Goal: Task Accomplishment & Management: Use online tool/utility

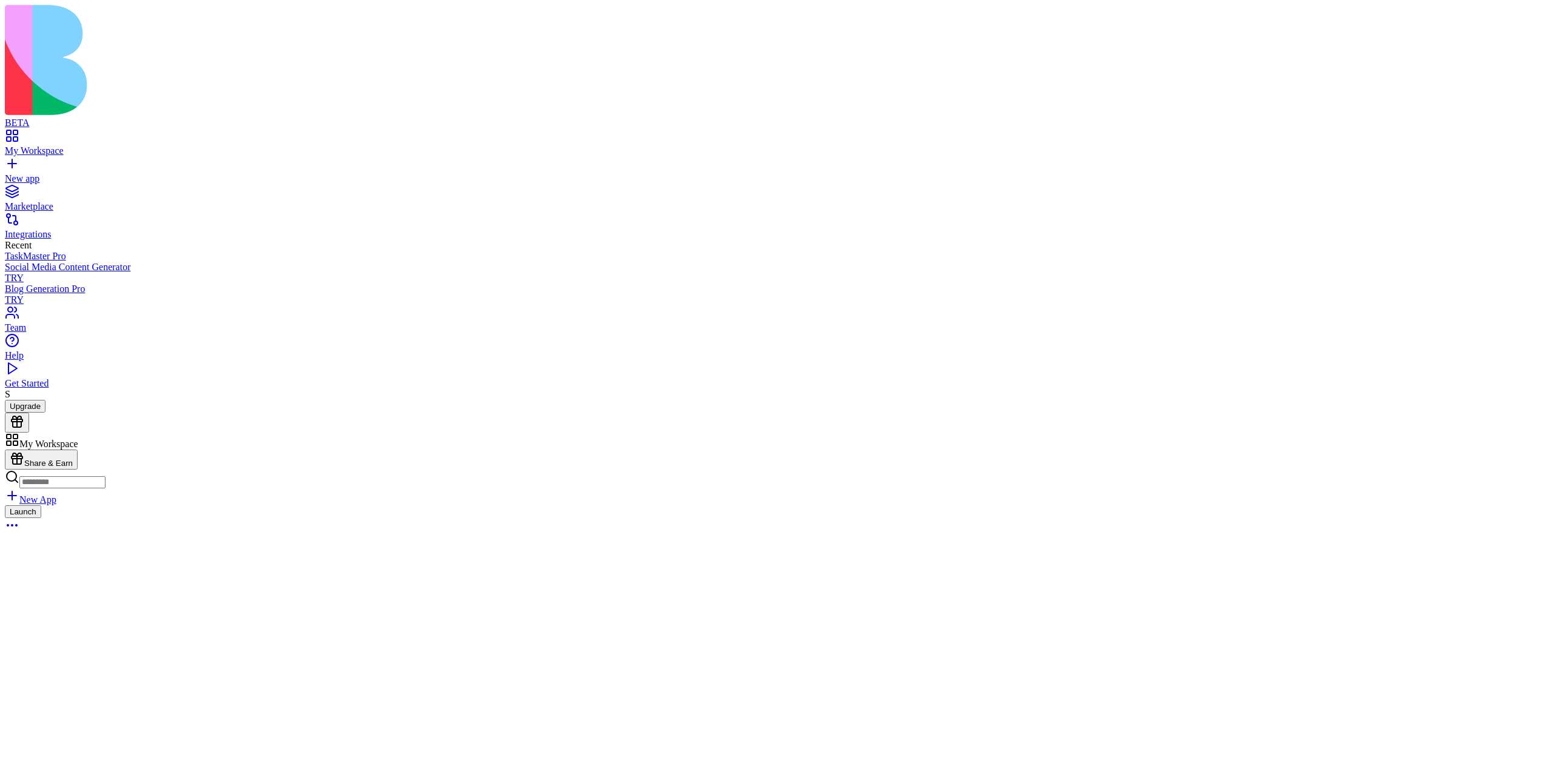
click at [41, 505] on button "Launch" at bounding box center [23, 511] width 36 height 12
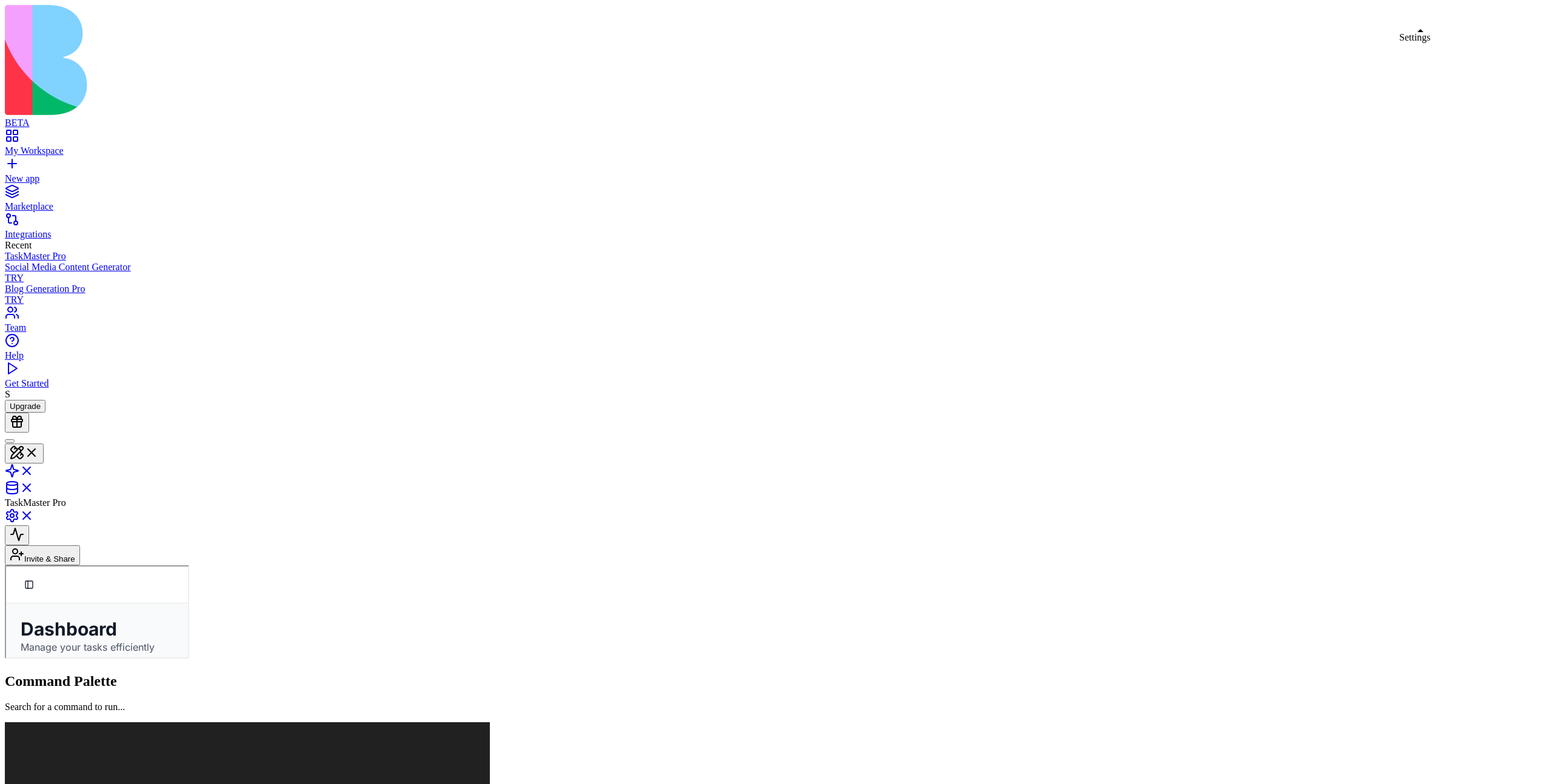
click at [34, 515] on link at bounding box center [19, 519] width 29 height 11
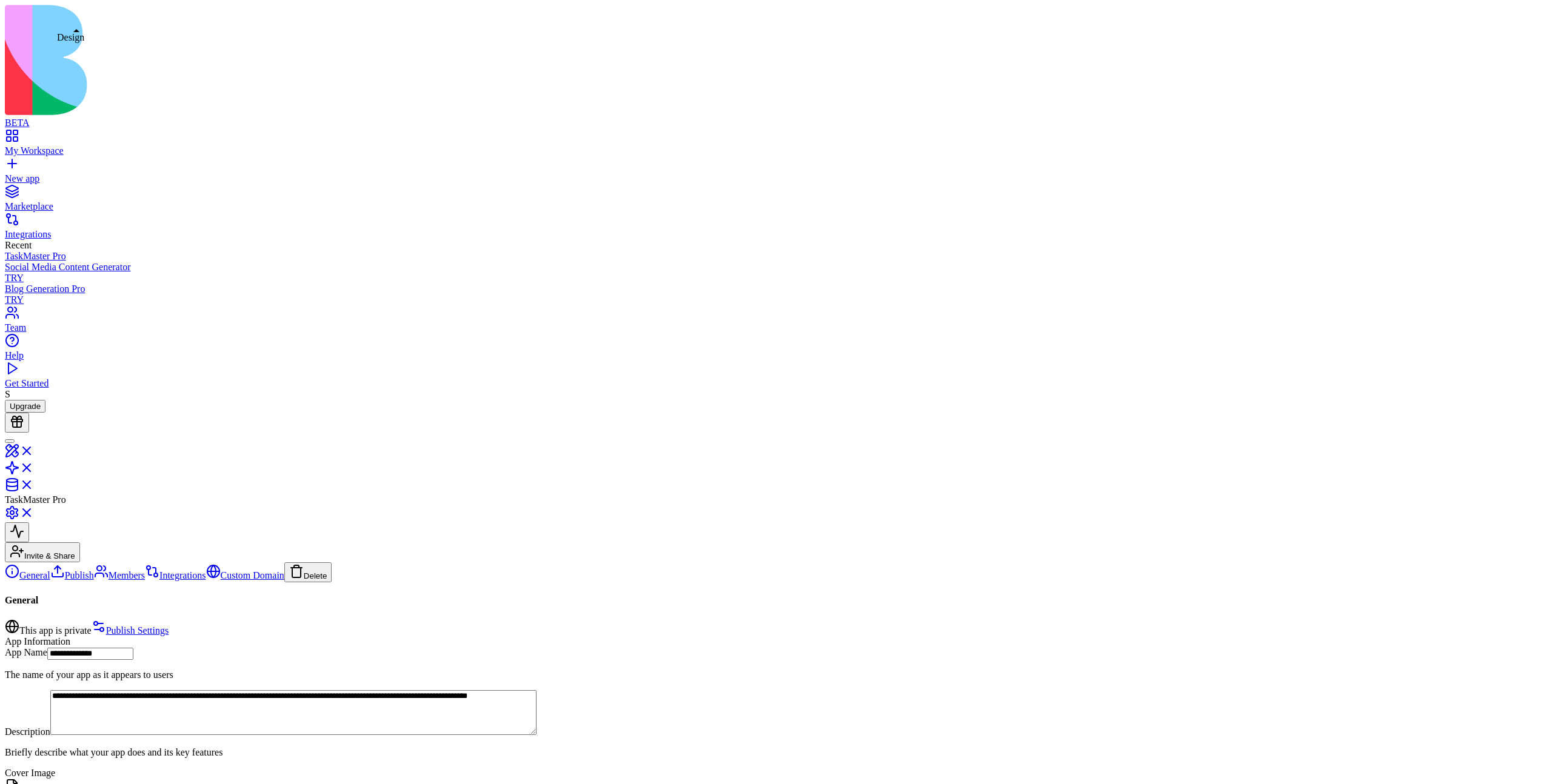
click at [34, 450] on link at bounding box center [19, 455] width 29 height 11
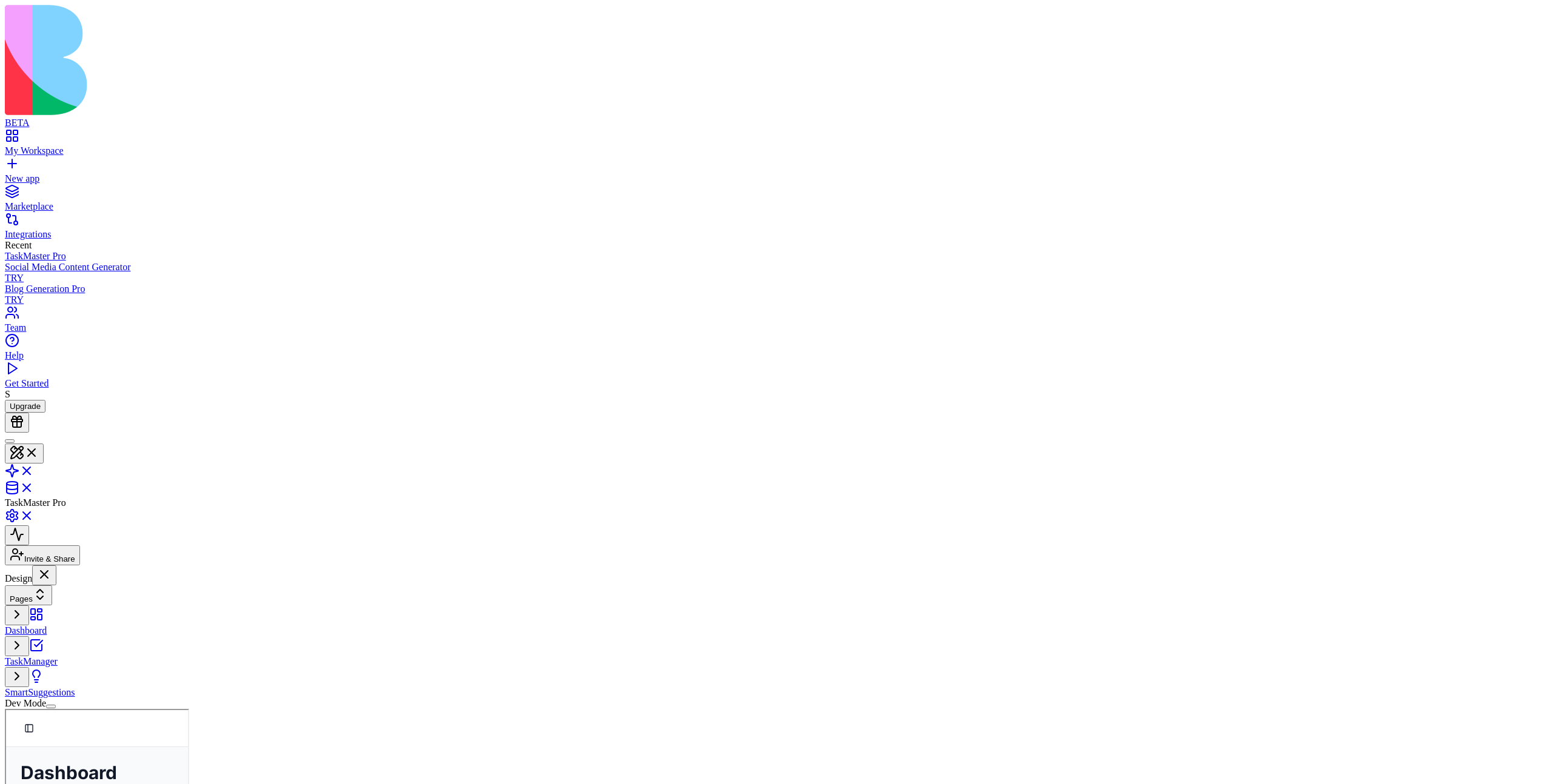
click at [53, 585] on button "Pages" at bounding box center [29, 595] width 48 height 20
click at [101, 611] on link "TaskManager" at bounding box center [95, 616] width 67 height 11
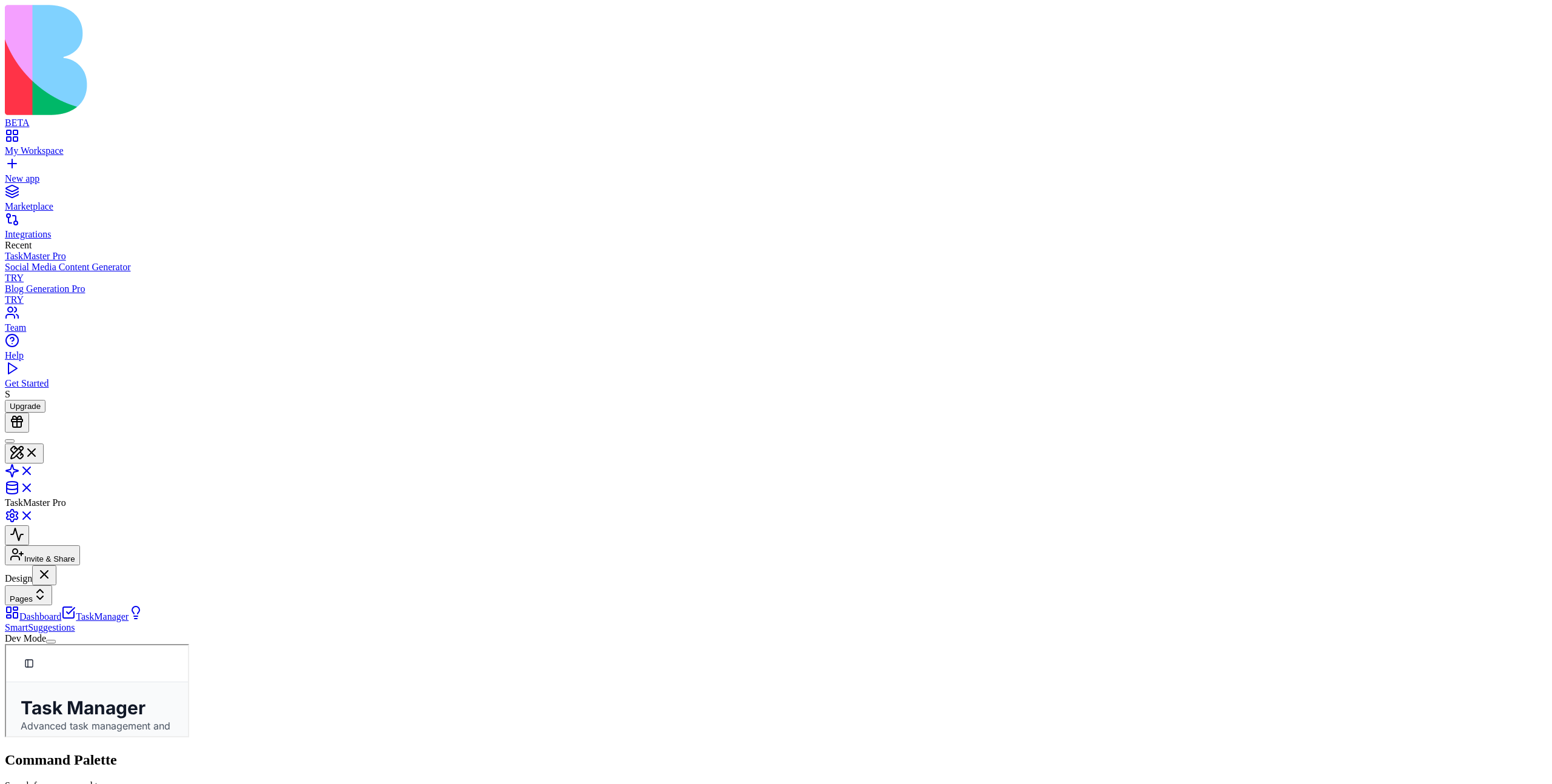
click at [96, 611] on link "SmartSuggestions" at bounding box center [74, 622] width 138 height 21
click at [61, 611] on link "Dashboard" at bounding box center [32, 616] width 56 height 11
click at [89, 611] on link "TaskManager" at bounding box center [95, 616] width 67 height 11
click at [61, 611] on link "Dashboard" at bounding box center [32, 616] width 56 height 11
click at [34, 515] on link at bounding box center [19, 519] width 29 height 11
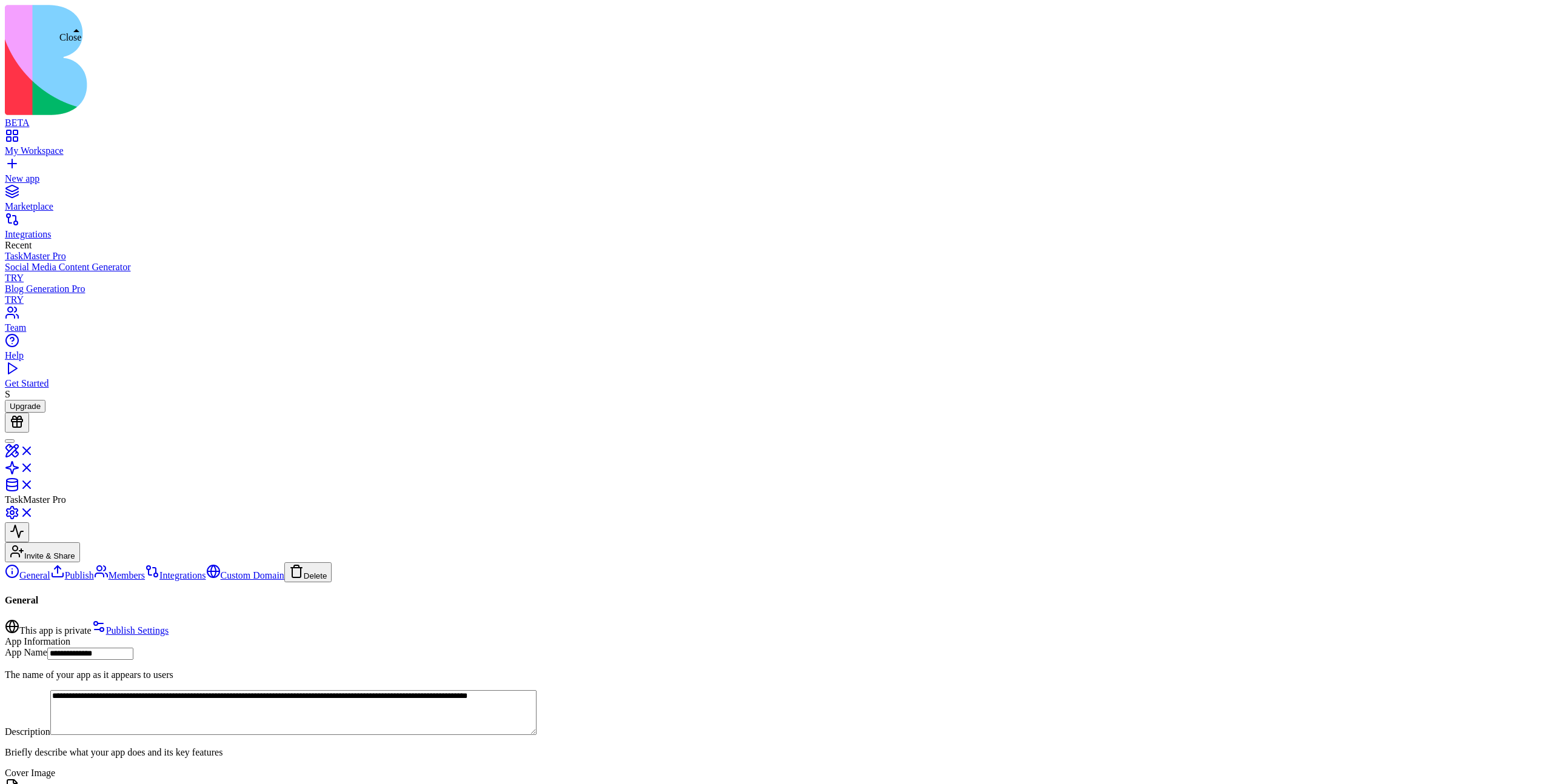
click at [34, 450] on link at bounding box center [19, 455] width 29 height 11
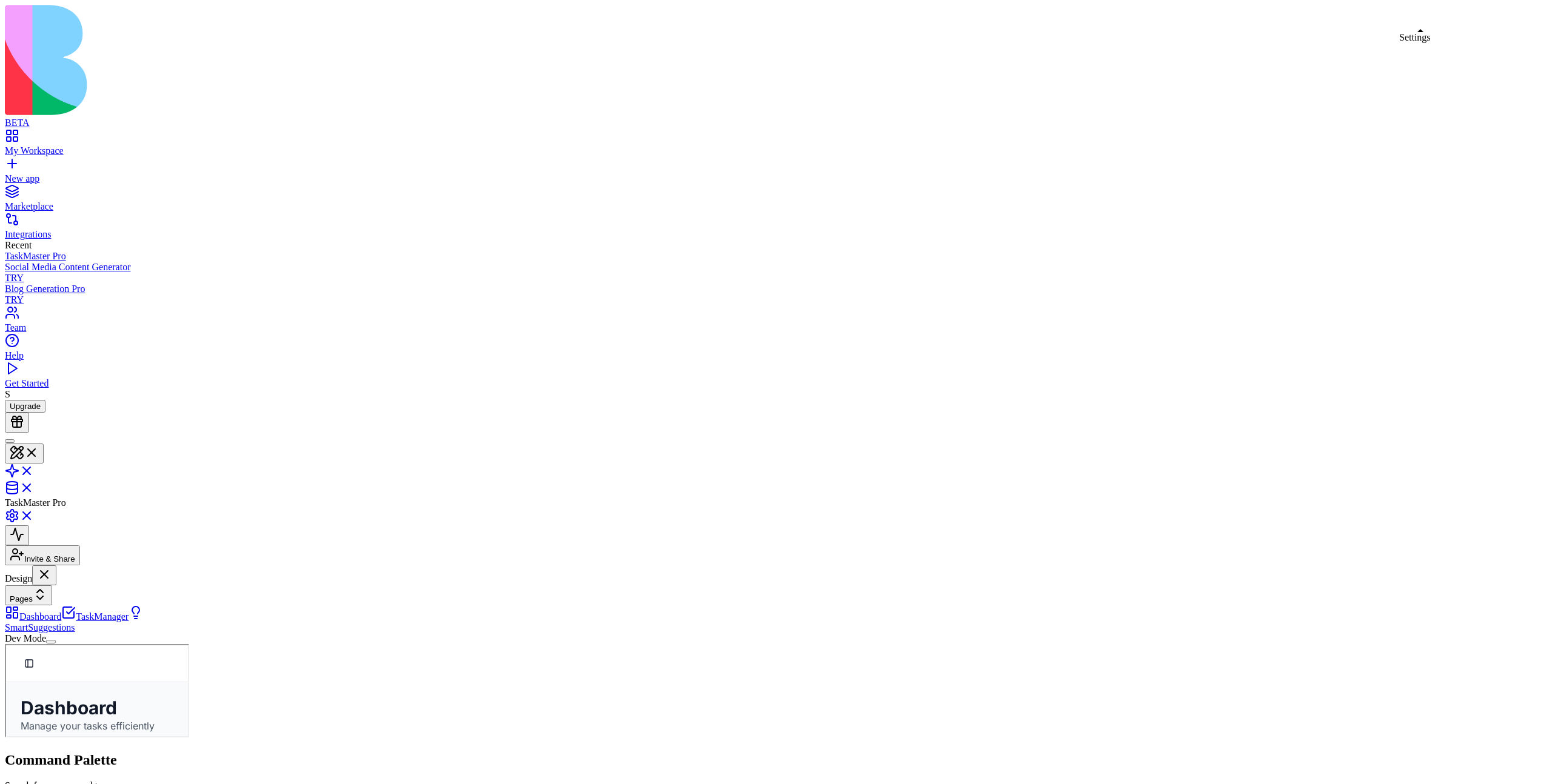
click at [34, 515] on link at bounding box center [19, 519] width 29 height 11
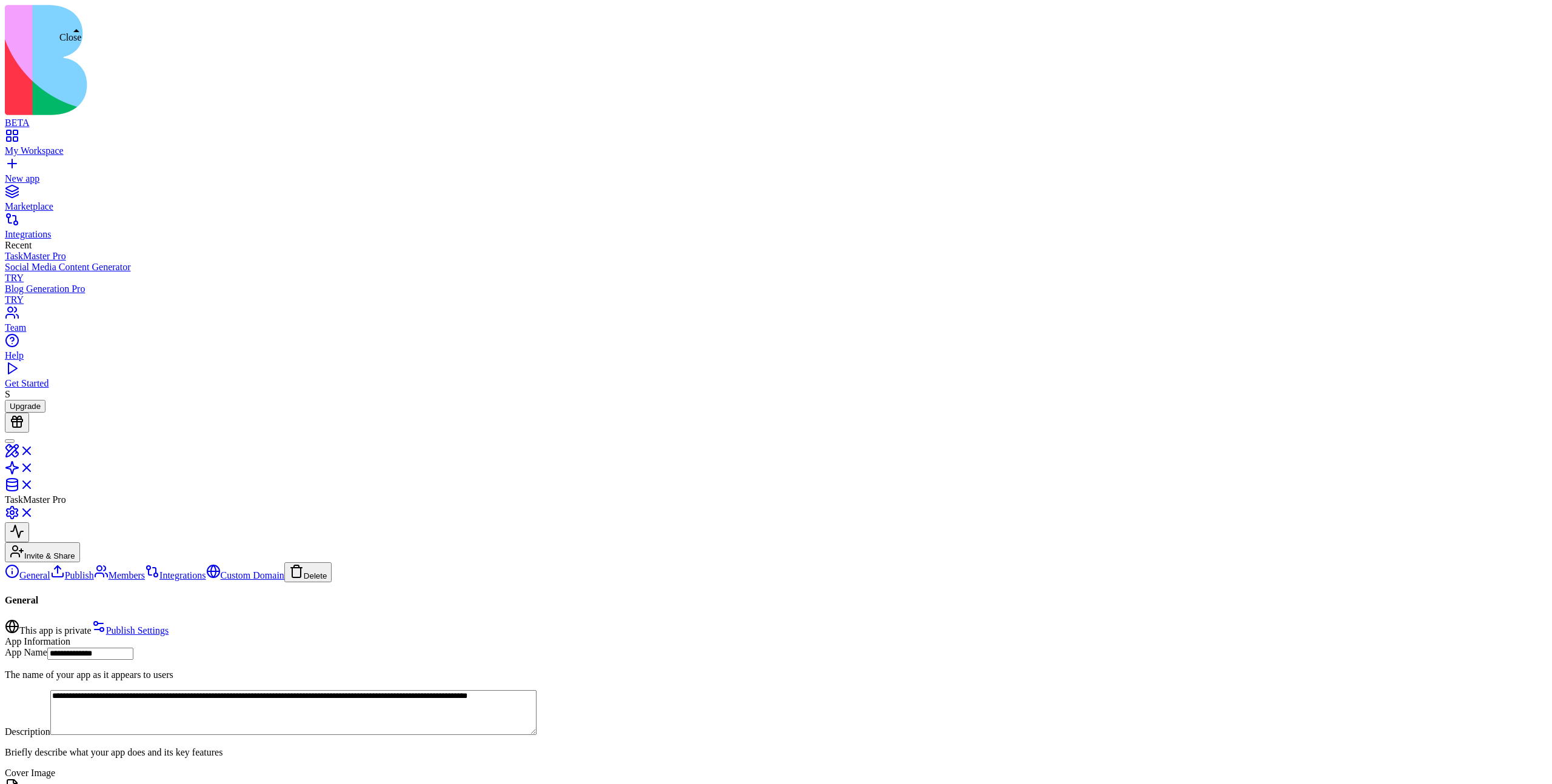
click at [34, 450] on link at bounding box center [19, 455] width 29 height 11
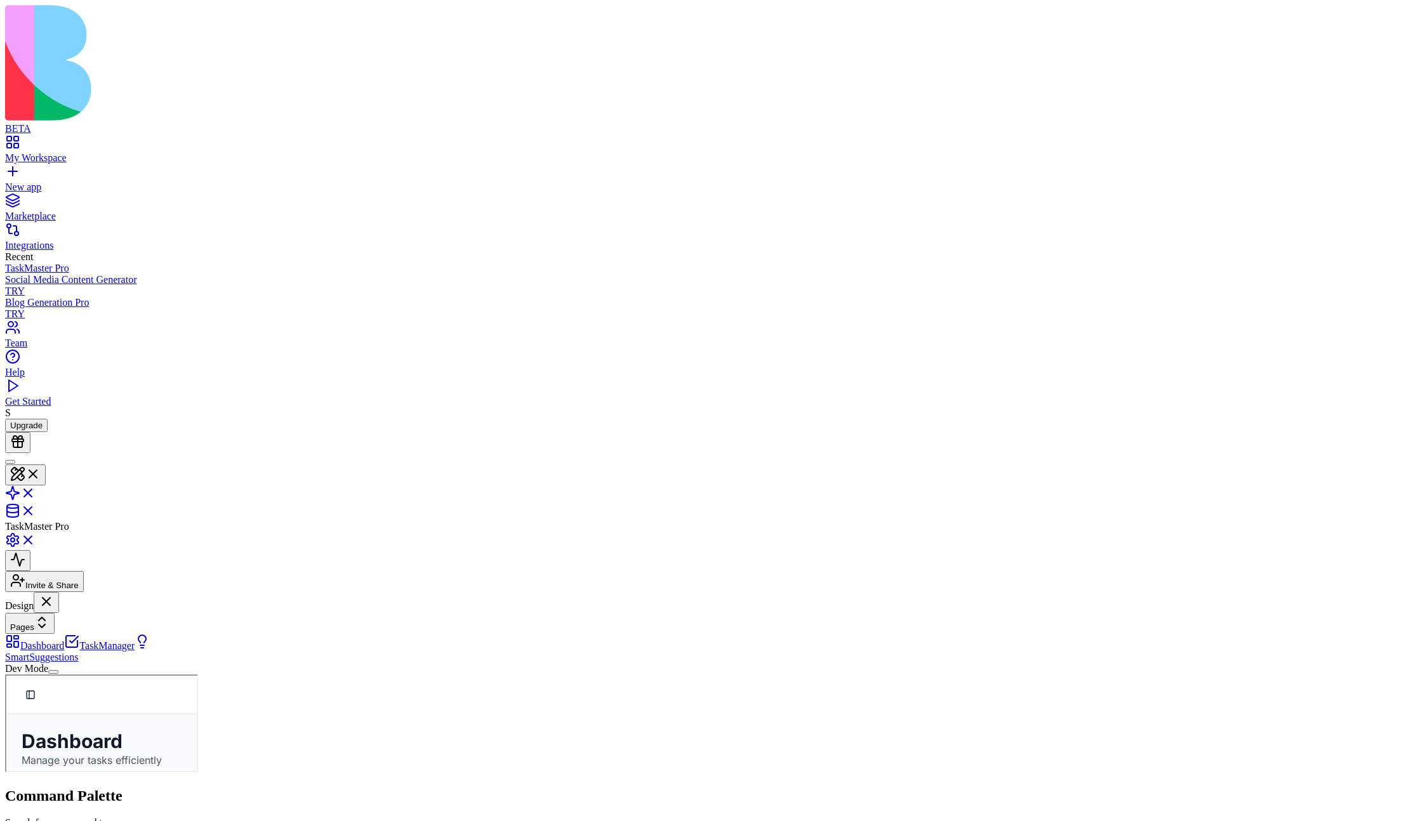
click at [55, 613] on button "Pages" at bounding box center [30, 623] width 50 height 21
click at [79, 129] on div "Components" at bounding box center [74, 128] width 67 height 18
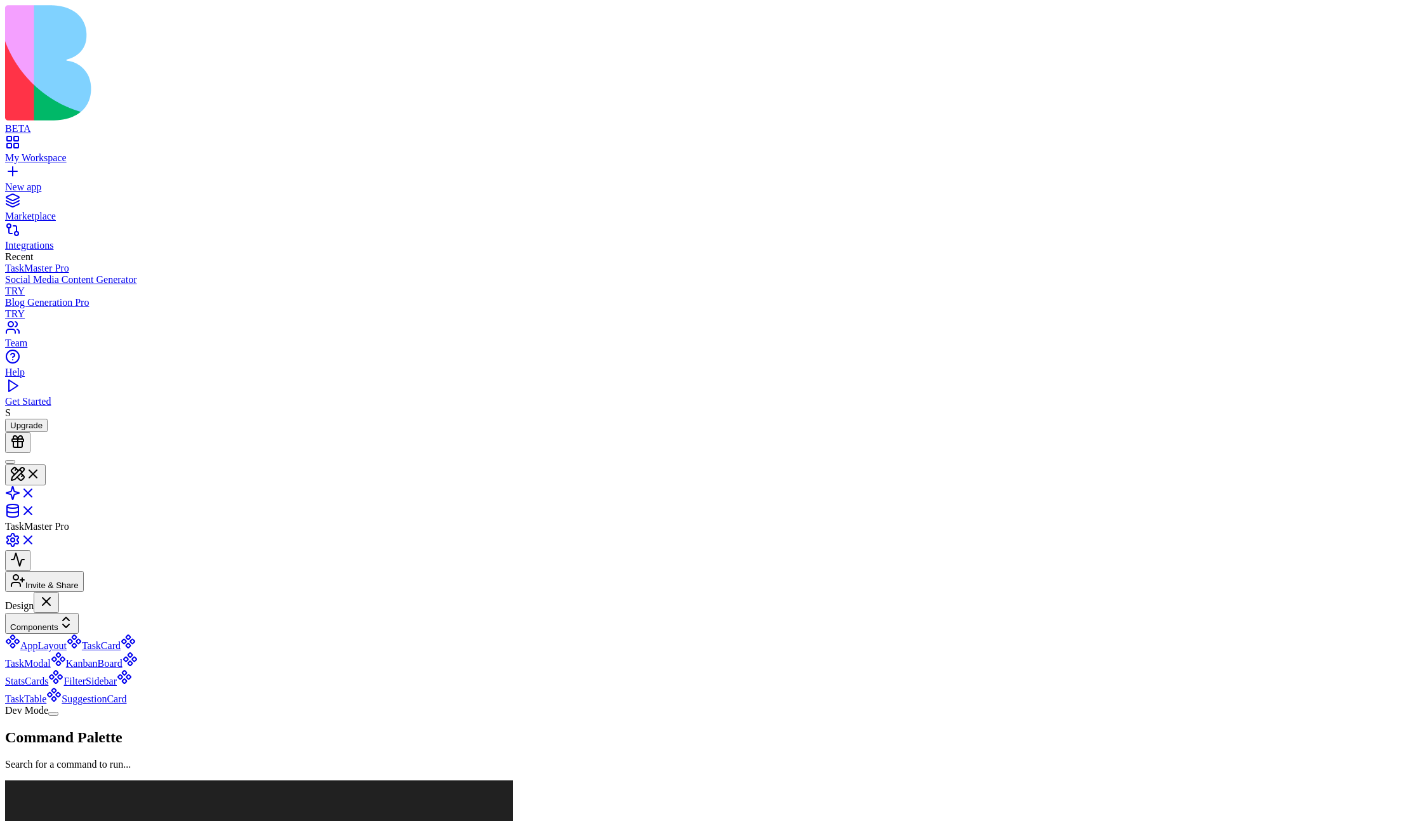
click at [87, 640] on link "TaskCard" at bounding box center [94, 645] width 54 height 11
click at [79, 613] on button "Components" at bounding box center [42, 623] width 74 height 21
click at [81, 112] on div "Pages" at bounding box center [74, 110] width 67 height 18
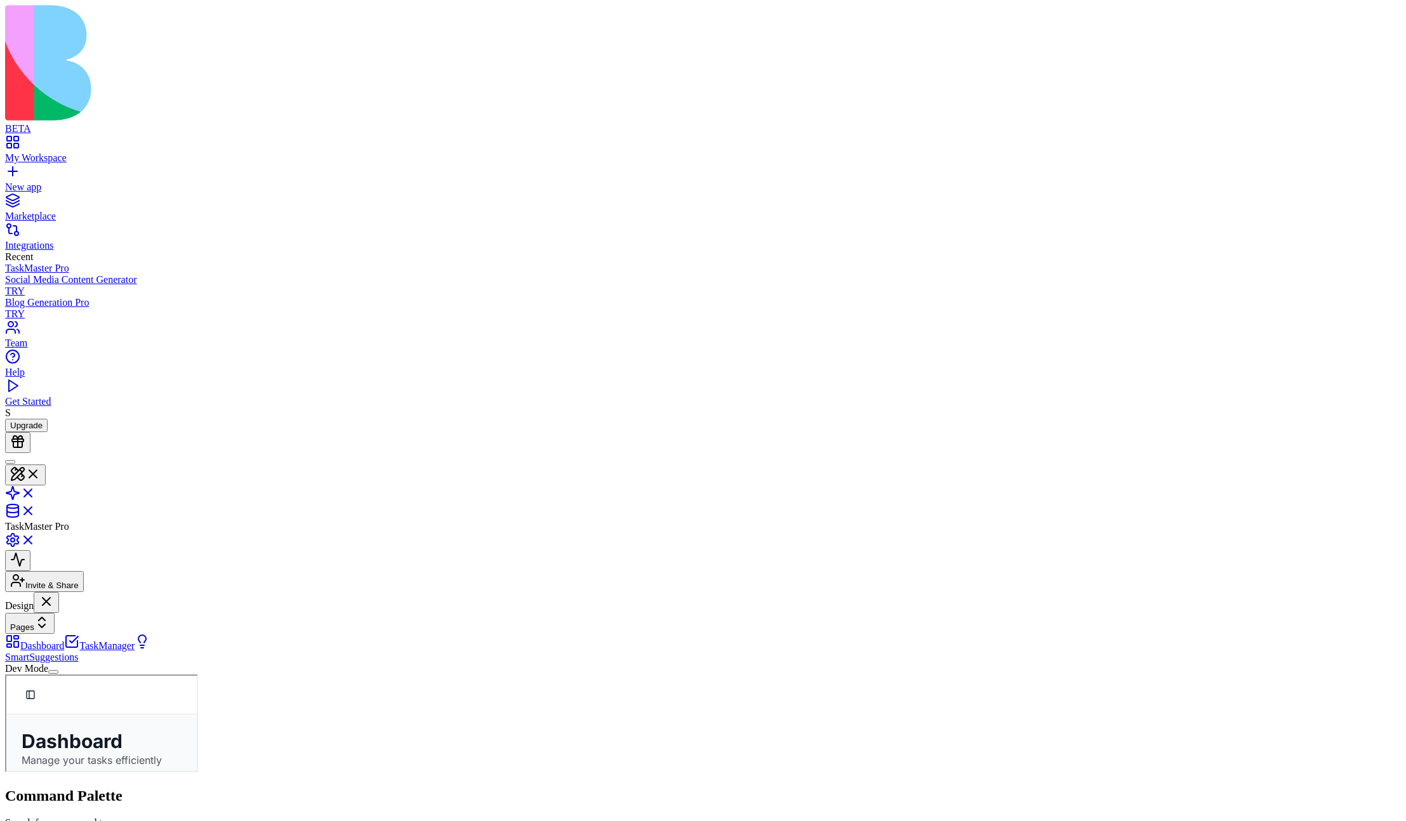
click at [93, 640] on link "TaskManager" at bounding box center [99, 645] width 70 height 11
click at [64, 640] on link "Dashboard" at bounding box center [34, 645] width 59 height 11
click at [36, 492] on link at bounding box center [20, 497] width 30 height 11
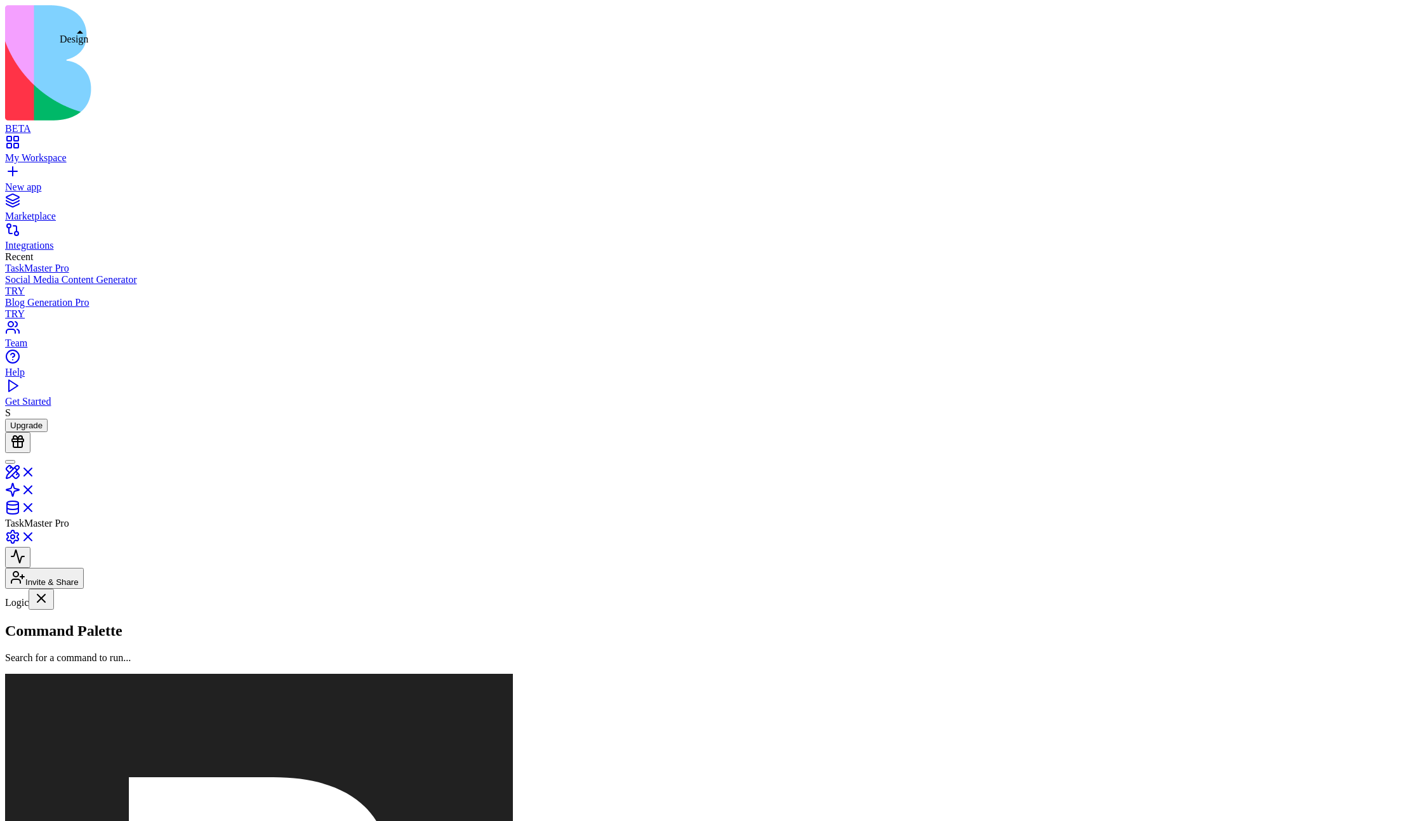
click at [36, 471] on link at bounding box center [20, 476] width 30 height 11
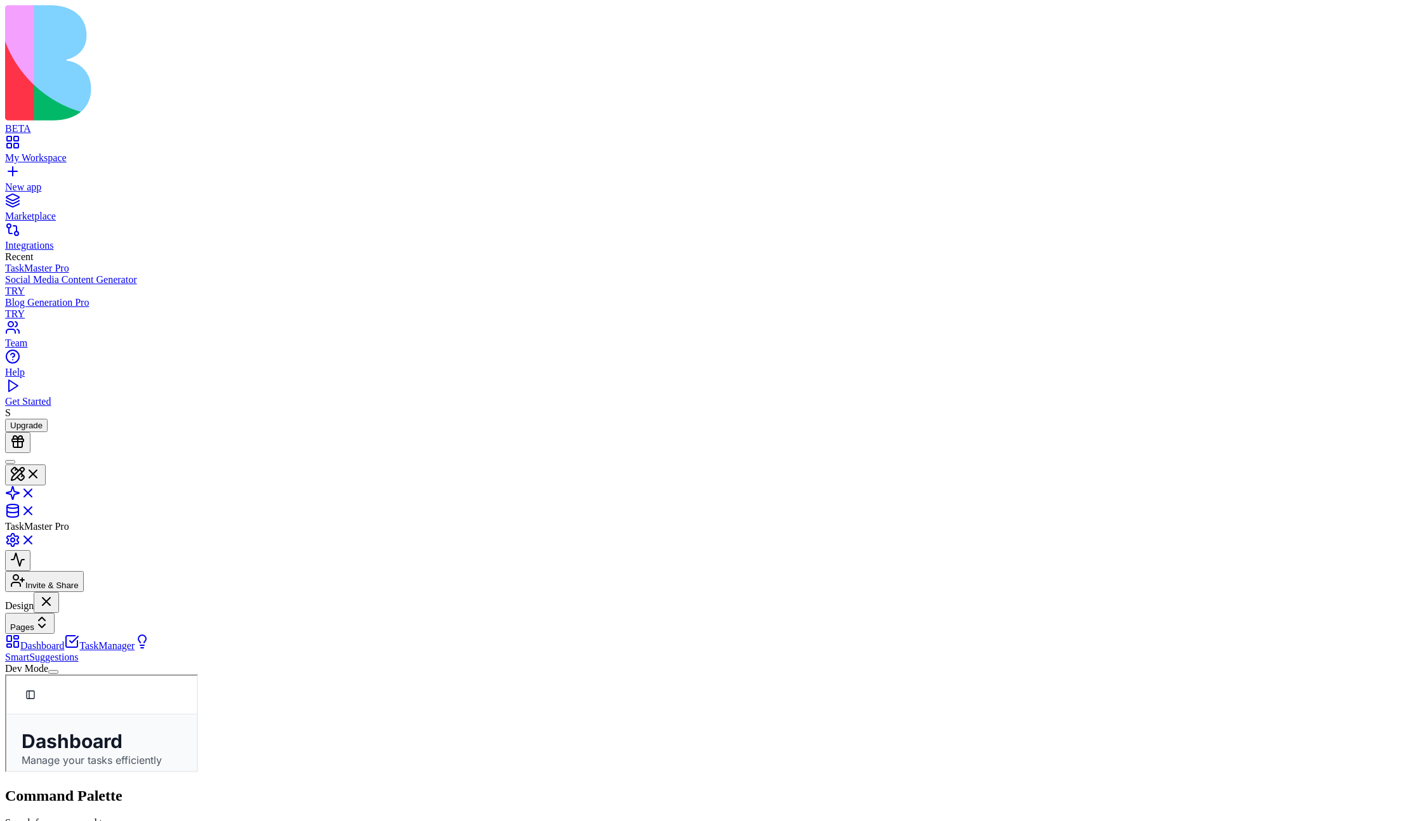
click at [55, 613] on button "Pages" at bounding box center [30, 623] width 50 height 21
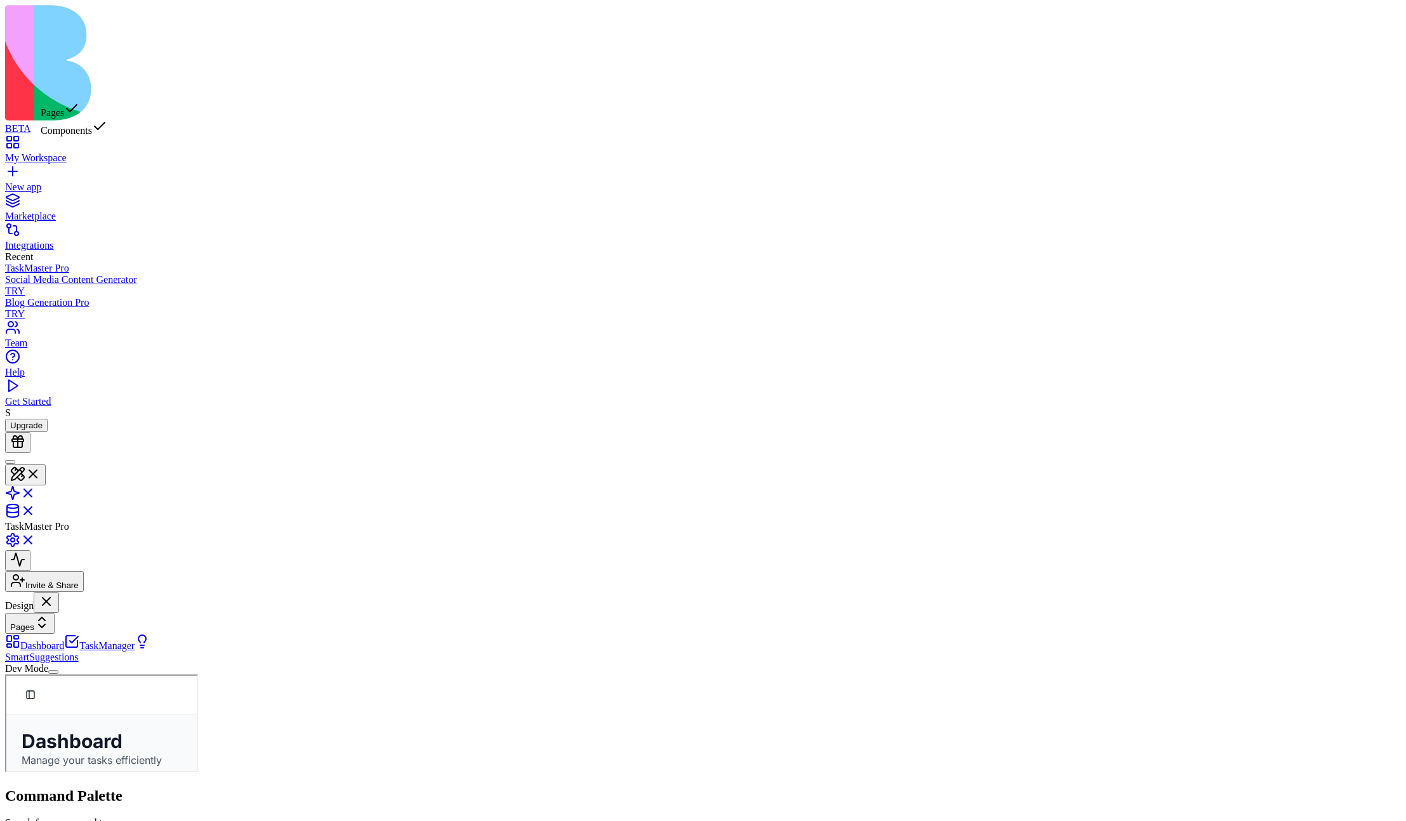
click at [55, 613] on button "Pages" at bounding box center [30, 623] width 50 height 21
click at [36, 492] on link at bounding box center [20, 497] width 30 height 11
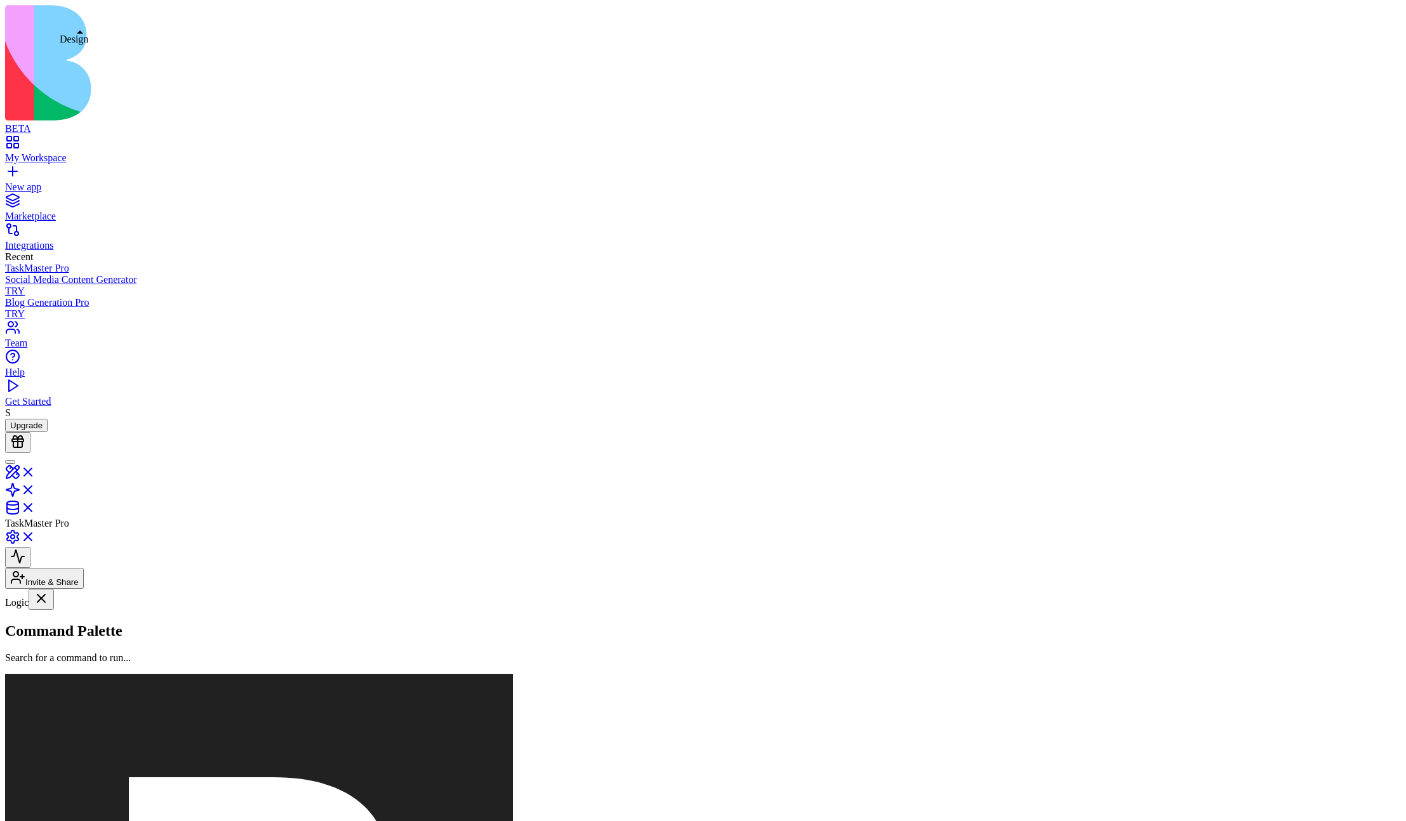
click at [36, 471] on link at bounding box center [20, 476] width 30 height 11
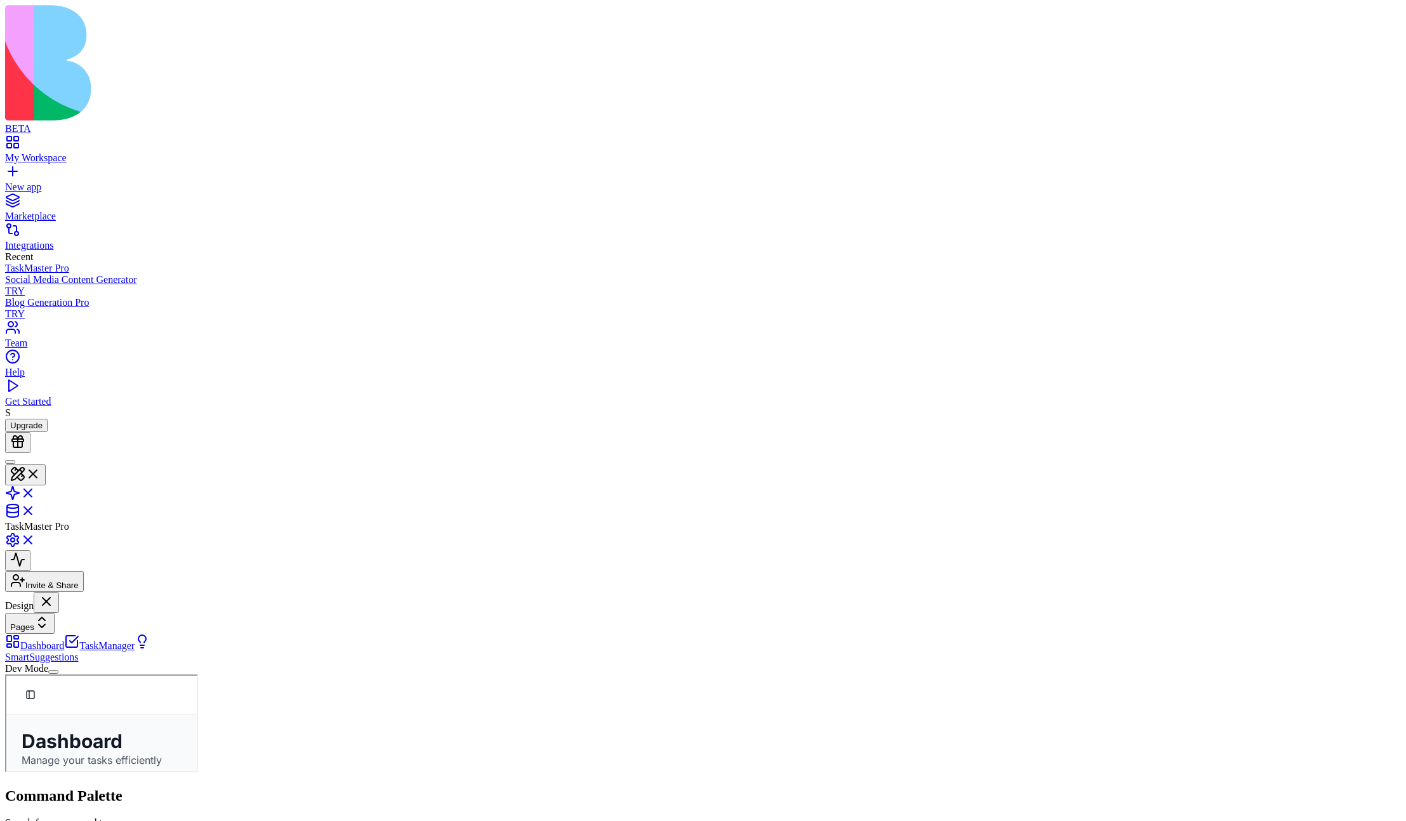
click at [55, 613] on button "Pages" at bounding box center [30, 623] width 50 height 21
click at [64, 634] on div "Dashboard TaskManager SmartSuggestions" at bounding box center [78, 648] width 146 height 29
click at [36, 492] on link at bounding box center [20, 497] width 30 height 11
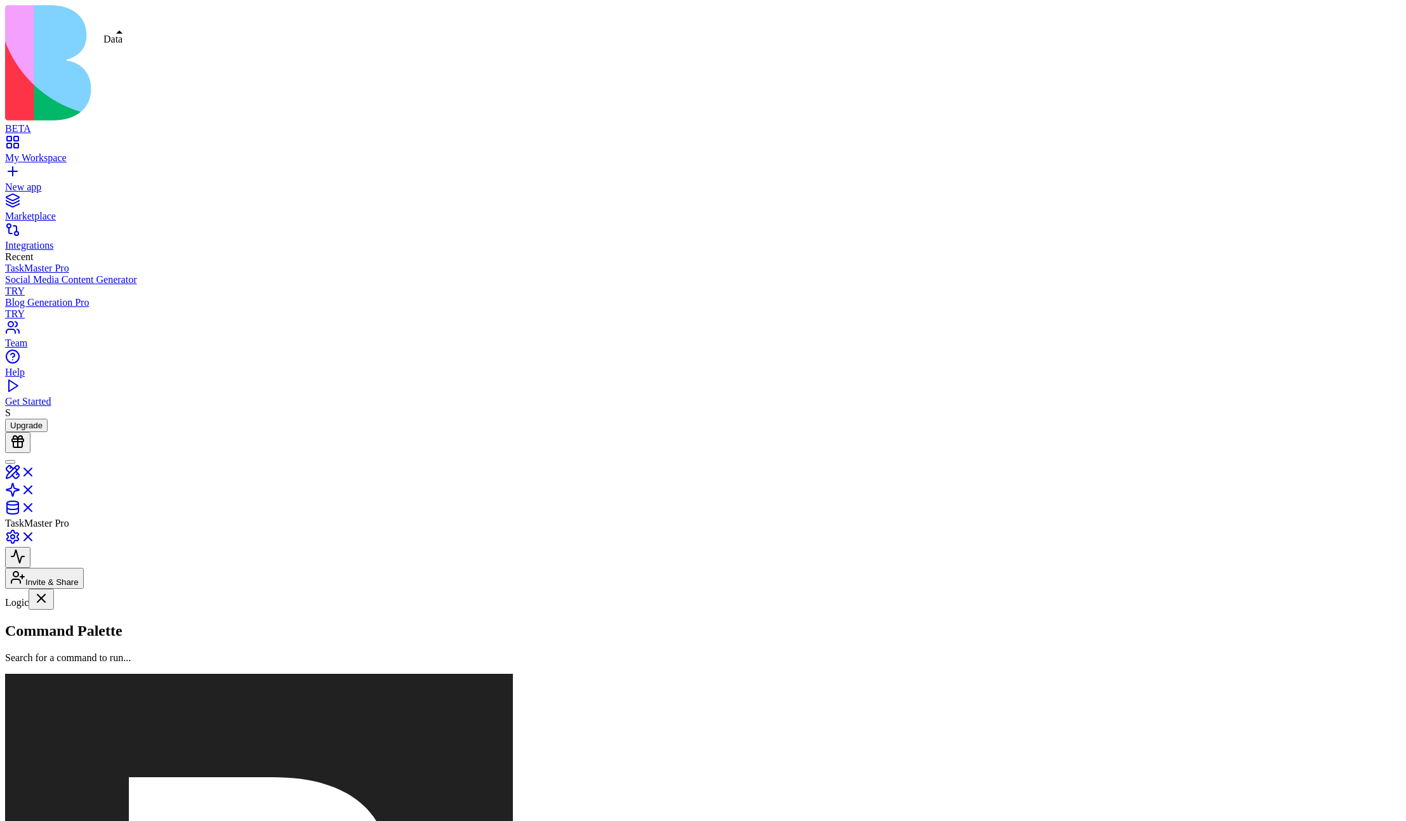
click at [36, 506] on link at bounding box center [20, 511] width 30 height 11
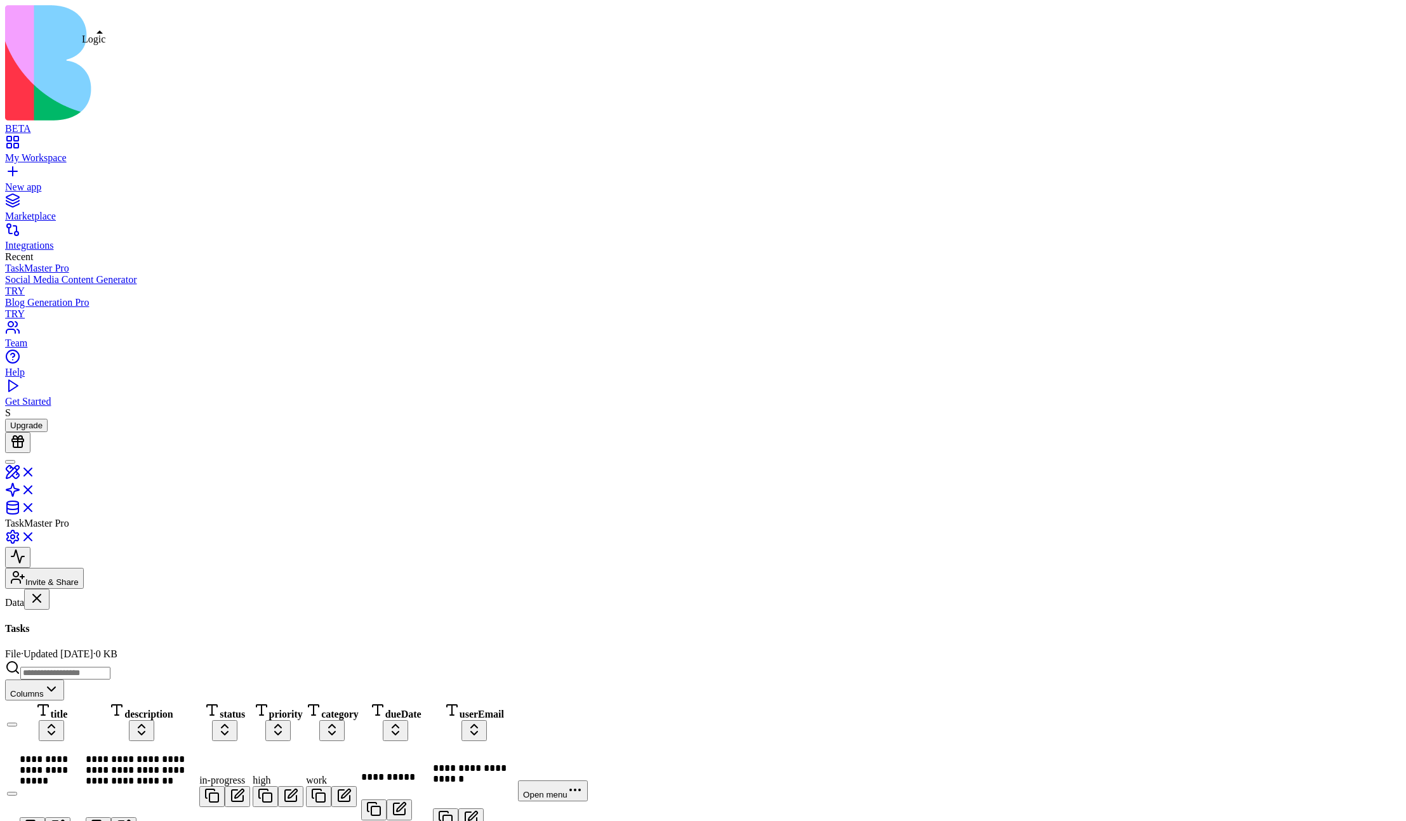
click at [36, 489] on link at bounding box center [20, 494] width 30 height 11
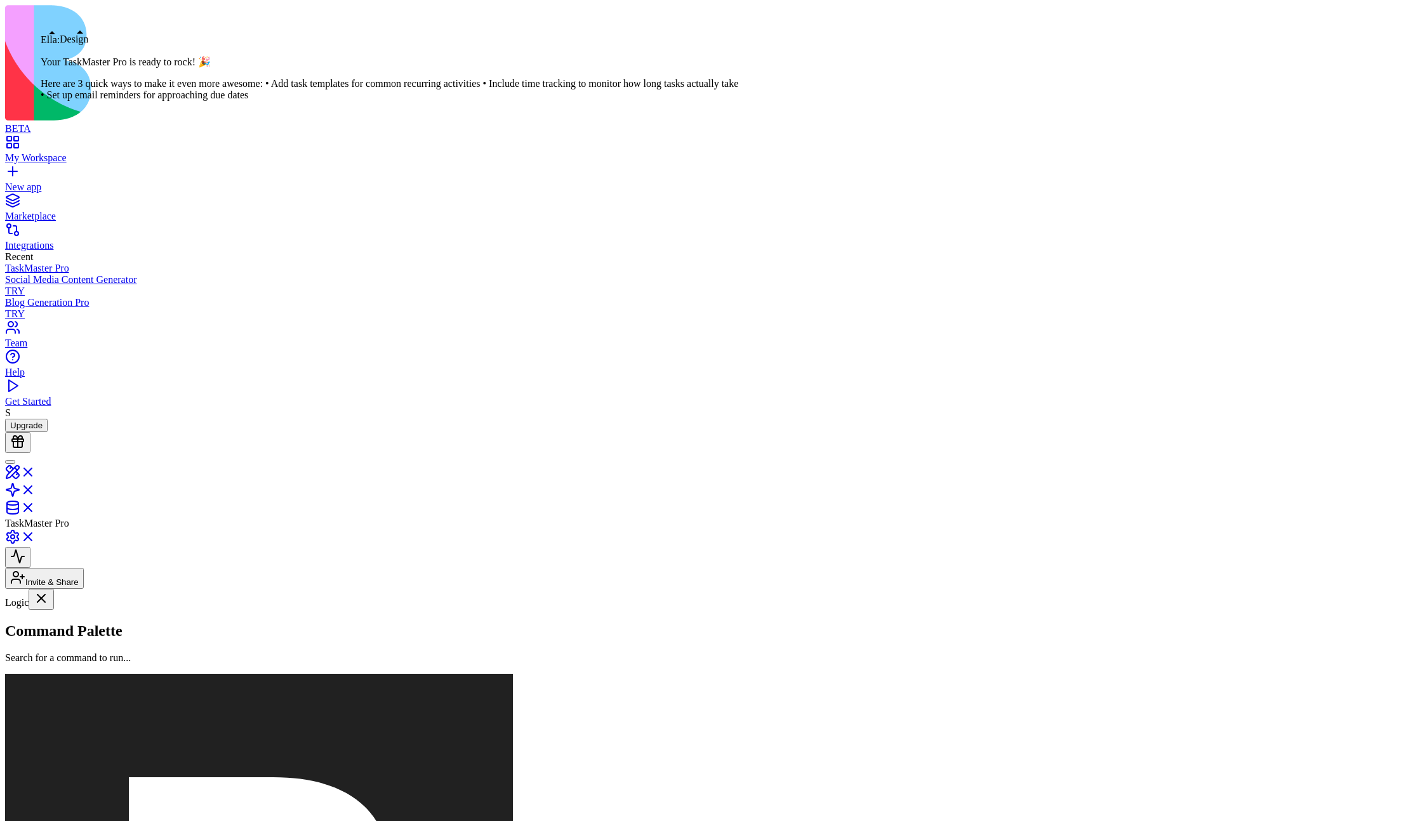
click at [36, 471] on link at bounding box center [20, 476] width 30 height 11
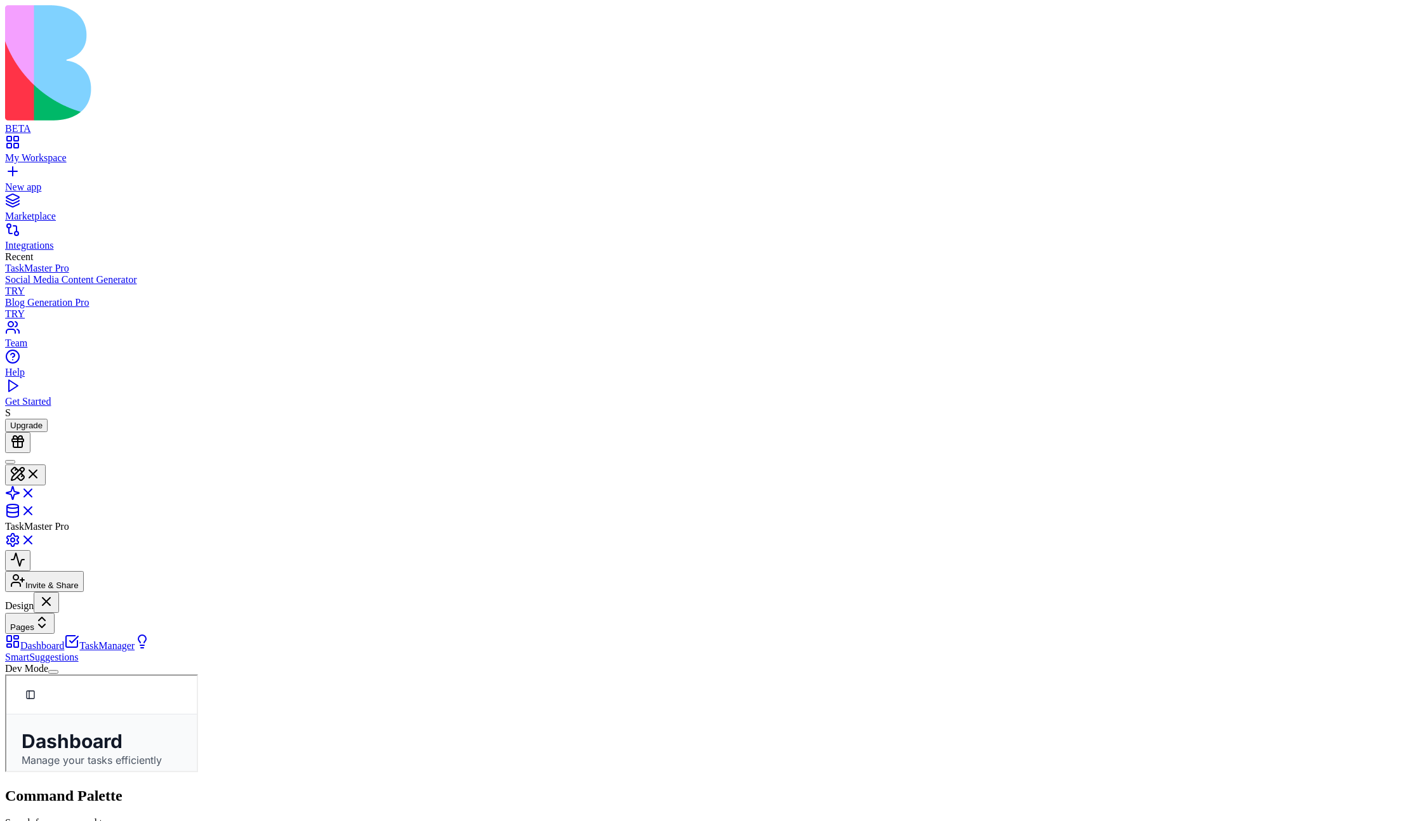
click at [55, 613] on button "Pages" at bounding box center [30, 623] width 50 height 21
click at [68, 127] on div "Components" at bounding box center [74, 128] width 67 height 18
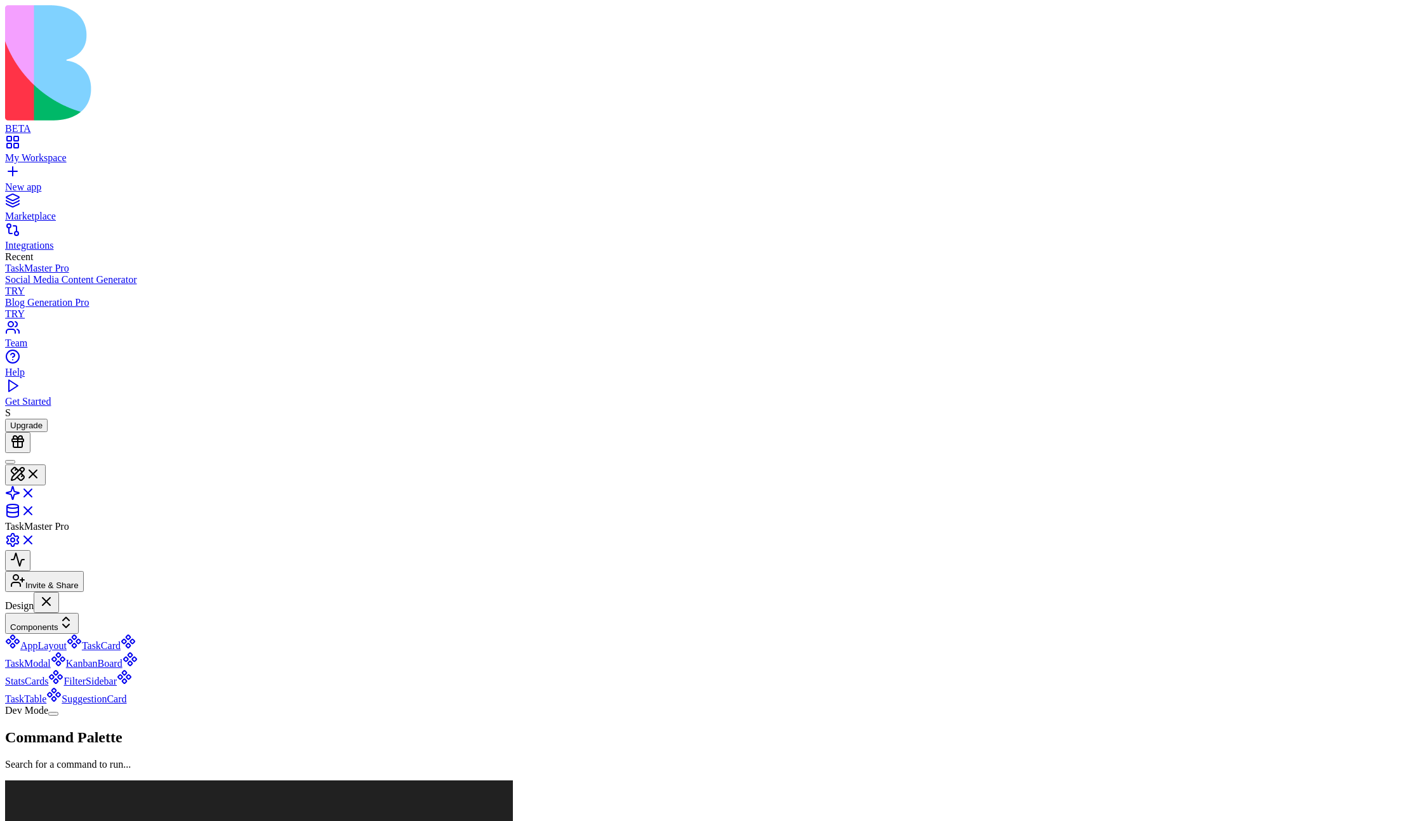
click at [76, 613] on div "Components" at bounding box center [78, 623] width 146 height 21
click at [67, 613] on button "Components" at bounding box center [42, 623] width 74 height 21
click at [70, 117] on div "Pages" at bounding box center [74, 110] width 67 height 18
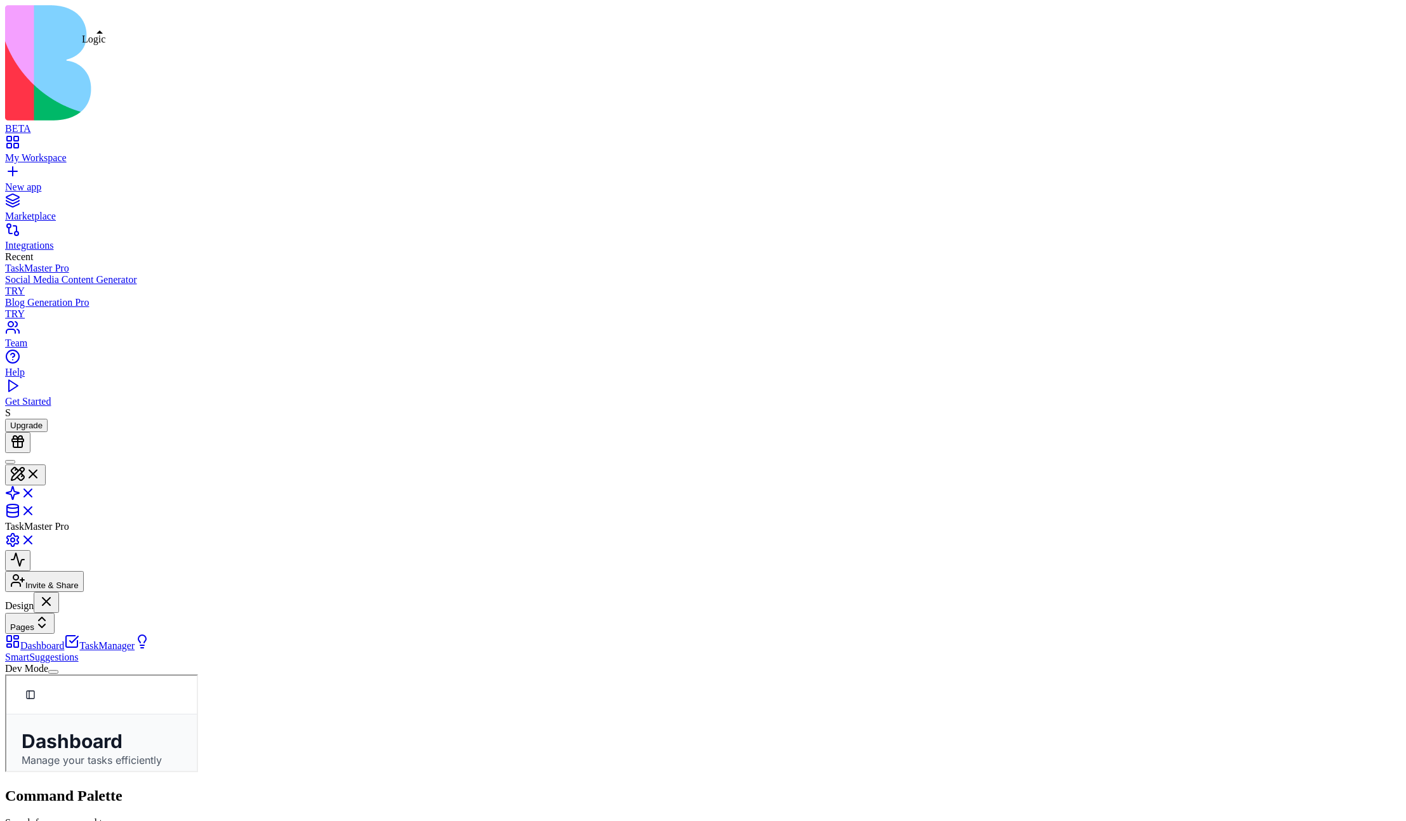
click at [36, 492] on link at bounding box center [20, 497] width 30 height 11
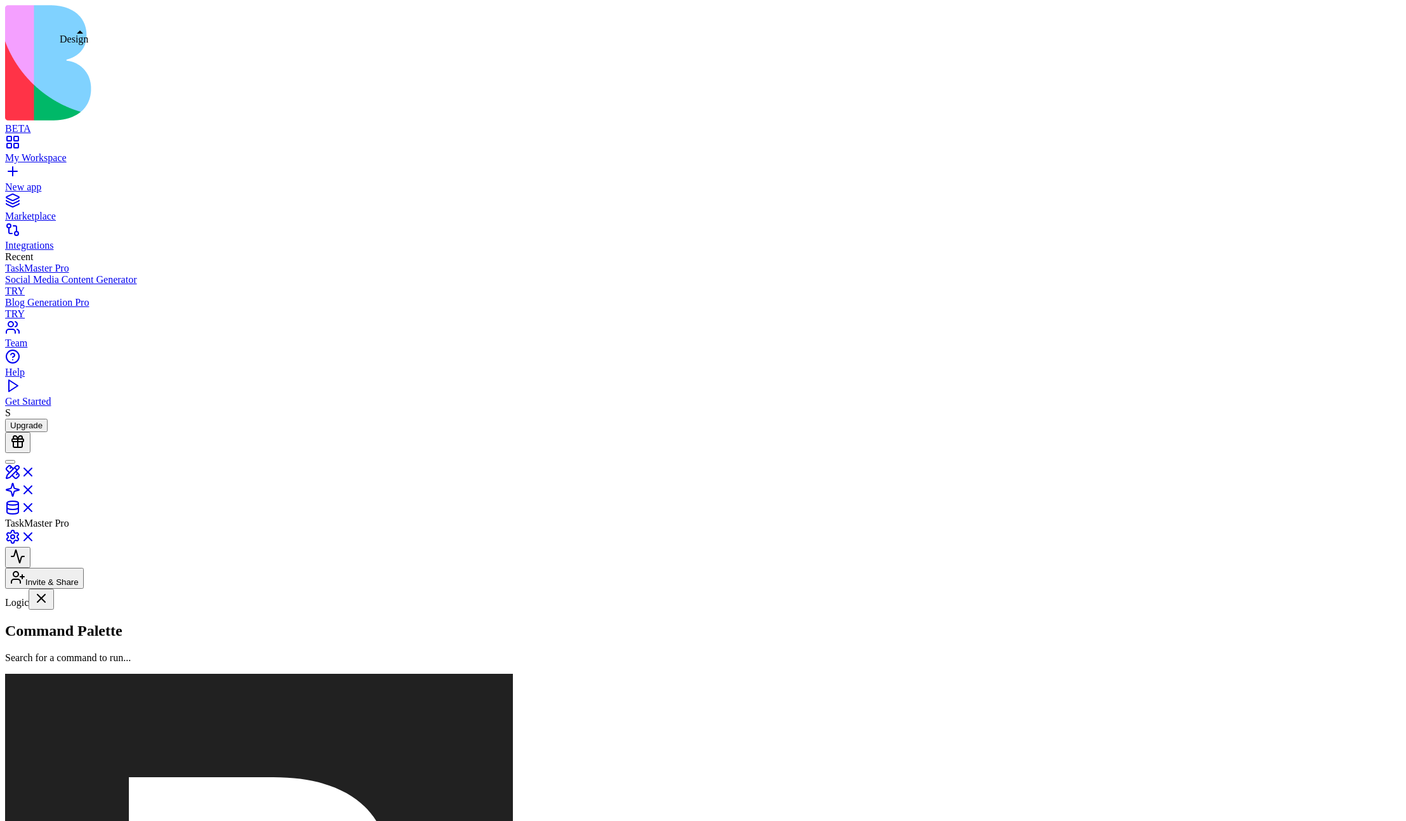
click at [36, 471] on link at bounding box center [20, 476] width 30 height 11
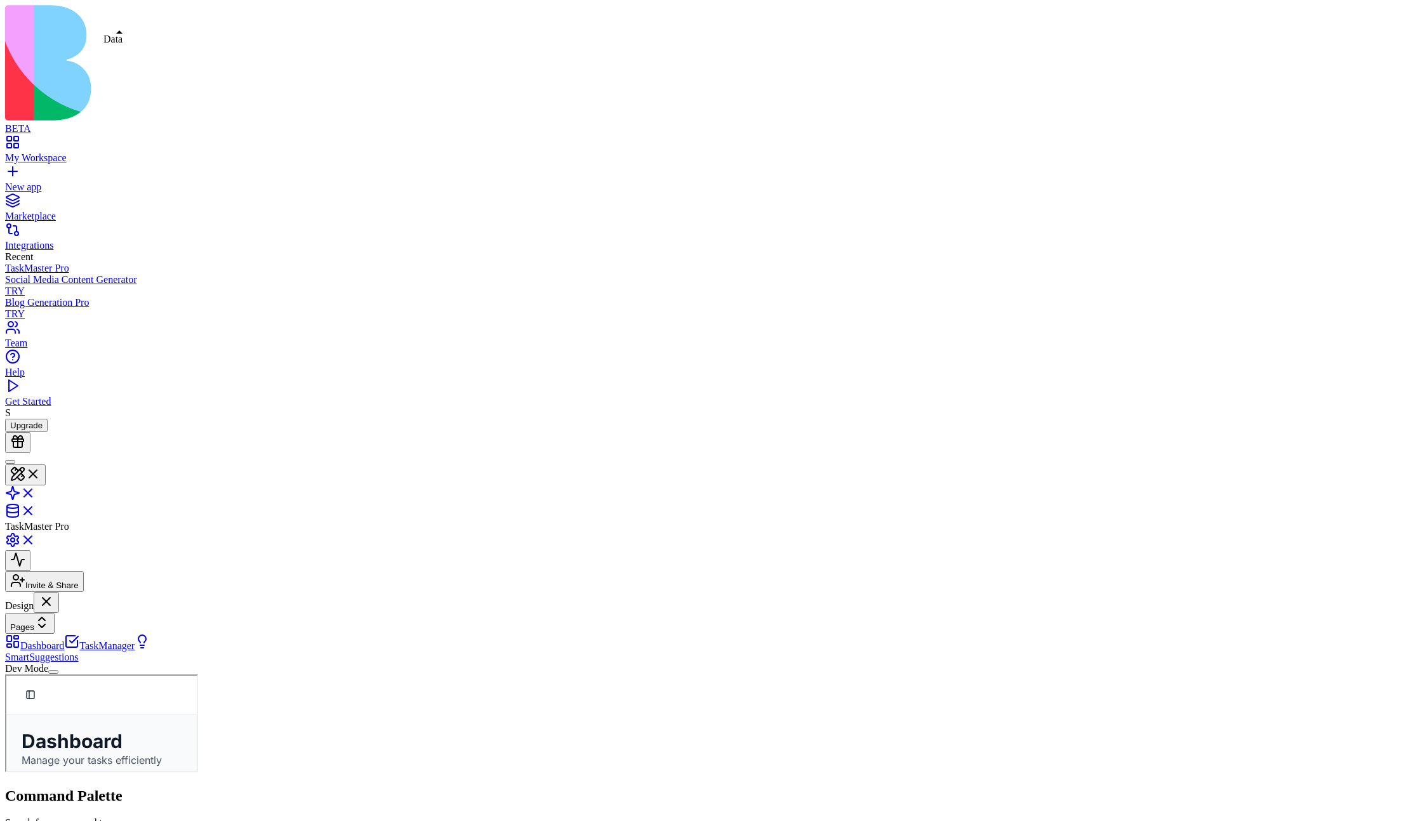
click at [36, 510] on link at bounding box center [20, 515] width 30 height 11
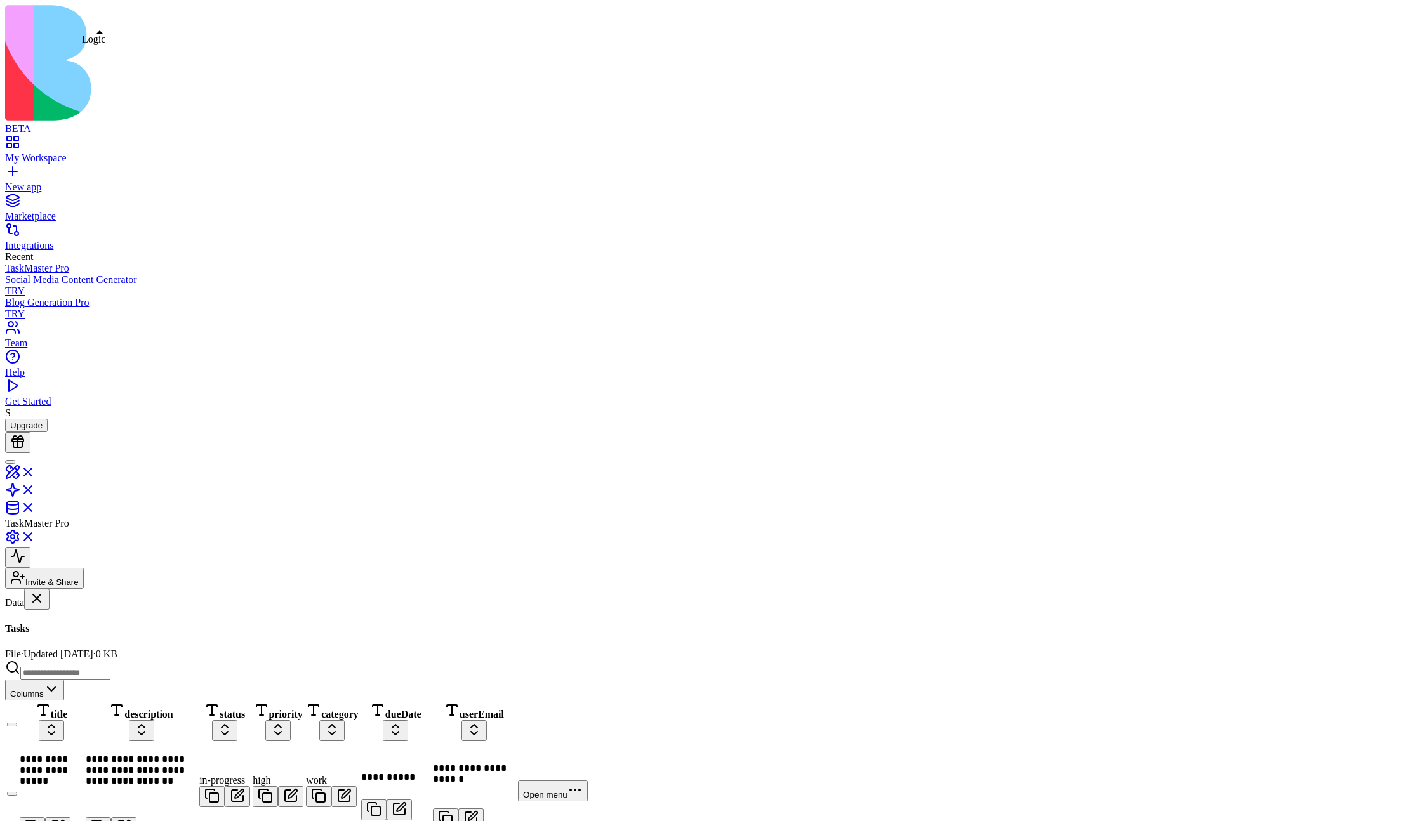
click at [36, 489] on link at bounding box center [20, 494] width 30 height 11
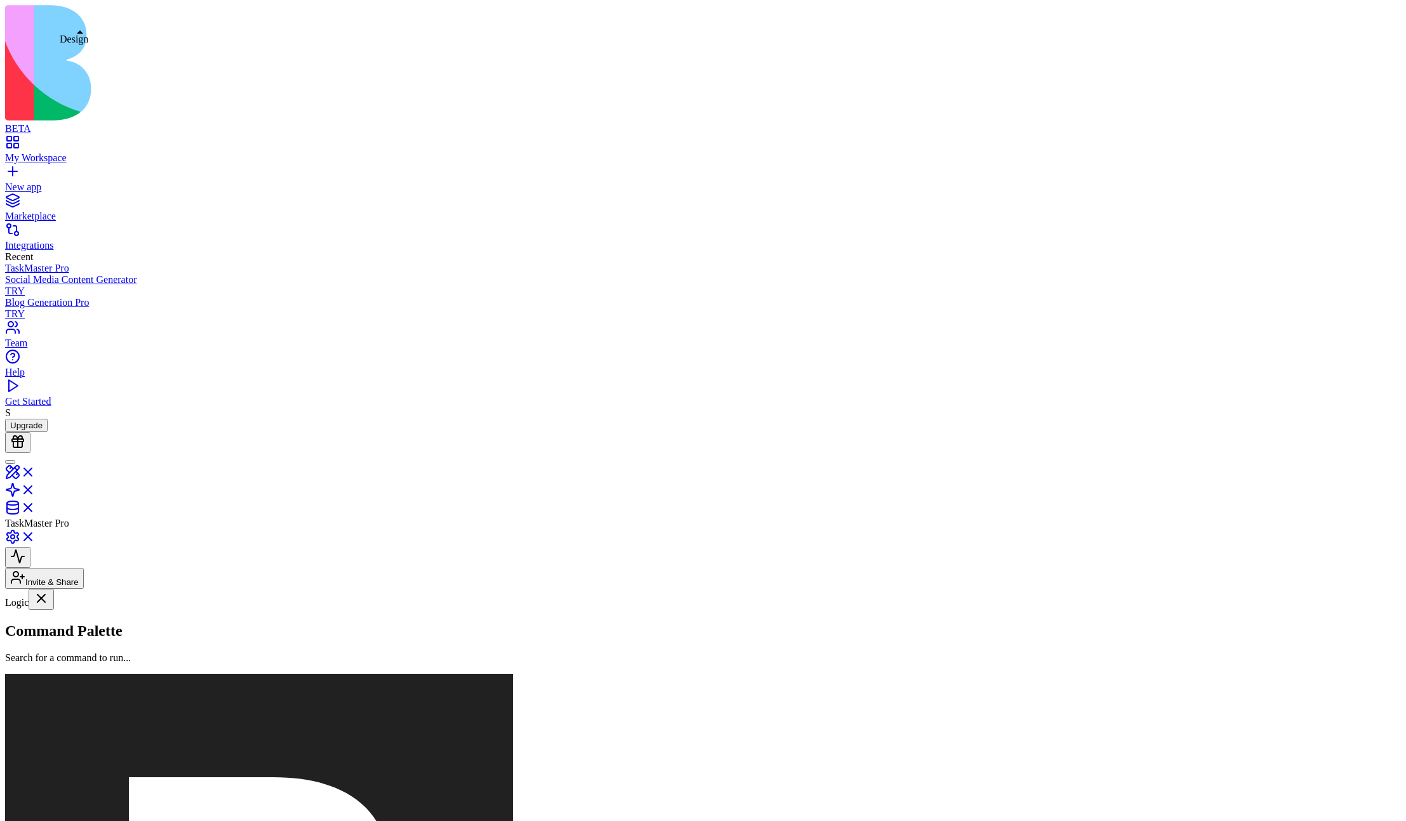
click at [36, 471] on link at bounding box center [20, 476] width 30 height 11
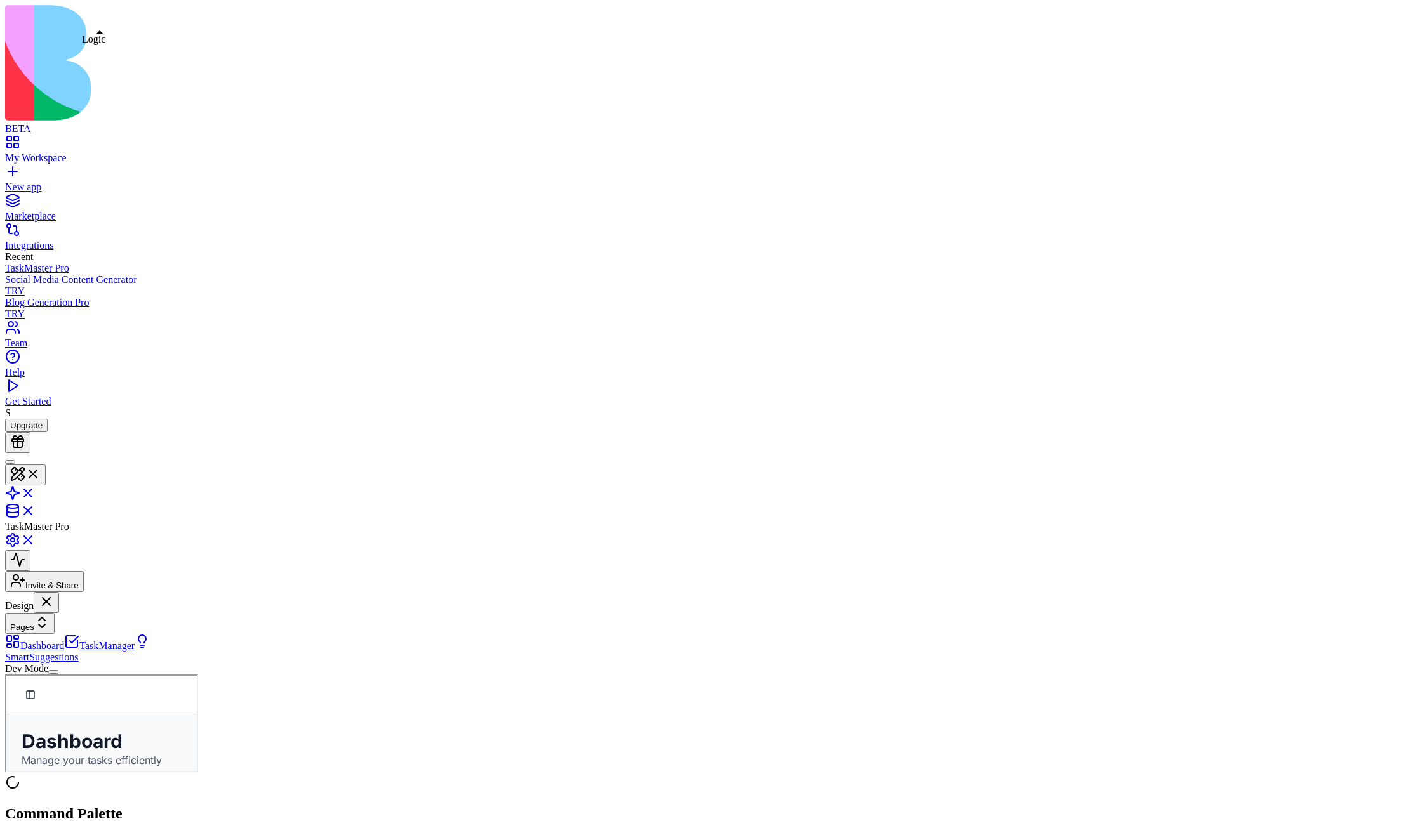
click at [36, 492] on link at bounding box center [20, 497] width 30 height 11
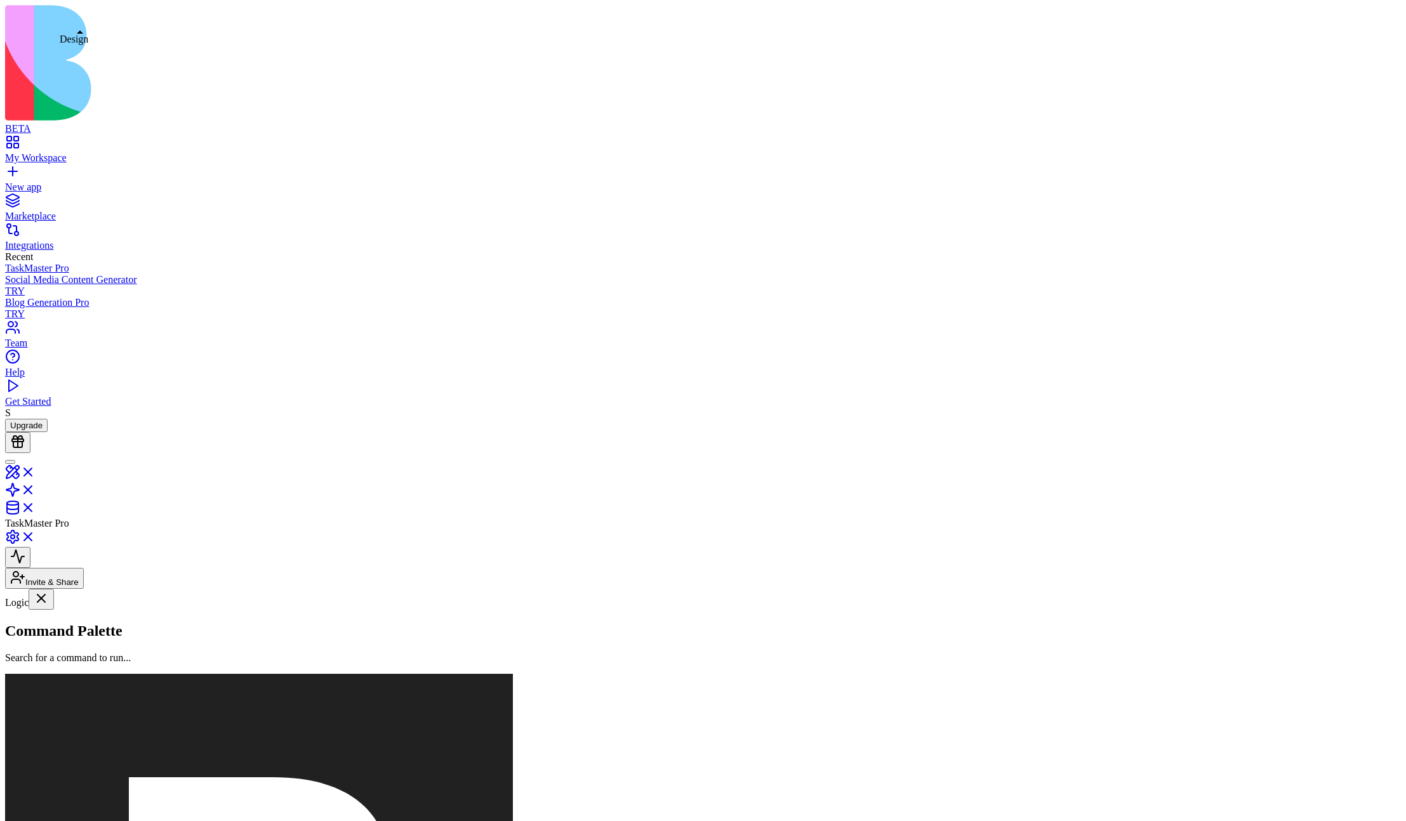
click at [36, 471] on link at bounding box center [20, 476] width 30 height 11
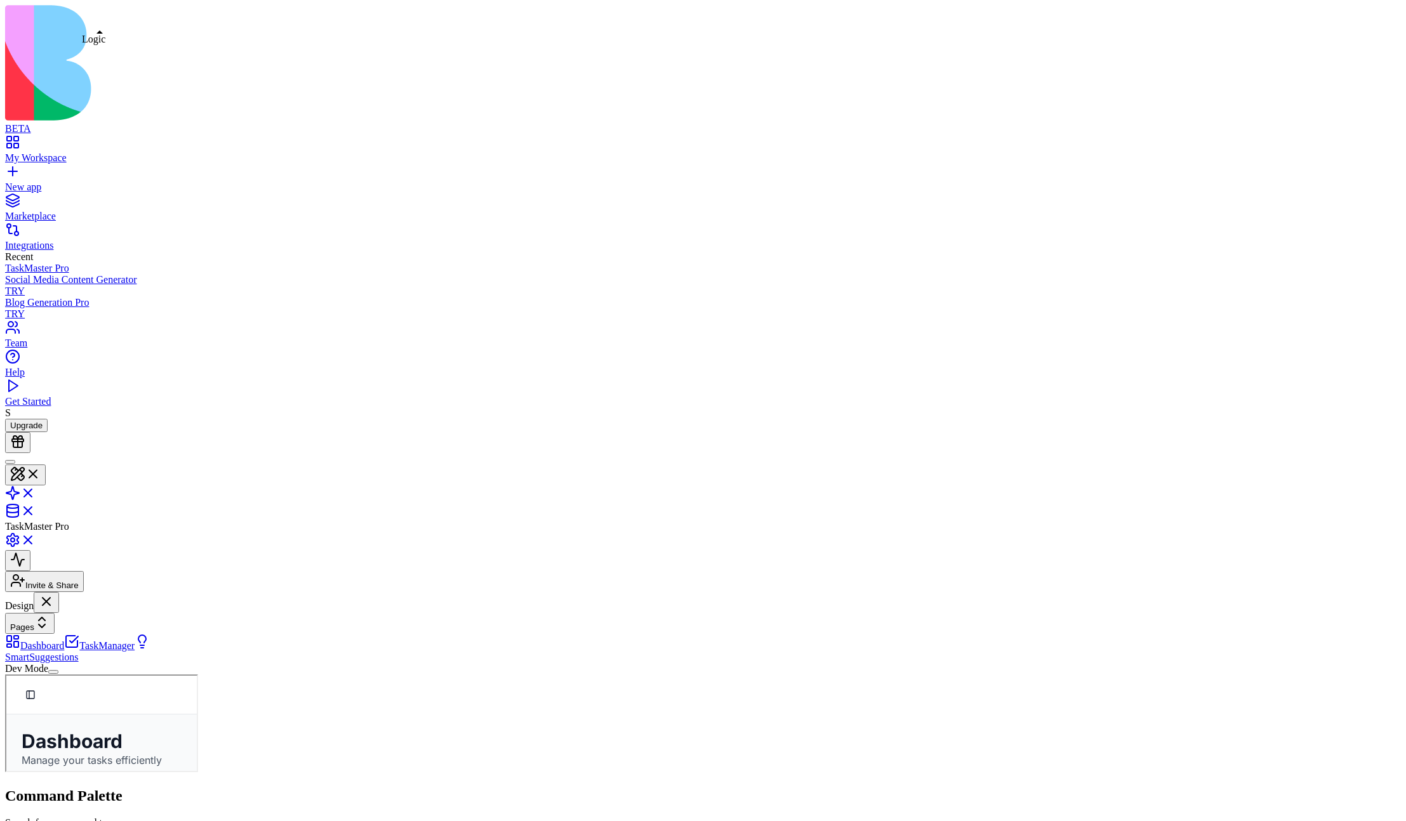
click at [36, 492] on link at bounding box center [20, 497] width 30 height 11
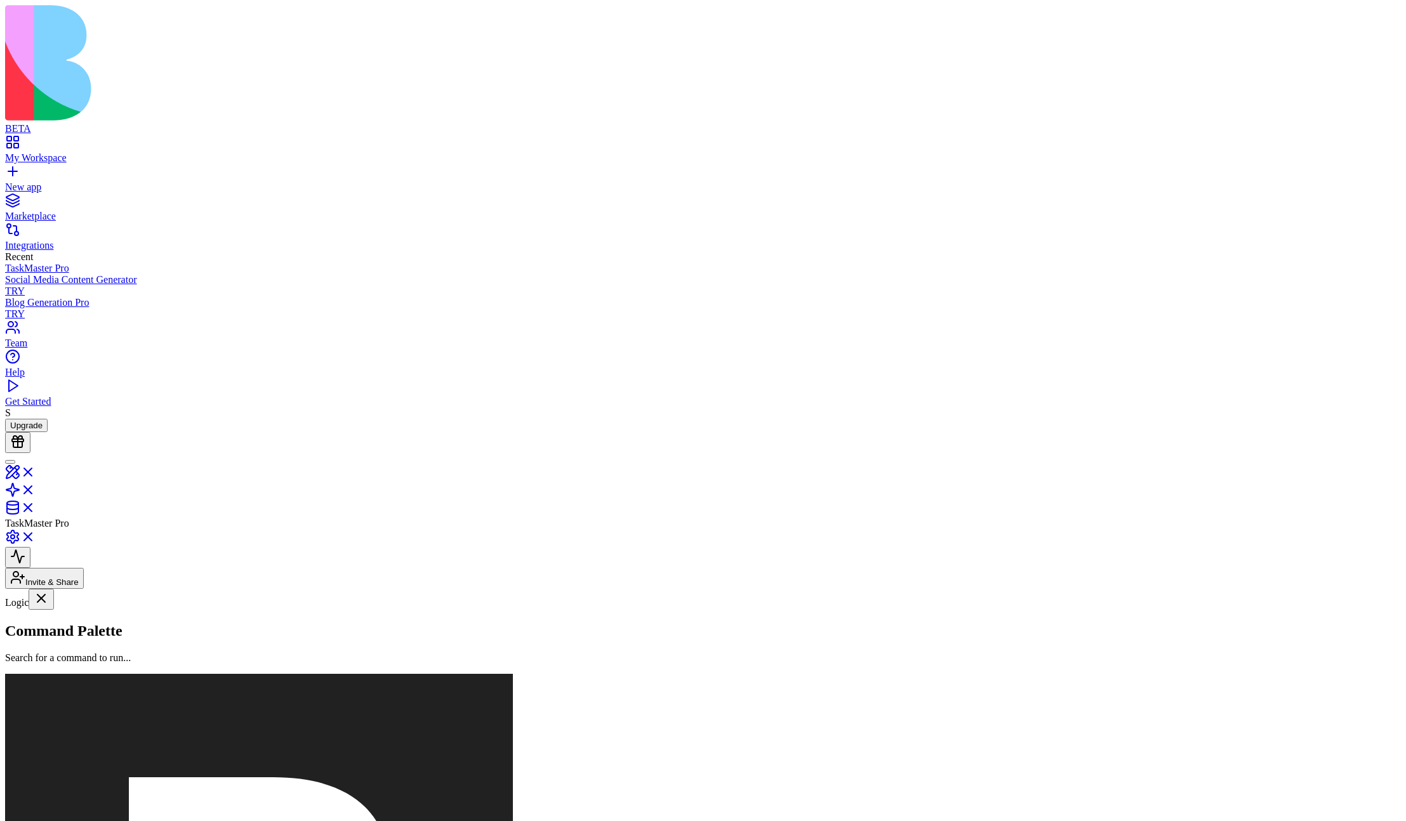
click at [87, 715] on link "SmartTaskSuggestions" at bounding box center [78, 727] width 146 height 24
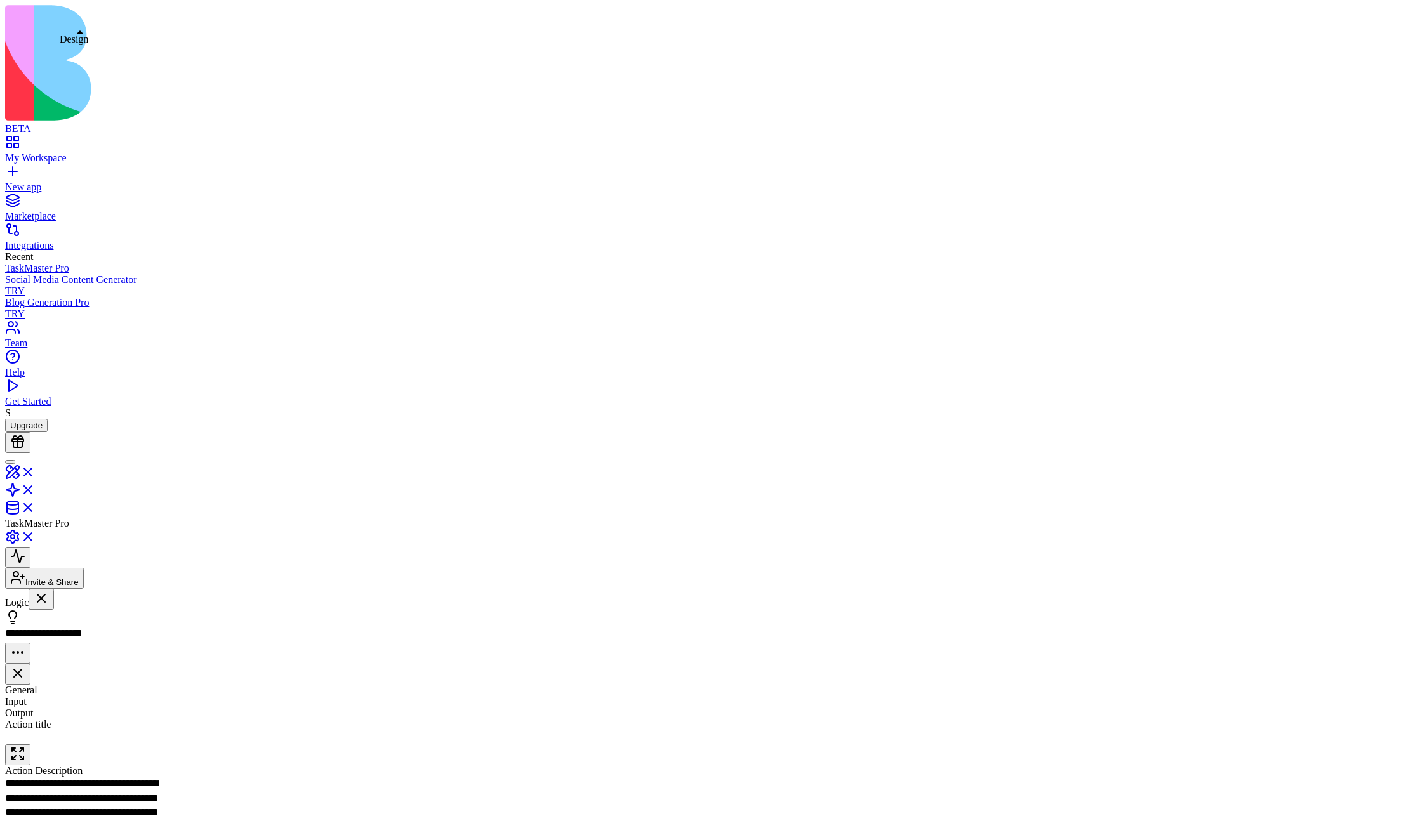
click at [36, 471] on link at bounding box center [20, 476] width 30 height 11
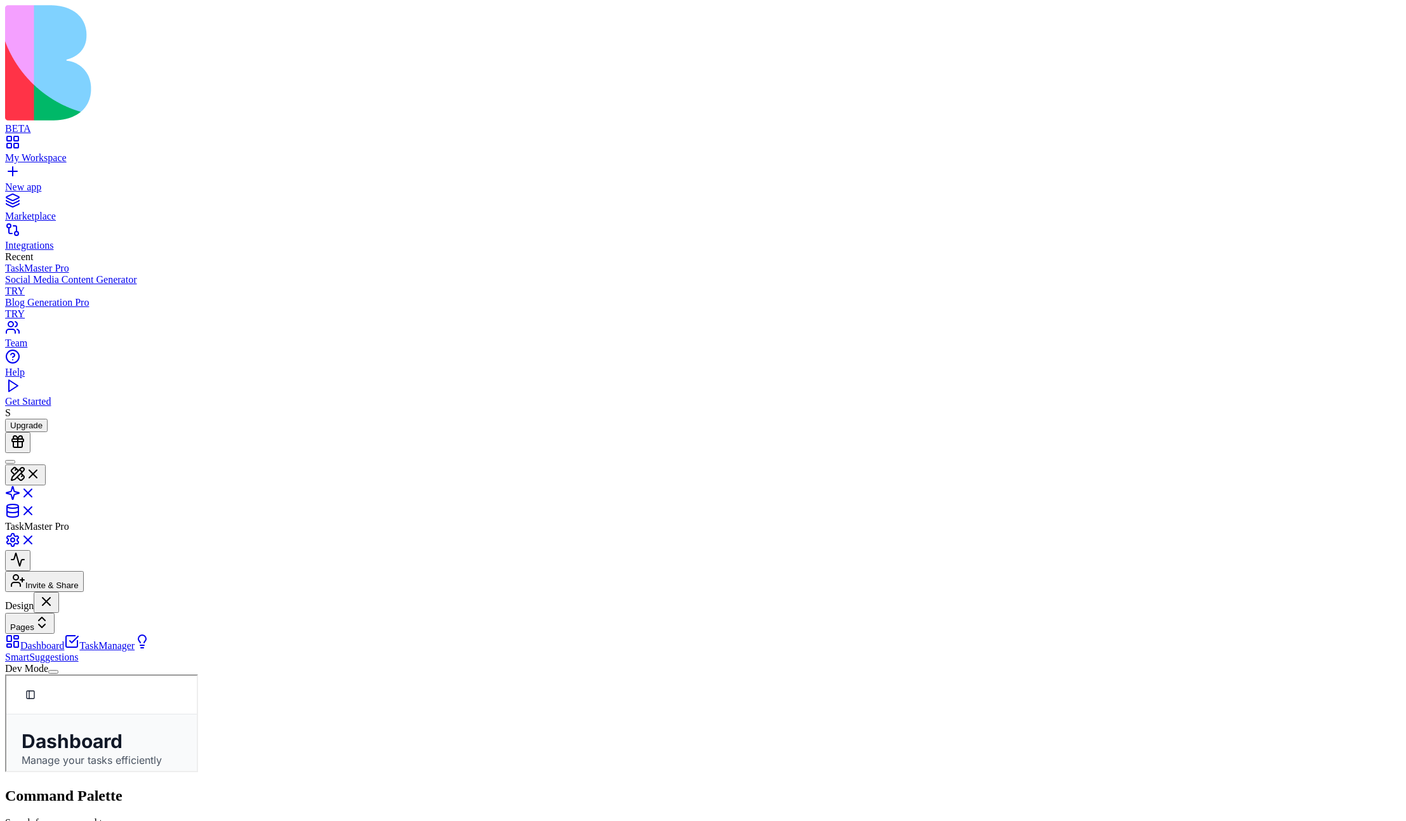
click at [58, 674] on button "Dev Mode" at bounding box center [53, 672] width 10 height 4
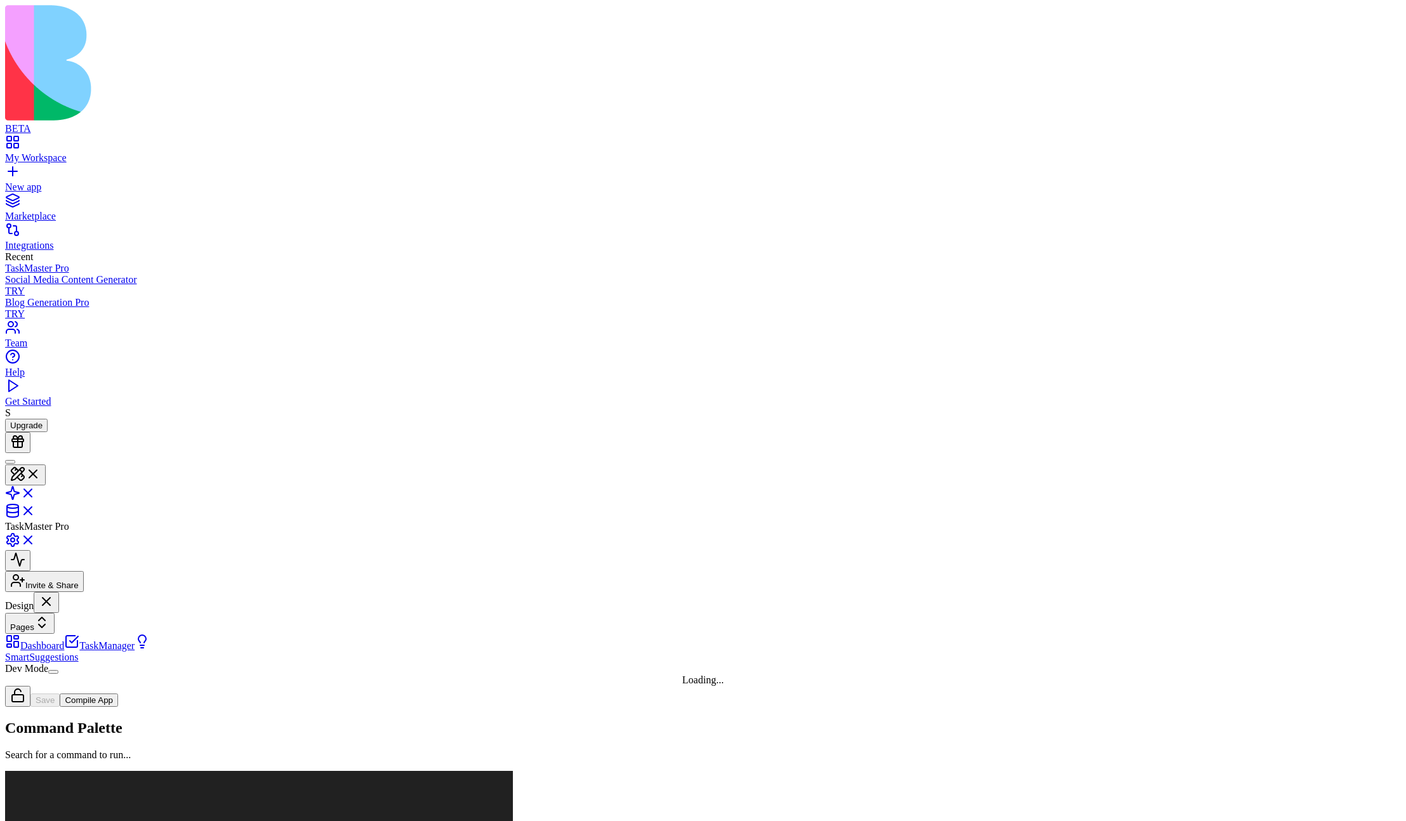
scroll to position [114, 0]
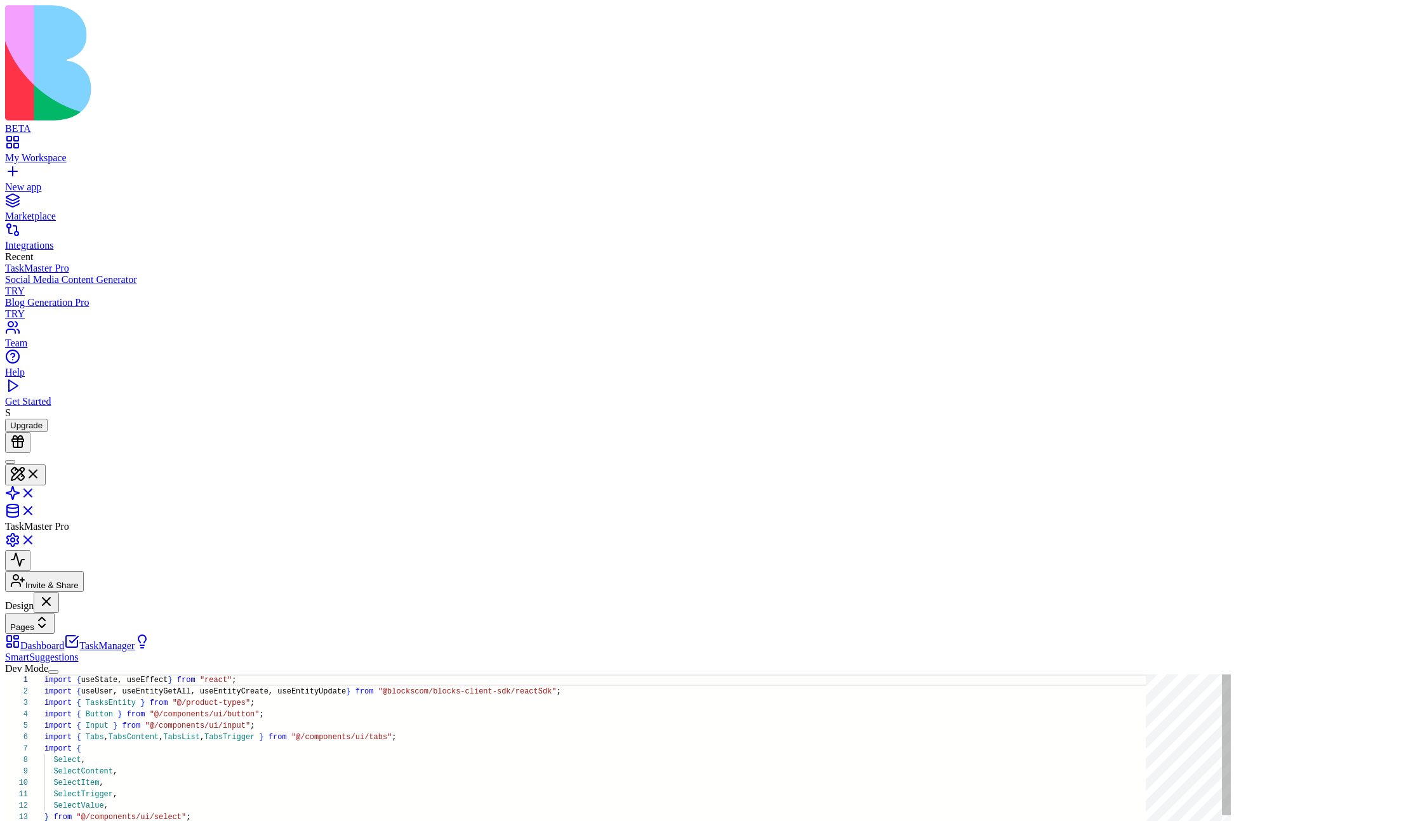
click at [58, 674] on button "Dev Mode" at bounding box center [53, 672] width 10 height 4
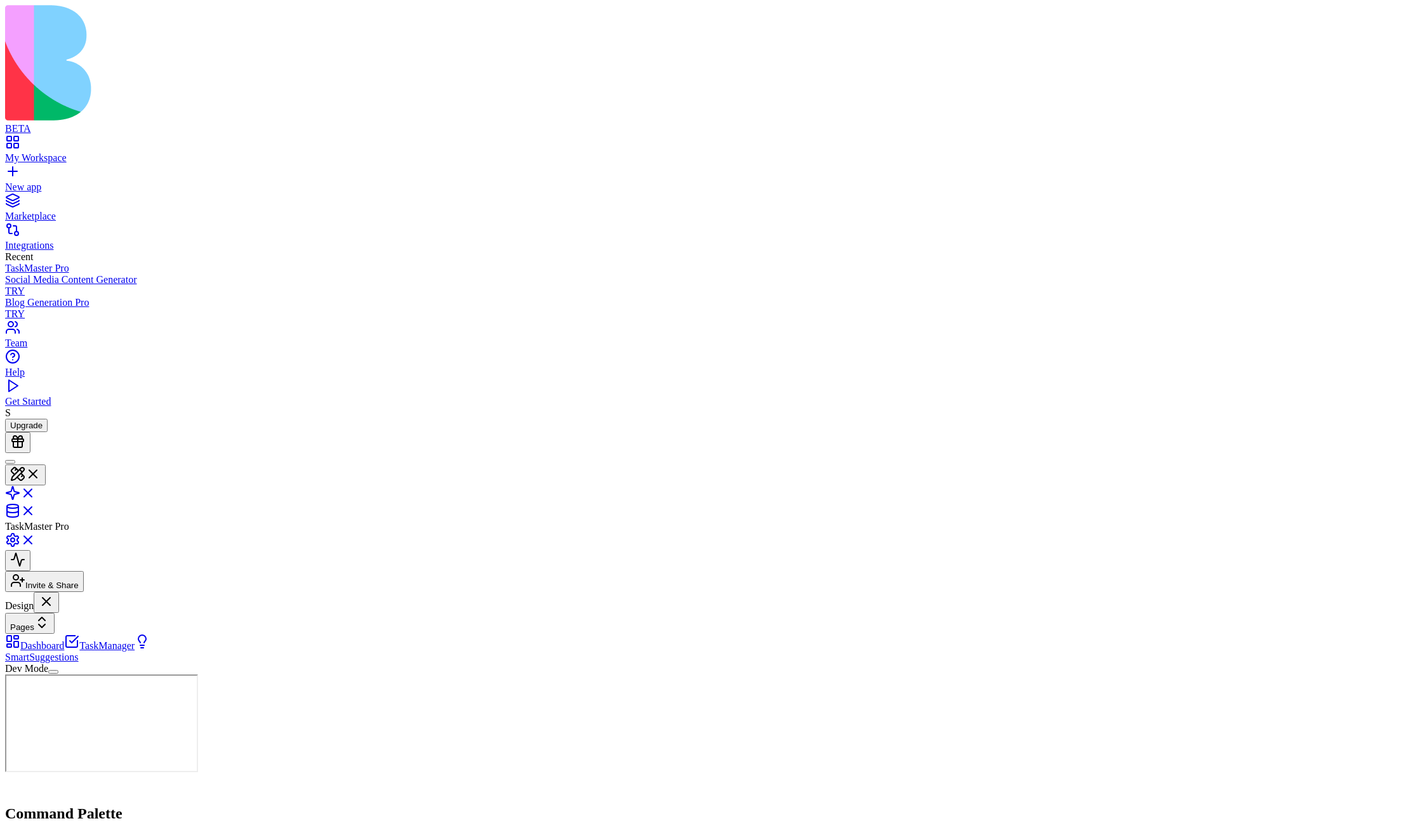
scroll to position [0, 0]
click at [58, 674] on button "Dev Mode" at bounding box center [53, 672] width 10 height 4
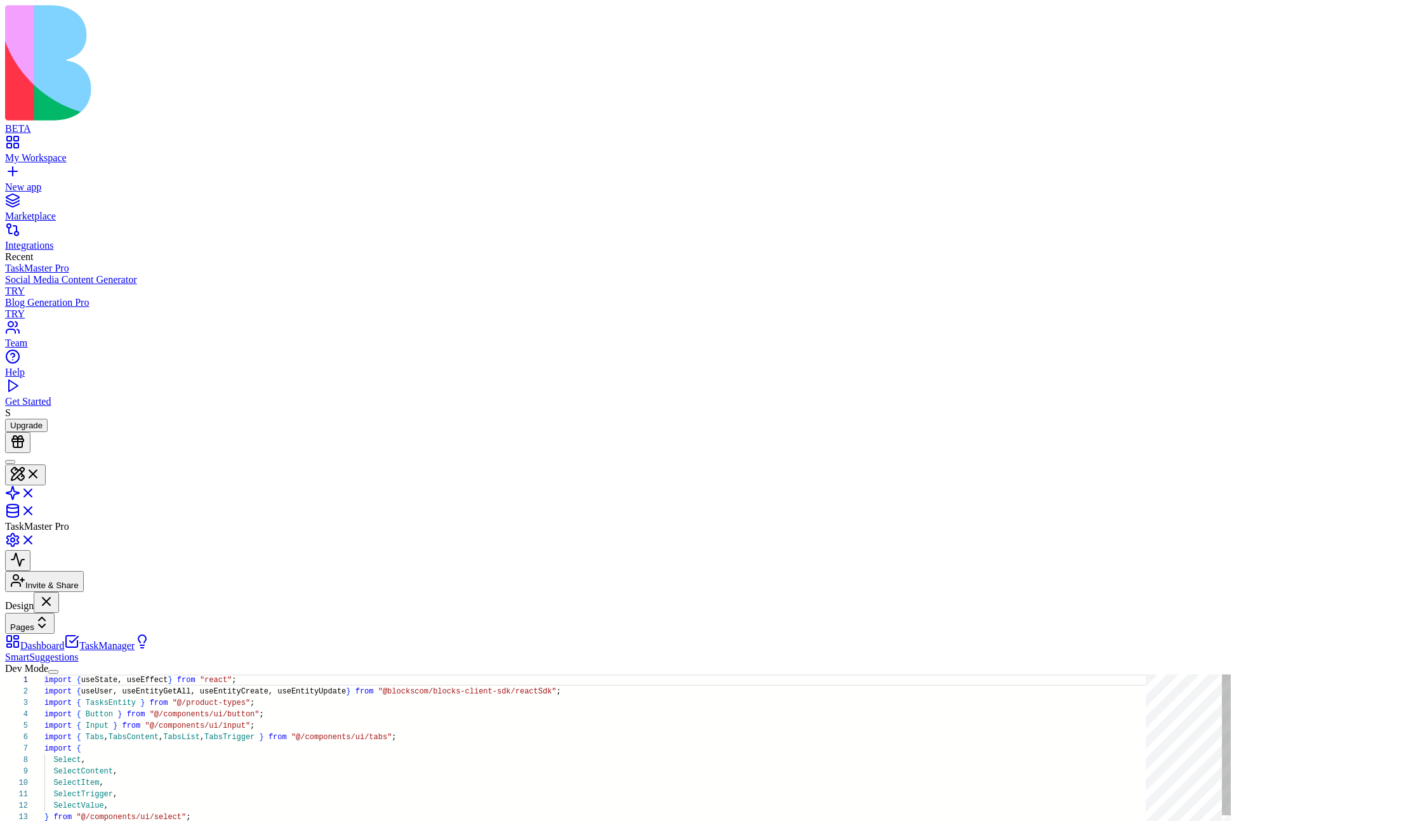
scroll to position [114, 0]
click at [55, 613] on button "Pages" at bounding box center [30, 623] width 50 height 21
click at [67, 133] on div "Components" at bounding box center [74, 128] width 67 height 18
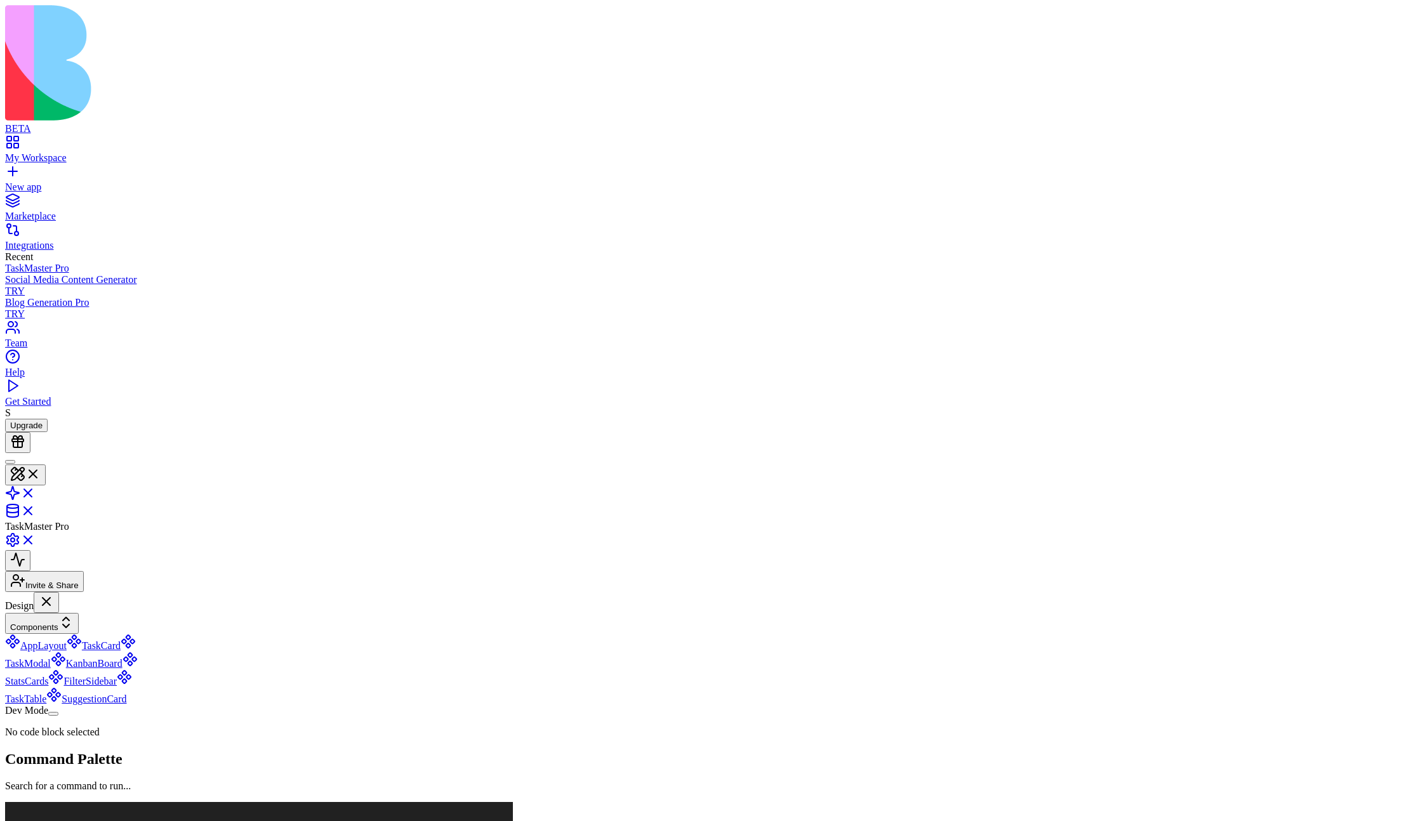
click at [121, 640] on link "TaskCard" at bounding box center [94, 645] width 54 height 11
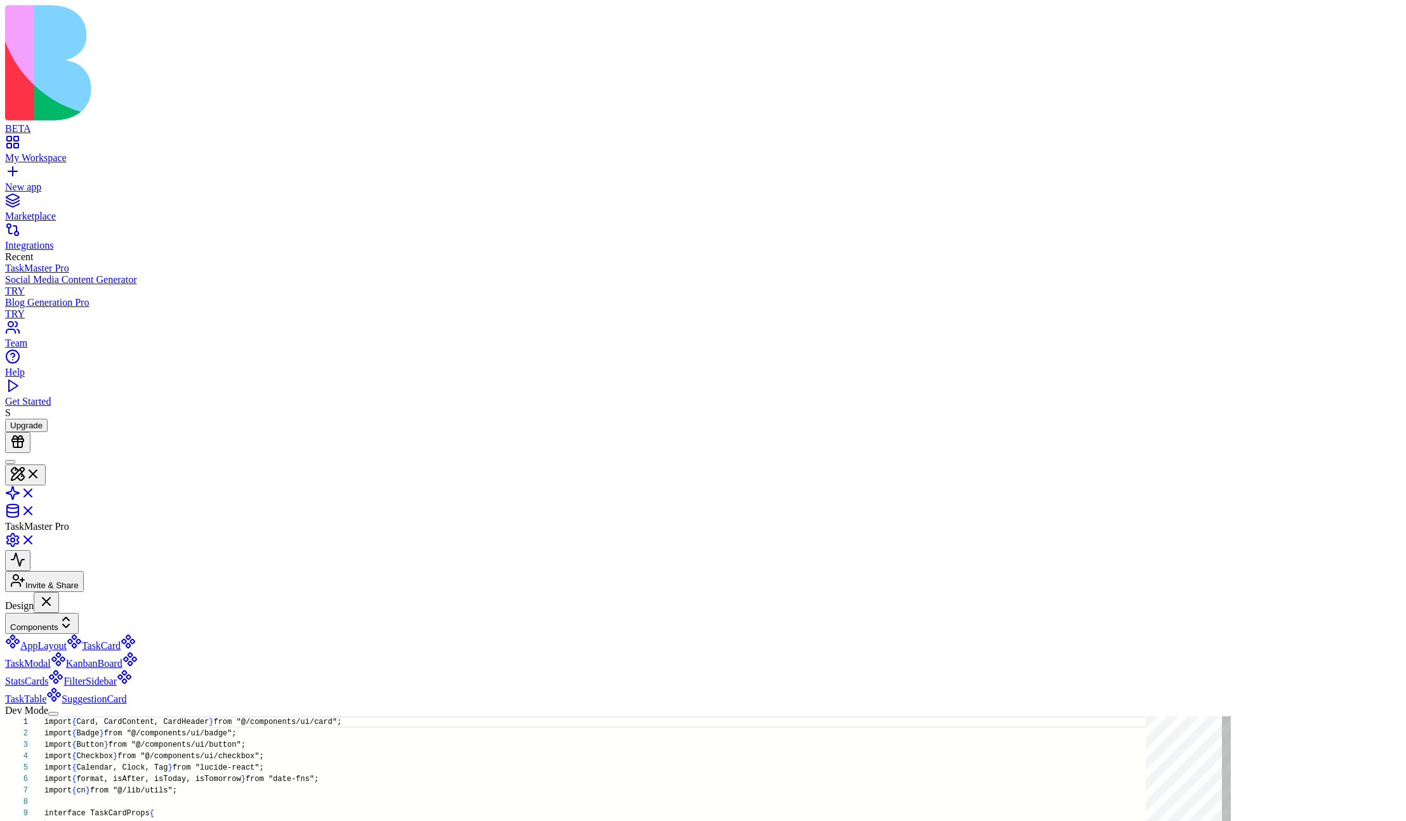
scroll to position [114, 0]
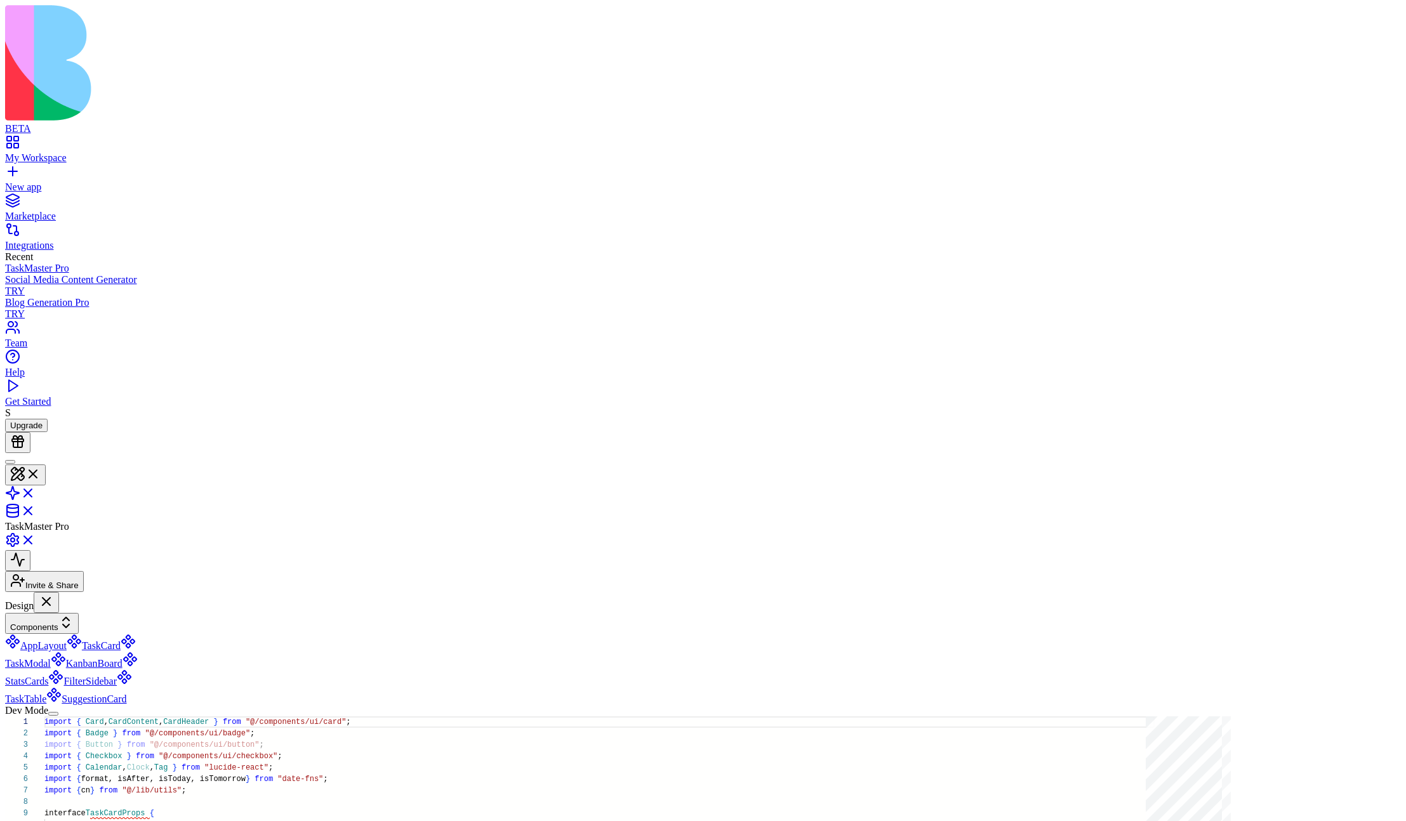
click at [58, 716] on button "Dev Mode" at bounding box center [53, 714] width 10 height 4
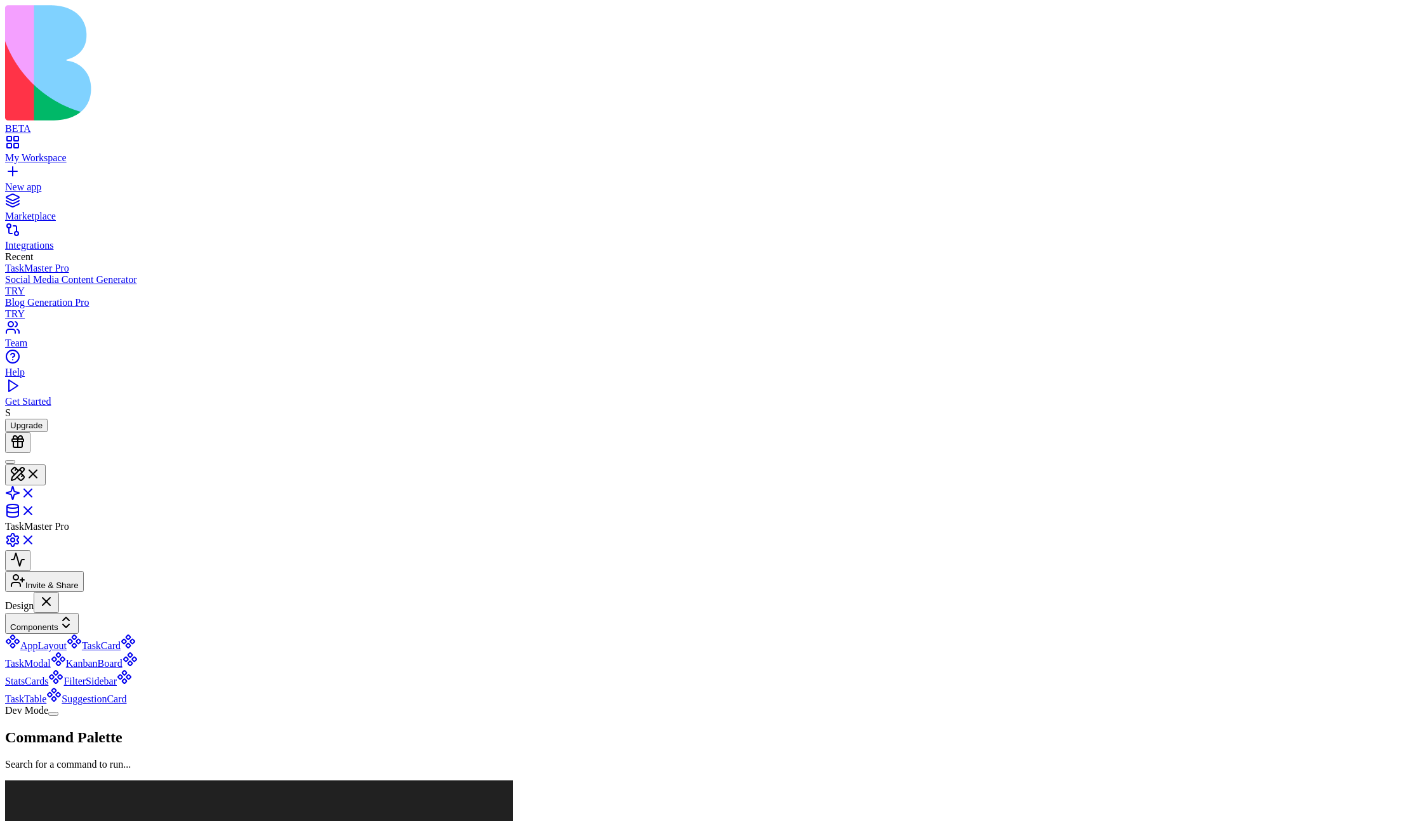
click at [117, 676] on link "FilterSidebar" at bounding box center [82, 681] width 69 height 11
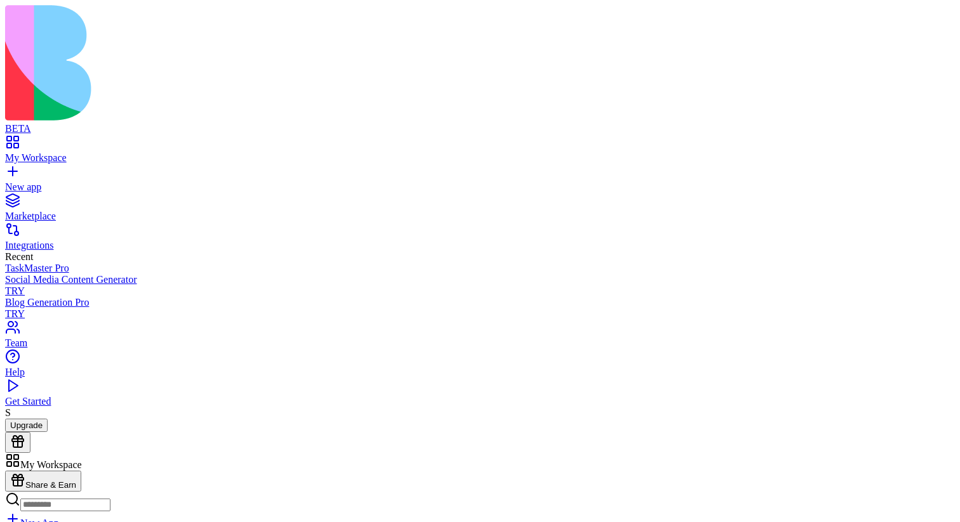
click at [46, 465] on button at bounding box center [25, 475] width 41 height 21
click at [36, 510] on link at bounding box center [20, 515] width 30 height 11
click at [36, 489] on link at bounding box center [20, 494] width 30 height 11
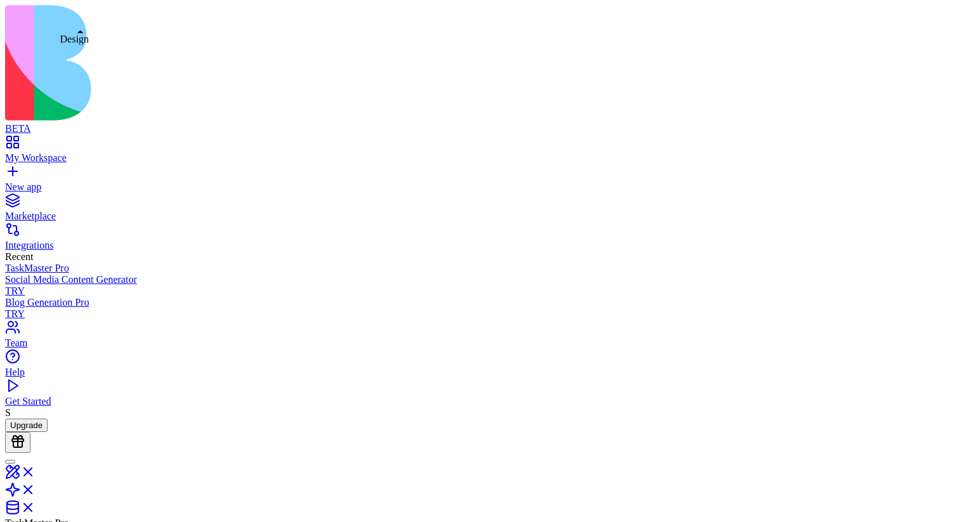
click at [36, 471] on link at bounding box center [20, 476] width 30 height 11
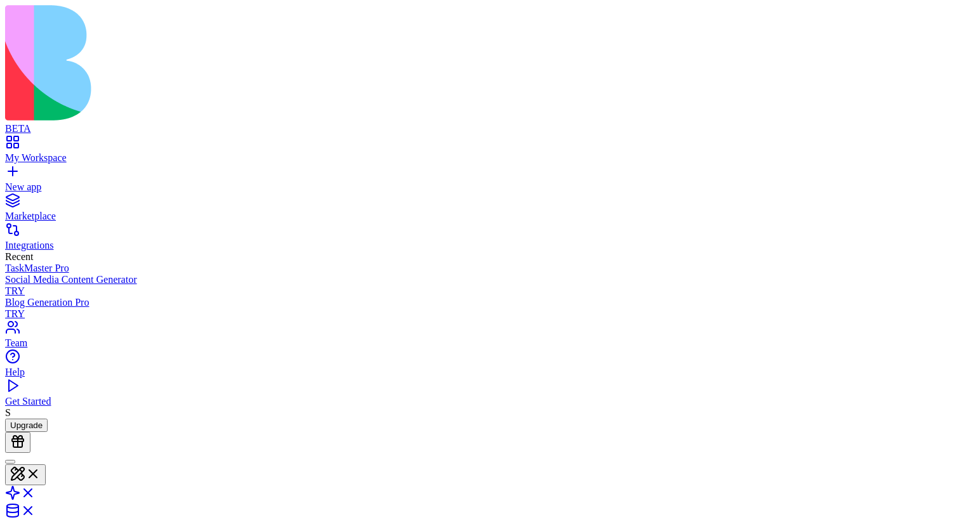
click at [98, 129] on div "Components" at bounding box center [74, 128] width 67 height 18
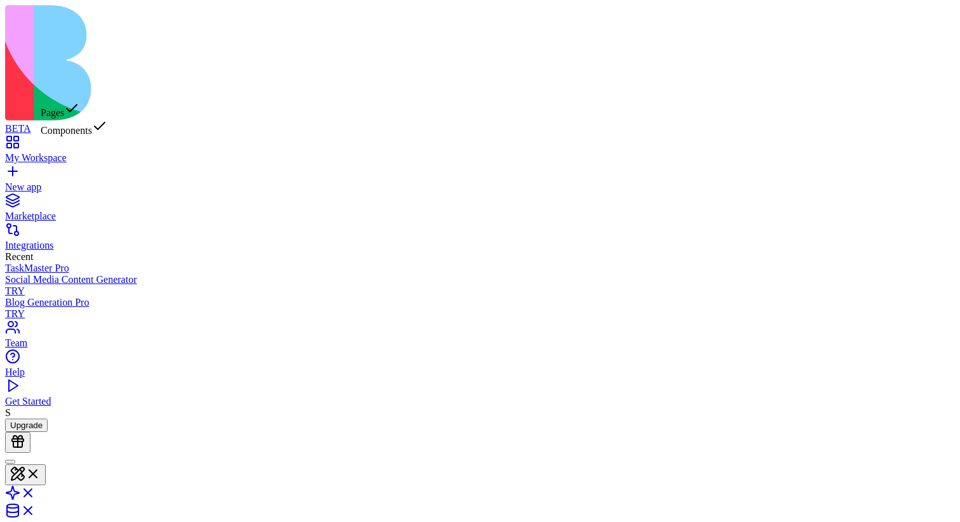
click at [86, 110] on div "Pages" at bounding box center [74, 110] width 67 height 18
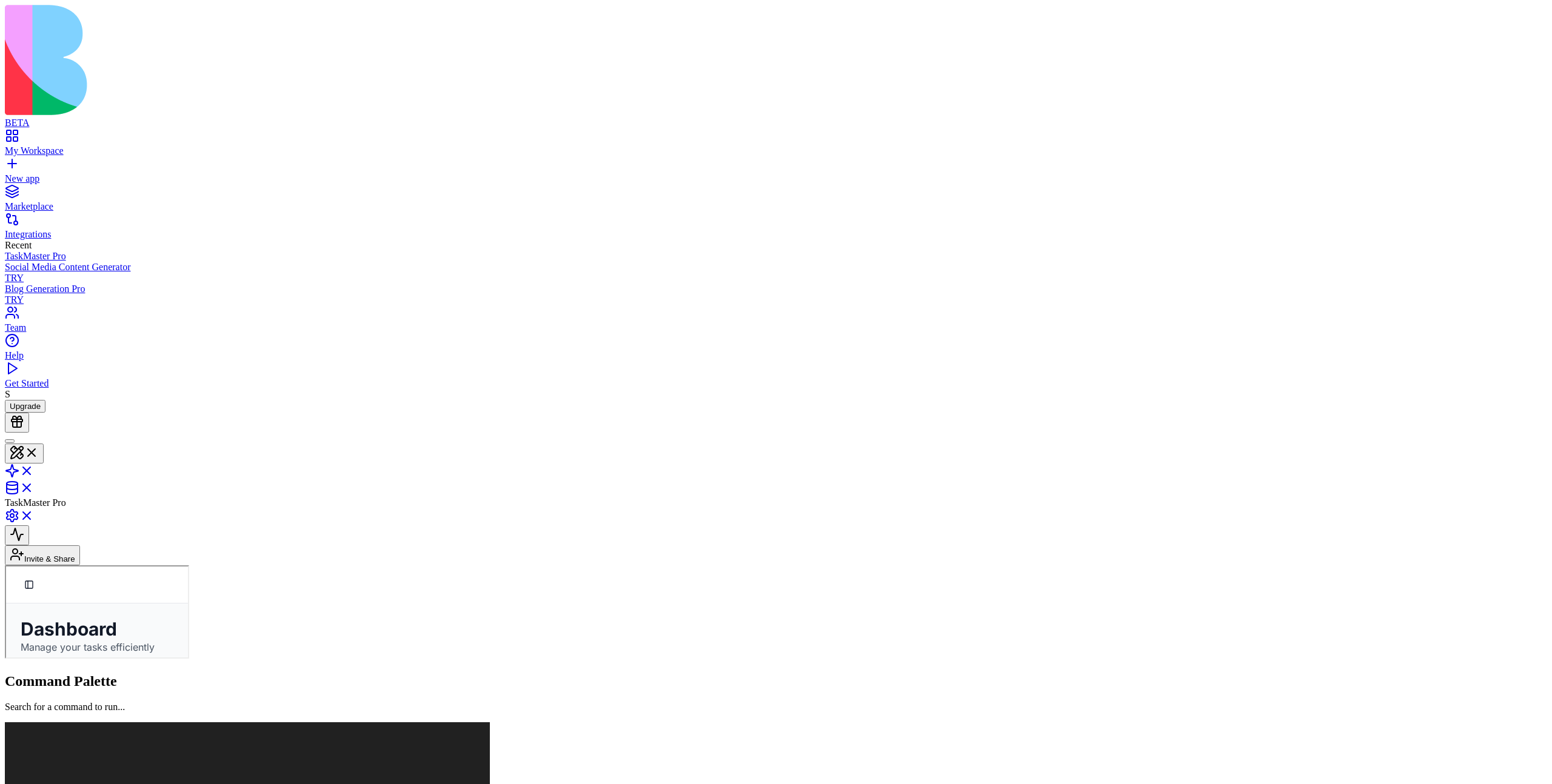
click at [5, 565] on link "Task Manager" at bounding box center [5, 565] width 0 height 0
click at [5, 565] on link "Dashboard" at bounding box center [5, 565] width 0 height 0
click at [44, 444] on button at bounding box center [24, 454] width 39 height 20
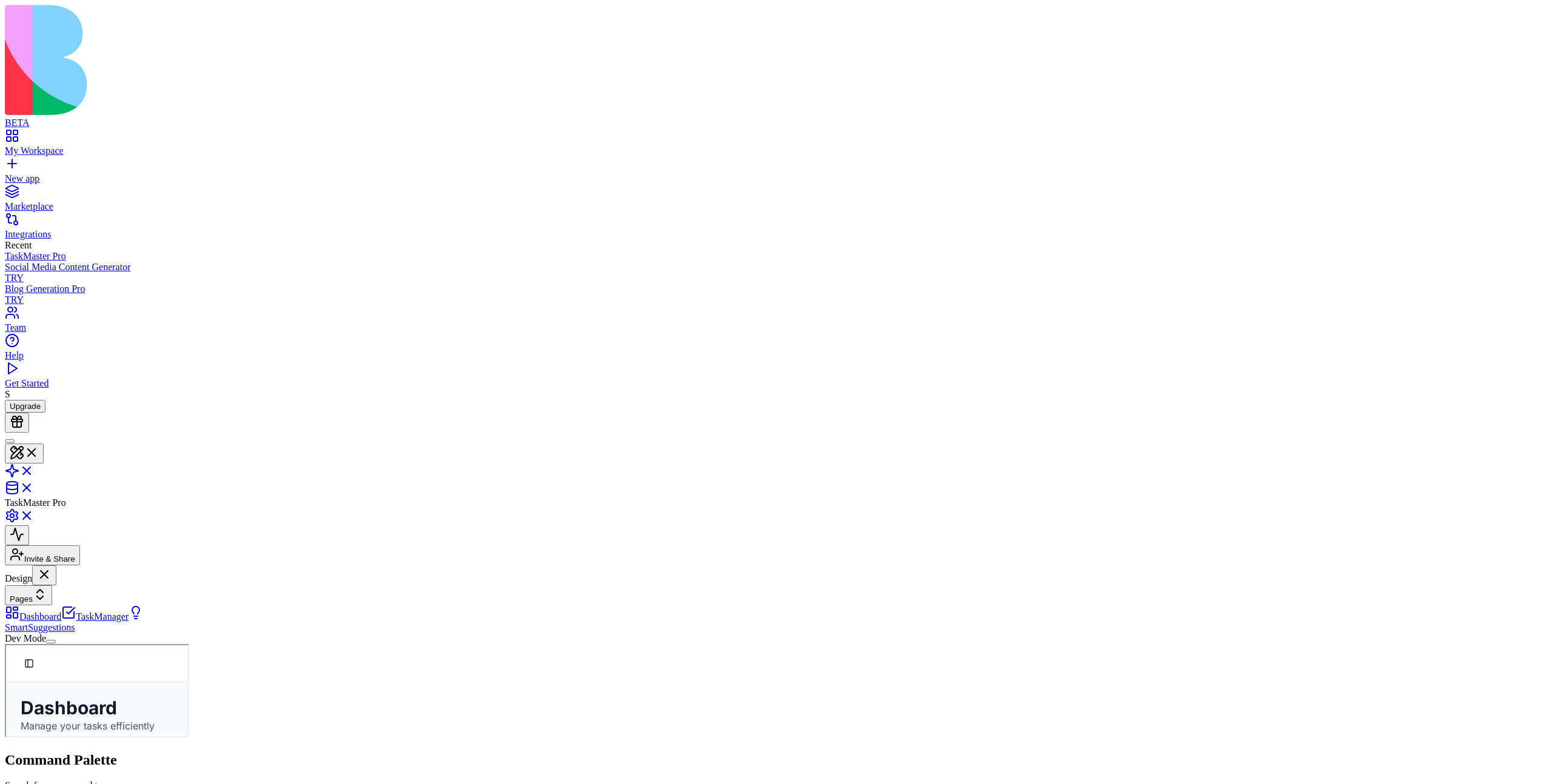
click at [94, 565] on link "TaskManager" at bounding box center [95, 616] width 67 height 11
click at [112, 565] on link "SmartSuggestions" at bounding box center [74, 622] width 138 height 21
click at [53, 565] on button "Pages" at bounding box center [29, 595] width 48 height 20
click at [87, 565] on div "Dashboard TaskManager SmartSuggestions" at bounding box center [74, 619] width 139 height 28
click at [34, 470] on link at bounding box center [19, 475] width 29 height 11
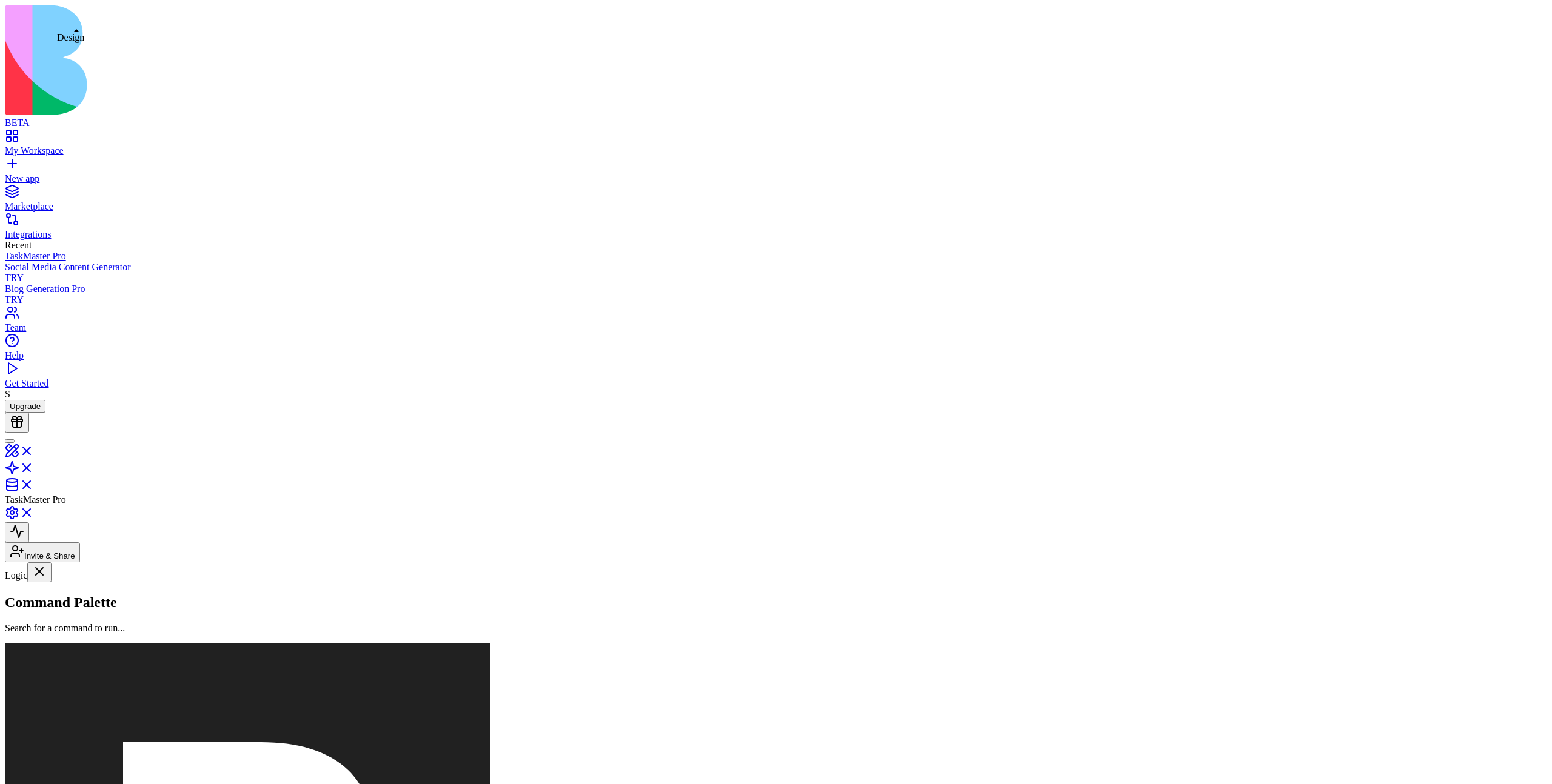
click at [34, 450] on link at bounding box center [19, 455] width 29 height 11
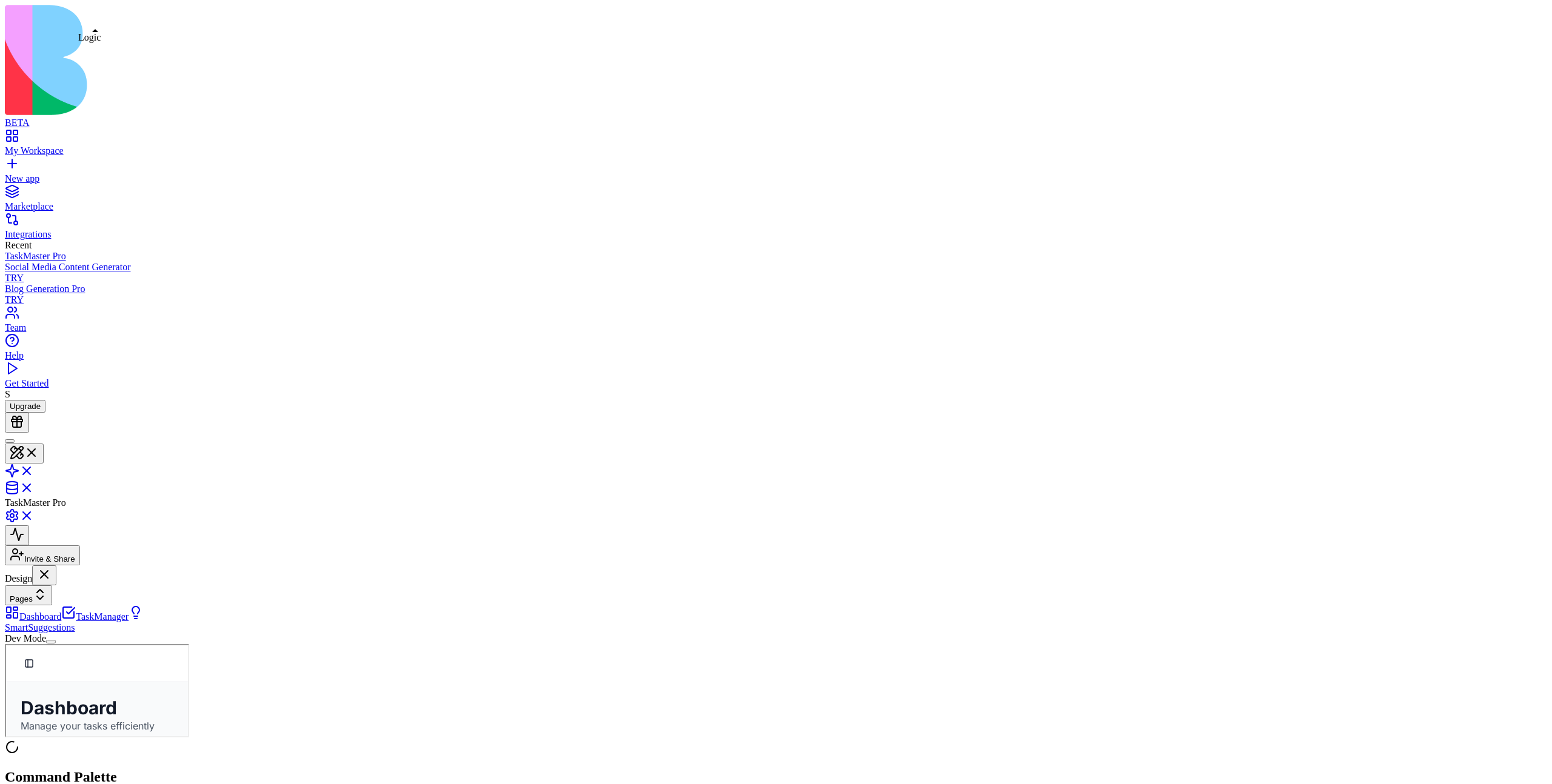
click at [34, 470] on link at bounding box center [19, 475] width 29 height 11
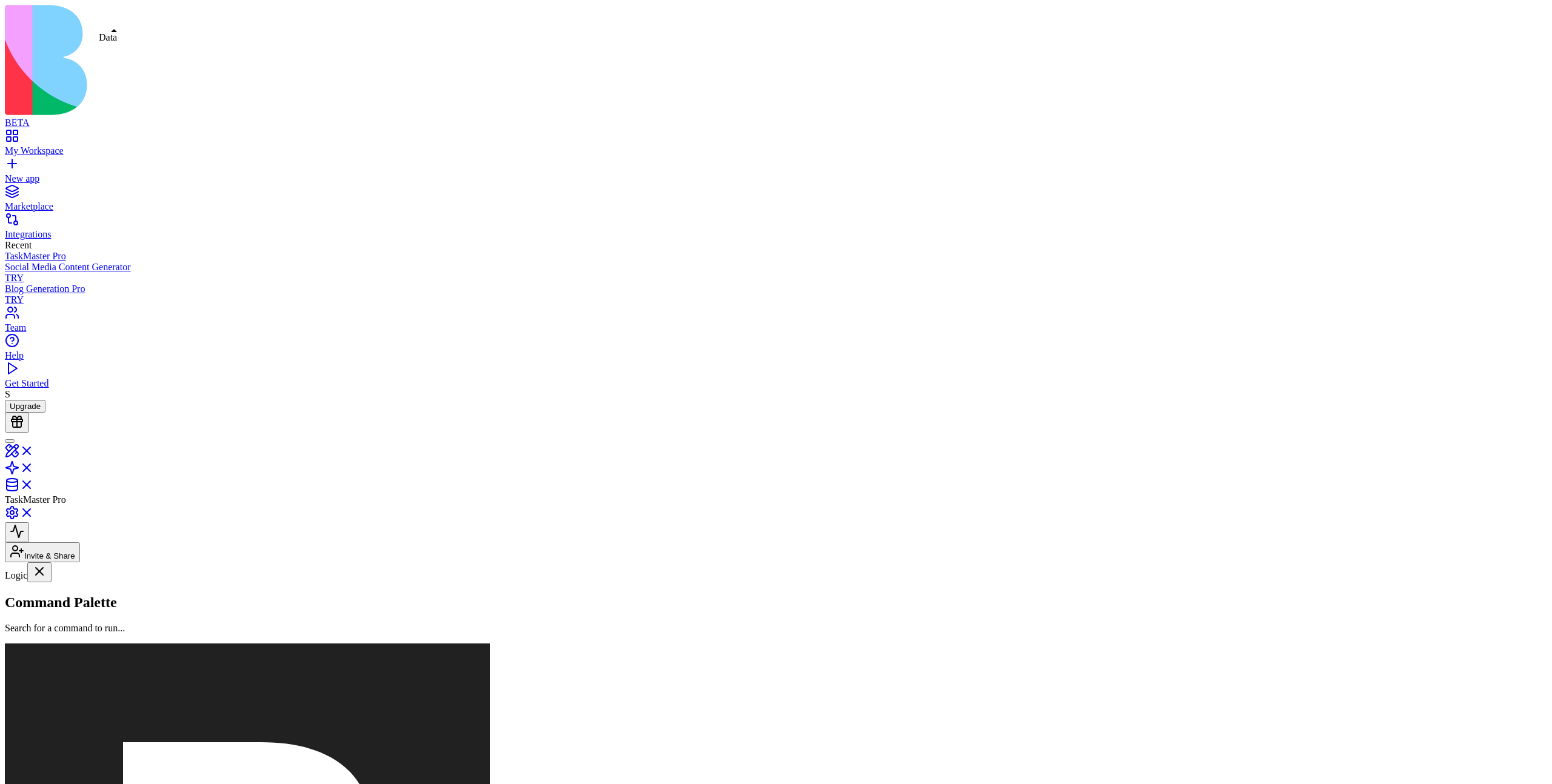
click at [34, 483] on link at bounding box center [19, 488] width 29 height 11
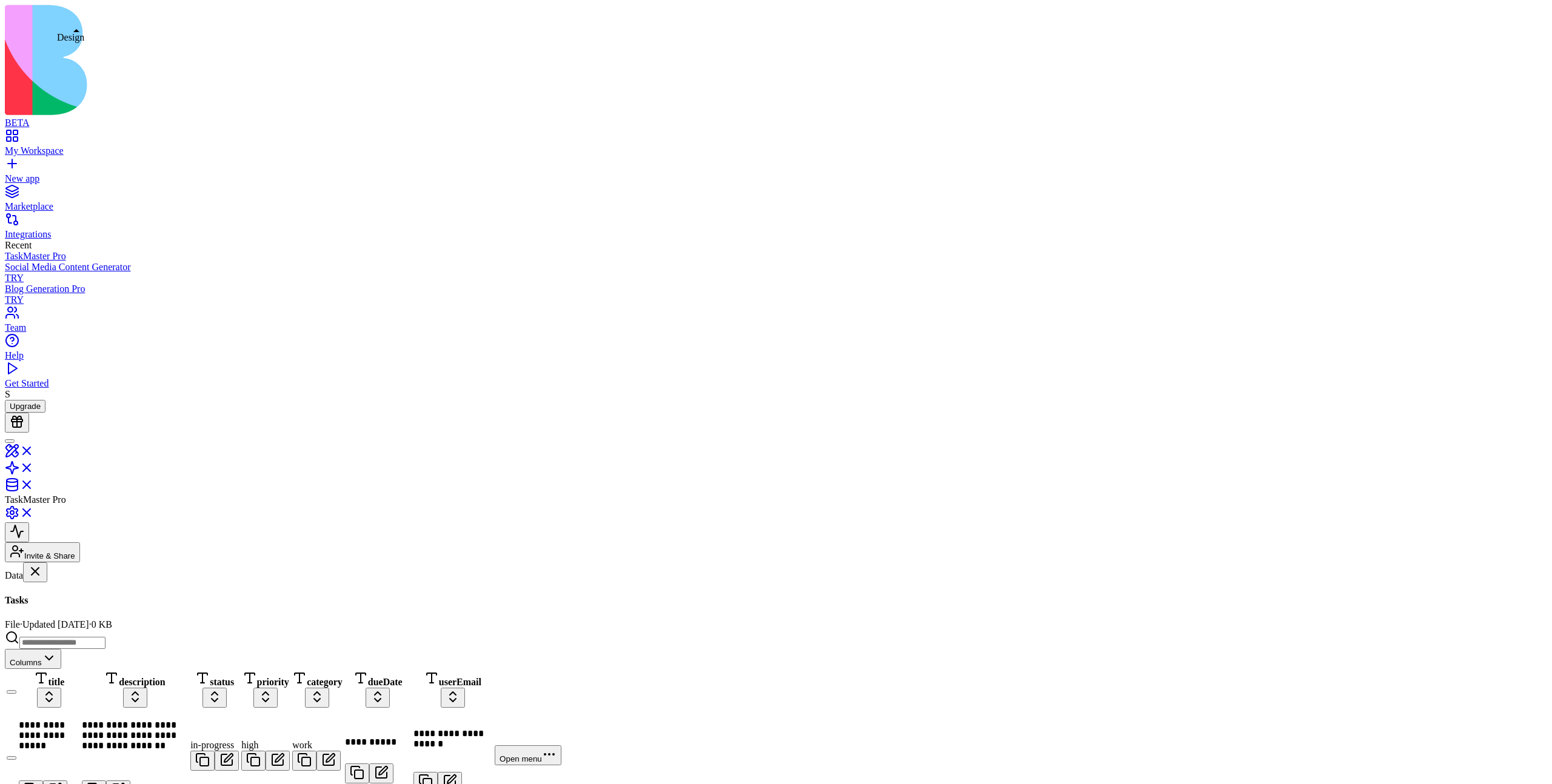
click at [34, 450] on link at bounding box center [19, 455] width 29 height 11
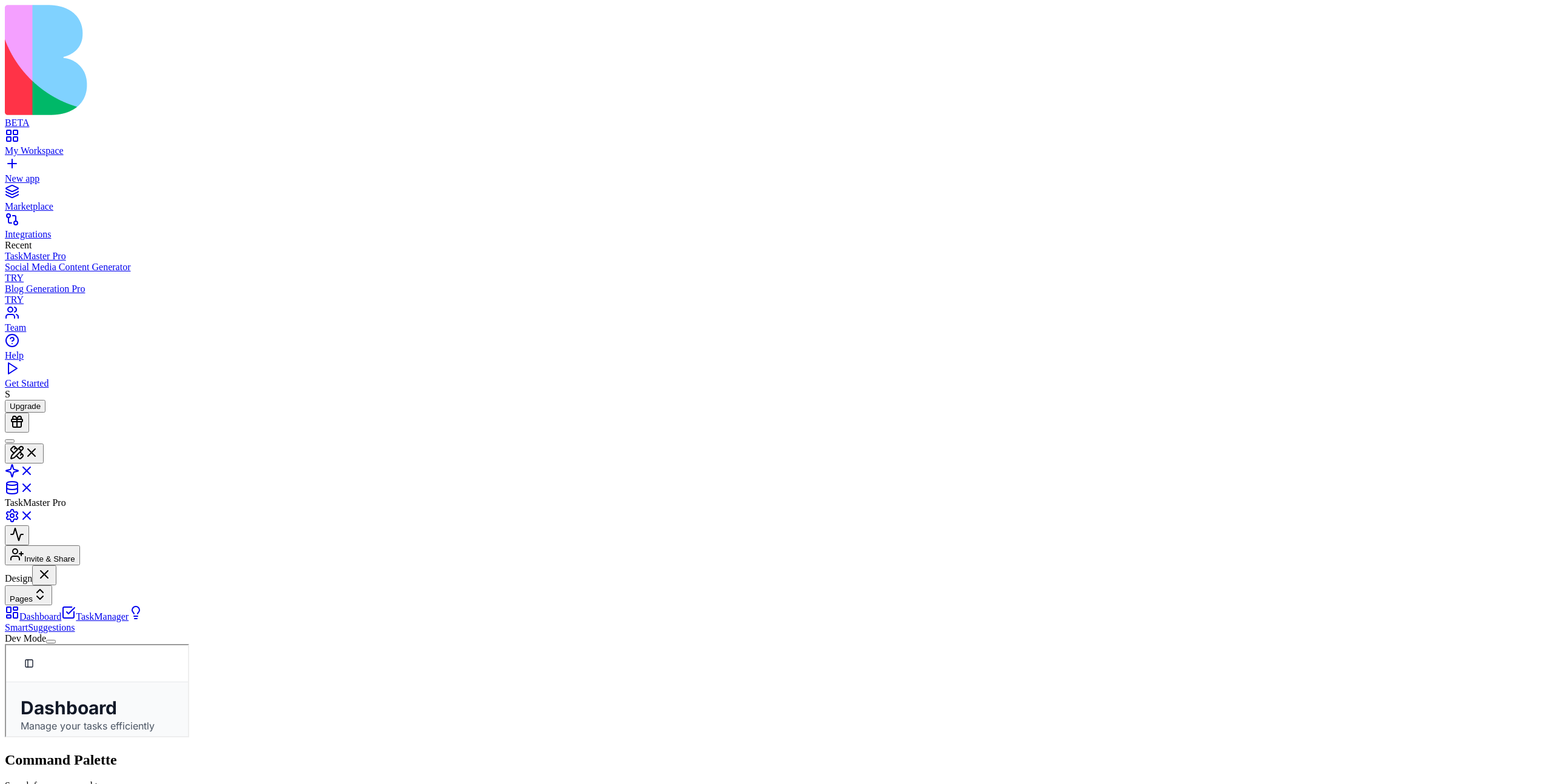
click at [34, 515] on link at bounding box center [19, 519] width 29 height 11
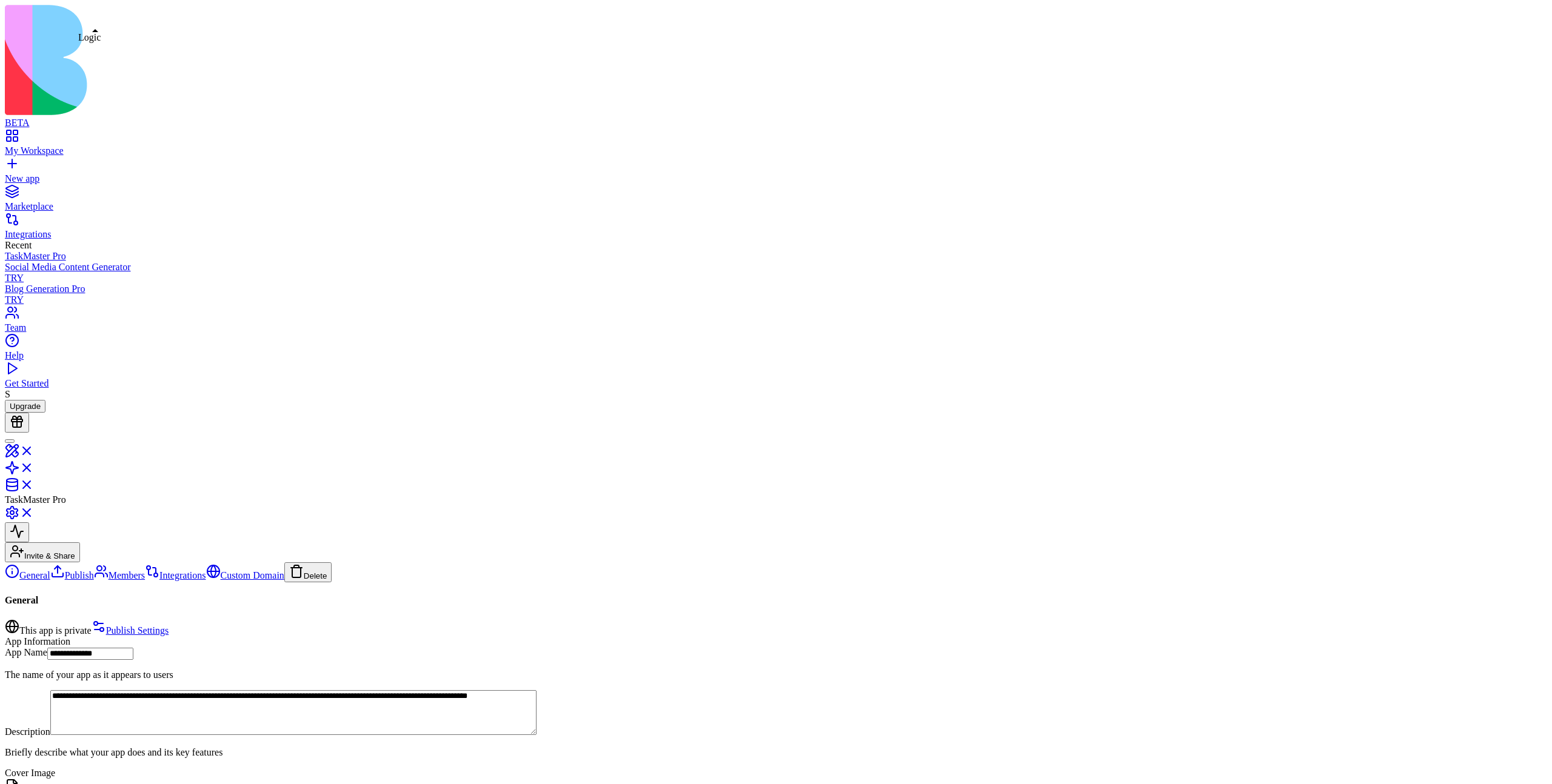
click at [34, 467] on link at bounding box center [19, 472] width 29 height 11
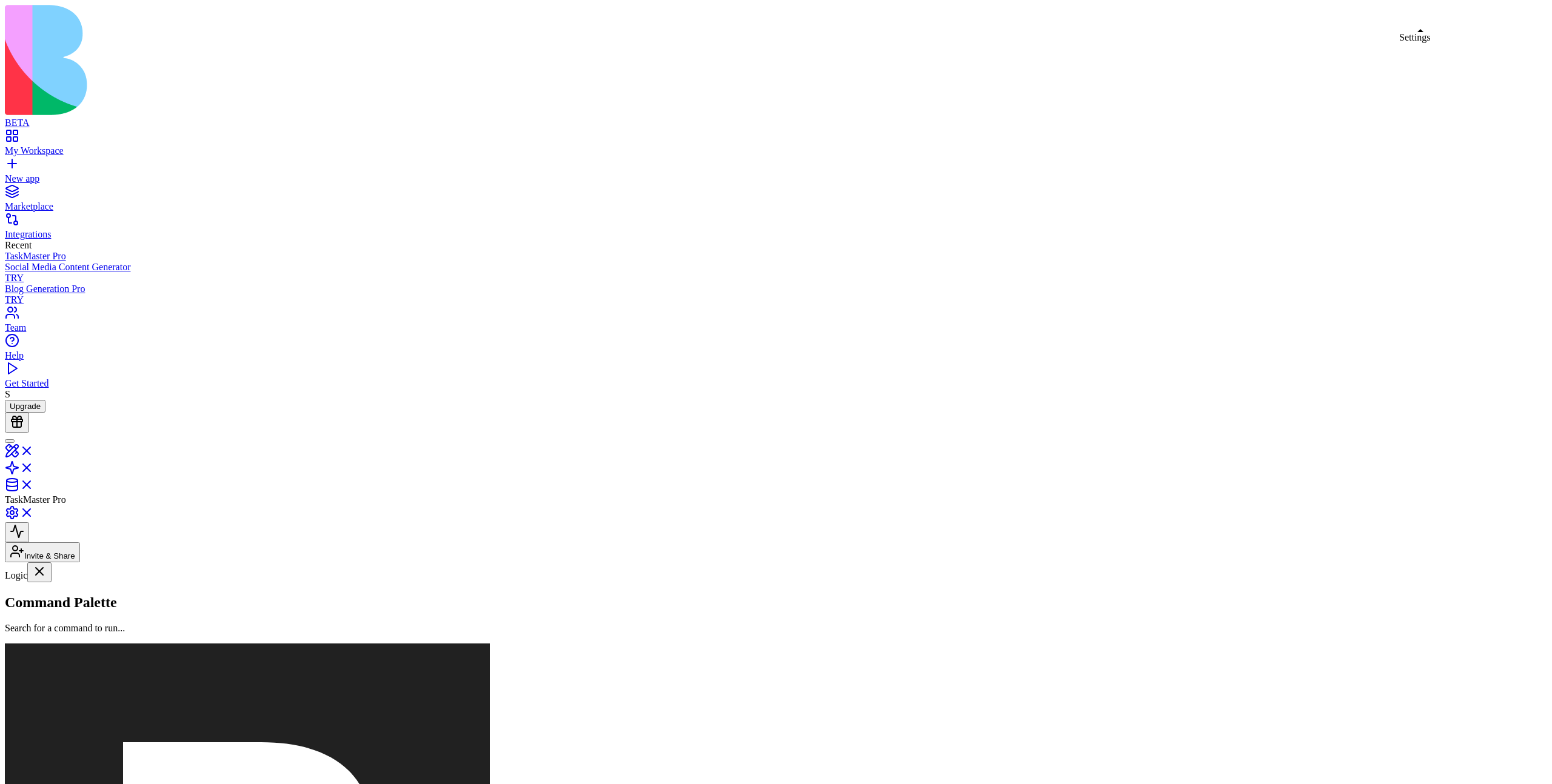
click at [34, 512] on link at bounding box center [19, 517] width 29 height 11
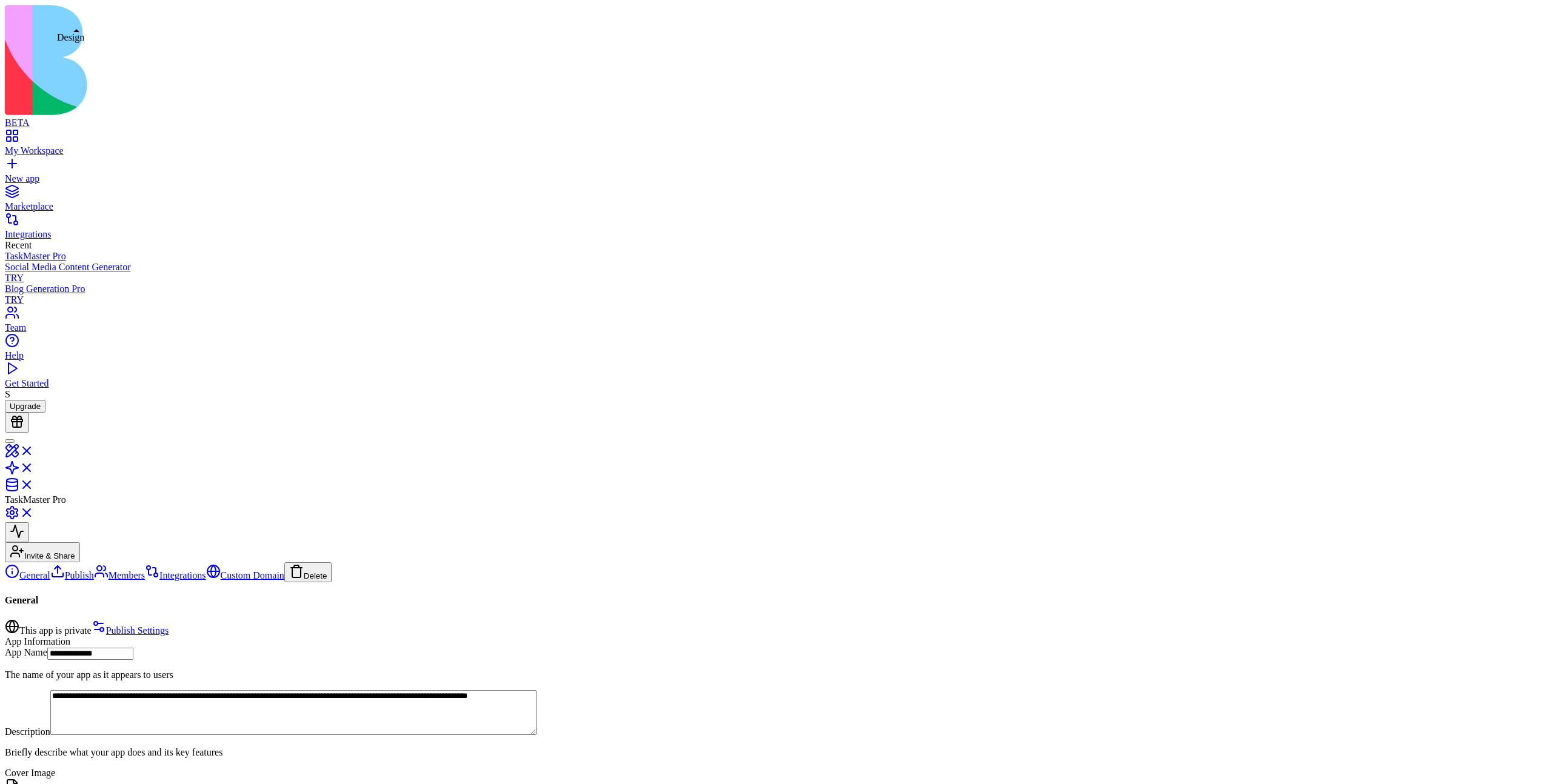
click at [34, 450] on link at bounding box center [19, 455] width 29 height 11
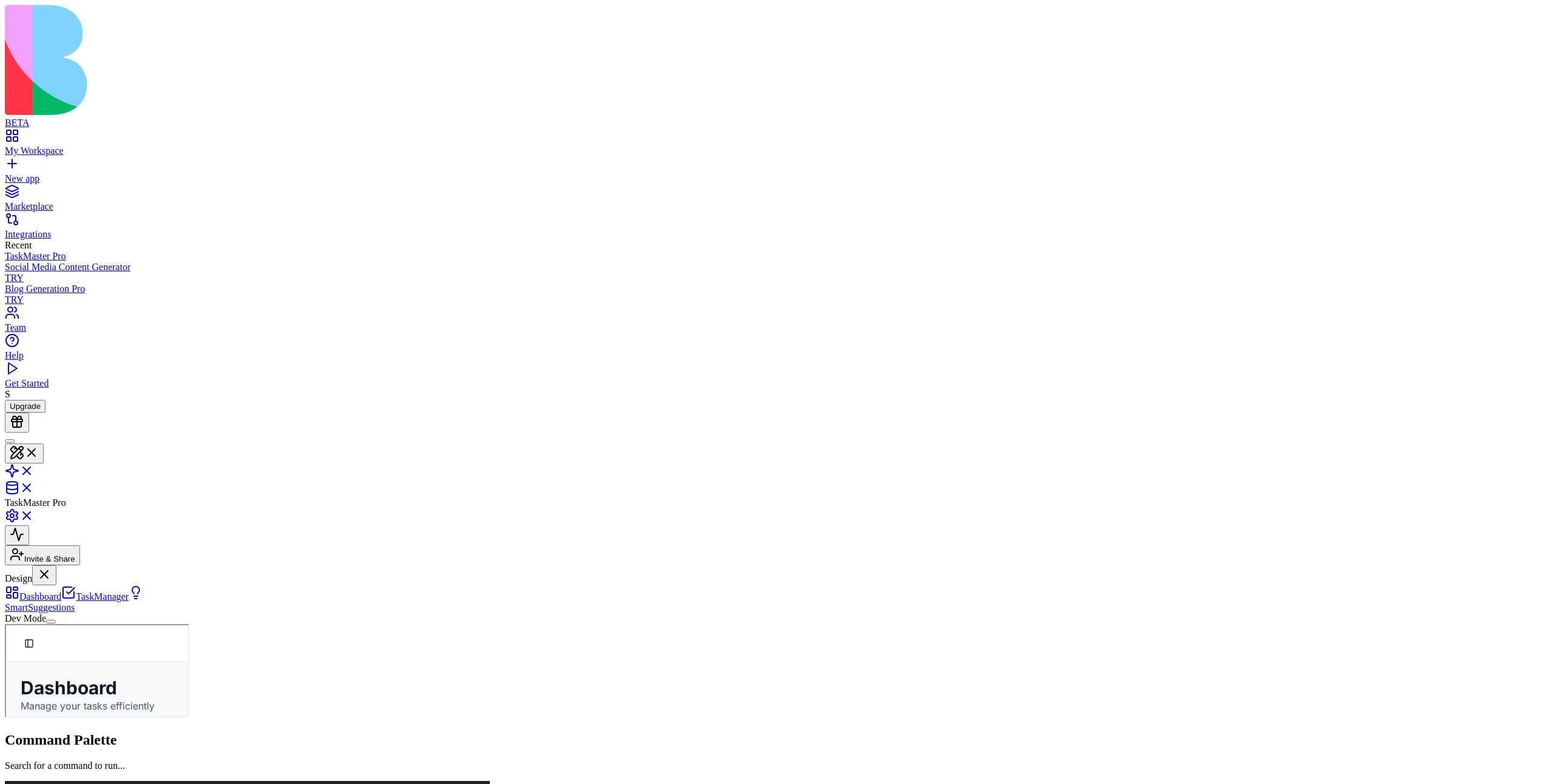
click at [91, 565] on link "TaskManager" at bounding box center [95, 596] width 67 height 11
click at [94, 565] on link "SmartSuggestions" at bounding box center [74, 602] width 138 height 21
click at [61, 565] on link "Dashboard" at bounding box center [32, 596] width 56 height 11
click at [89, 565] on link "TaskManager" at bounding box center [95, 596] width 67 height 11
click at [61, 565] on link "Dashboard" at bounding box center [32, 596] width 56 height 11
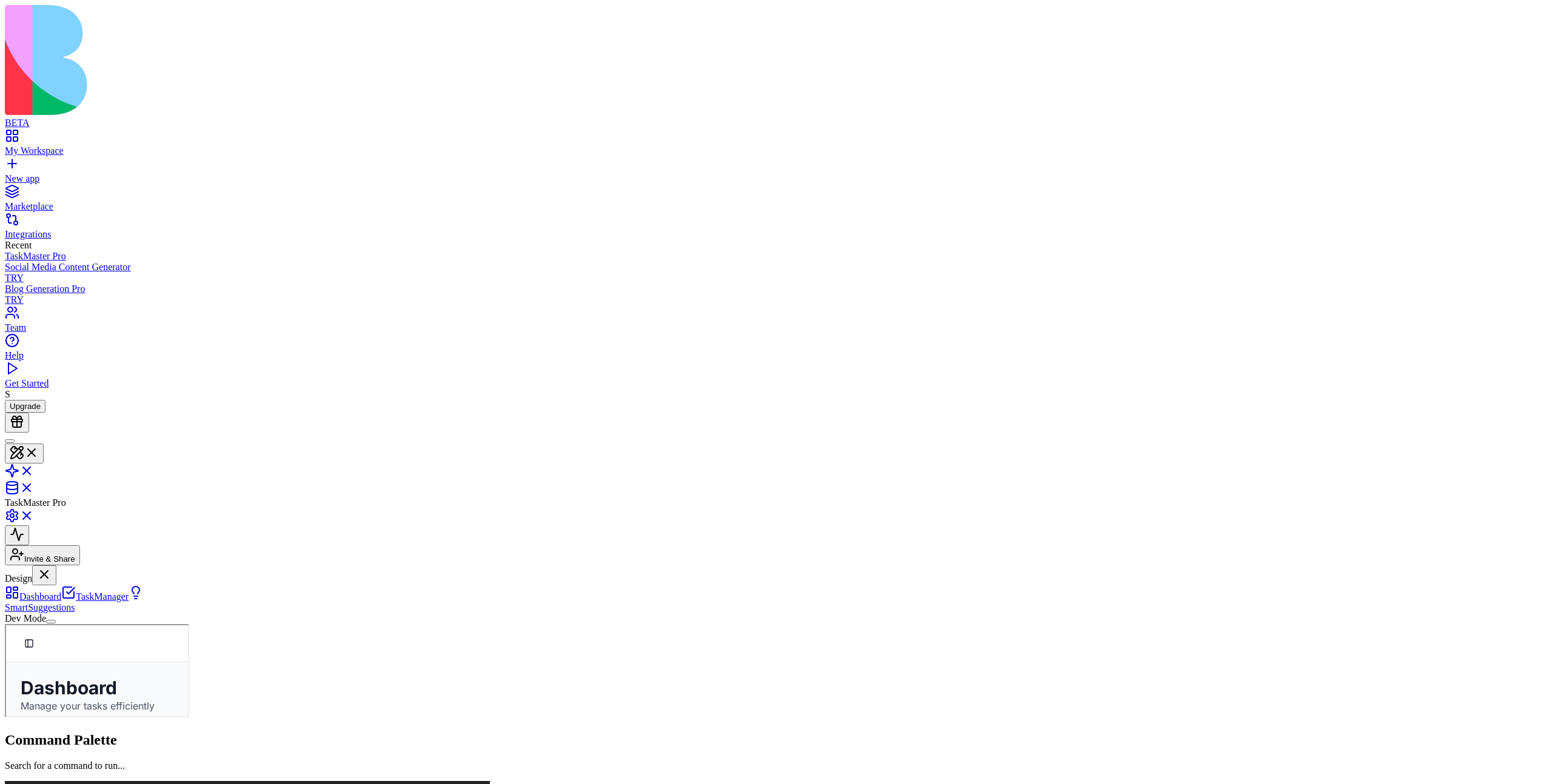
click at [78, 565] on link "TaskManager" at bounding box center [95, 596] width 67 height 11
click at [94, 565] on link "SmartSuggestions" at bounding box center [74, 602] width 138 height 21
click at [88, 565] on link "TaskManager" at bounding box center [95, 596] width 67 height 11
click at [61, 565] on link "Dashboard" at bounding box center [32, 596] width 56 height 11
click at [93, 565] on link "TaskManager" at bounding box center [95, 596] width 67 height 11
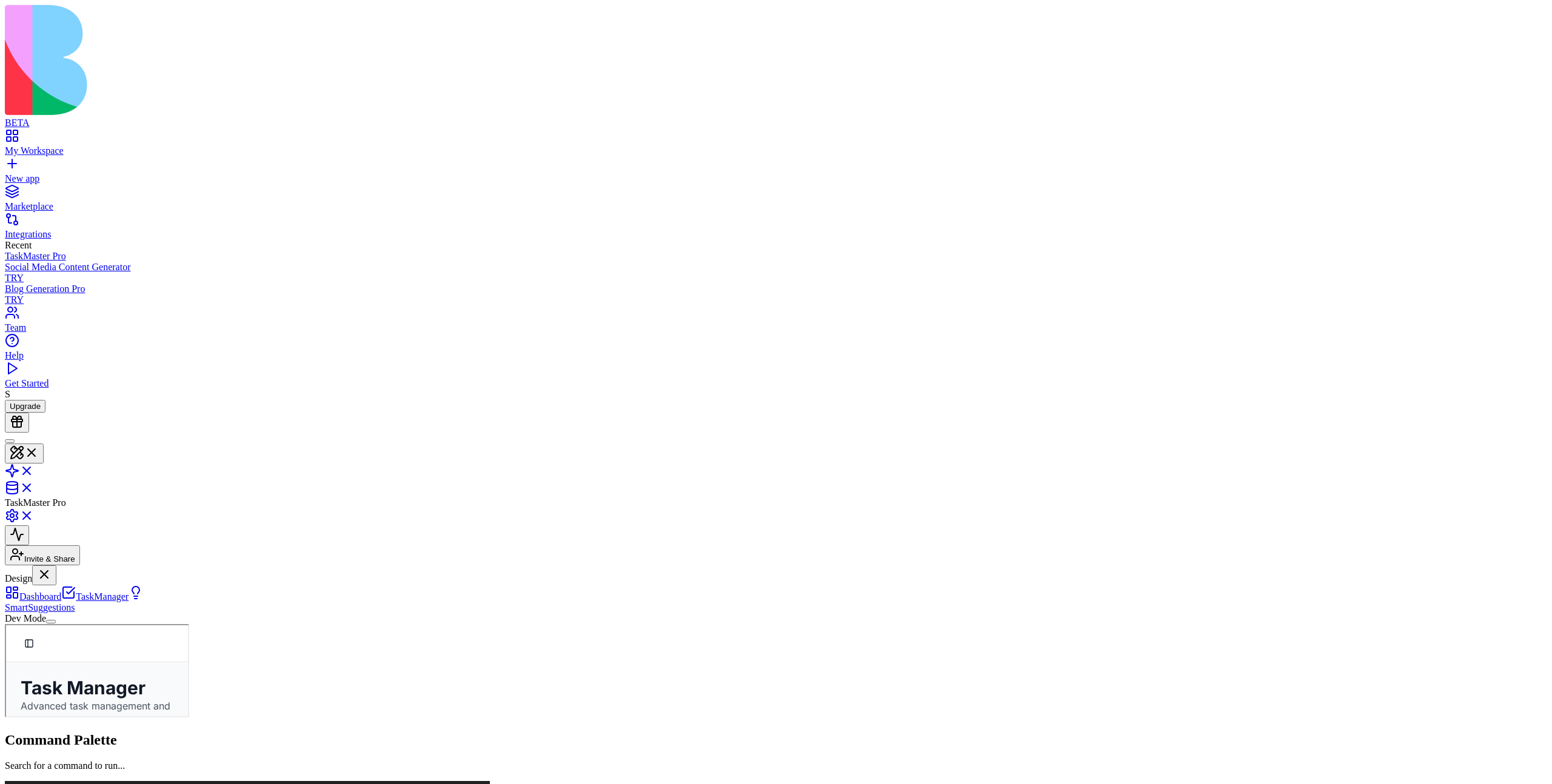
click at [93, 565] on link "SmartSuggestions" at bounding box center [74, 602] width 138 height 21
click at [61, 565] on link "Dashboard" at bounding box center [32, 596] width 56 height 11
click at [89, 565] on link "TaskManager" at bounding box center [95, 596] width 67 height 11
click at [34, 487] on link at bounding box center [19, 492] width 29 height 11
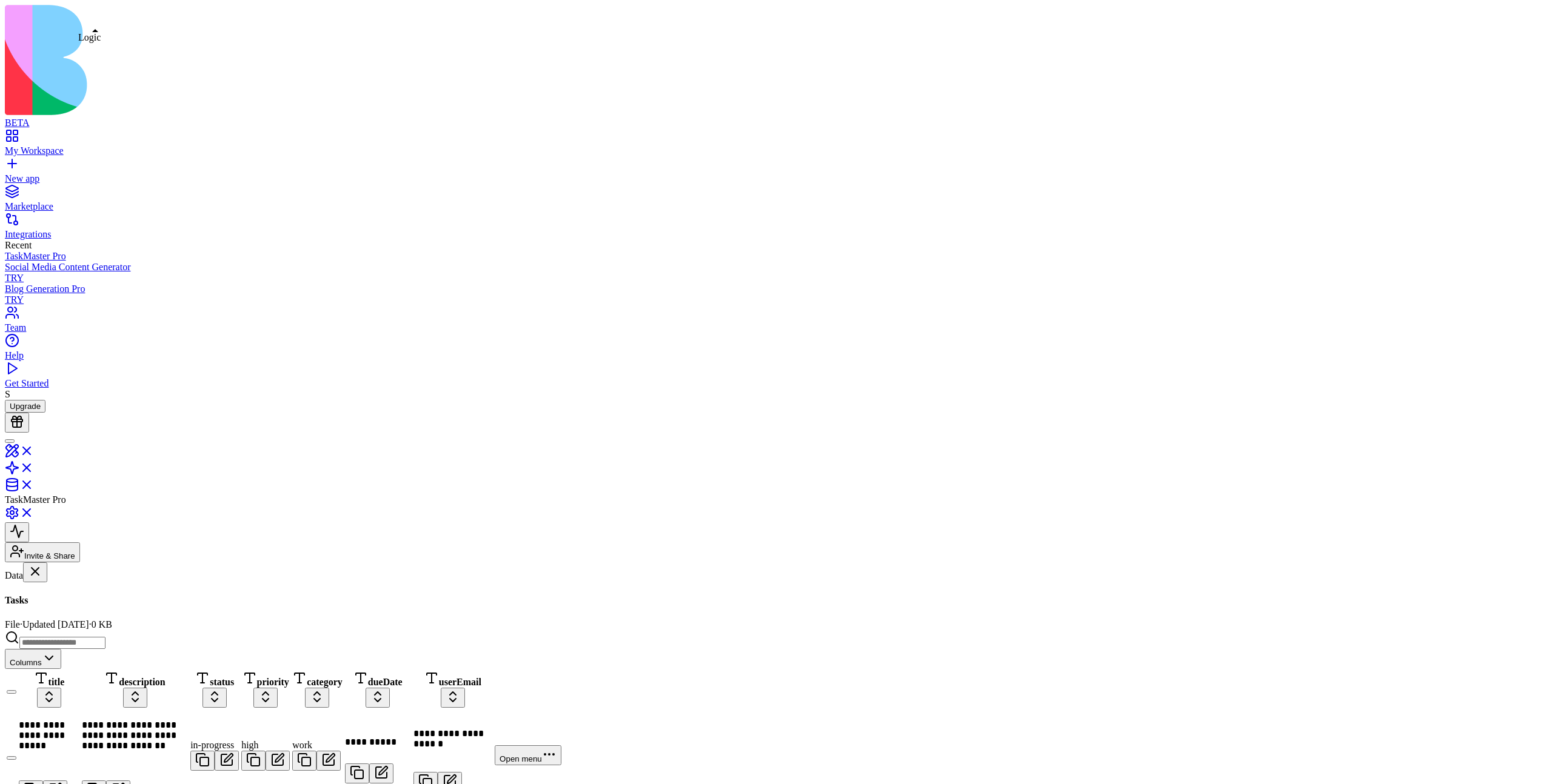
click at [34, 467] on link at bounding box center [19, 472] width 29 height 11
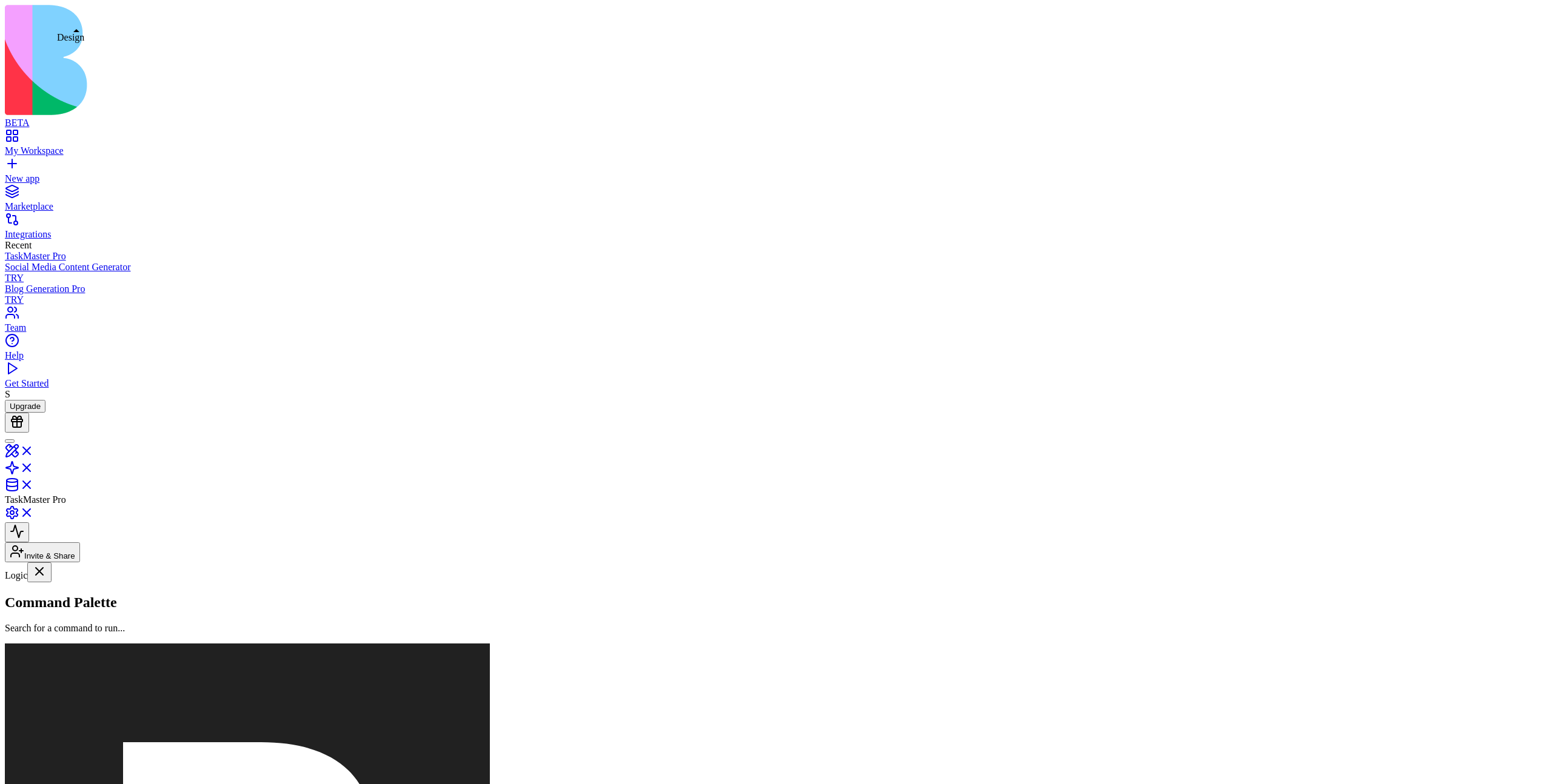
click at [34, 450] on link at bounding box center [19, 455] width 29 height 11
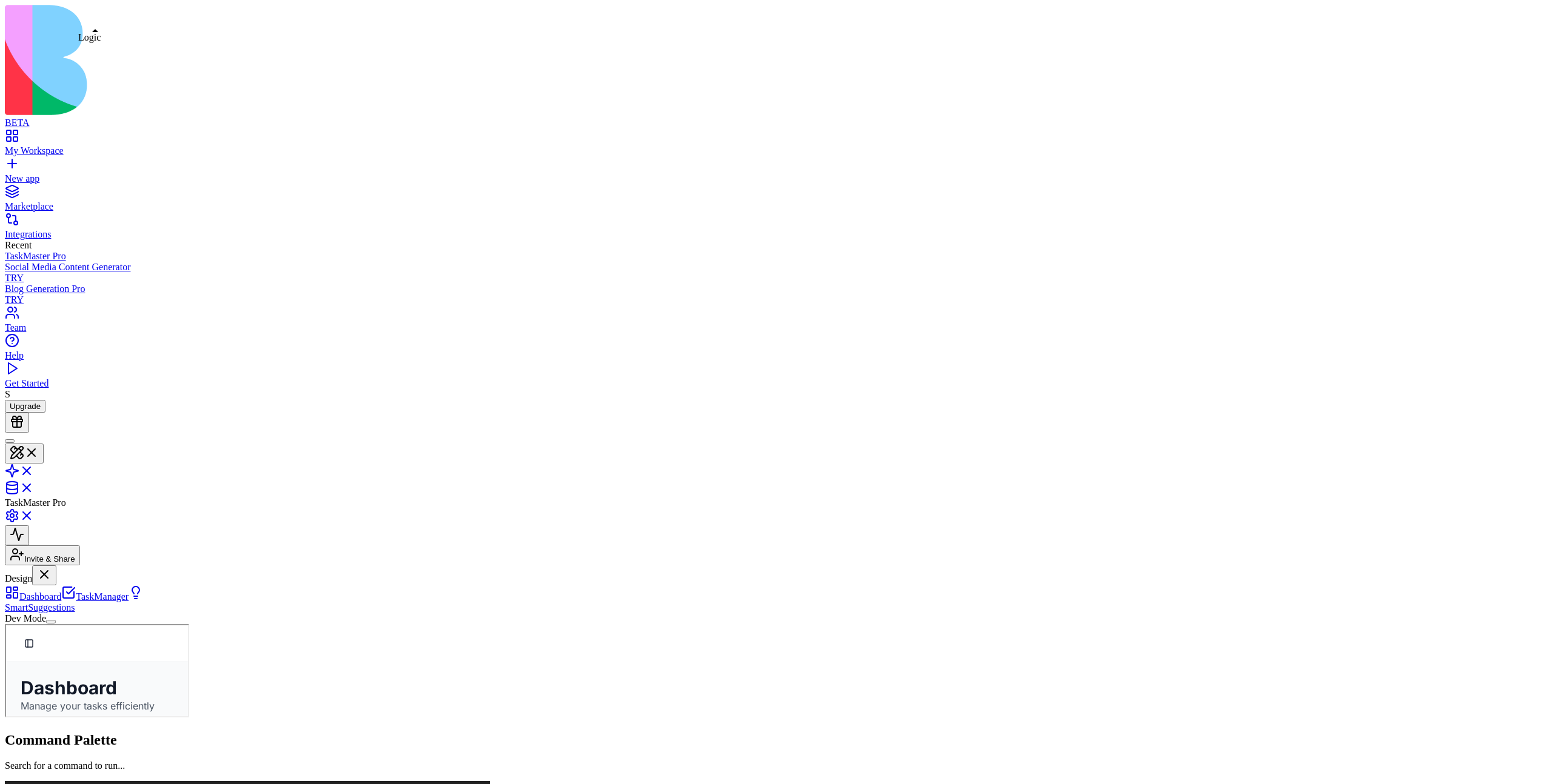
click at [34, 470] on link at bounding box center [19, 475] width 29 height 11
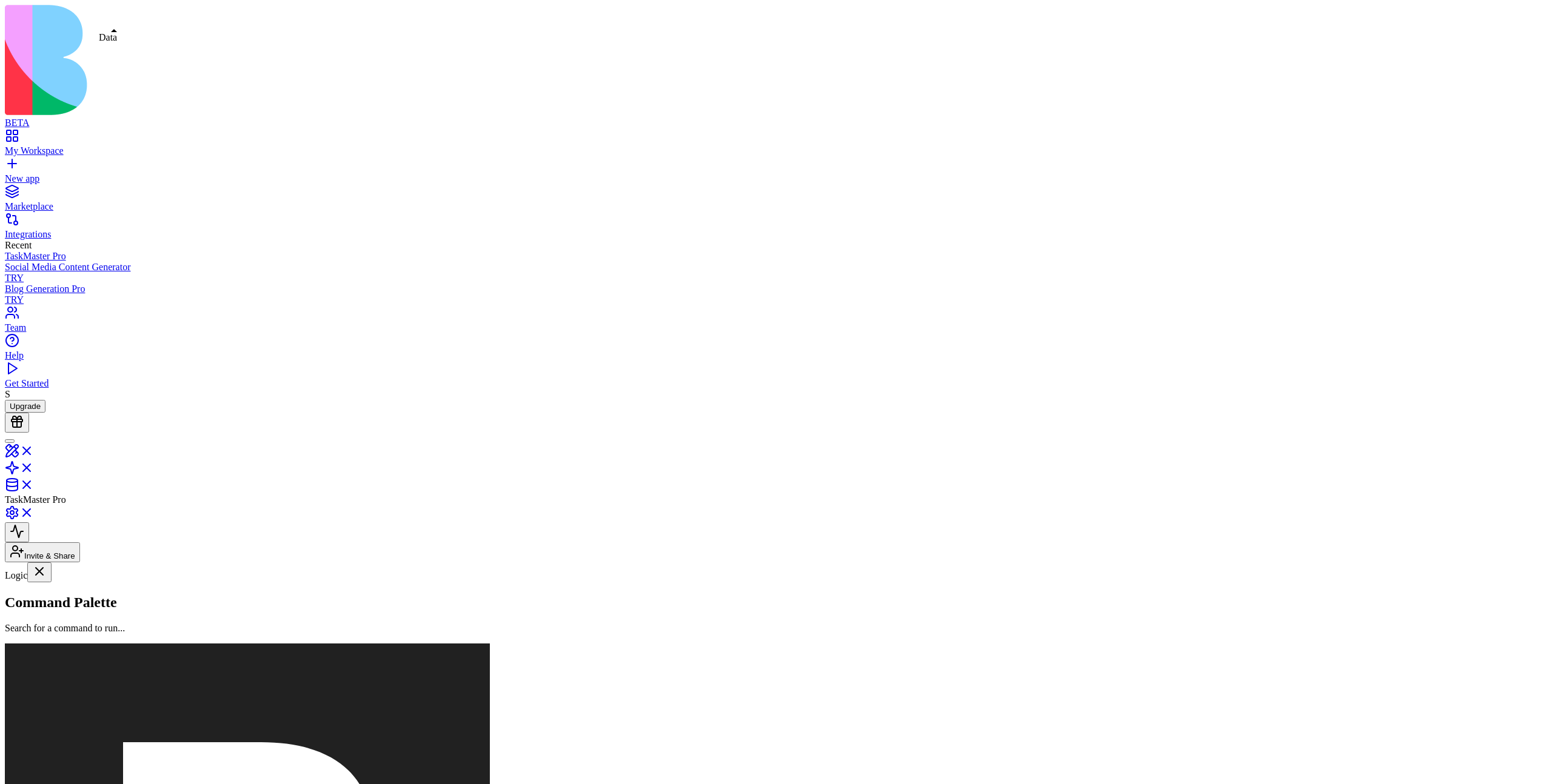
click at [34, 483] on link at bounding box center [19, 488] width 29 height 11
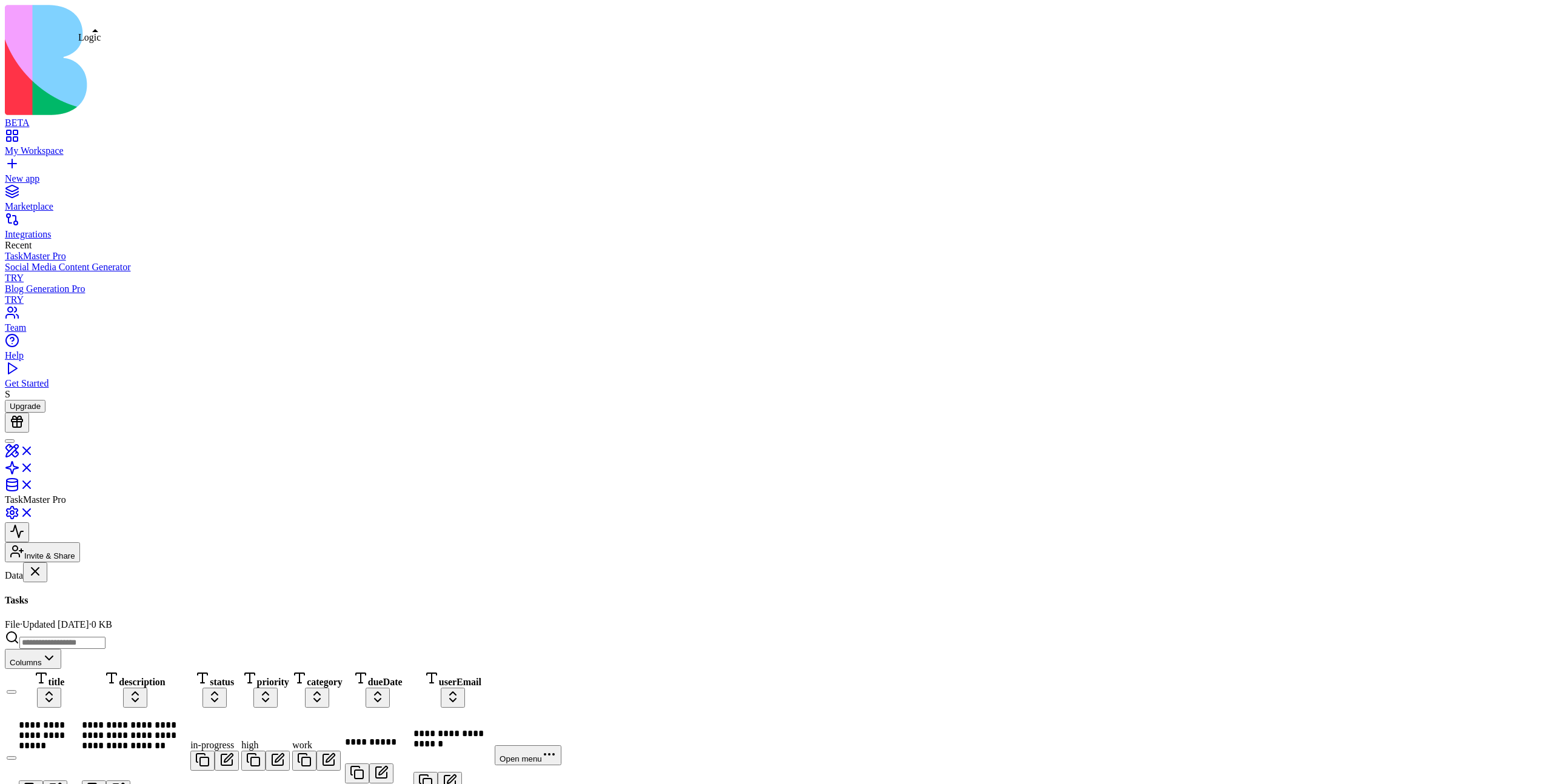
click at [34, 467] on link at bounding box center [19, 472] width 29 height 11
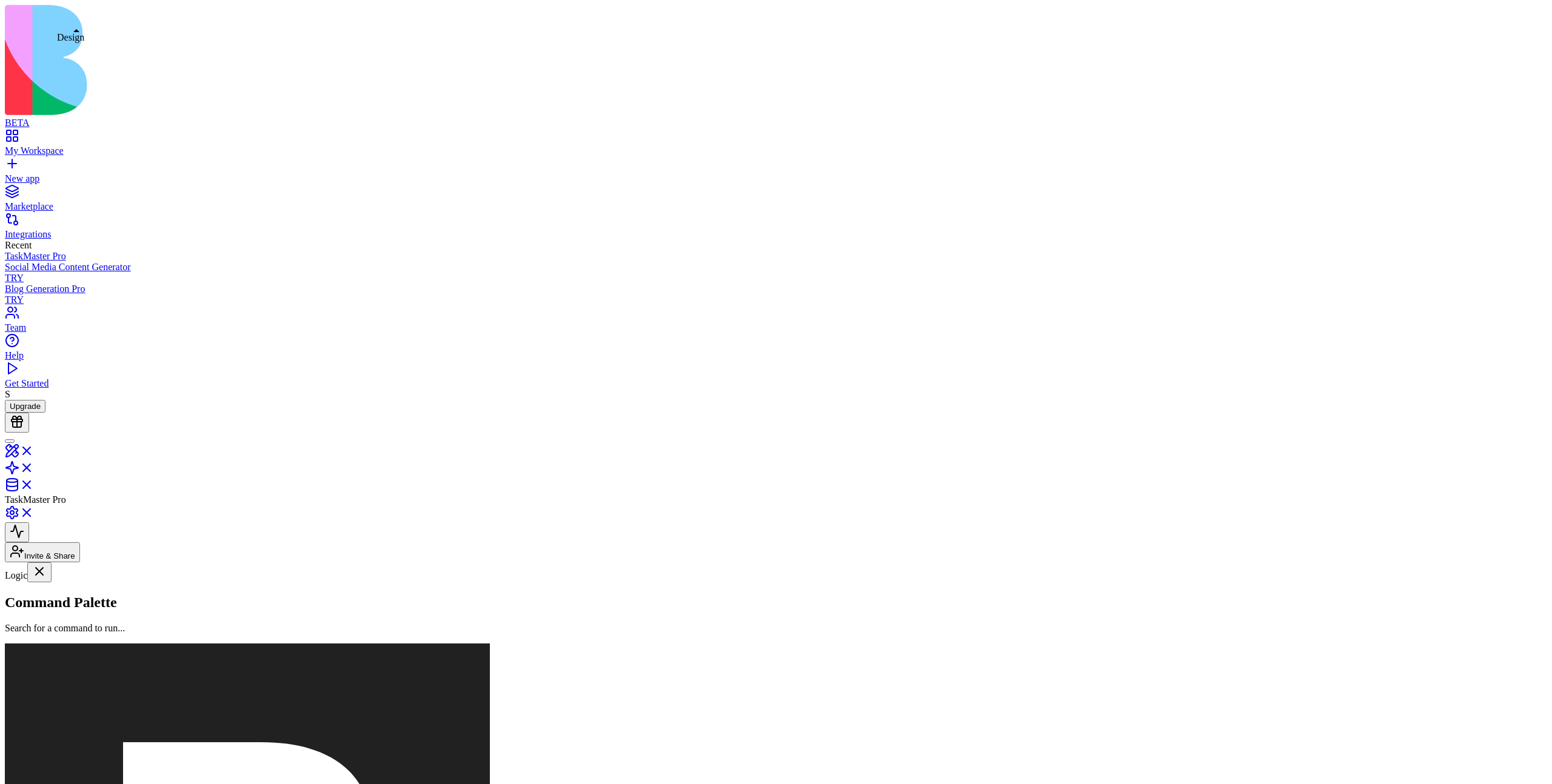
click at [34, 450] on link at bounding box center [19, 455] width 29 height 11
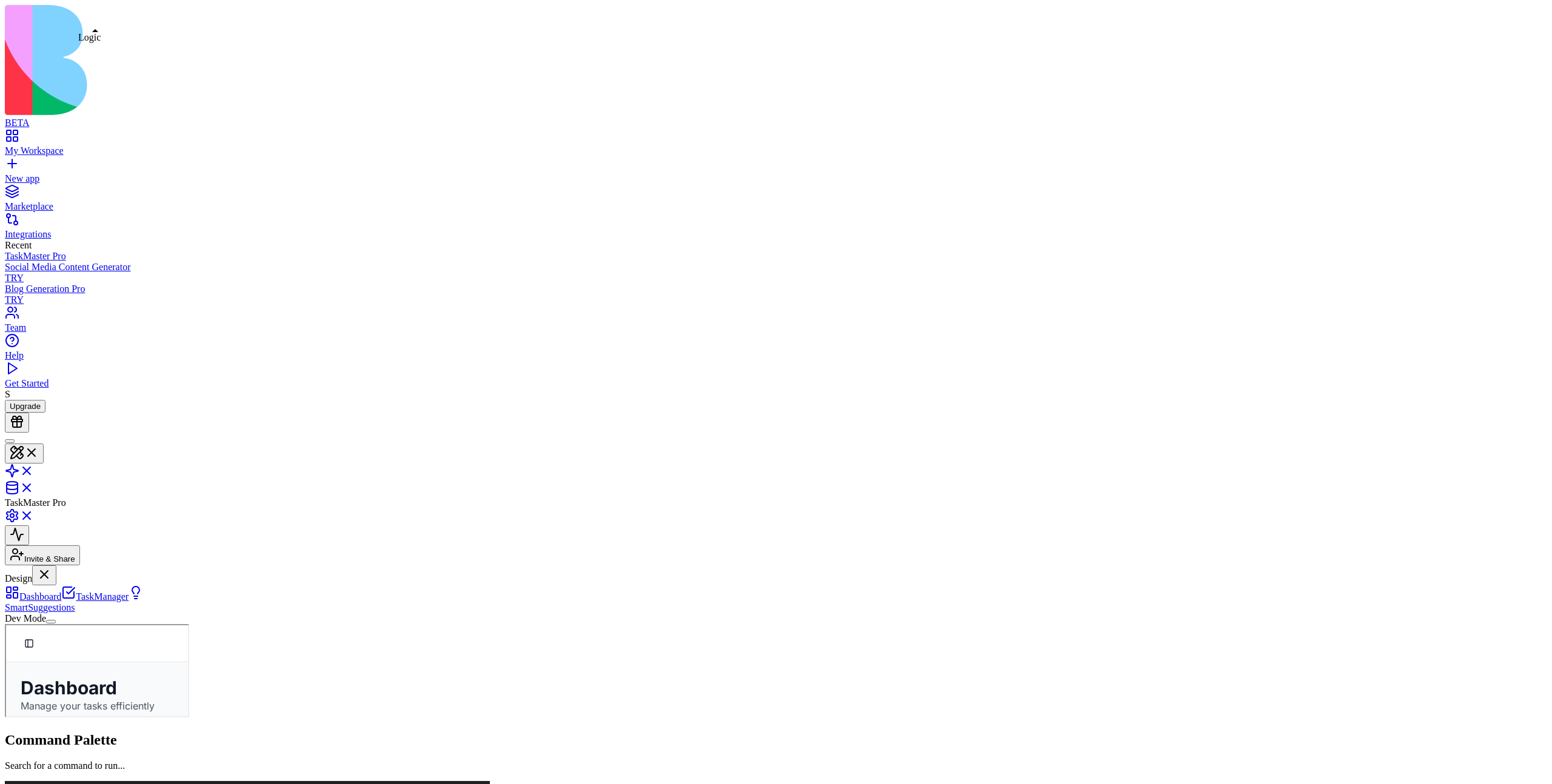
click at [34, 470] on link at bounding box center [19, 475] width 29 height 11
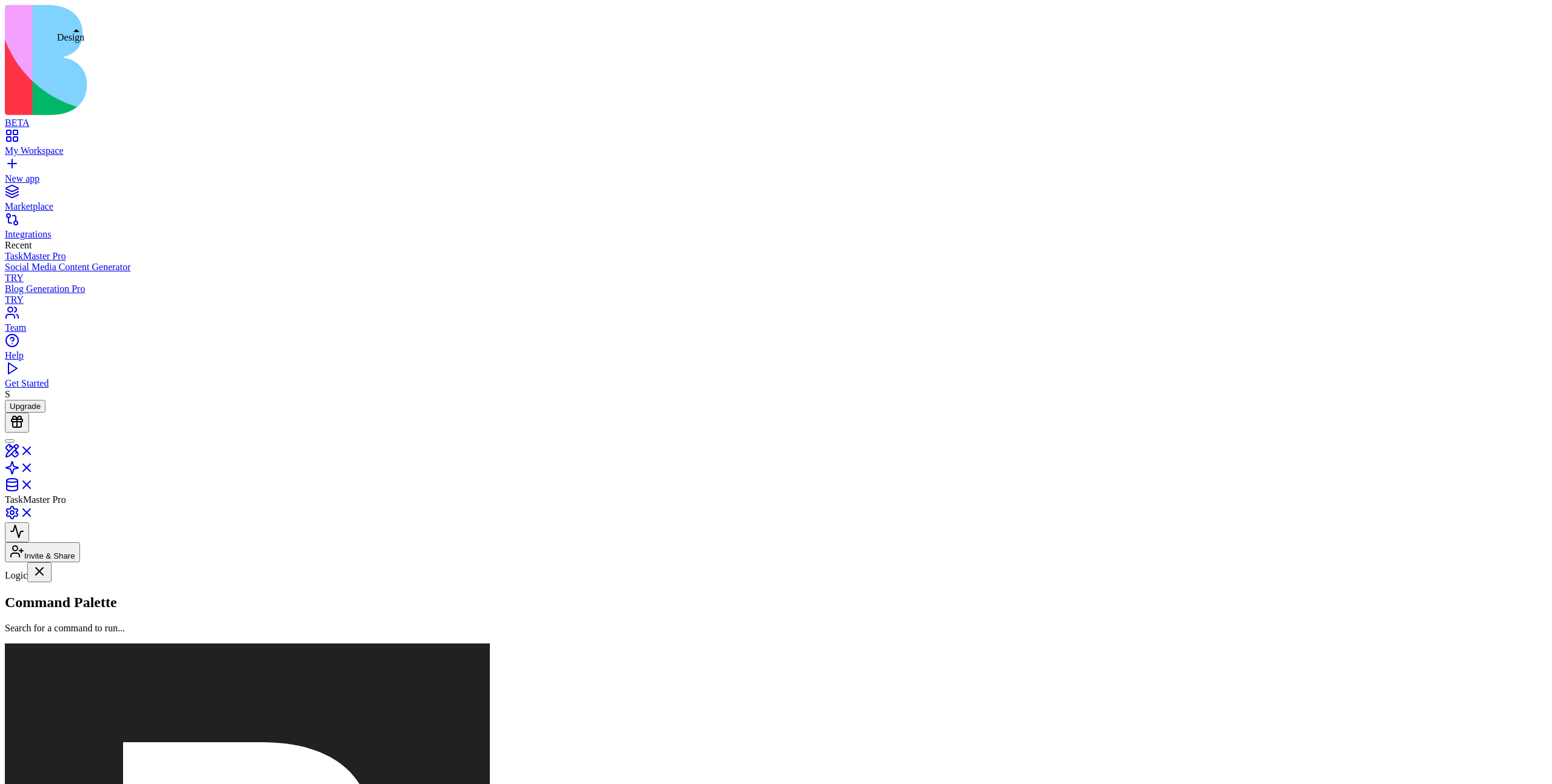
click at [34, 450] on link at bounding box center [19, 455] width 29 height 11
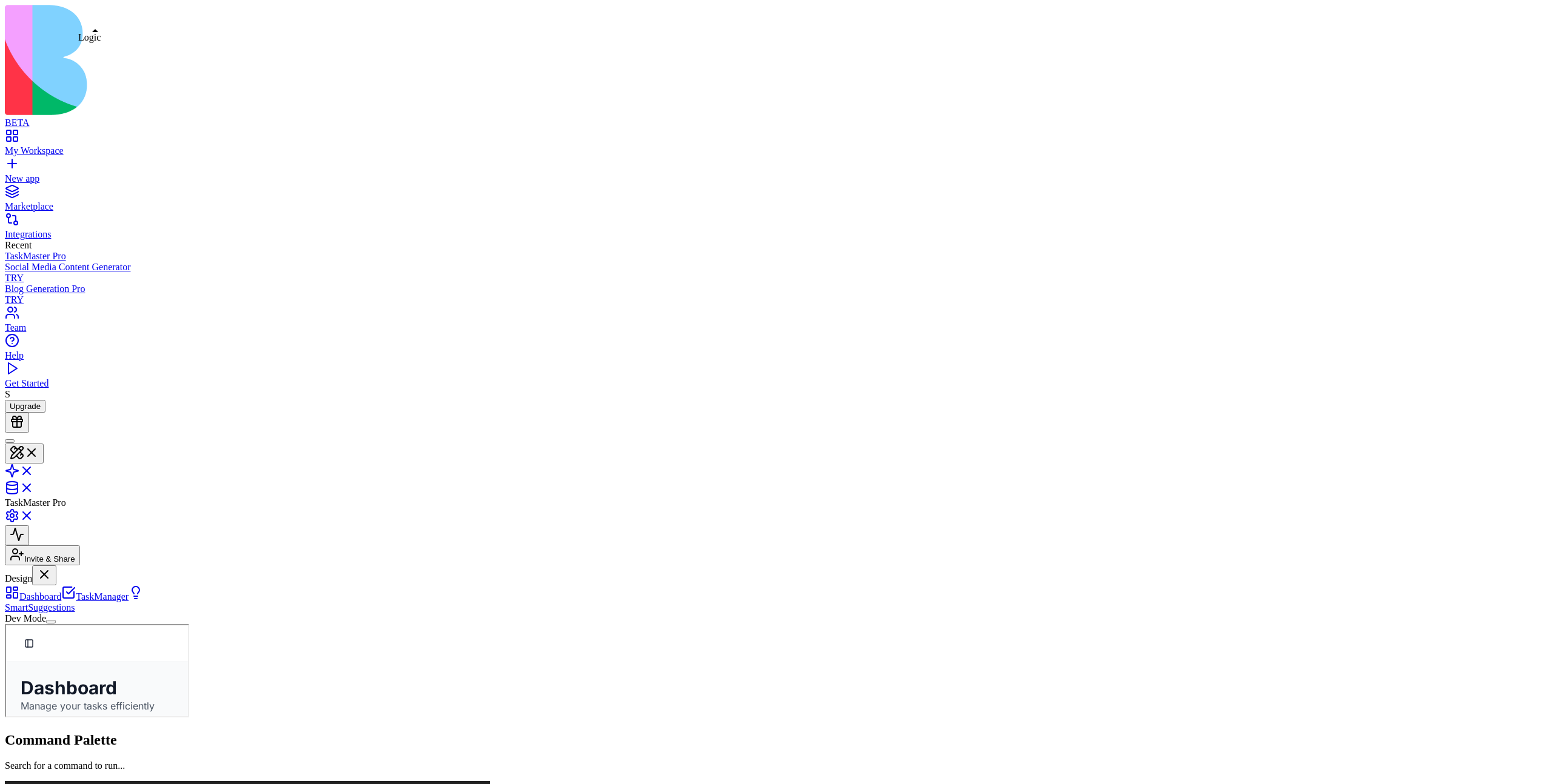
click at [34, 470] on link at bounding box center [19, 475] width 29 height 11
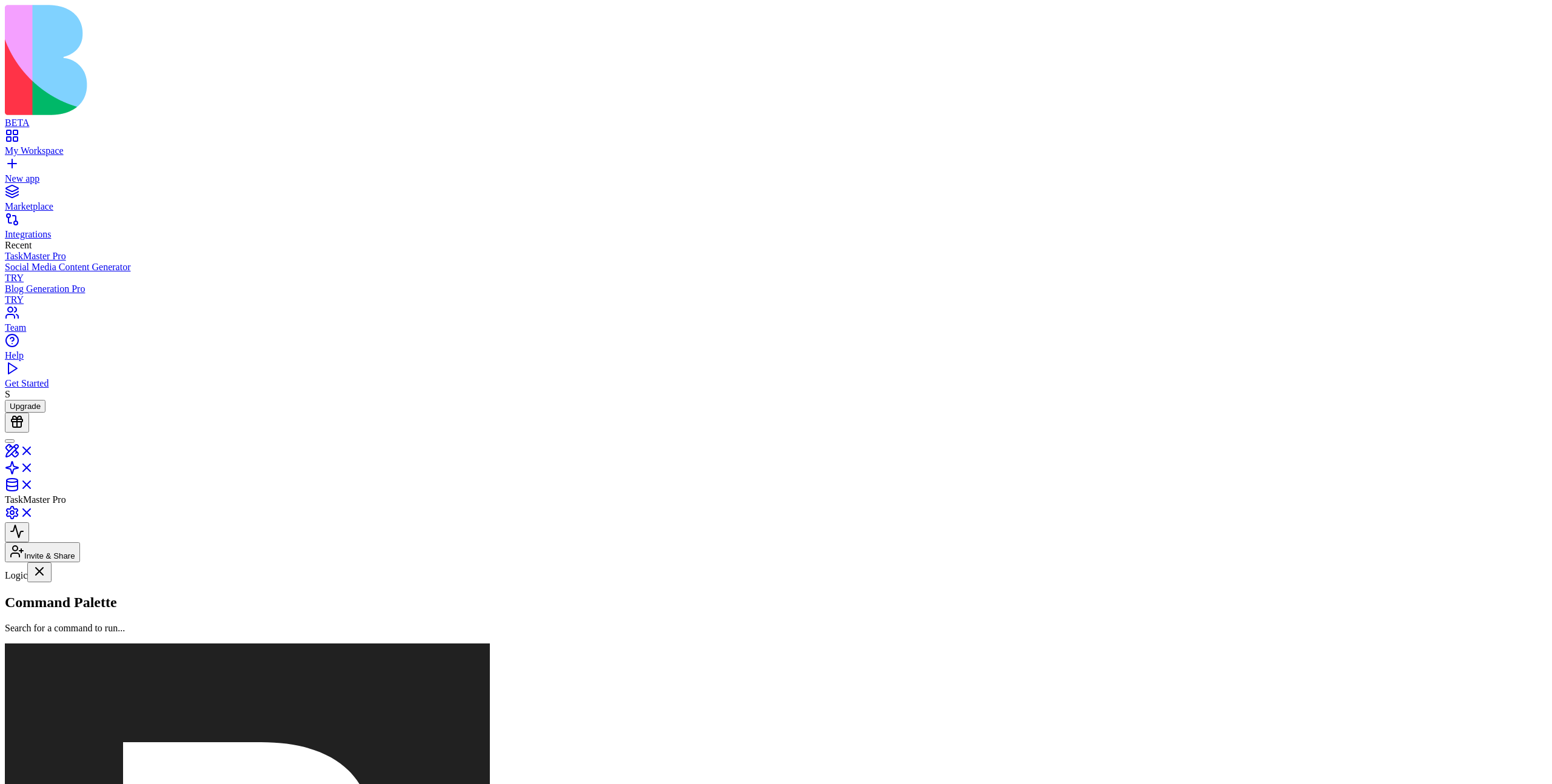
click at [34, 450] on link at bounding box center [19, 455] width 29 height 11
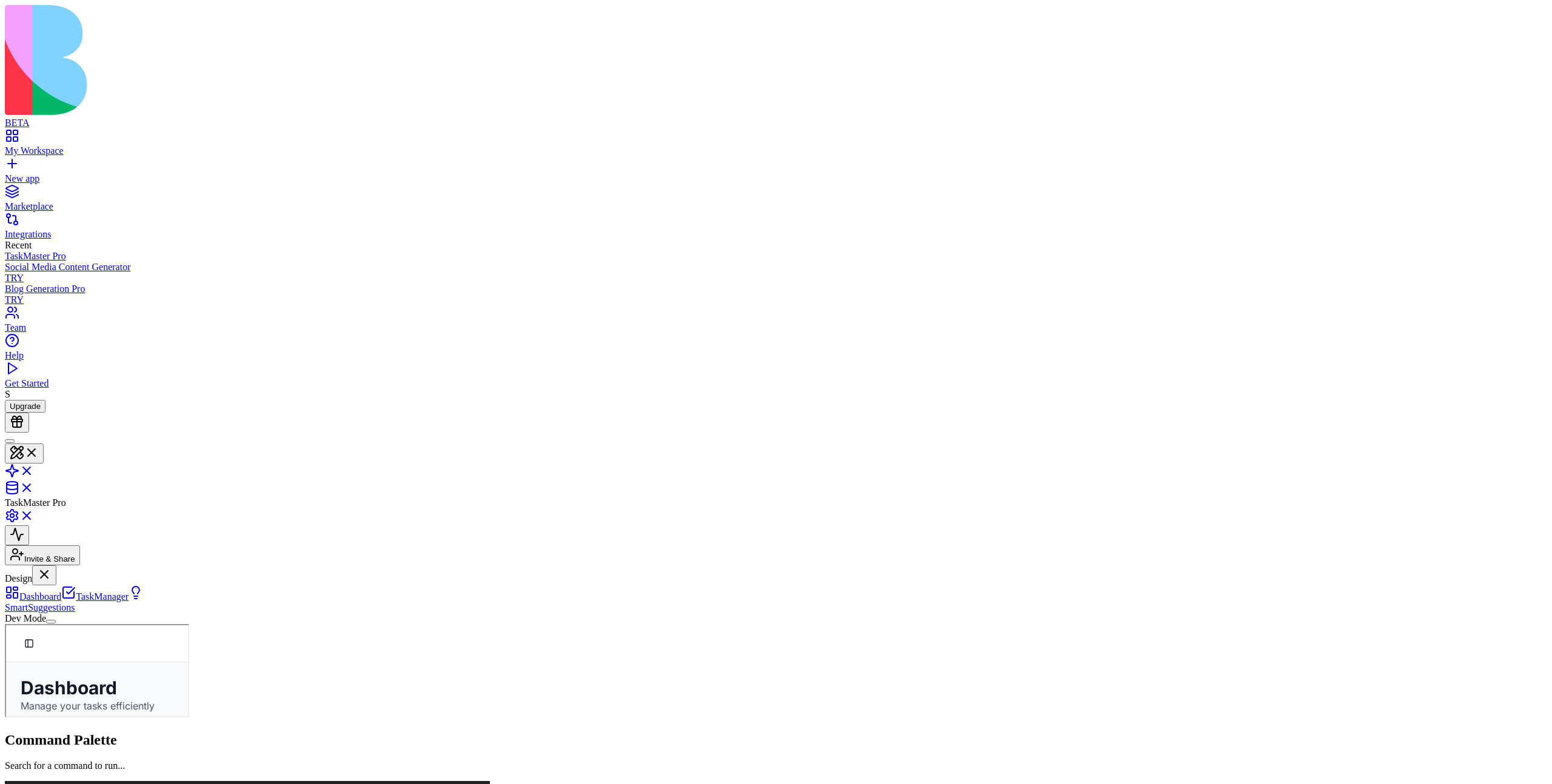
click at [55, 565] on button "Dev Mode" at bounding box center [51, 622] width 10 height 4
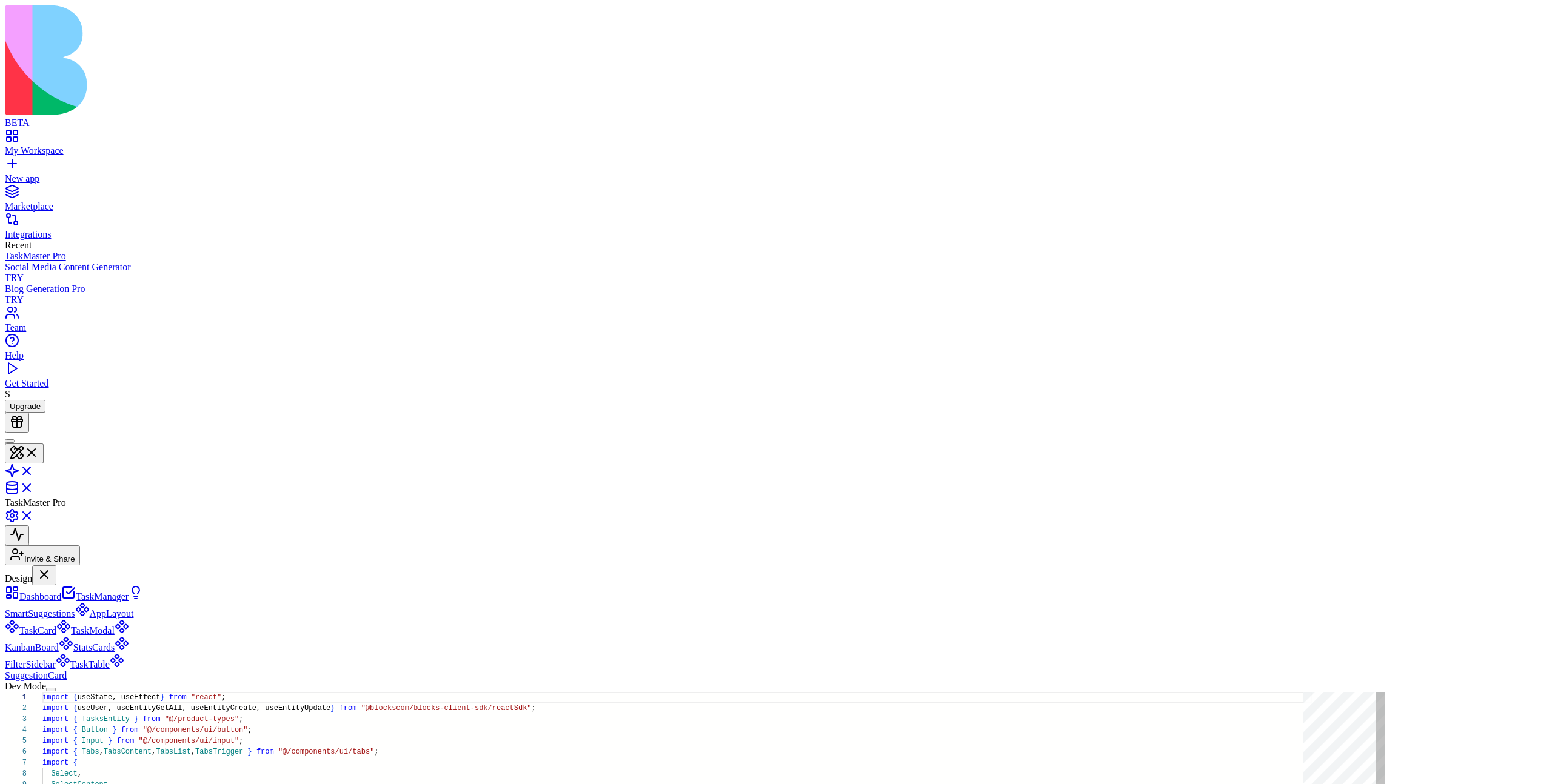
scroll to position [109, 0]
click at [55, 565] on button "Dev Mode" at bounding box center [51, 689] width 10 height 4
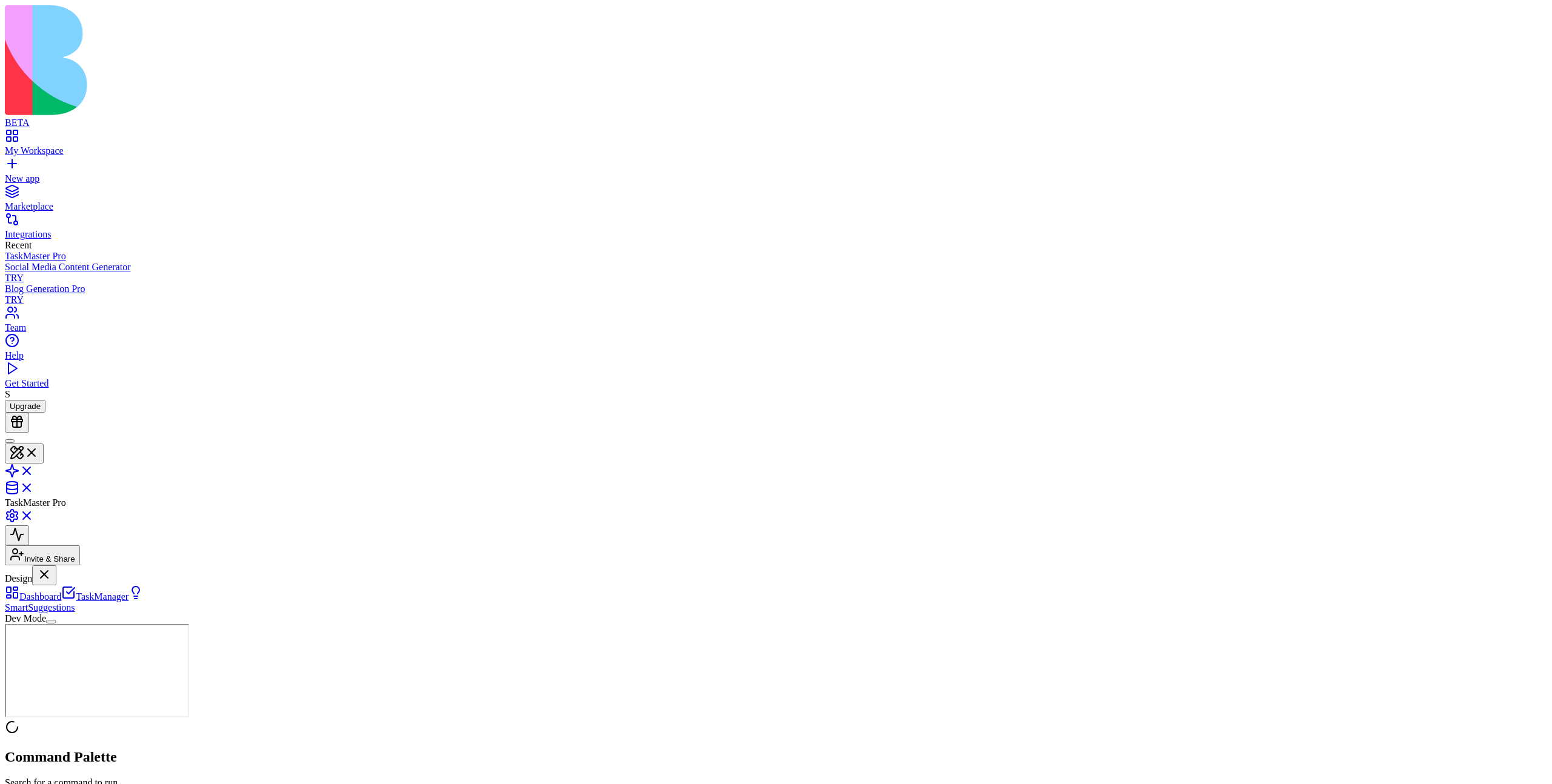
scroll to position [0, 0]
click at [55, 565] on button "Dev Mode" at bounding box center [51, 622] width 10 height 4
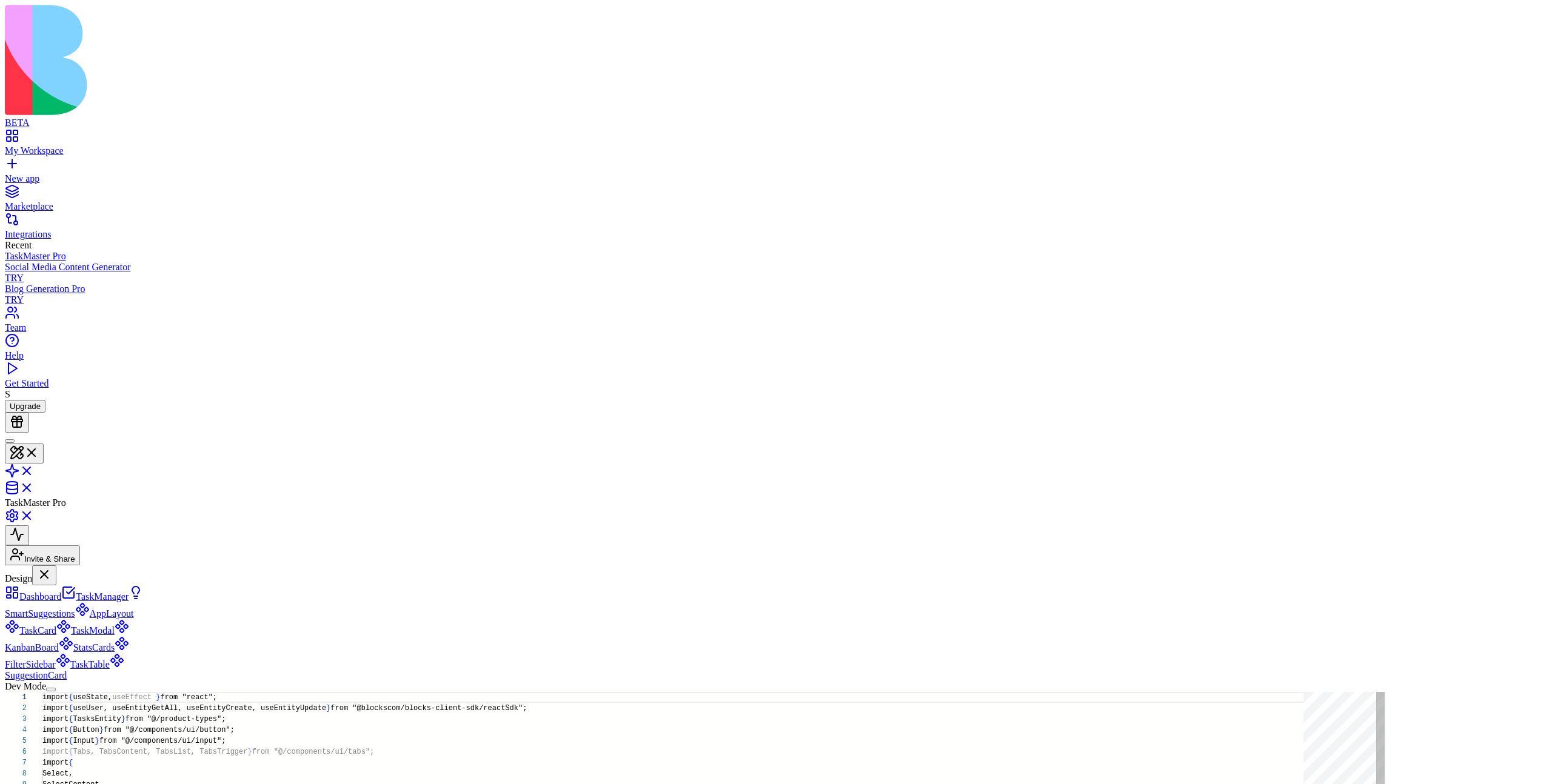
scroll to position [109, 0]
click at [55, 565] on button "Dev Mode" at bounding box center [51, 689] width 10 height 4
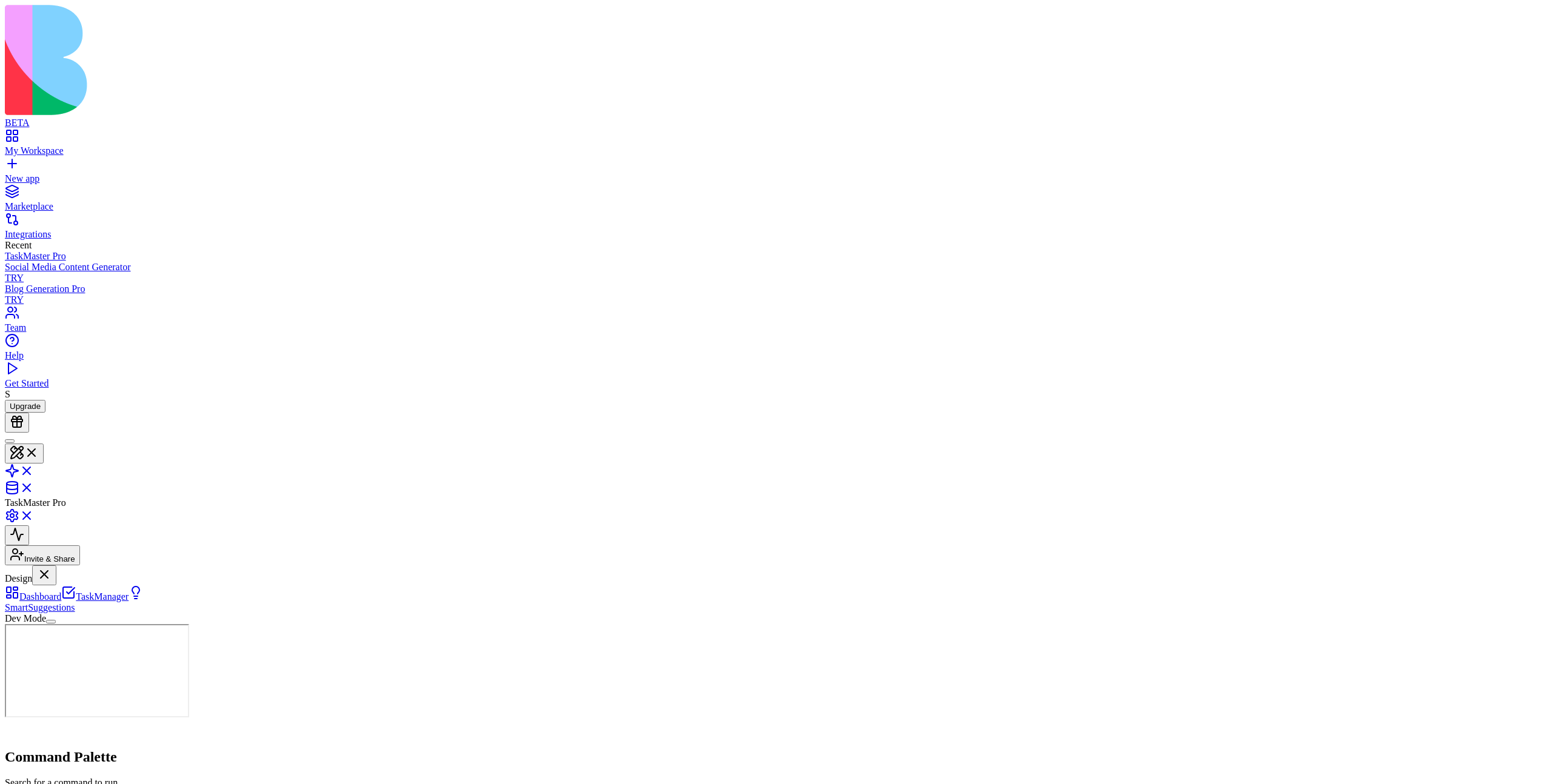
scroll to position [0, 0]
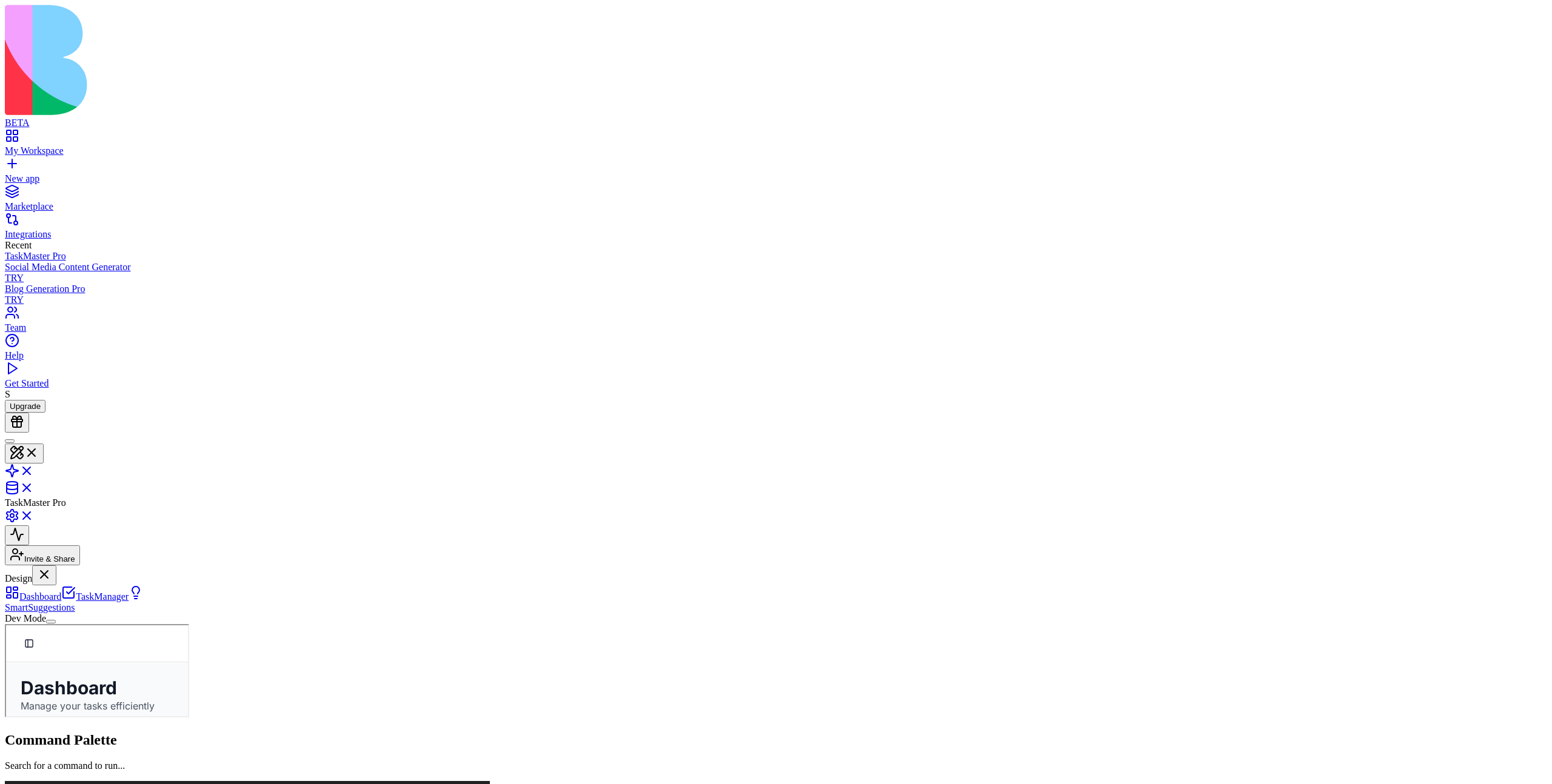
click at [55, 565] on button "Dev Mode" at bounding box center [51, 622] width 10 height 4
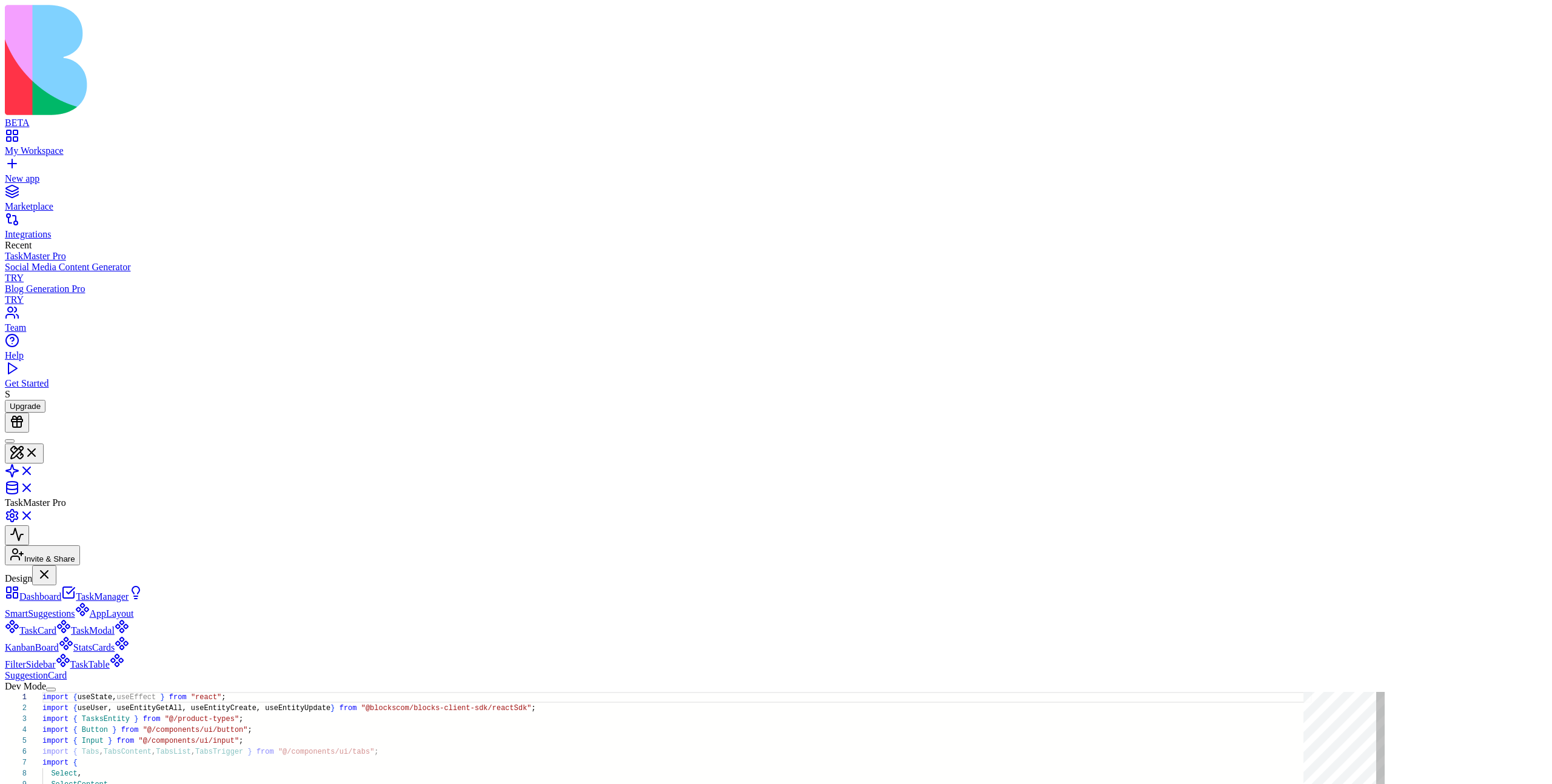
scroll to position [109, 0]
click at [55, 565] on button "Dev Mode" at bounding box center [51, 689] width 10 height 4
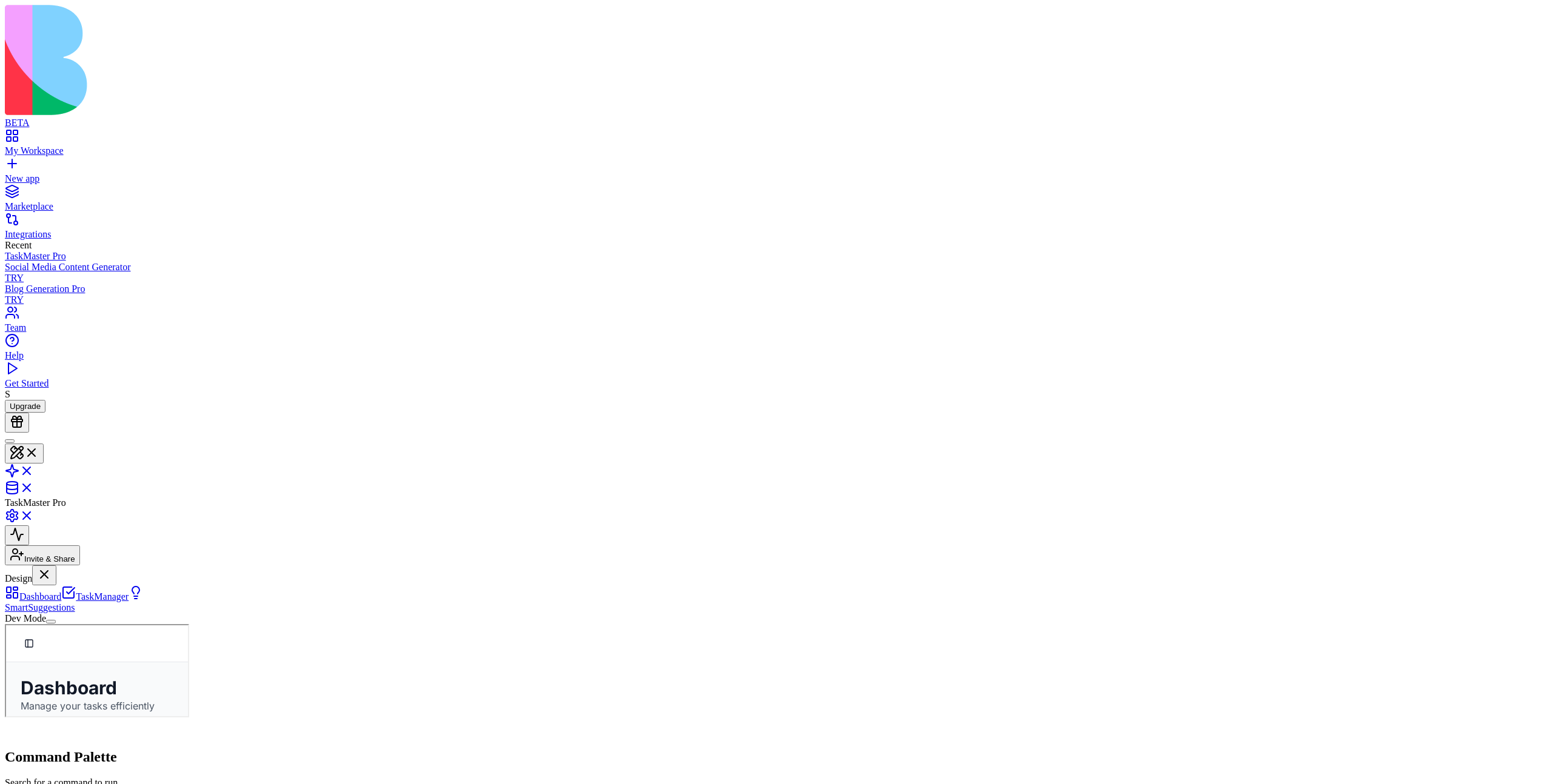
scroll to position [0, 0]
click at [55, 565] on button "Dev Mode" at bounding box center [51, 622] width 10 height 4
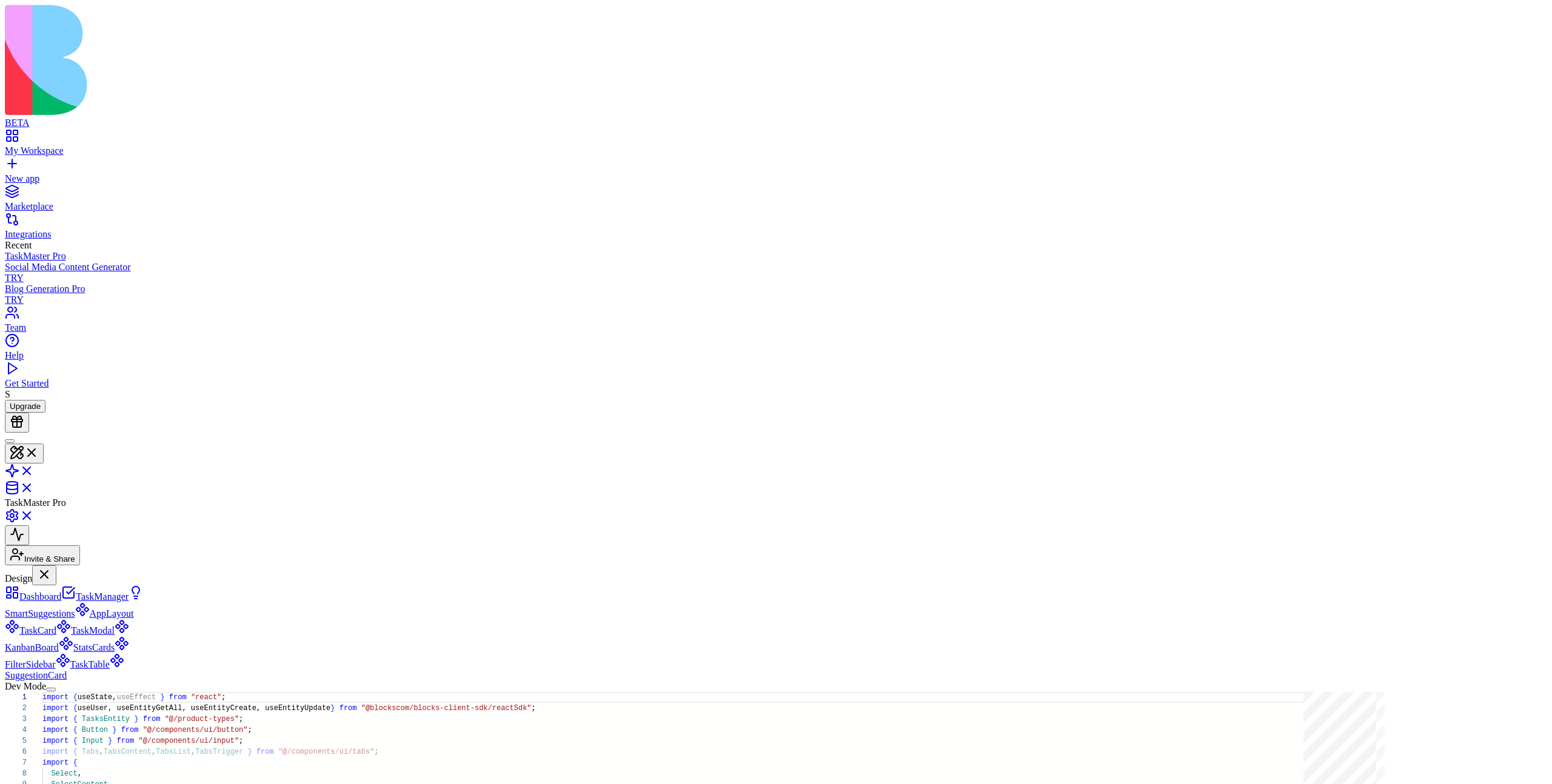
click at [55, 565] on button "Dev Mode" at bounding box center [51, 689] width 10 height 4
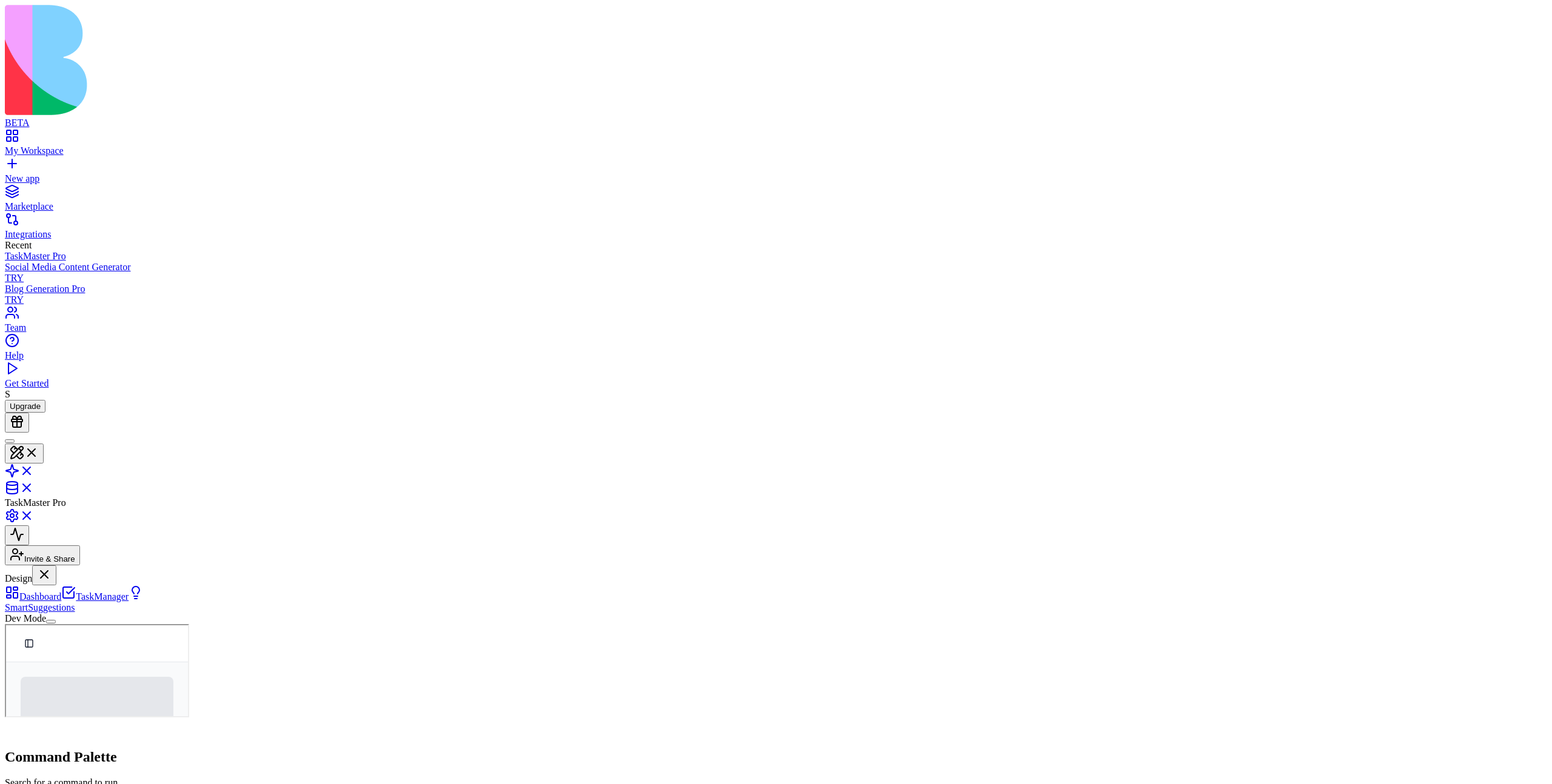
scroll to position [0, 0]
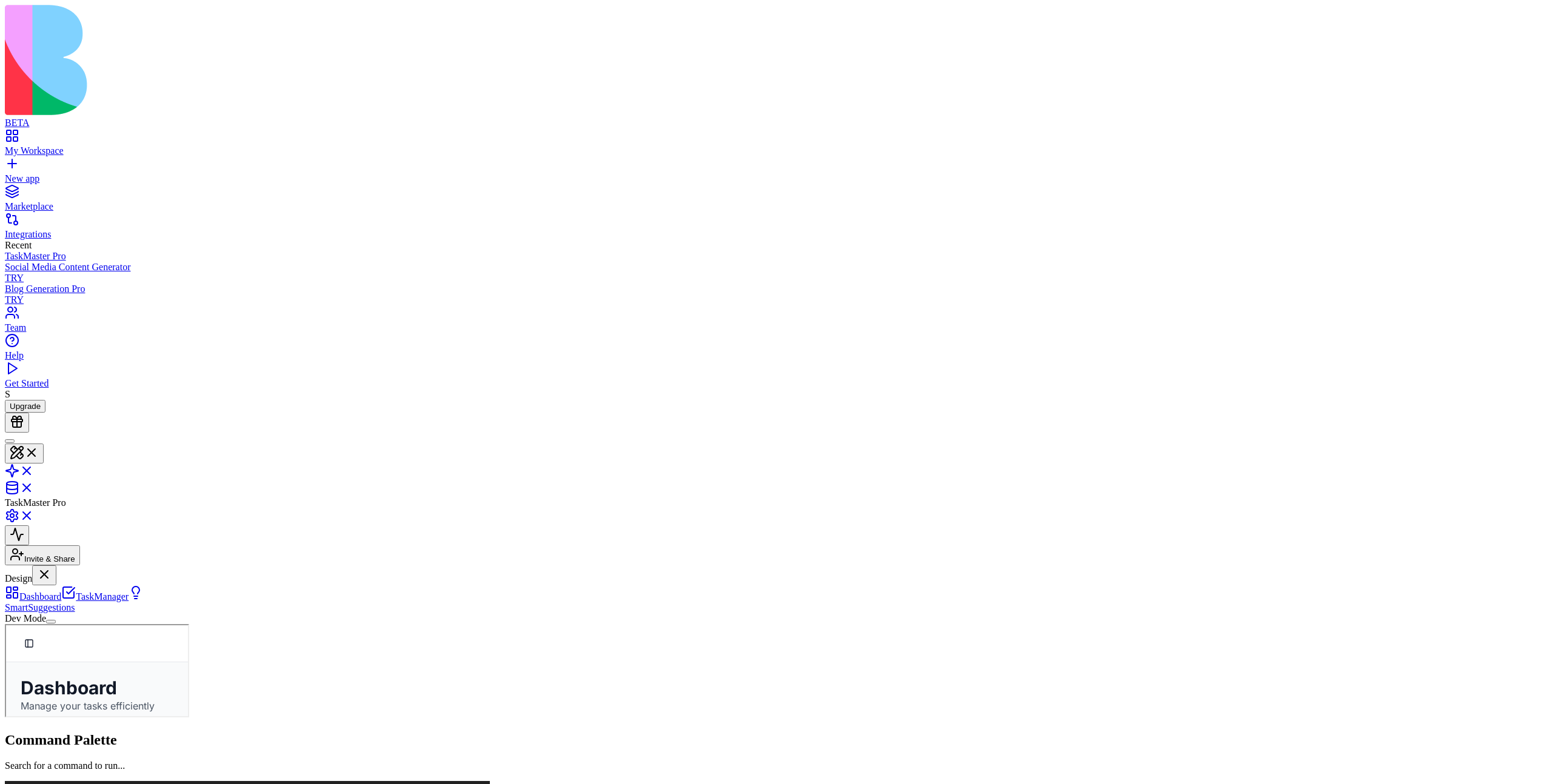
click at [55, 565] on button "Dev Mode" at bounding box center [51, 622] width 10 height 4
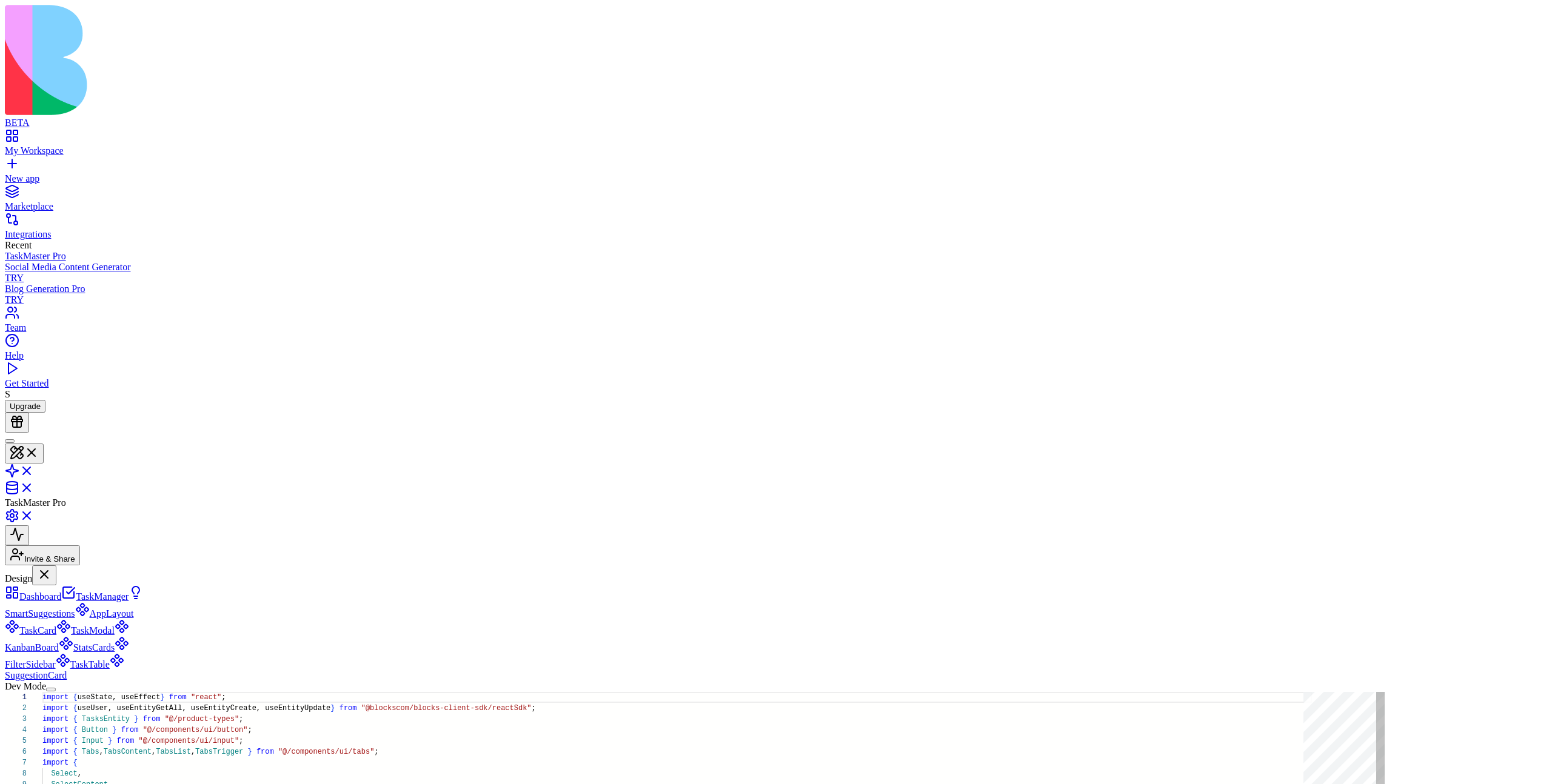
scroll to position [109, 0]
click at [55, 565] on button "Dev Mode" at bounding box center [51, 689] width 10 height 4
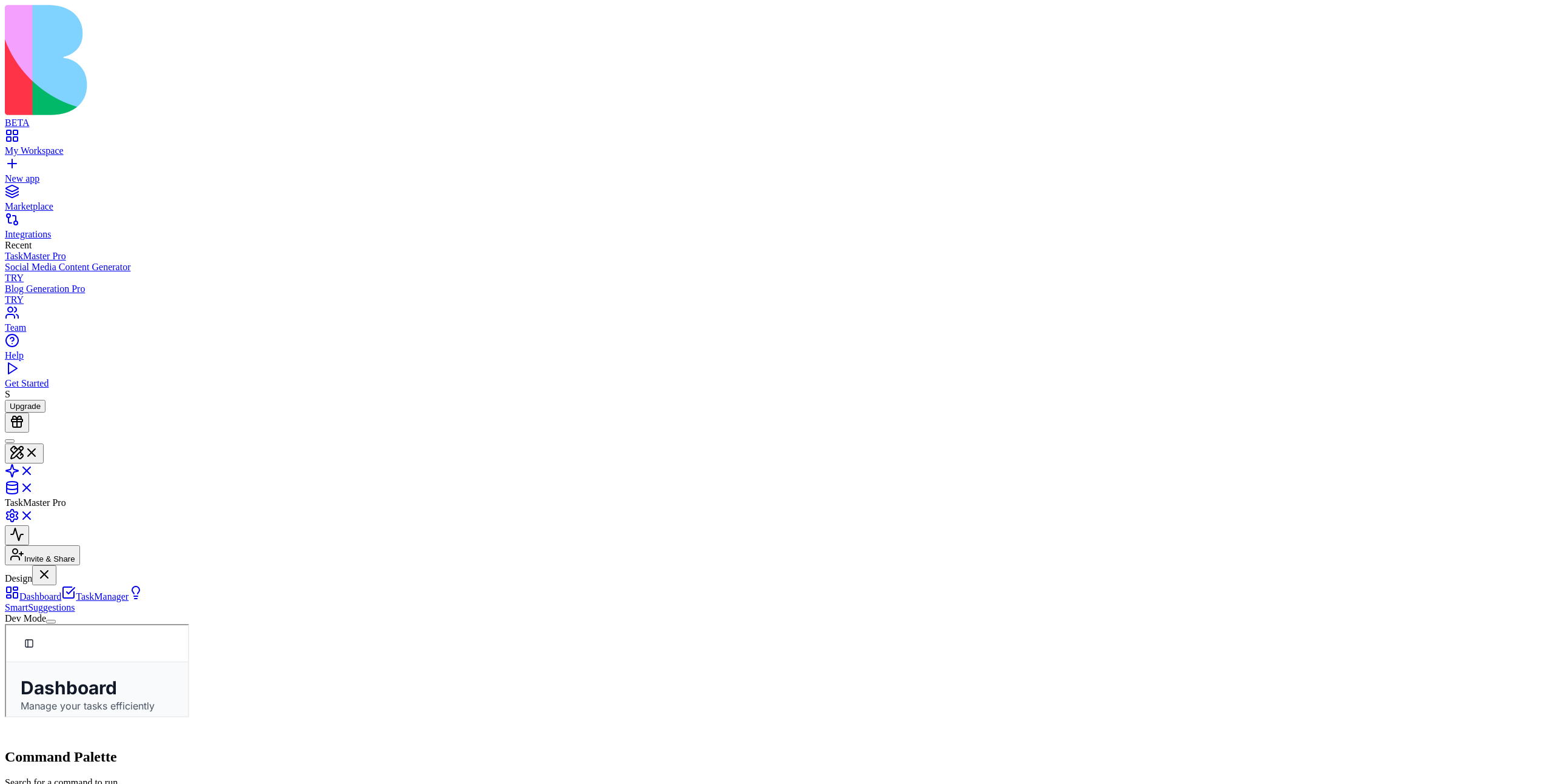
scroll to position [0, 0]
click at [55, 565] on button "Dev Mode" at bounding box center [51, 622] width 10 height 4
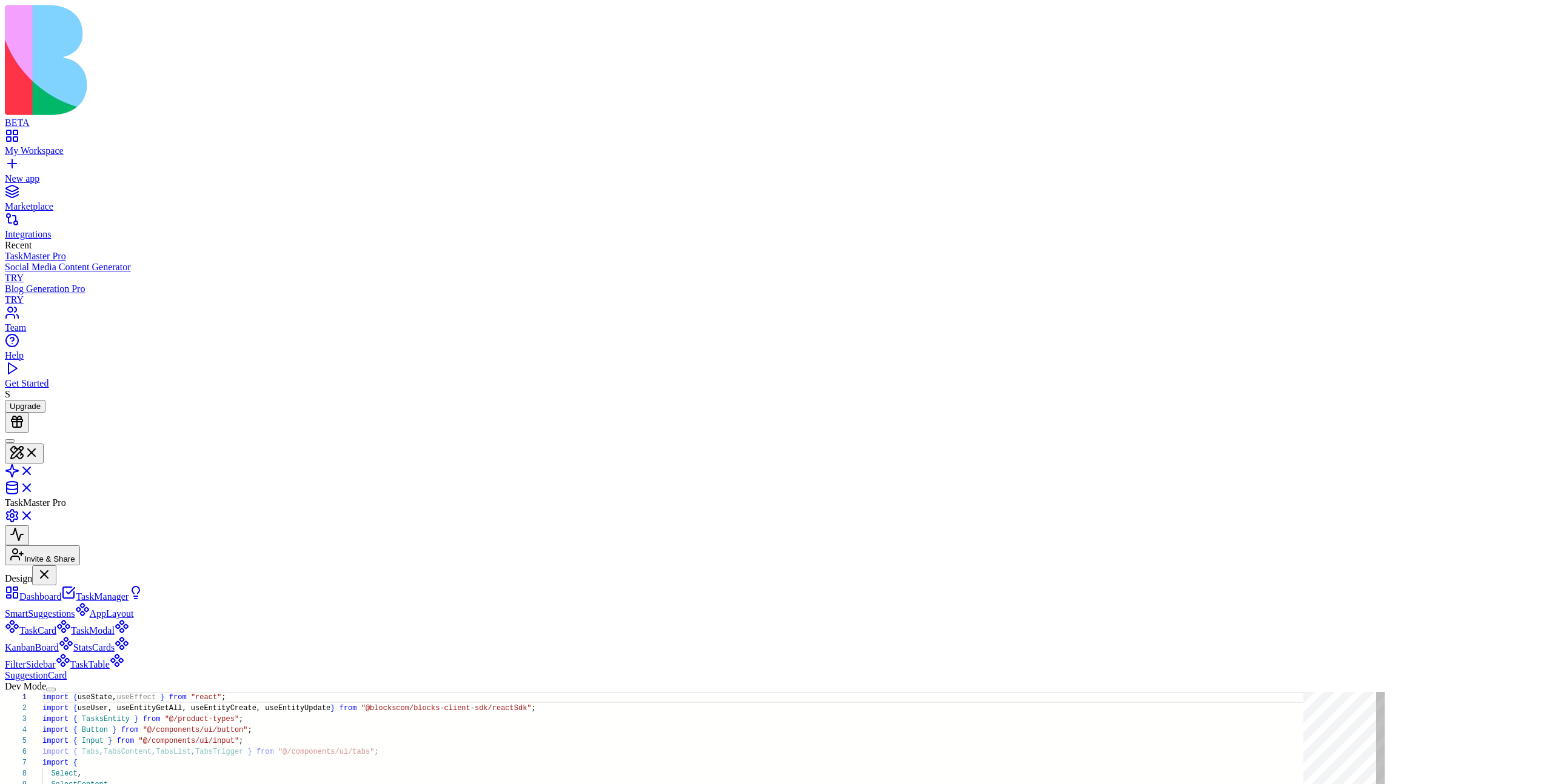
click at [55, 565] on button "Dev Mode" at bounding box center [51, 689] width 10 height 4
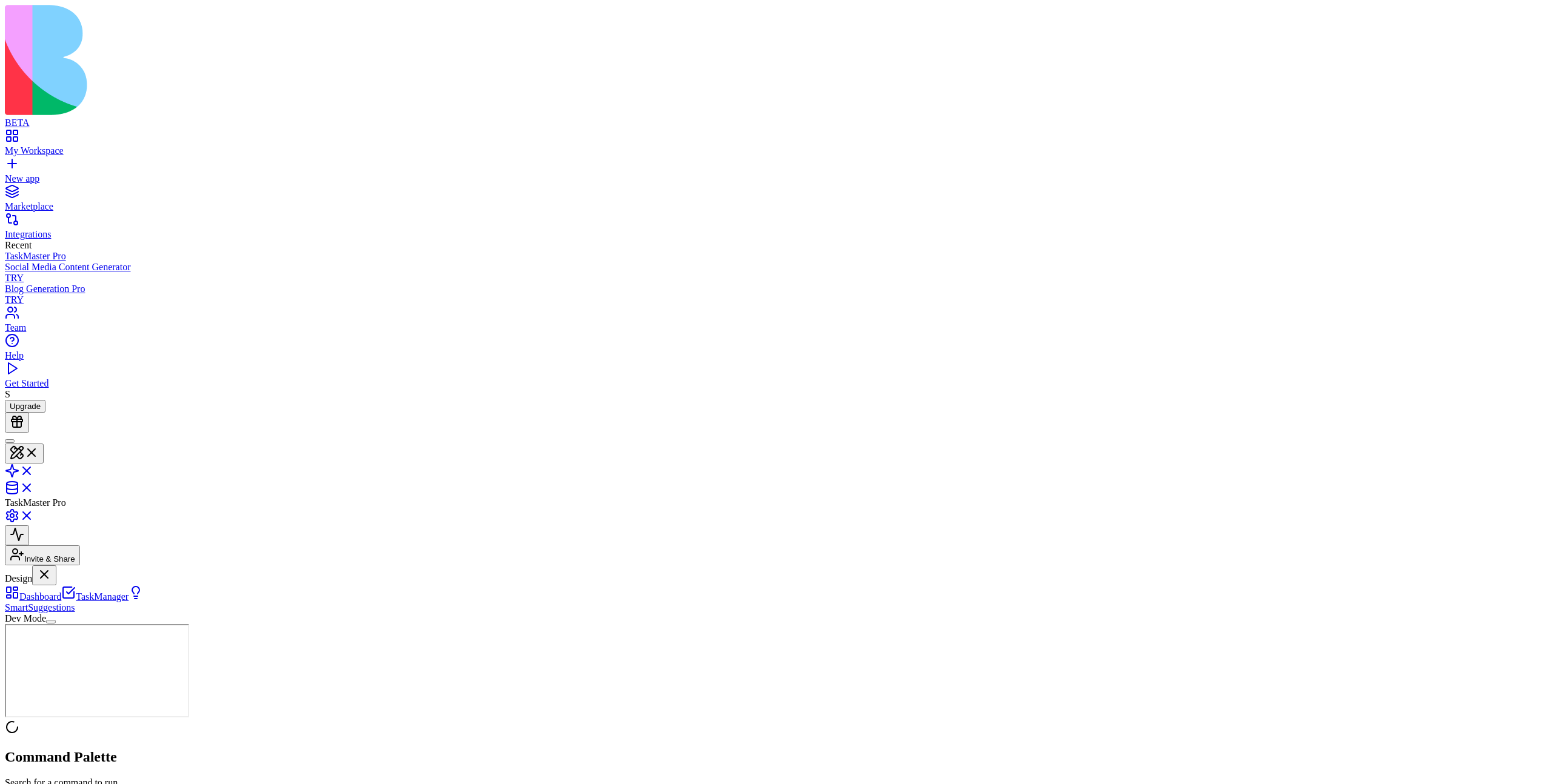
scroll to position [0, 0]
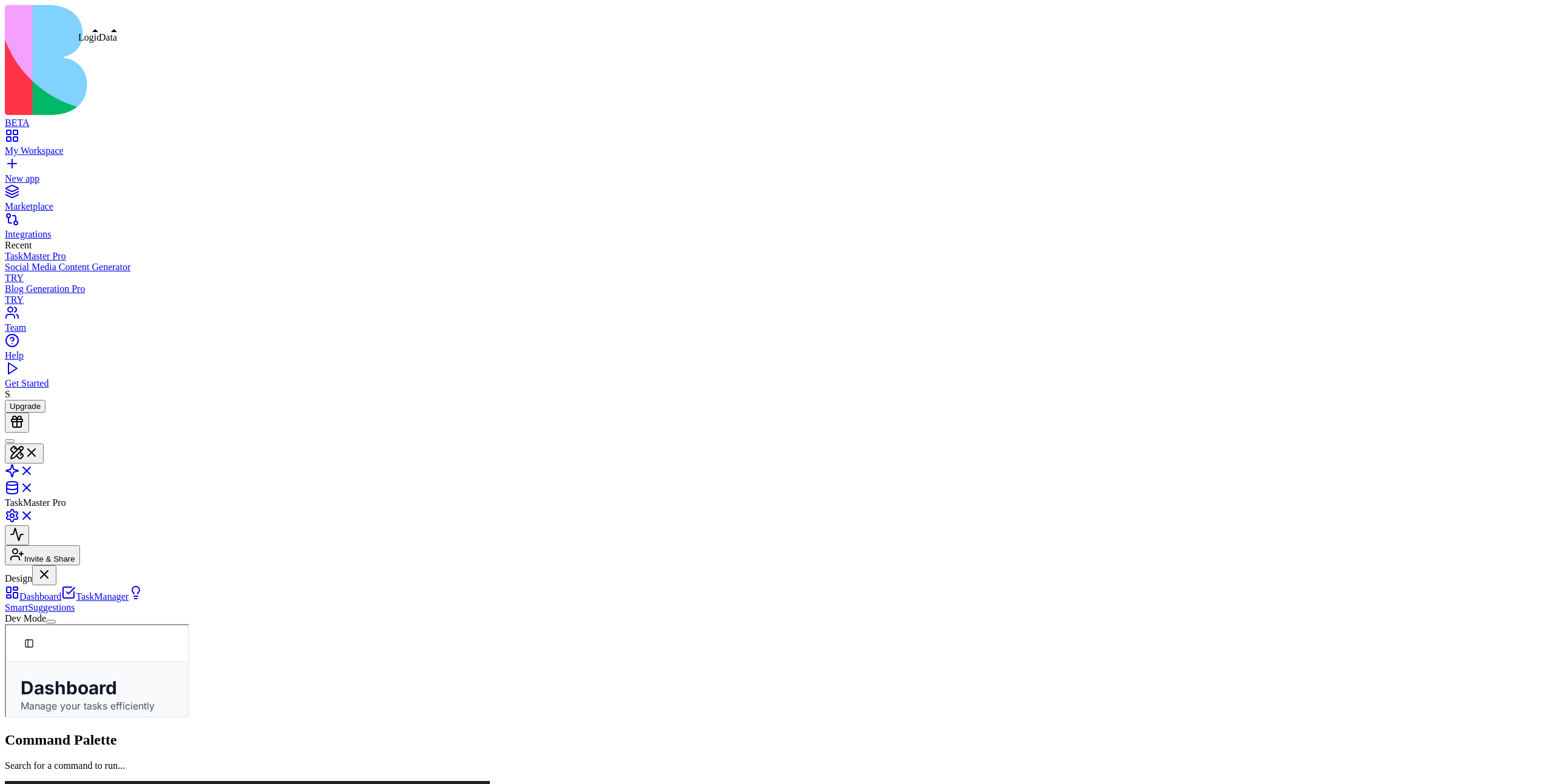
click at [34, 470] on link at bounding box center [19, 475] width 29 height 11
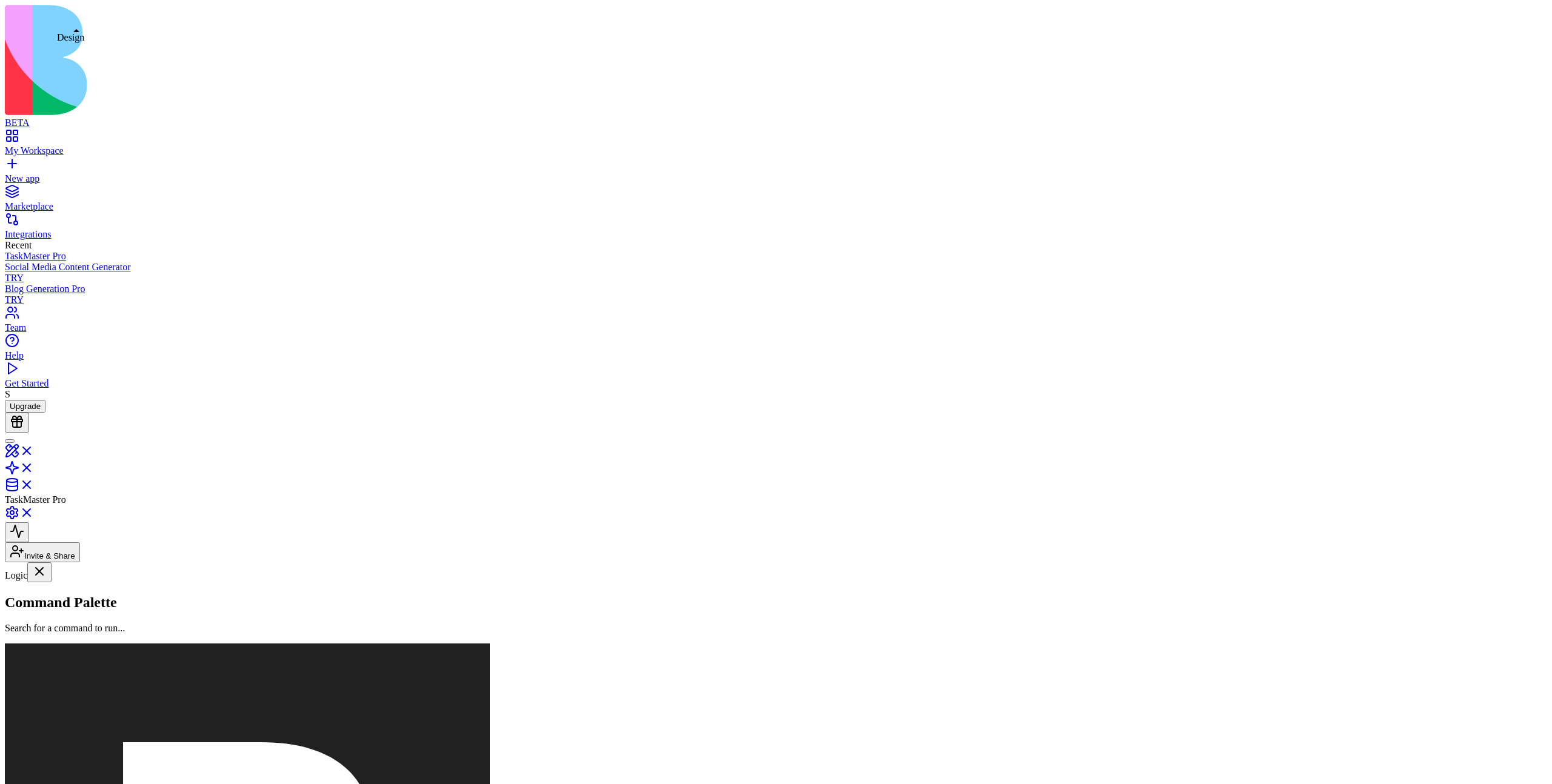
click at [34, 450] on link at bounding box center [19, 455] width 29 height 11
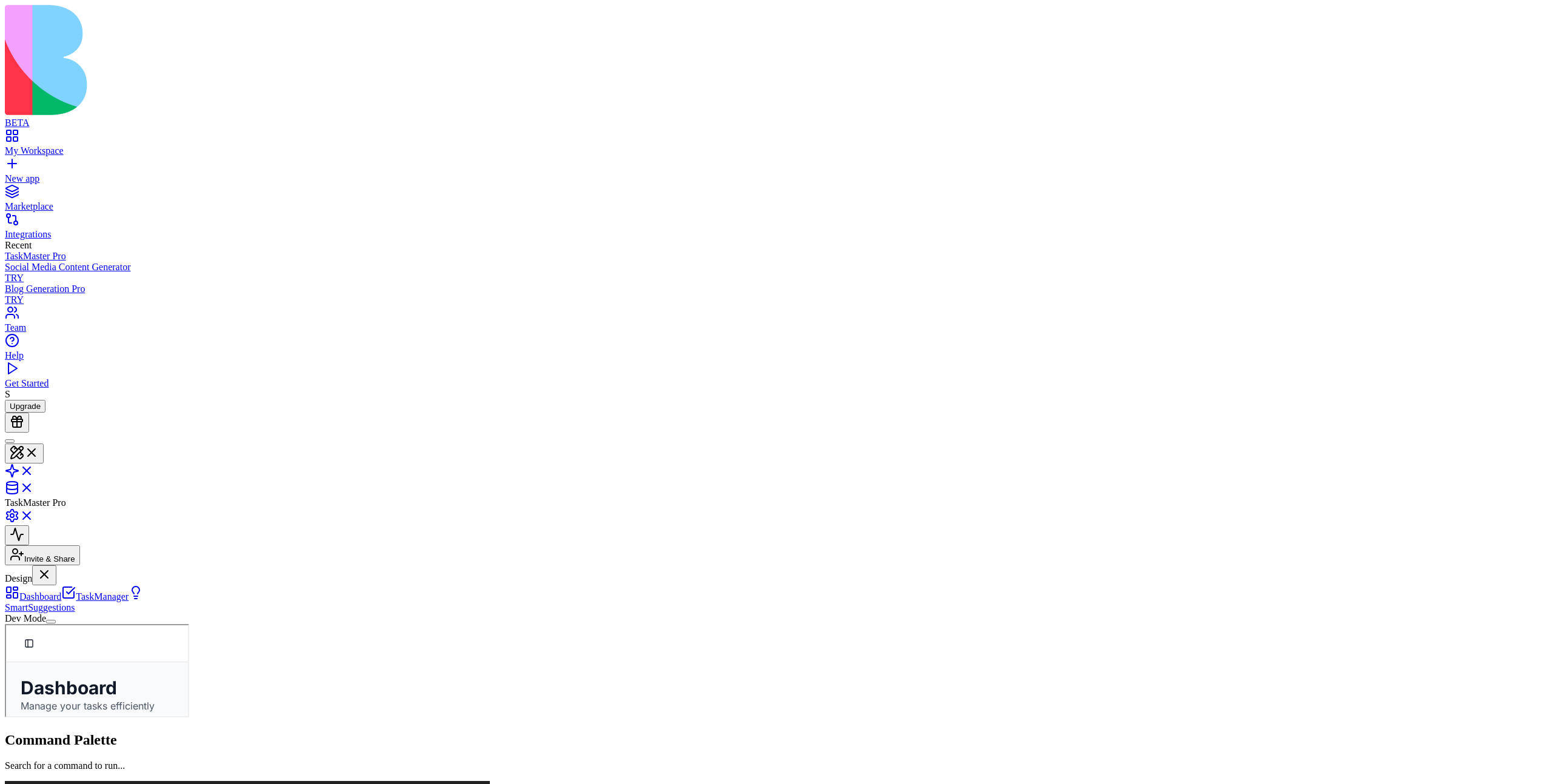
click at [55, 565] on button "Dev Mode" at bounding box center [51, 622] width 10 height 4
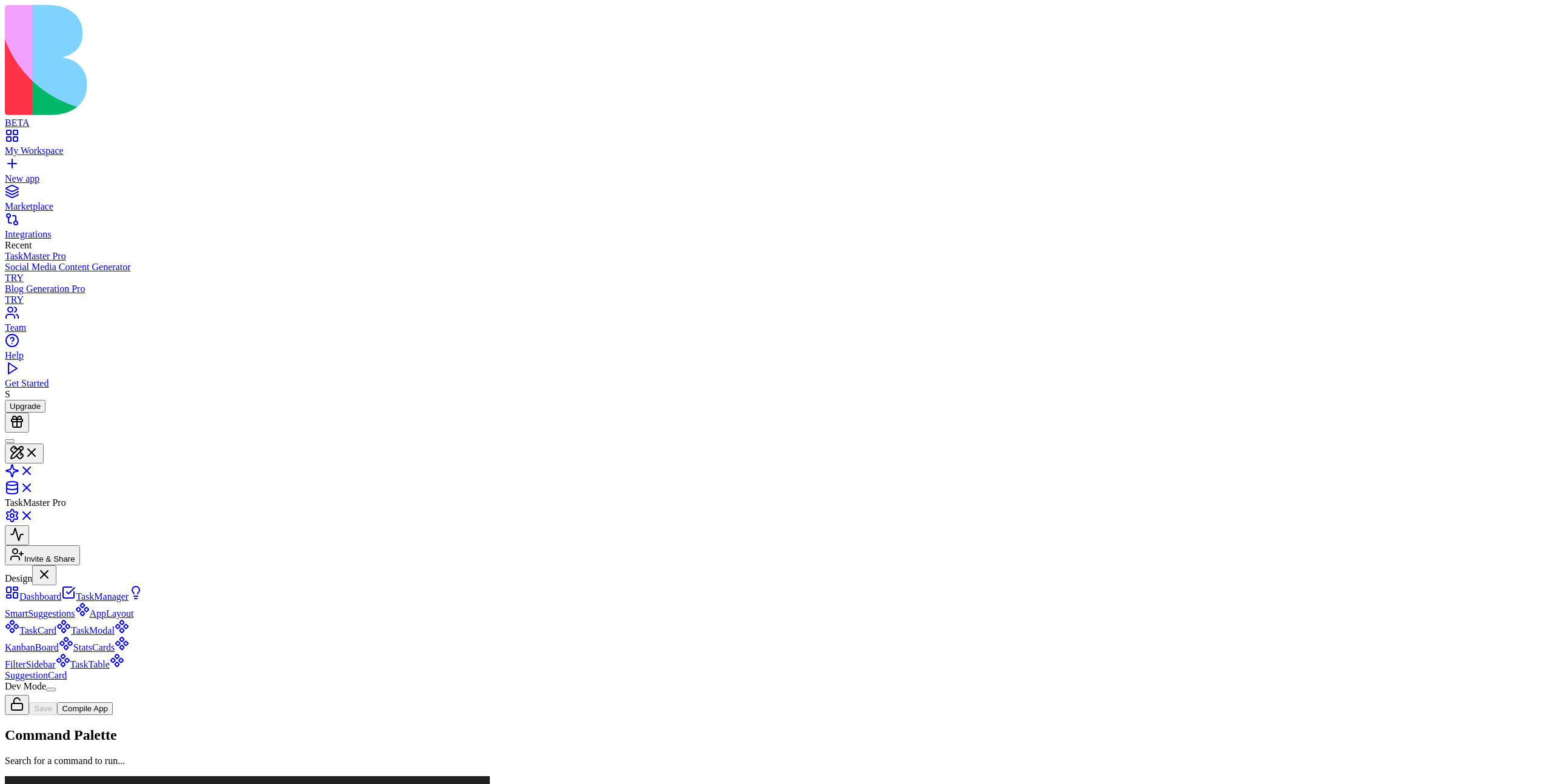
scroll to position [109, 0]
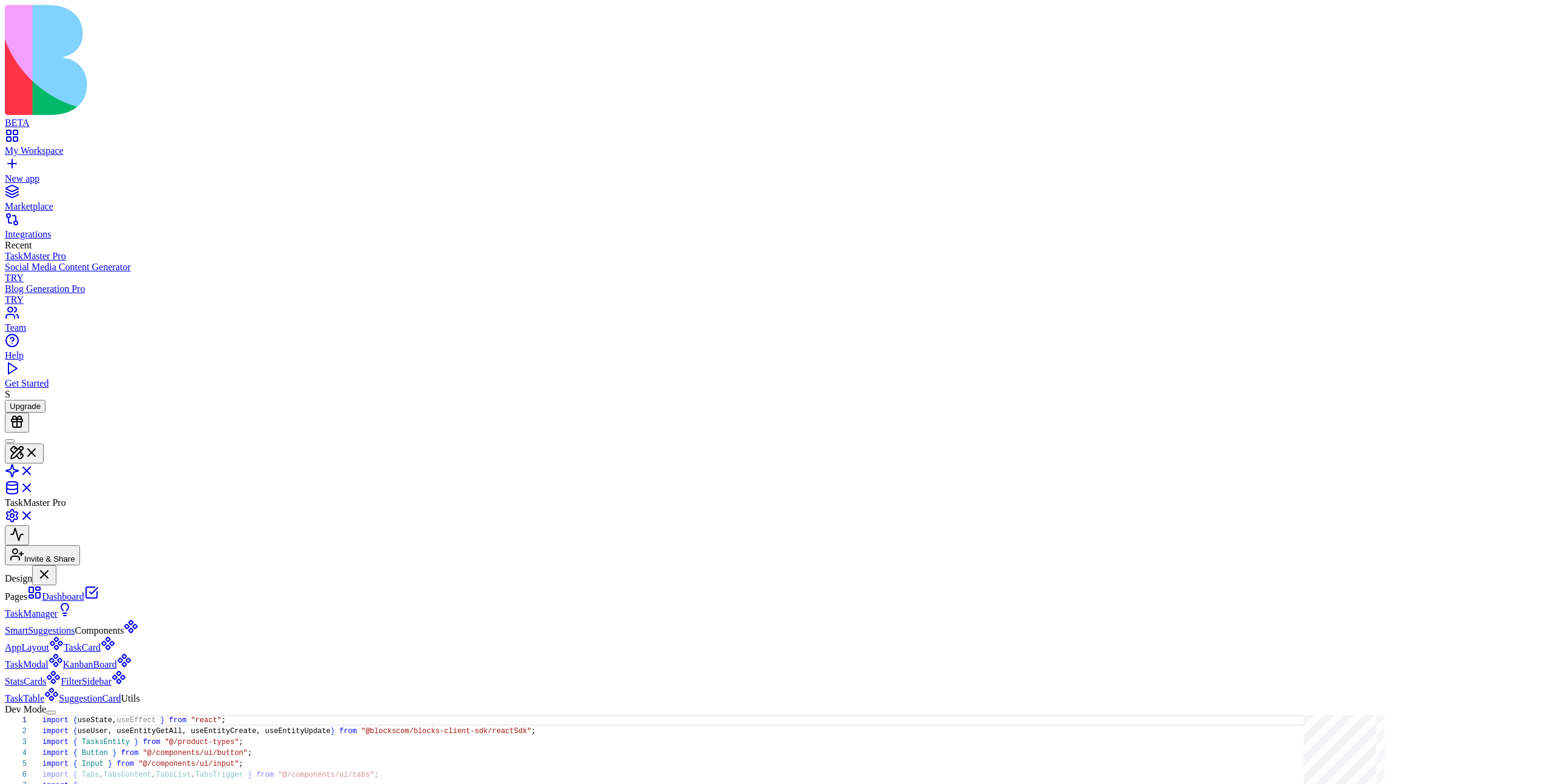
type button "on"
click at [34, 515] on link at bounding box center [19, 519] width 29 height 11
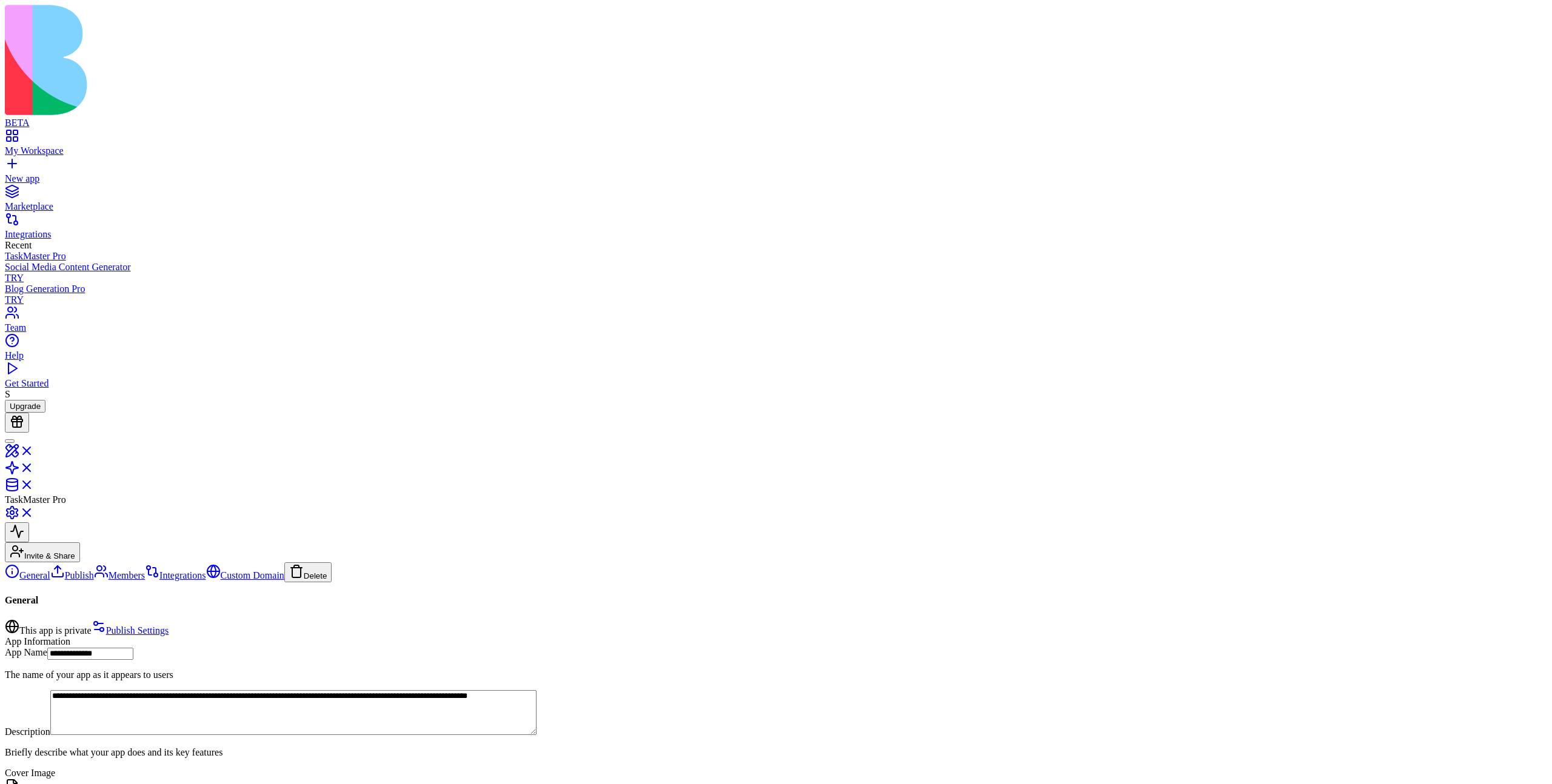
click at [79, 565] on link "Publish" at bounding box center [73, 575] width 44 height 11
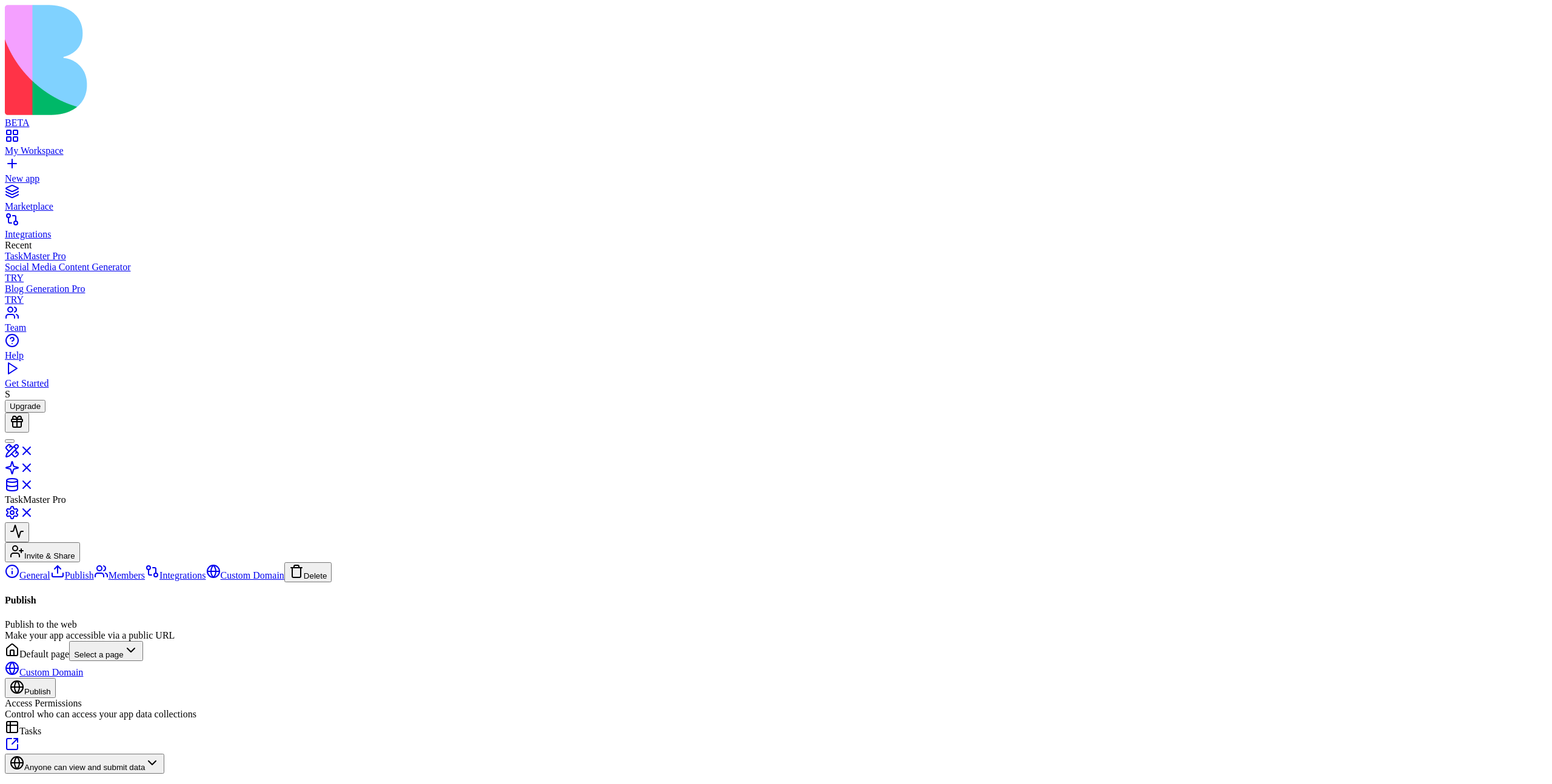
click at [94, 565] on link "Members" at bounding box center [118, 575] width 51 height 11
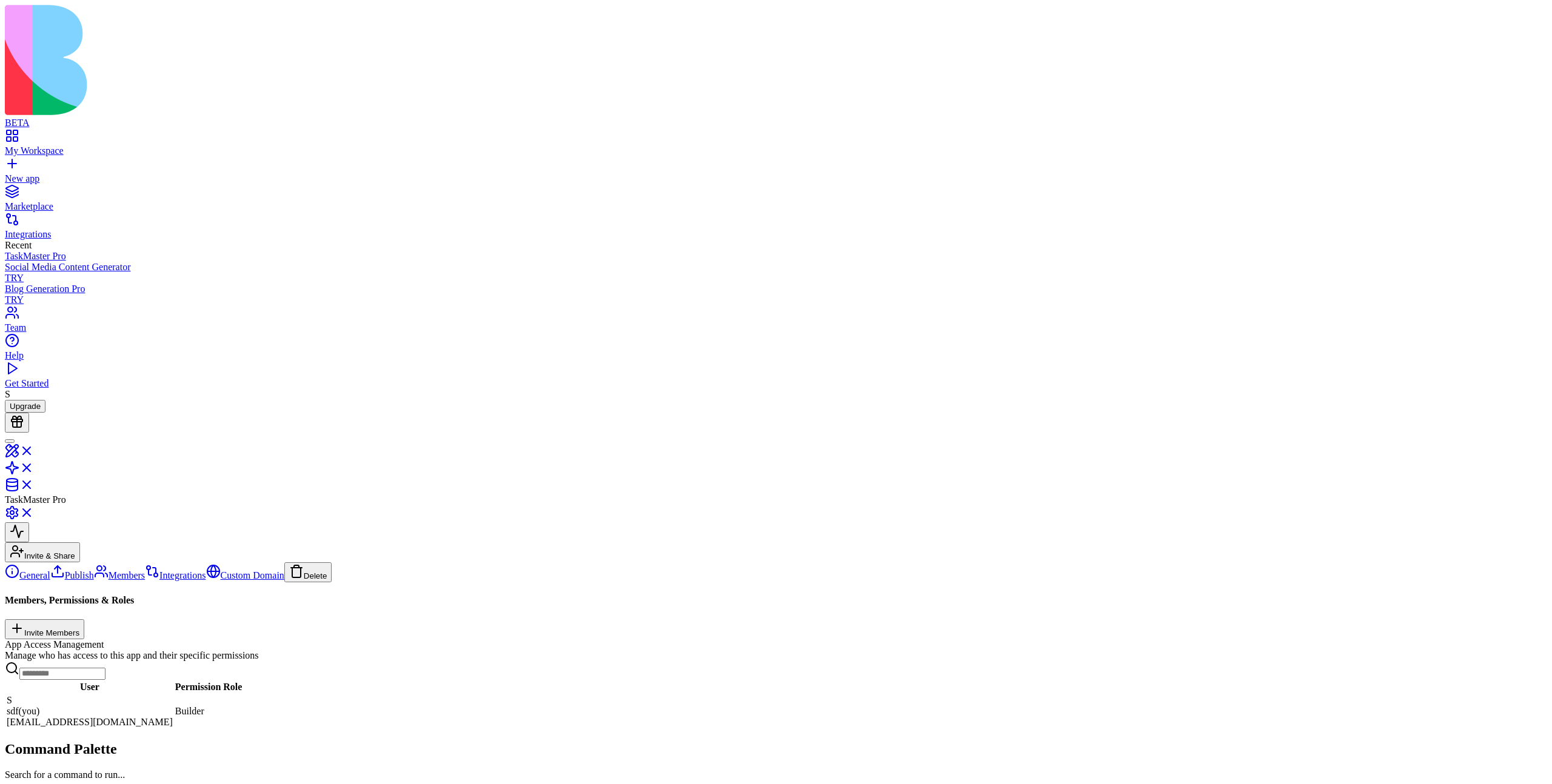
click at [145, 565] on link "Integrations" at bounding box center [175, 575] width 60 height 11
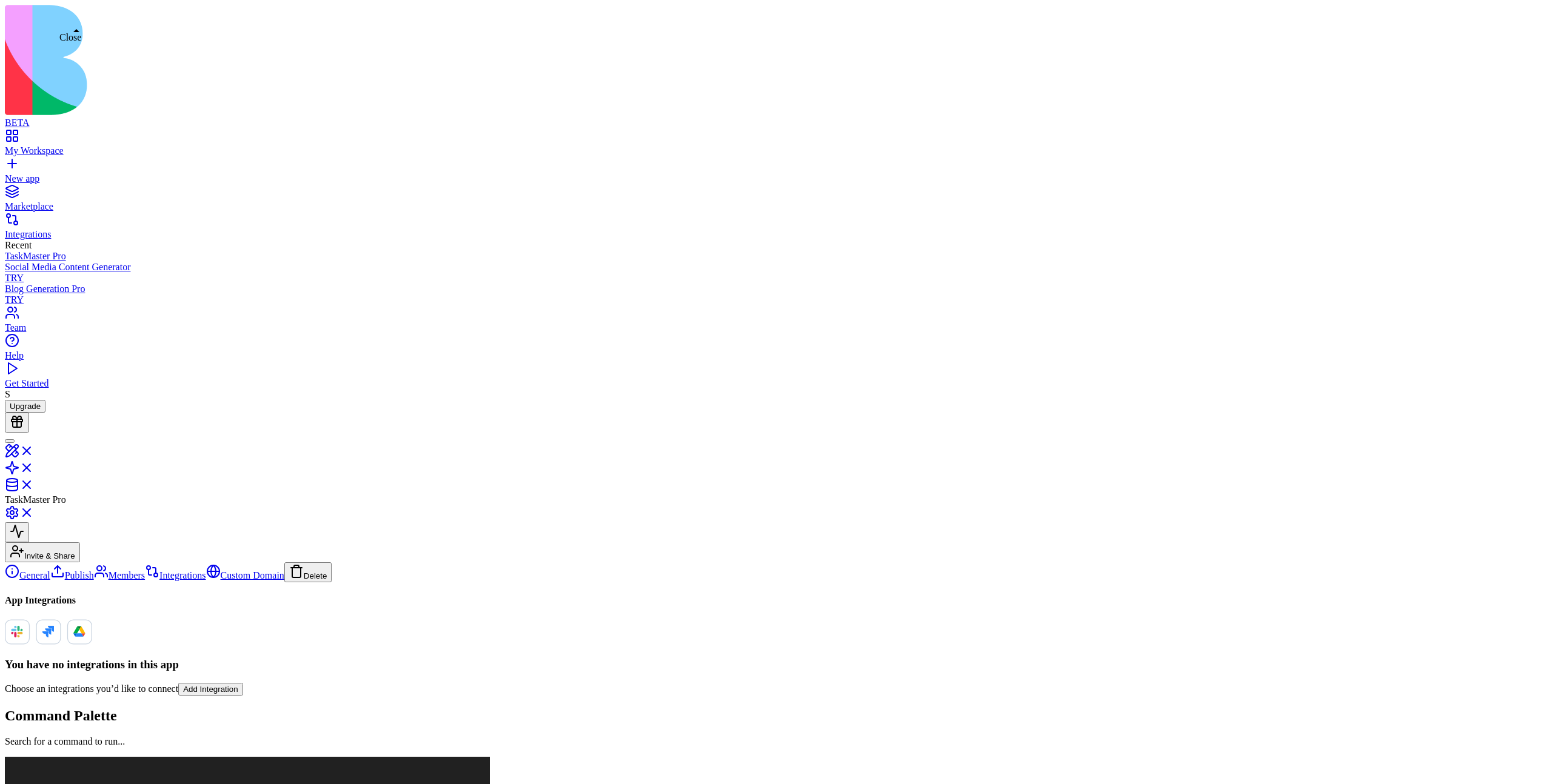
click at [34, 450] on link at bounding box center [19, 455] width 29 height 11
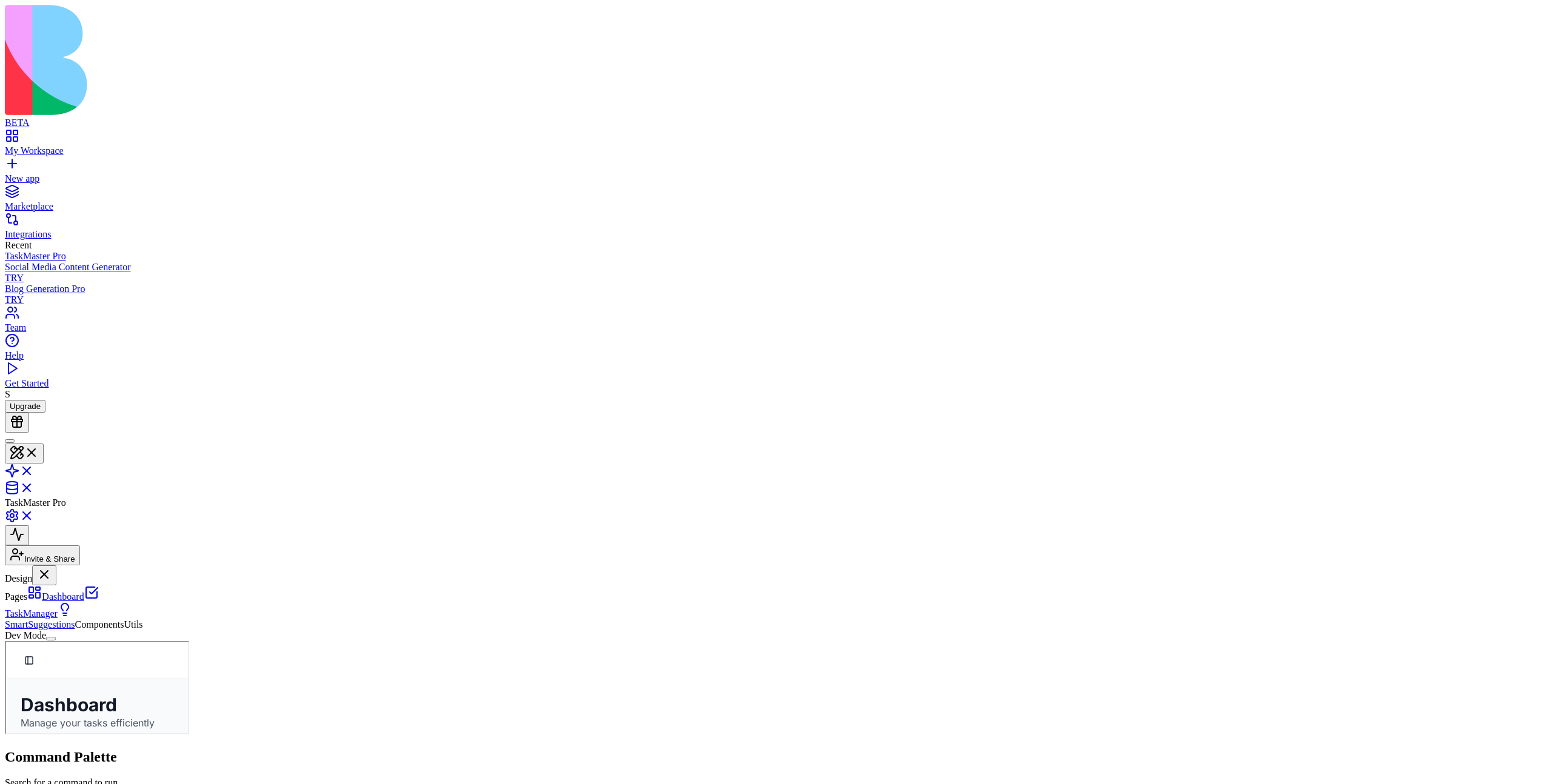
click at [55, 565] on button "Dev Mode" at bounding box center [51, 639] width 10 height 4
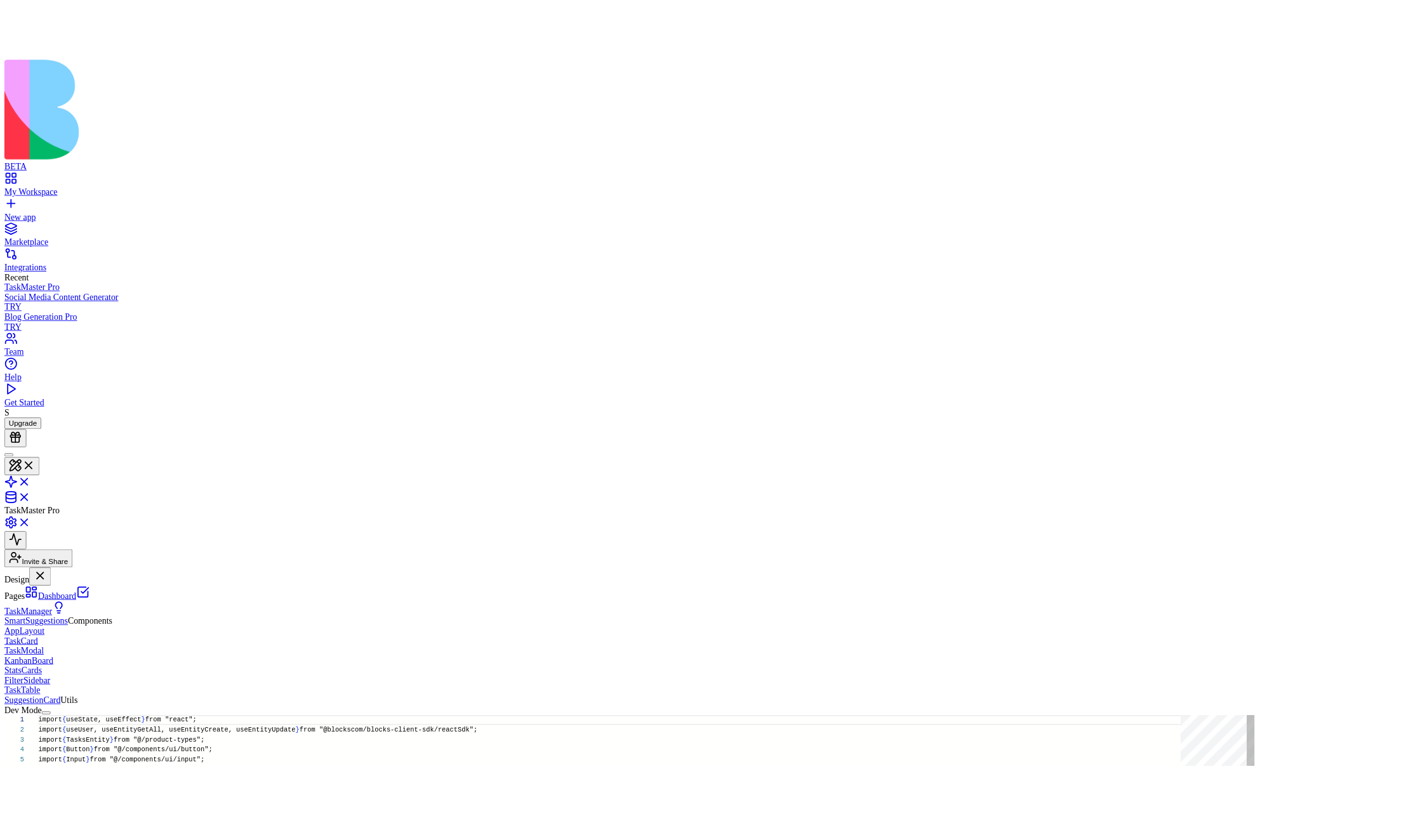
scroll to position [114, 0]
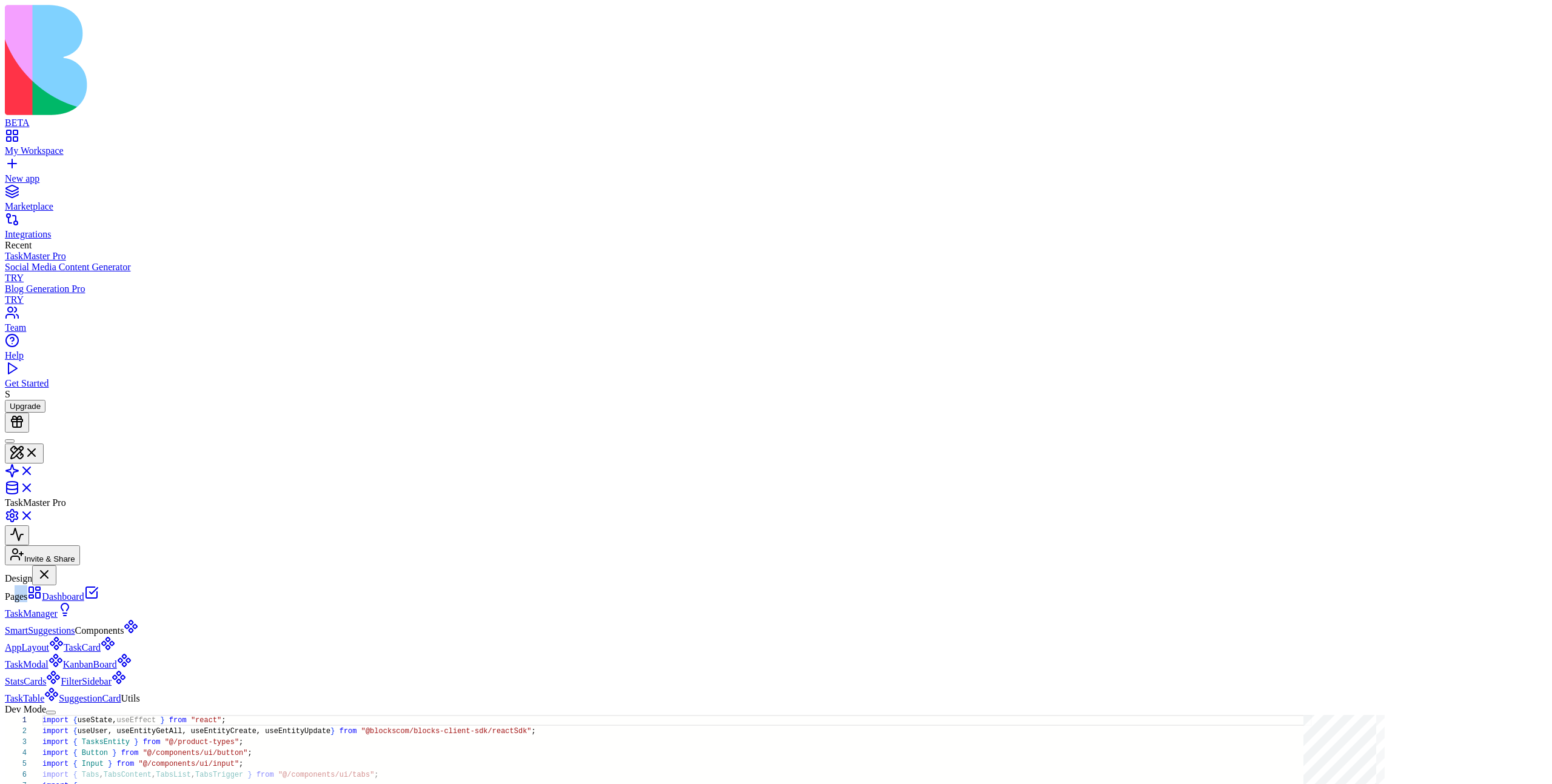
drag, startPoint x: 50, startPoint y: 79, endPoint x: 76, endPoint y: 79, distance: 26.0
click at [28, 565] on span "Pages" at bounding box center [15, 596] width 22 height 11
drag, startPoint x: 45, startPoint y: 79, endPoint x: 62, endPoint y: 79, distance: 17.0
click at [28, 565] on span "Pages" at bounding box center [15, 596] width 22 height 11
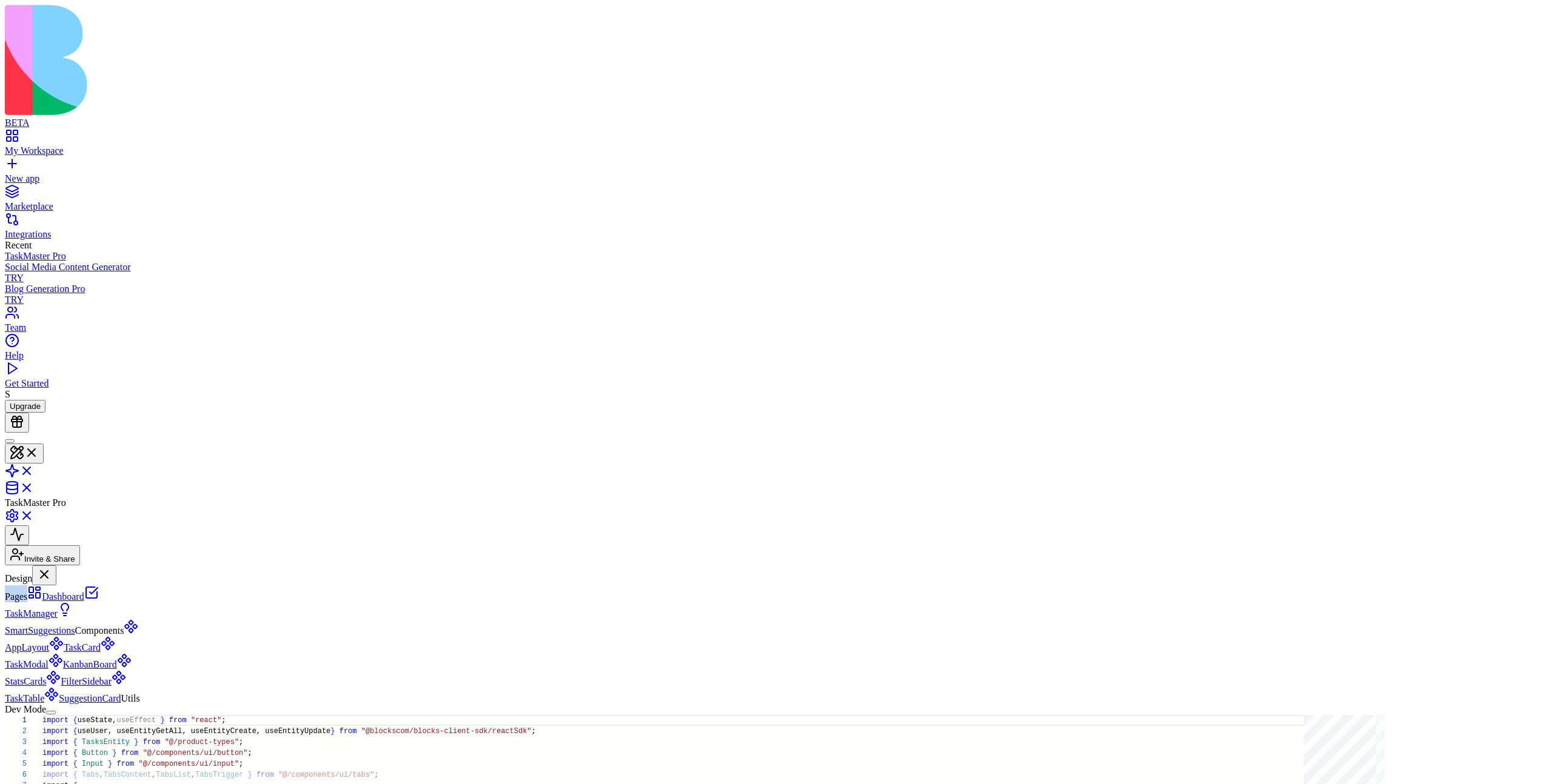
click at [28, 565] on span "Pages" at bounding box center [15, 596] width 22 height 11
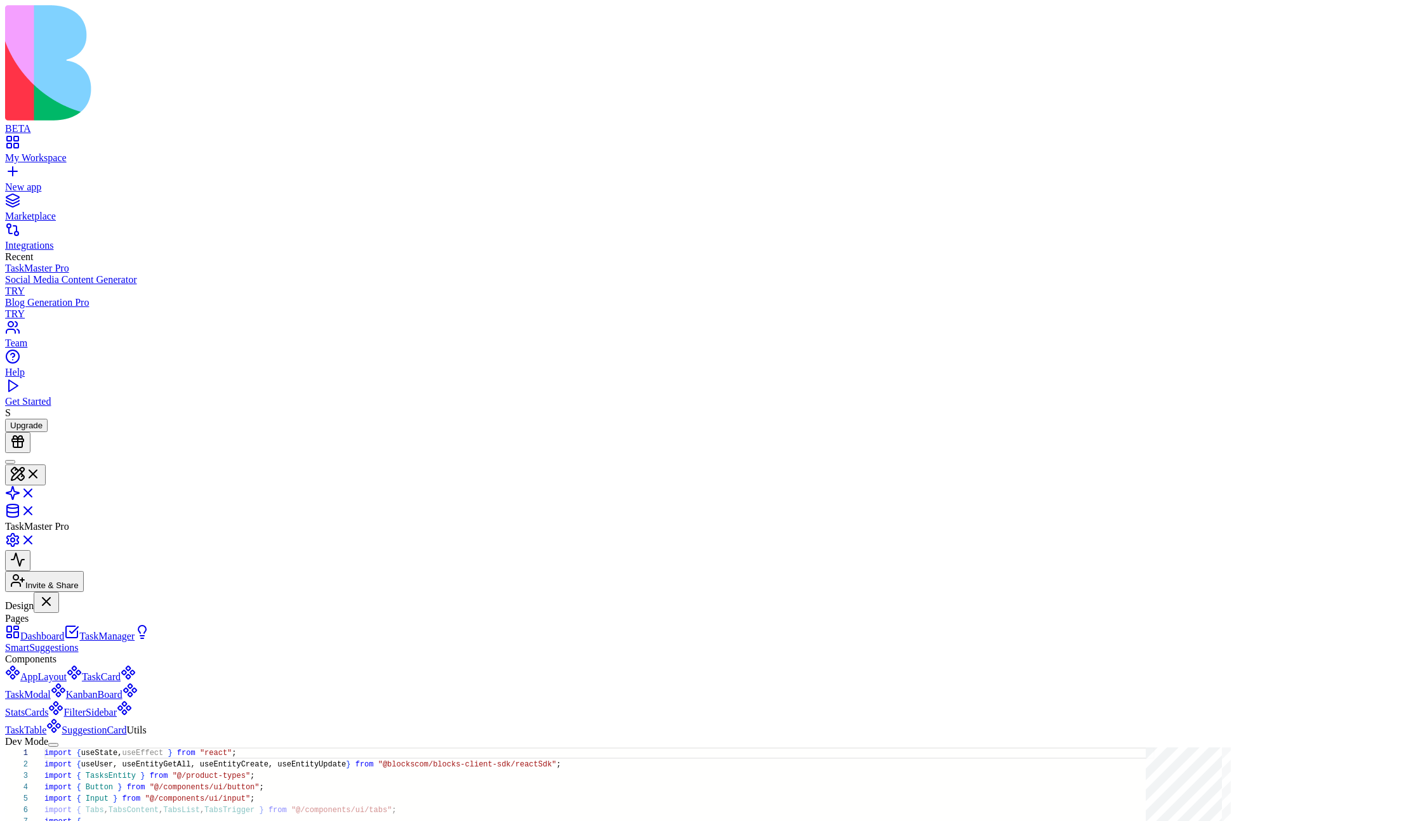
click at [98, 592] on div "Pages" at bounding box center [78, 618] width 146 height 11
click at [92, 592] on link "TaskManager" at bounding box center [99, 636] width 70 height 11
click at [105, 592] on link "SmartSuggestions" at bounding box center [77, 642] width 145 height 22
click at [88, 592] on link "TaskManager" at bounding box center [99, 636] width 70 height 11
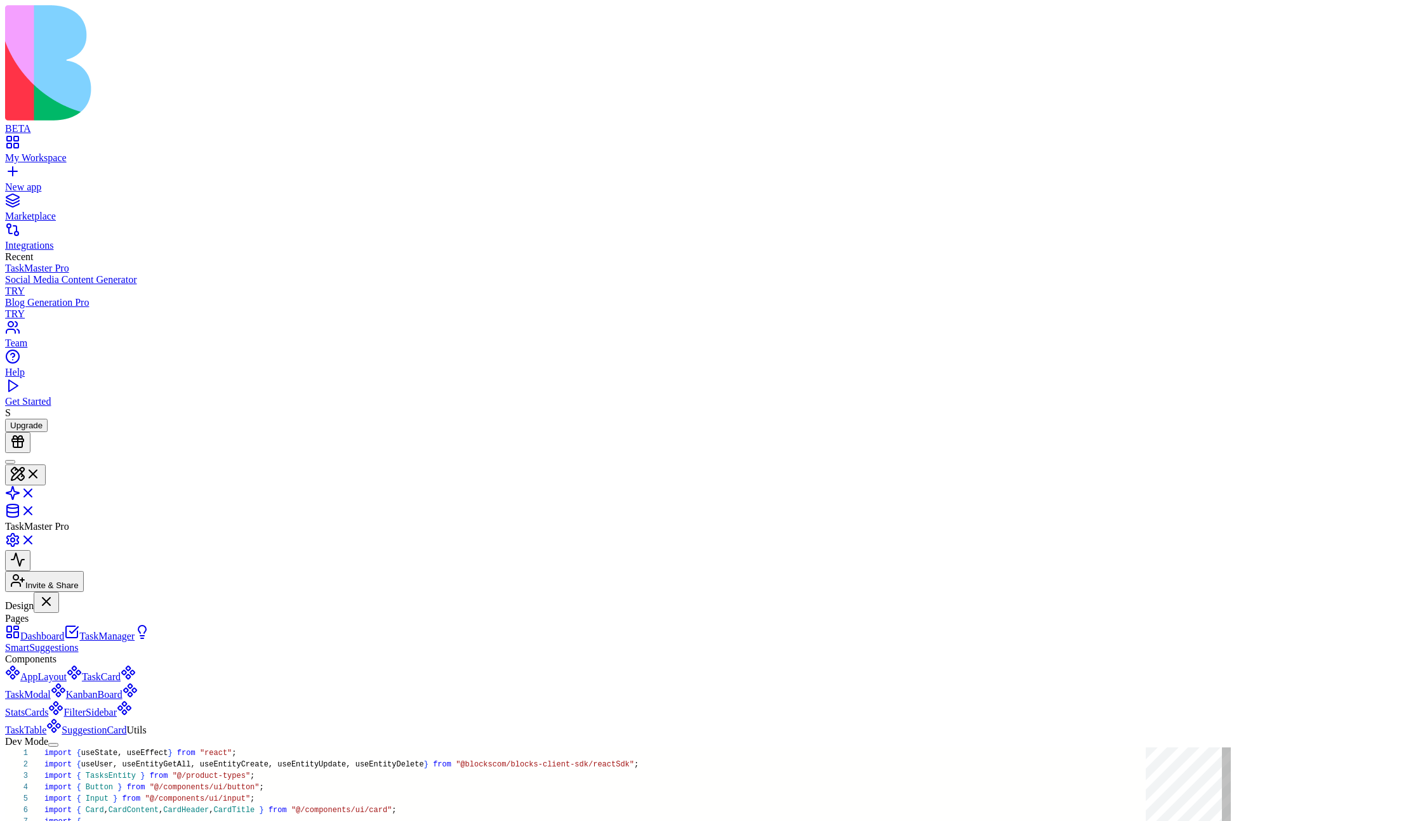
click at [64, 592] on link "Dashboard" at bounding box center [34, 636] width 59 height 11
type textarea "** *"
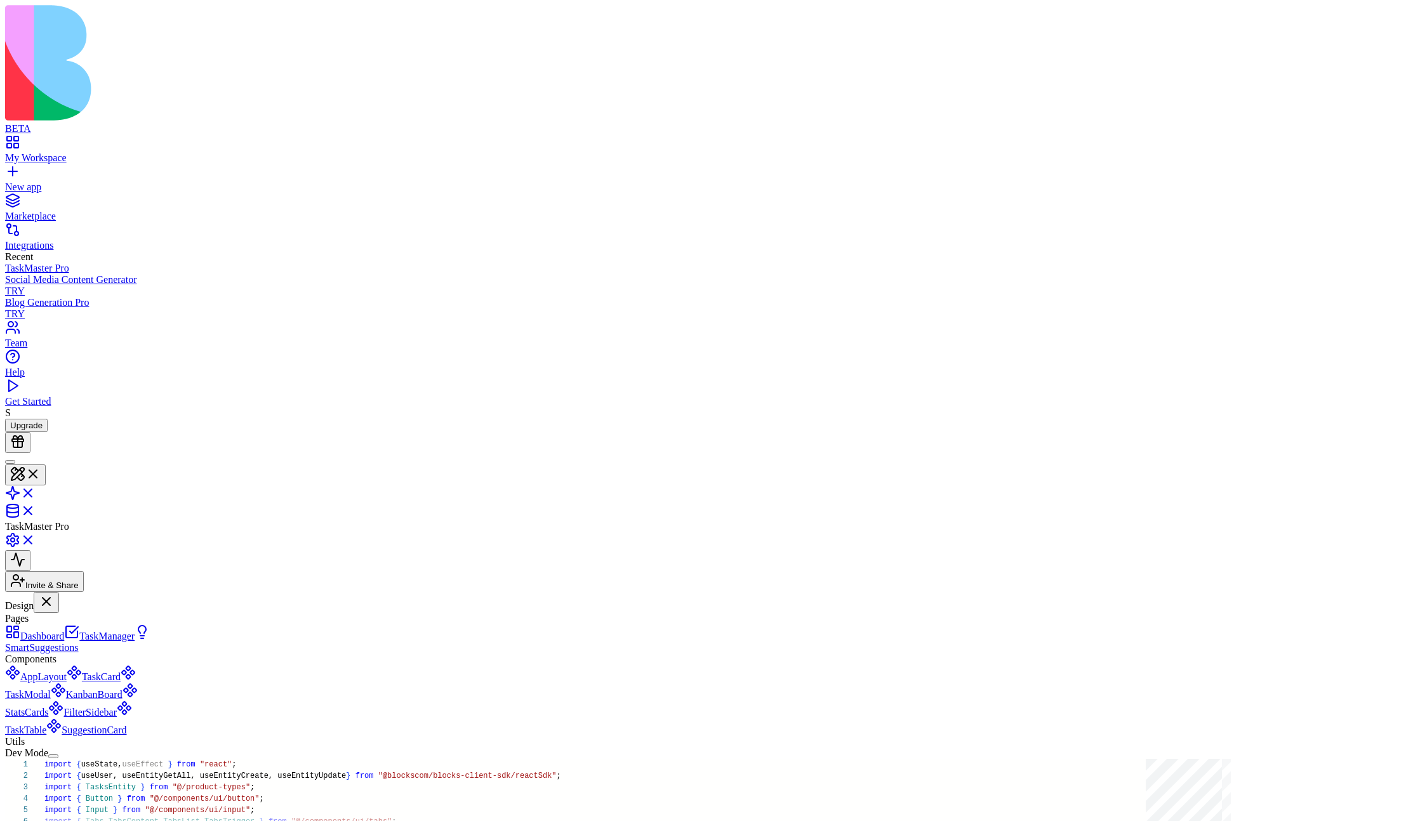
click at [62, 592] on div "Pages" at bounding box center [78, 618] width 146 height 11
click at [79, 592] on div "Pages" at bounding box center [78, 618] width 146 height 11
drag, startPoint x: 45, startPoint y: 95, endPoint x: 65, endPoint y: 97, distance: 20.4
click at [65, 592] on div "Pages" at bounding box center [78, 618] width 146 height 11
click at [151, 592] on div "Pages" at bounding box center [78, 618] width 146 height 11
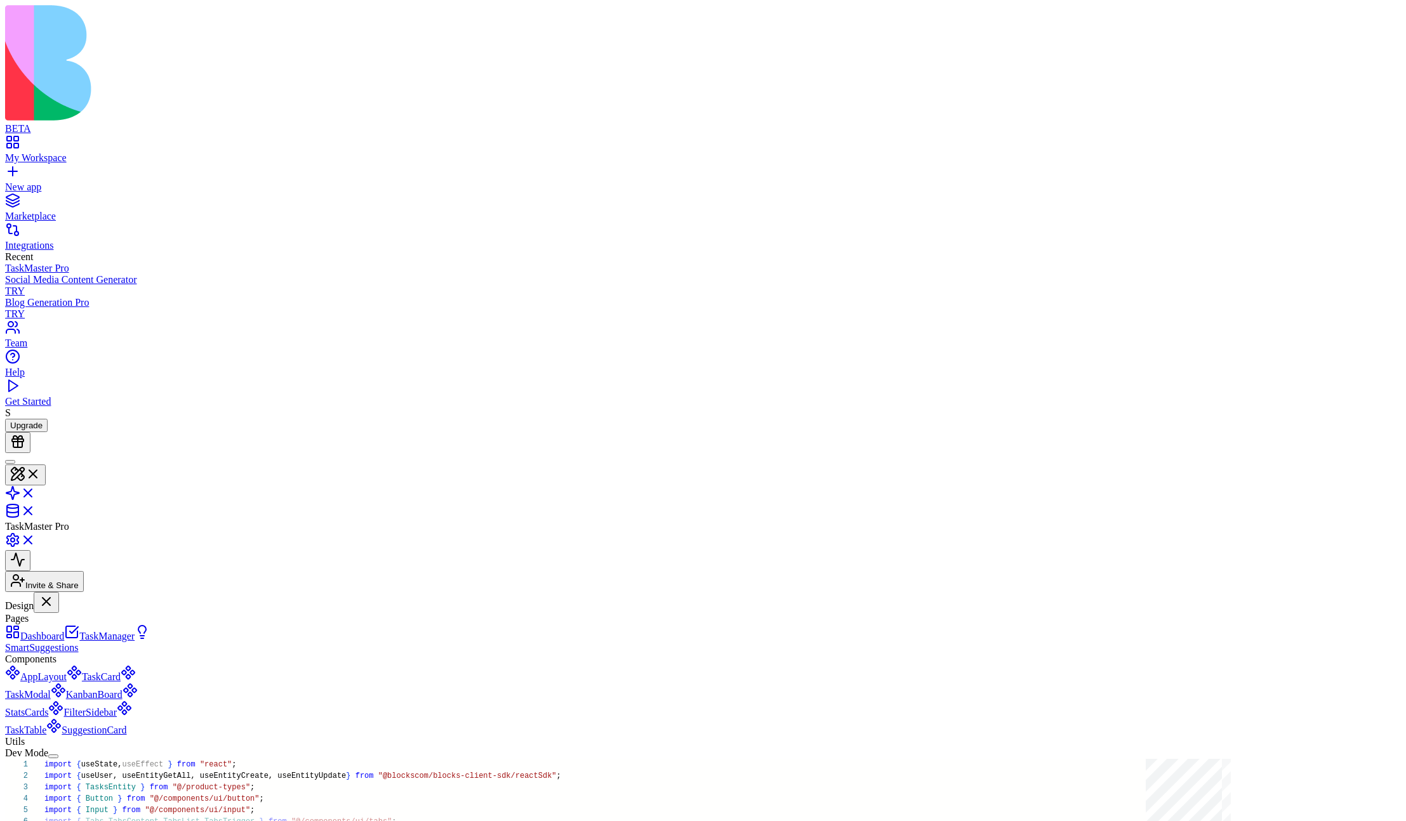
click at [58, 592] on button "Dev Mode" at bounding box center [53, 757] width 10 height 4
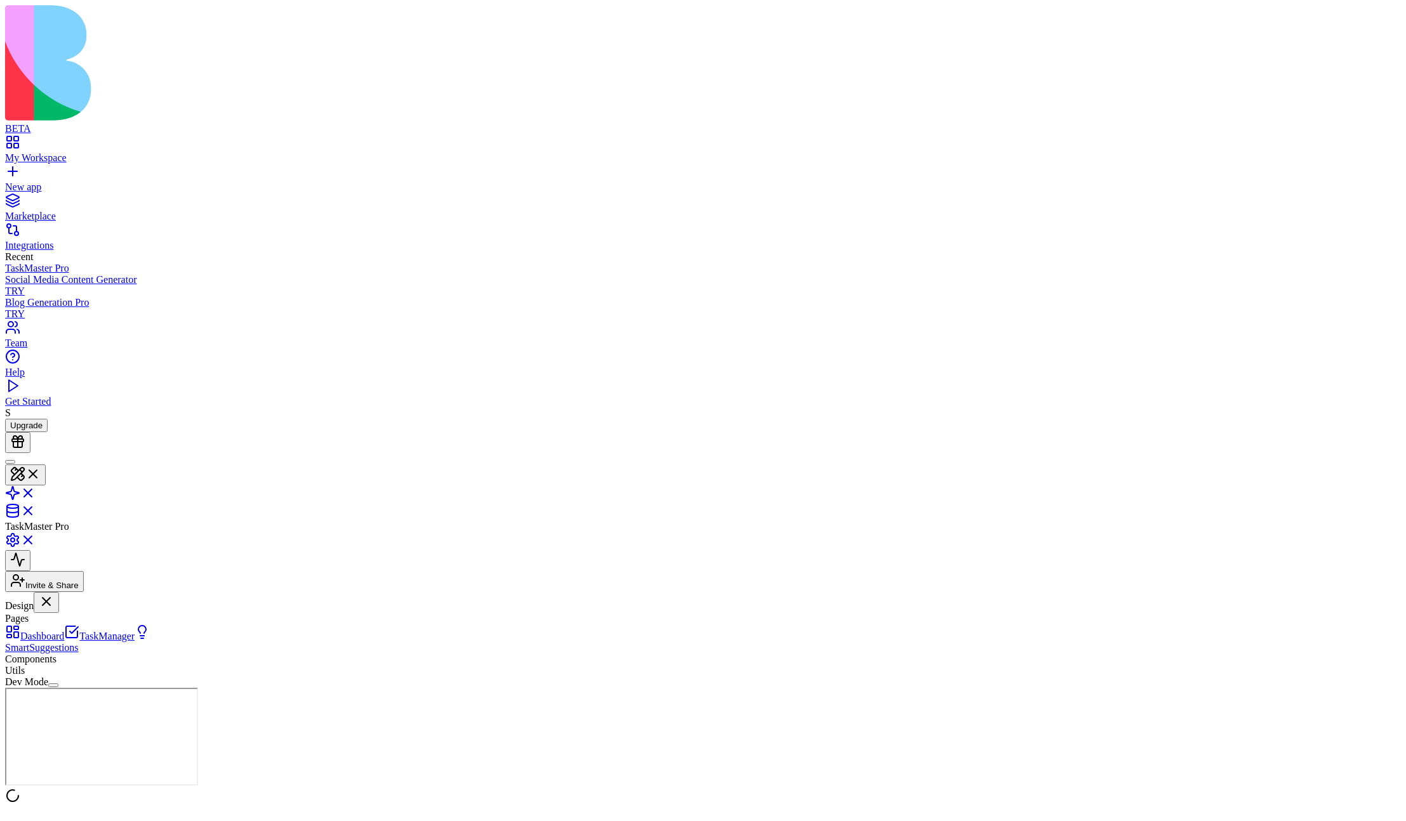
scroll to position [0, 0]
click at [58, 592] on button "Dev Mode" at bounding box center [53, 685] width 10 height 4
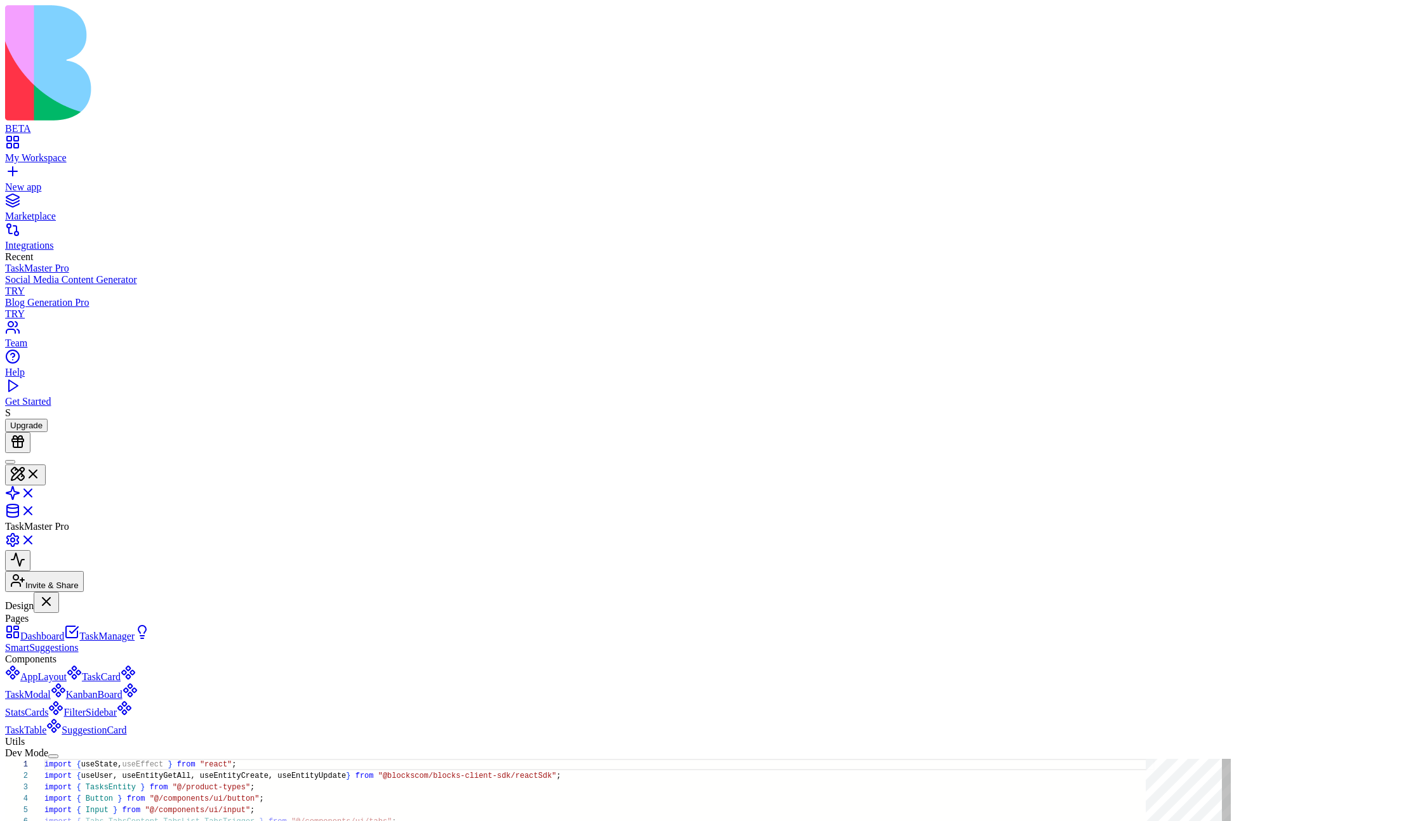
scroll to position [114, 0]
click at [58, 592] on button "Dev Mode" at bounding box center [53, 757] width 10 height 4
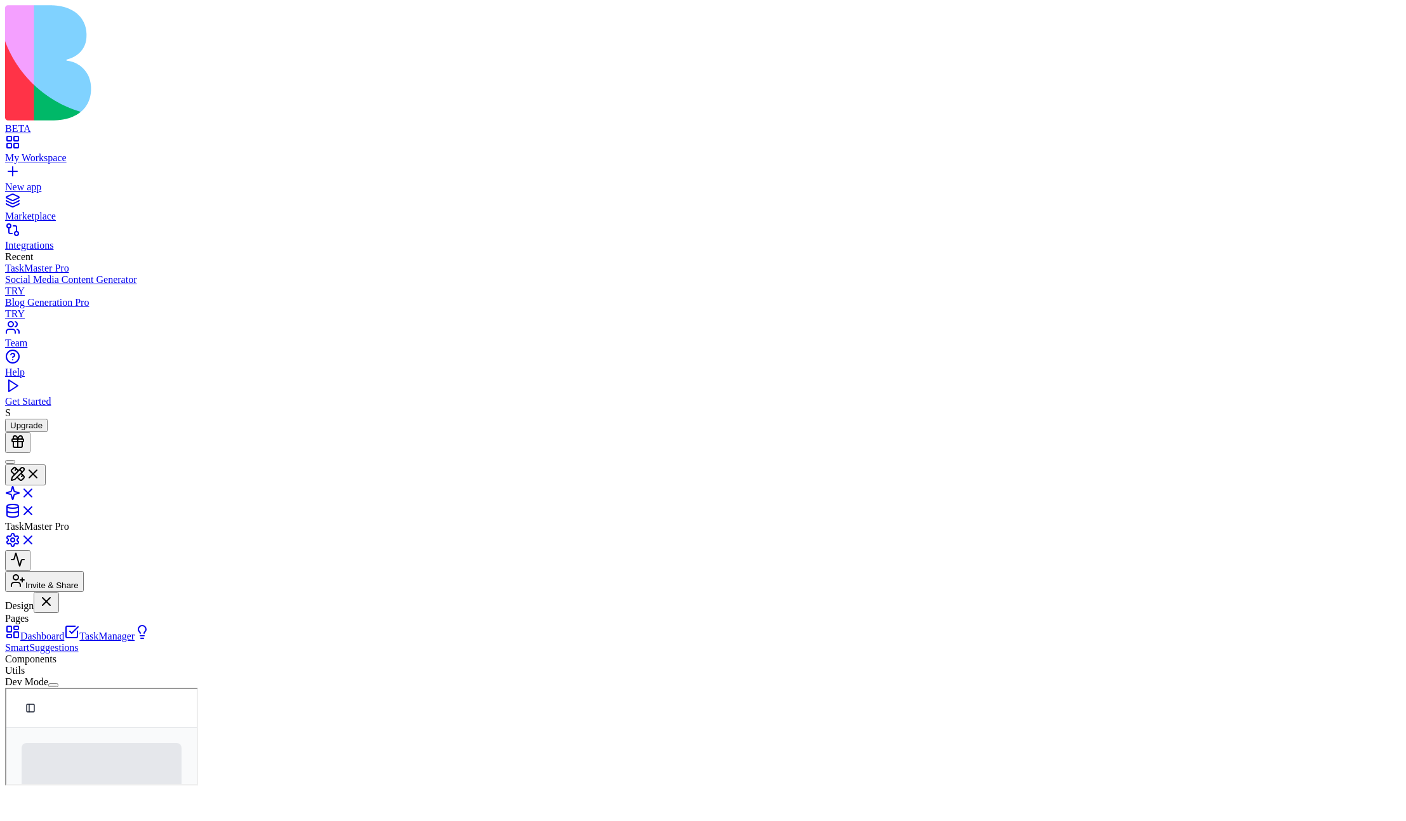
scroll to position [0, 0]
click at [58, 592] on button "Dev Mode" at bounding box center [53, 685] width 10 height 4
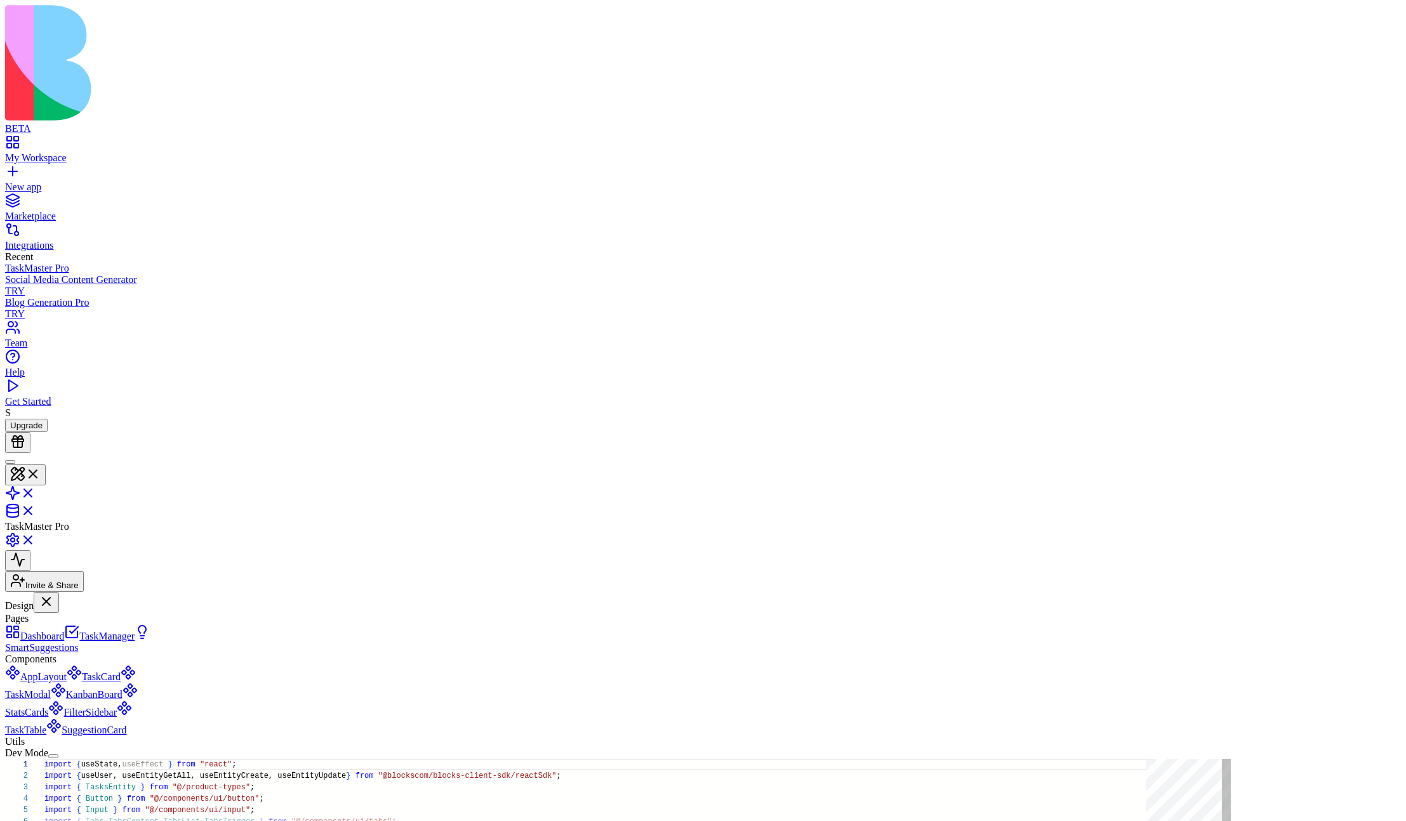
scroll to position [114, 0]
click at [58, 592] on button "Dev Mode" at bounding box center [53, 757] width 10 height 4
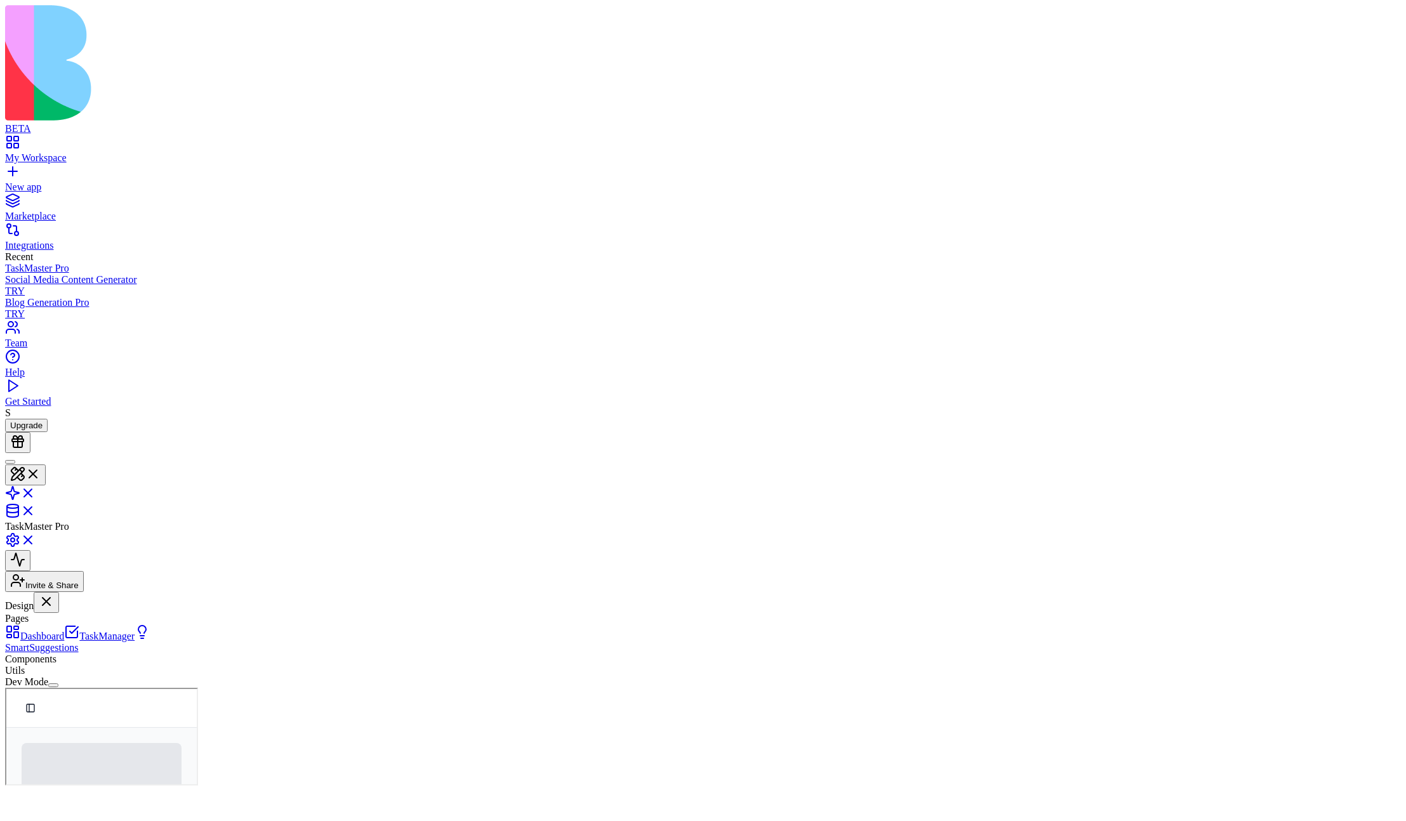
scroll to position [0, 0]
click at [58, 592] on button "Dev Mode" at bounding box center [53, 685] width 10 height 4
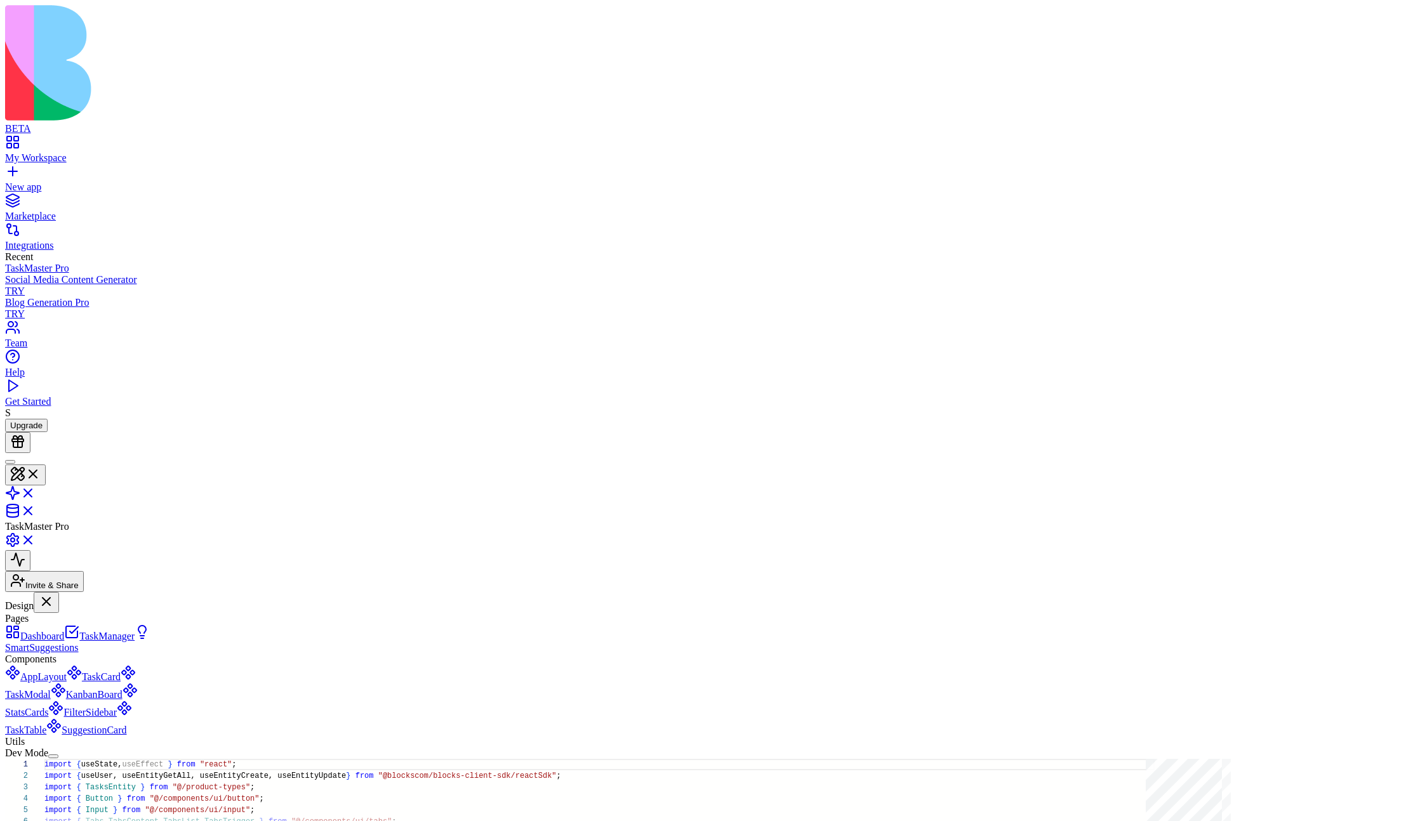
click at [58, 592] on button "Dev Mode" at bounding box center [53, 757] width 10 height 4
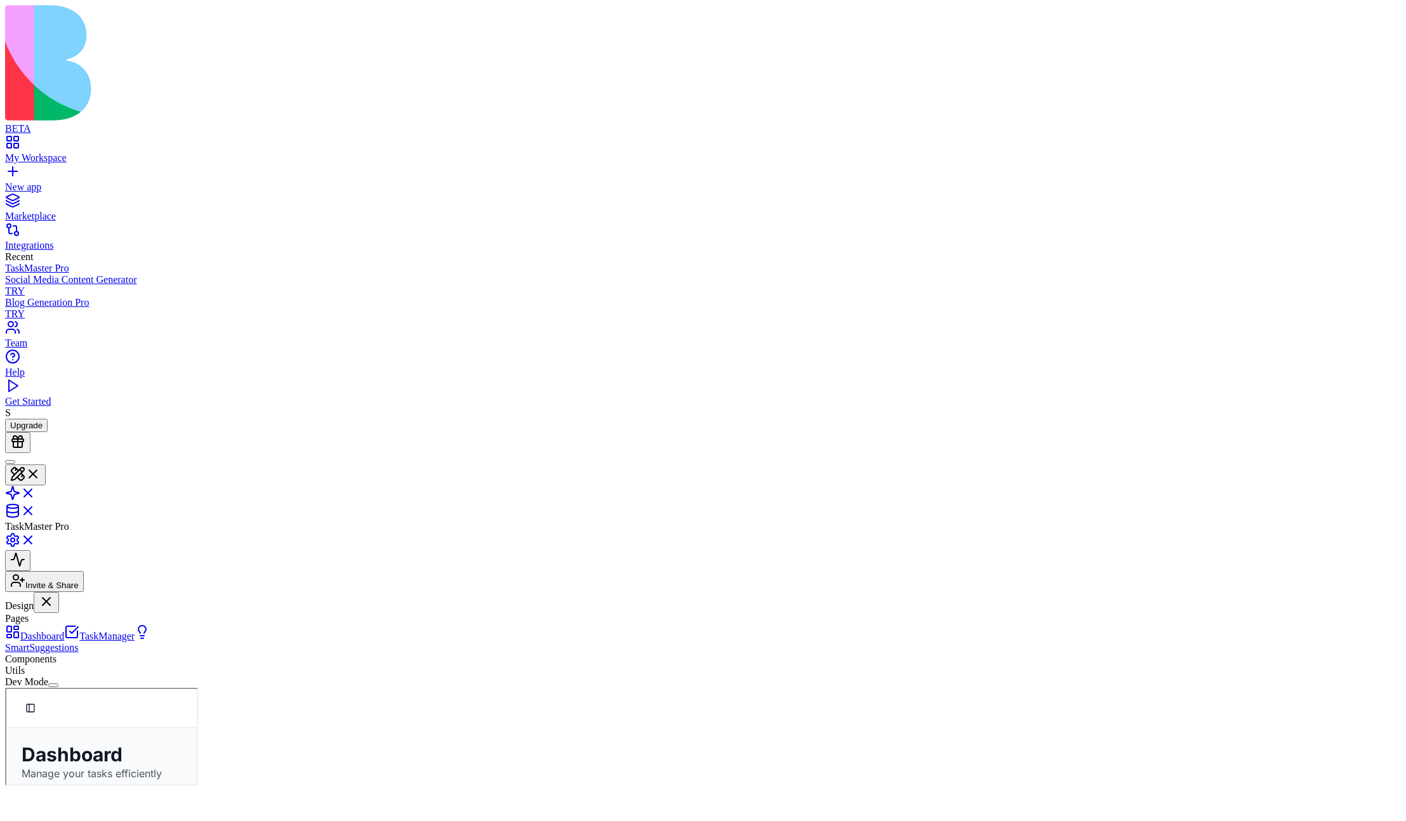
scroll to position [0, 0]
click at [58, 592] on button "Dev Mode" at bounding box center [53, 685] width 10 height 4
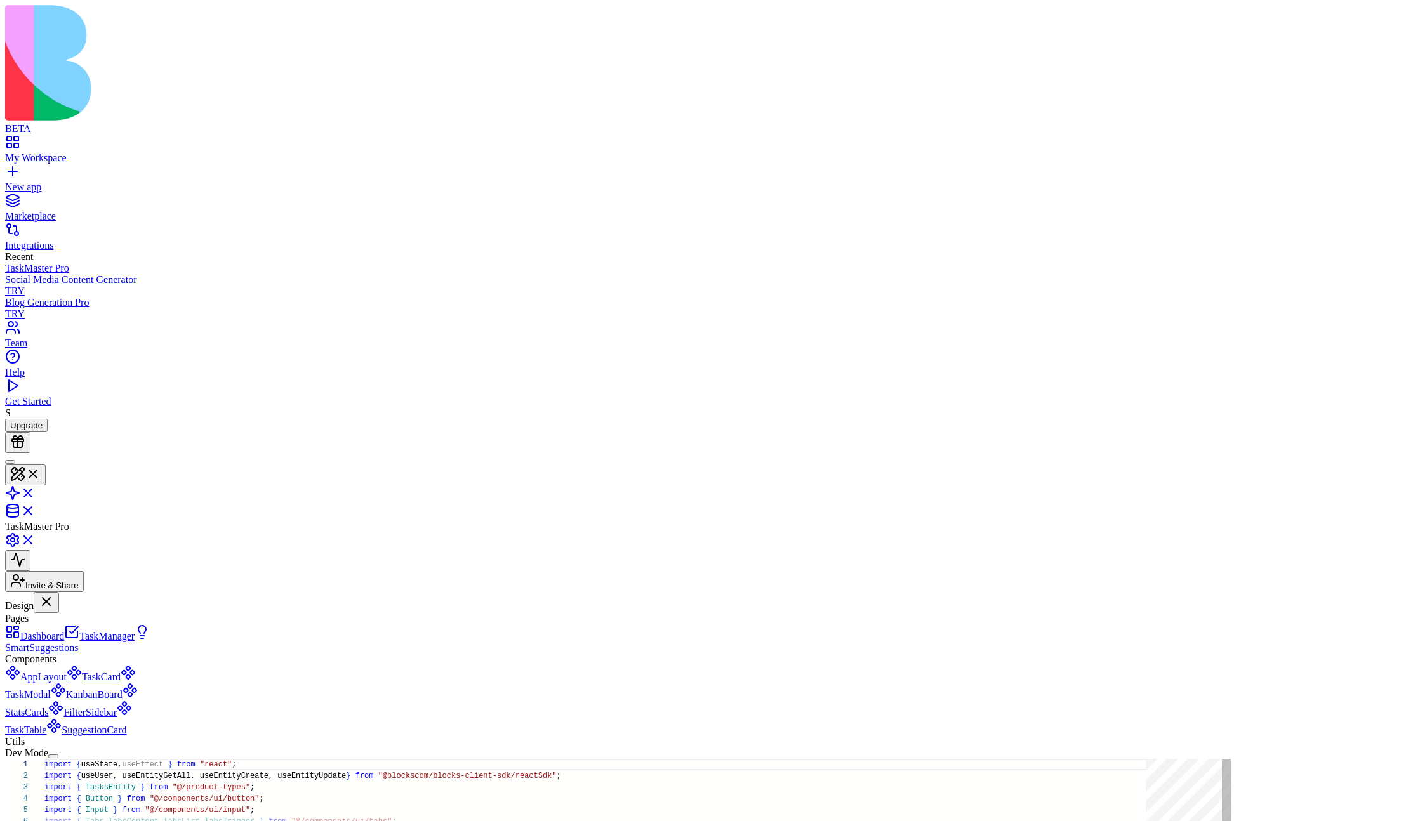
scroll to position [114, 0]
click at [89, 592] on link "TaskModal" at bounding box center [70, 685] width 131 height 29
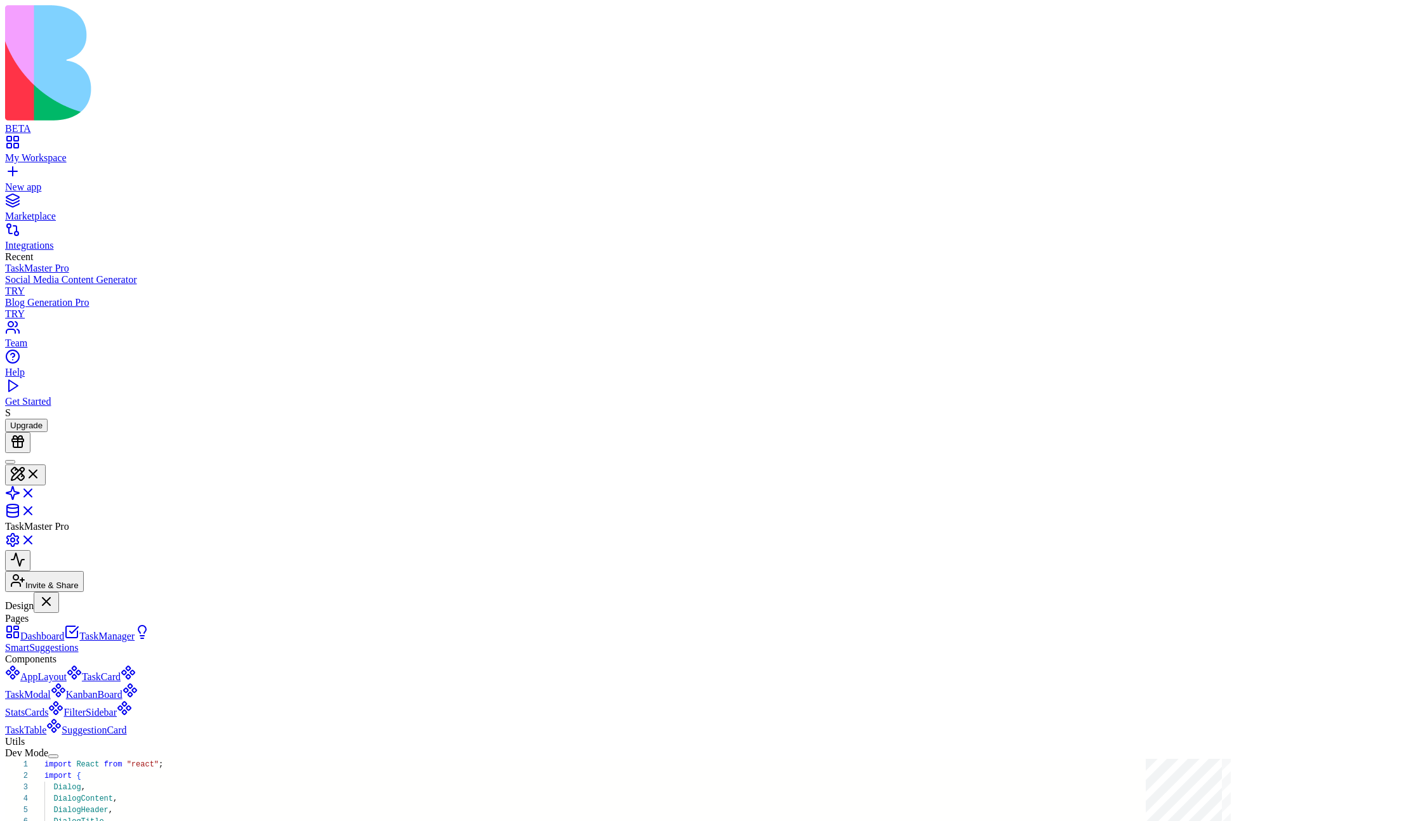
click at [105, 592] on link "TaskManager" at bounding box center [99, 636] width 70 height 11
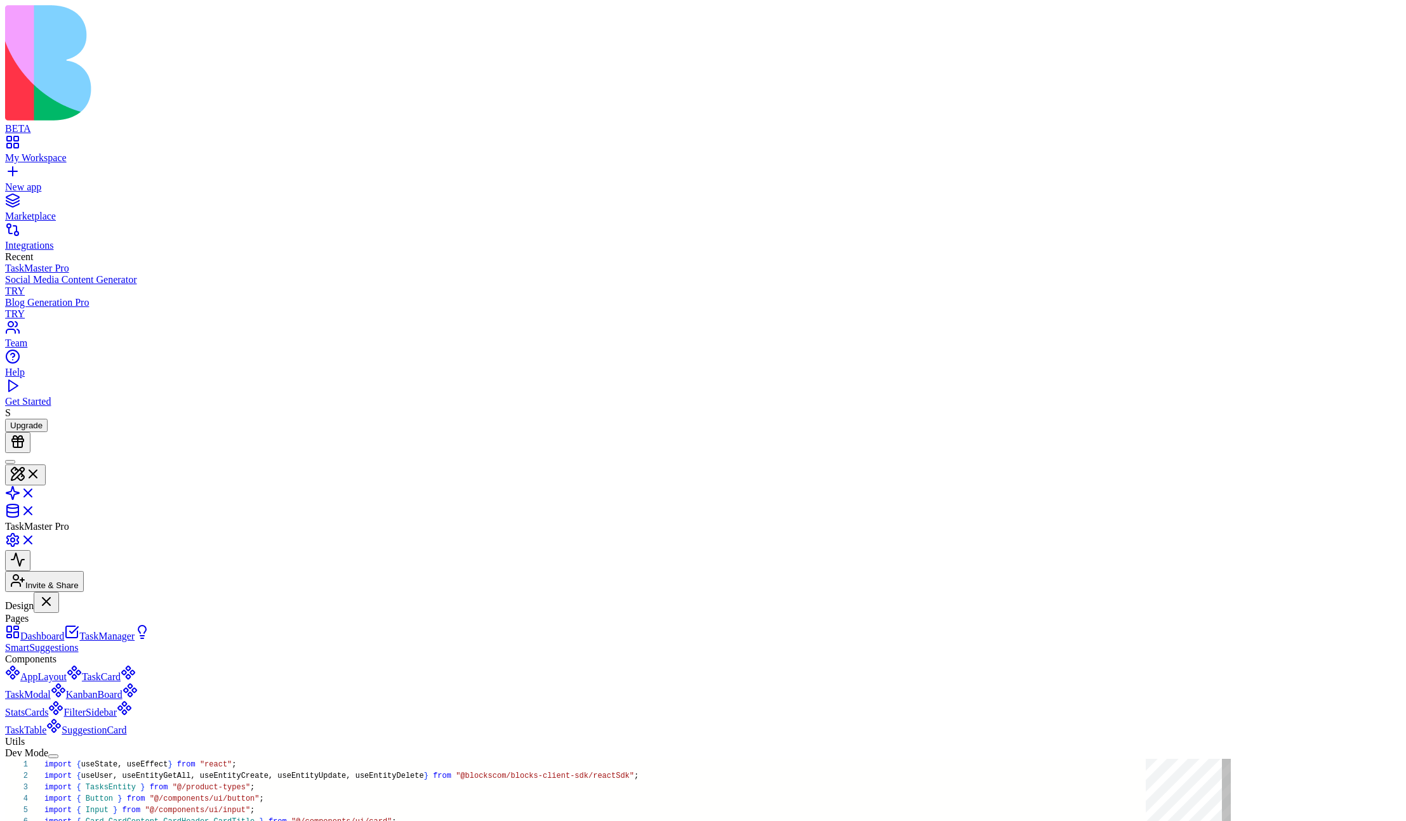
scroll to position [34, 0]
click at [64, 592] on link "Dashboard" at bounding box center [34, 636] width 59 height 11
type textarea "** *"
drag, startPoint x: 54, startPoint y: 96, endPoint x: 73, endPoint y: 97, distance: 19.0
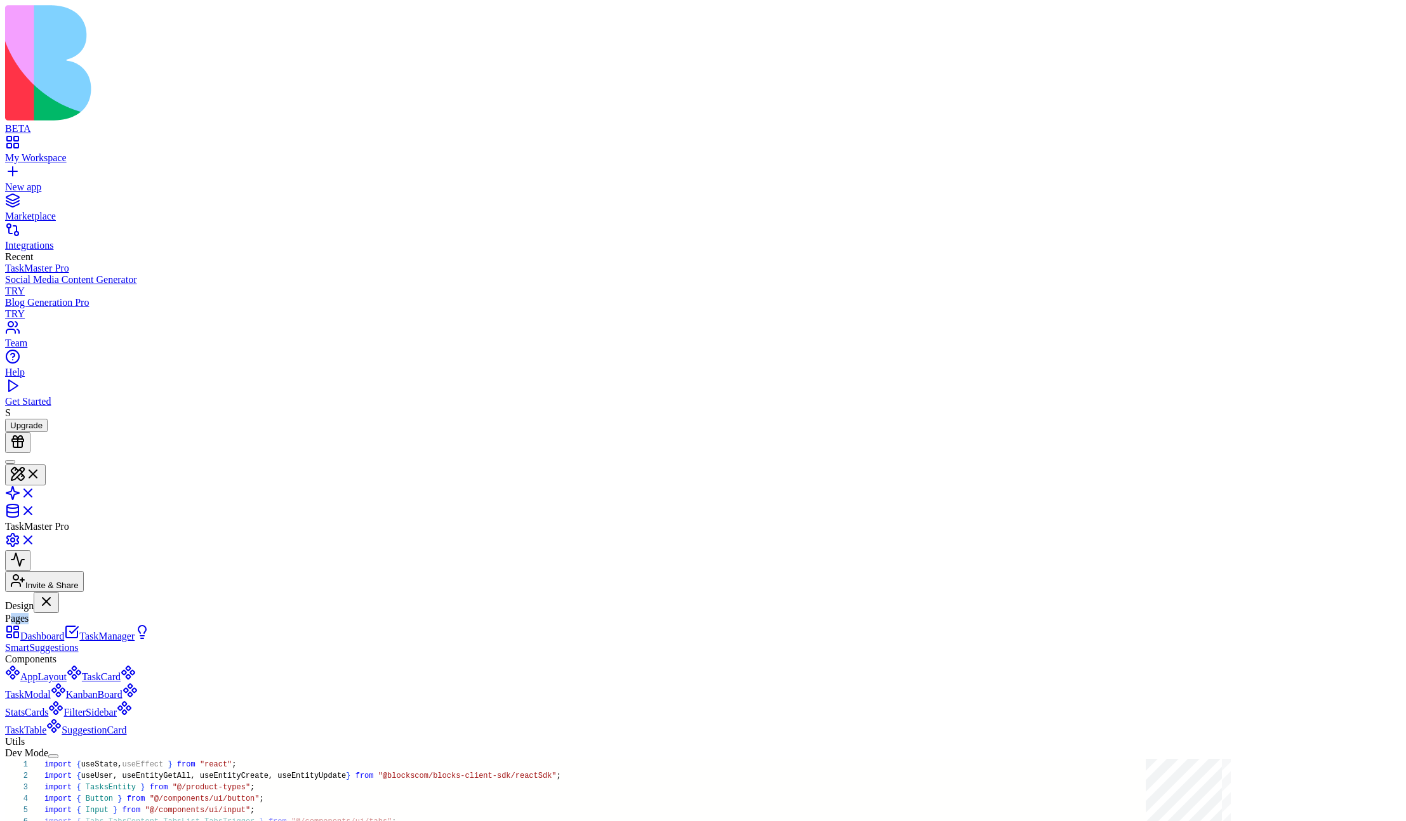
click at [74, 592] on div "Pages" at bounding box center [78, 618] width 146 height 11
click at [73, 592] on div "Pages" at bounding box center [78, 618] width 146 height 11
click at [58, 592] on button "Dev Mode" at bounding box center [53, 757] width 10 height 4
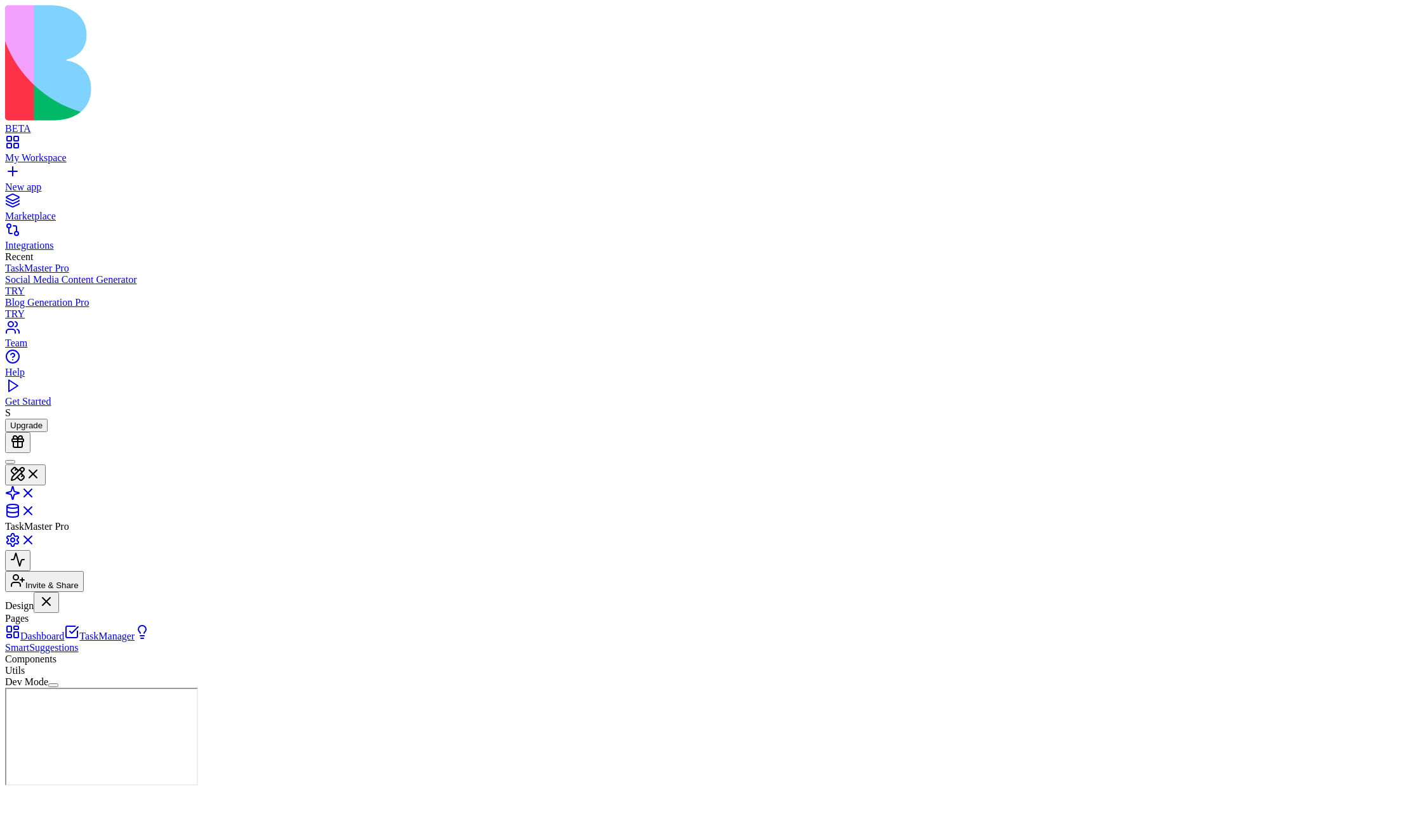
scroll to position [0, 0]
click at [58, 592] on button "Dev Mode" at bounding box center [53, 685] width 10 height 4
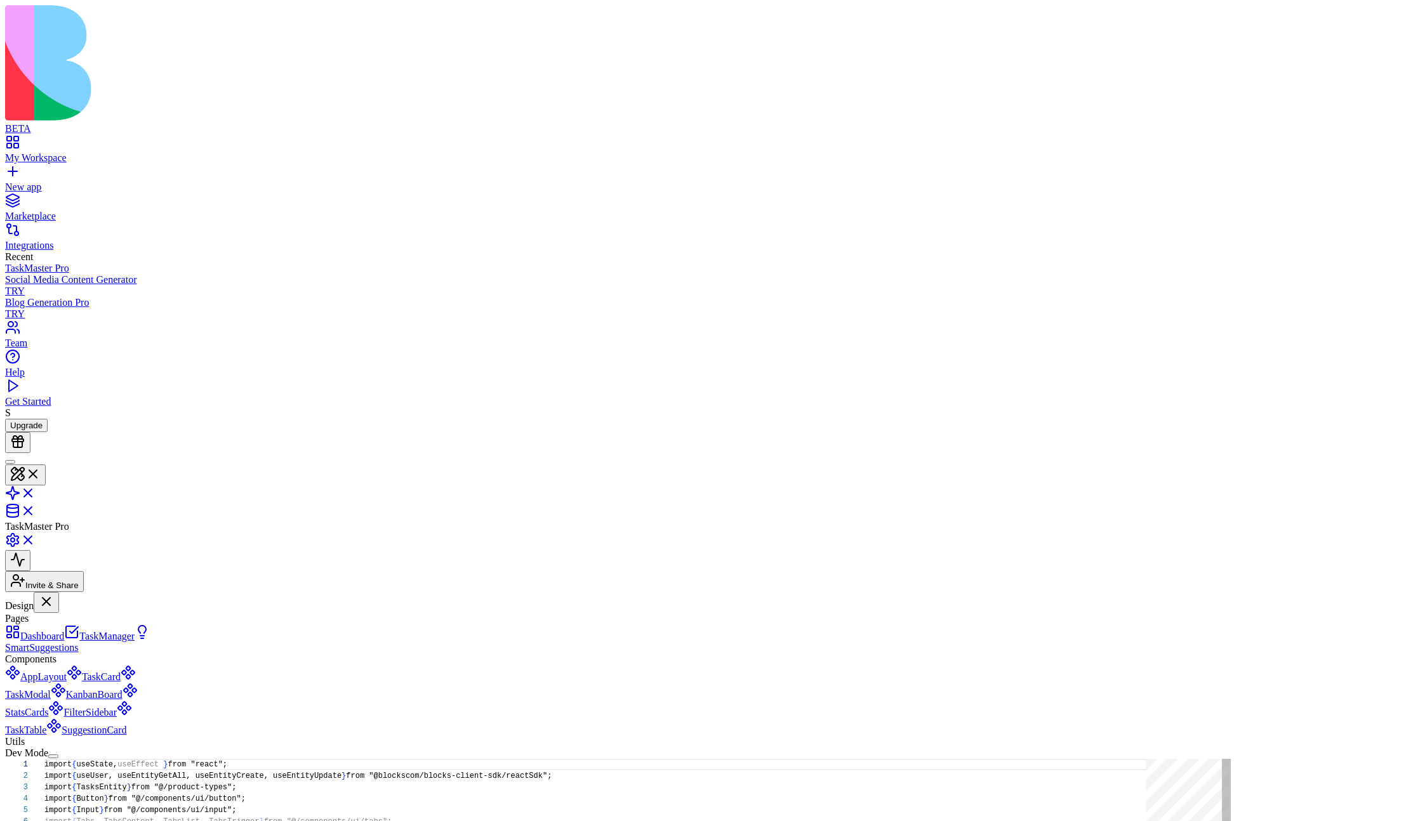
scroll to position [114, 0]
click at [151, 592] on div "Dev Mode" at bounding box center [78, 753] width 146 height 11
click at [58, 592] on button "Dev Mode" at bounding box center [53, 757] width 10 height 4
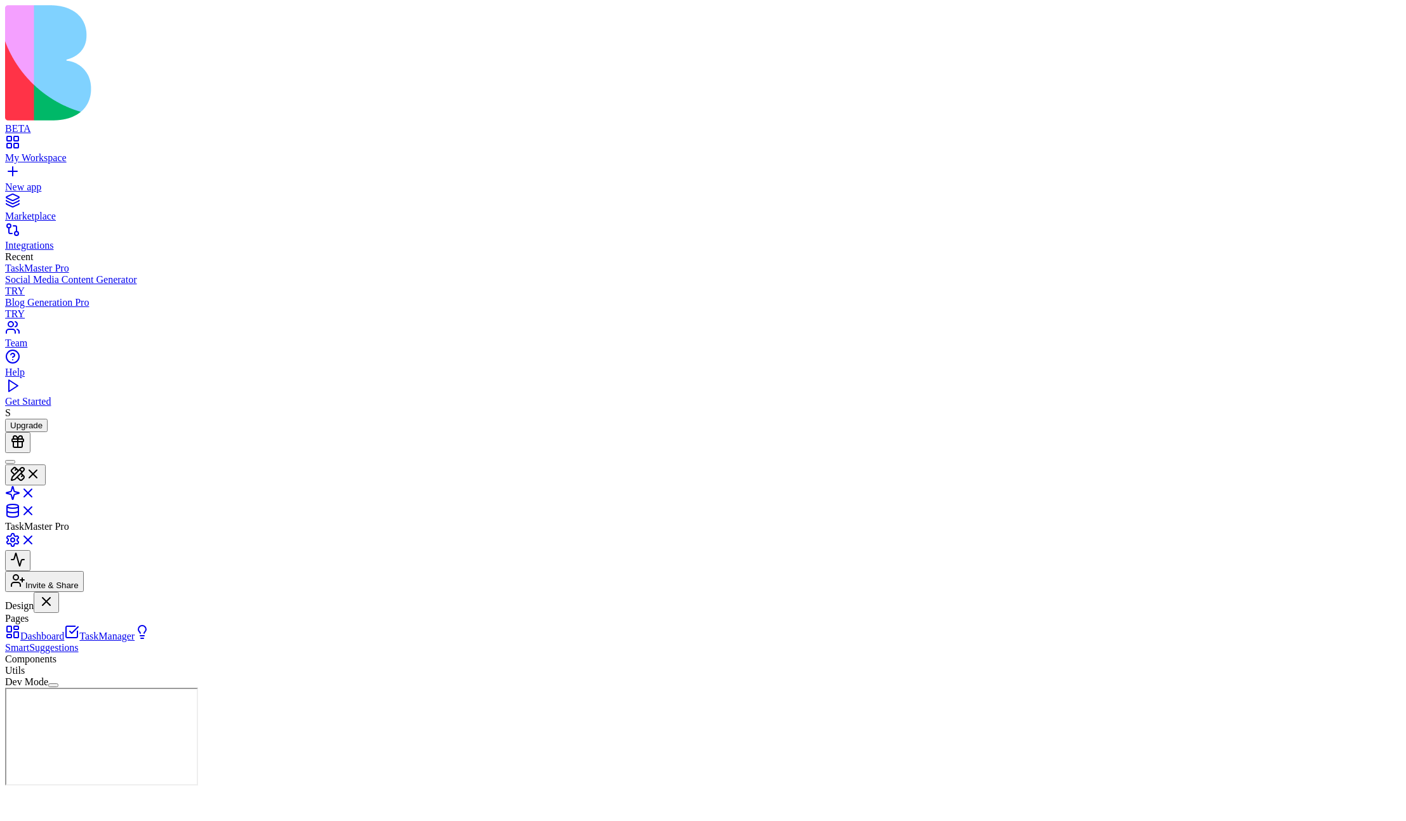
scroll to position [0, 0]
click at [58, 592] on button "Dev Mode" at bounding box center [53, 685] width 10 height 4
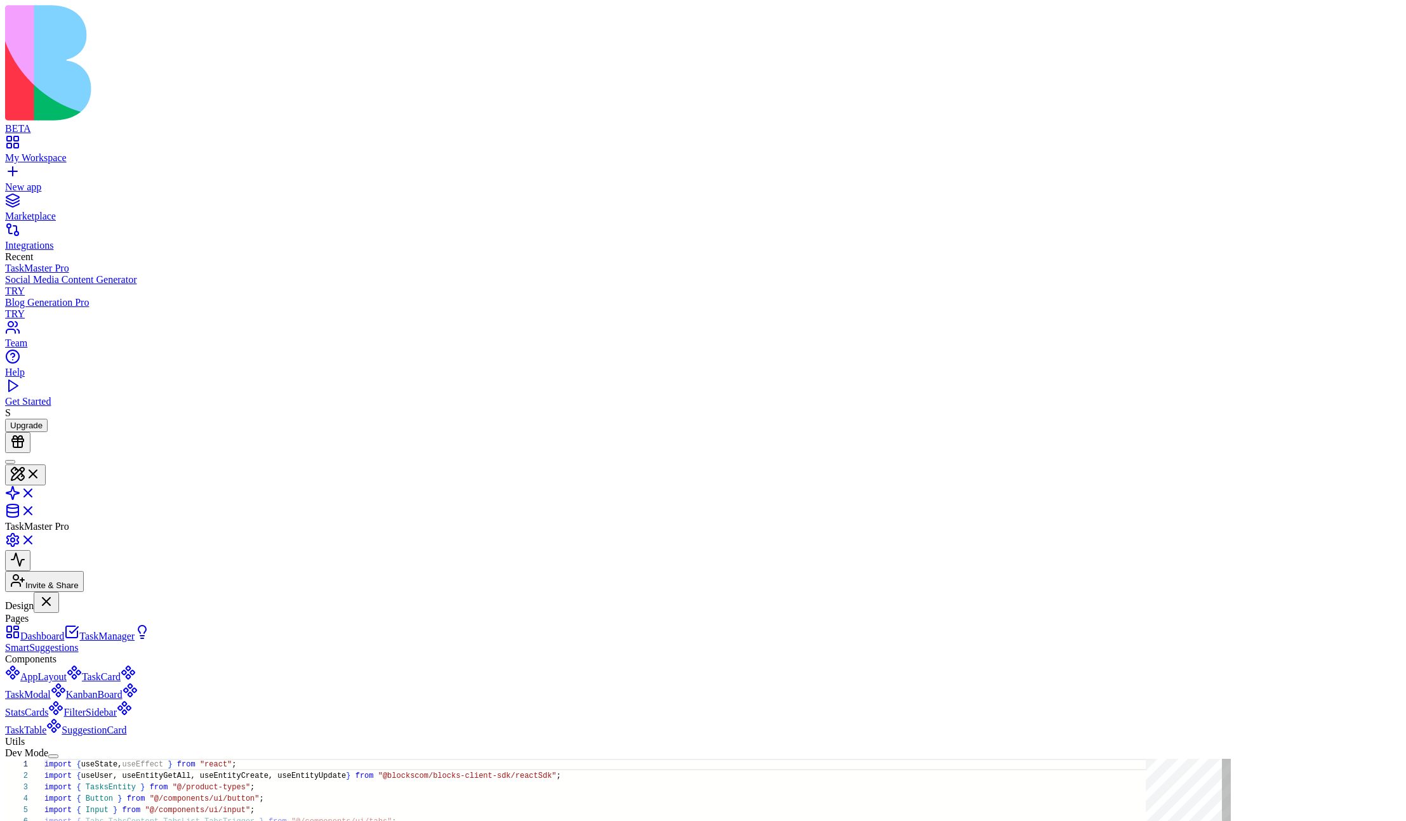
scroll to position [114, 0]
click at [36, 492] on link at bounding box center [20, 497] width 30 height 11
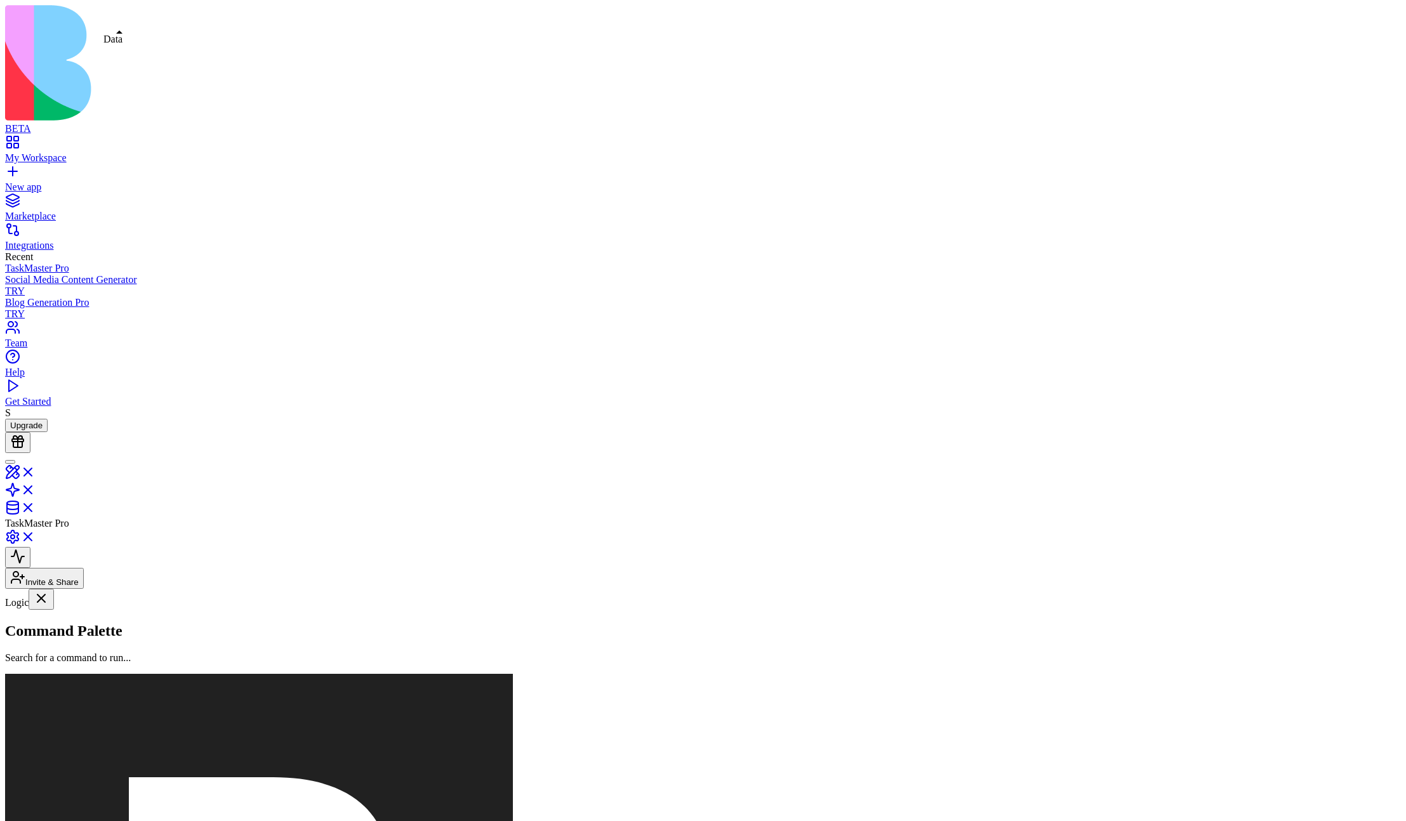
click at [36, 506] on link at bounding box center [20, 511] width 30 height 11
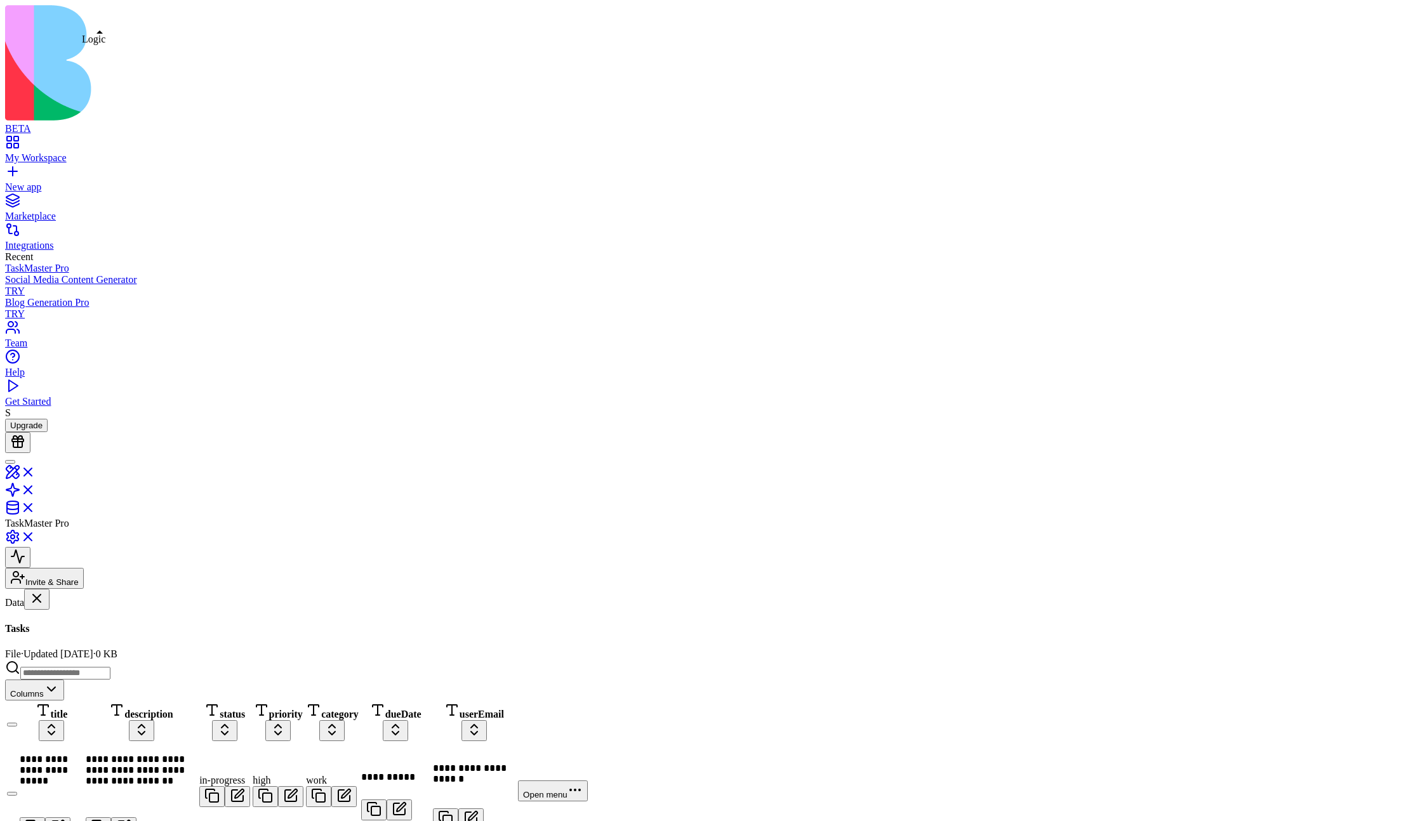
click at [36, 489] on link at bounding box center [20, 494] width 30 height 11
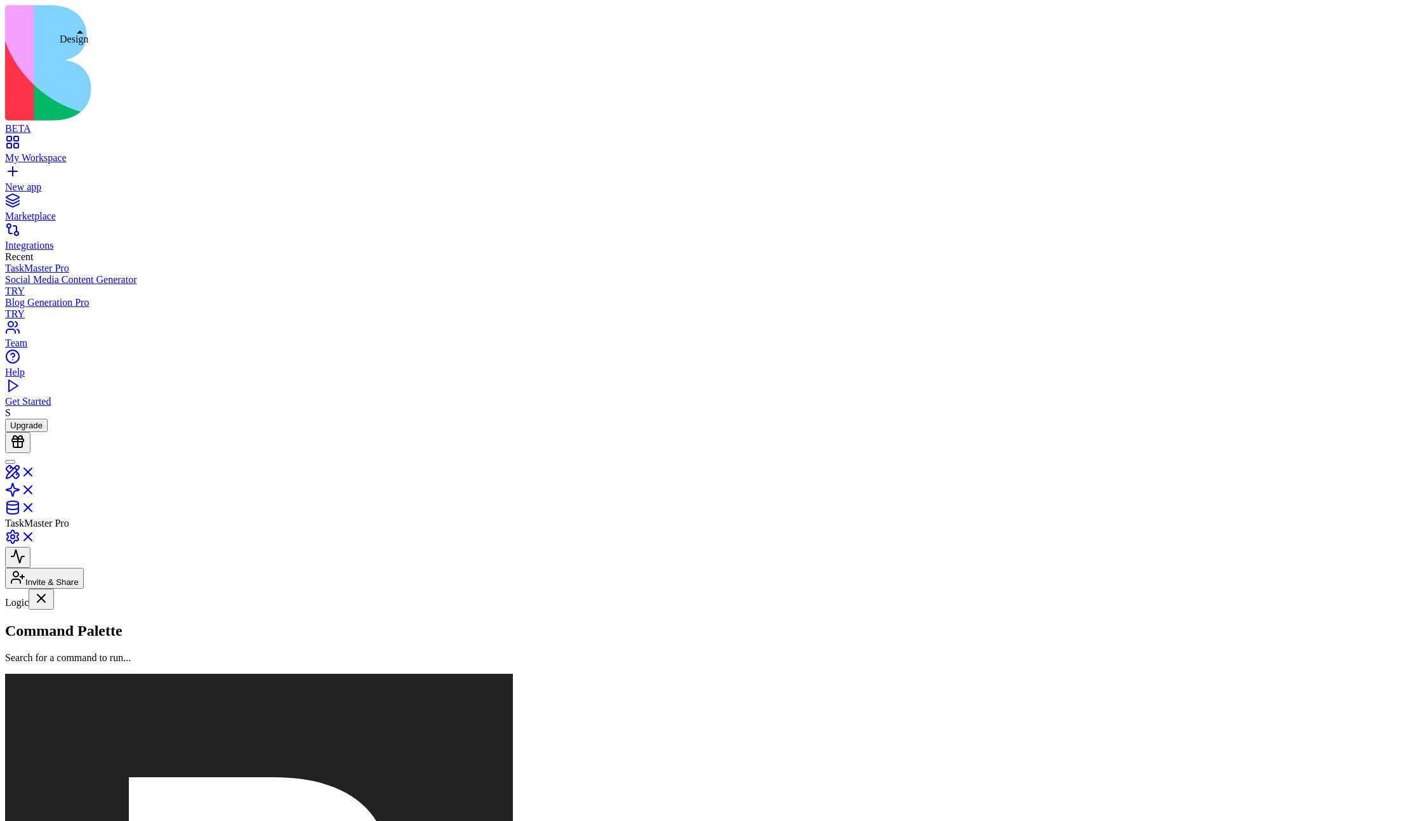
click at [36, 471] on link at bounding box center [20, 476] width 30 height 11
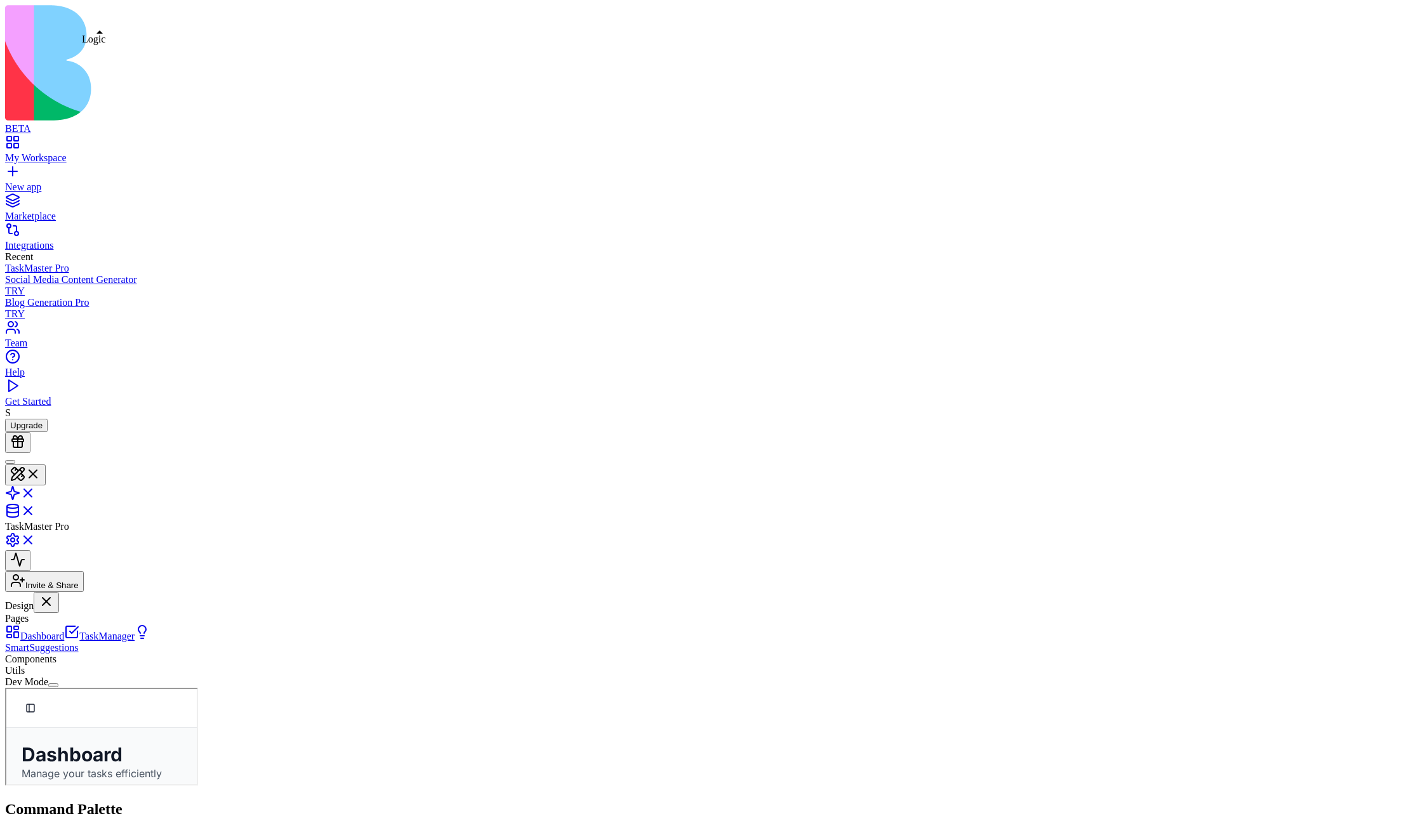
click at [36, 492] on link at bounding box center [20, 497] width 30 height 11
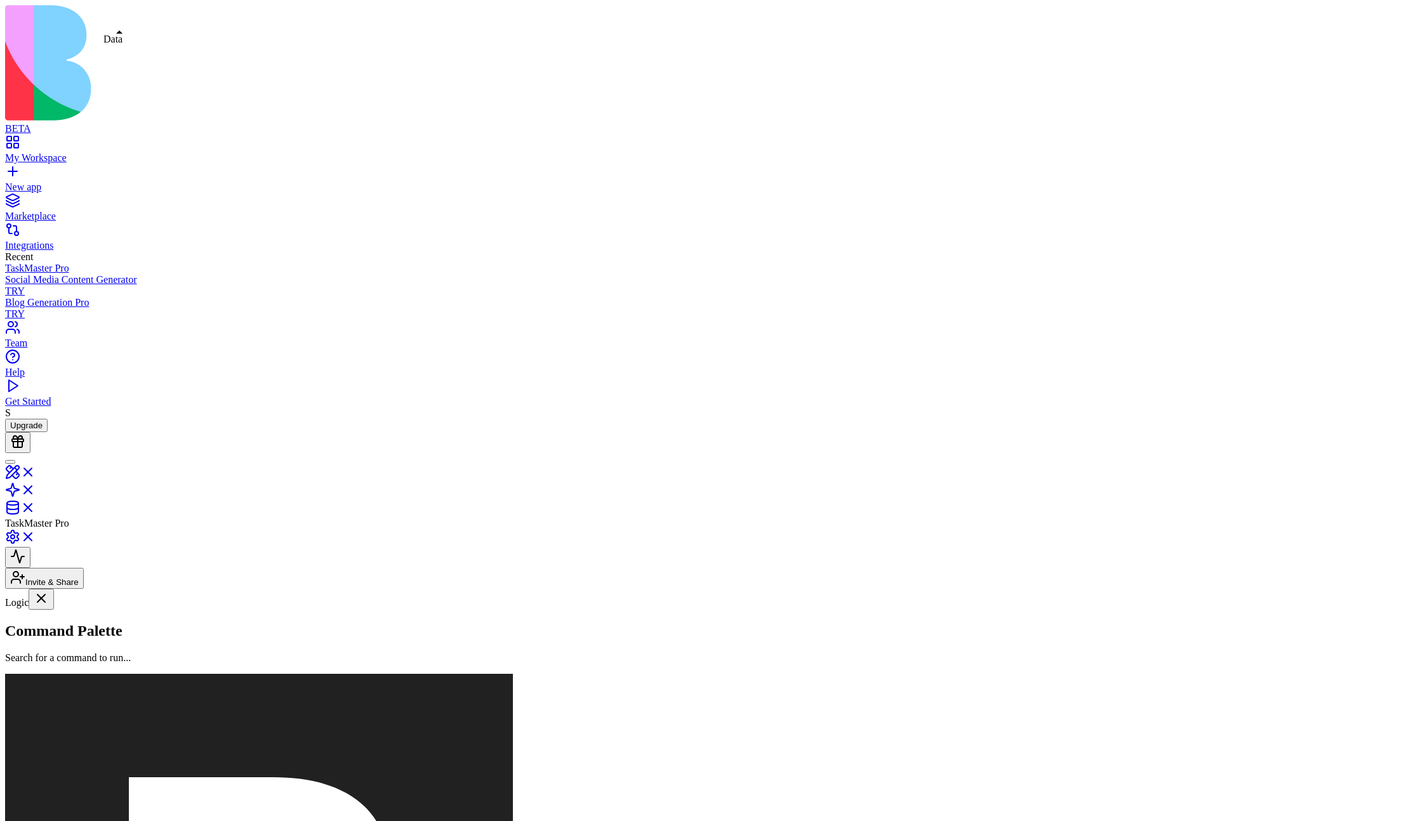
click at [36, 506] on link at bounding box center [20, 511] width 30 height 11
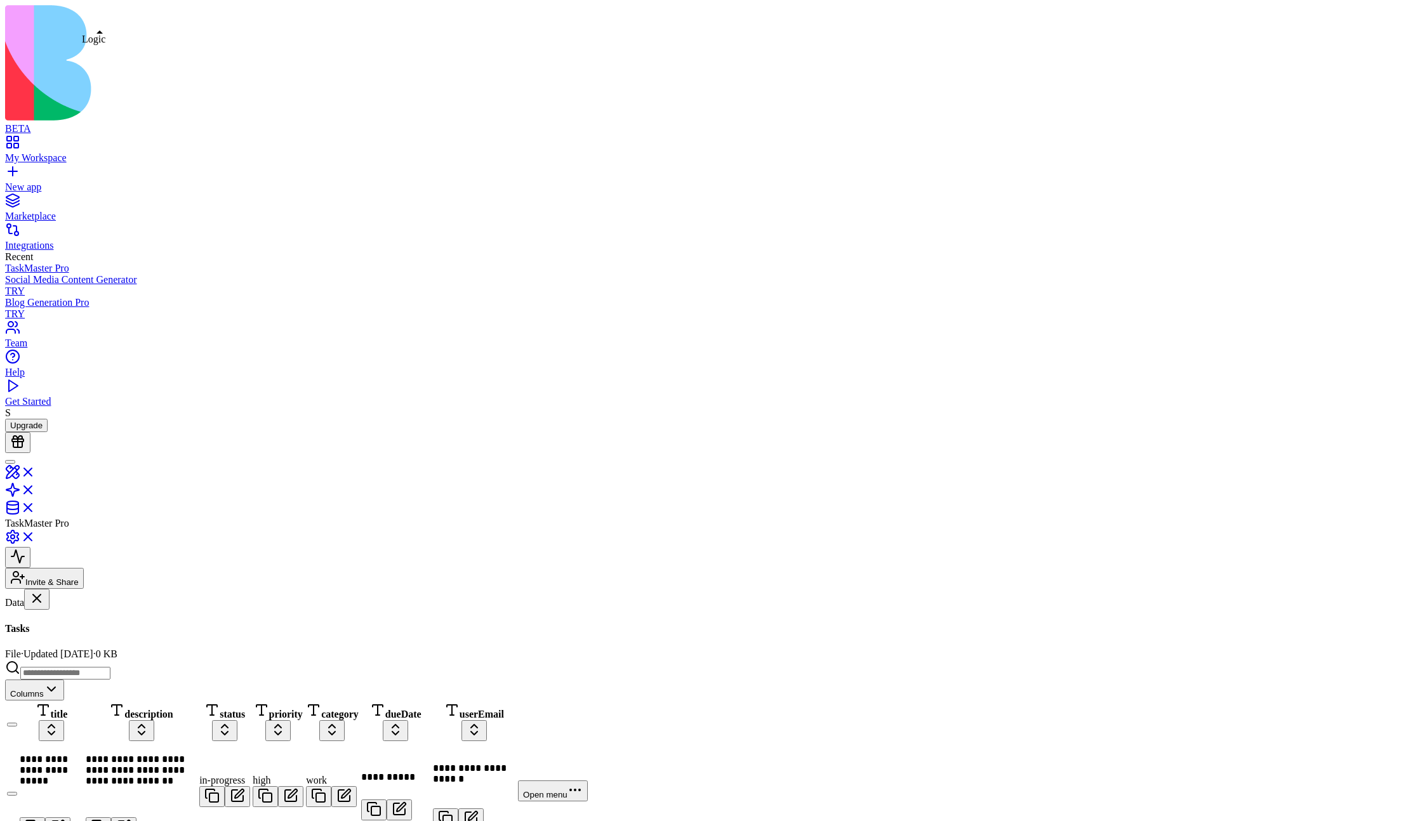
click at [36, 489] on link at bounding box center [20, 494] width 30 height 11
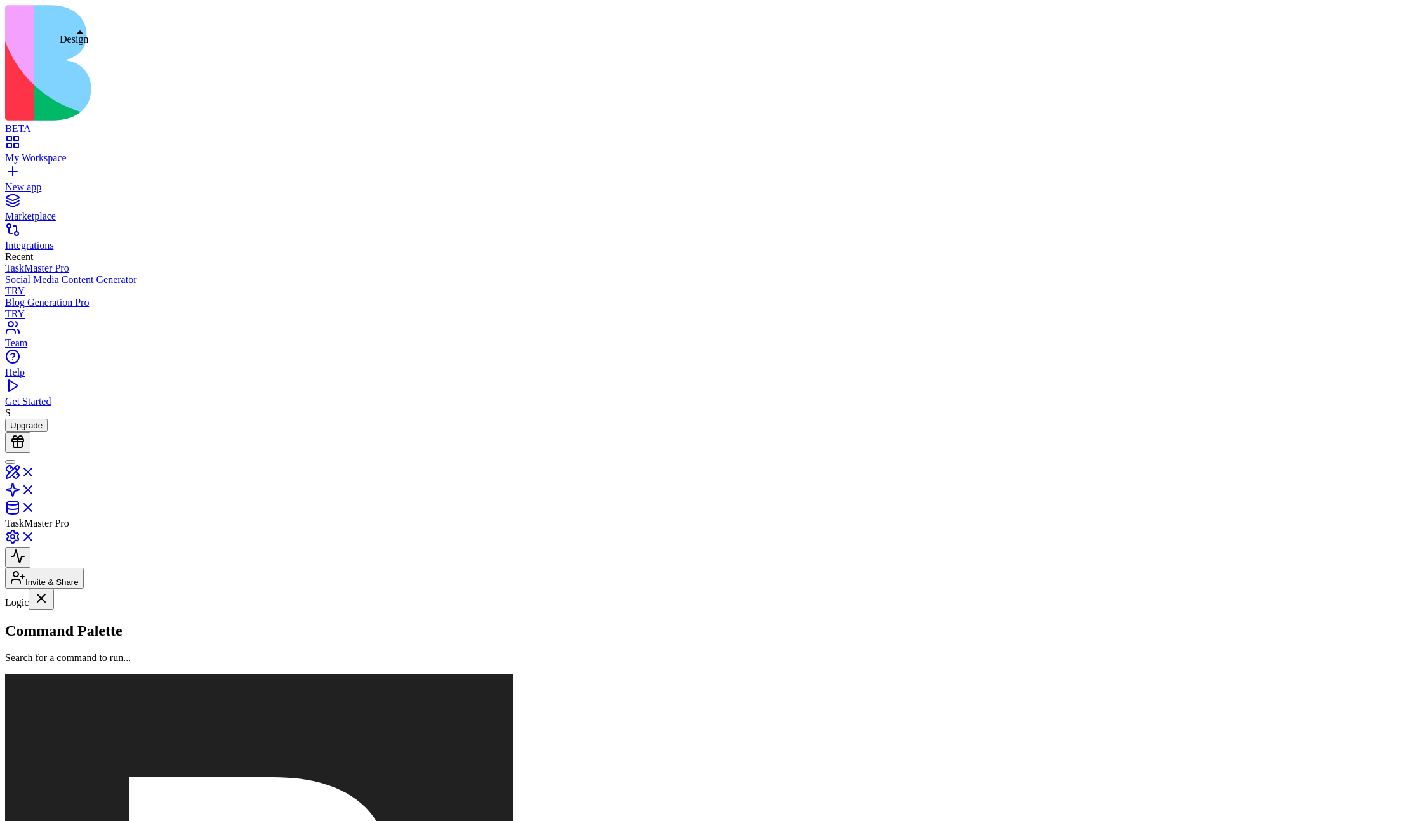
click at [36, 471] on link at bounding box center [20, 476] width 30 height 11
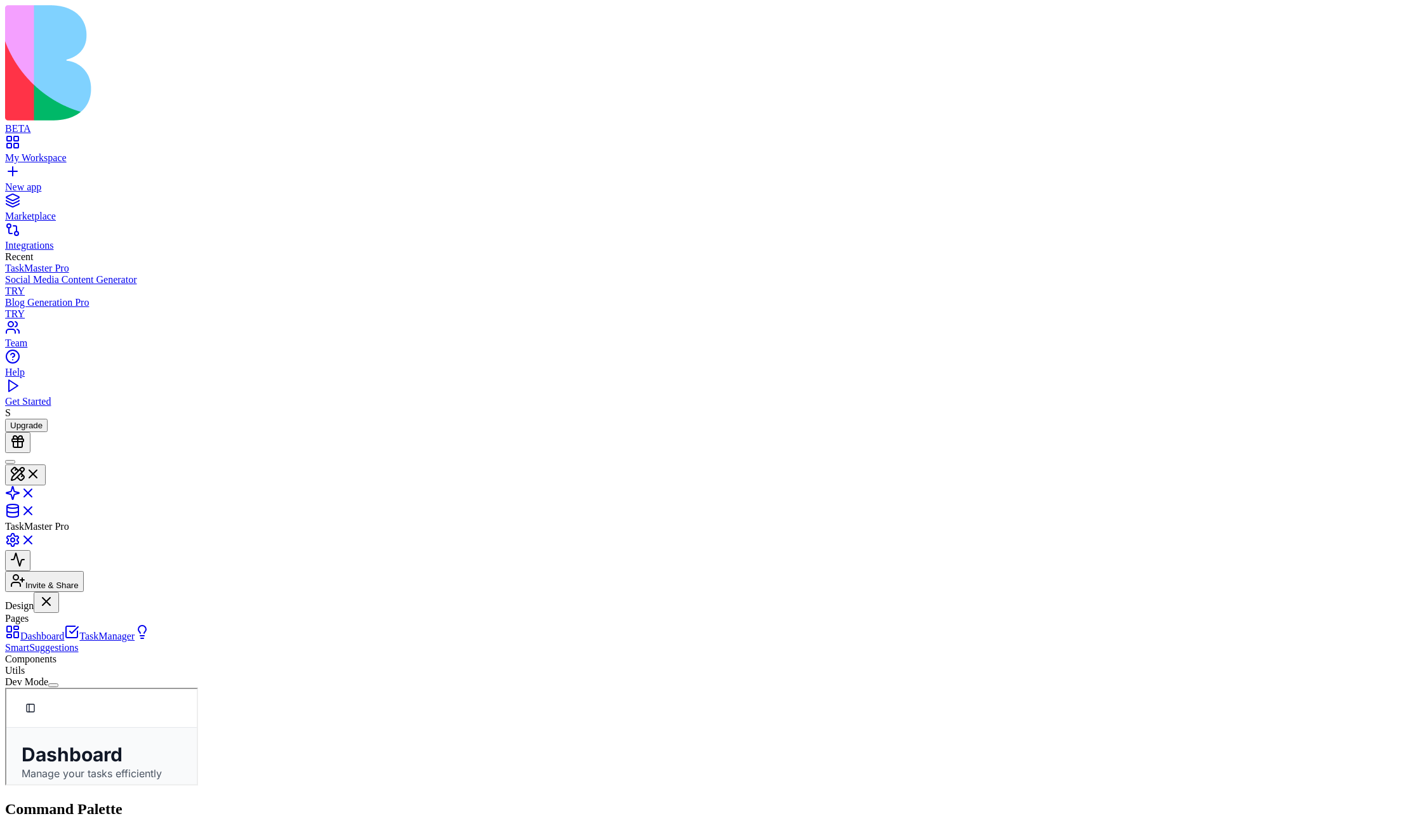
click at [136, 592] on div "Pages" at bounding box center [78, 618] width 146 height 11
click at [36, 492] on link at bounding box center [20, 497] width 30 height 11
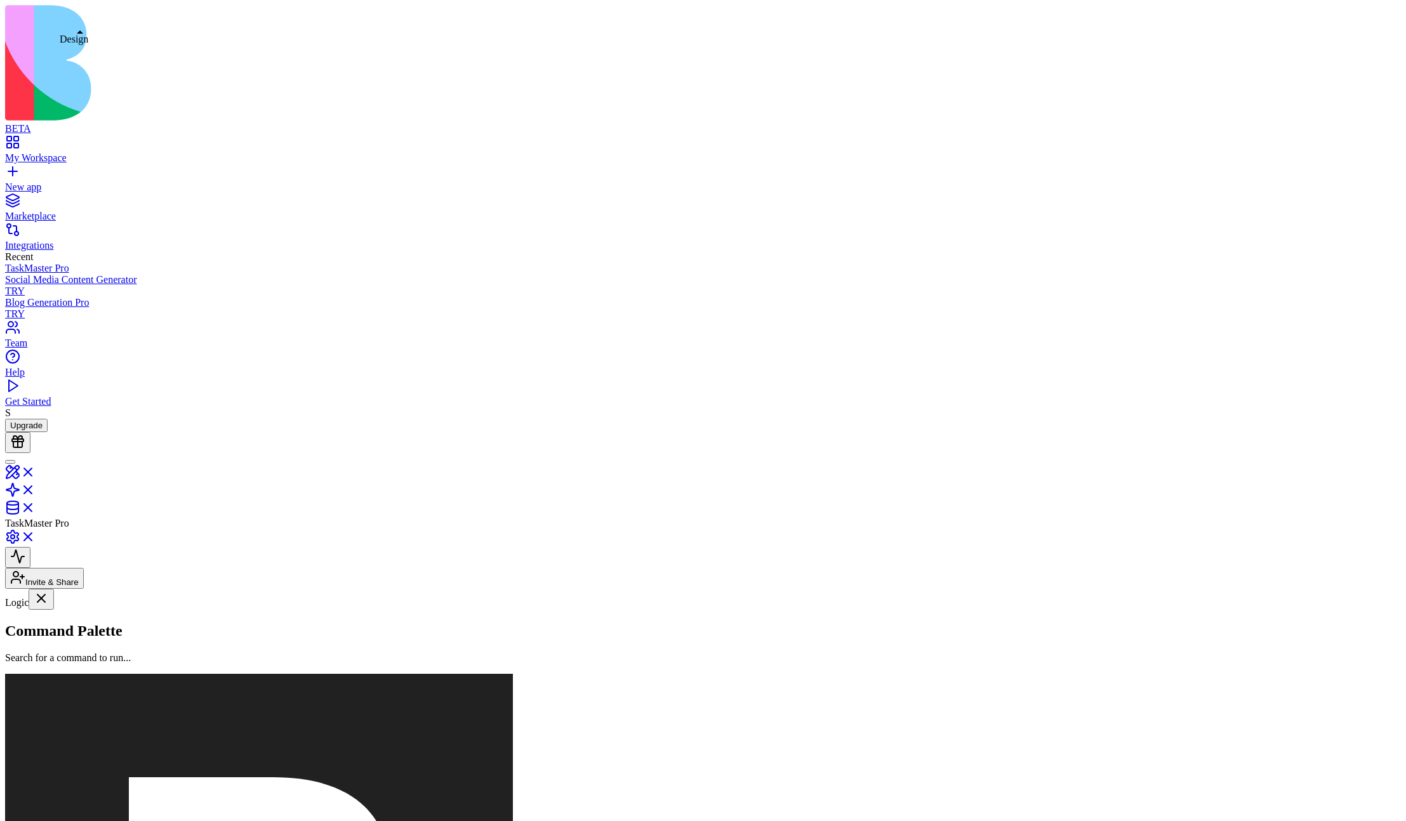
click at [36, 471] on link at bounding box center [20, 476] width 30 height 11
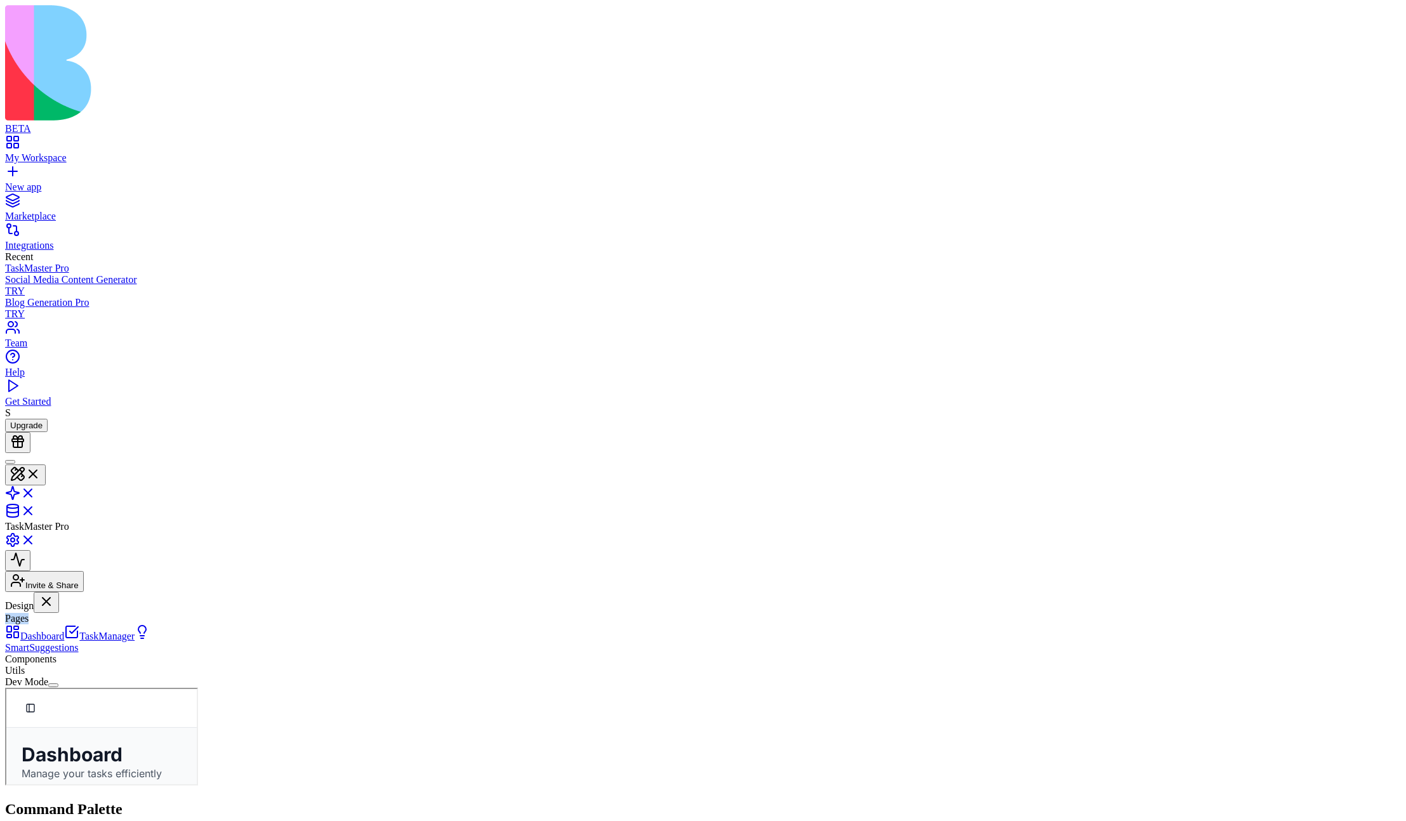
click at [116, 592] on div "Pages" at bounding box center [78, 618] width 146 height 11
click at [86, 592] on link "TaskManager" at bounding box center [99, 636] width 70 height 11
click at [91, 592] on link "SmartSuggestions" at bounding box center [77, 642] width 145 height 22
click at [86, 592] on link "TaskManager" at bounding box center [99, 636] width 70 height 11
click at [64, 592] on link "Dashboard" at bounding box center [34, 636] width 59 height 11
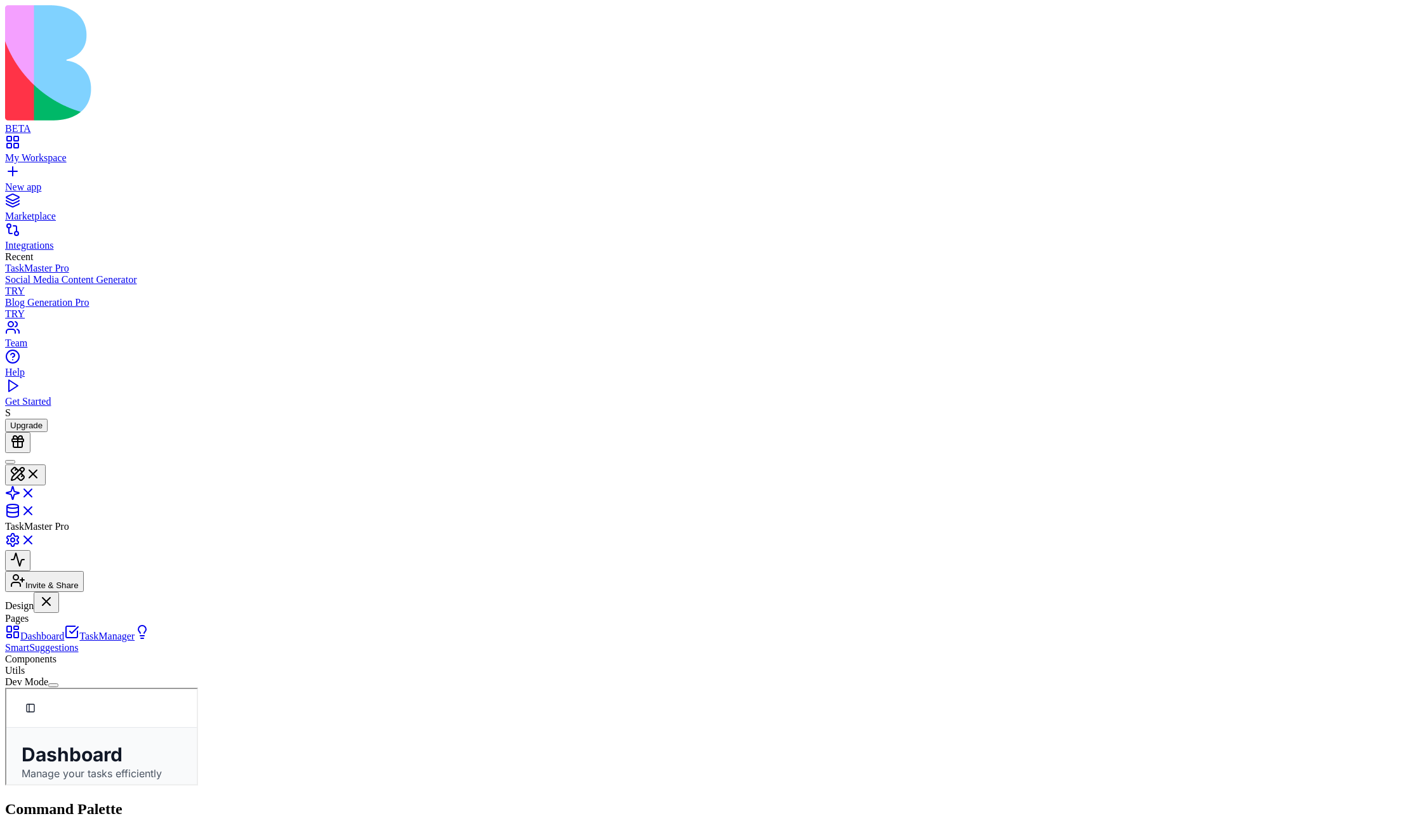
click at [36, 492] on link at bounding box center [20, 497] width 30 height 11
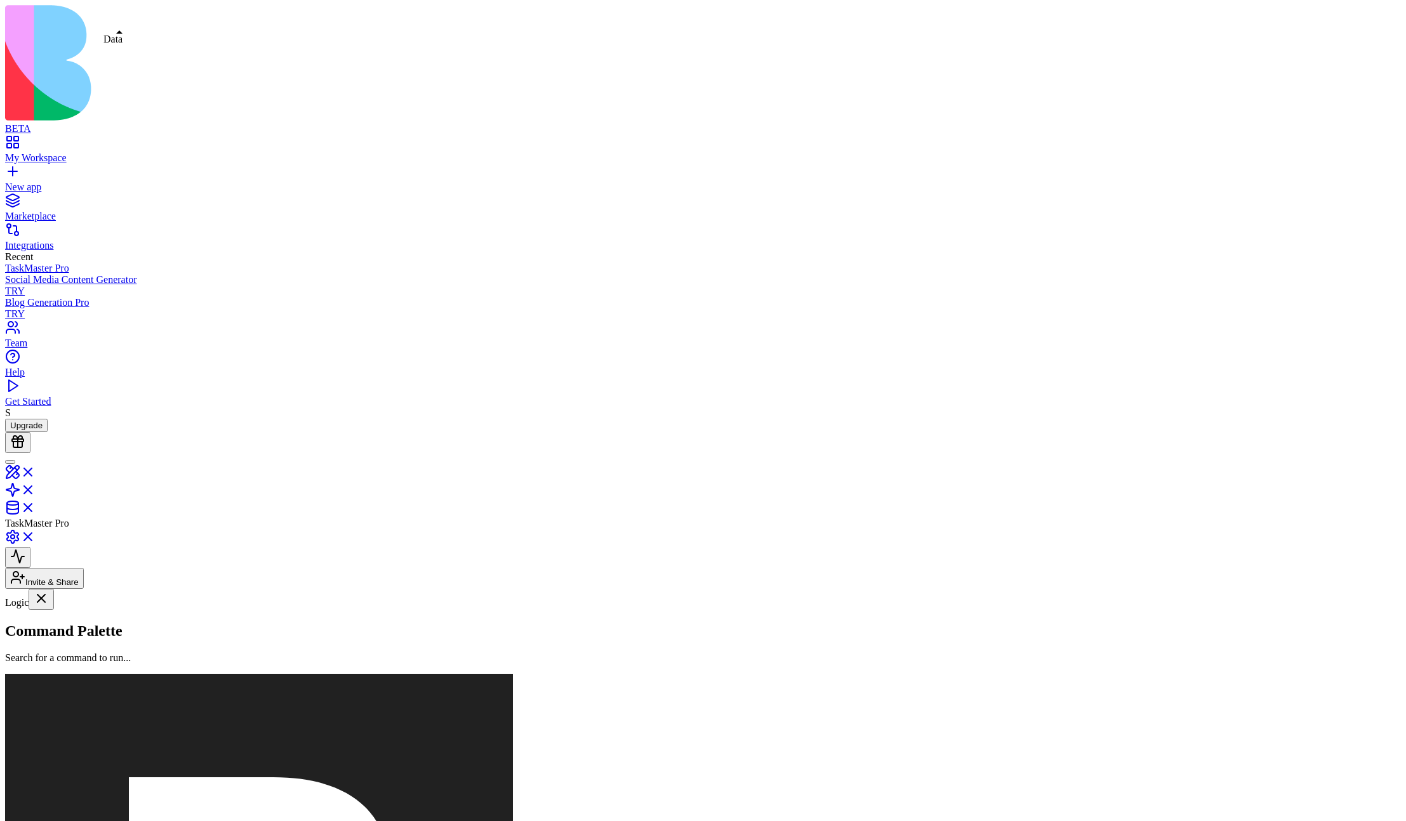
click at [36, 506] on link at bounding box center [20, 511] width 30 height 11
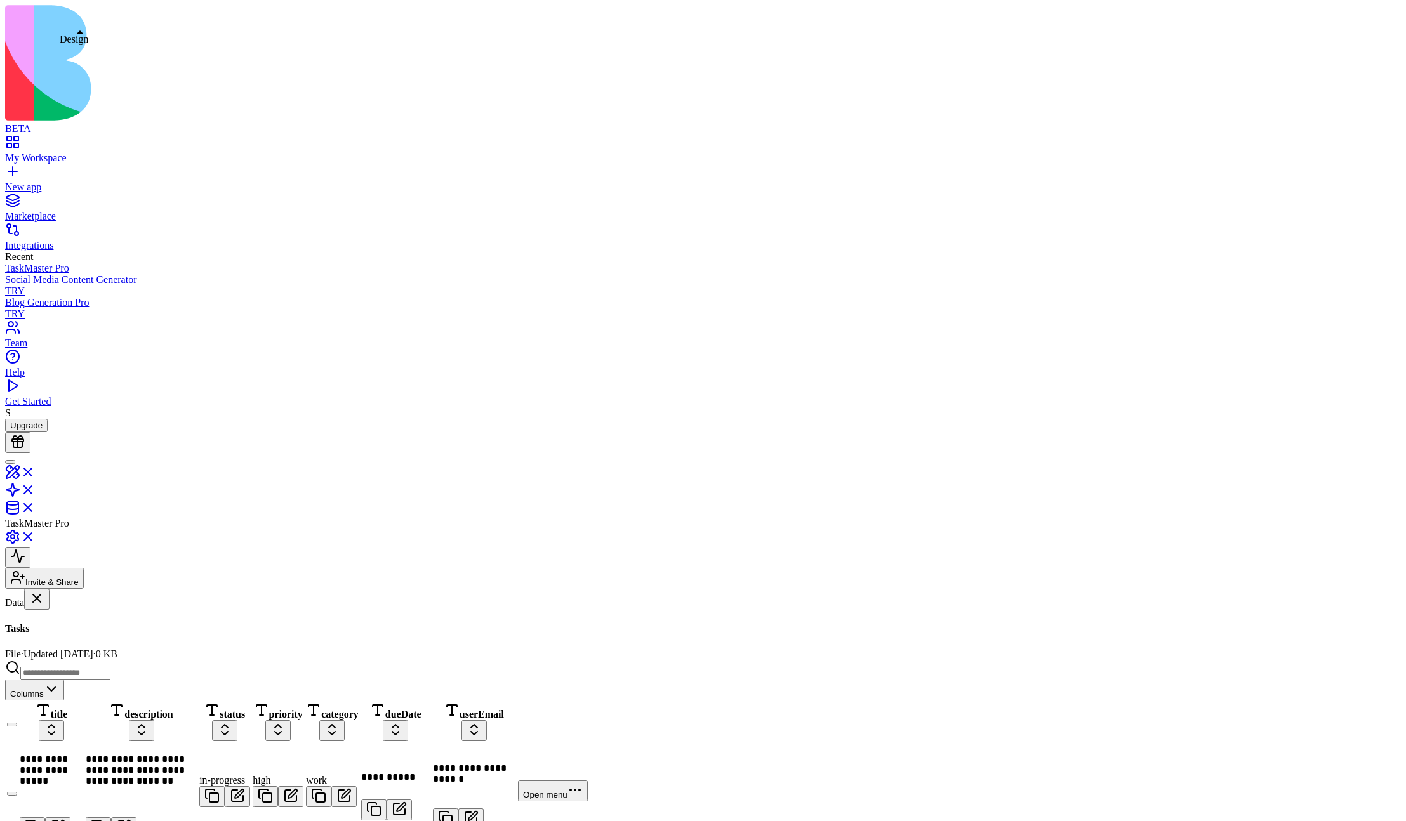
click at [36, 471] on link at bounding box center [20, 476] width 30 height 11
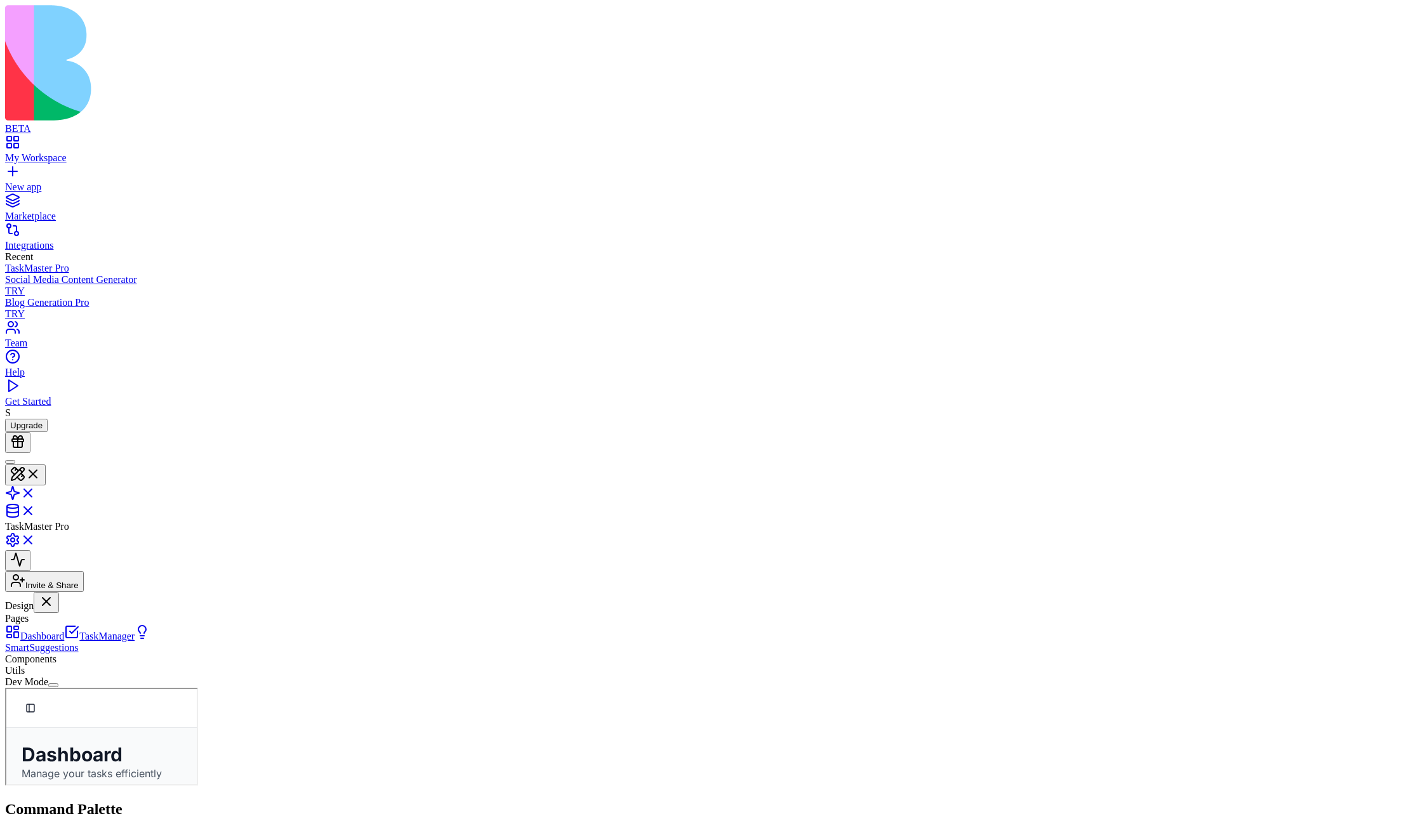
click at [116, 592] on link "TaskManager" at bounding box center [99, 636] width 70 height 11
click at [114, 592] on link "SmartSuggestions" at bounding box center [77, 642] width 145 height 22
click at [64, 592] on link "Dashboard" at bounding box center [34, 636] width 59 height 11
click at [108, 592] on link "TaskManager" at bounding box center [99, 636] width 70 height 11
click at [115, 592] on link "SmartSuggestions" at bounding box center [77, 642] width 145 height 22
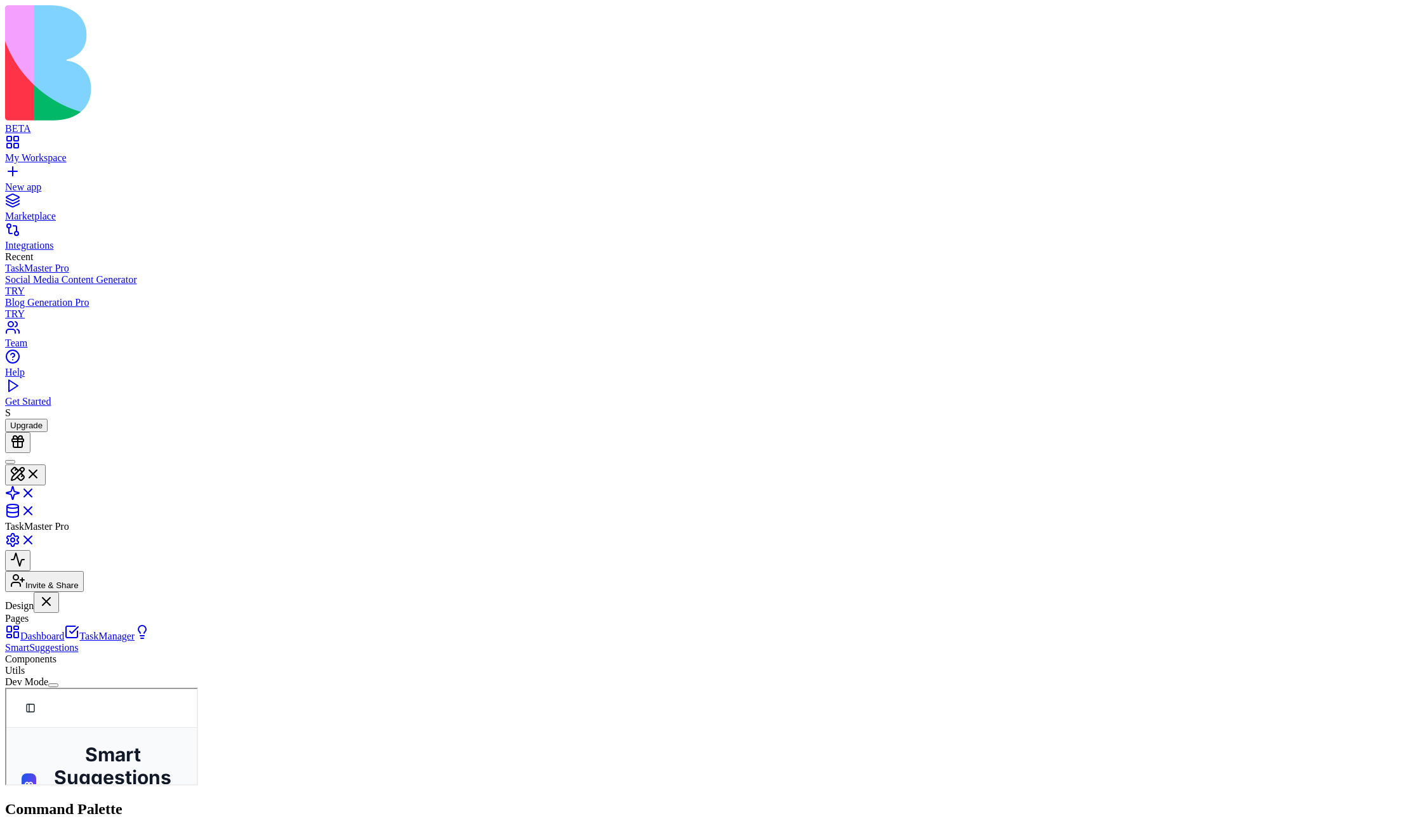
click at [64, 592] on link "Dashboard" at bounding box center [34, 636] width 59 height 11
click at [91, 592] on link "TaskManager" at bounding box center [99, 636] width 70 height 11
click at [64, 592] on link "Dashboard" at bounding box center [34, 636] width 59 height 11
click at [86, 592] on link "TaskManager" at bounding box center [99, 636] width 70 height 11
click at [86, 592] on link "SmartSuggestions" at bounding box center [77, 642] width 145 height 22
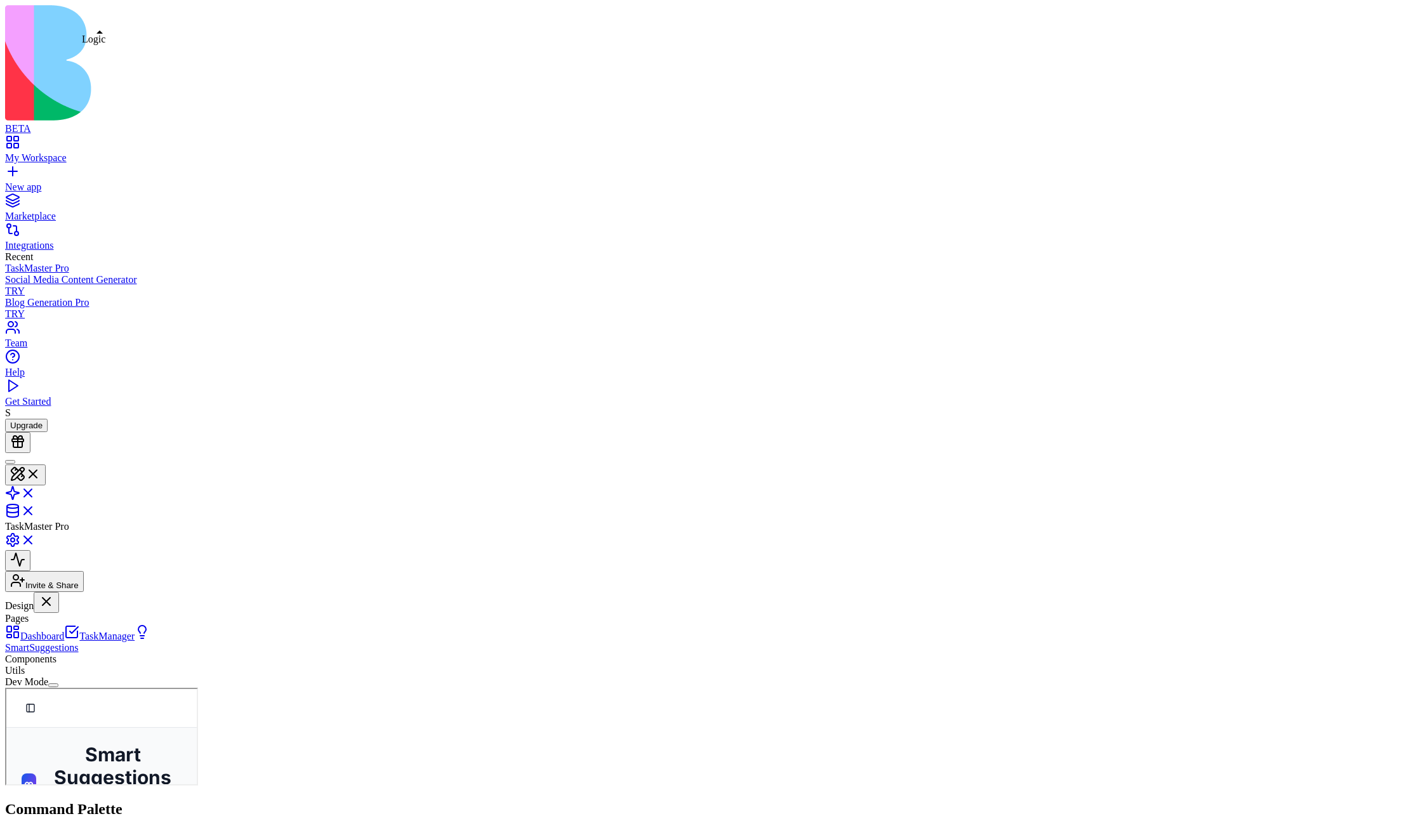
click at [36, 492] on link at bounding box center [20, 497] width 30 height 11
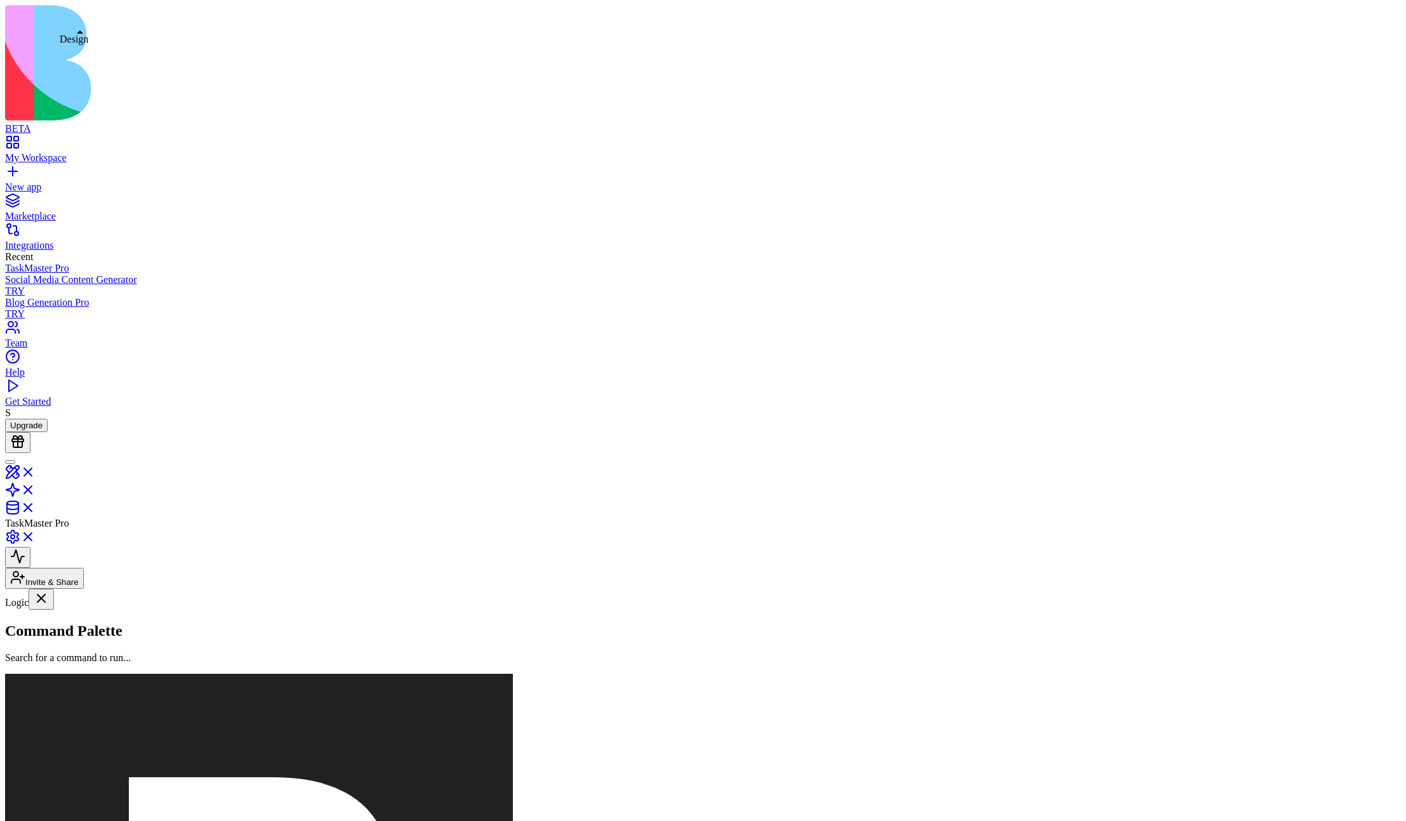
click at [36, 471] on link at bounding box center [20, 476] width 30 height 11
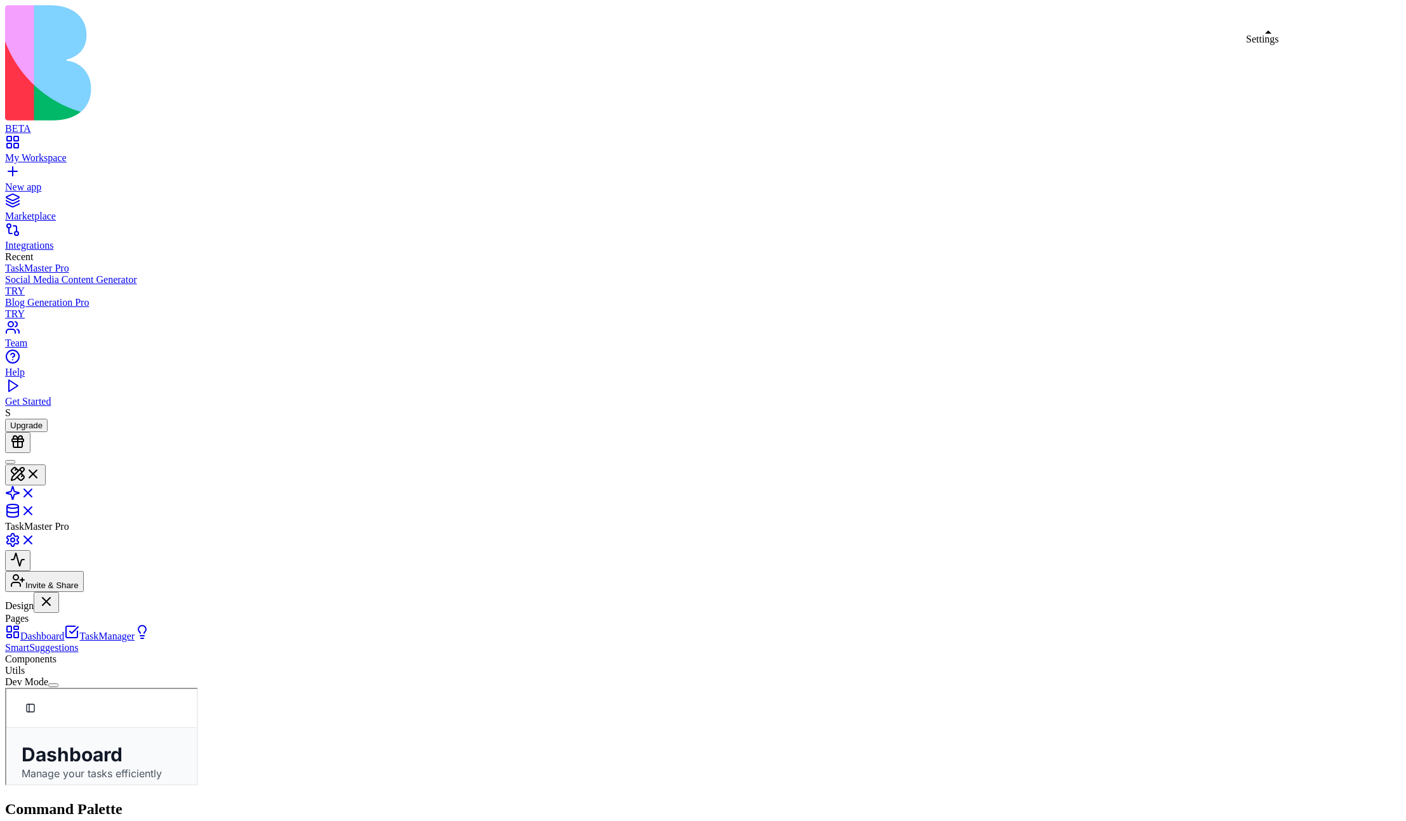
click at [36, 539] on link at bounding box center [20, 544] width 30 height 11
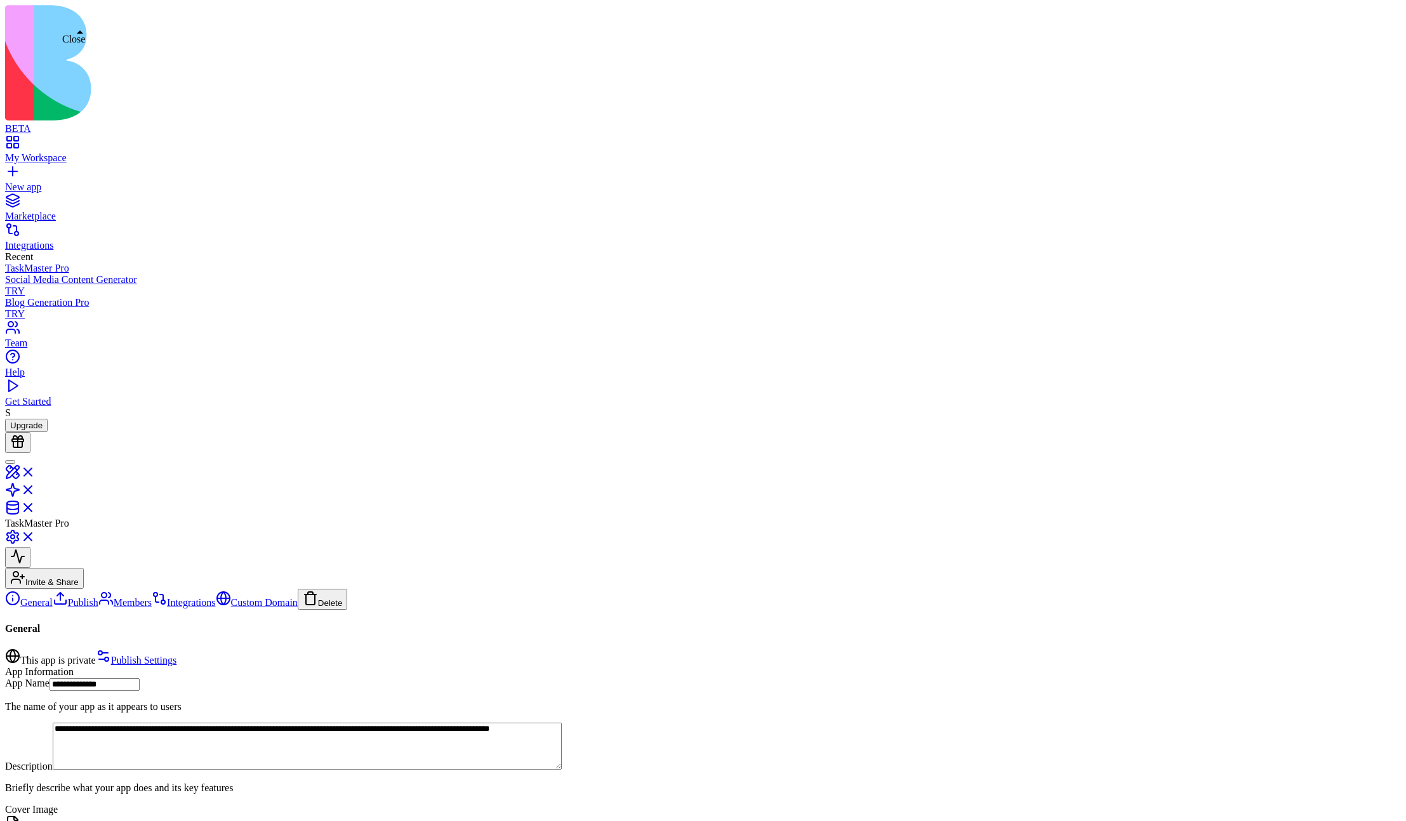
click at [36, 471] on link at bounding box center [20, 476] width 30 height 11
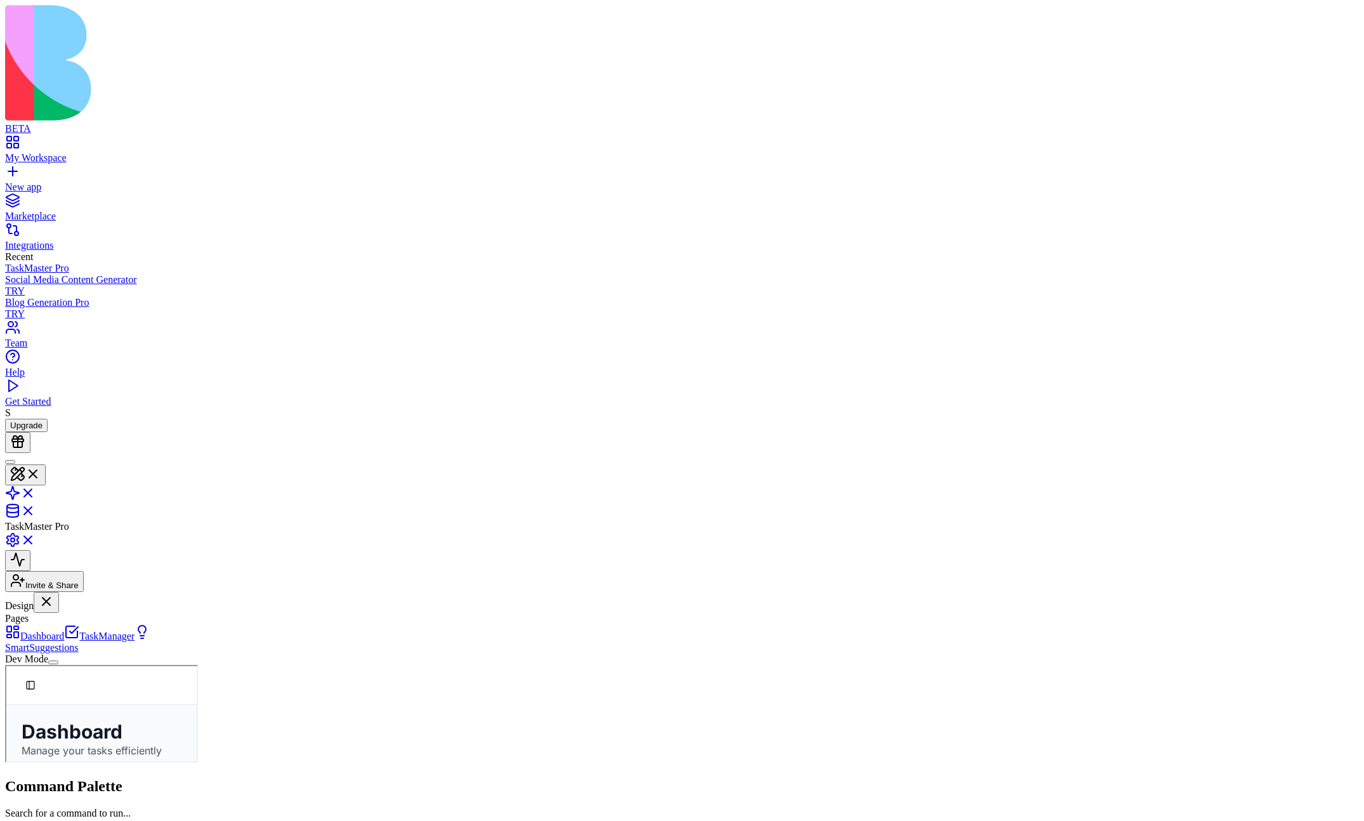
click at [58, 592] on button "Dev Mode" at bounding box center [53, 663] width 10 height 4
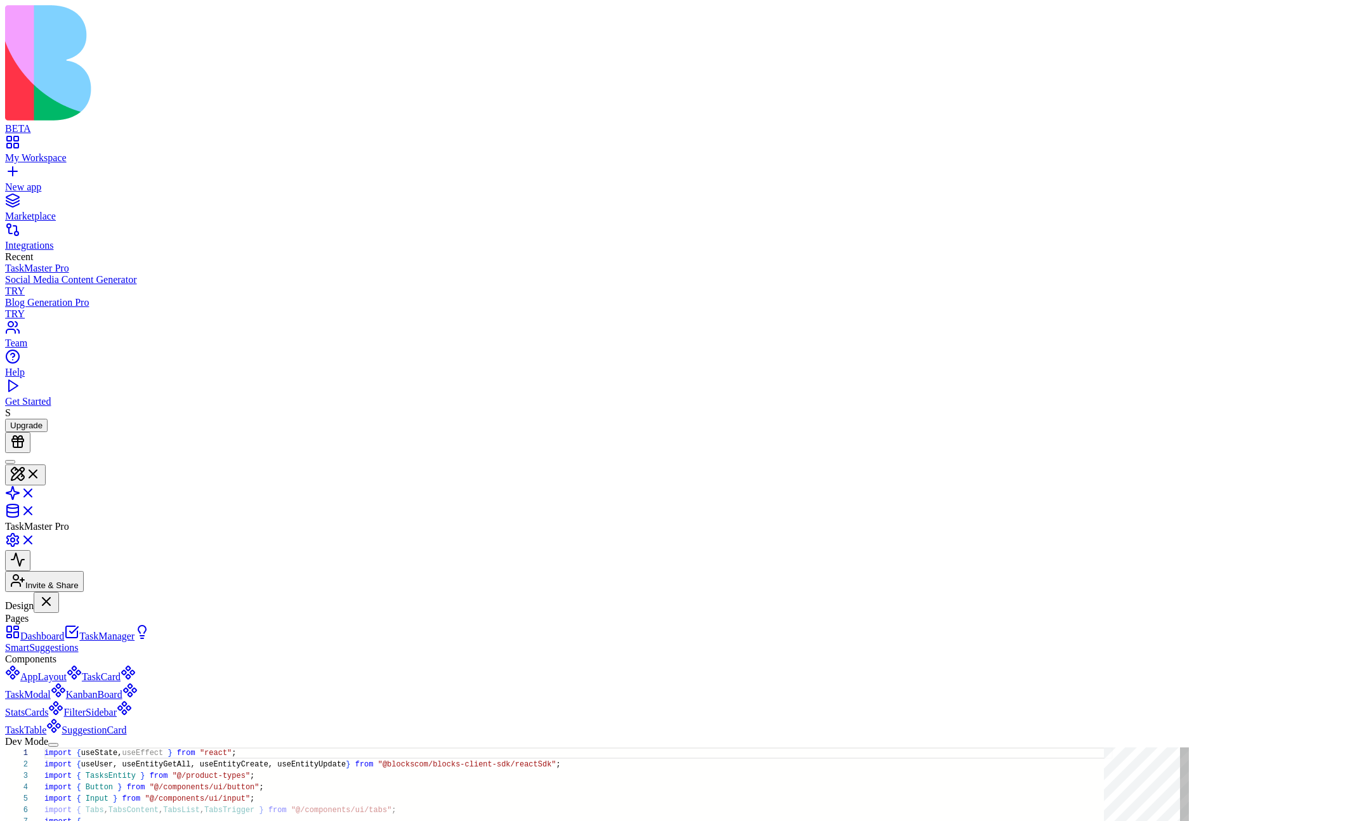
scroll to position [114, 0]
click at [58, 592] on button "Dev Mode" at bounding box center [53, 745] width 10 height 4
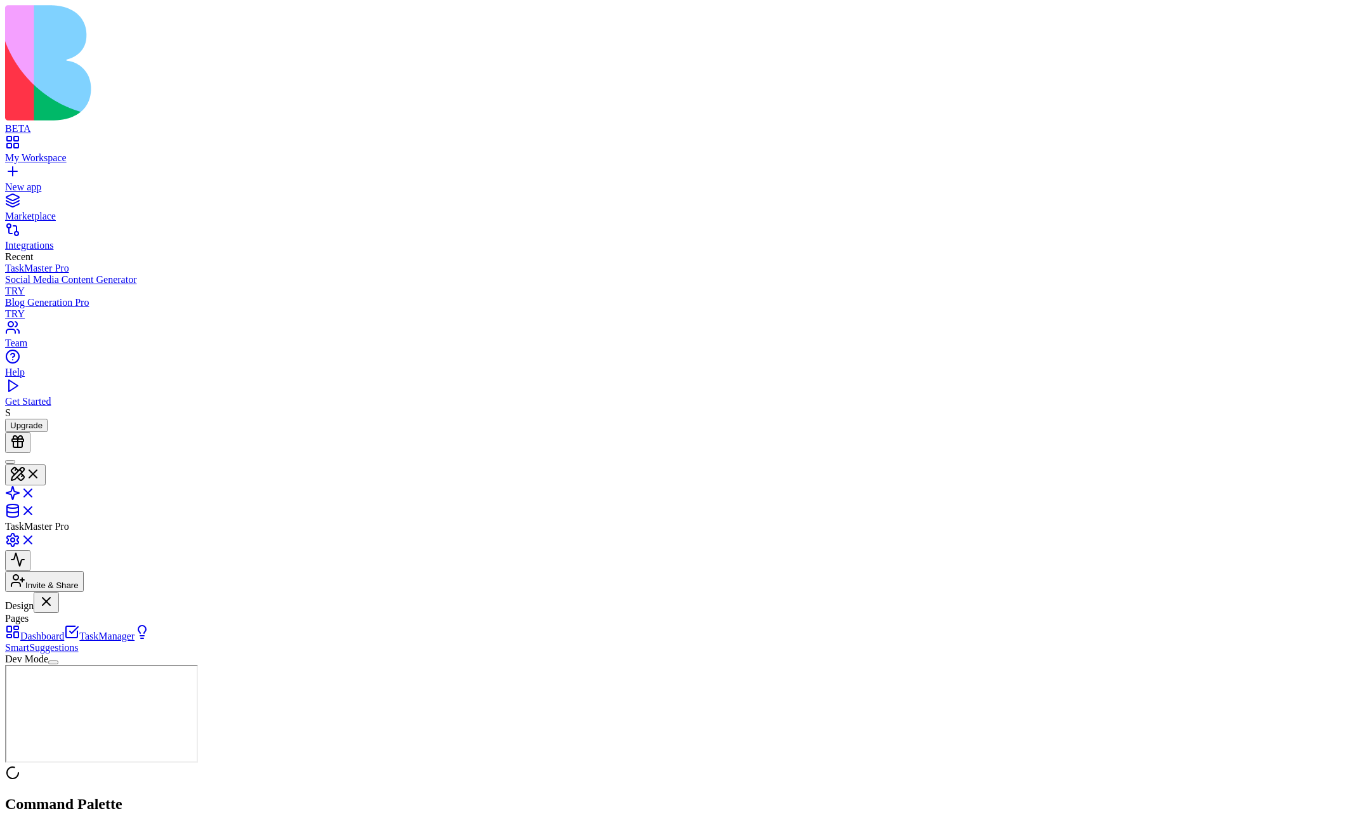
scroll to position [0, 0]
click at [58, 592] on button "Dev Mode" at bounding box center [53, 663] width 10 height 4
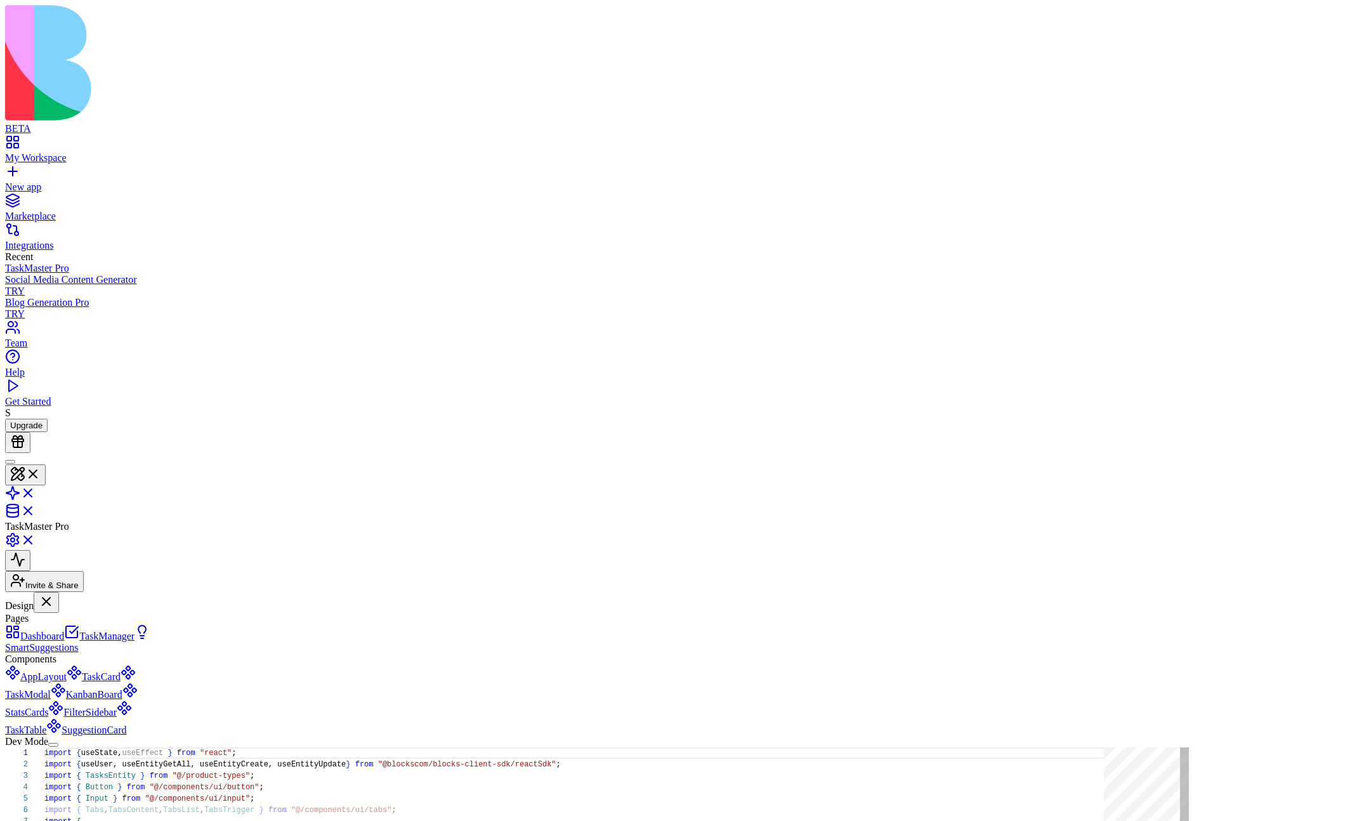
scroll to position [114, 0]
click at [58, 592] on button "Dev Mode" at bounding box center [53, 745] width 10 height 4
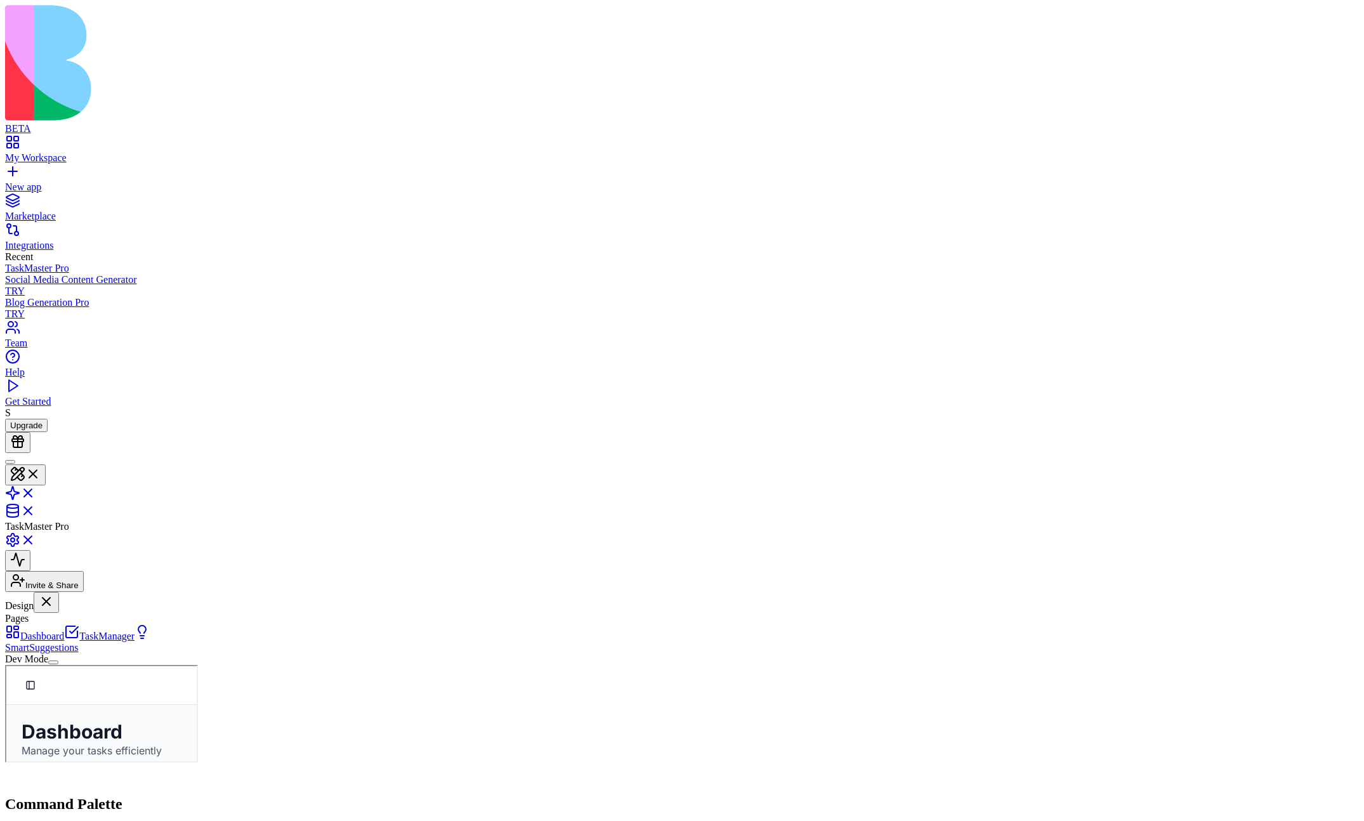
scroll to position [0, 0]
click at [58, 592] on button "Dev Mode" at bounding box center [53, 663] width 10 height 4
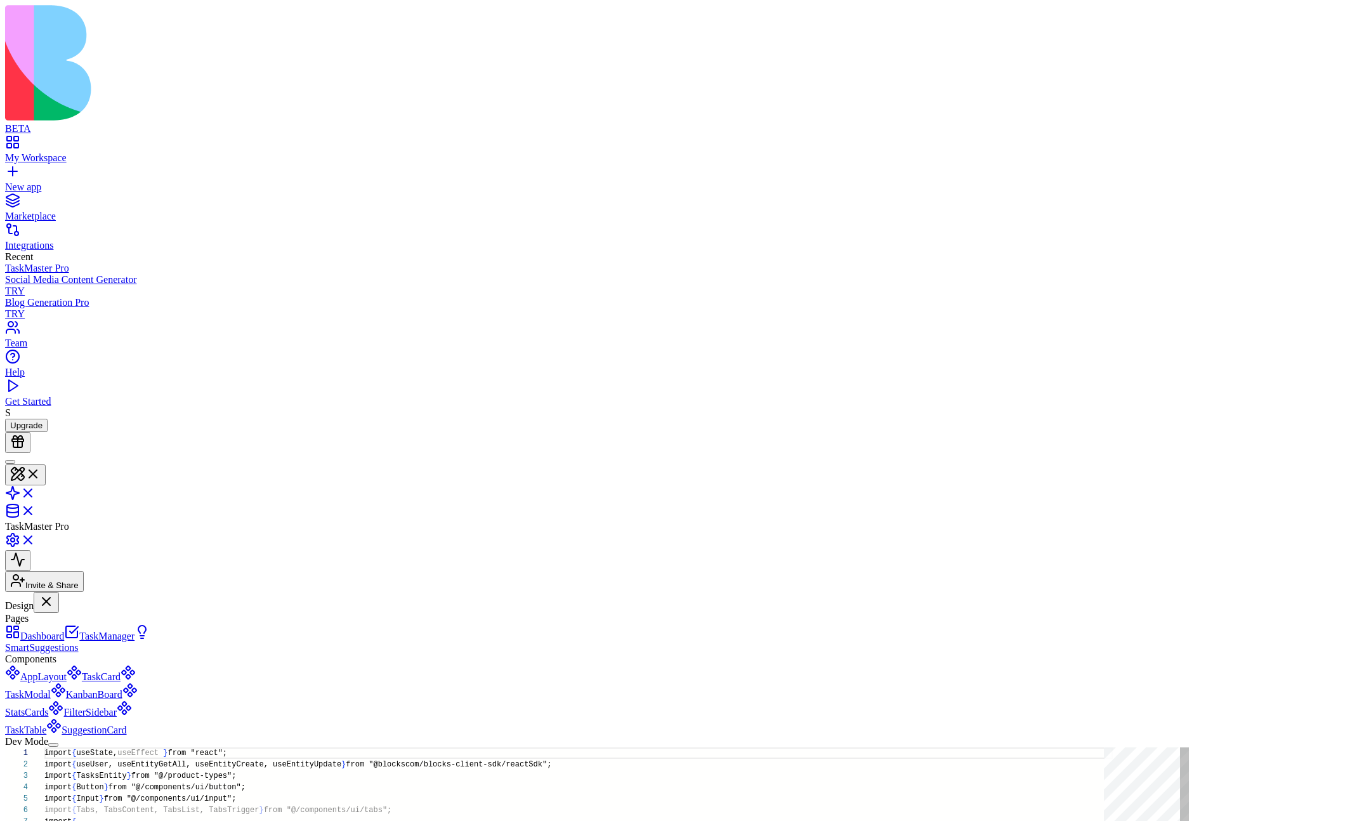
scroll to position [114, 0]
click at [58, 592] on button "Dev Mode" at bounding box center [53, 745] width 10 height 4
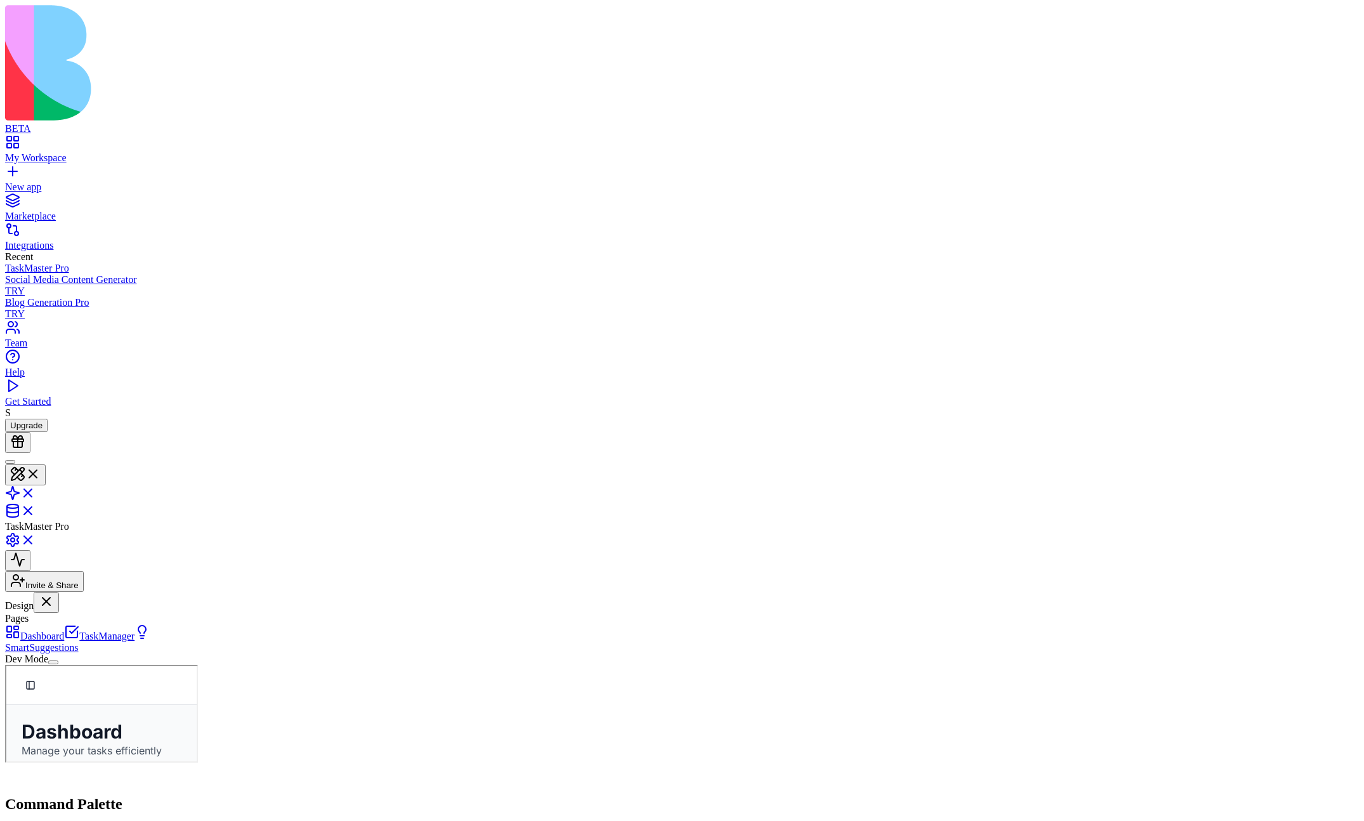
scroll to position [0, 0]
click at [36, 539] on link at bounding box center [20, 544] width 30 height 11
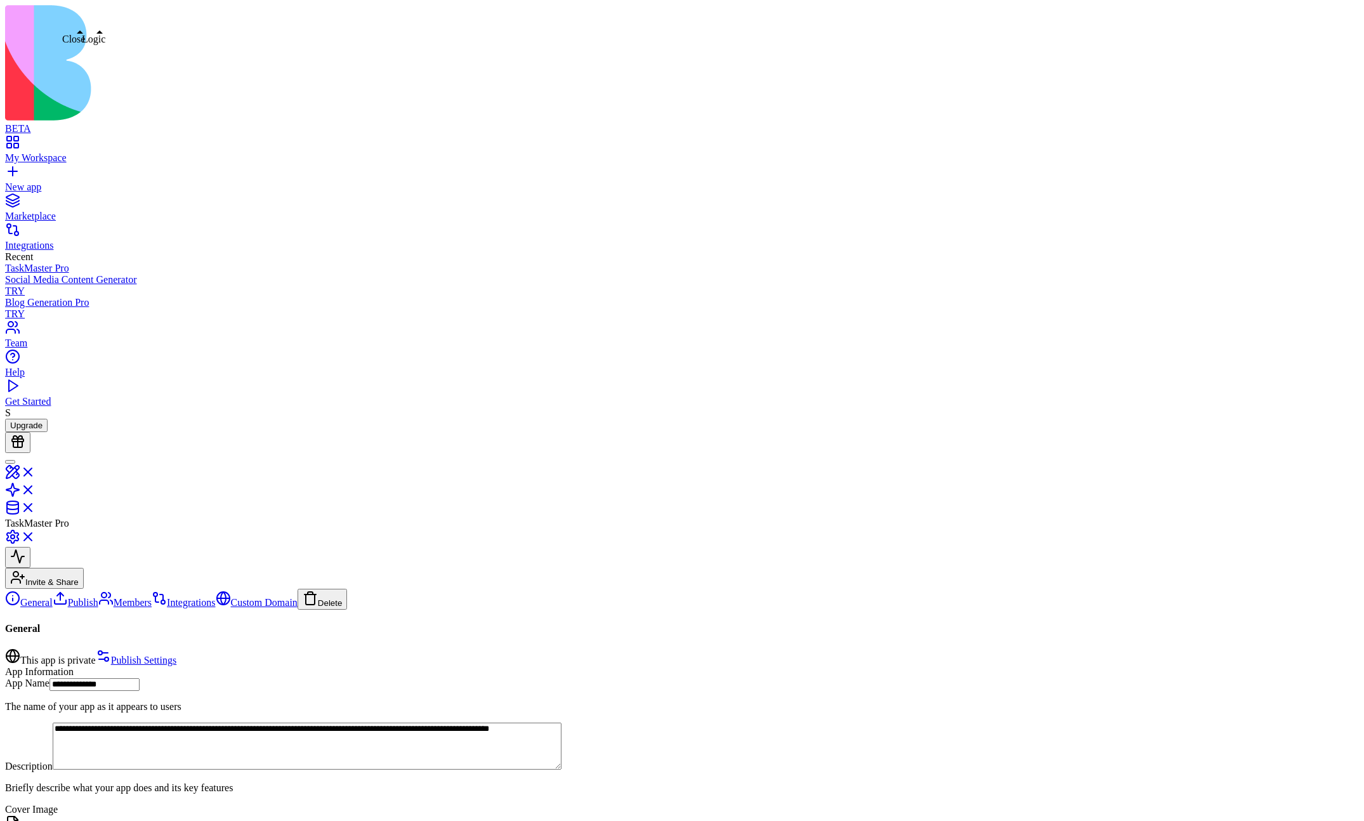
click at [36, 471] on link at bounding box center [20, 476] width 30 height 11
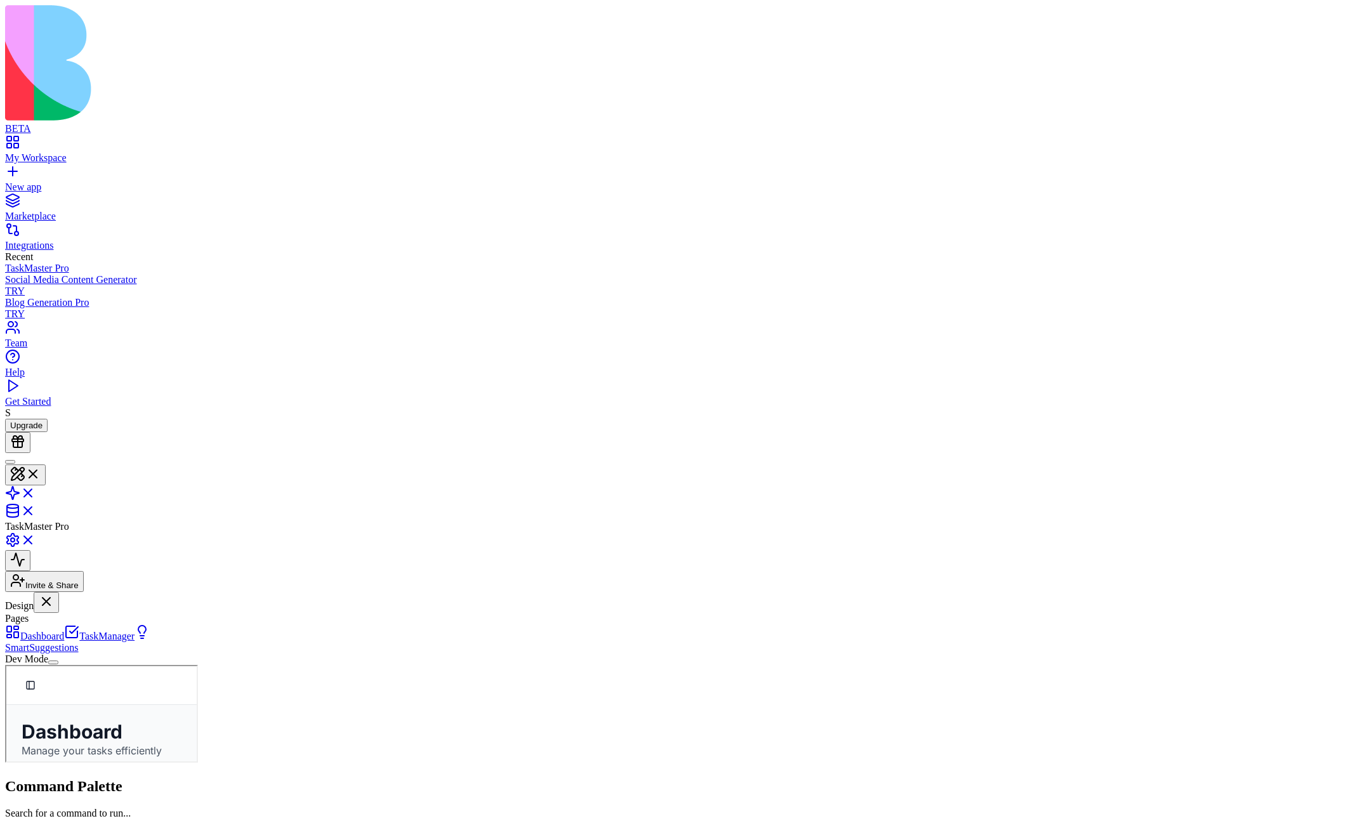
click at [98, 592] on div "Pages" at bounding box center [78, 618] width 146 height 11
click at [112, 592] on div "Pages" at bounding box center [78, 618] width 146 height 11
click at [55, 592] on button "Pages" at bounding box center [30, 623] width 50 height 21
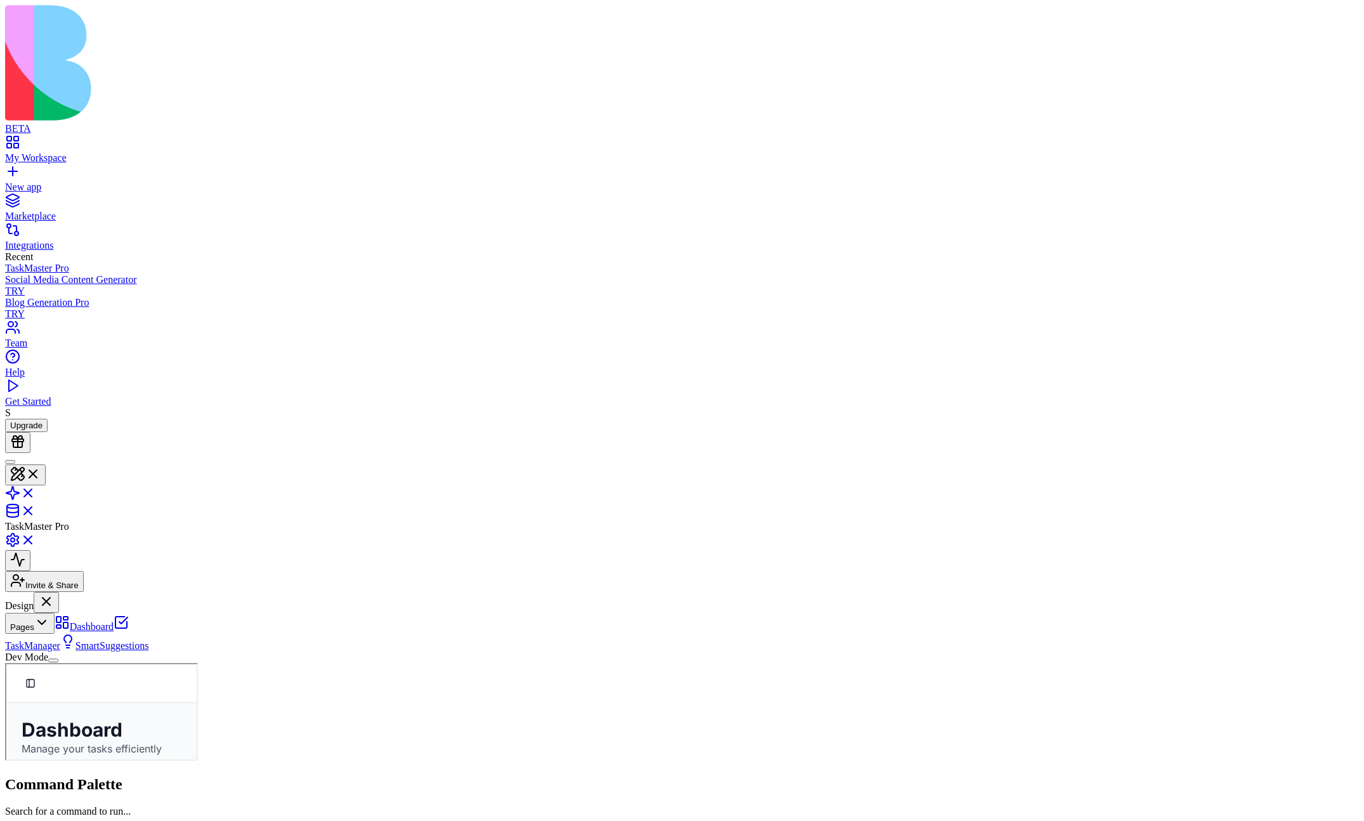
click at [55, 592] on button "Pages" at bounding box center [30, 623] width 50 height 21
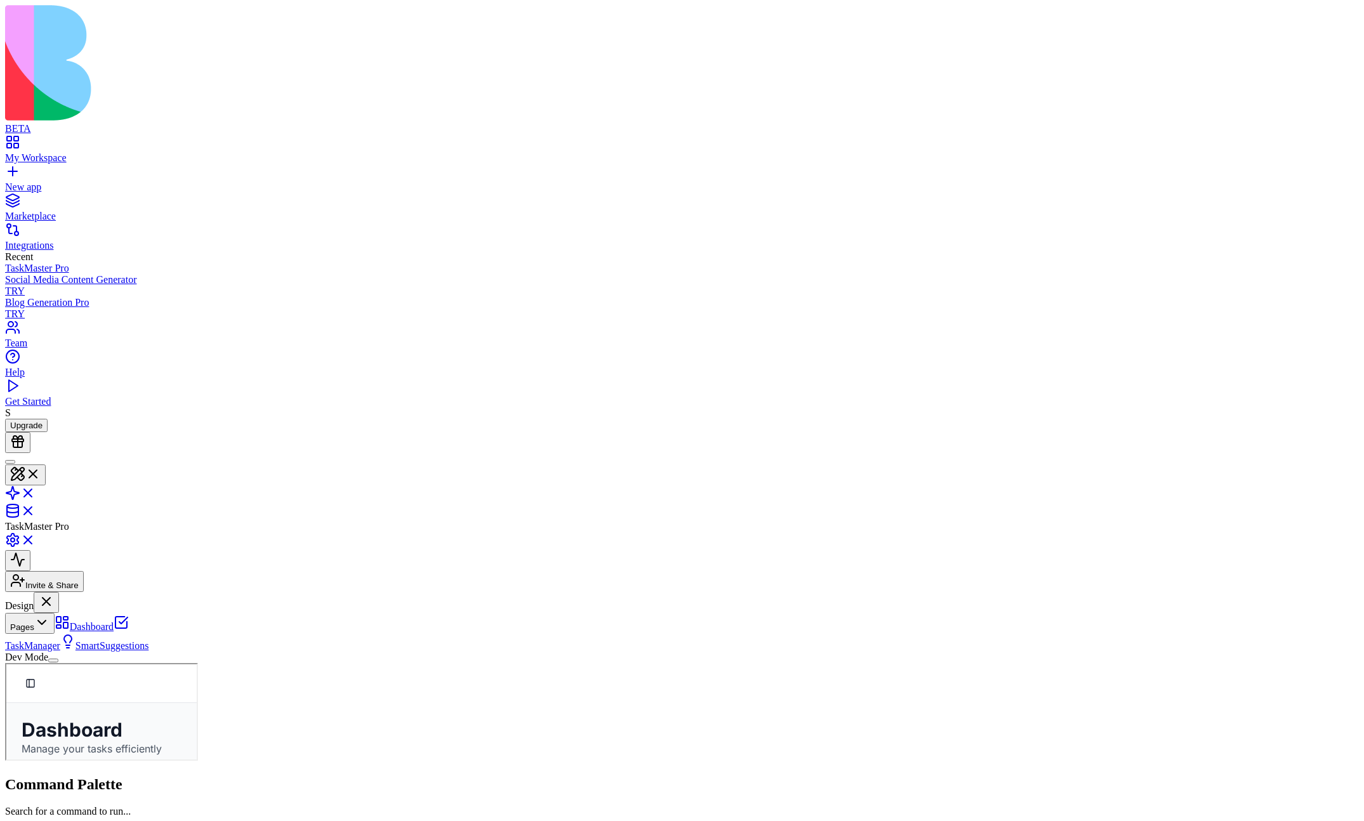
click at [55, 592] on button "Pages" at bounding box center [30, 623] width 50 height 21
click at [50, 592] on icon at bounding box center [41, 622] width 15 height 15
click at [55, 592] on button "Pages" at bounding box center [30, 623] width 50 height 21
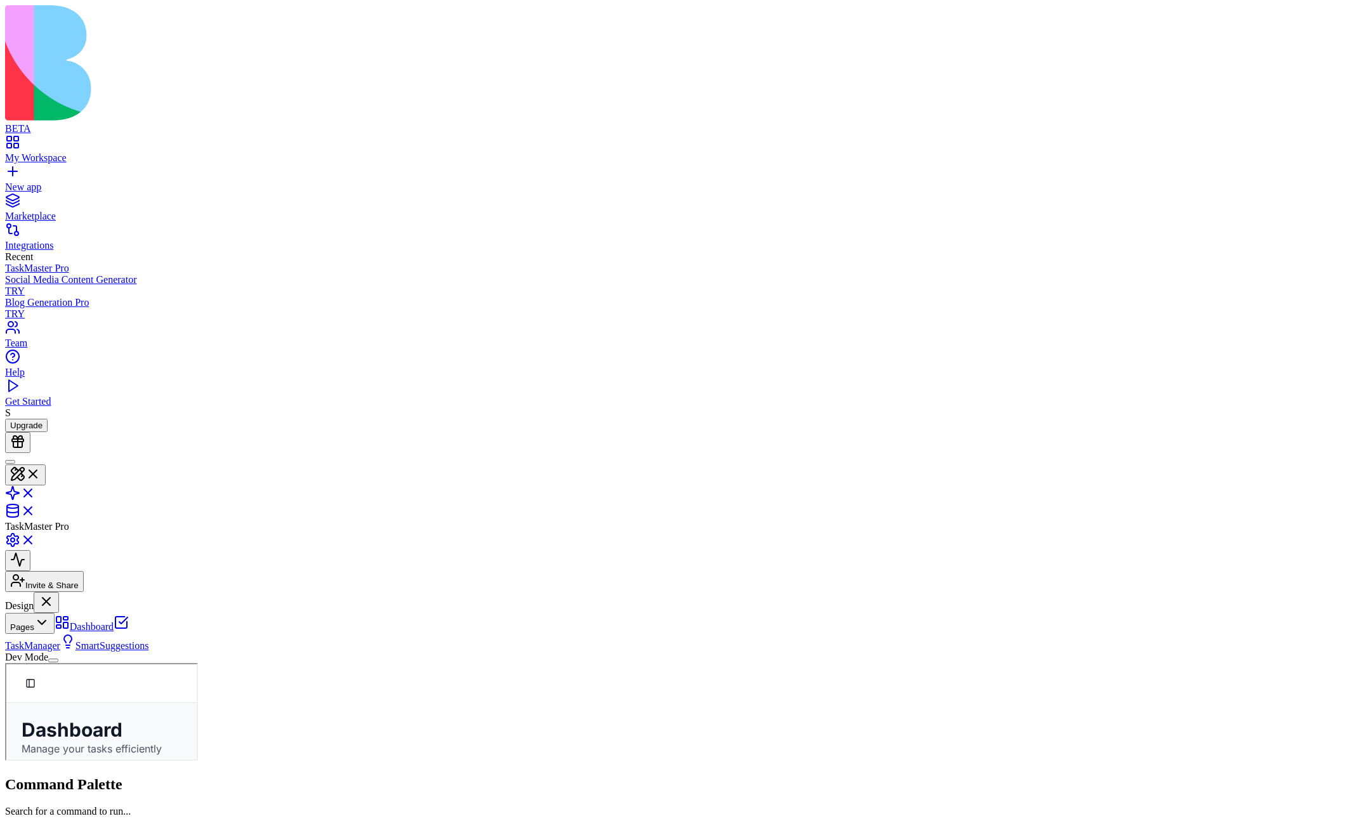
click at [55, 592] on button "Pages" at bounding box center [30, 623] width 50 height 21
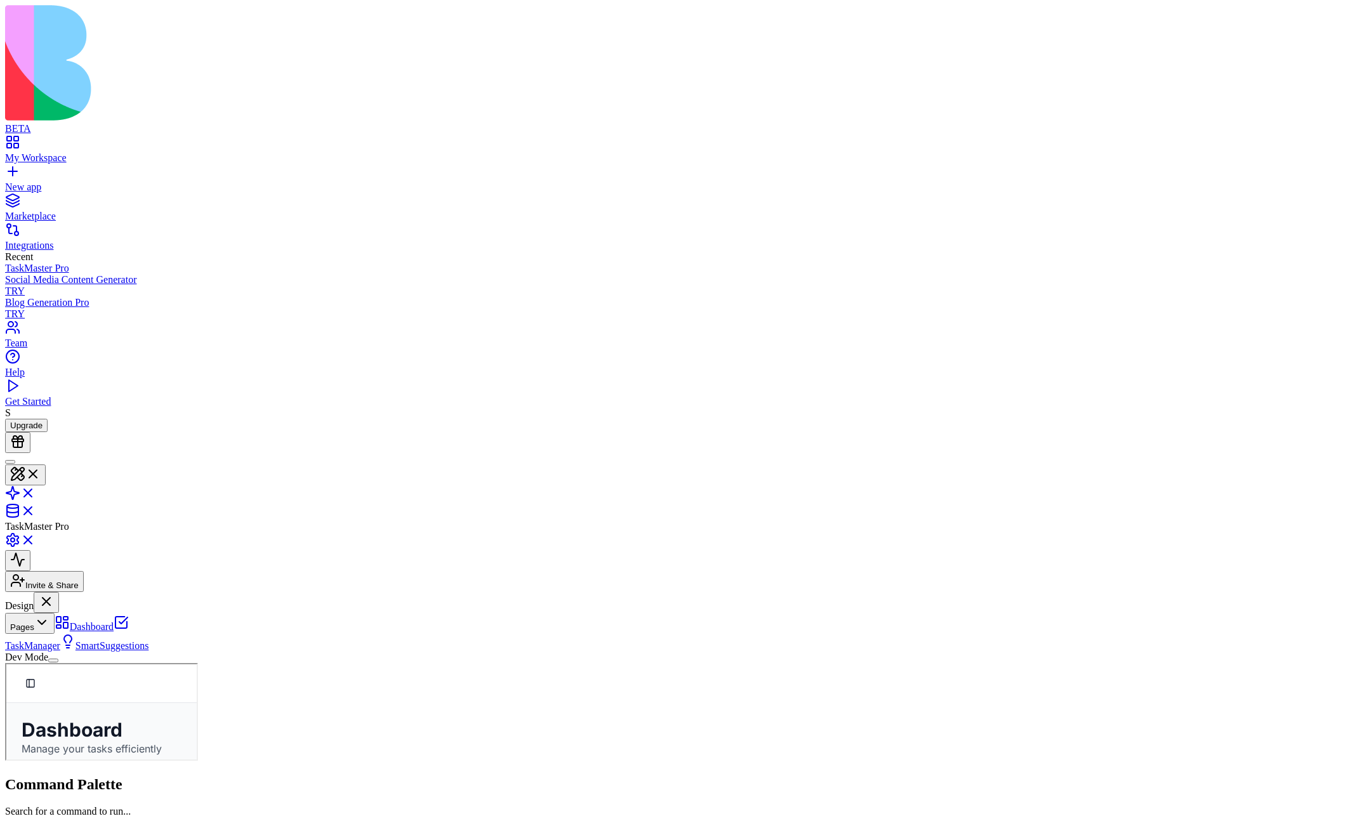
click at [55, 592] on button "Pages" at bounding box center [30, 623] width 50 height 21
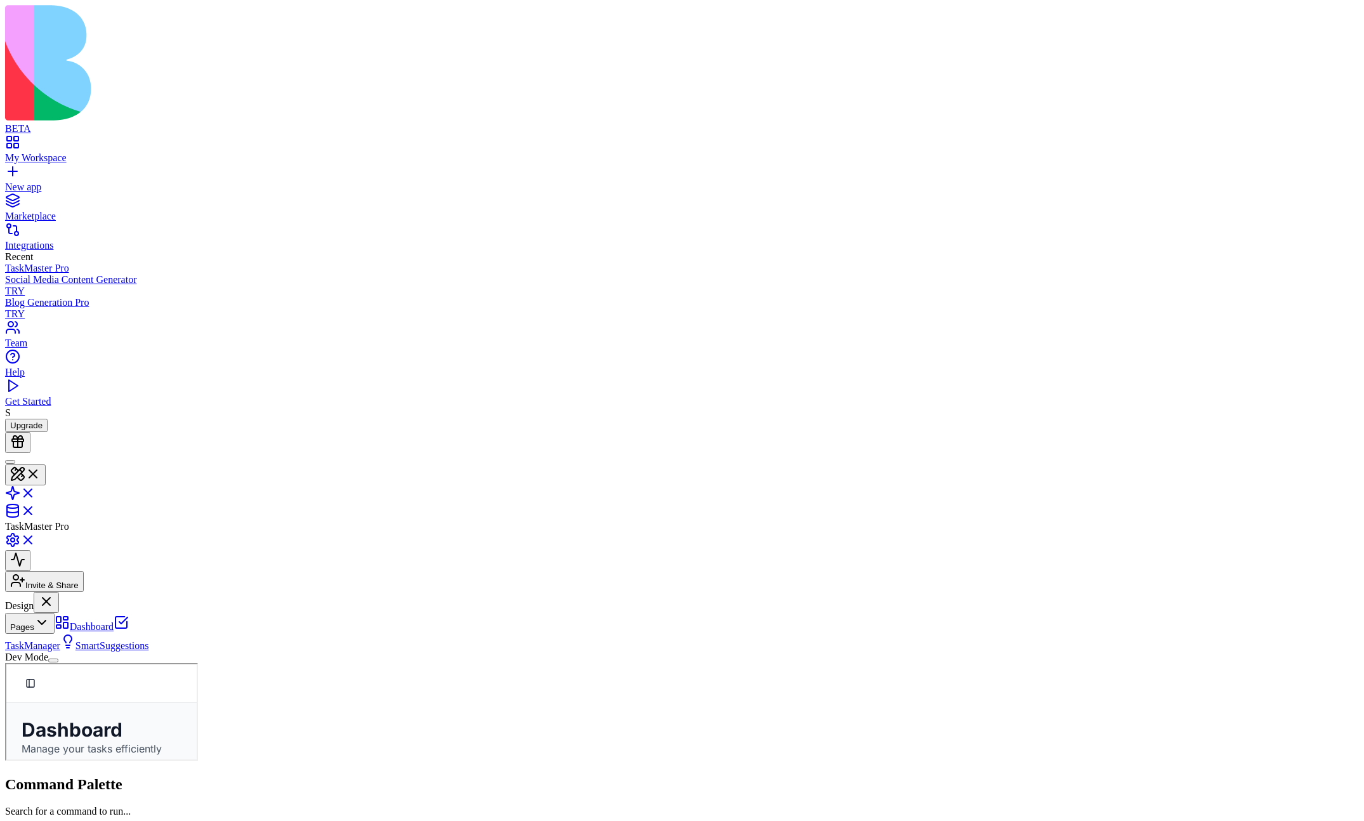
click at [55, 592] on button "Pages" at bounding box center [30, 623] width 50 height 21
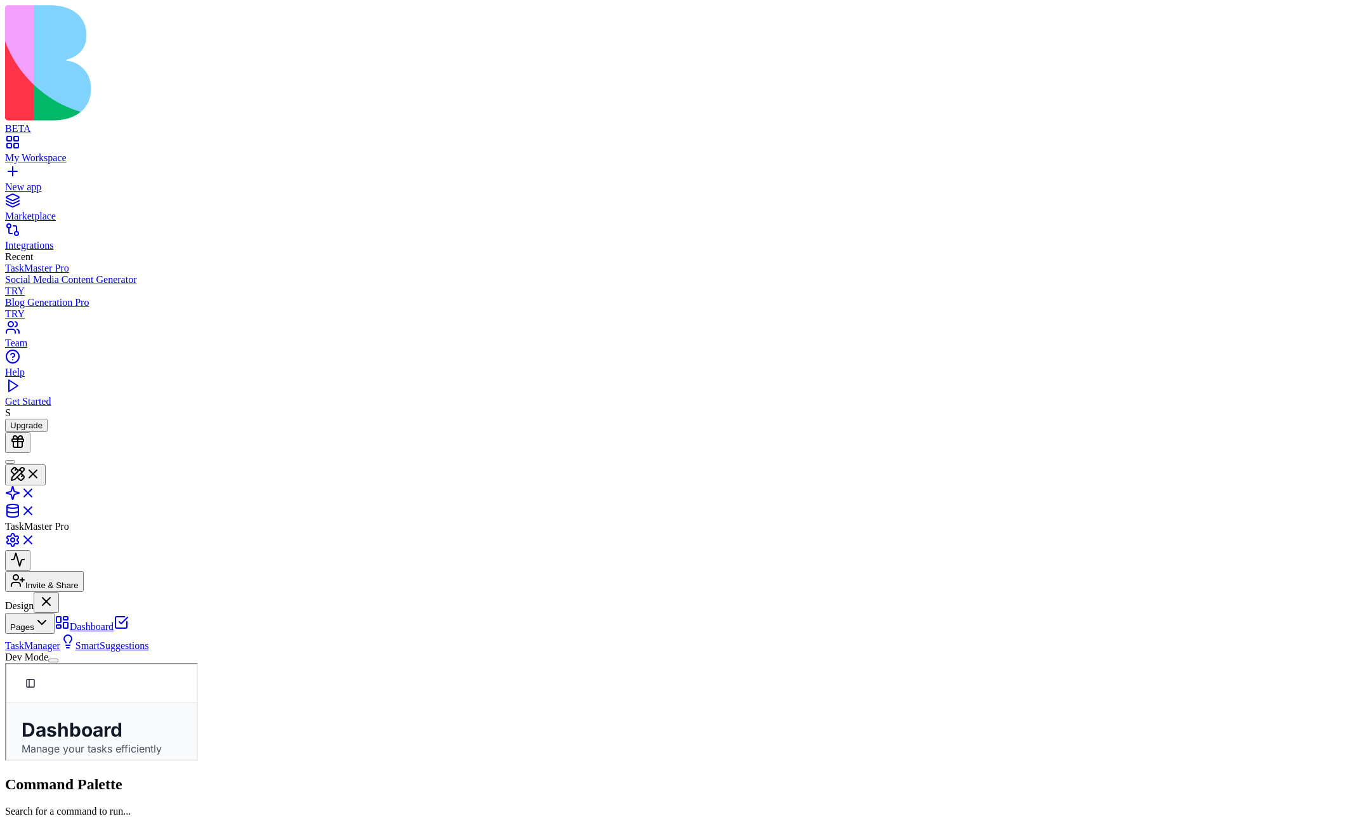
click at [55, 592] on button "Pages" at bounding box center [30, 623] width 50 height 21
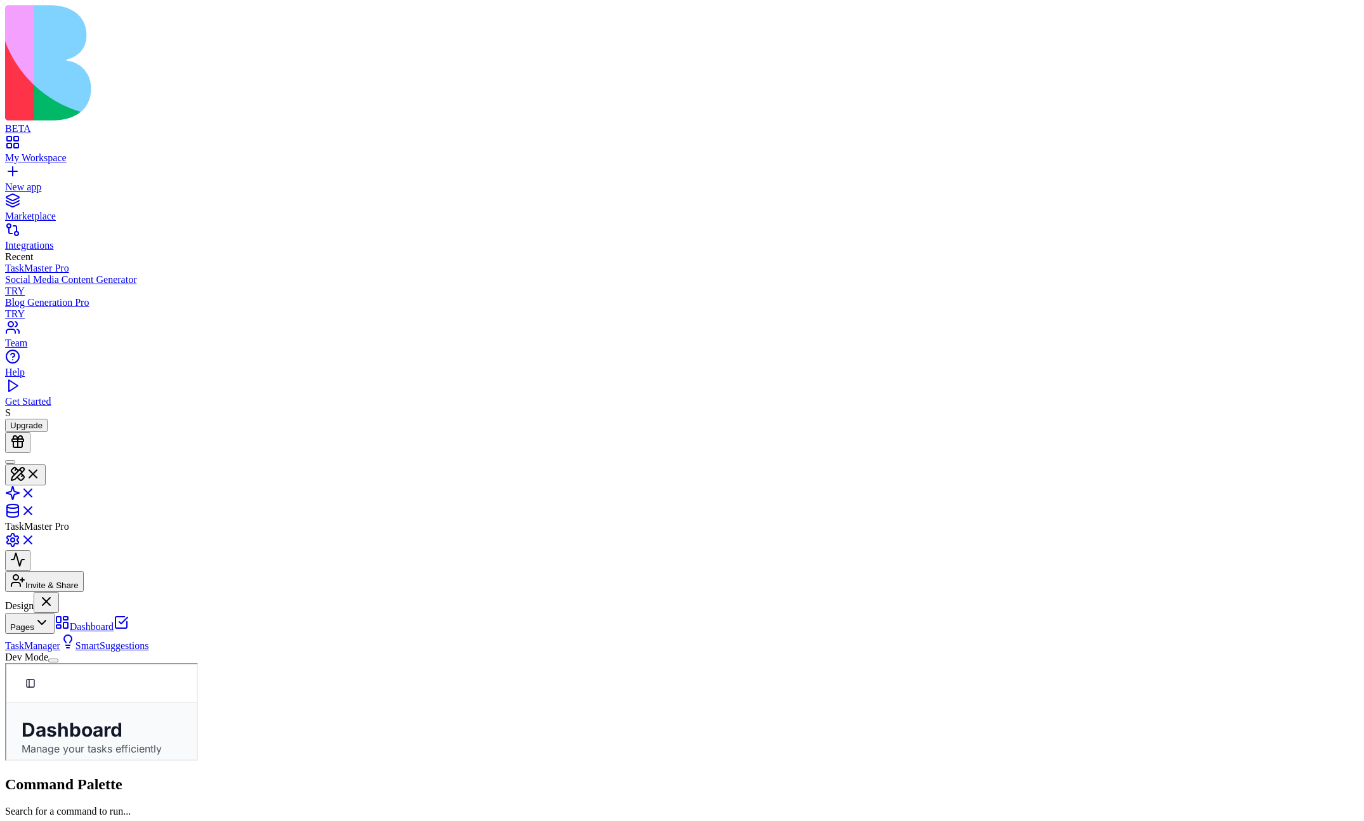
click at [55, 592] on button "Pages" at bounding box center [30, 623] width 50 height 21
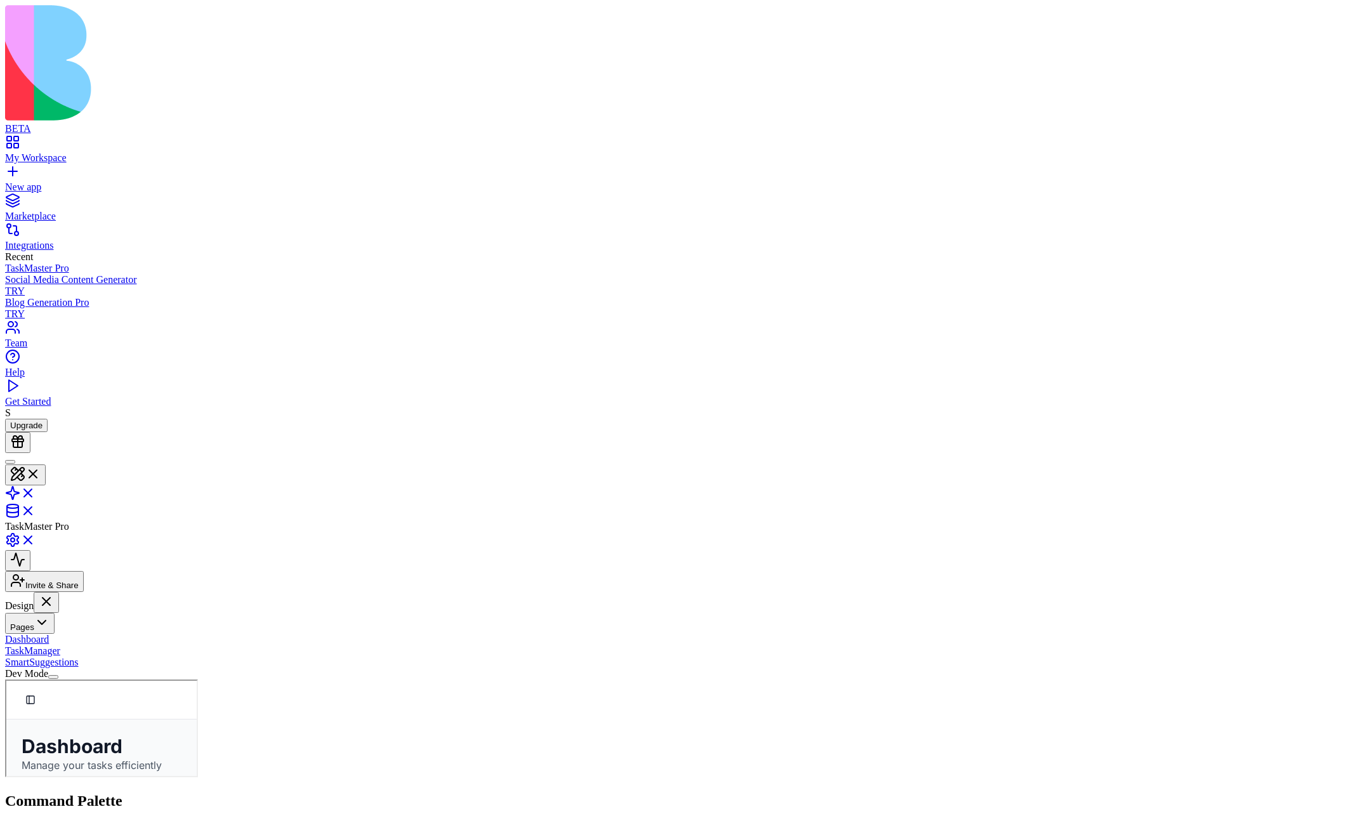
click at [55, 592] on button "Pages" at bounding box center [30, 623] width 50 height 21
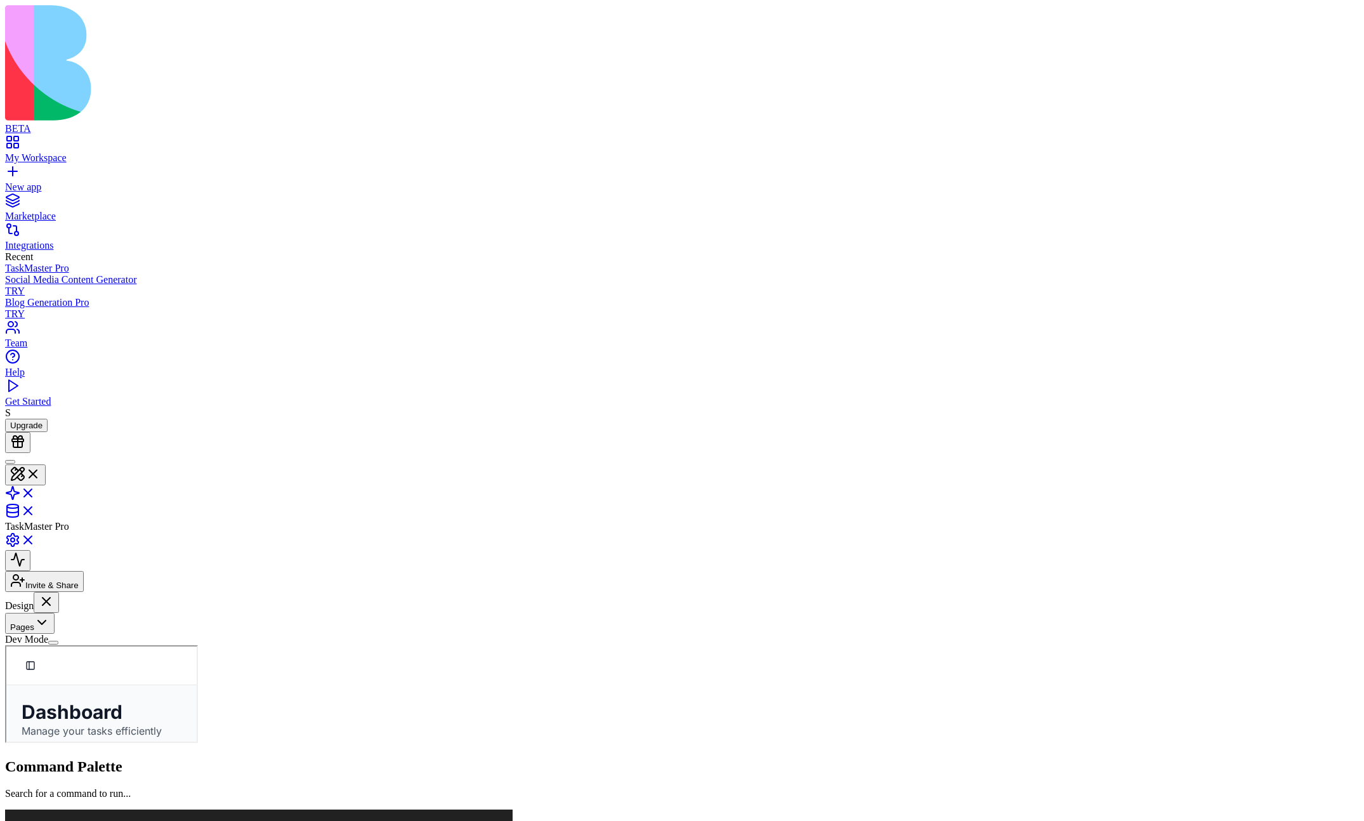
click at [55, 592] on button "Pages" at bounding box center [30, 623] width 50 height 21
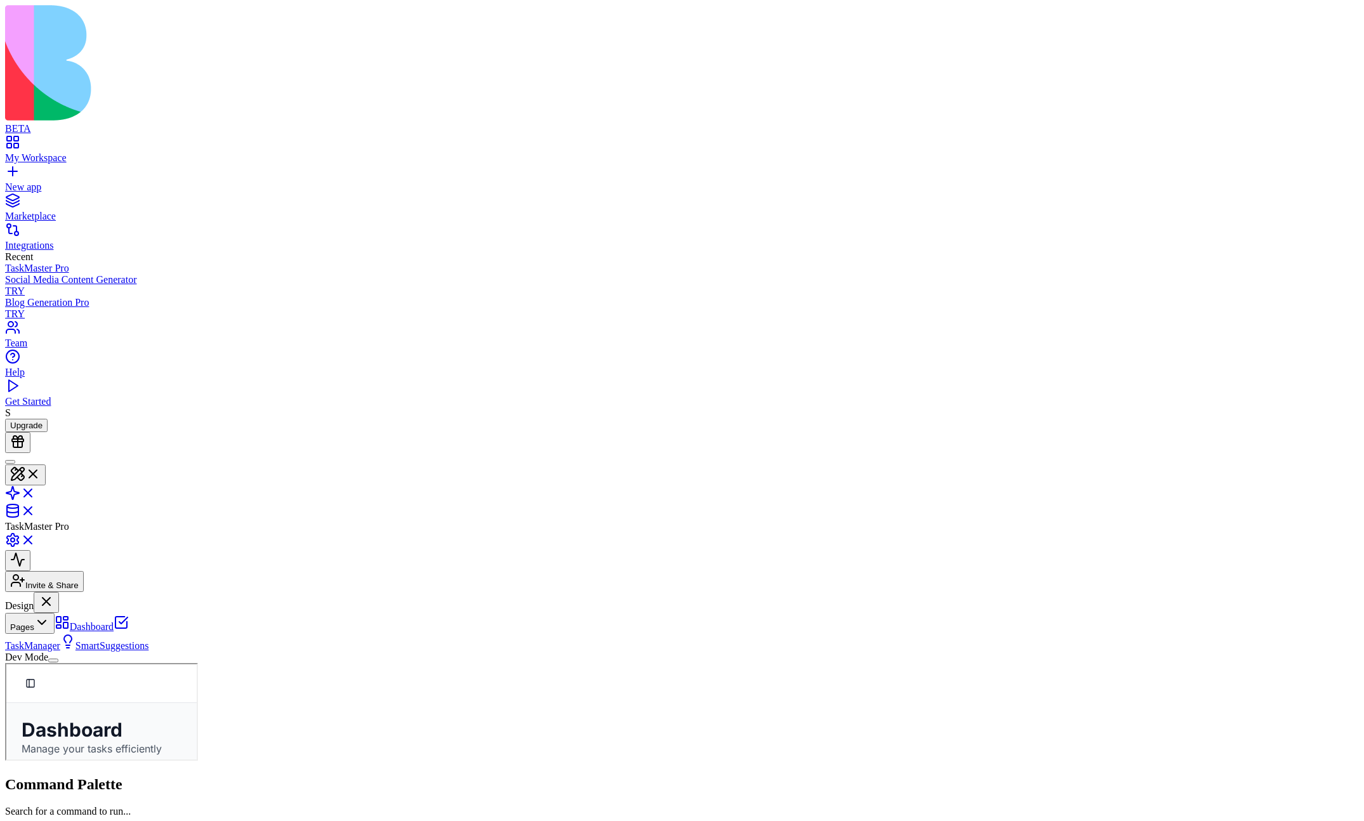
click at [55, 592] on button "Pages" at bounding box center [30, 623] width 50 height 21
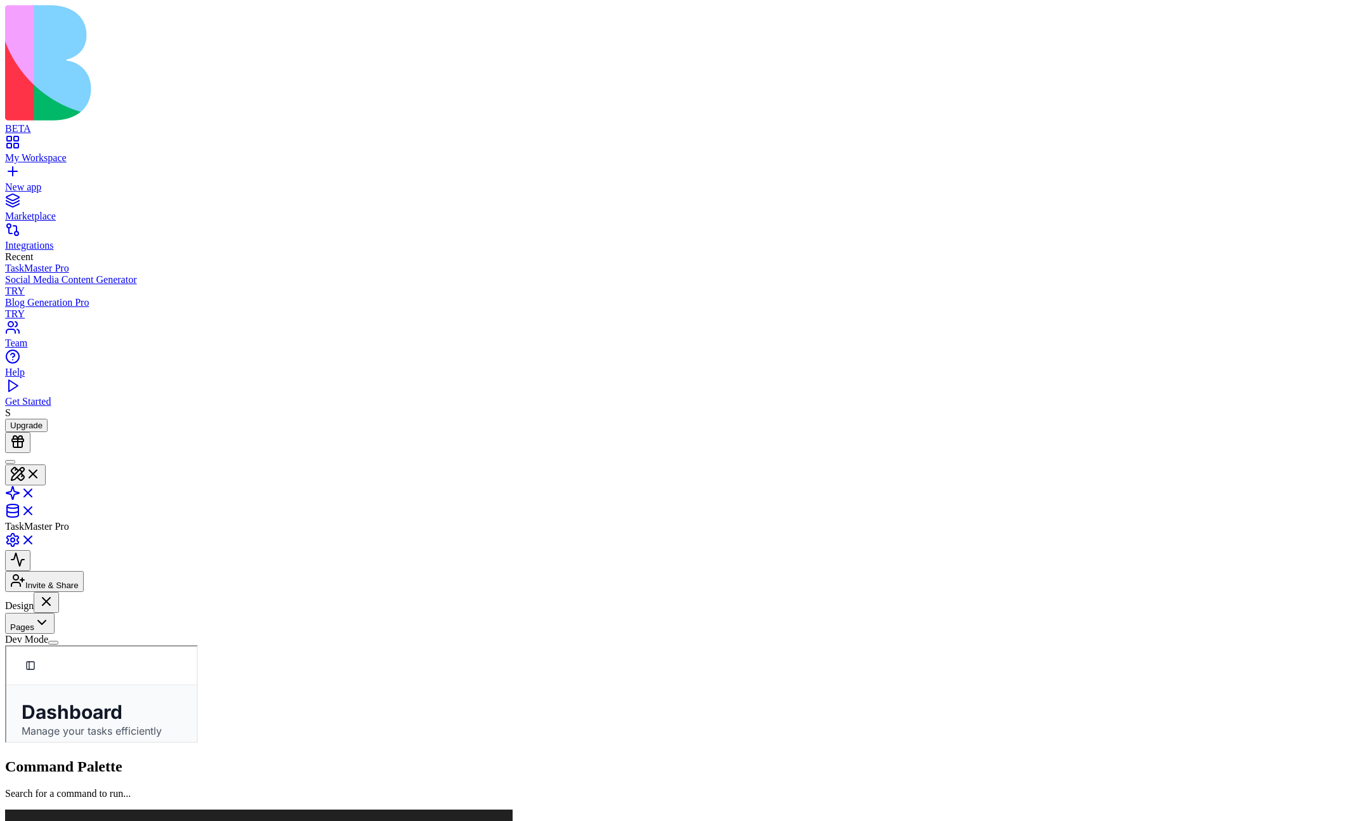
click at [55, 592] on button "Pages" at bounding box center [30, 623] width 50 height 21
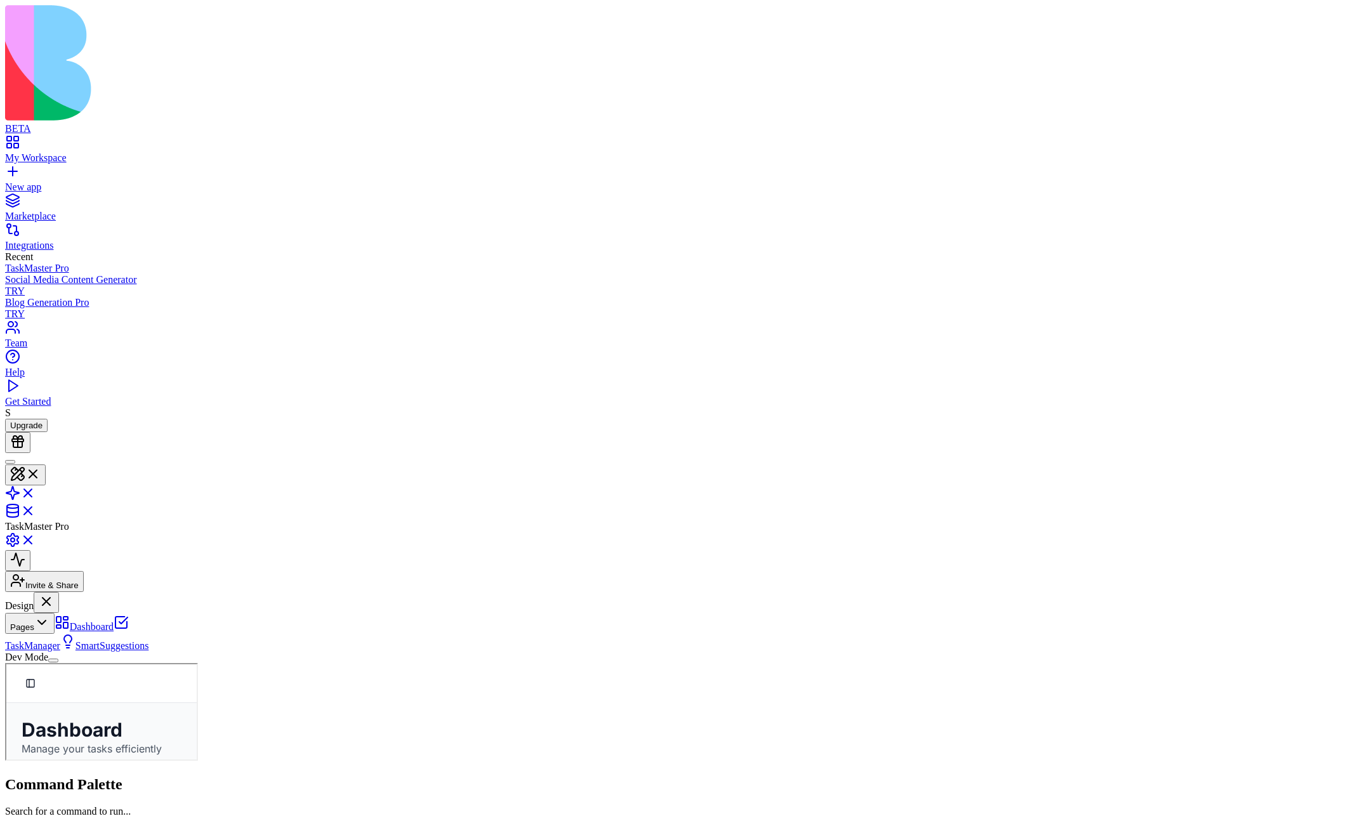
click at [55, 592] on button "Pages" at bounding box center [30, 623] width 50 height 21
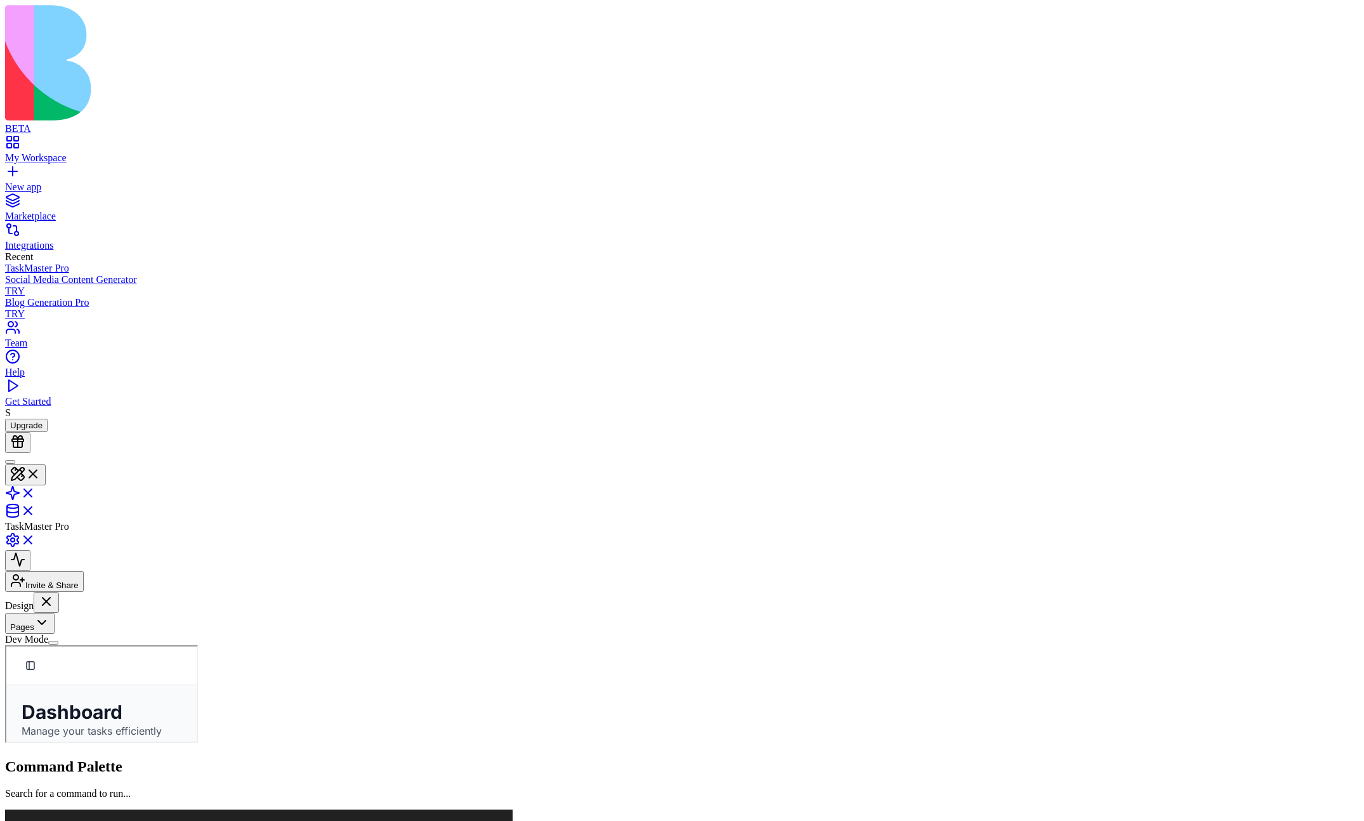
click at [55, 592] on button "Pages" at bounding box center [30, 623] width 50 height 21
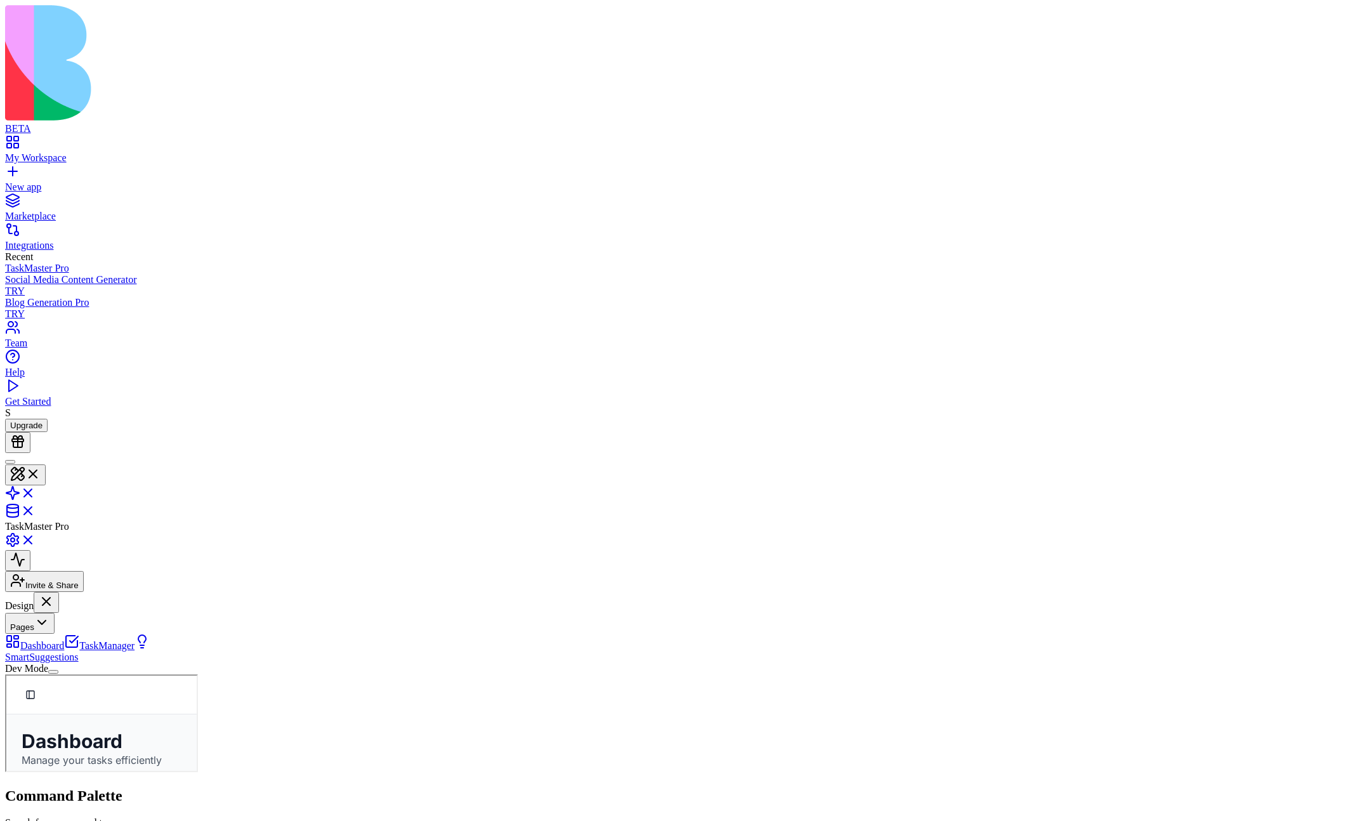
click at [55, 592] on button "Pages" at bounding box center [30, 623] width 50 height 21
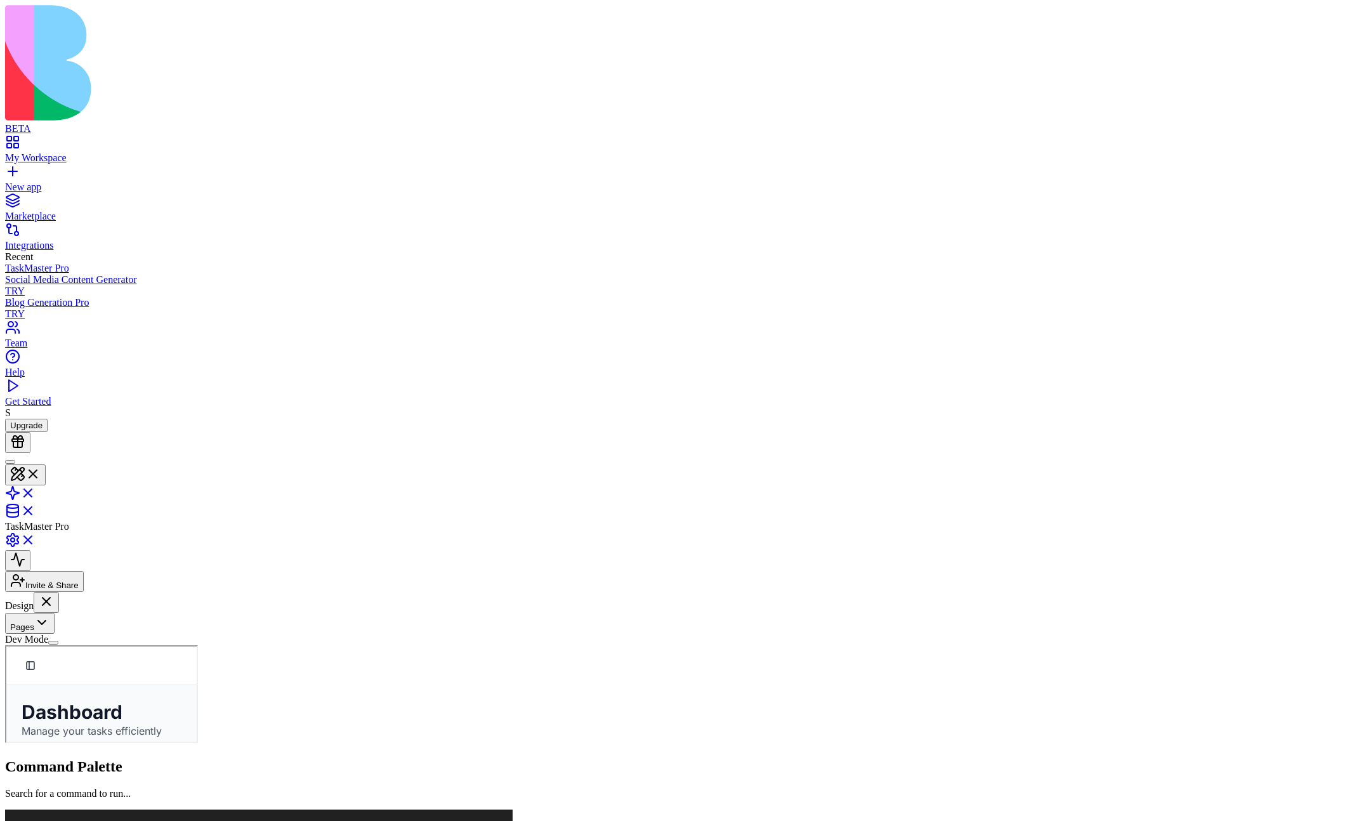
click at [55, 592] on button "Pages" at bounding box center [30, 623] width 50 height 21
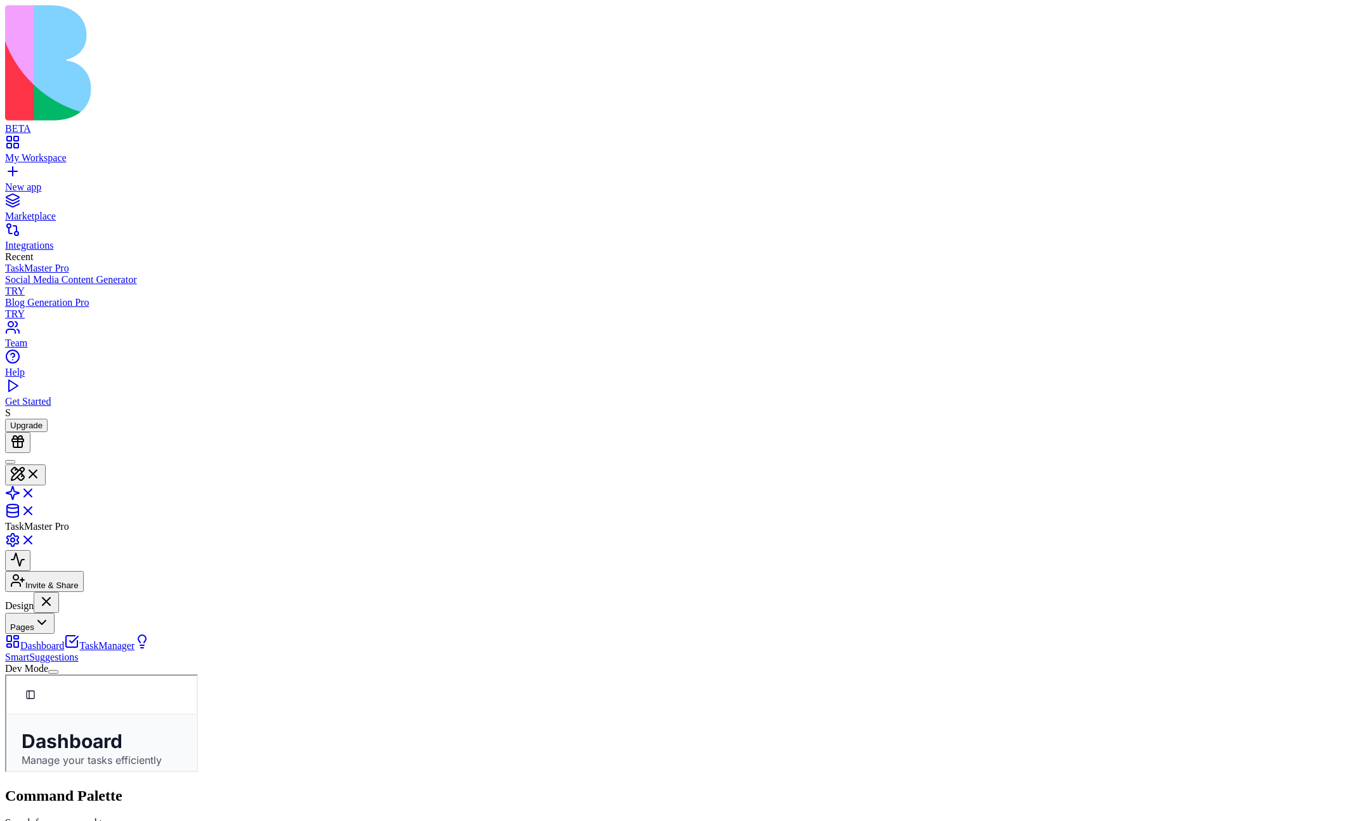
click at [55, 592] on button "Pages" at bounding box center [30, 623] width 50 height 21
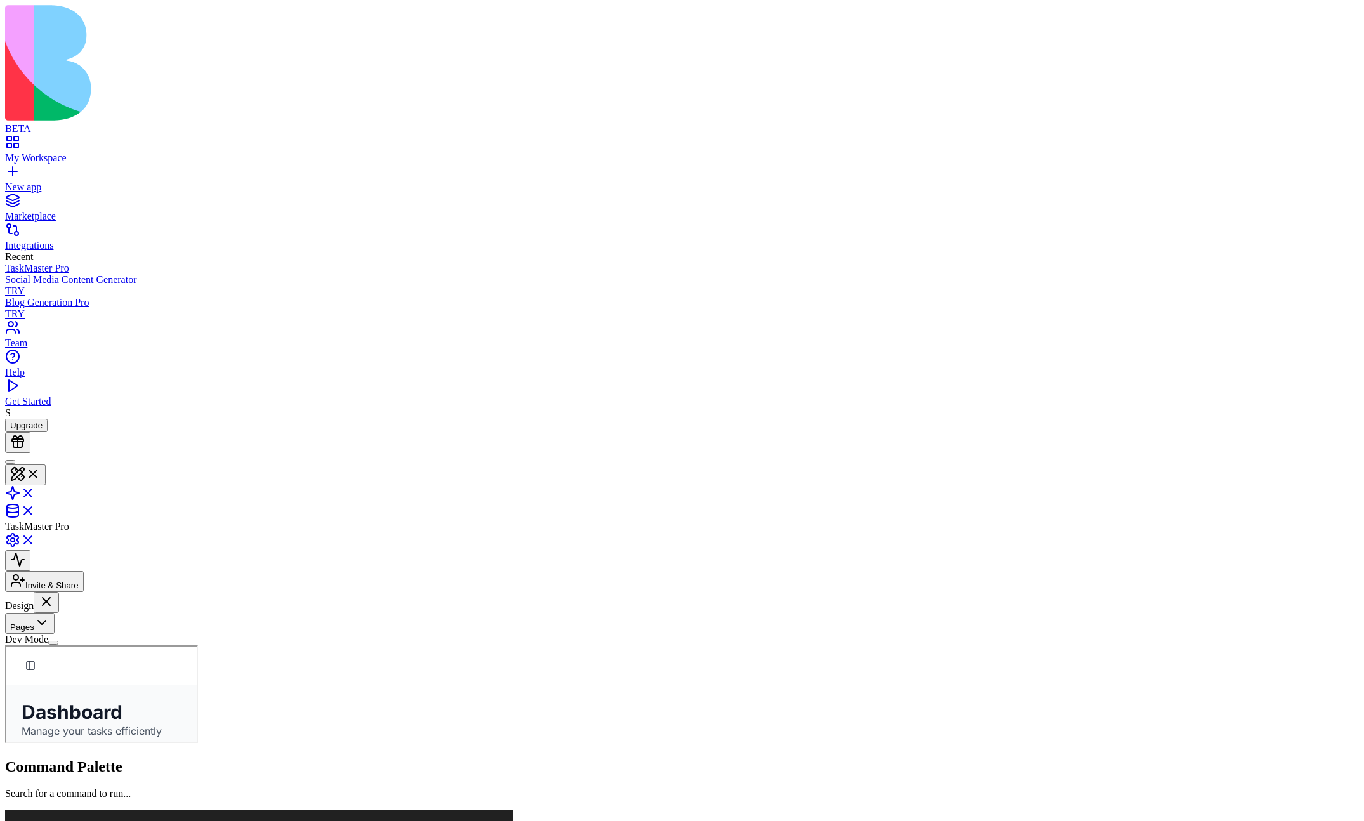
click at [55, 592] on button "Pages" at bounding box center [30, 623] width 50 height 21
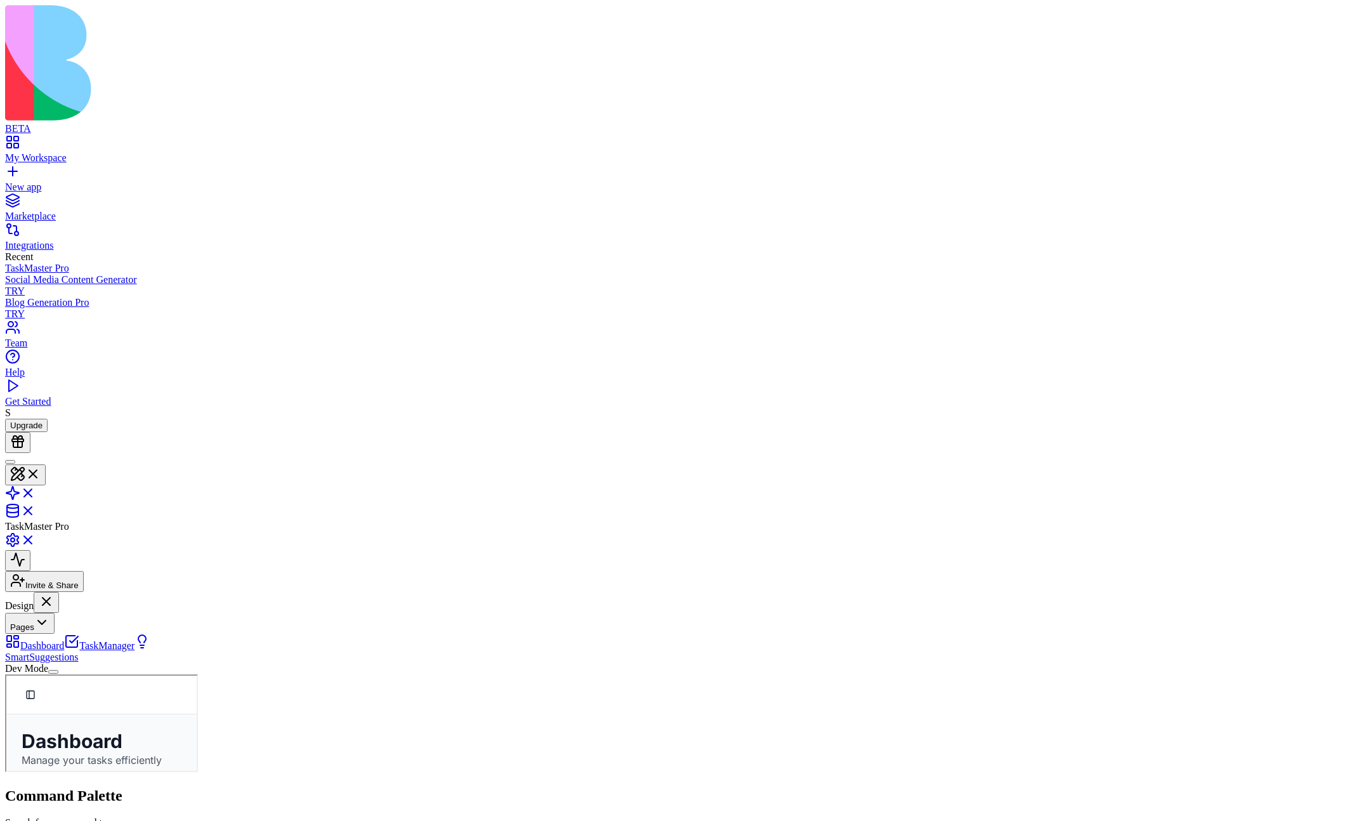
click at [55, 592] on button "Pages" at bounding box center [30, 623] width 50 height 21
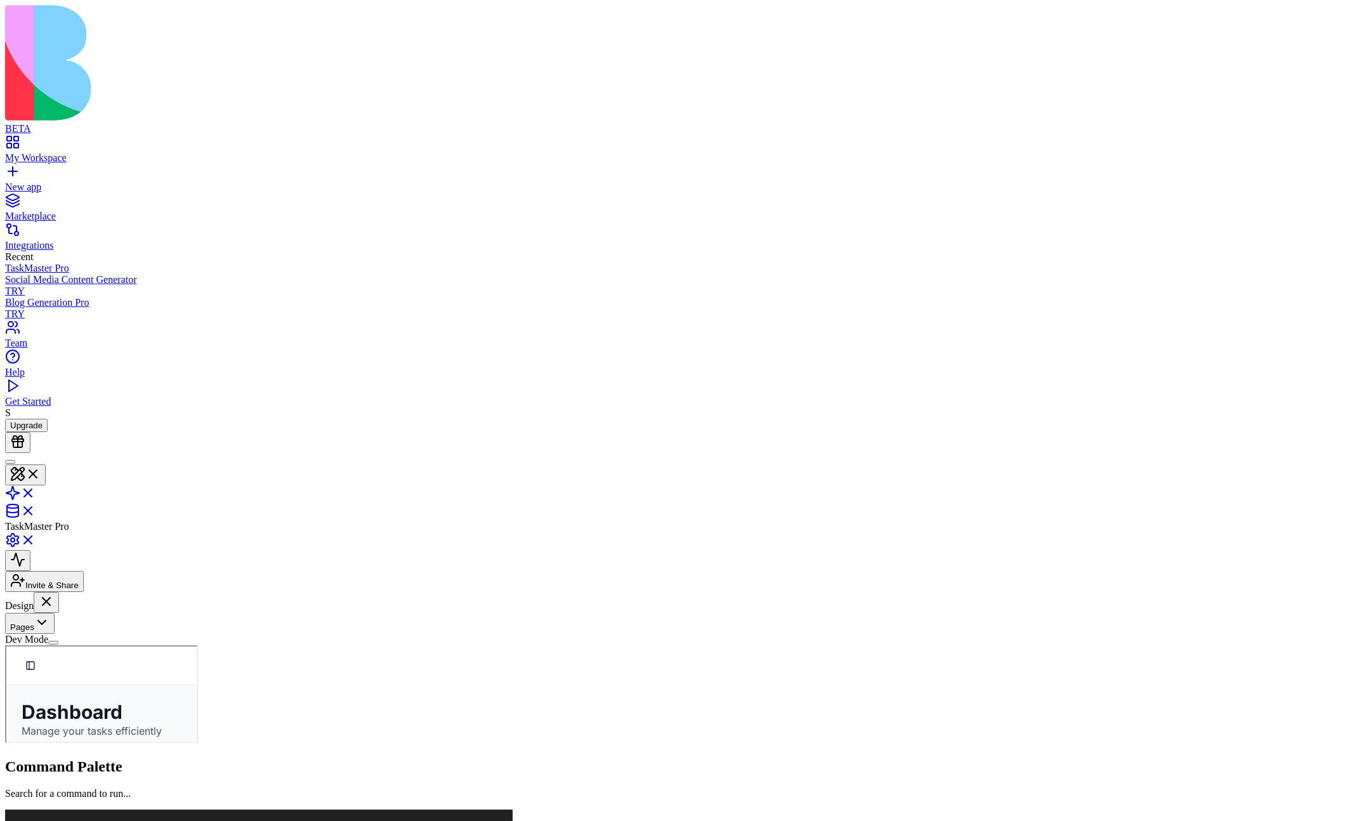
click at [55, 592] on button "Pages" at bounding box center [30, 623] width 50 height 21
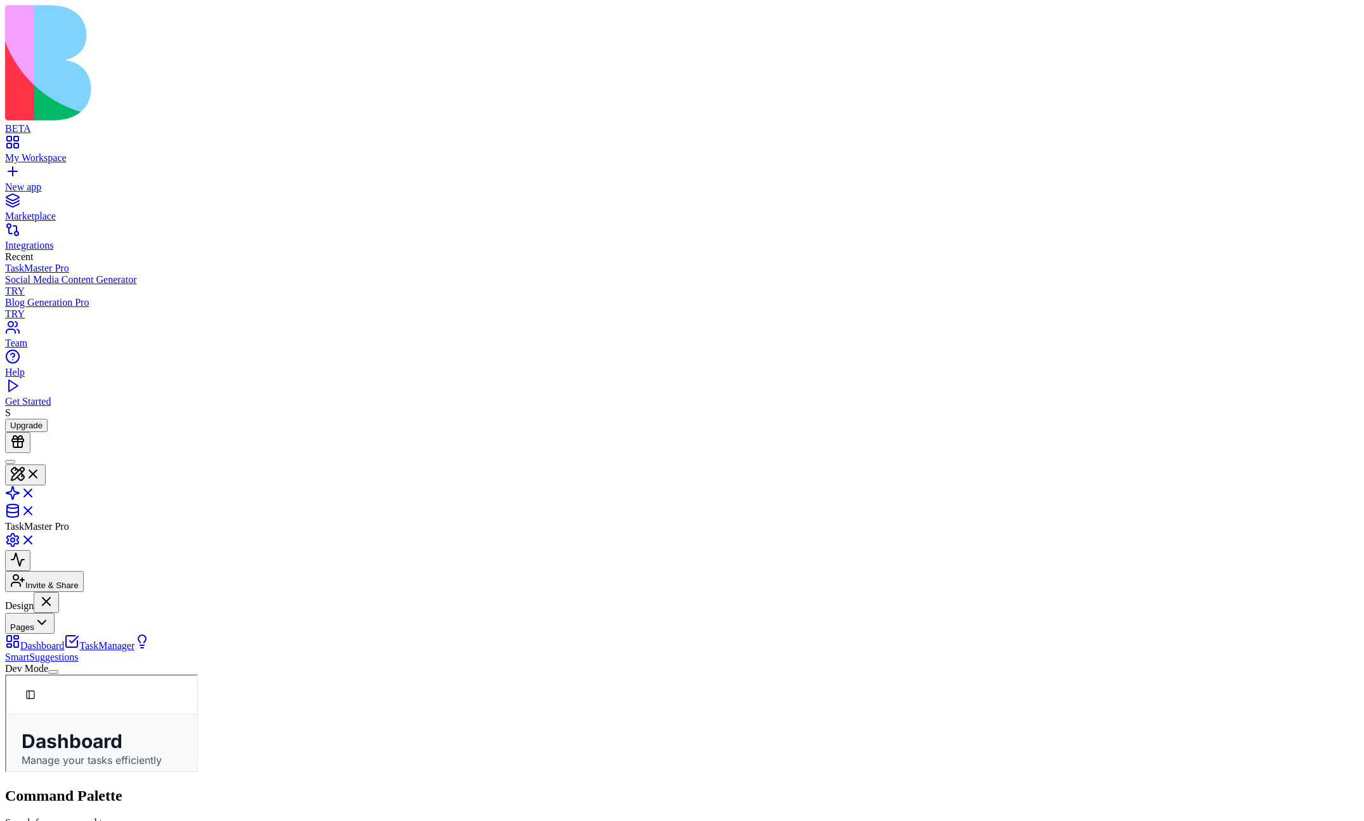
click at [55, 592] on button "Pages" at bounding box center [30, 623] width 50 height 21
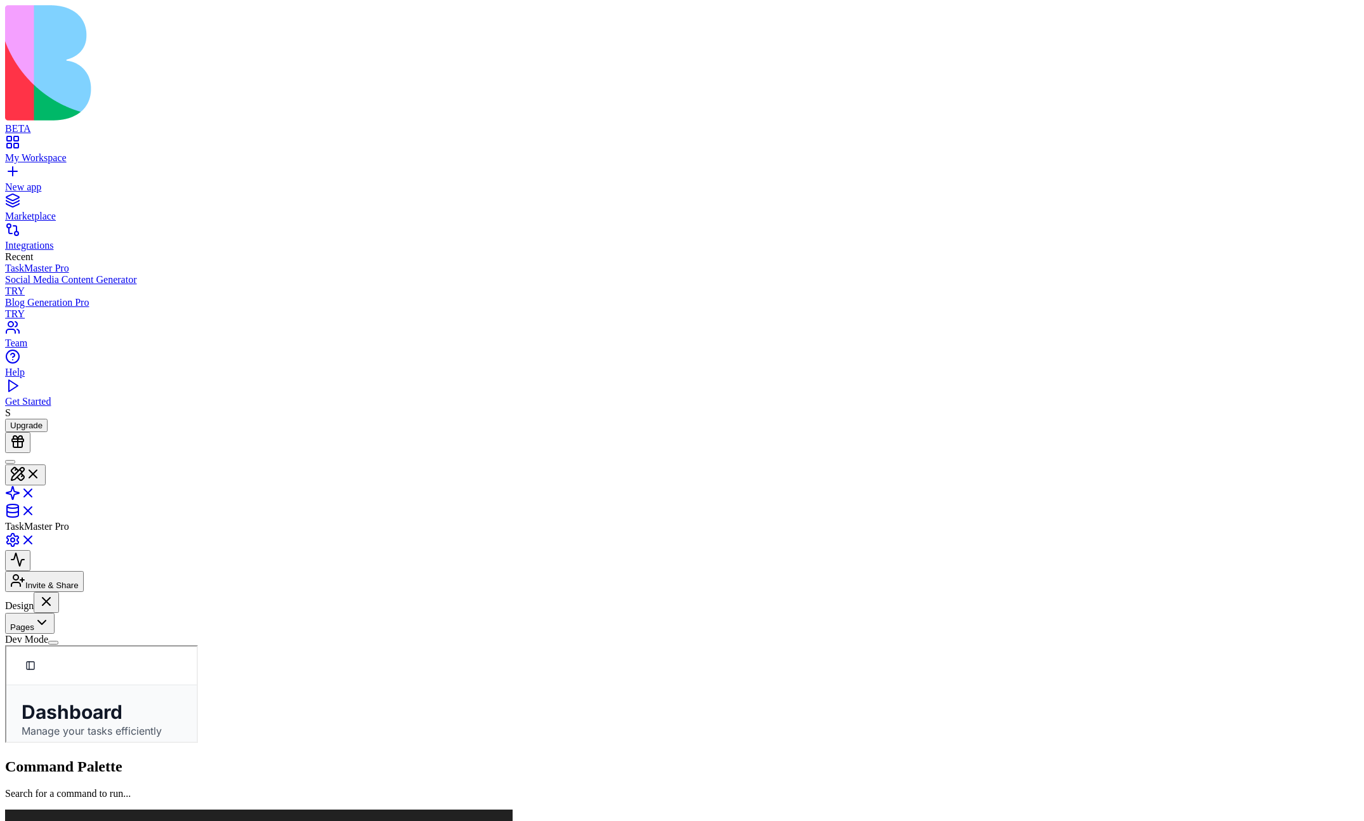
click at [55, 592] on button "Pages" at bounding box center [30, 623] width 50 height 21
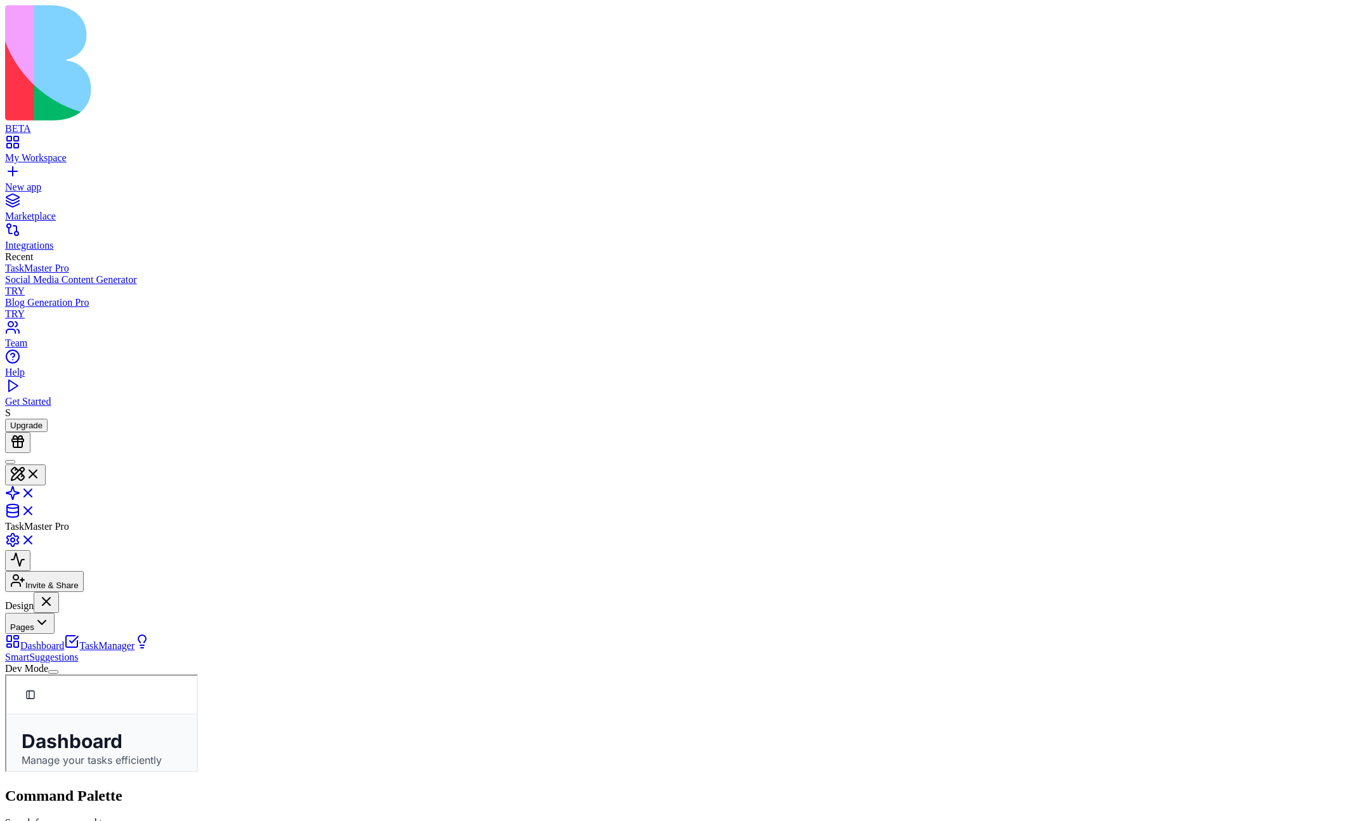
click at [55, 592] on button "Pages" at bounding box center [30, 623] width 50 height 21
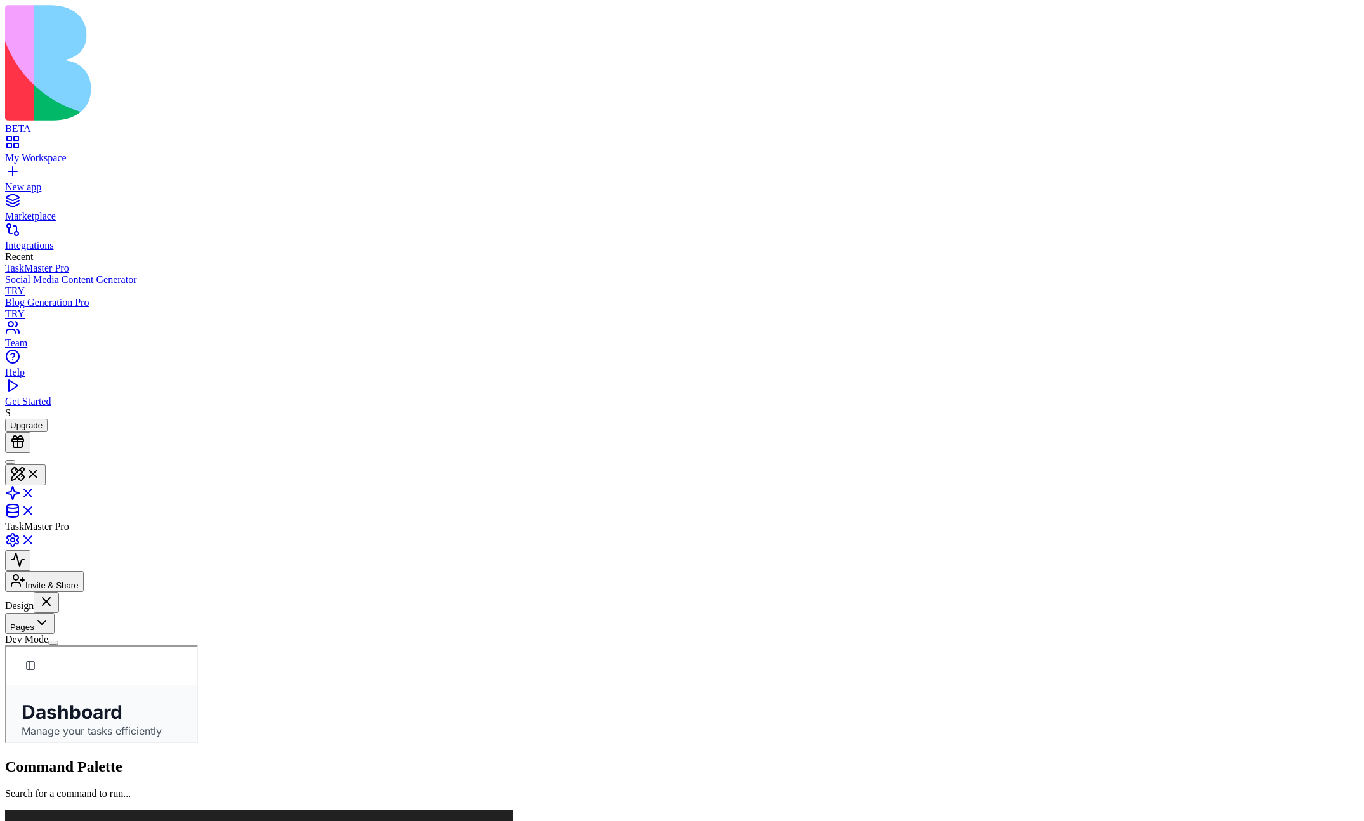
click at [55, 592] on button "Pages" at bounding box center [30, 623] width 50 height 21
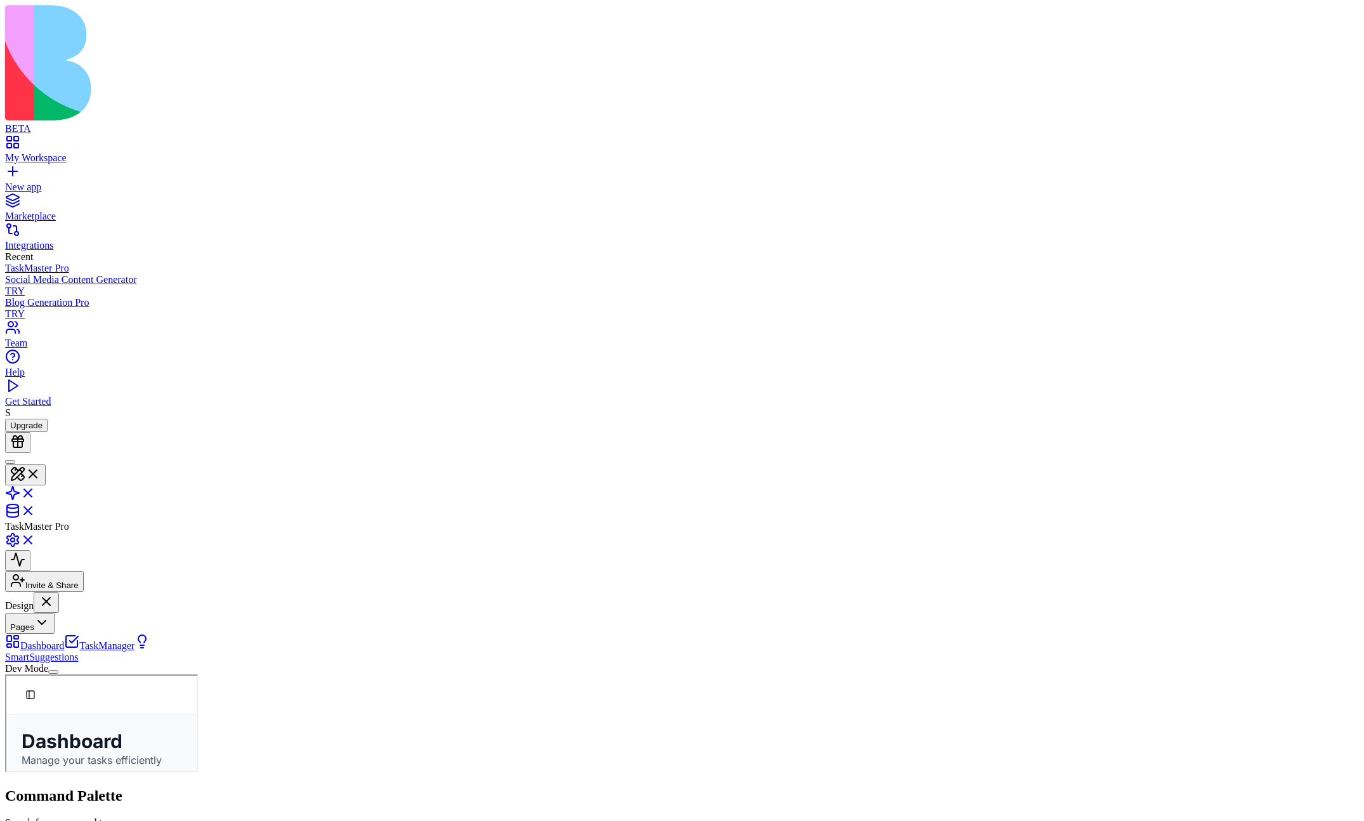
click at [55, 592] on button "Pages" at bounding box center [30, 623] width 50 height 21
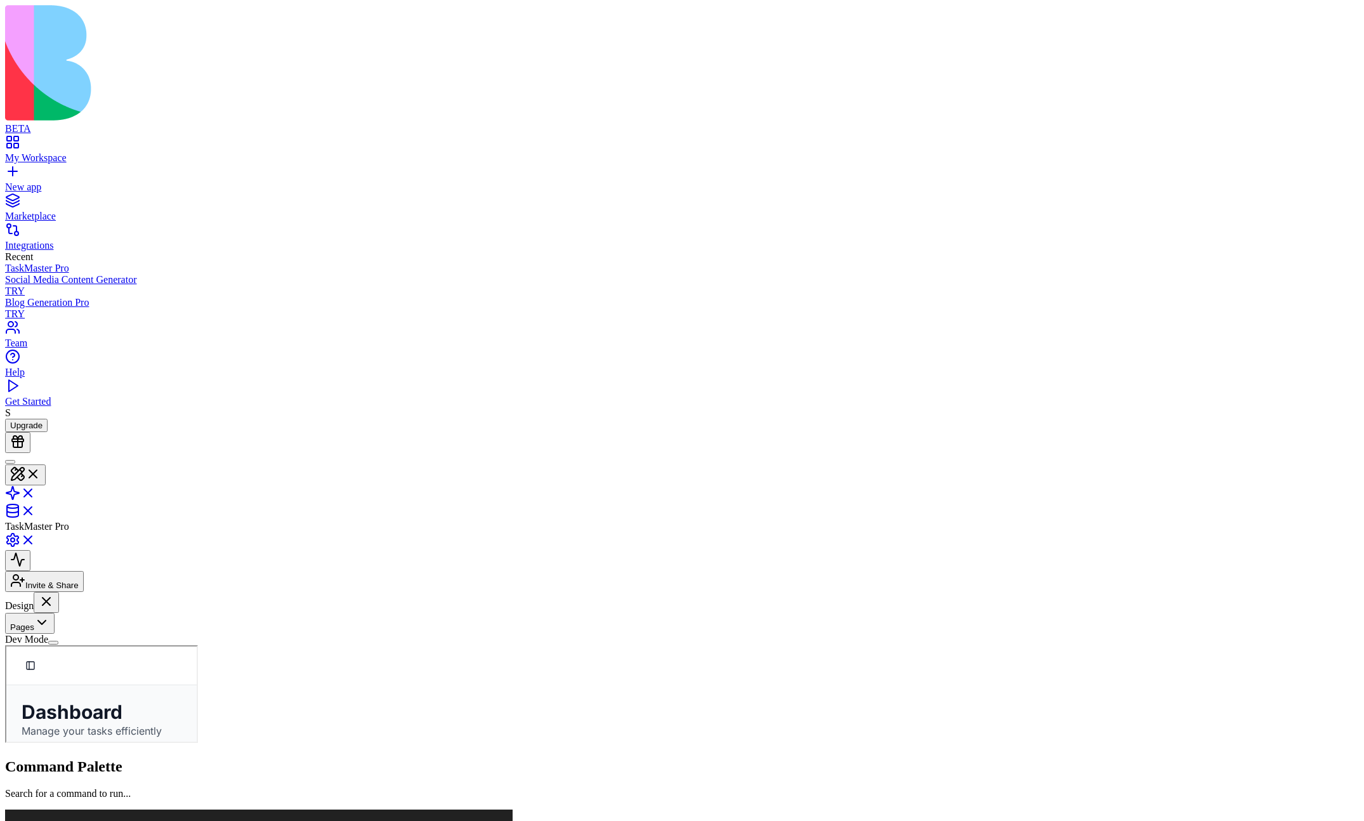
click at [55, 592] on button "Pages" at bounding box center [30, 623] width 50 height 21
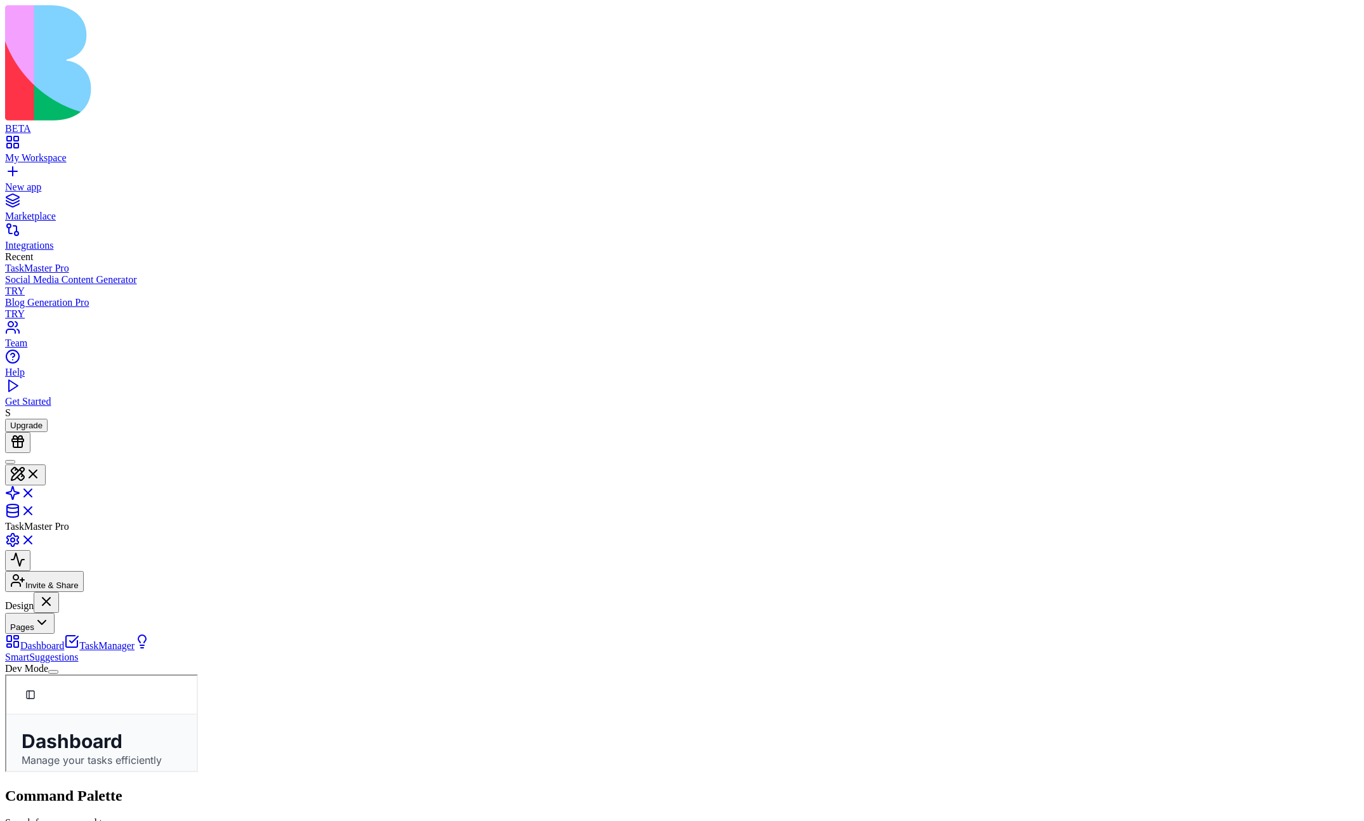
click at [55, 592] on button "Pages" at bounding box center [30, 623] width 50 height 21
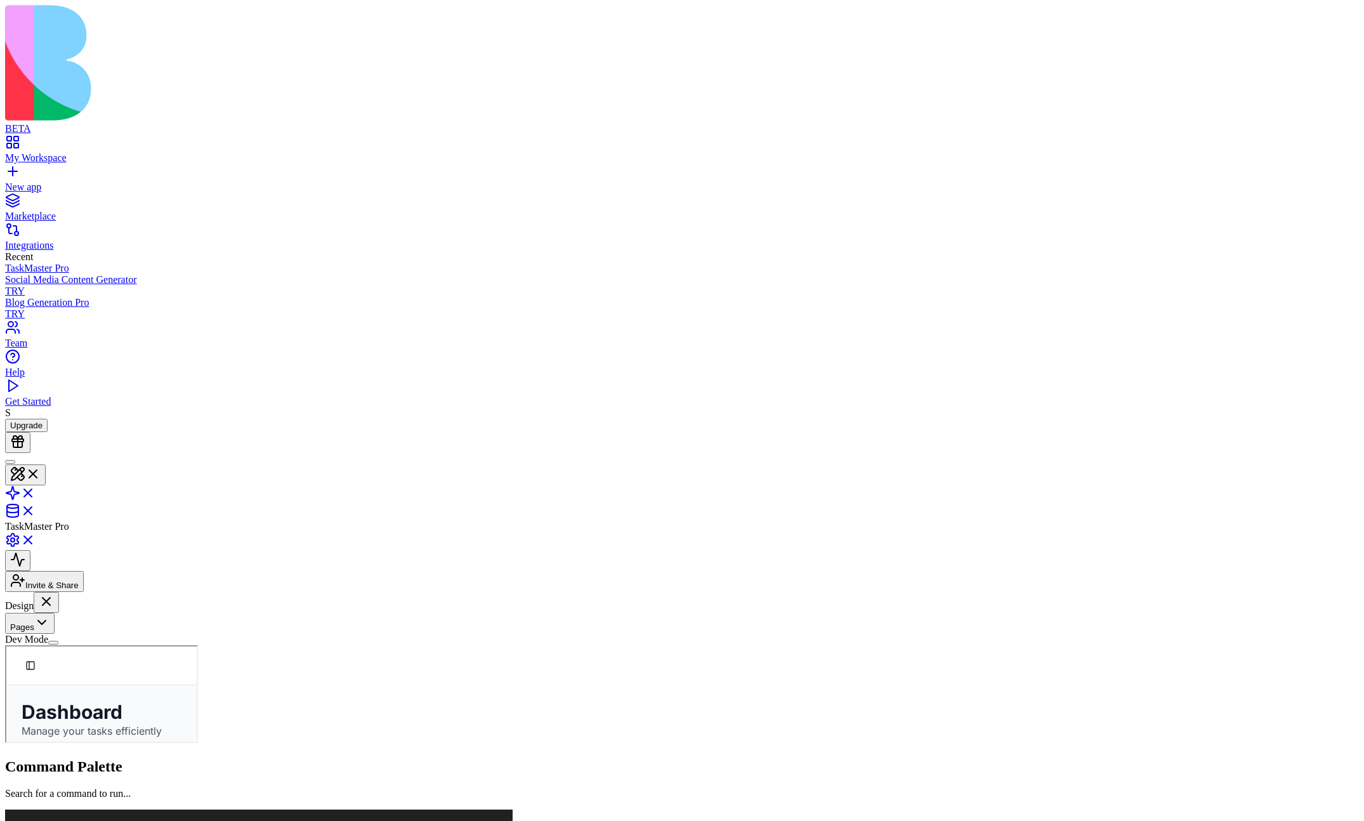
click at [55, 592] on button "Pages" at bounding box center [30, 623] width 50 height 21
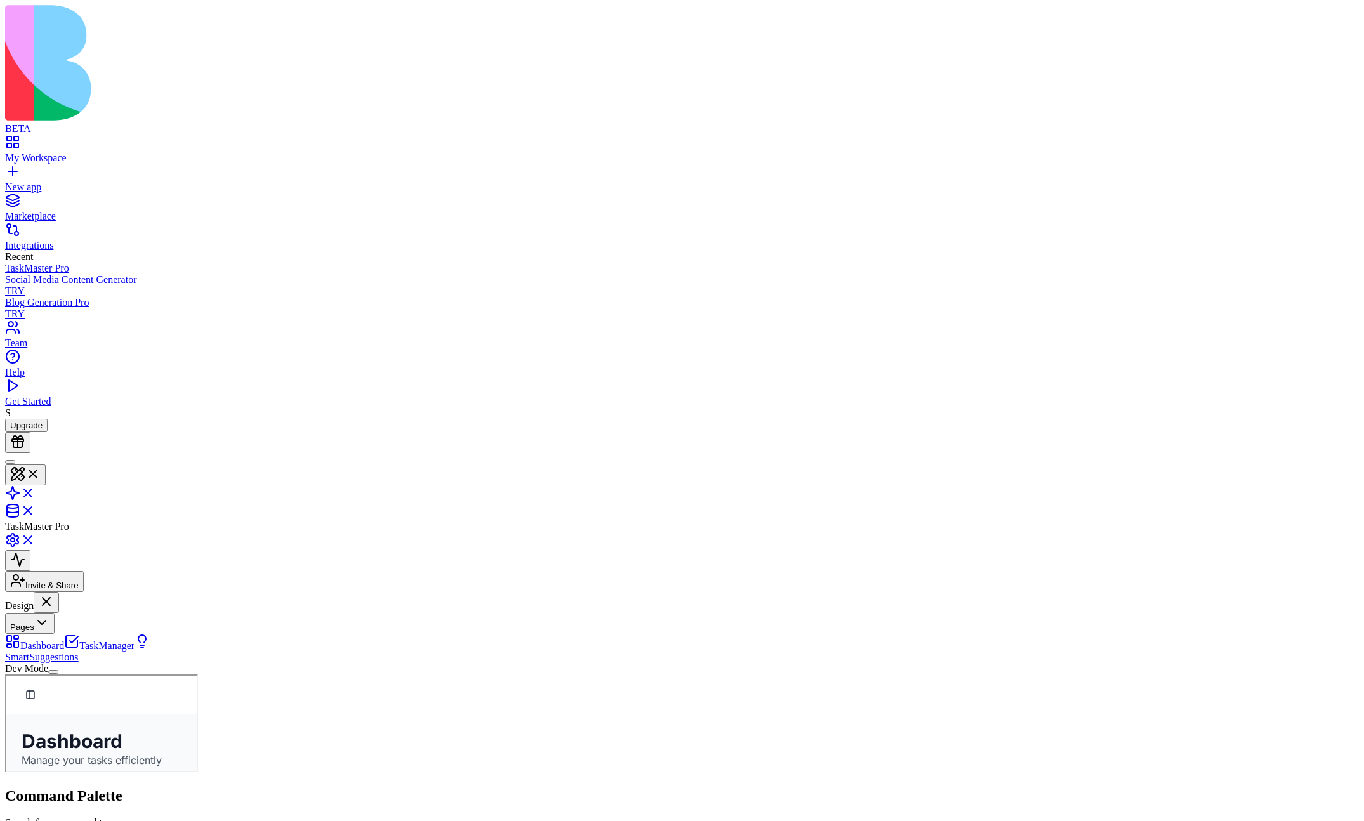
click at [55, 592] on button "Pages" at bounding box center [30, 623] width 50 height 21
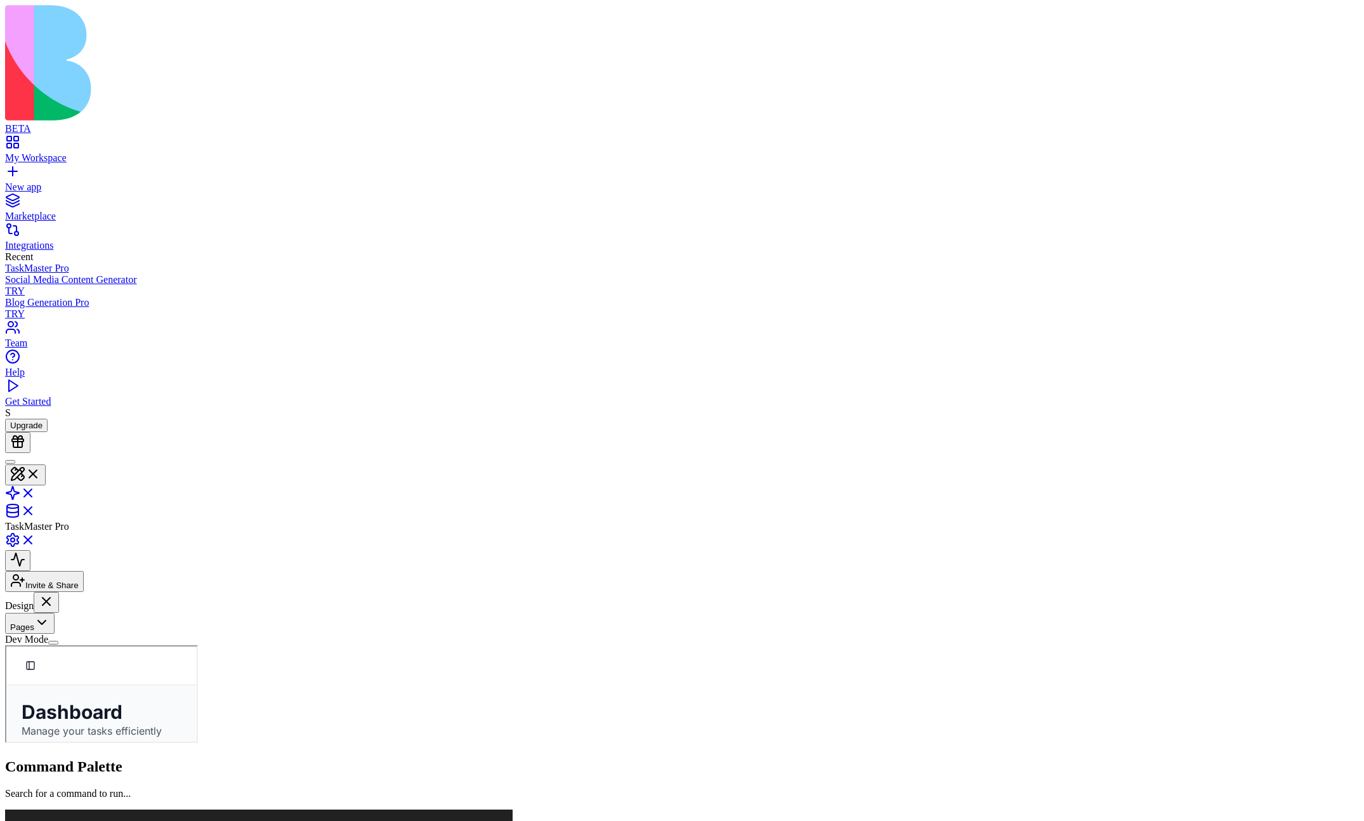
click at [55, 592] on button "Pages" at bounding box center [30, 623] width 50 height 21
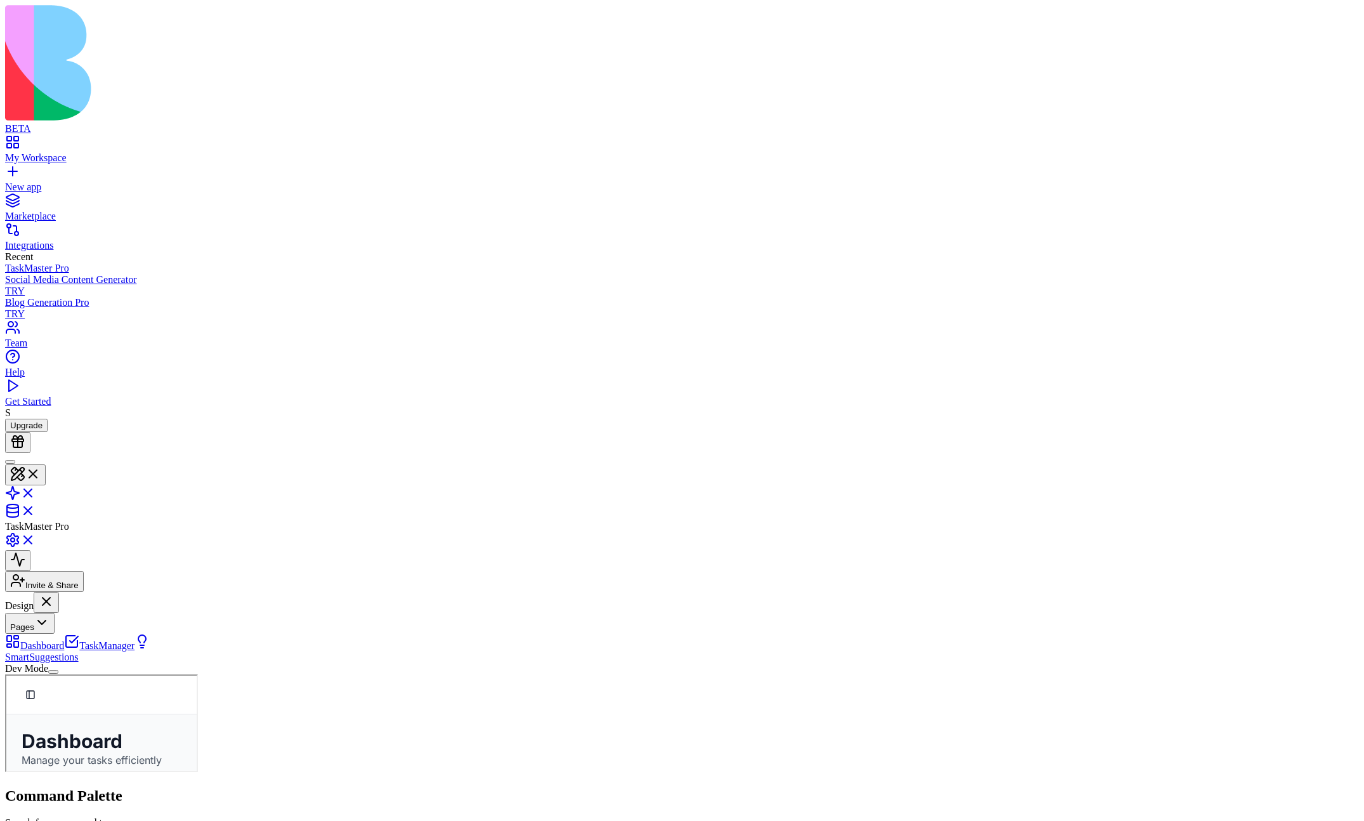
click at [55, 592] on button "Pages" at bounding box center [30, 623] width 50 height 21
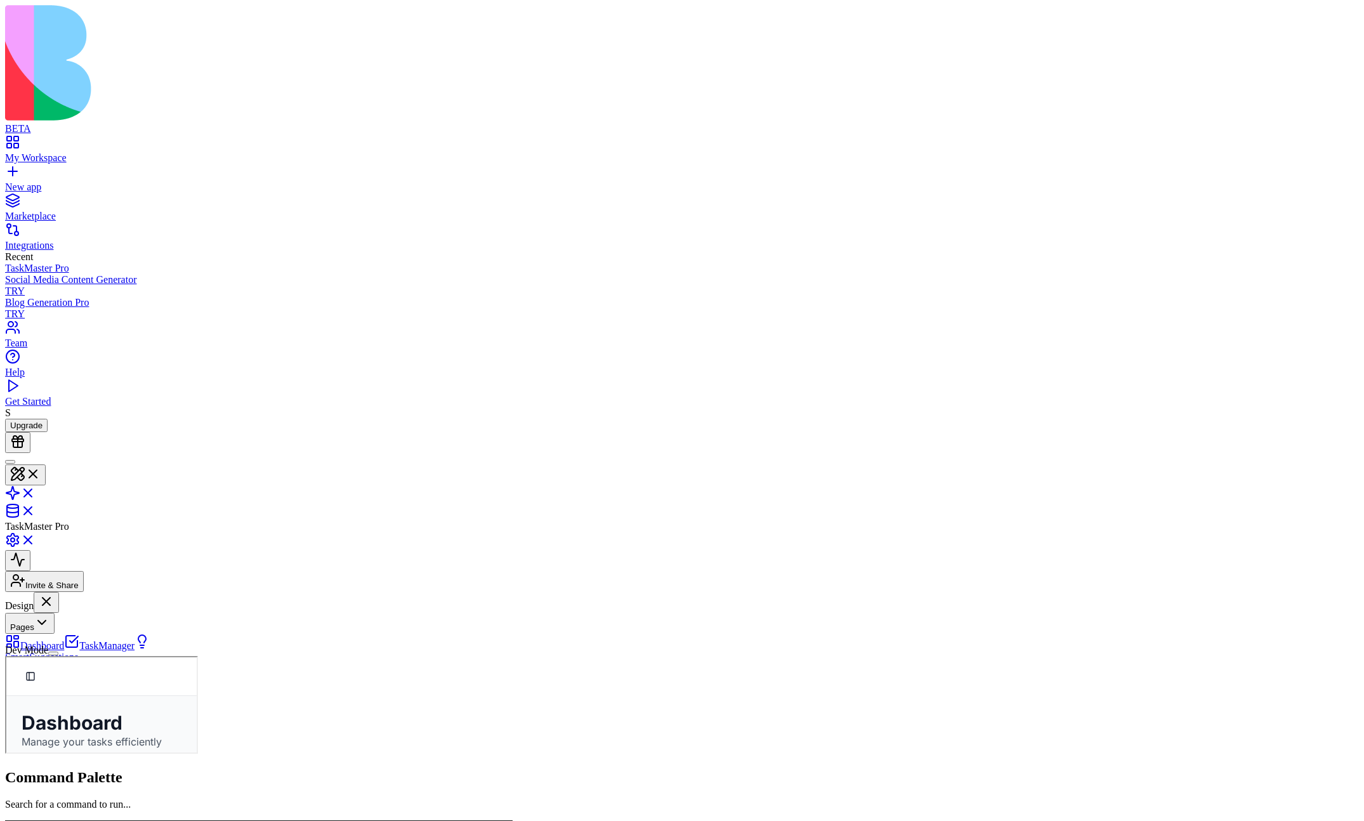
click at [55, 592] on button "Pages" at bounding box center [30, 623] width 50 height 21
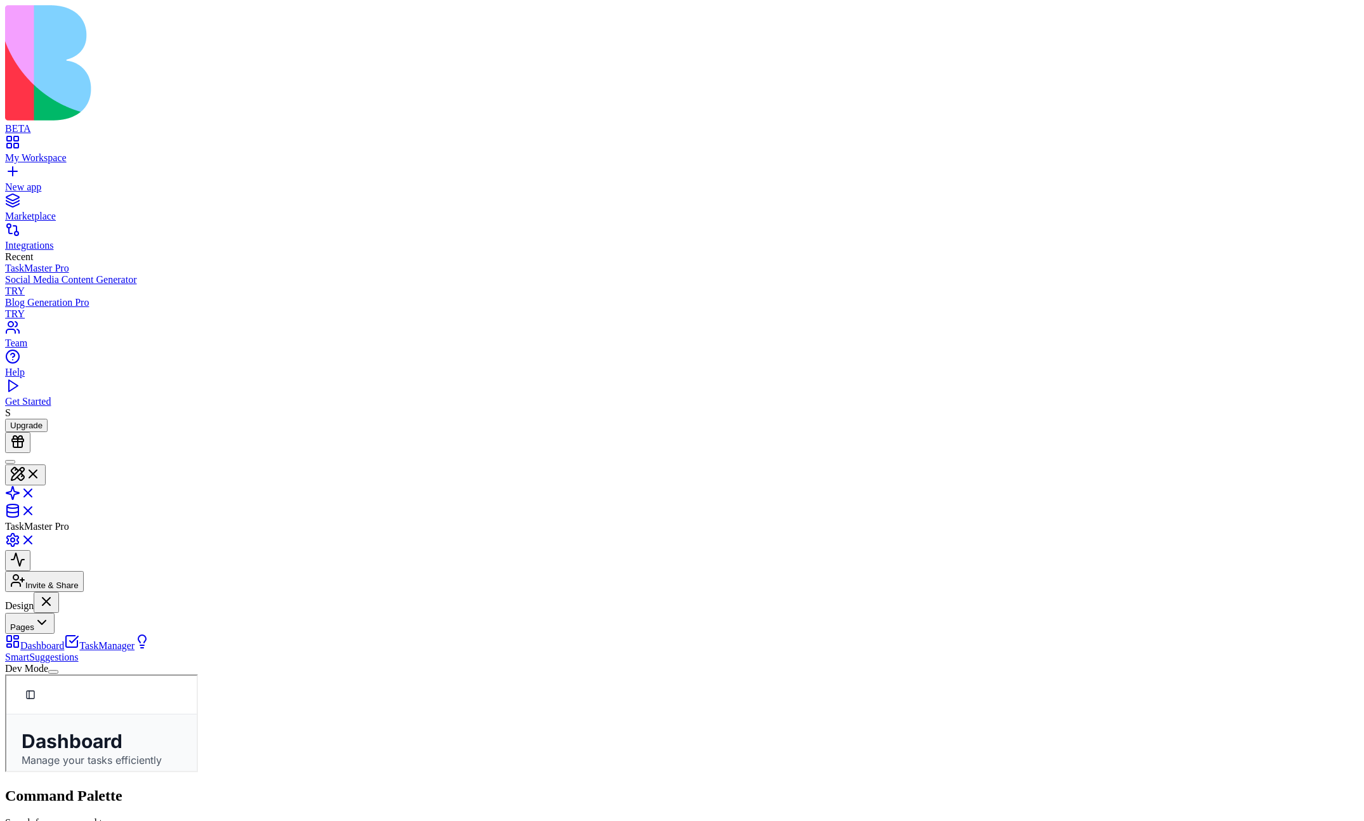
click at [55, 592] on button "Pages" at bounding box center [30, 623] width 50 height 21
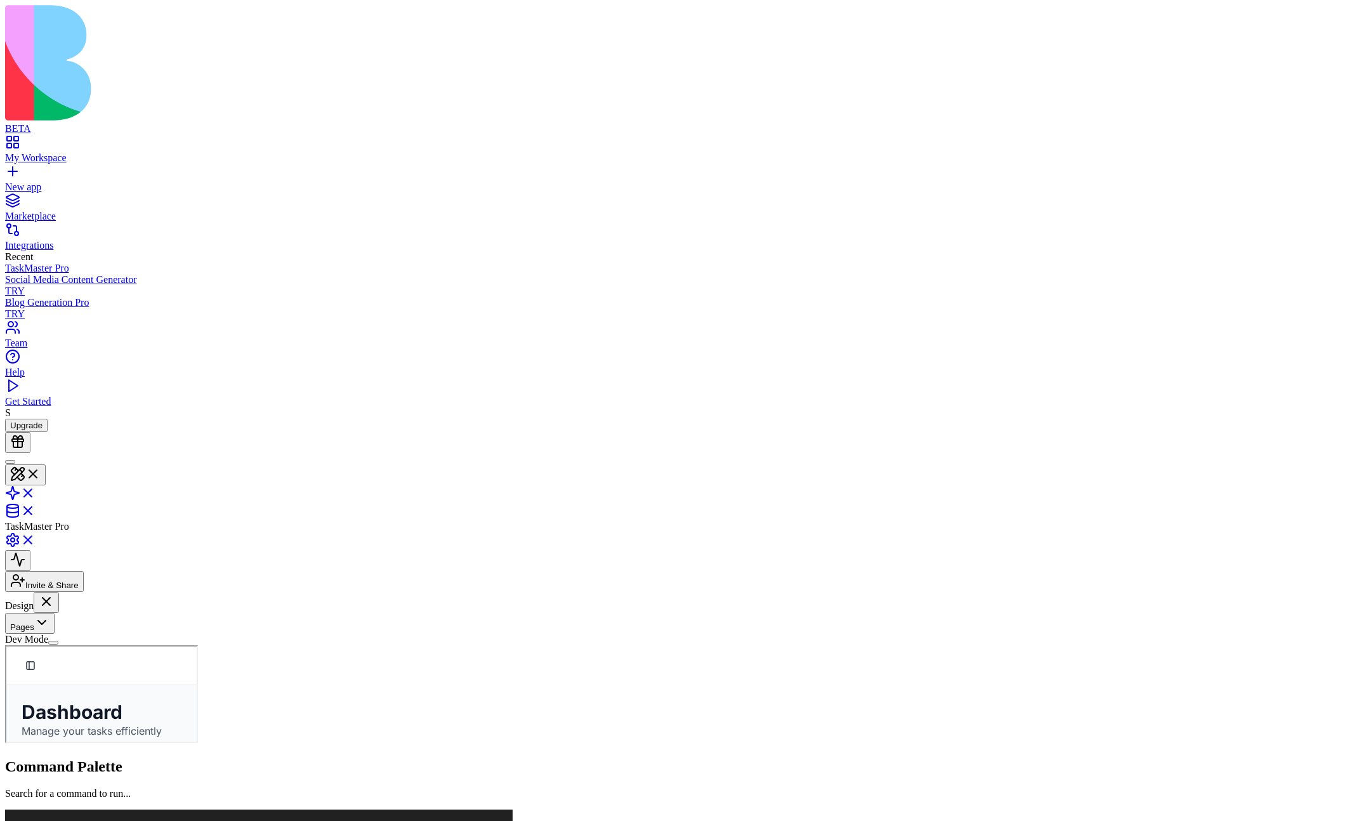
click at [55, 592] on button "Pages" at bounding box center [30, 623] width 50 height 21
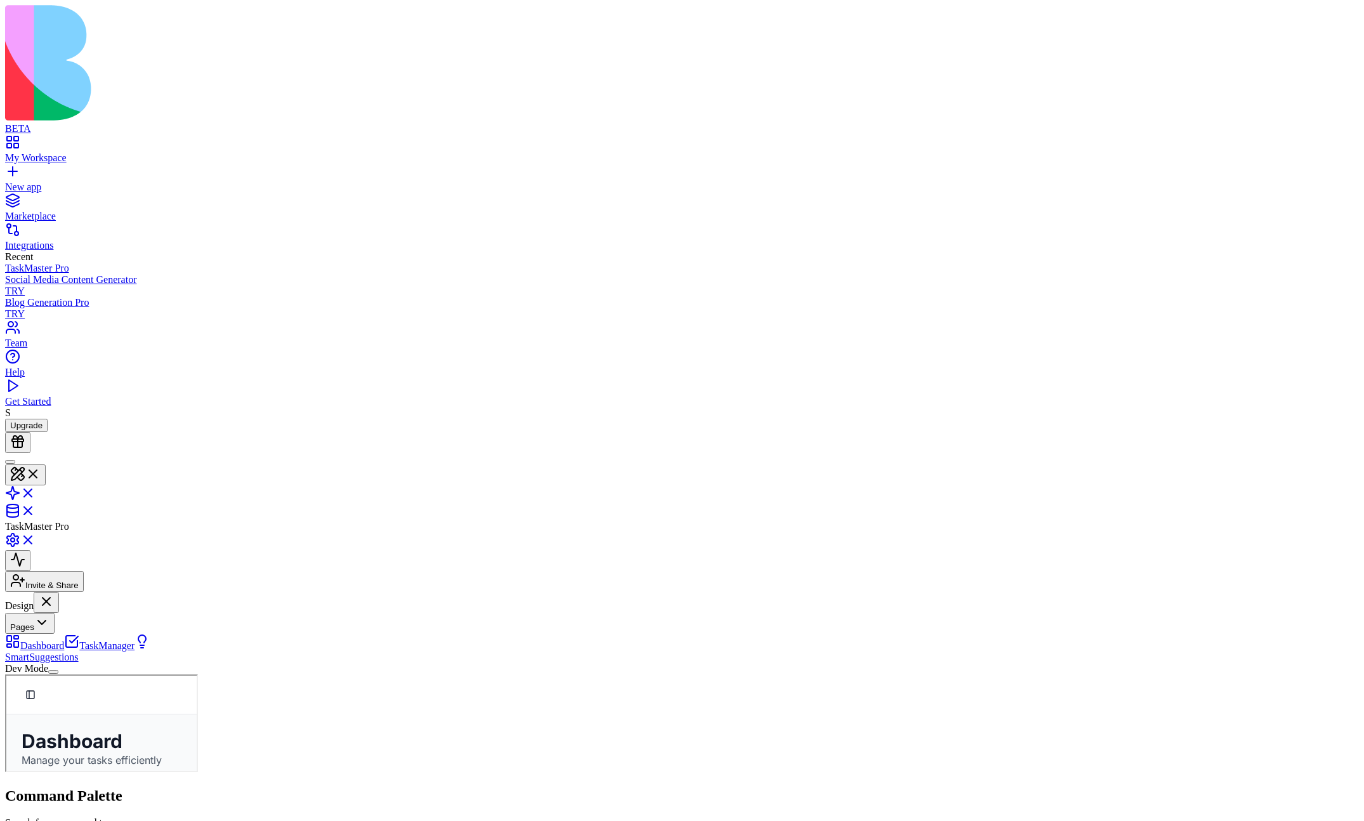
click at [55, 592] on button "Pages" at bounding box center [30, 623] width 50 height 21
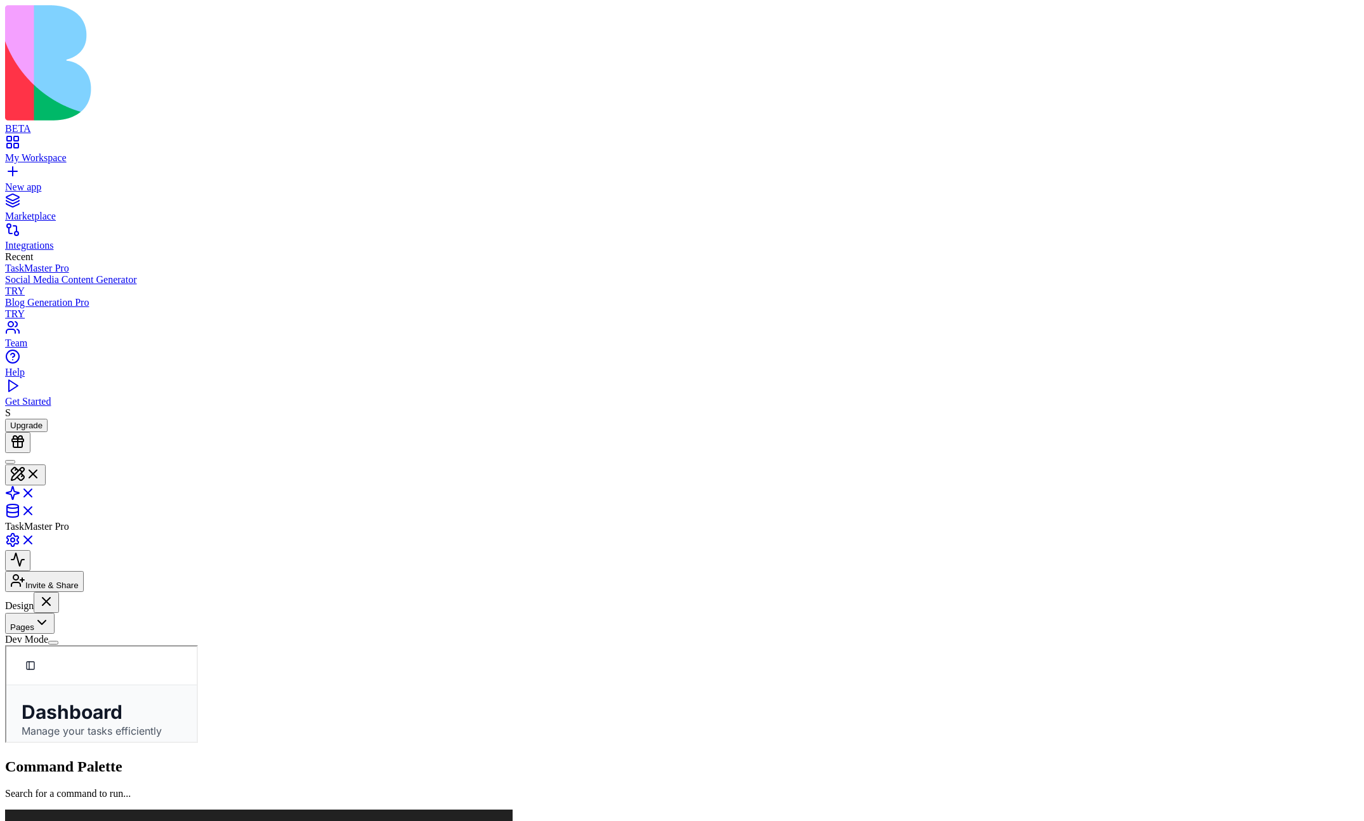
click at [55, 592] on button "Pages" at bounding box center [30, 623] width 50 height 21
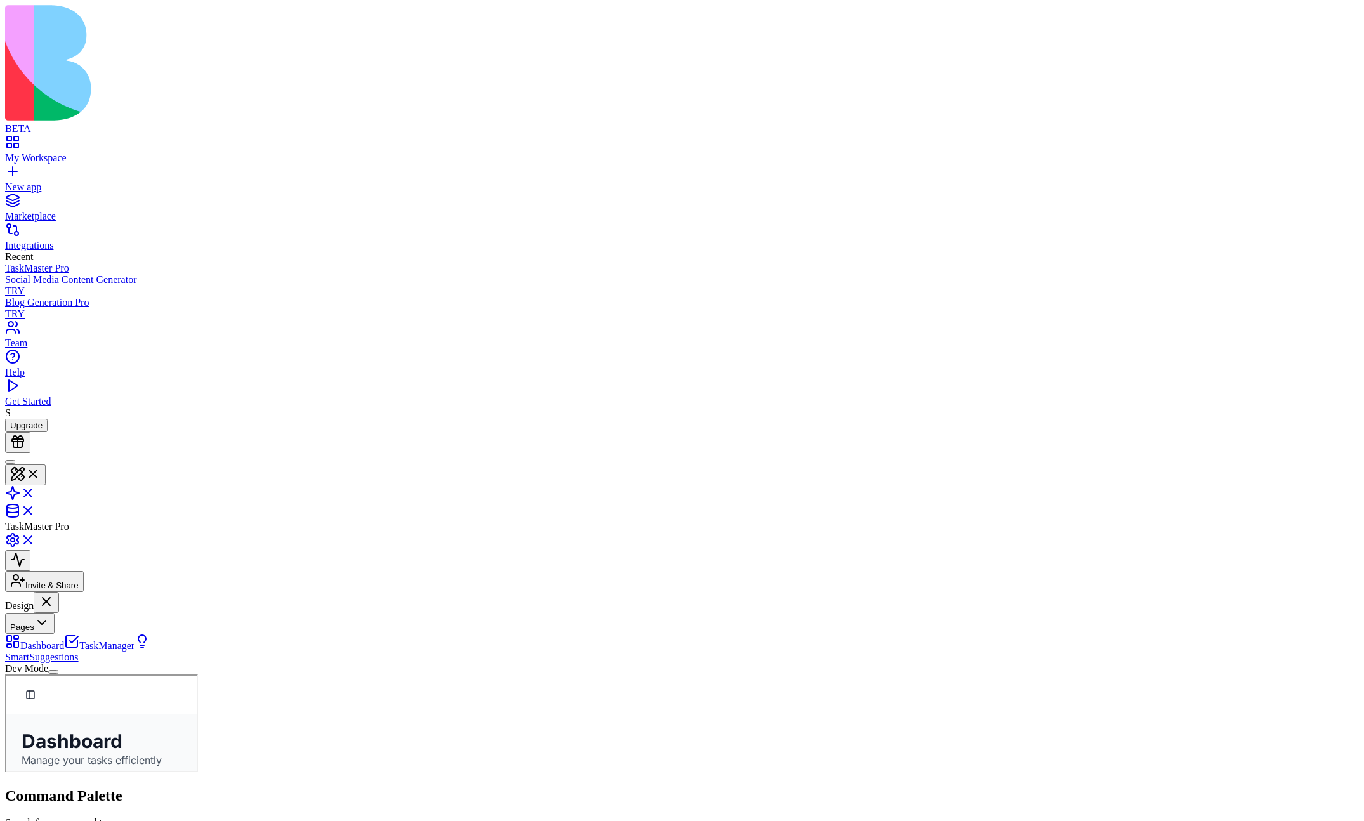
click at [55, 592] on button "Pages" at bounding box center [30, 623] width 50 height 21
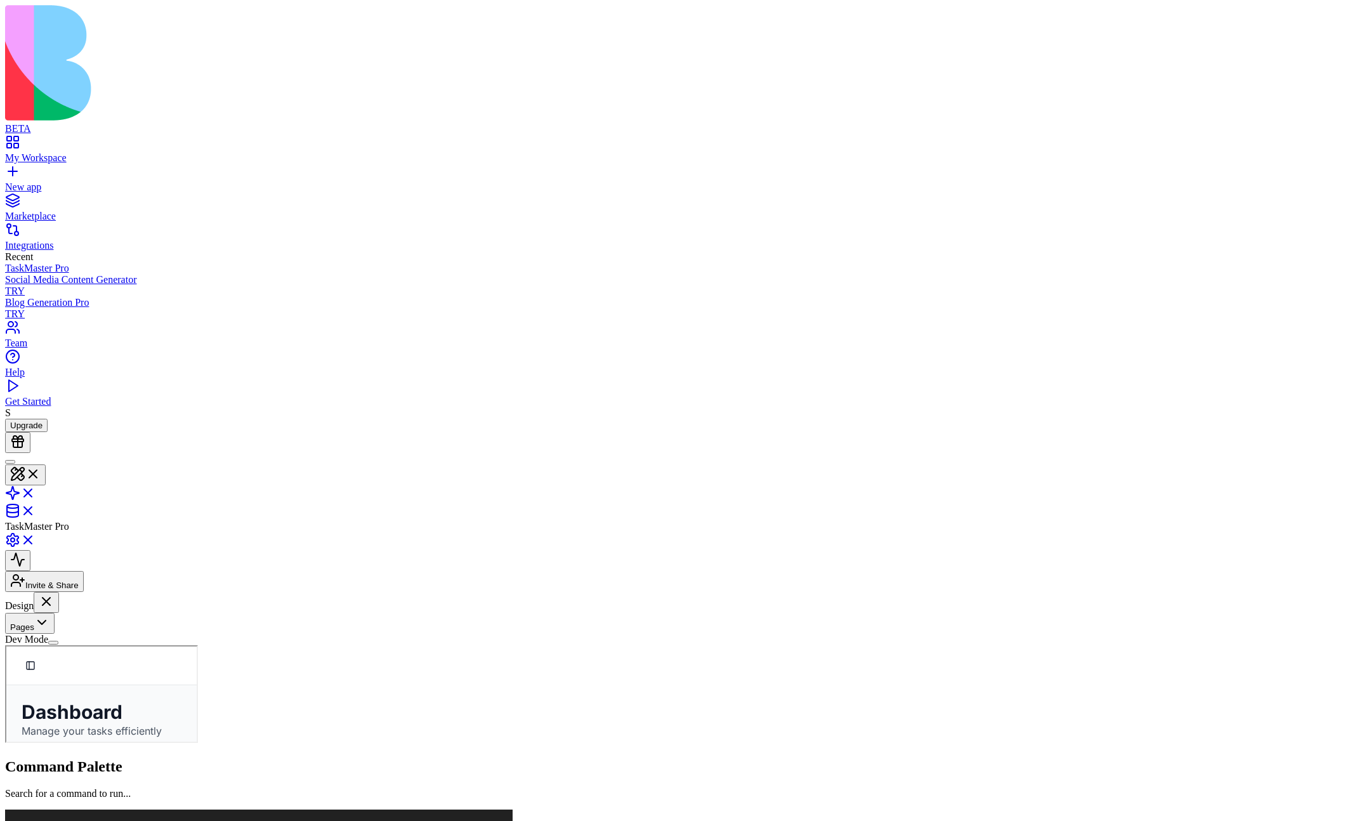
click at [55, 592] on button "Pages" at bounding box center [30, 623] width 50 height 21
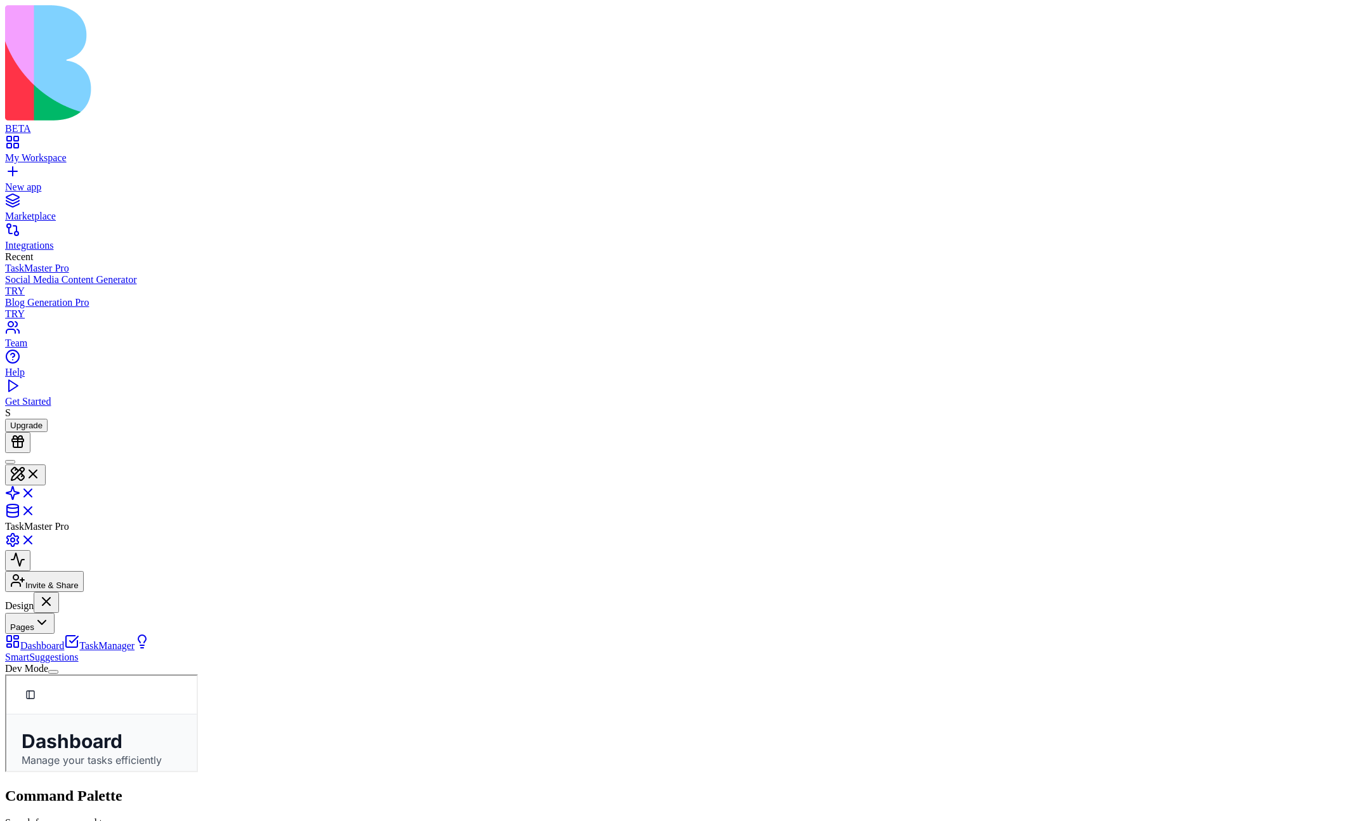
click at [55, 592] on button "Pages" at bounding box center [30, 623] width 50 height 21
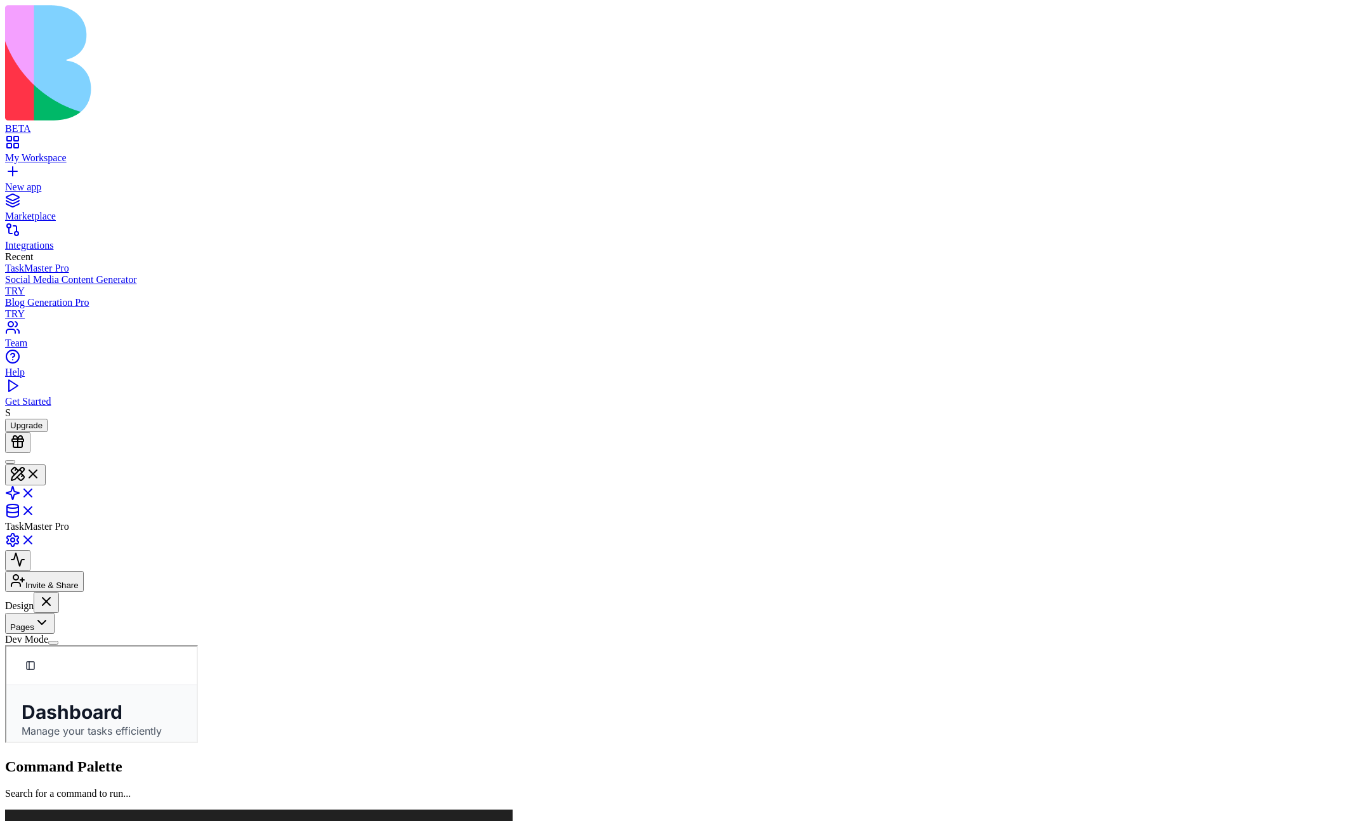
click at [55, 592] on button "Pages" at bounding box center [30, 623] width 50 height 21
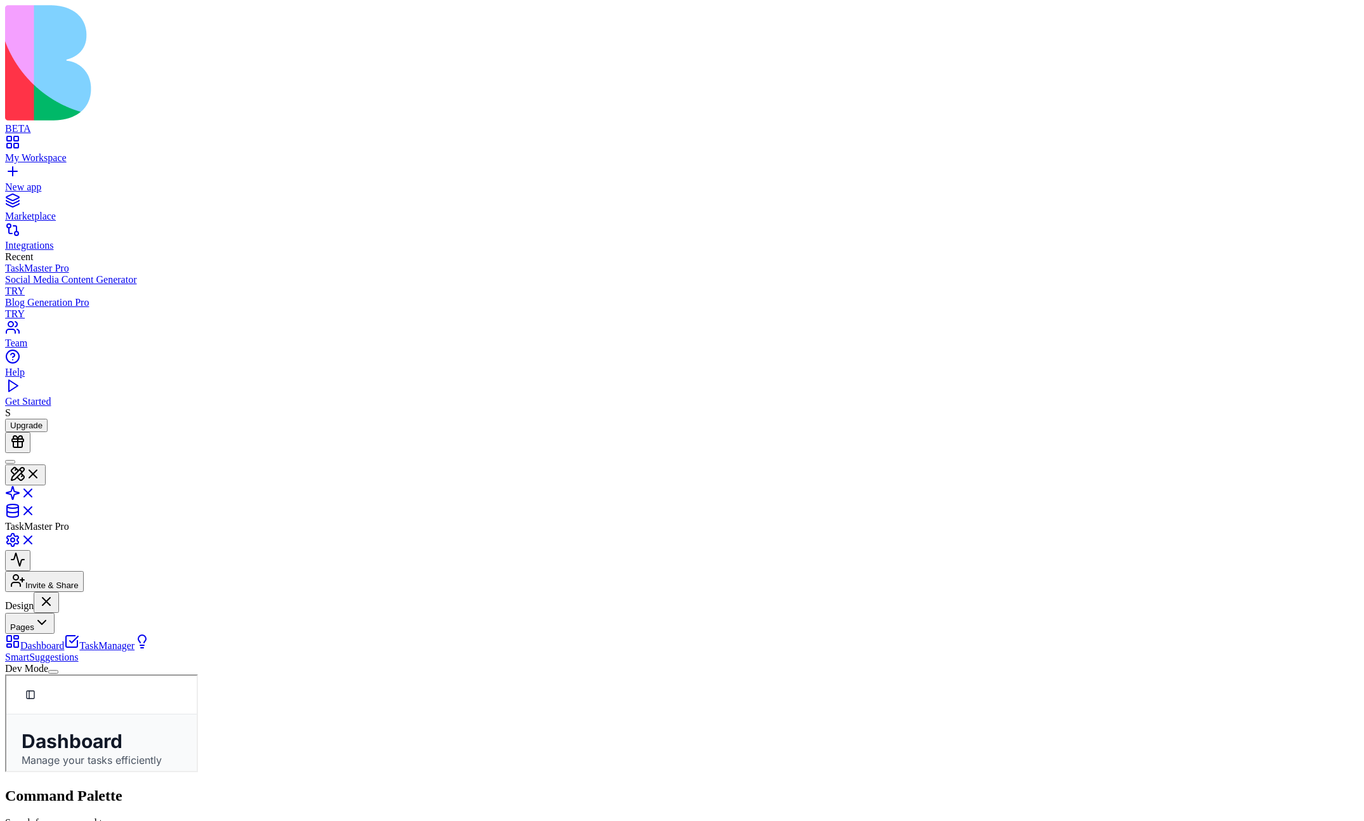
click at [55, 592] on button "Pages" at bounding box center [30, 623] width 50 height 21
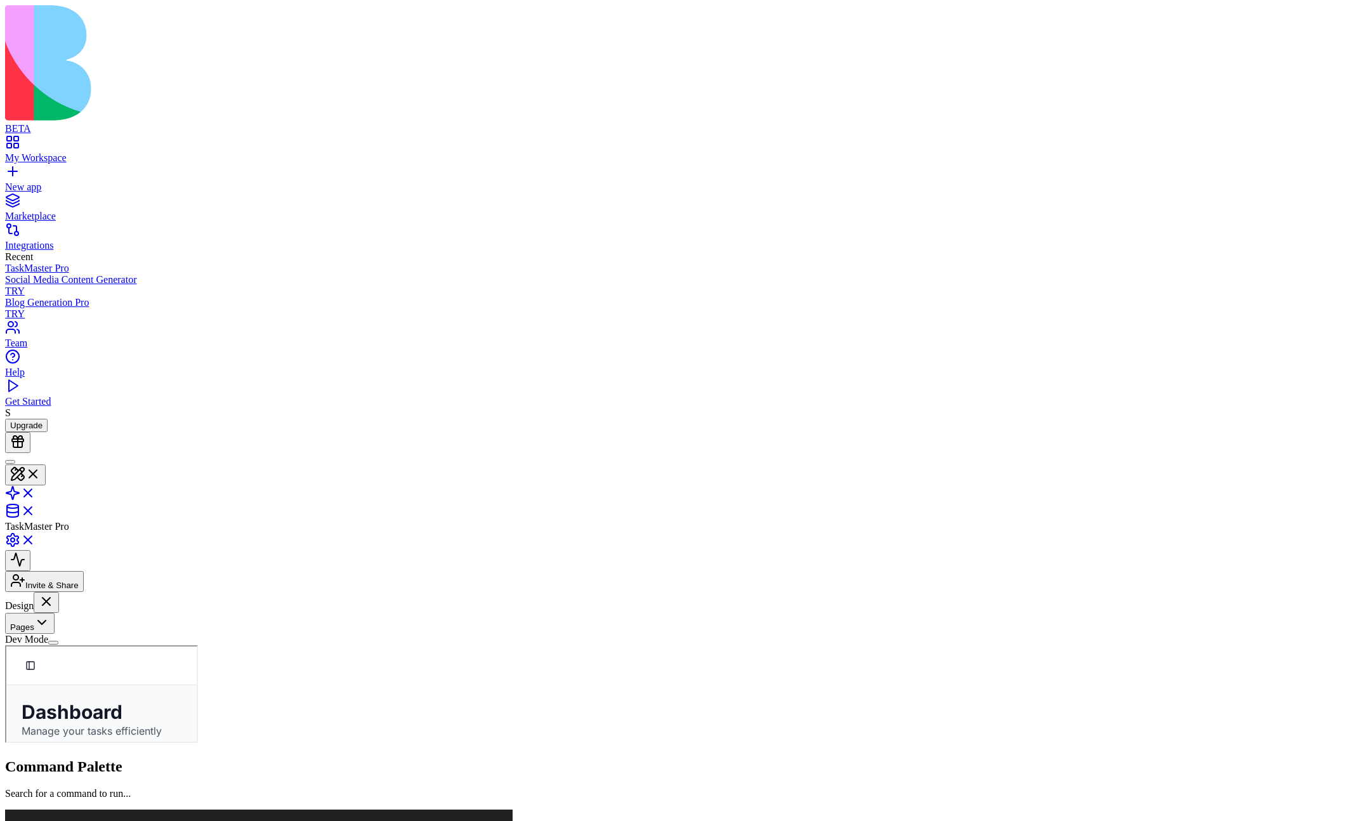
click at [55, 592] on button "Pages" at bounding box center [30, 623] width 50 height 21
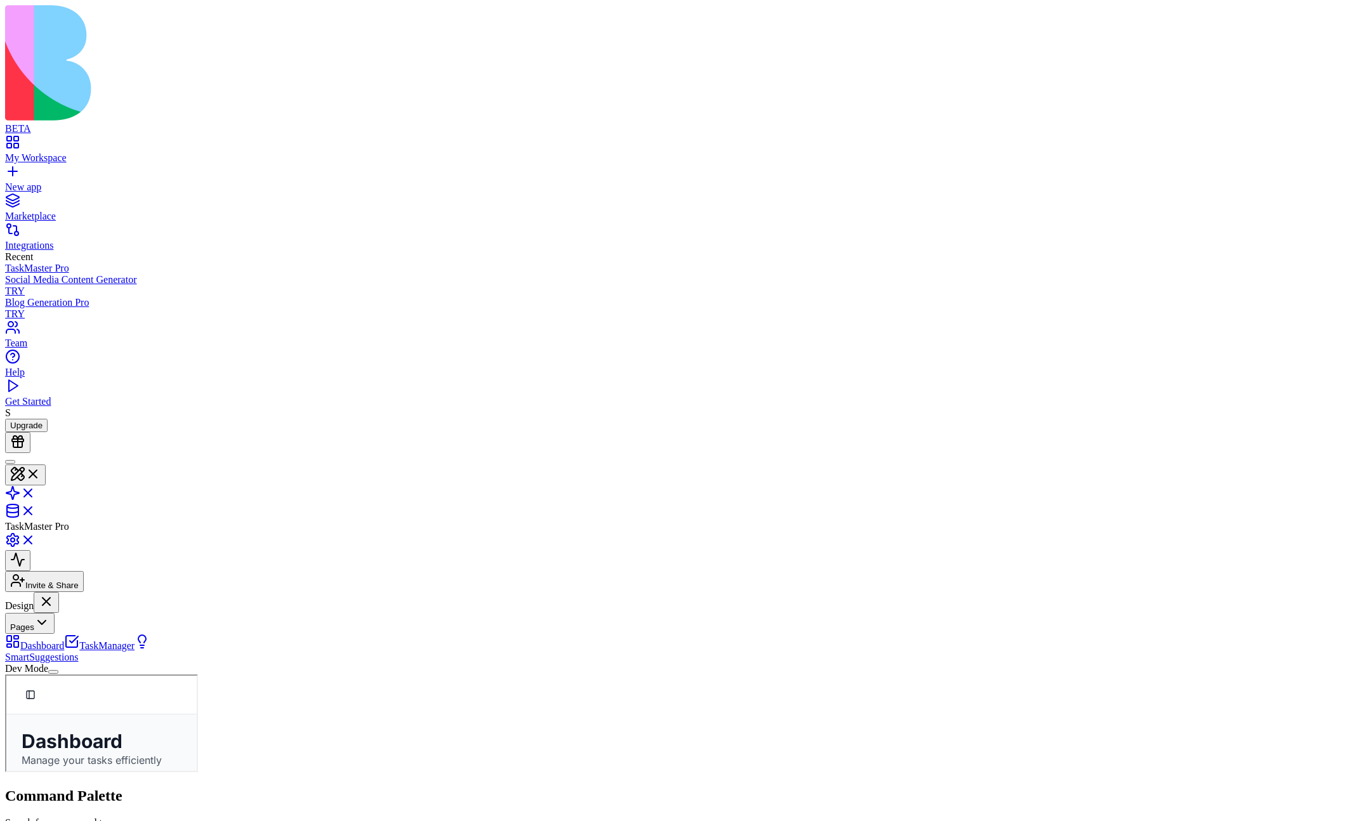
click at [55, 592] on button "Pages" at bounding box center [30, 623] width 50 height 21
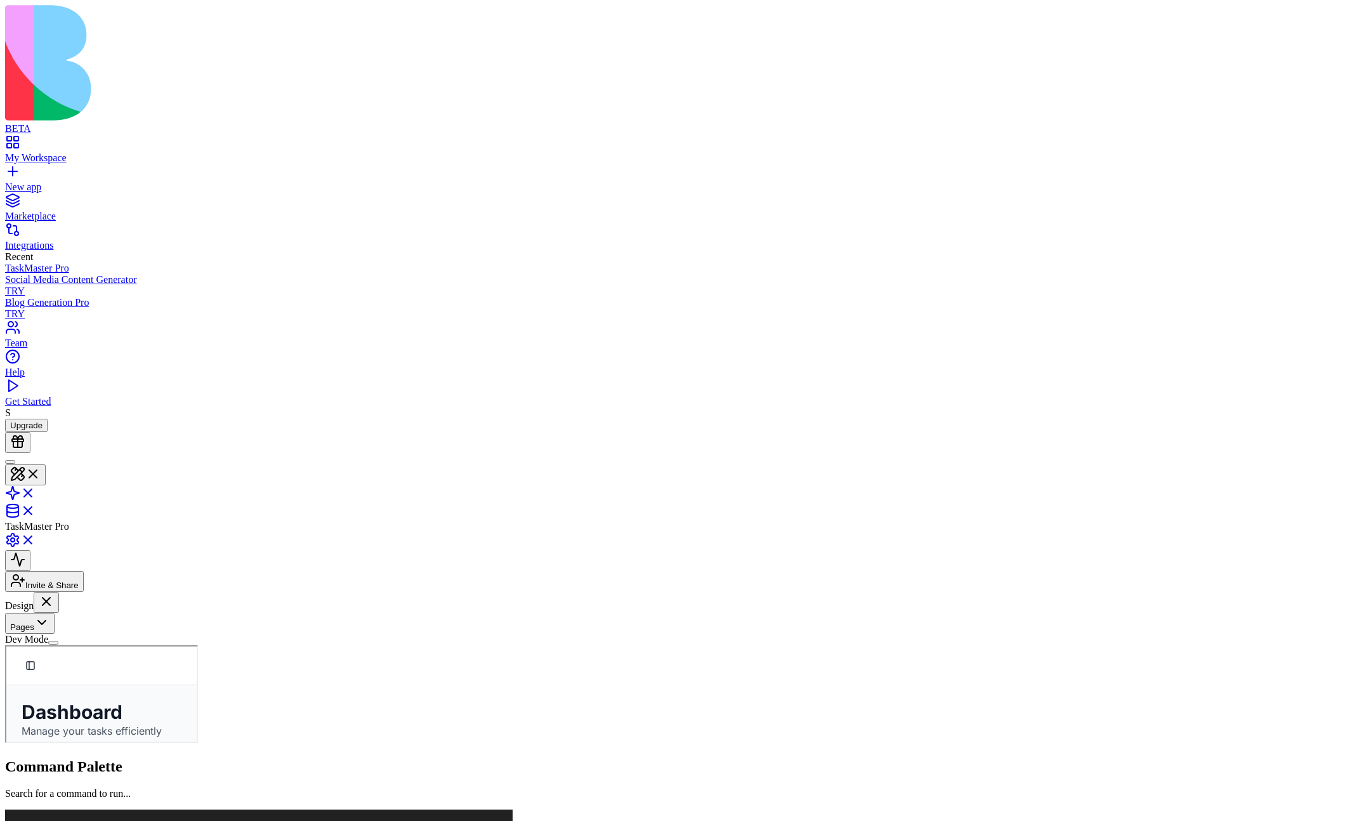
click at [55, 592] on button "Pages" at bounding box center [30, 623] width 50 height 21
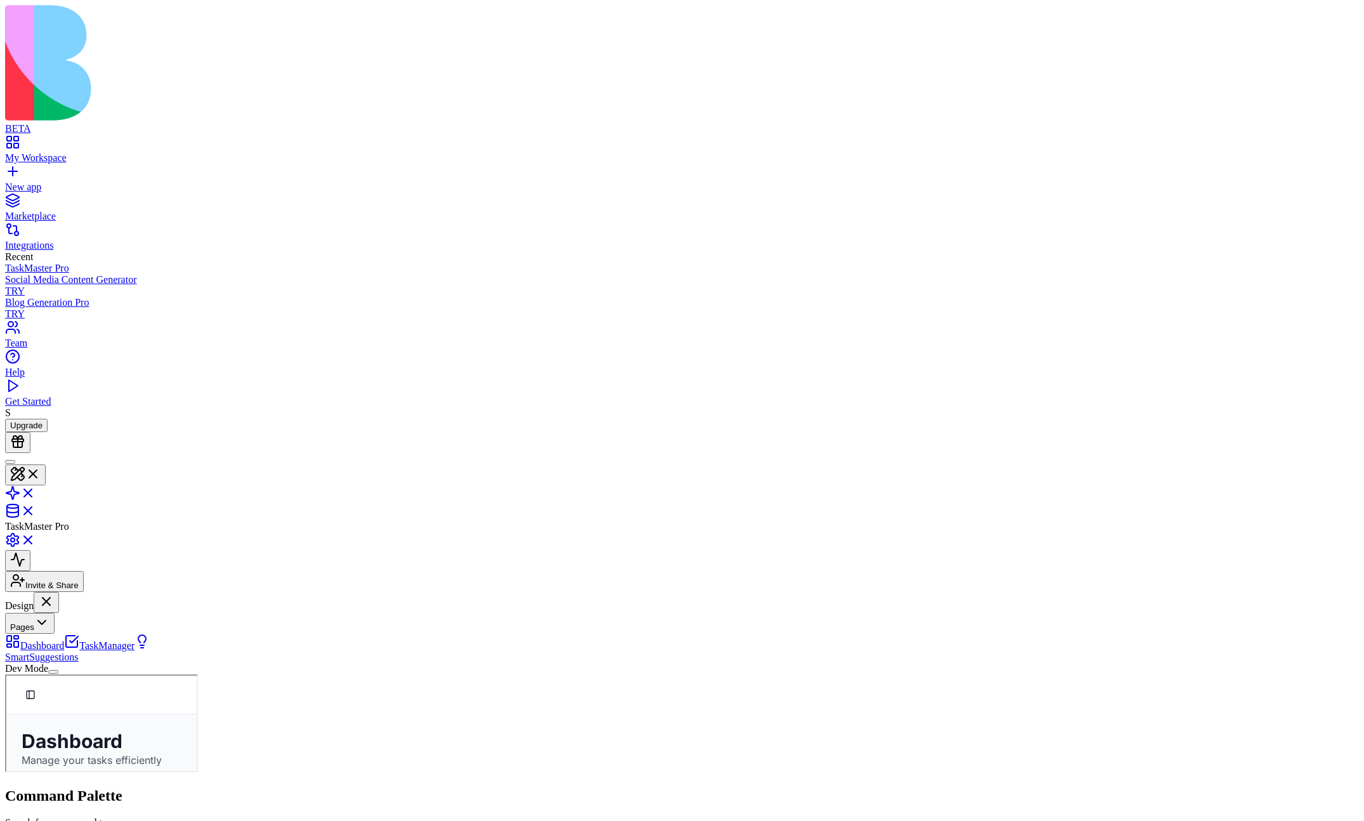
click at [55, 592] on button "Pages" at bounding box center [30, 623] width 50 height 21
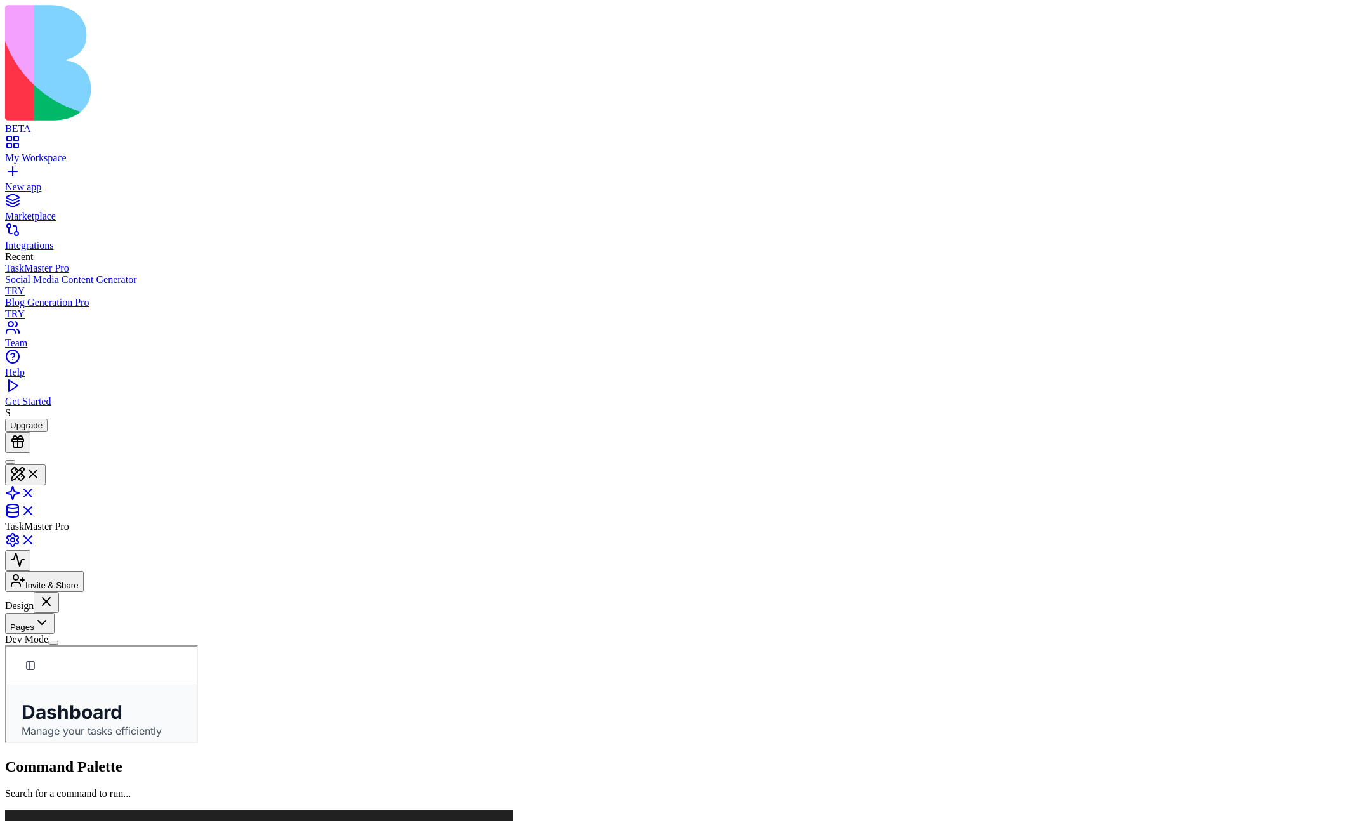
click at [55, 592] on button "Pages" at bounding box center [30, 623] width 50 height 21
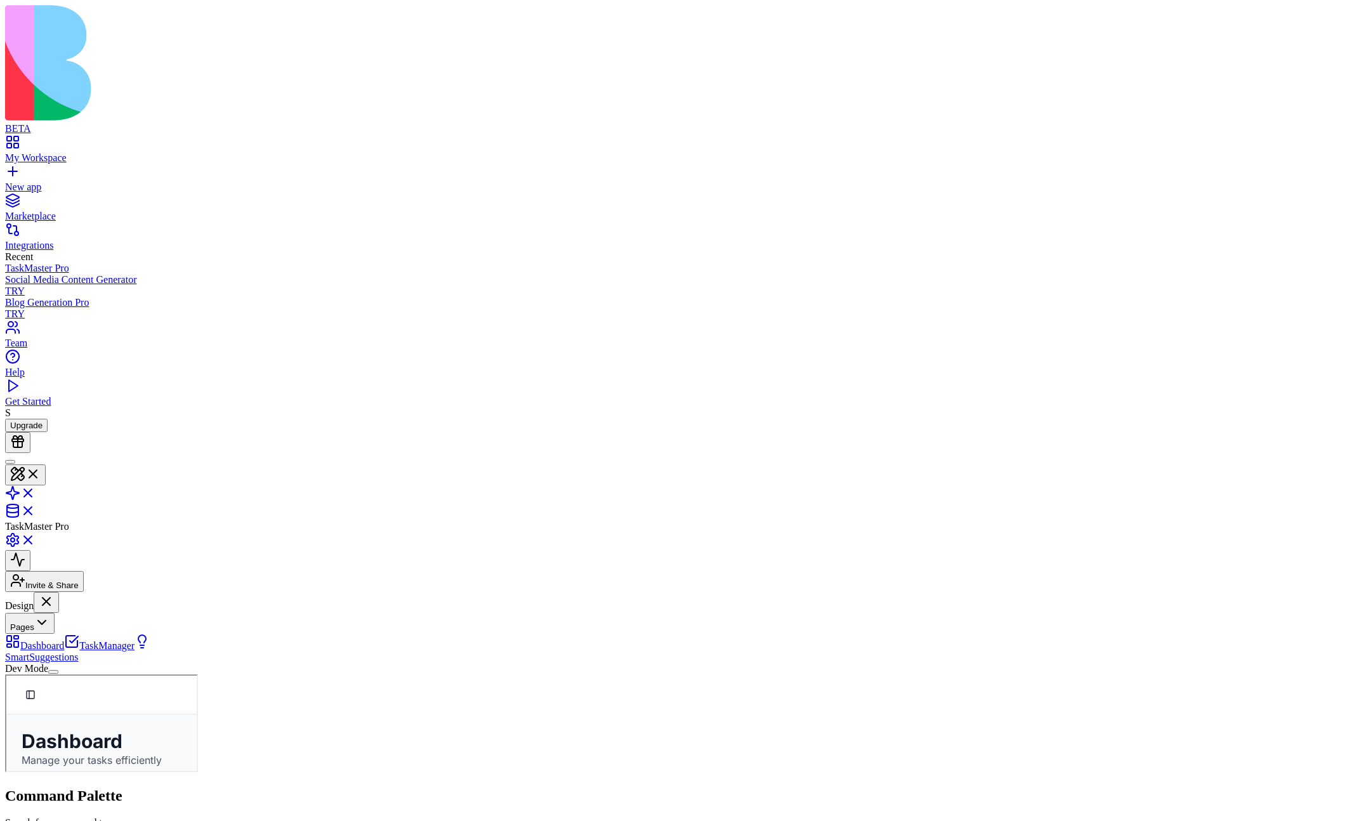
click at [55, 592] on button "Pages" at bounding box center [30, 623] width 50 height 21
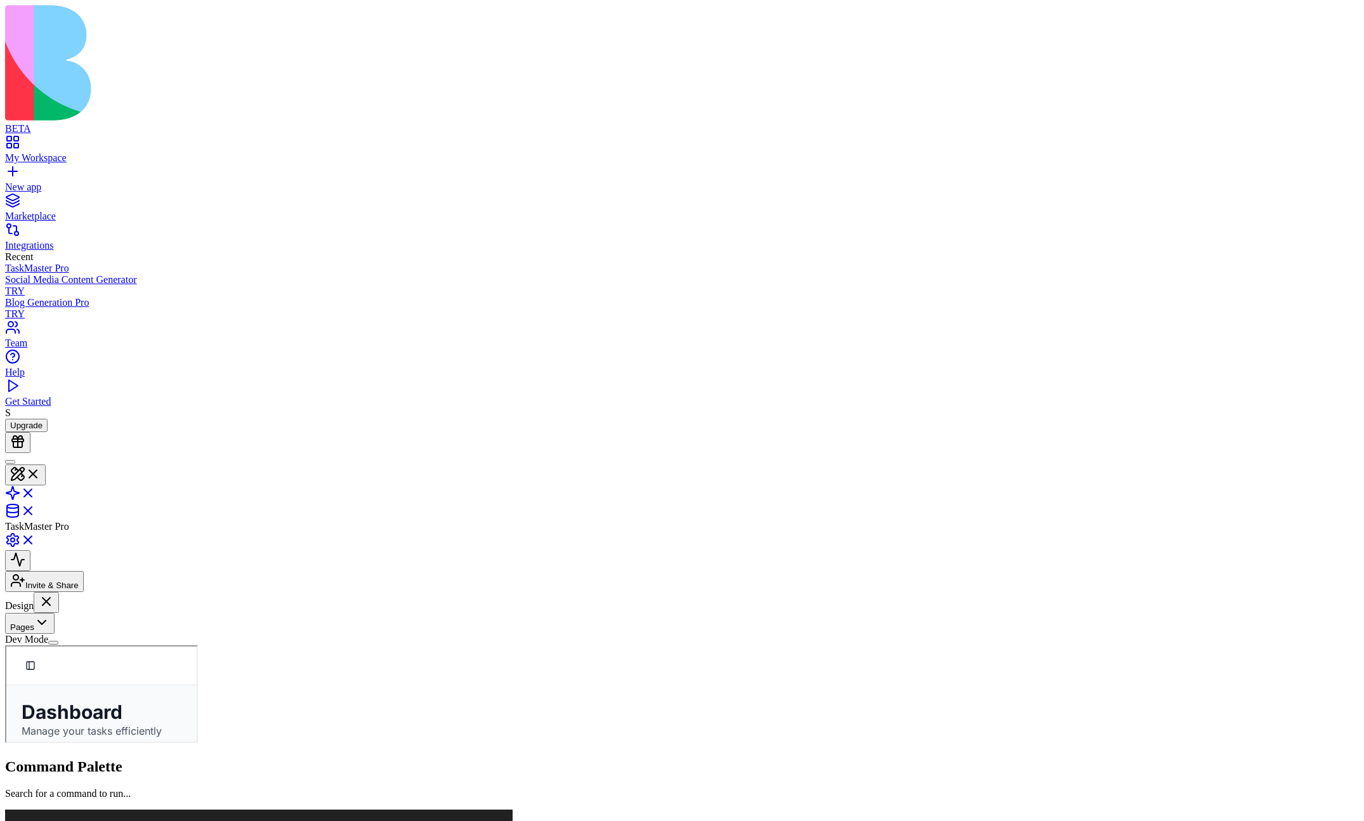
click at [55, 592] on button "Pages" at bounding box center [30, 623] width 50 height 21
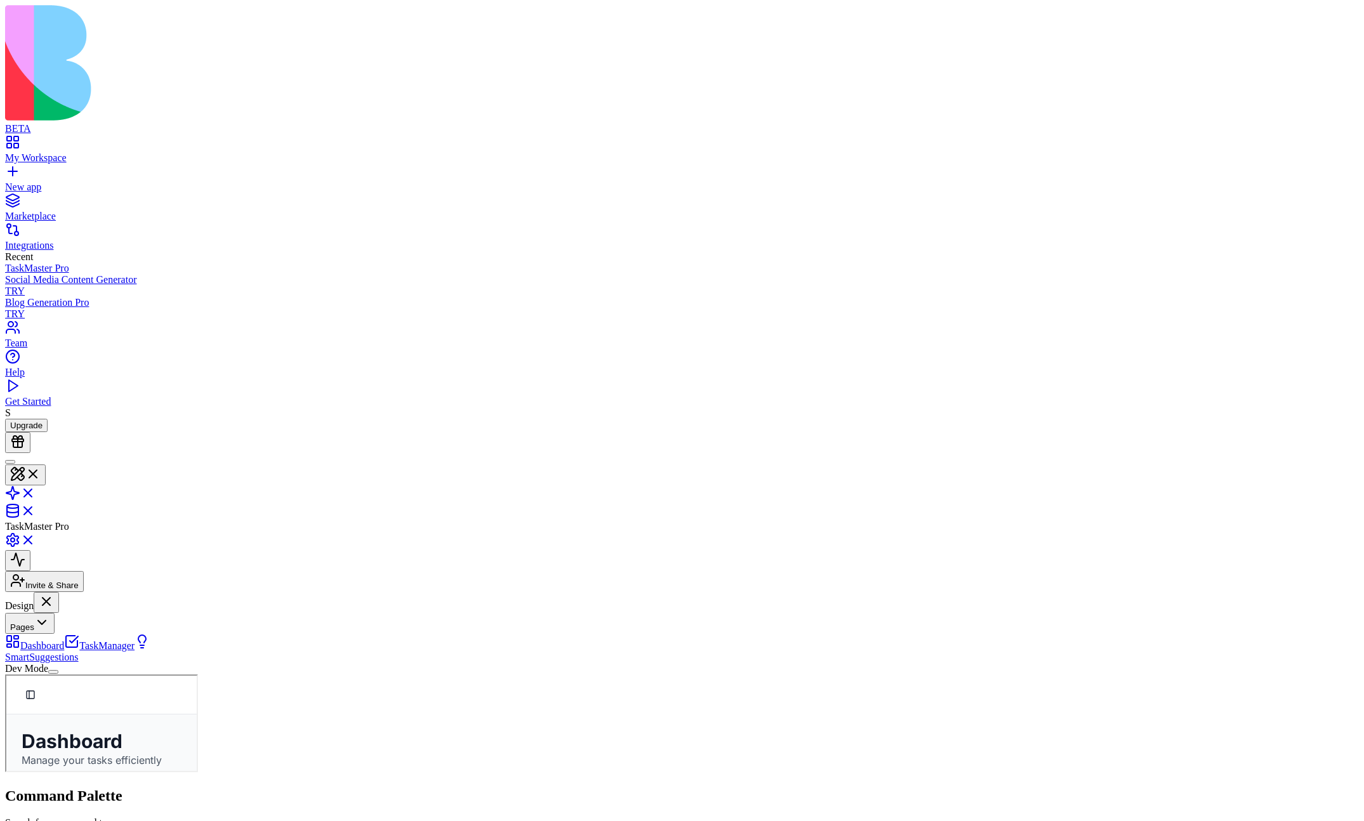
click at [55, 592] on button "Pages" at bounding box center [30, 623] width 50 height 21
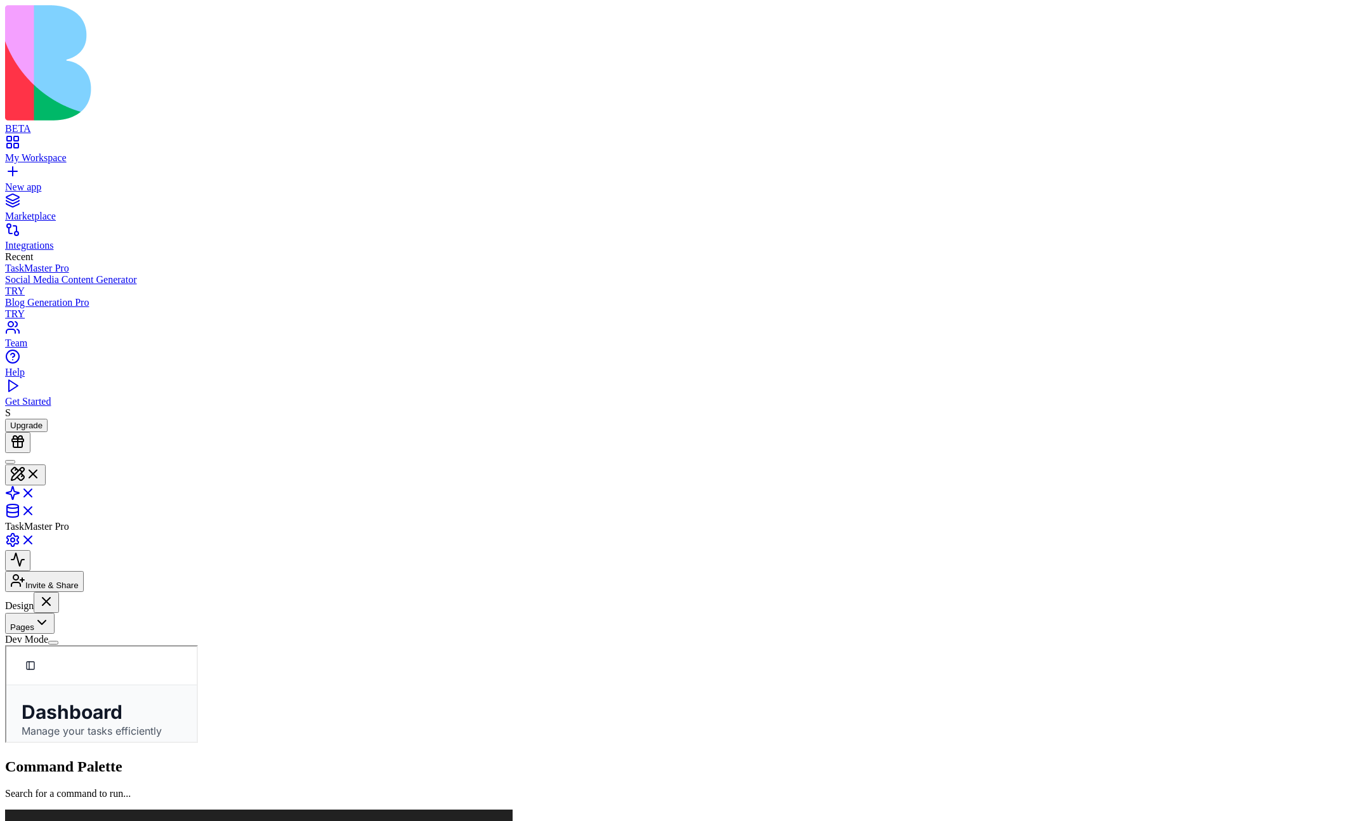
click at [55, 592] on button "Pages" at bounding box center [30, 623] width 50 height 21
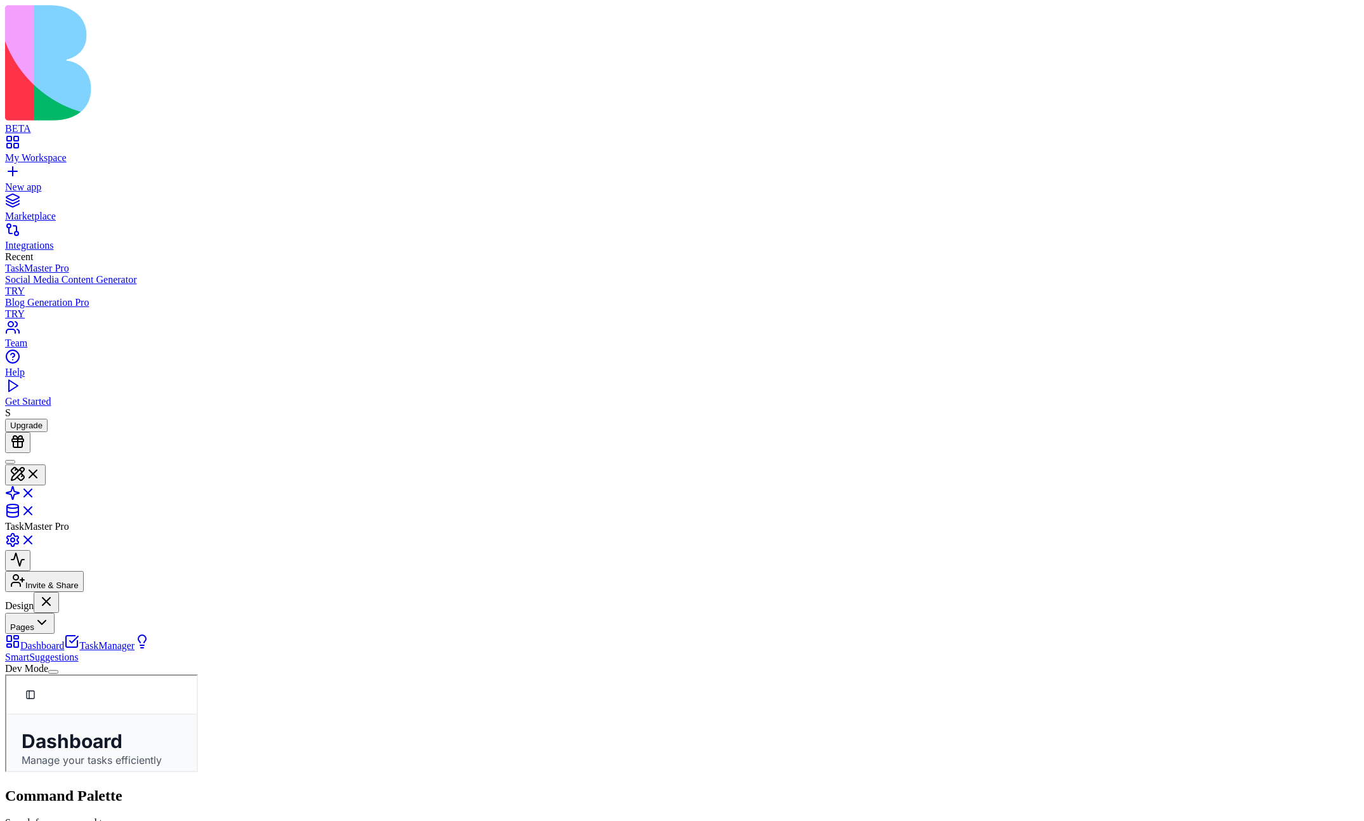
click at [55, 592] on button "Pages" at bounding box center [30, 623] width 50 height 21
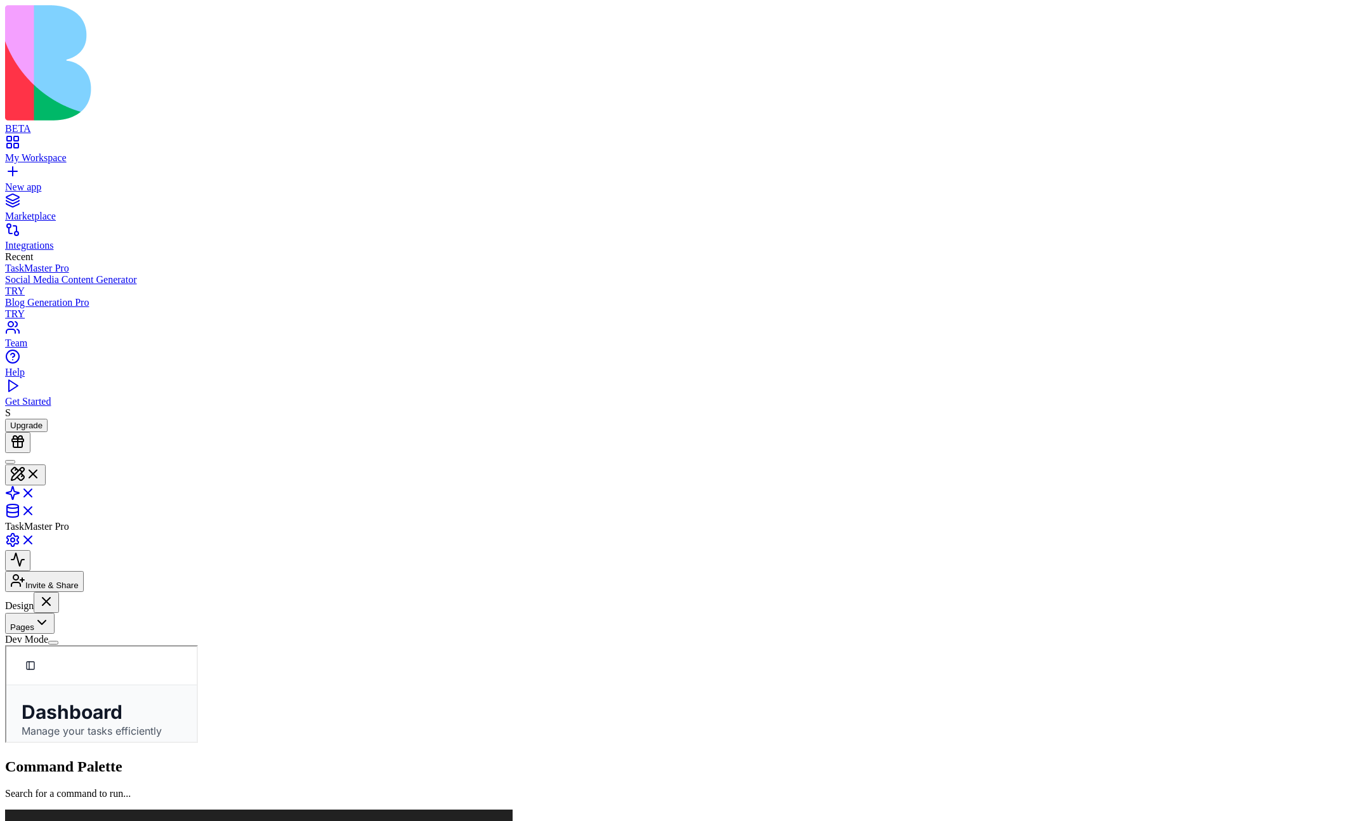
click at [55, 592] on button "Pages" at bounding box center [30, 623] width 50 height 21
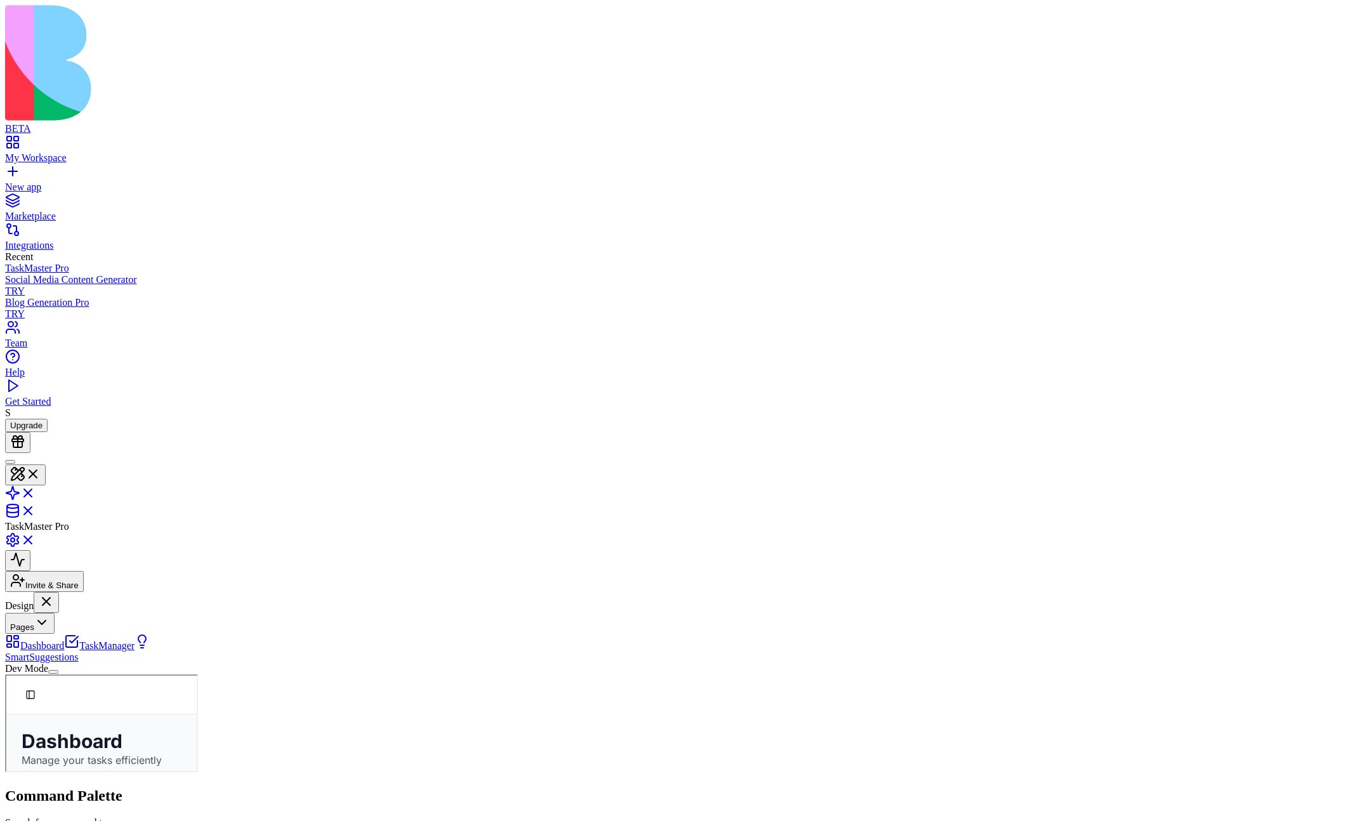
click at [55, 592] on button "Pages" at bounding box center [30, 623] width 50 height 21
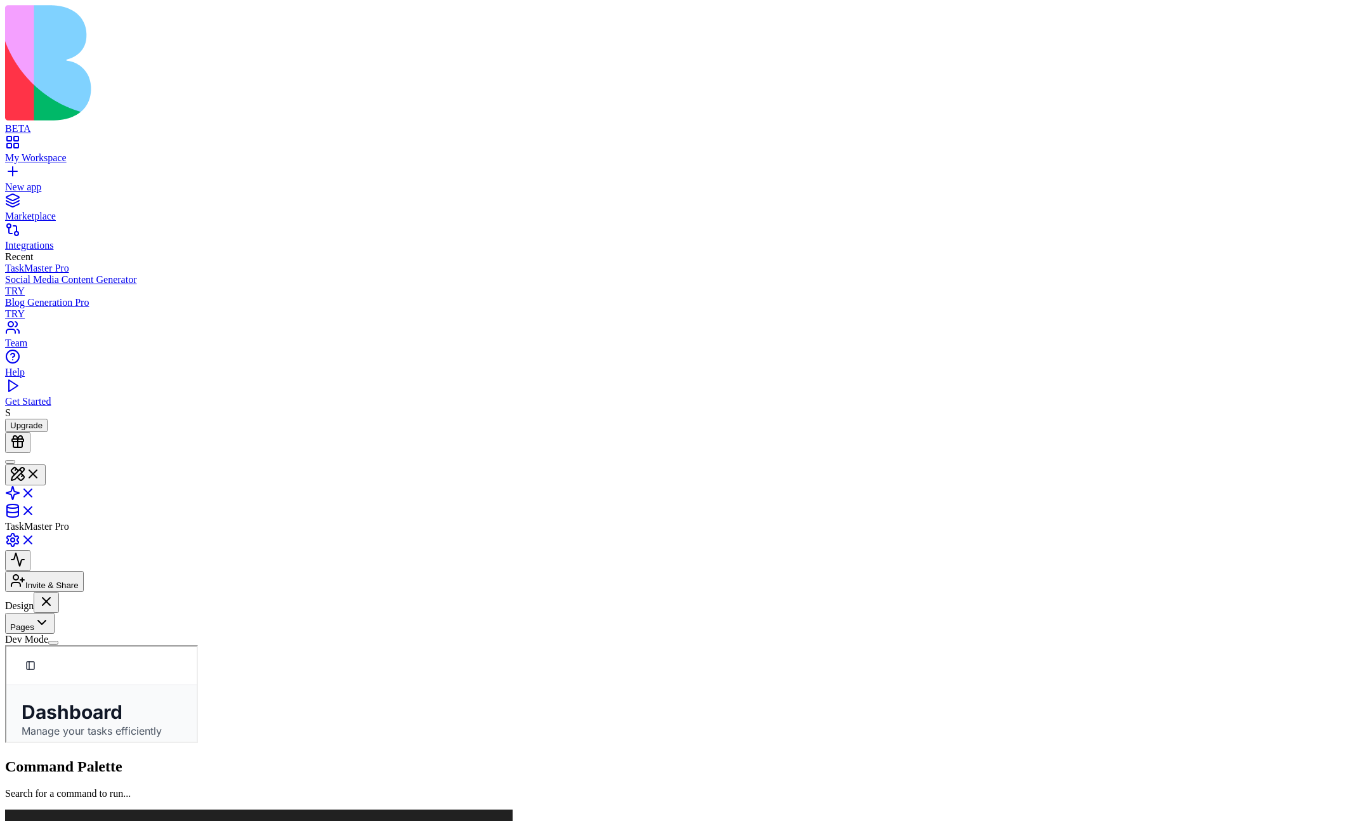
click at [55, 592] on button "Pages" at bounding box center [30, 623] width 50 height 21
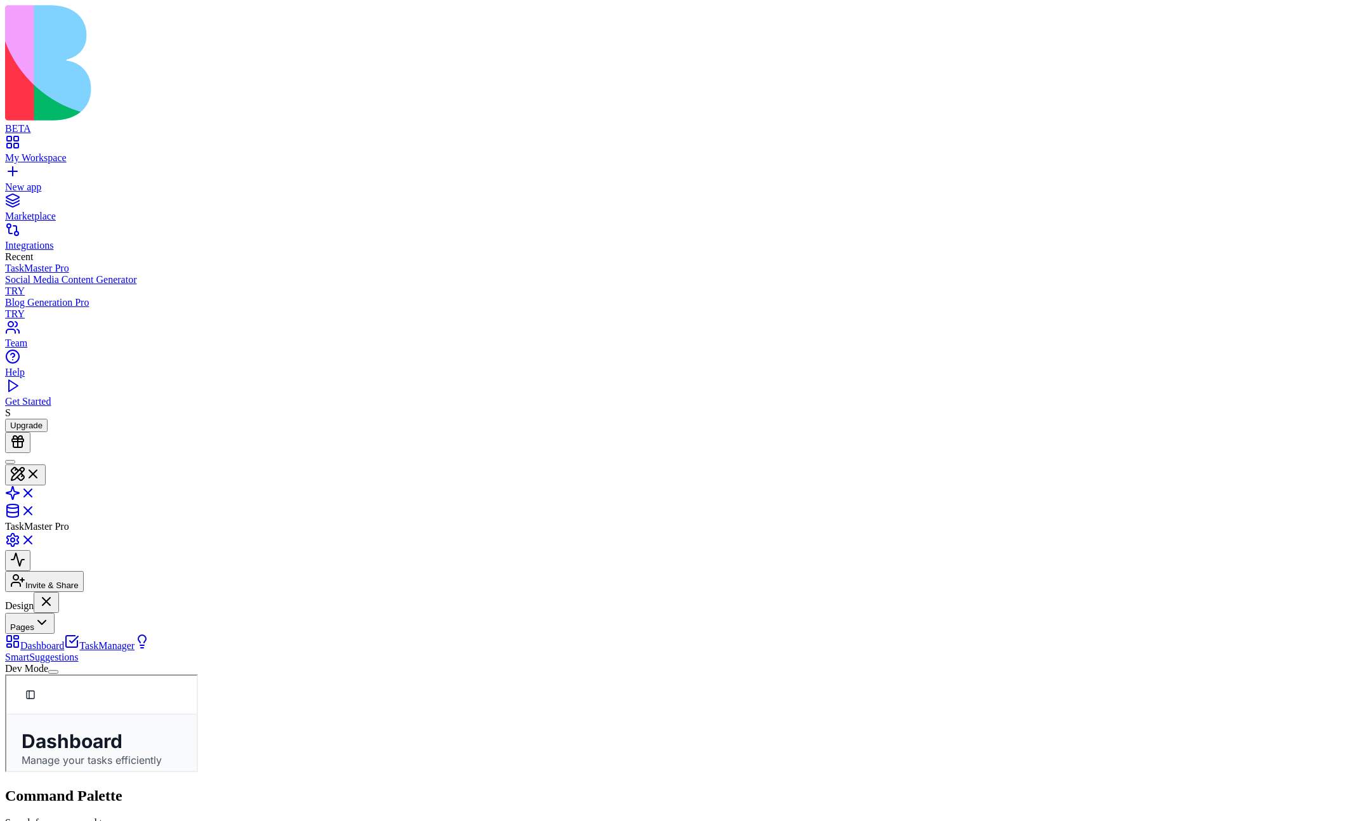
click at [55, 592] on button "Pages" at bounding box center [30, 623] width 50 height 21
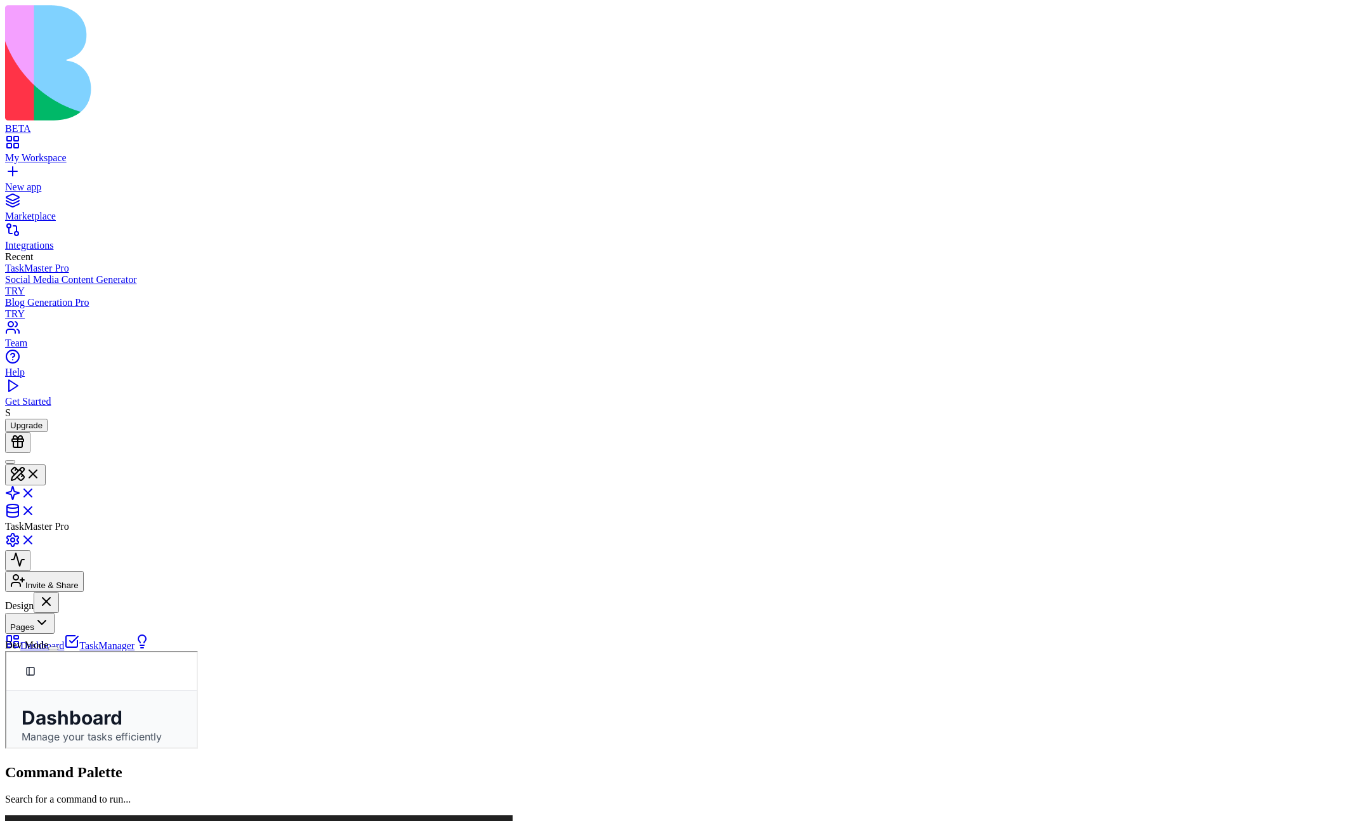
click at [55, 592] on button "Pages" at bounding box center [30, 623] width 50 height 21
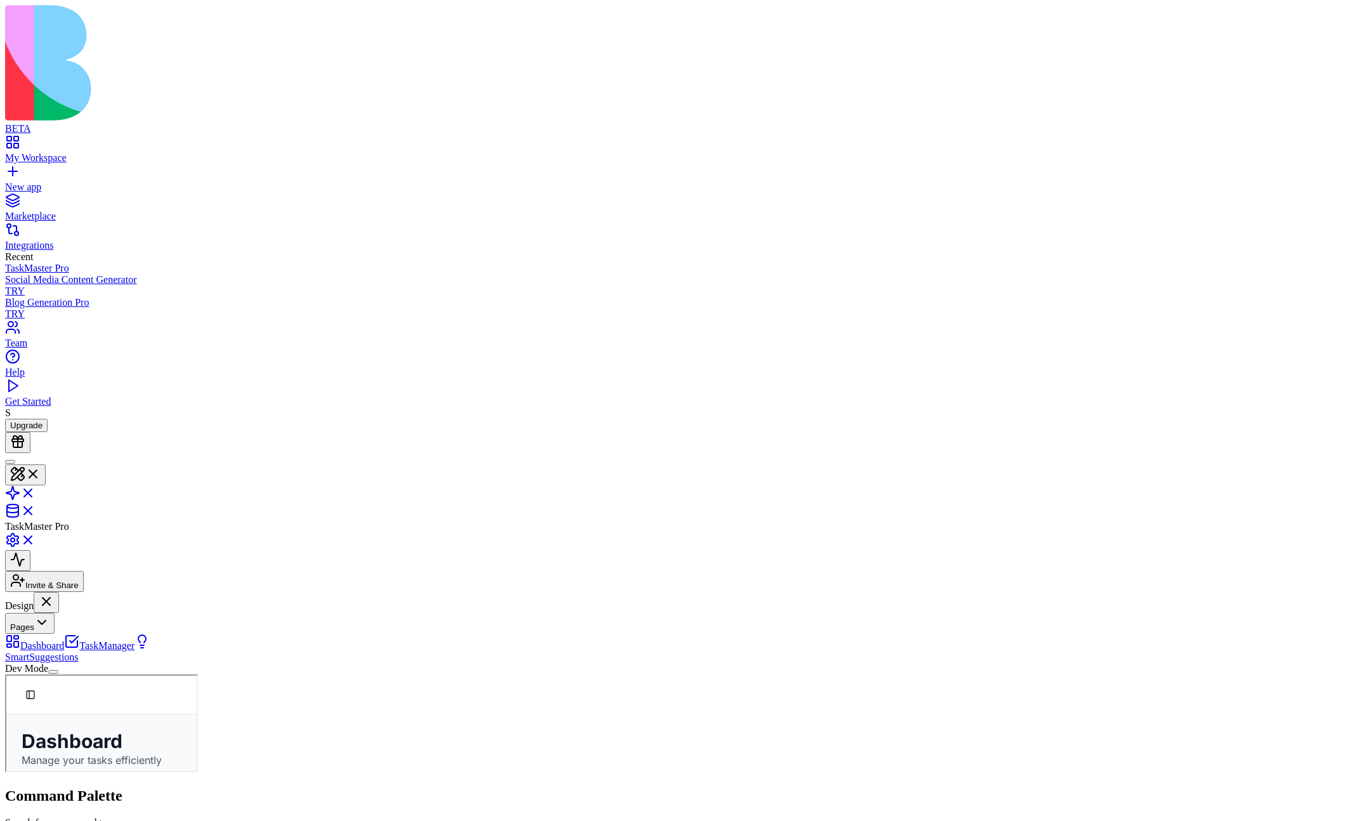
click at [55, 592] on button "Pages" at bounding box center [30, 623] width 50 height 21
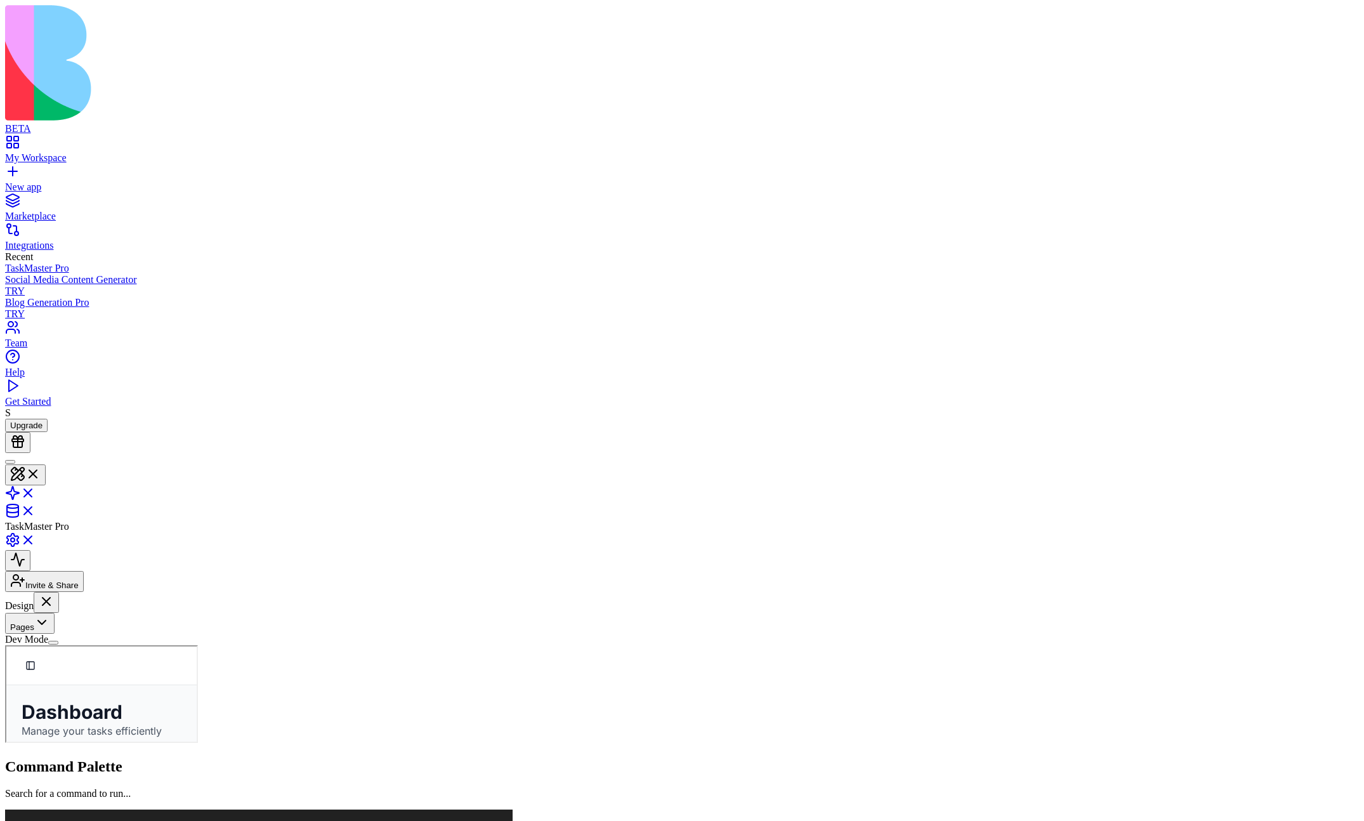
click at [83, 592] on div "Pages" at bounding box center [78, 623] width 146 height 21
click at [55, 592] on button "Pages" at bounding box center [30, 623] width 50 height 21
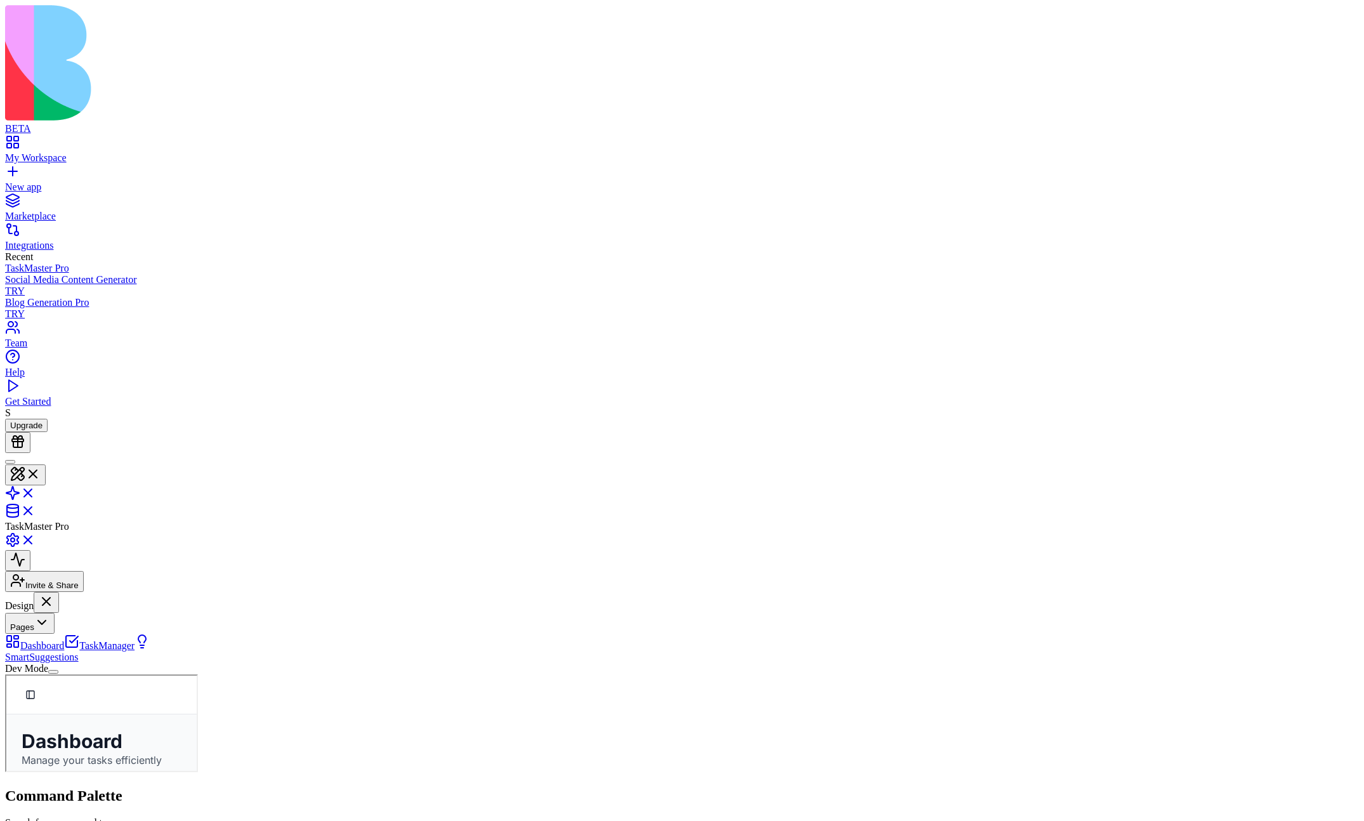
click at [55, 592] on button "Pages" at bounding box center [30, 623] width 50 height 21
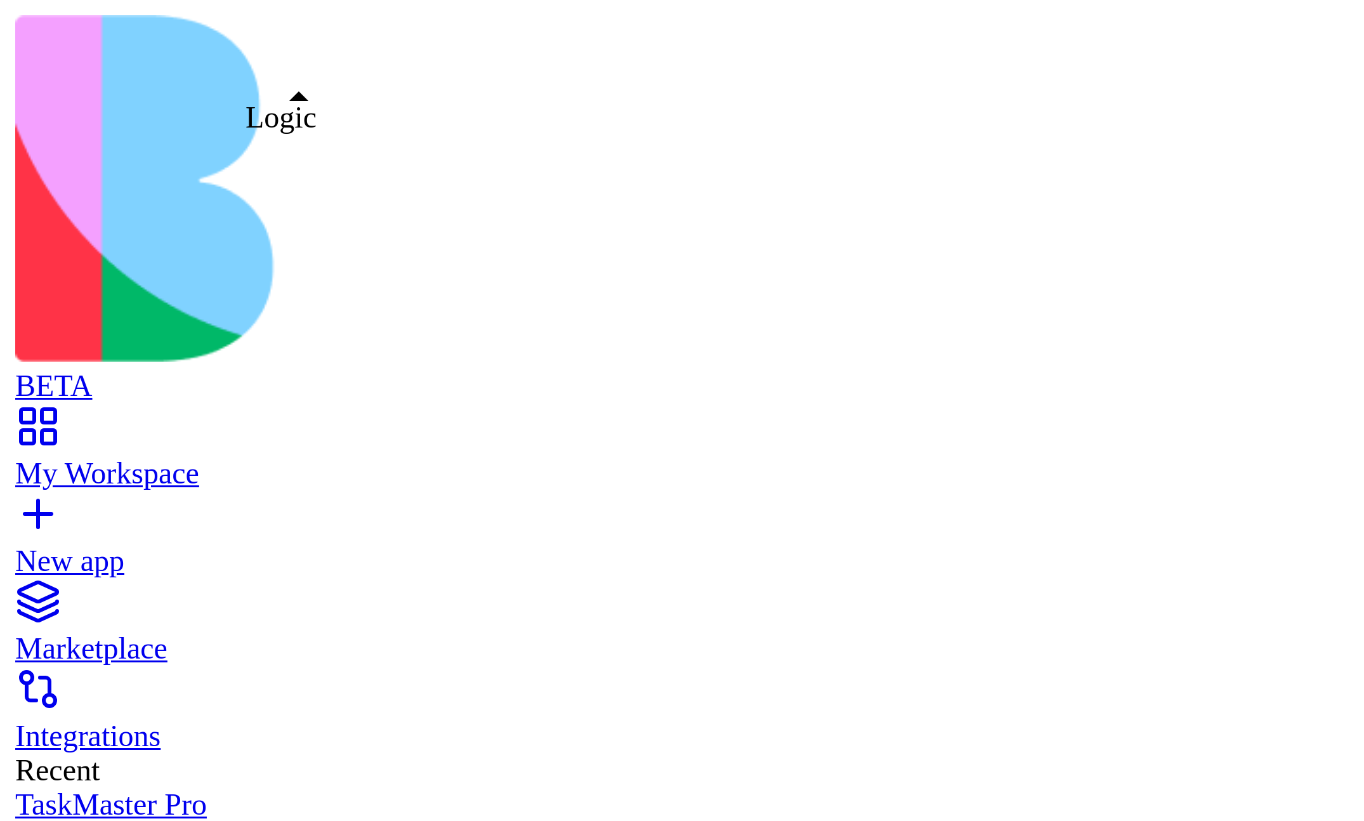
click at [36, 492] on link at bounding box center [20, 497] width 30 height 11
click at [36, 471] on link at bounding box center [20, 476] width 30 height 11
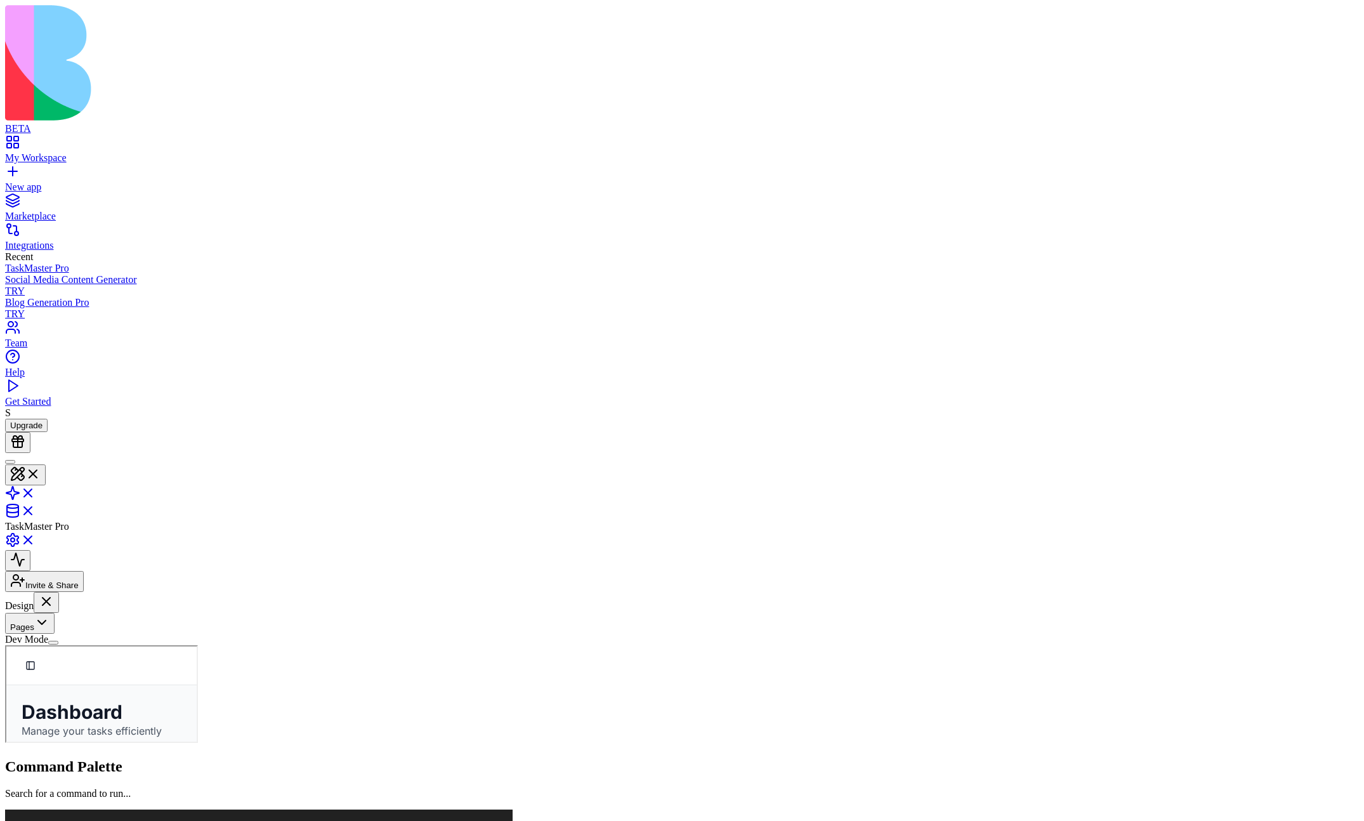
click at [55, 592] on button "Pages" at bounding box center [30, 623] width 50 height 21
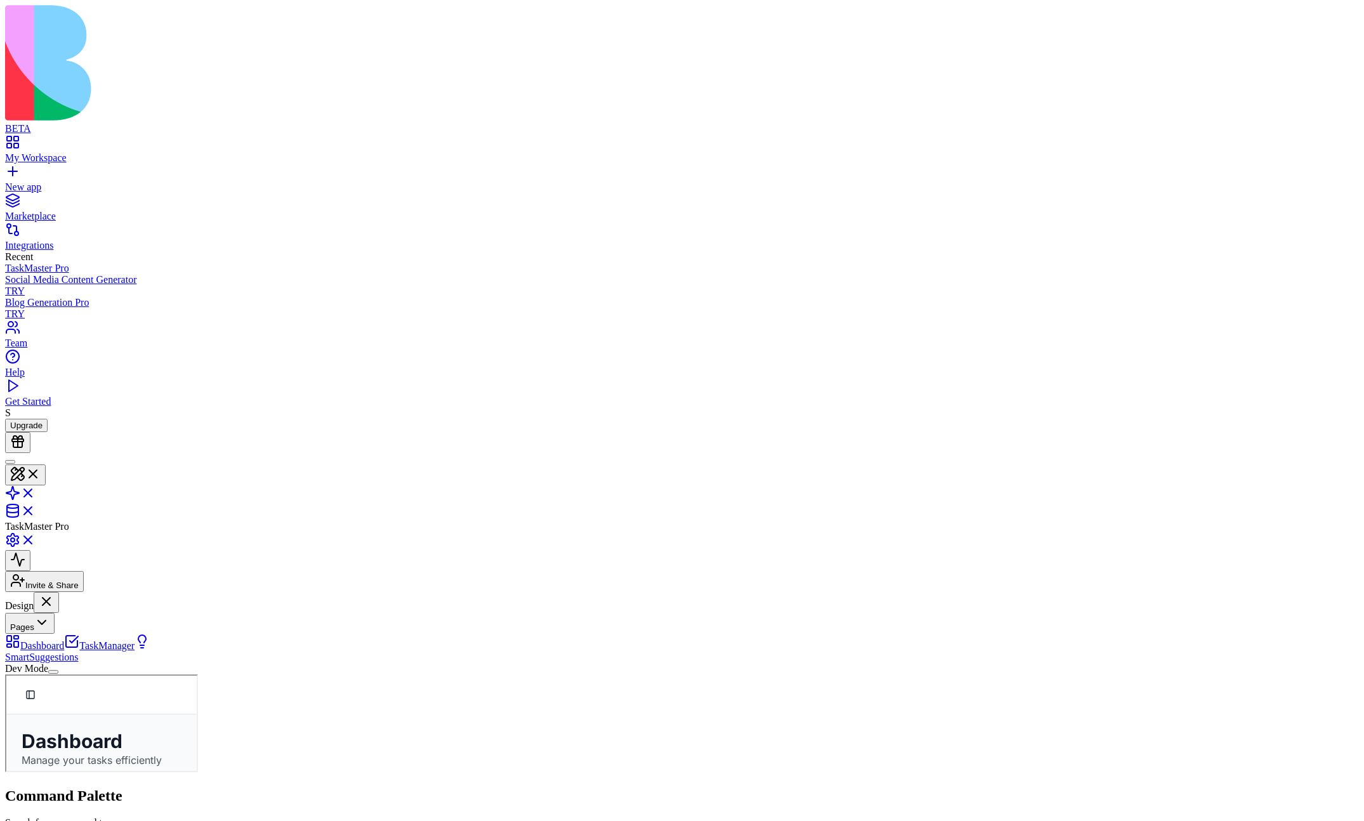
click at [55, 592] on button "Pages" at bounding box center [30, 623] width 50 height 21
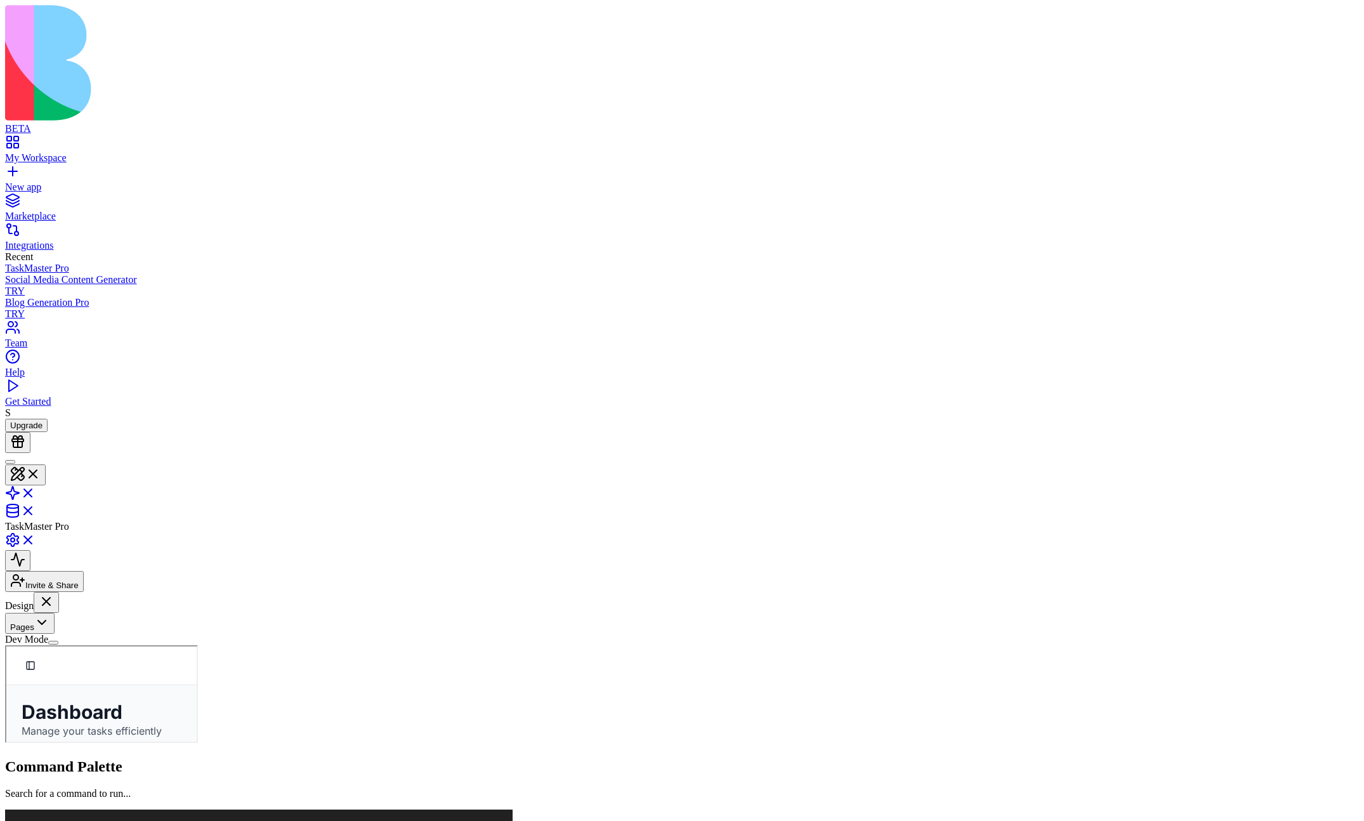
click at [55, 592] on button "Pages" at bounding box center [30, 623] width 50 height 21
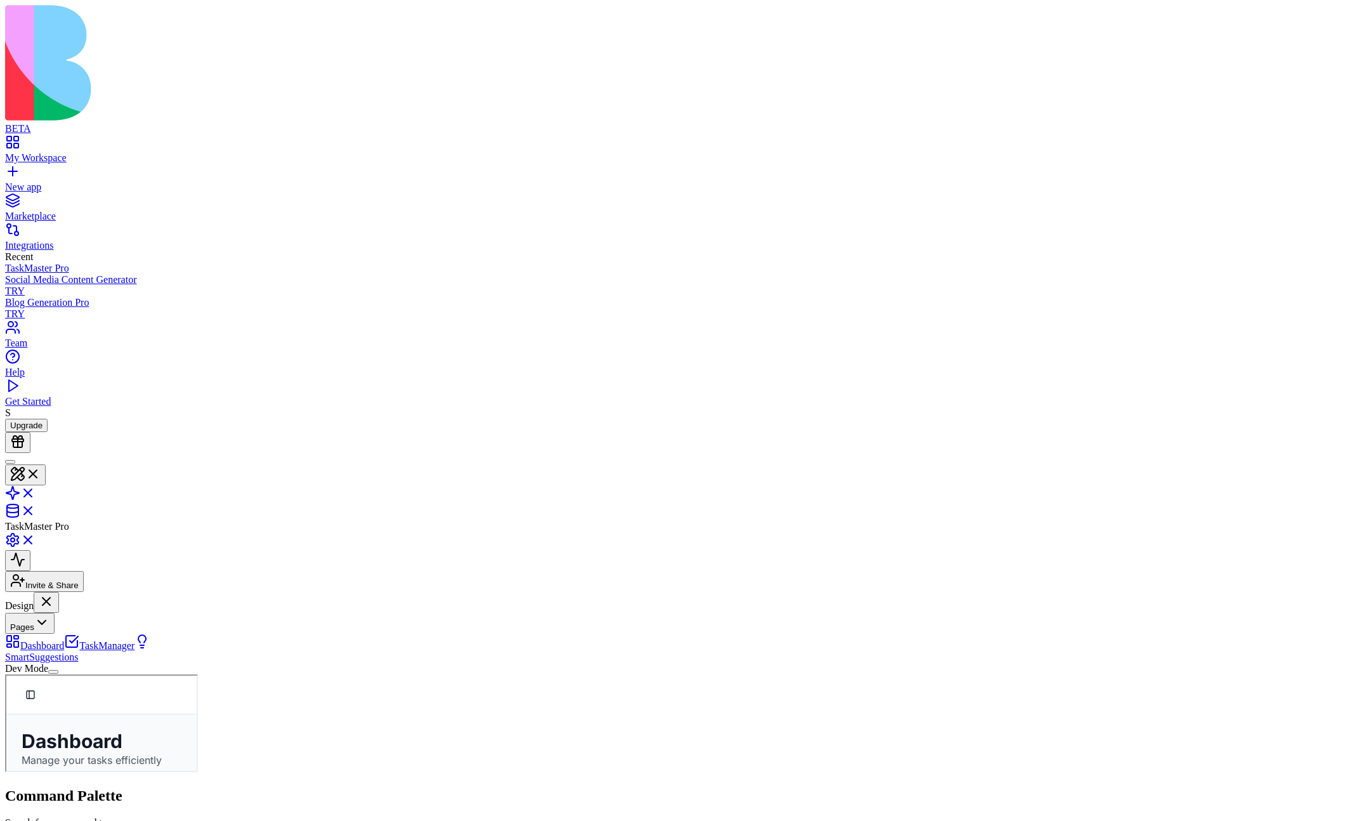
click at [55, 592] on button "Pages" at bounding box center [30, 623] width 50 height 21
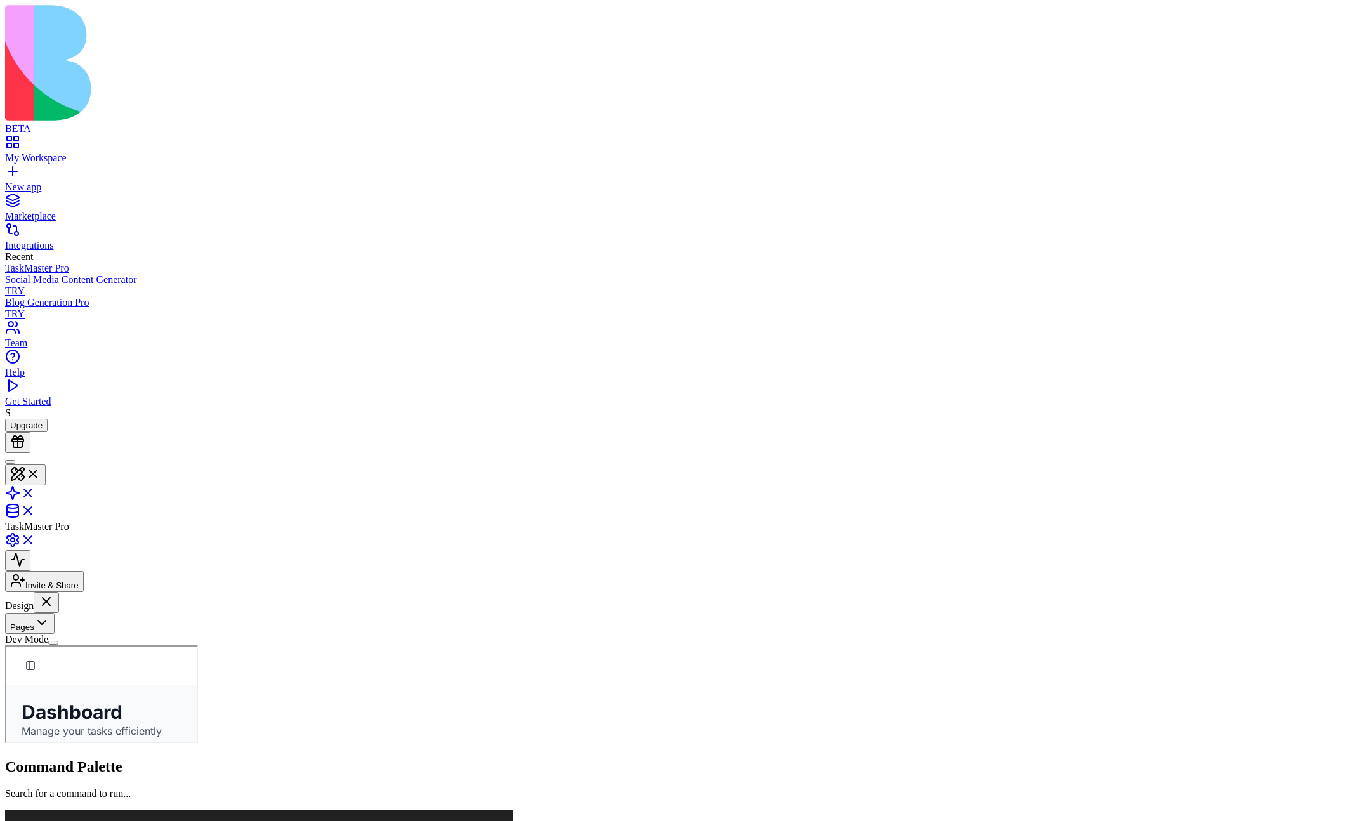
click at [55, 592] on button "Pages" at bounding box center [30, 623] width 50 height 21
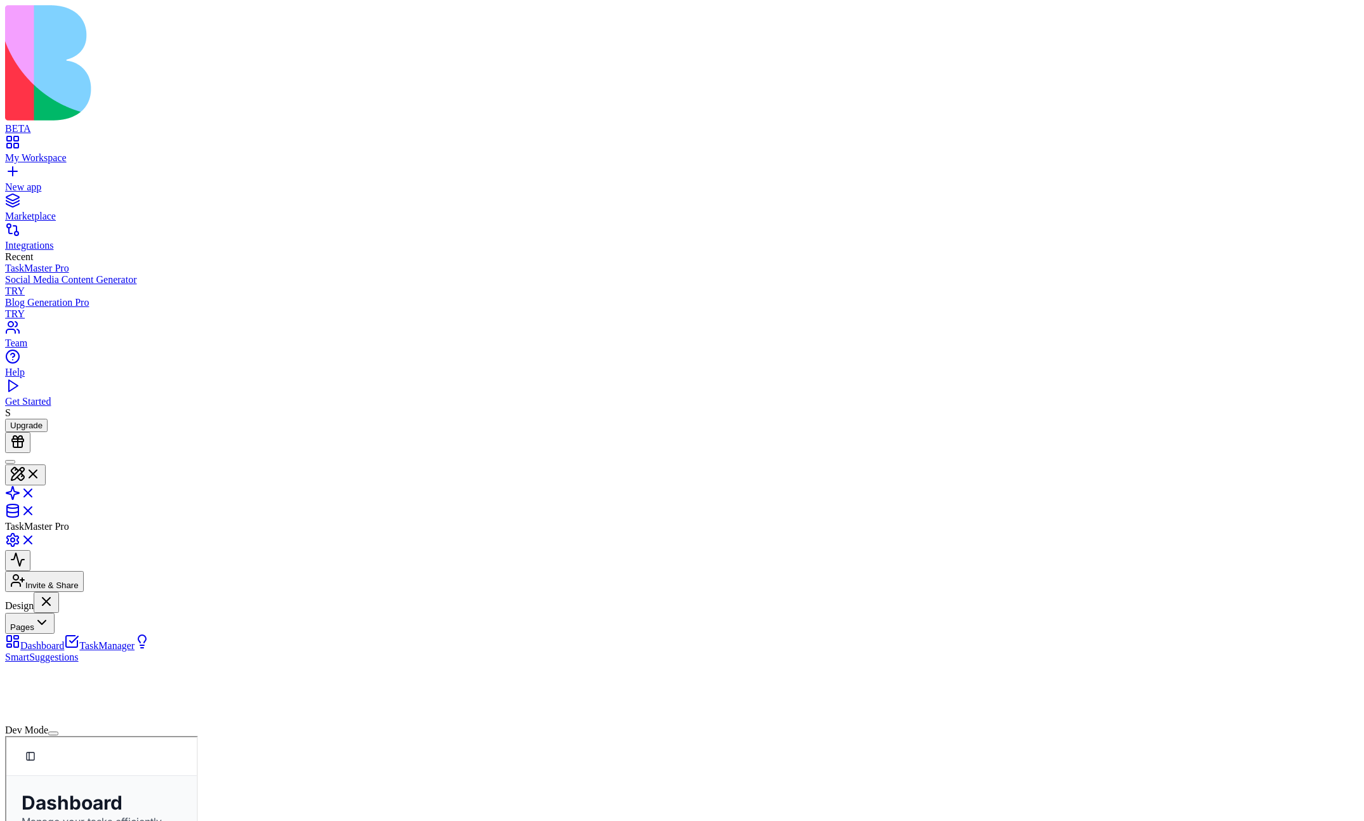
click at [55, 592] on button "Pages" at bounding box center [30, 623] width 50 height 21
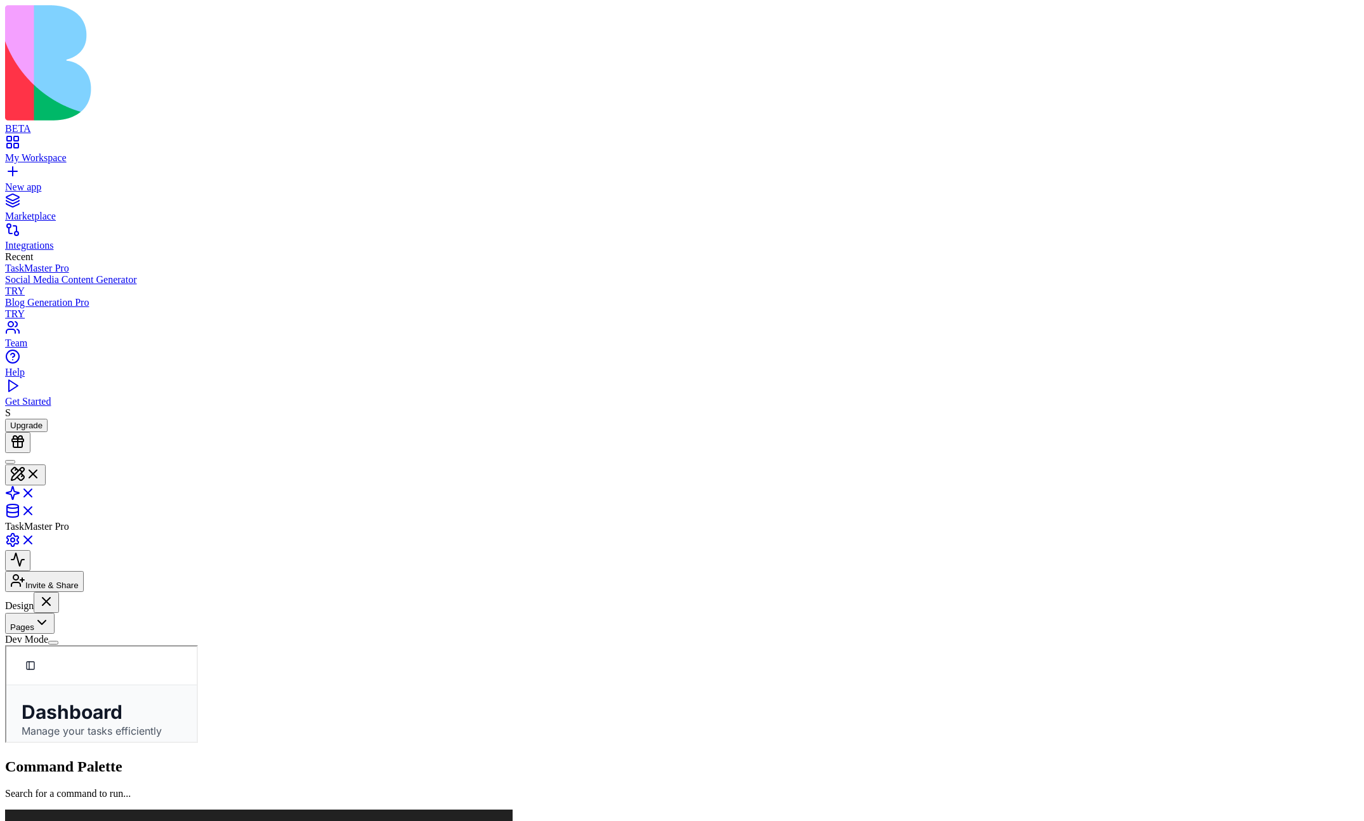
click at [55, 592] on button "Pages" at bounding box center [30, 623] width 50 height 21
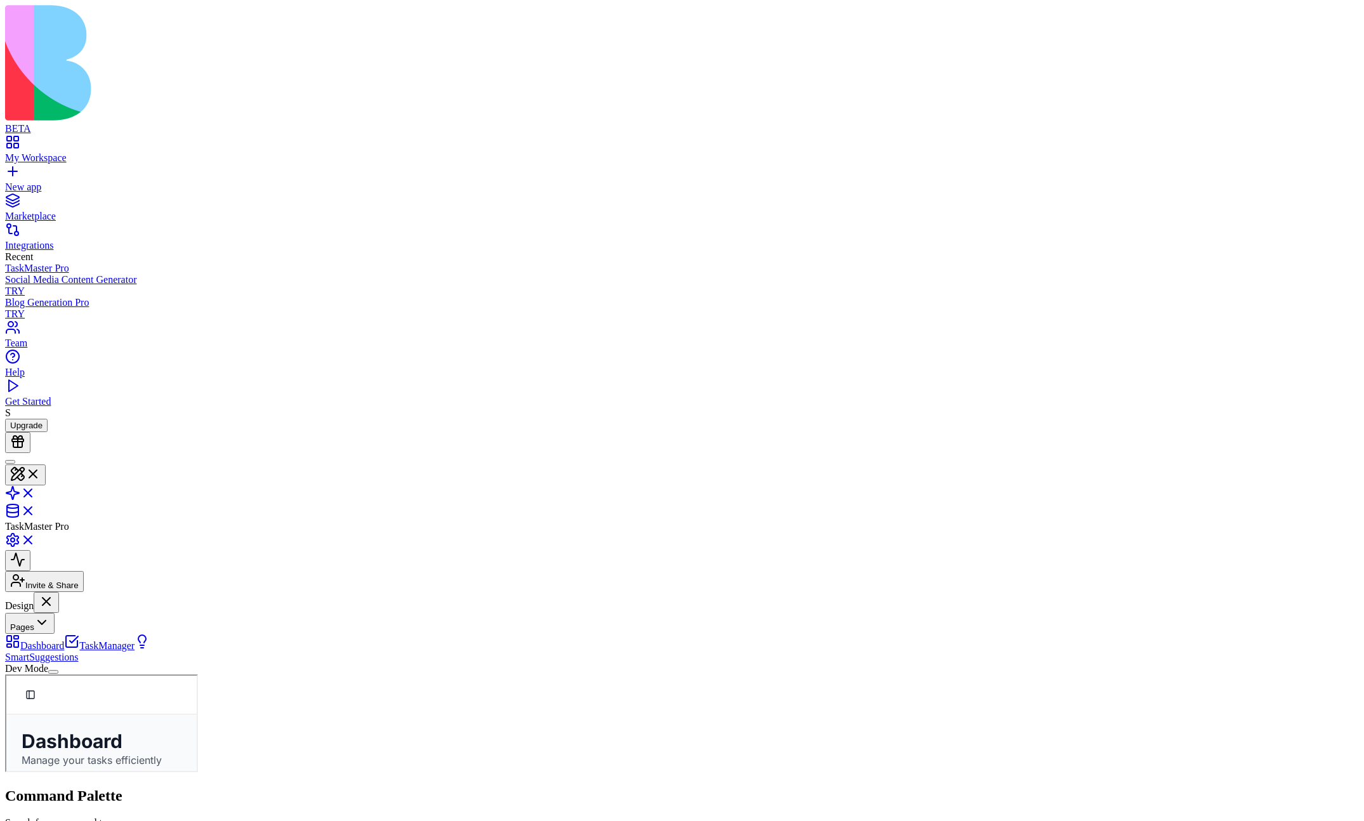
click at [55, 592] on button "Pages" at bounding box center [30, 623] width 50 height 21
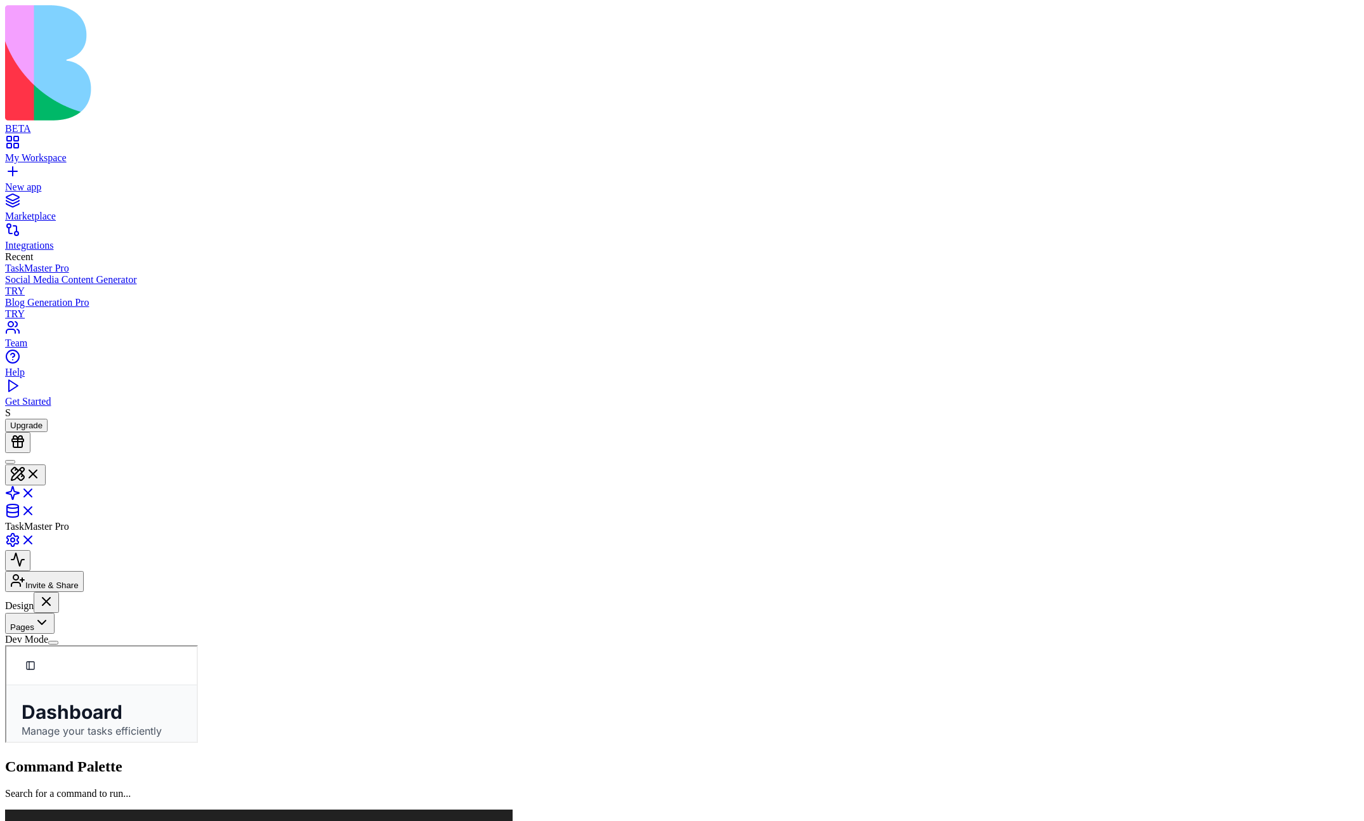
click at [55, 592] on button "Pages" at bounding box center [30, 623] width 50 height 21
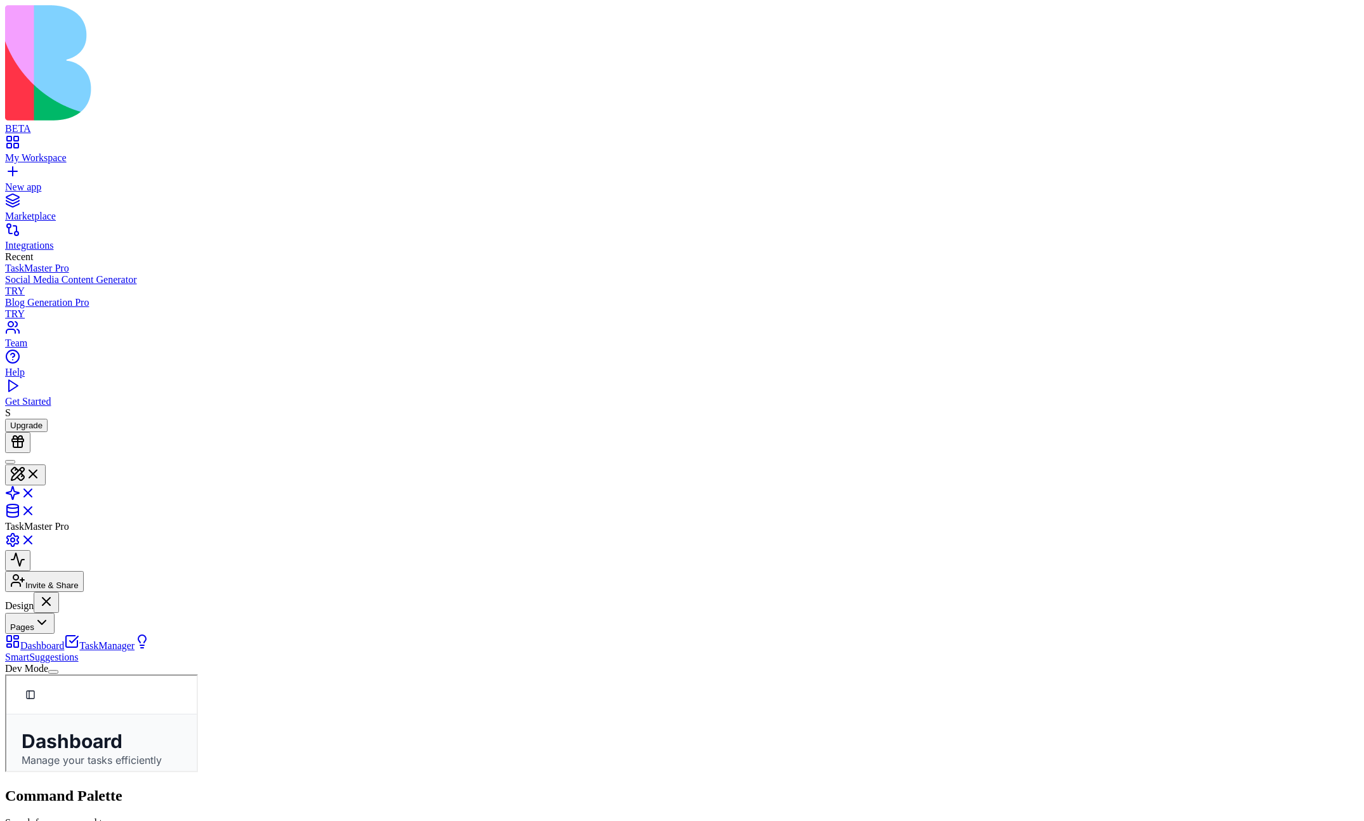
click at [55, 592] on button "Pages" at bounding box center [30, 623] width 50 height 21
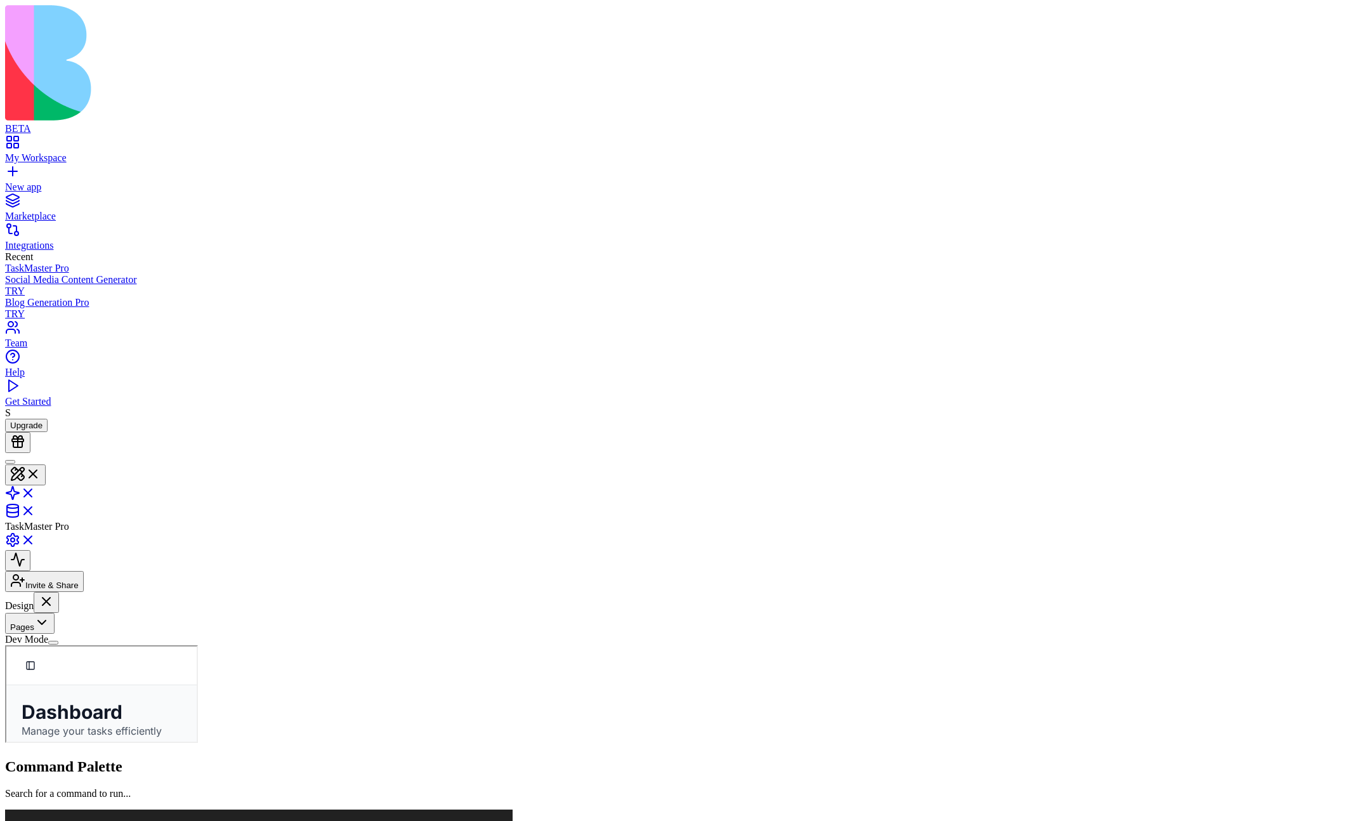
click at [55, 592] on button "Pages" at bounding box center [30, 623] width 50 height 21
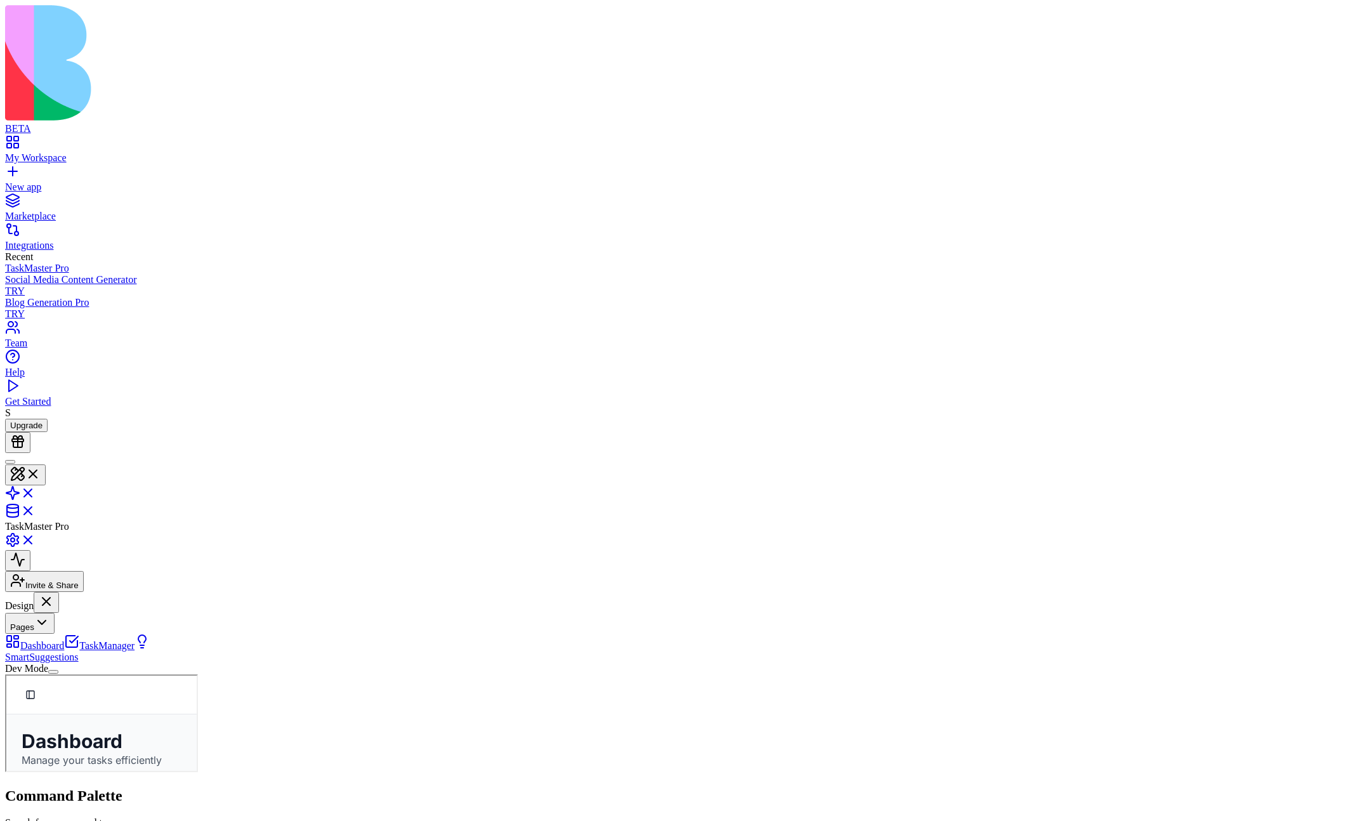
click at [55, 592] on button "Pages" at bounding box center [30, 623] width 50 height 21
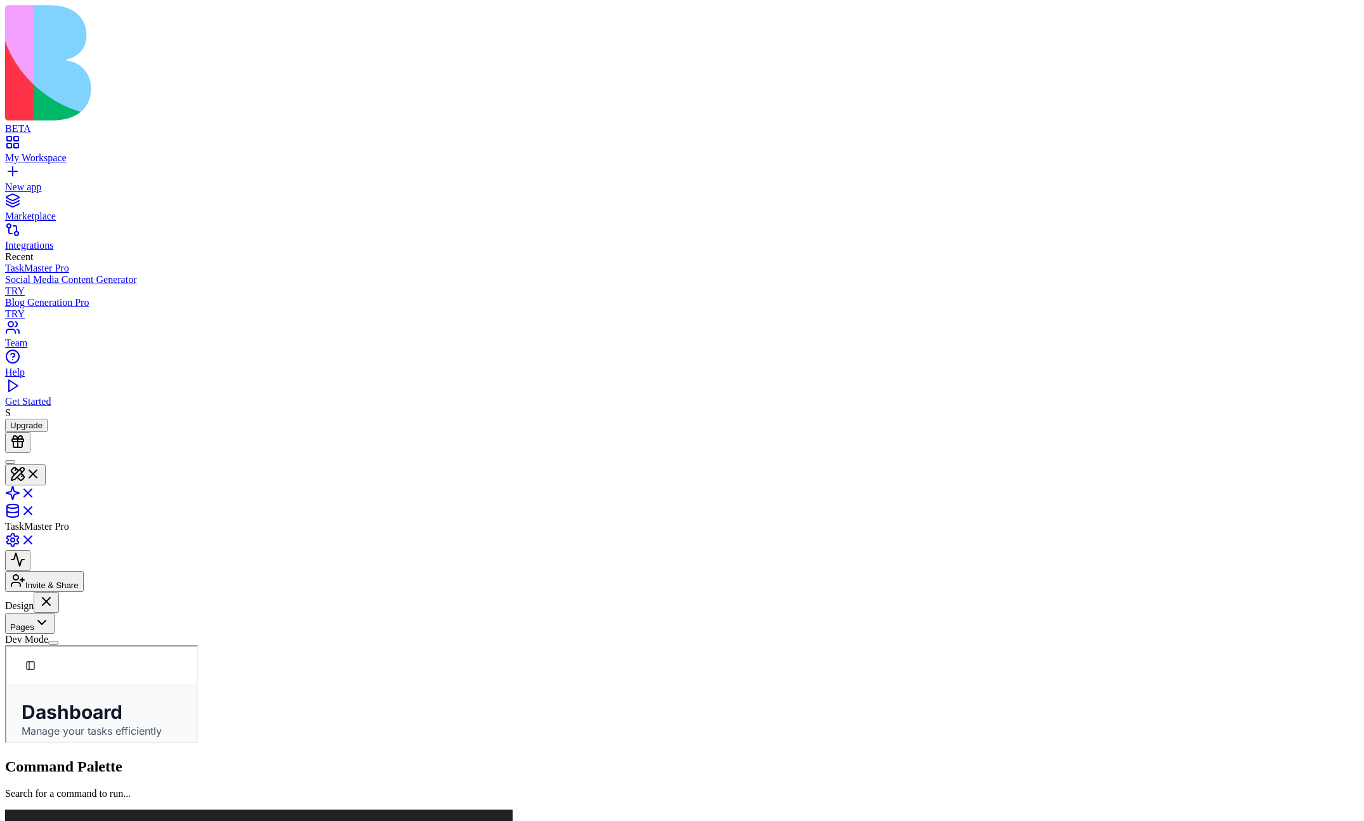
click at [55, 592] on button "Pages" at bounding box center [30, 623] width 50 height 21
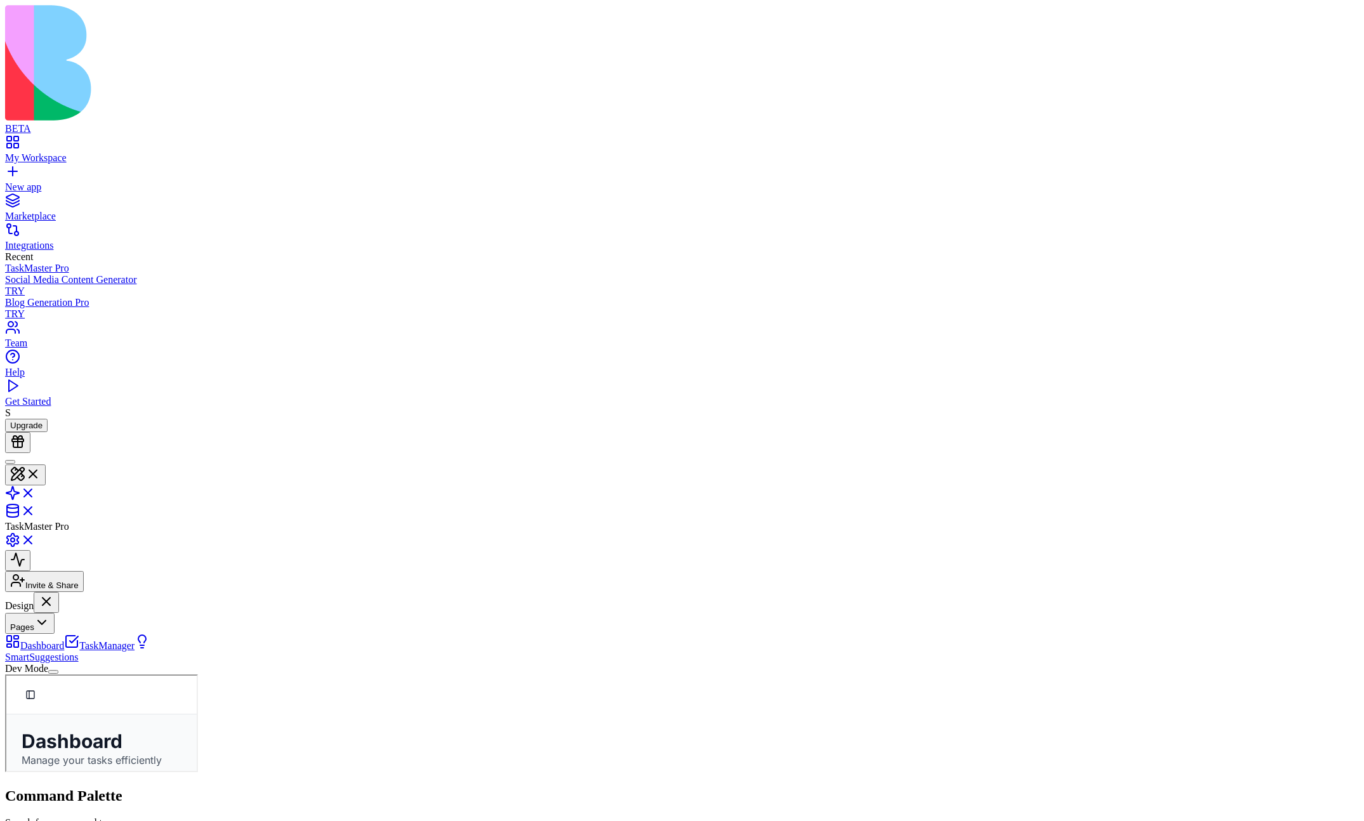
click at [55, 592] on button "Pages" at bounding box center [30, 623] width 50 height 21
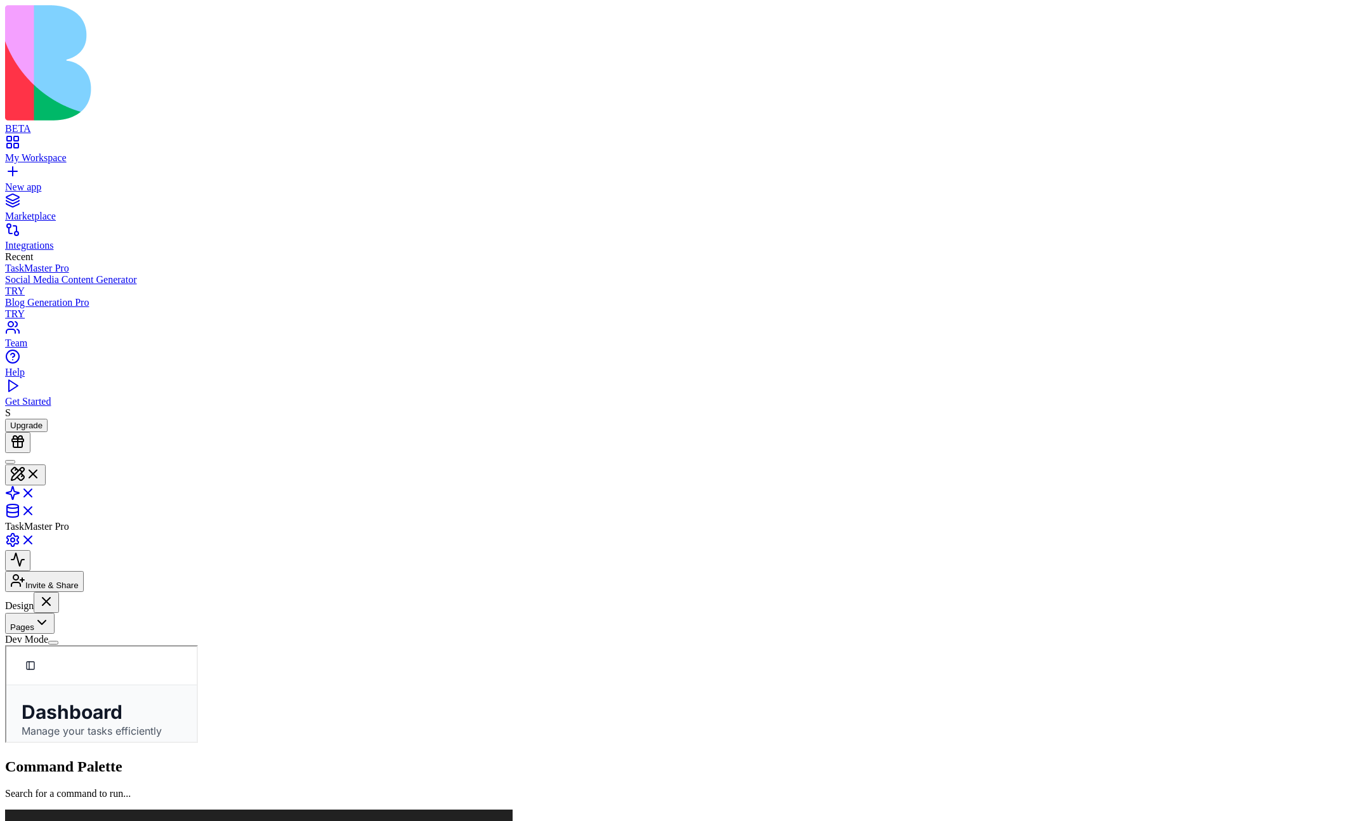
click at [55, 592] on button "Pages" at bounding box center [30, 623] width 50 height 21
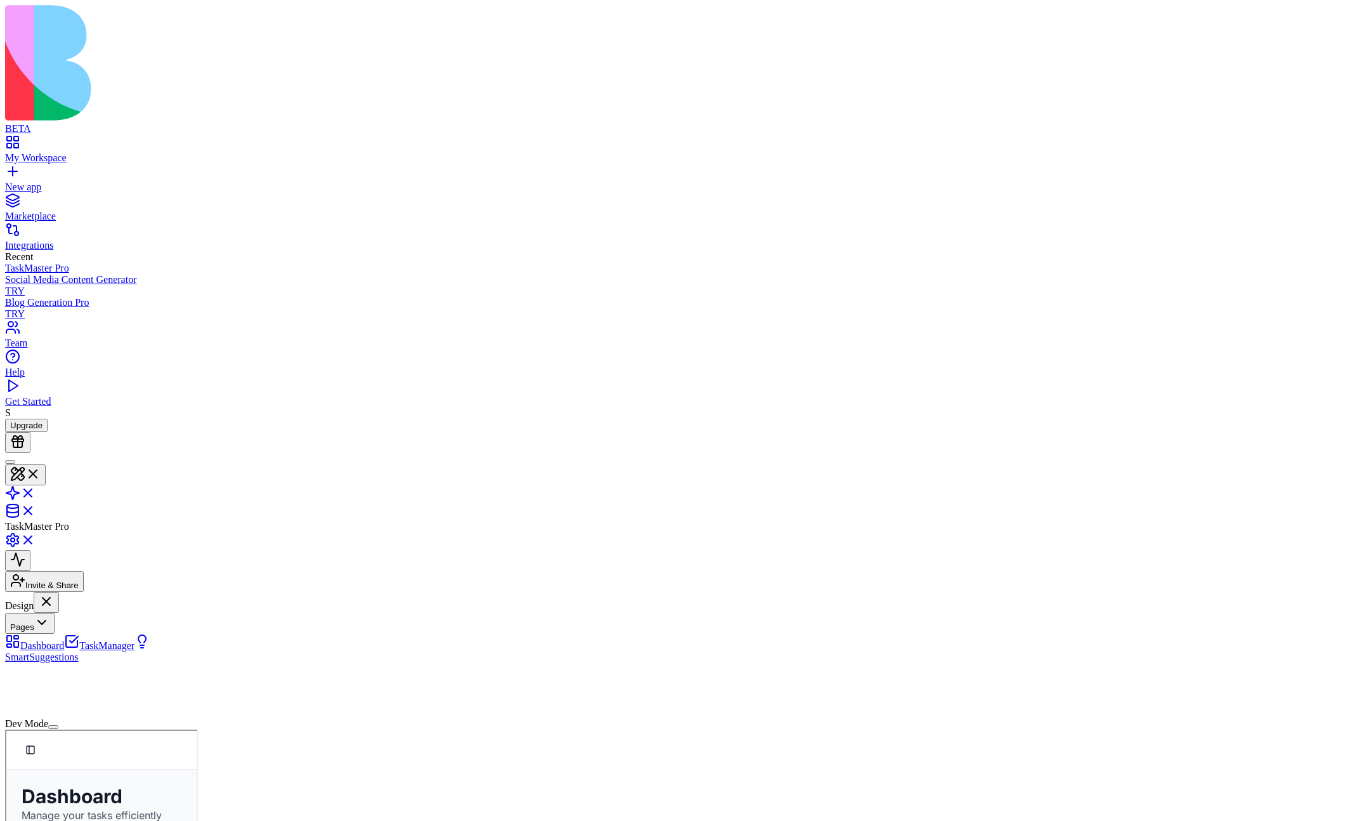
click at [55, 592] on button "Pages" at bounding box center [30, 623] width 50 height 21
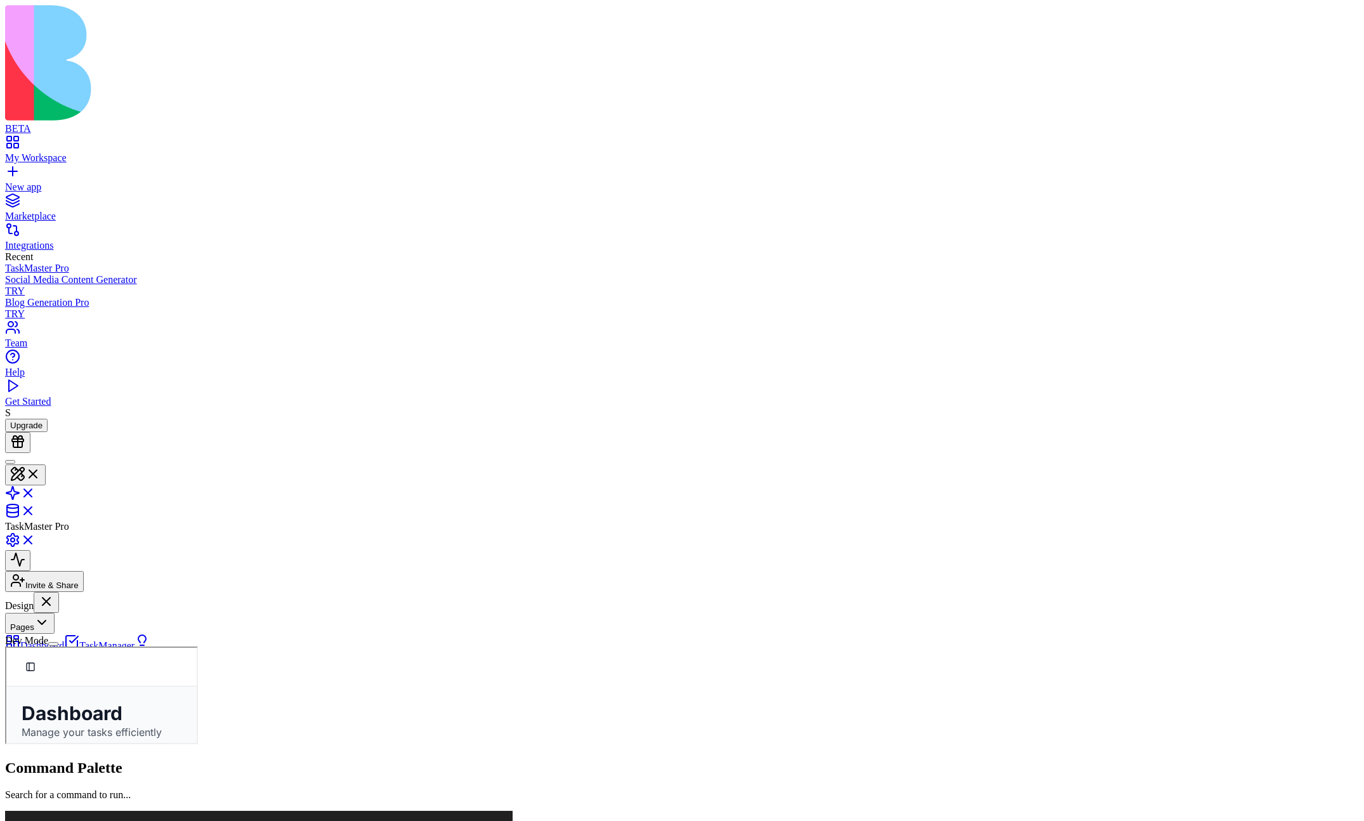
click at [55, 592] on button "Pages" at bounding box center [30, 623] width 50 height 21
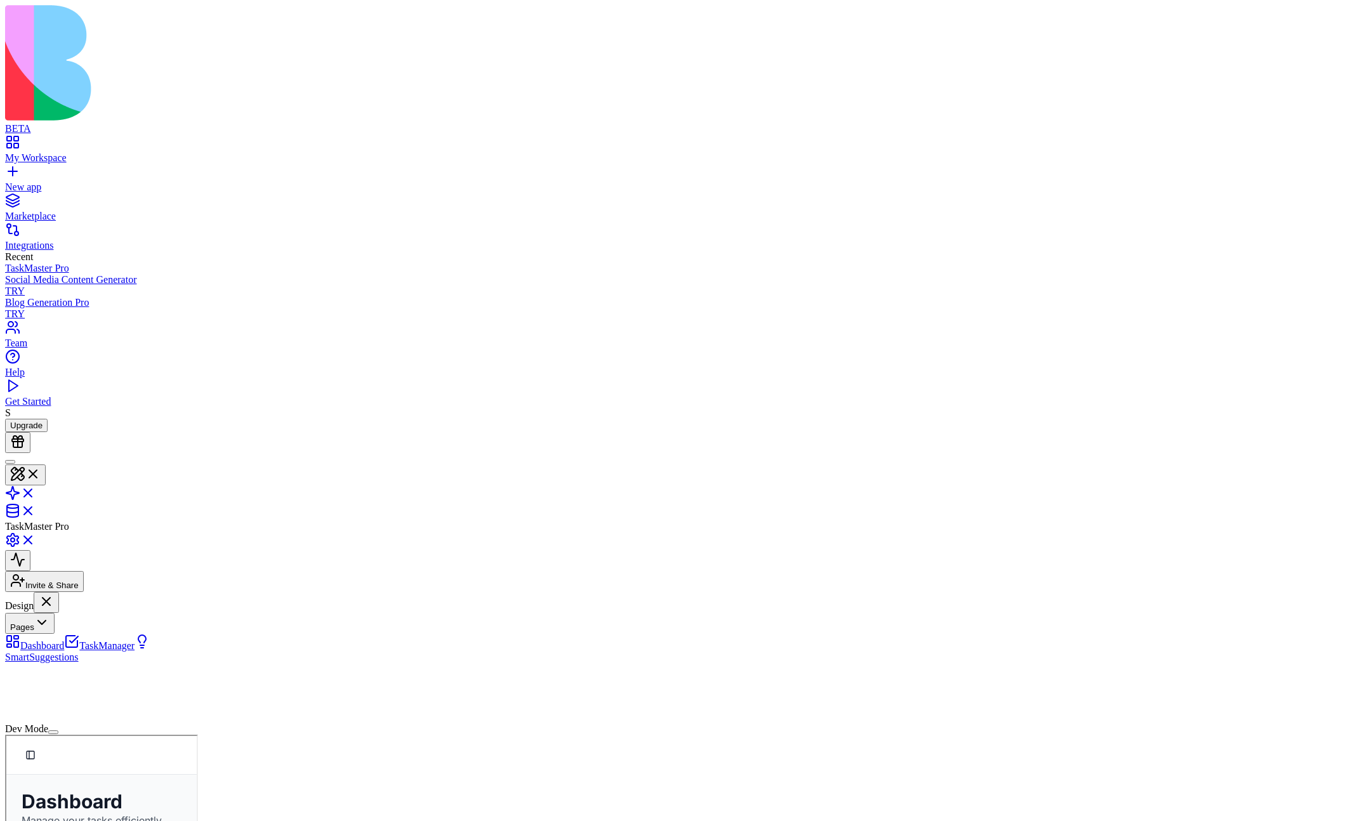
click at [55, 592] on button "Pages" at bounding box center [30, 623] width 50 height 21
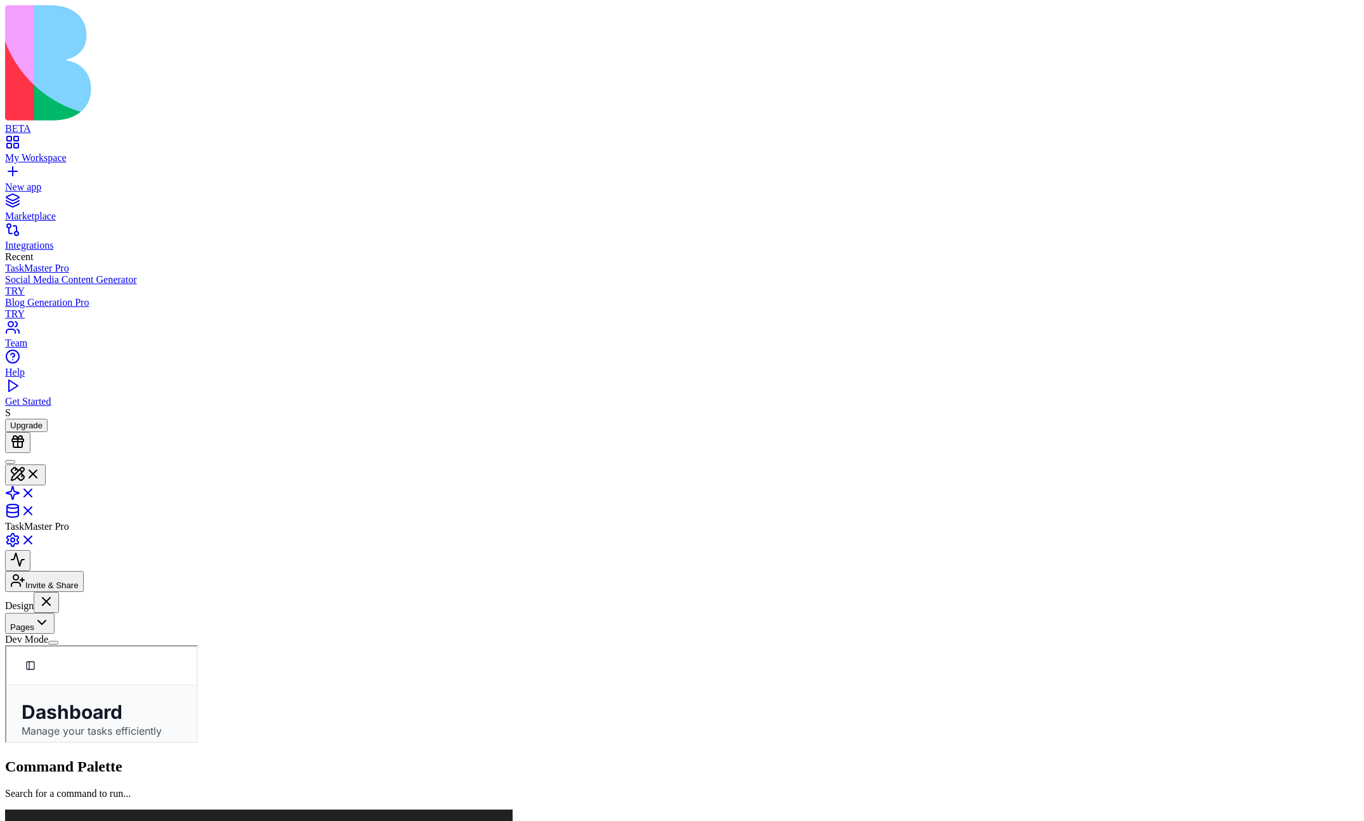
click at [55, 592] on button "Pages" at bounding box center [30, 623] width 50 height 21
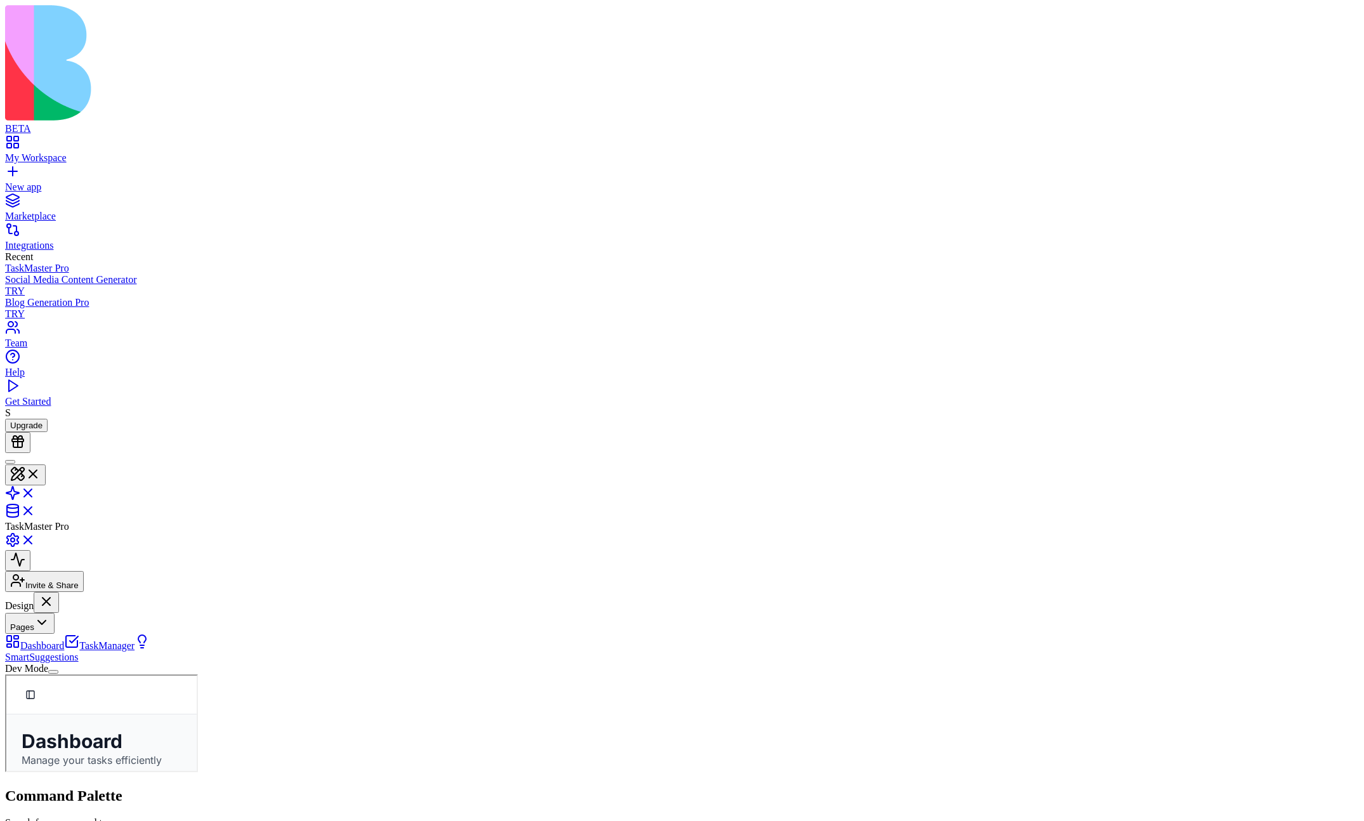
click at [55, 592] on button "Pages" at bounding box center [30, 623] width 50 height 21
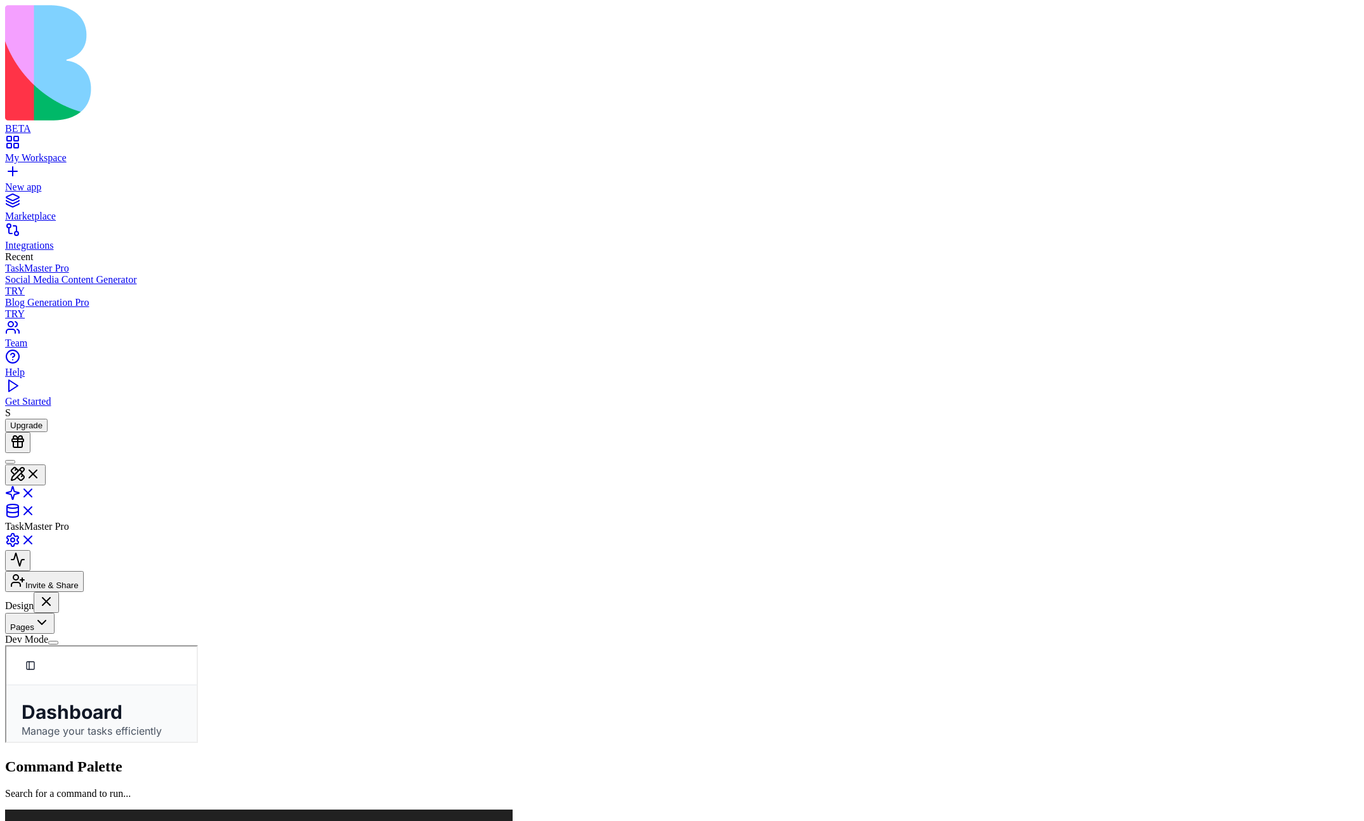
click at [55, 592] on button "Pages" at bounding box center [30, 623] width 50 height 21
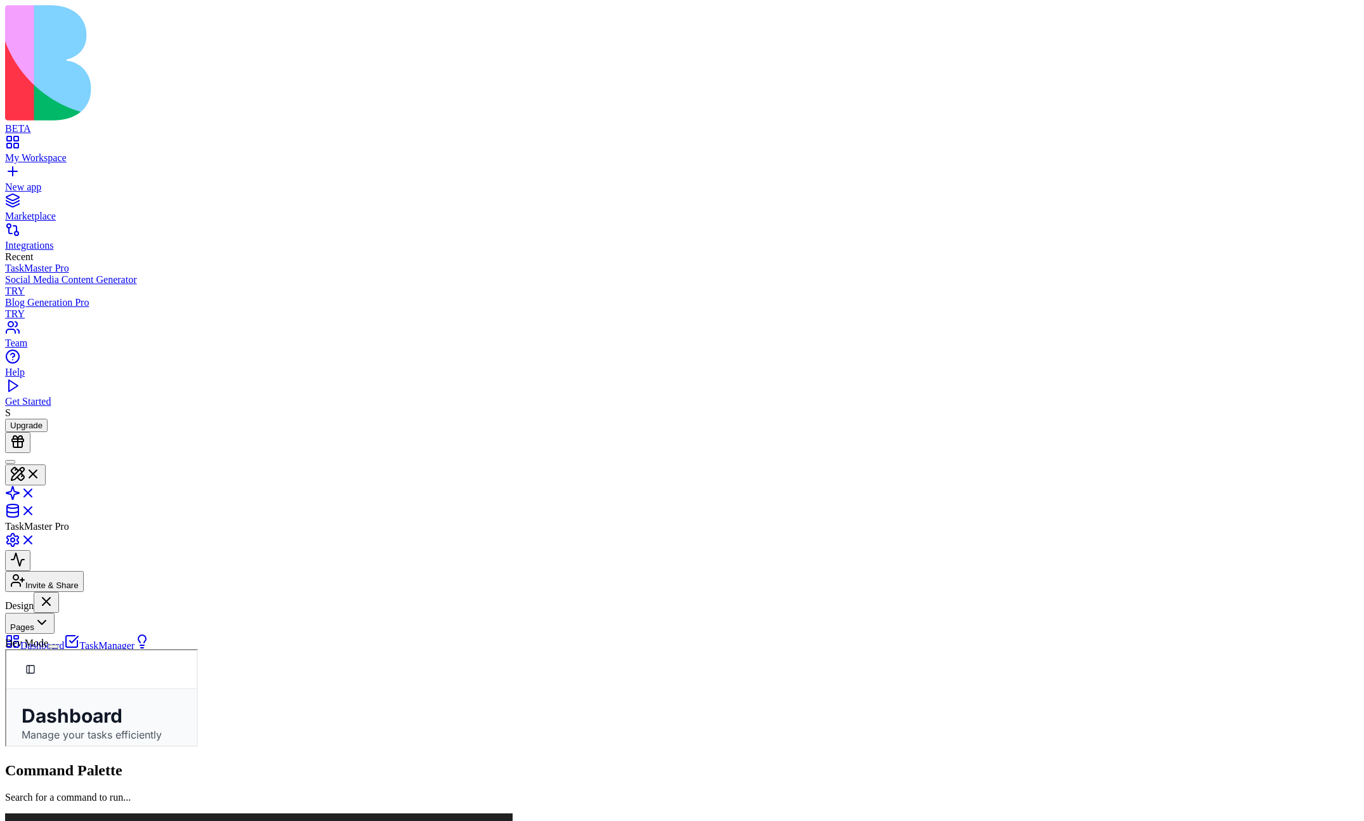
click at [55, 592] on button "Pages" at bounding box center [30, 623] width 50 height 21
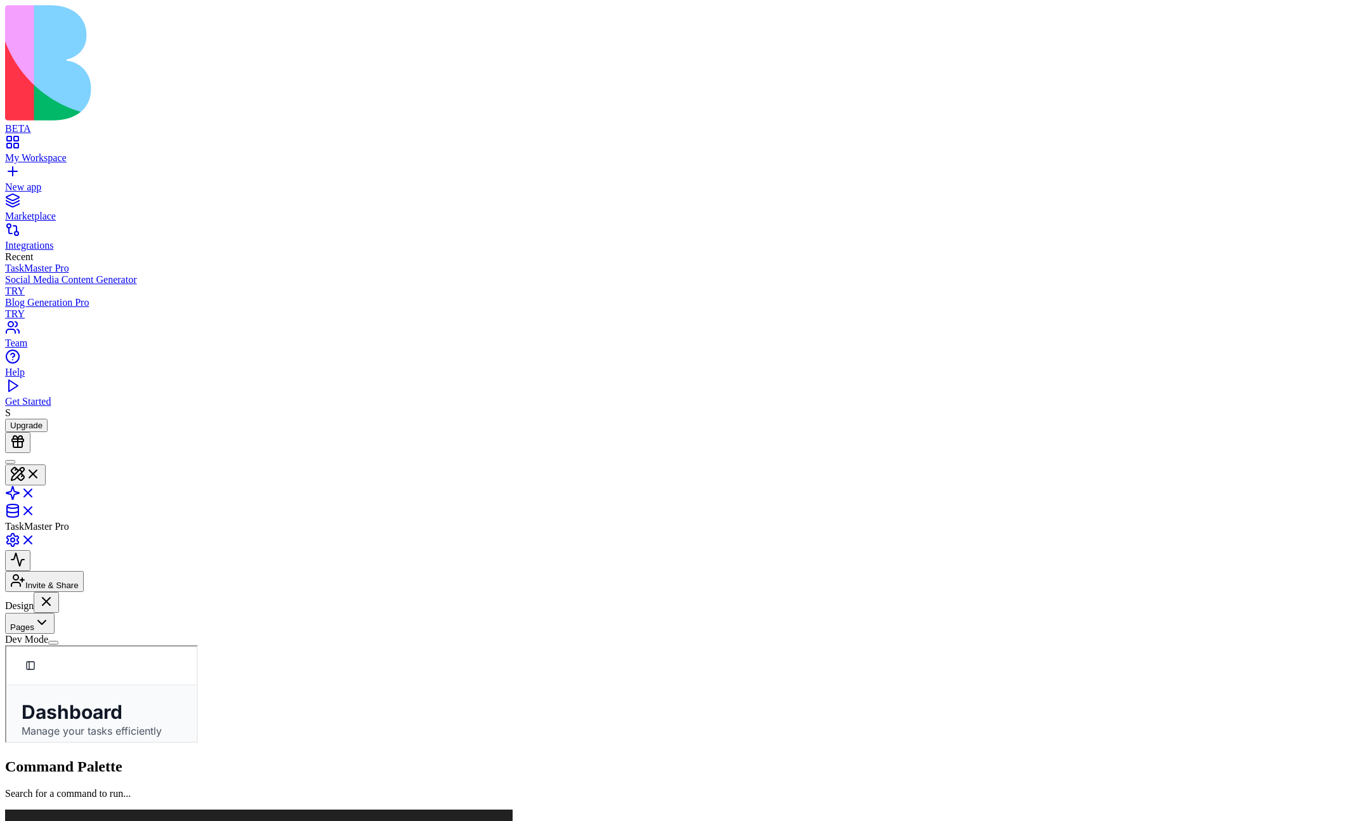
click at [55, 592] on button "Pages" at bounding box center [30, 623] width 50 height 21
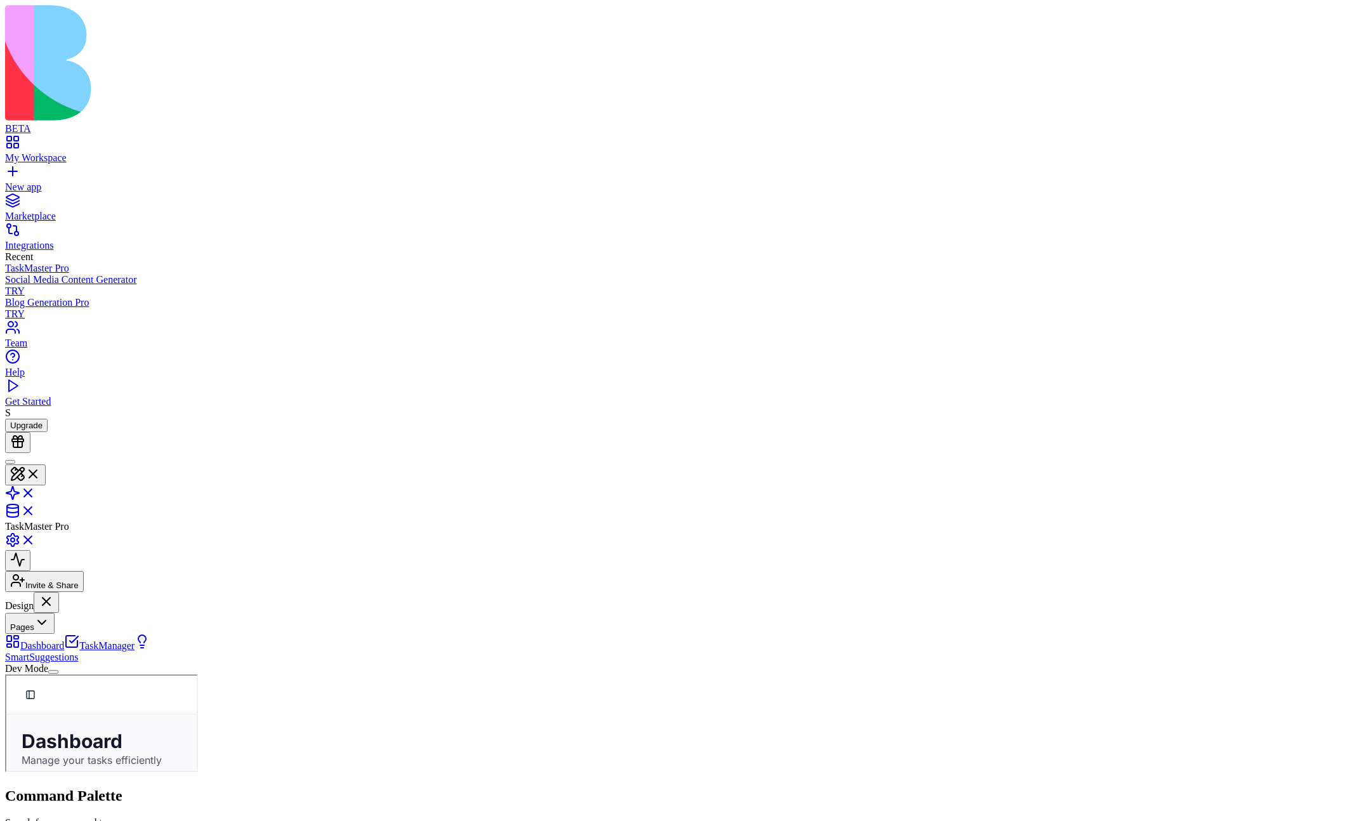
click at [55, 592] on button "Pages" at bounding box center [30, 623] width 50 height 21
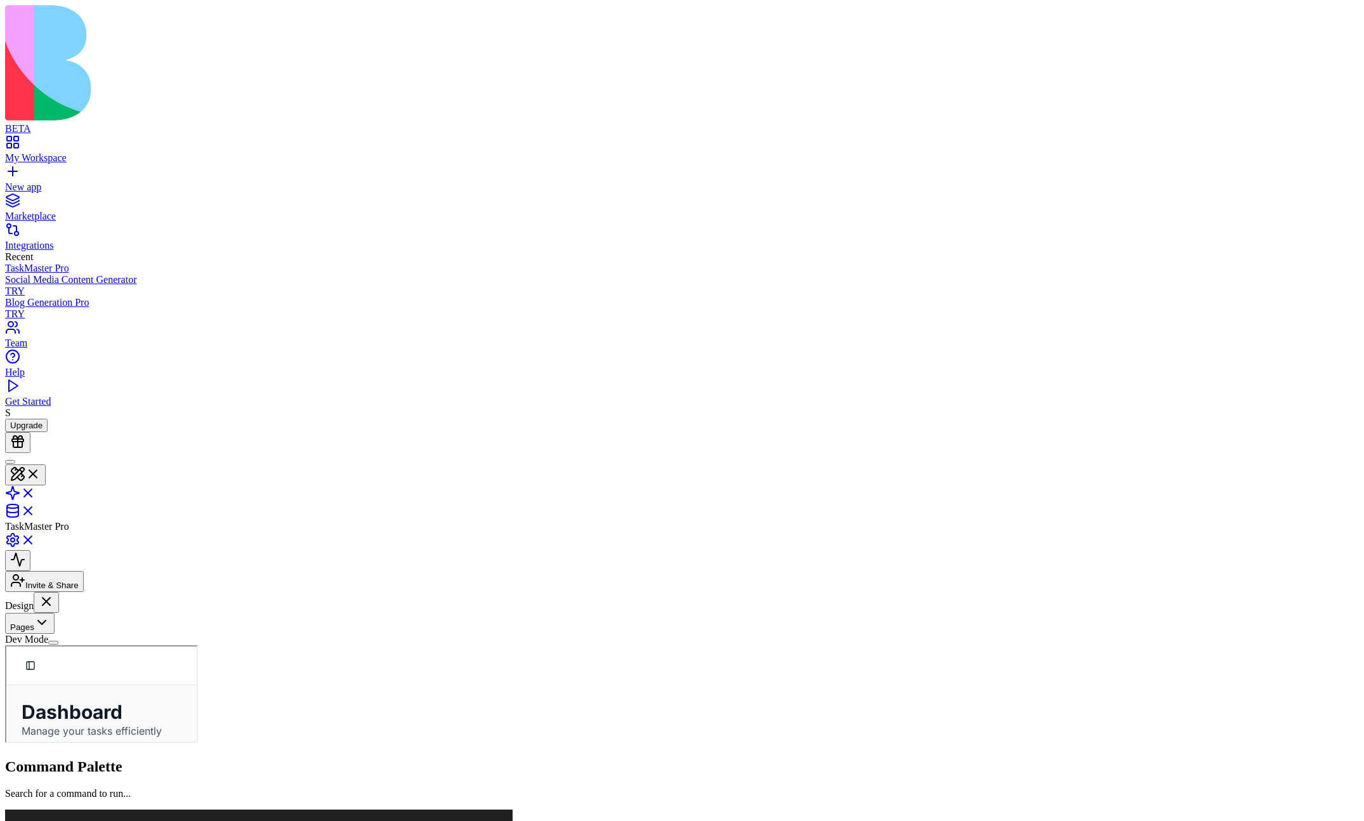
click at [55, 592] on button "Pages" at bounding box center [30, 623] width 50 height 21
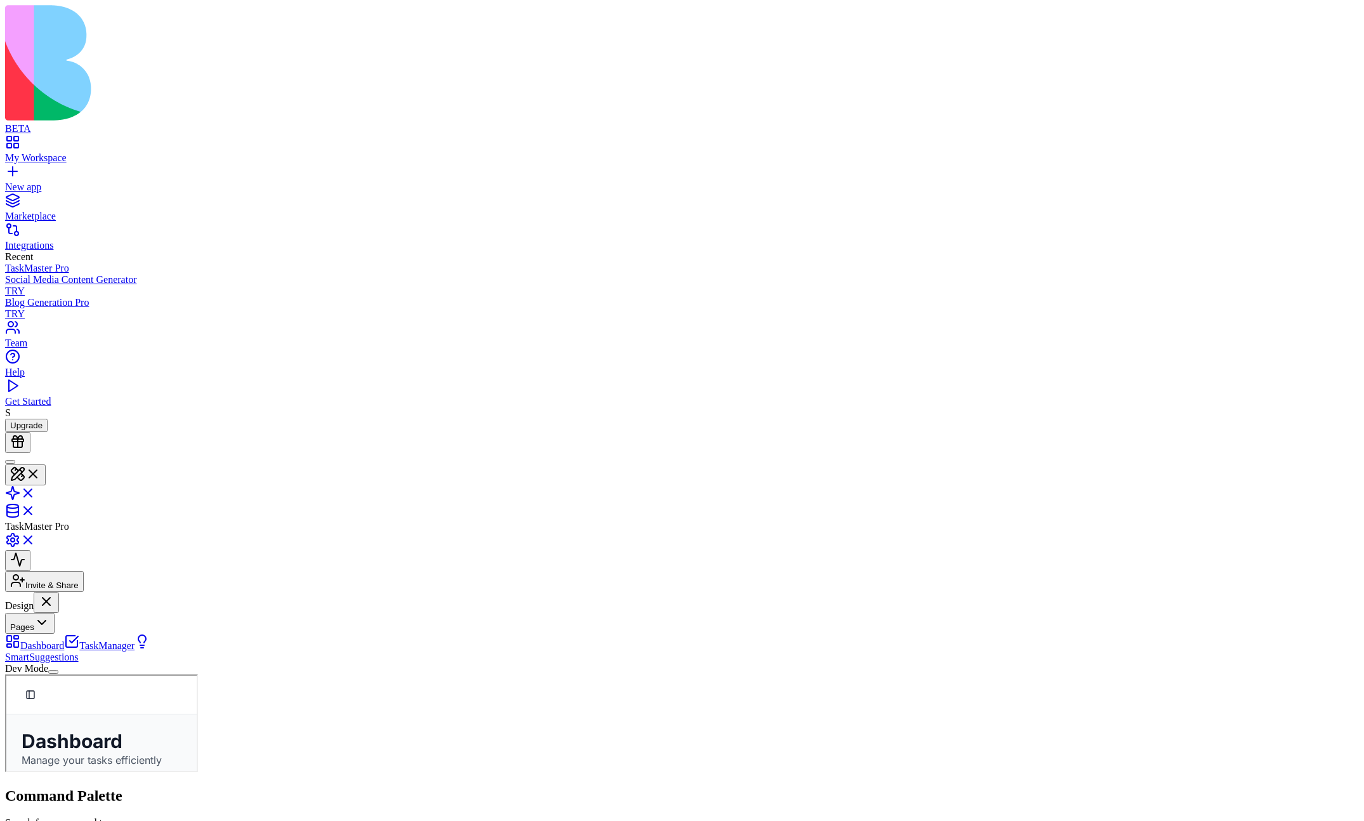
click at [55, 592] on button "Pages" at bounding box center [30, 623] width 50 height 21
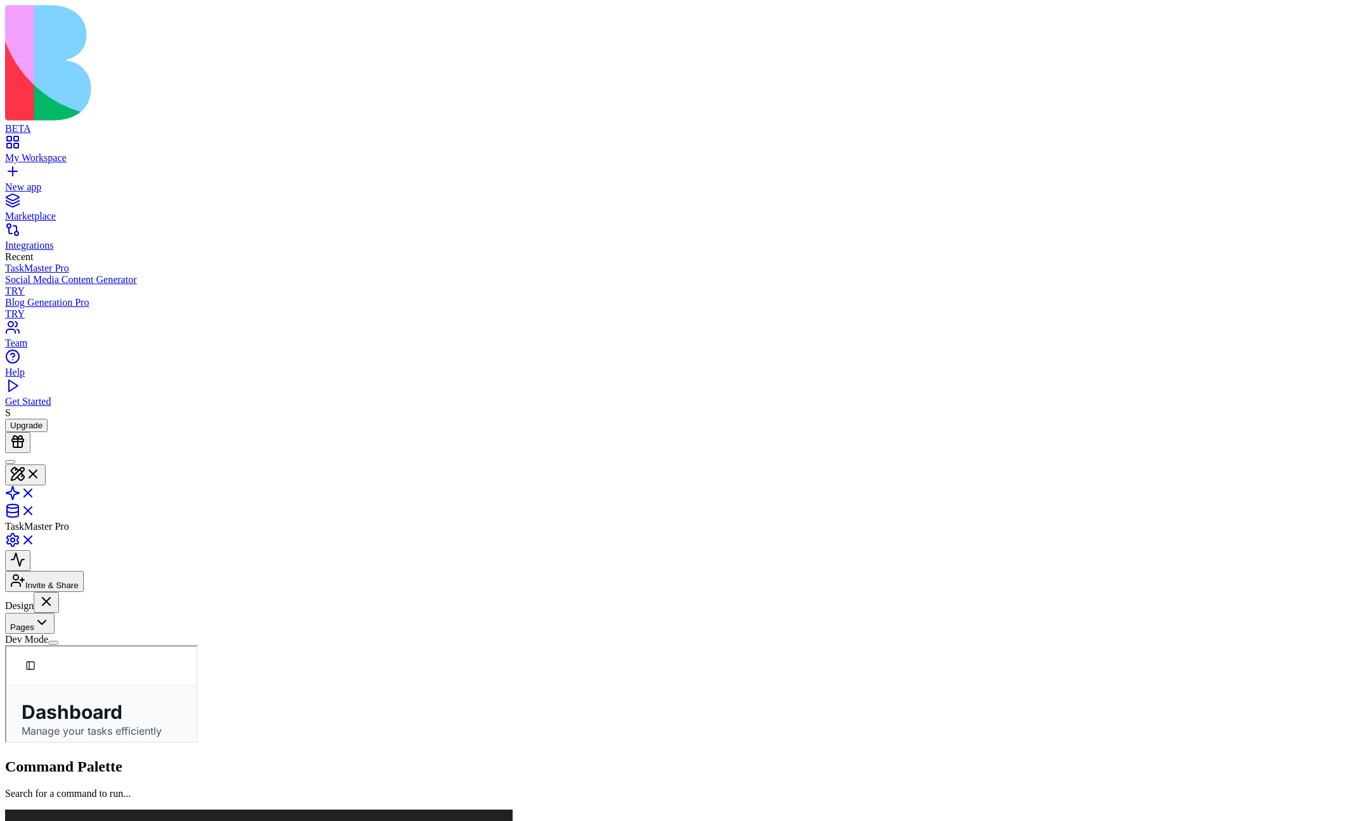
click at [55, 592] on button "Pages" at bounding box center [30, 623] width 50 height 21
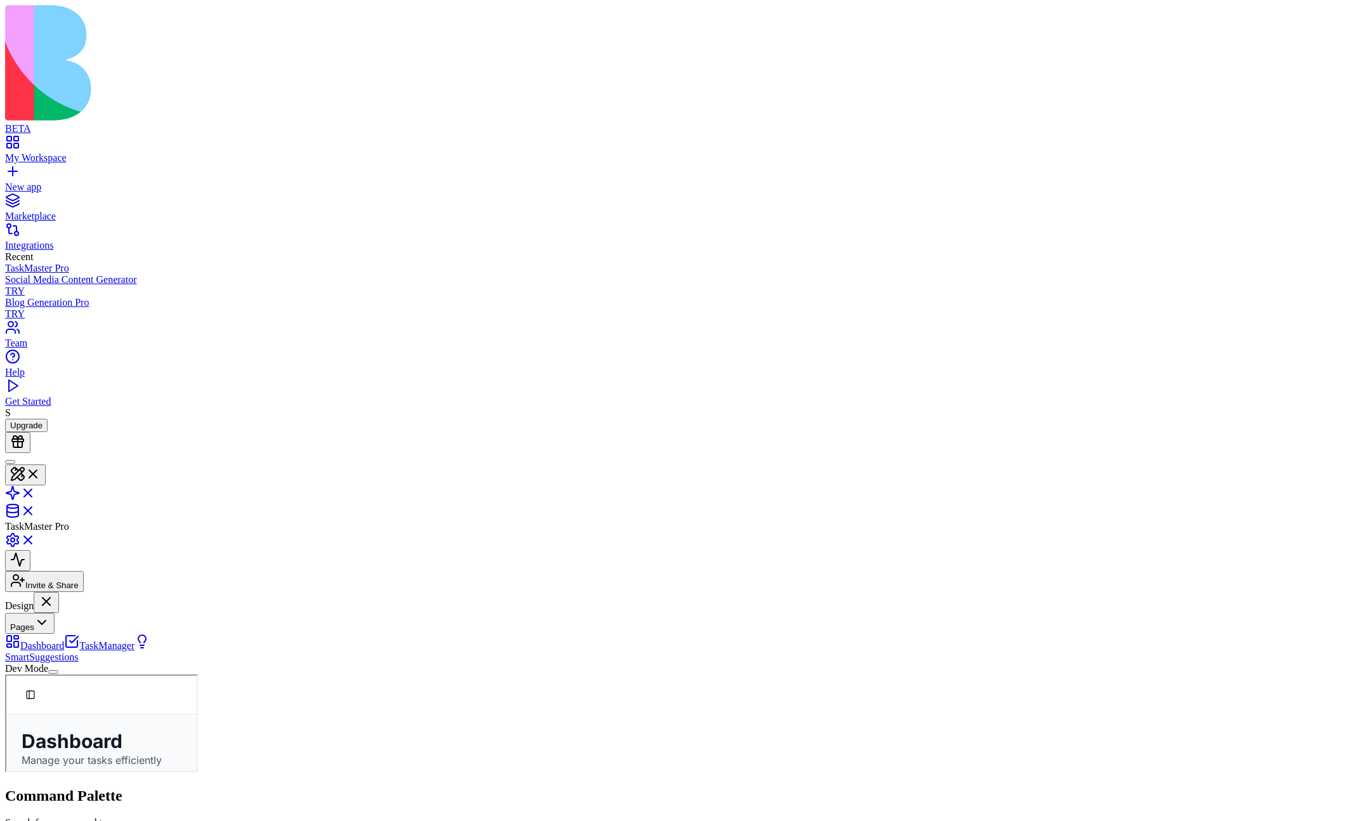
click at [55, 592] on button "Pages" at bounding box center [30, 623] width 50 height 21
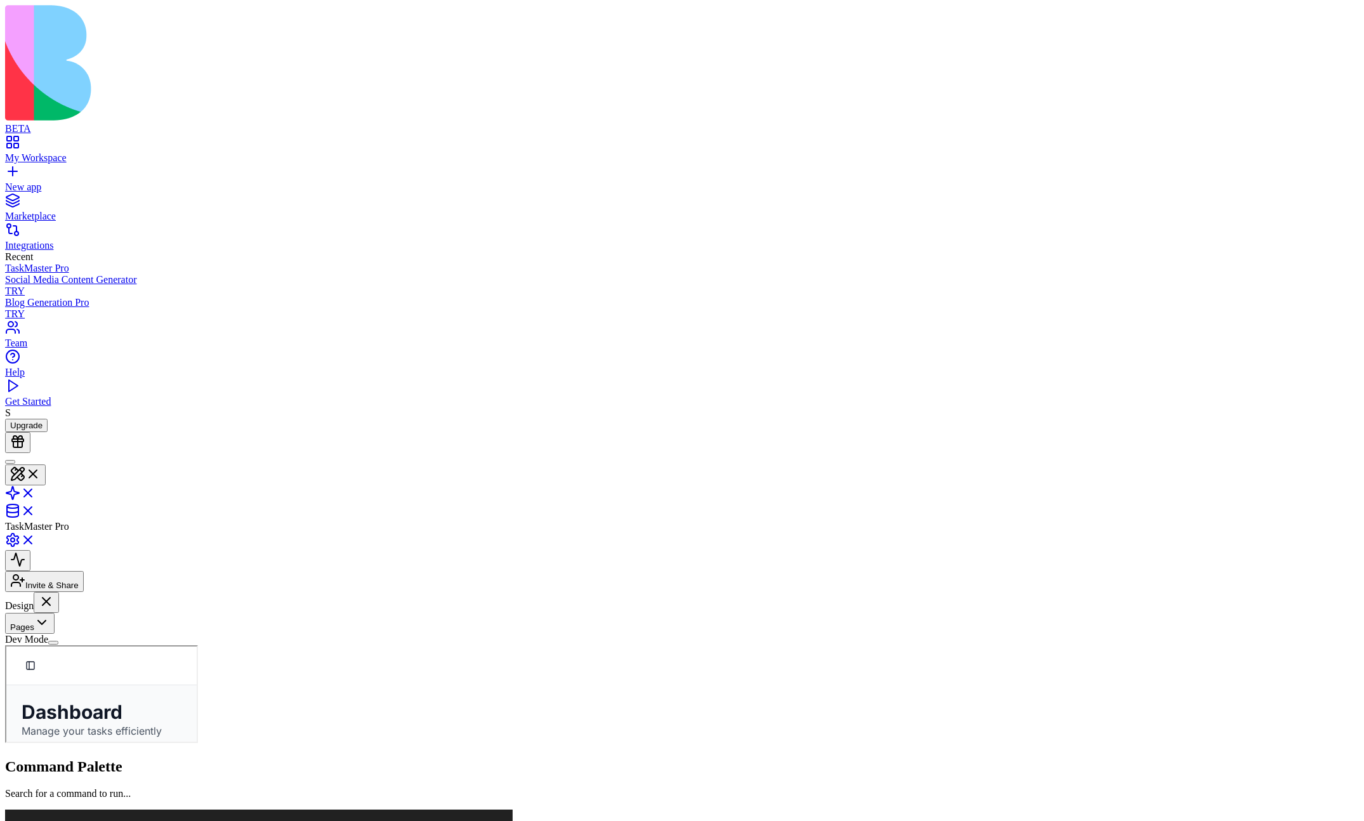
click at [55, 592] on button "Pages" at bounding box center [30, 623] width 50 height 21
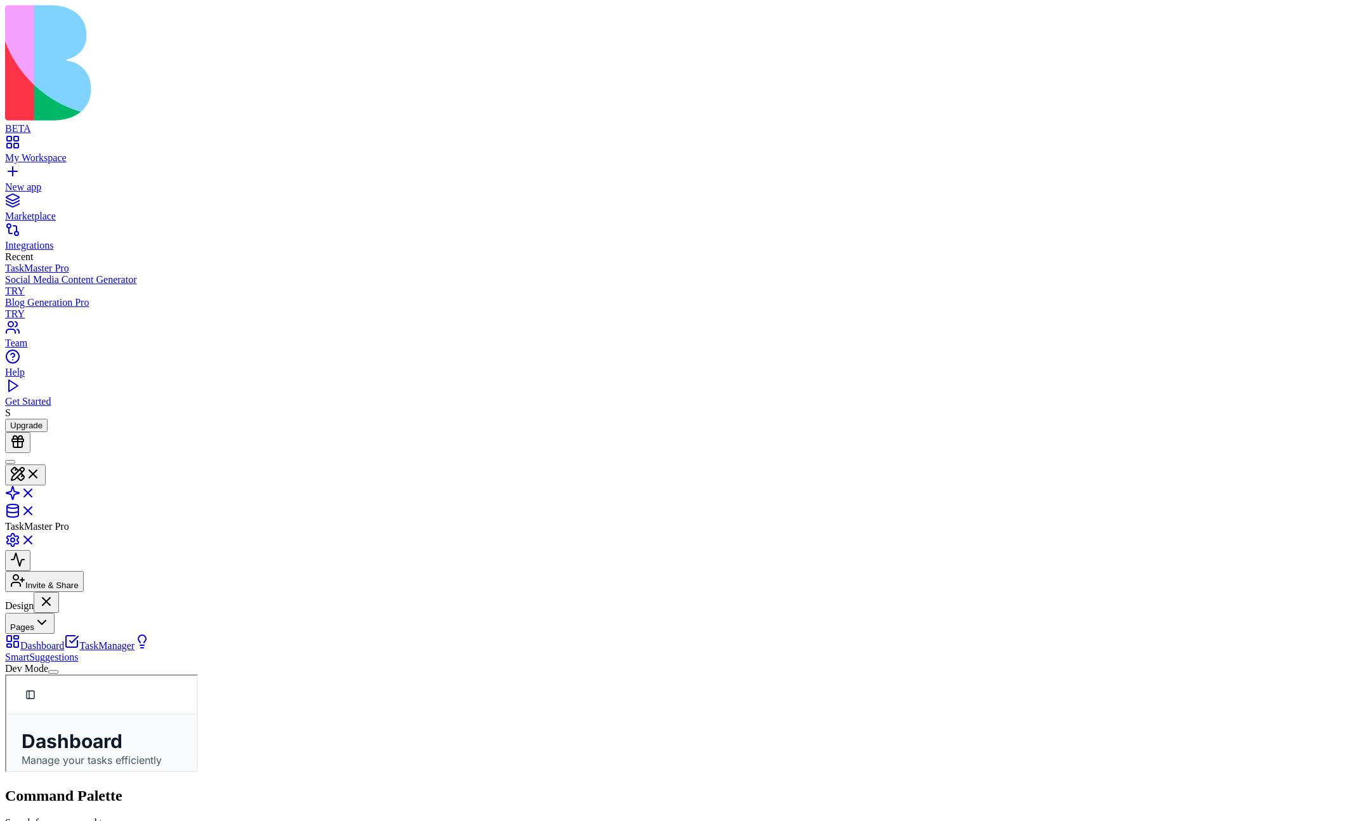
click at [55, 592] on button "Pages" at bounding box center [30, 623] width 50 height 21
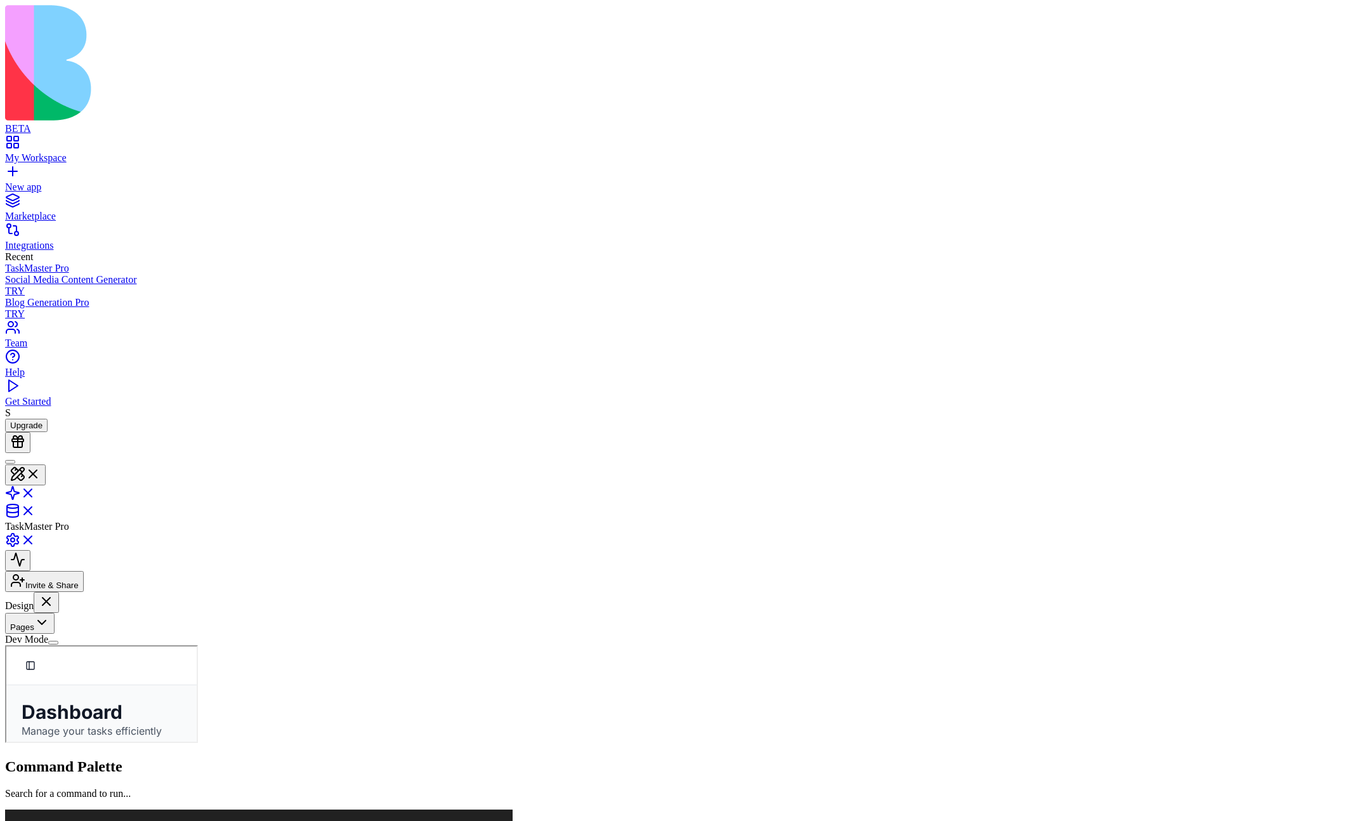
click at [55, 592] on button "Pages" at bounding box center [30, 623] width 50 height 21
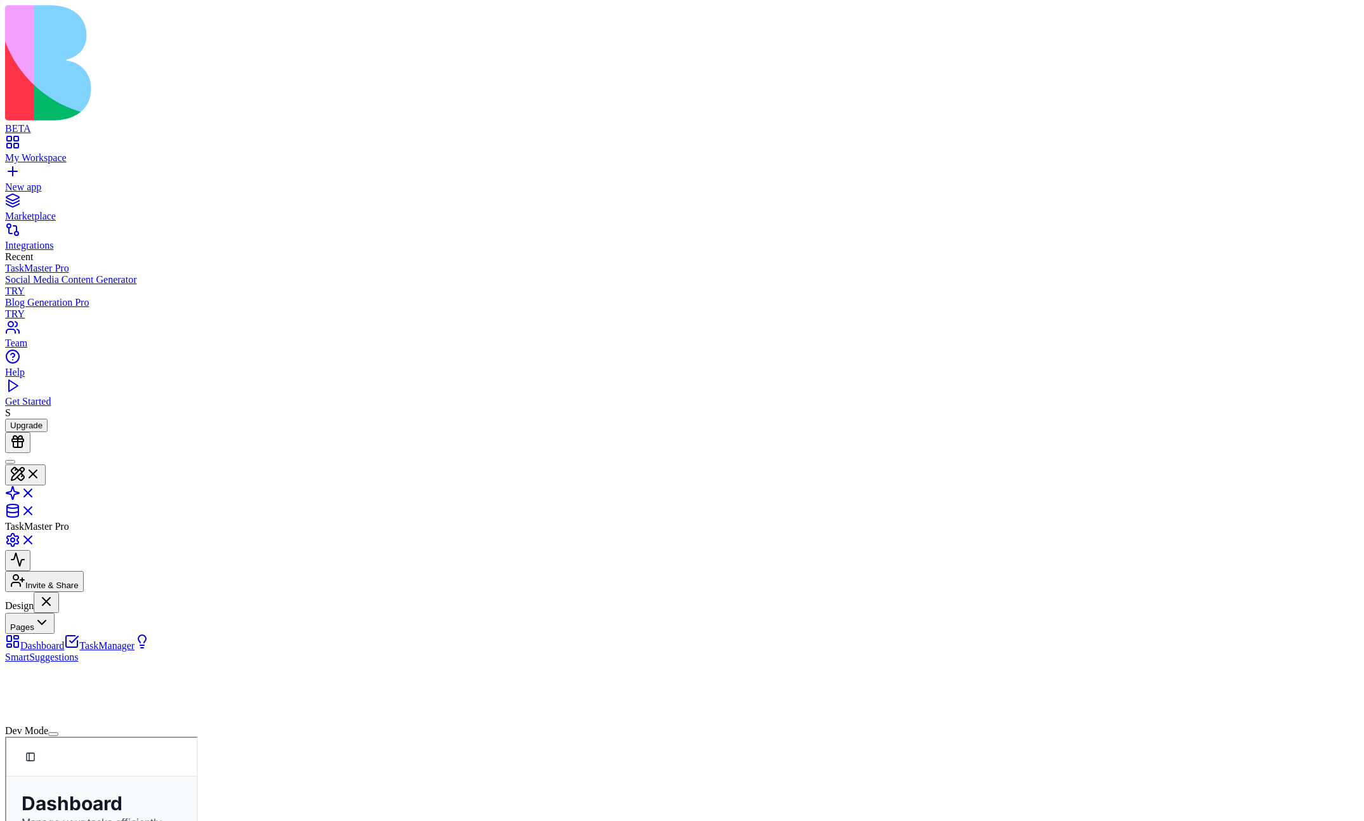
click at [55, 592] on button "Pages" at bounding box center [30, 623] width 50 height 21
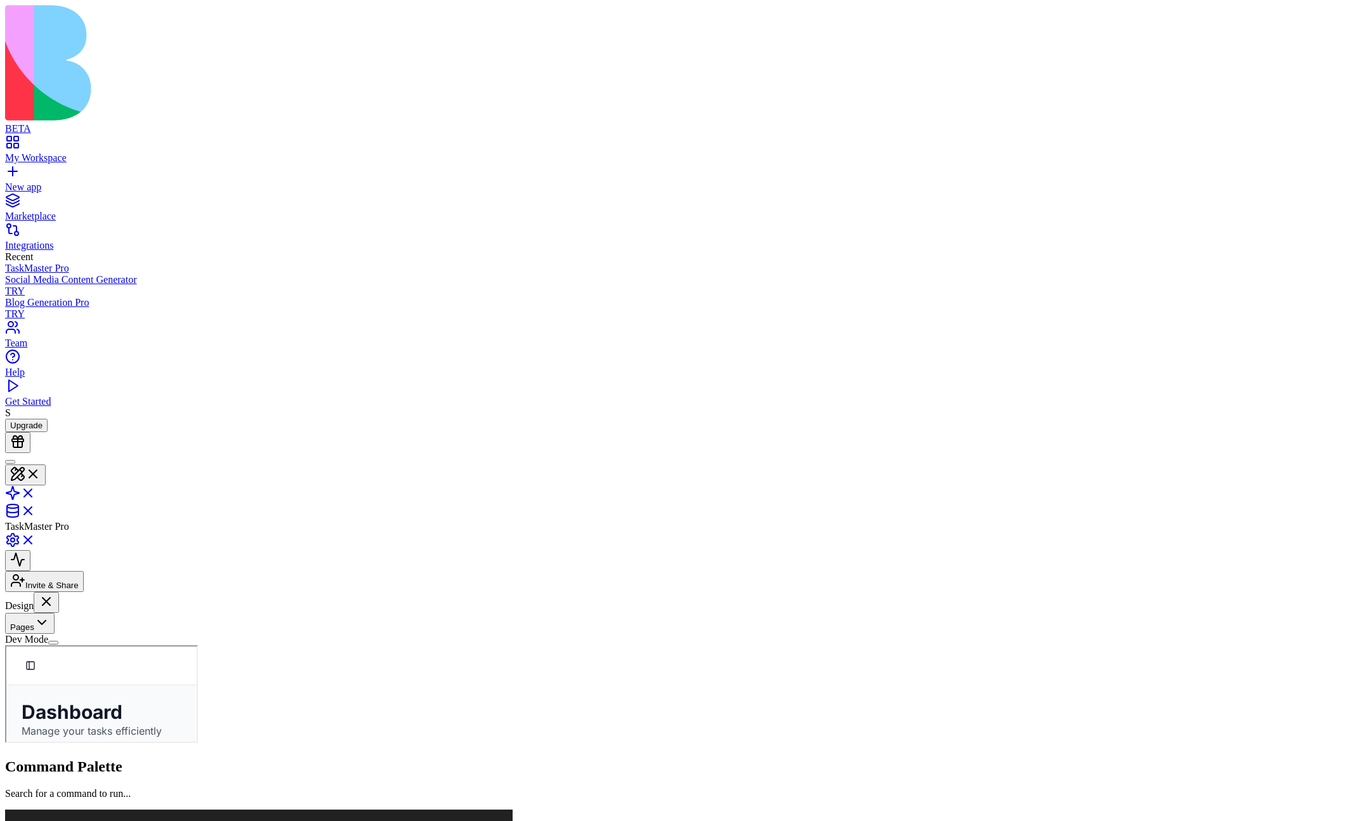
click at [58, 592] on button "Dev Mode" at bounding box center [53, 643] width 10 height 4
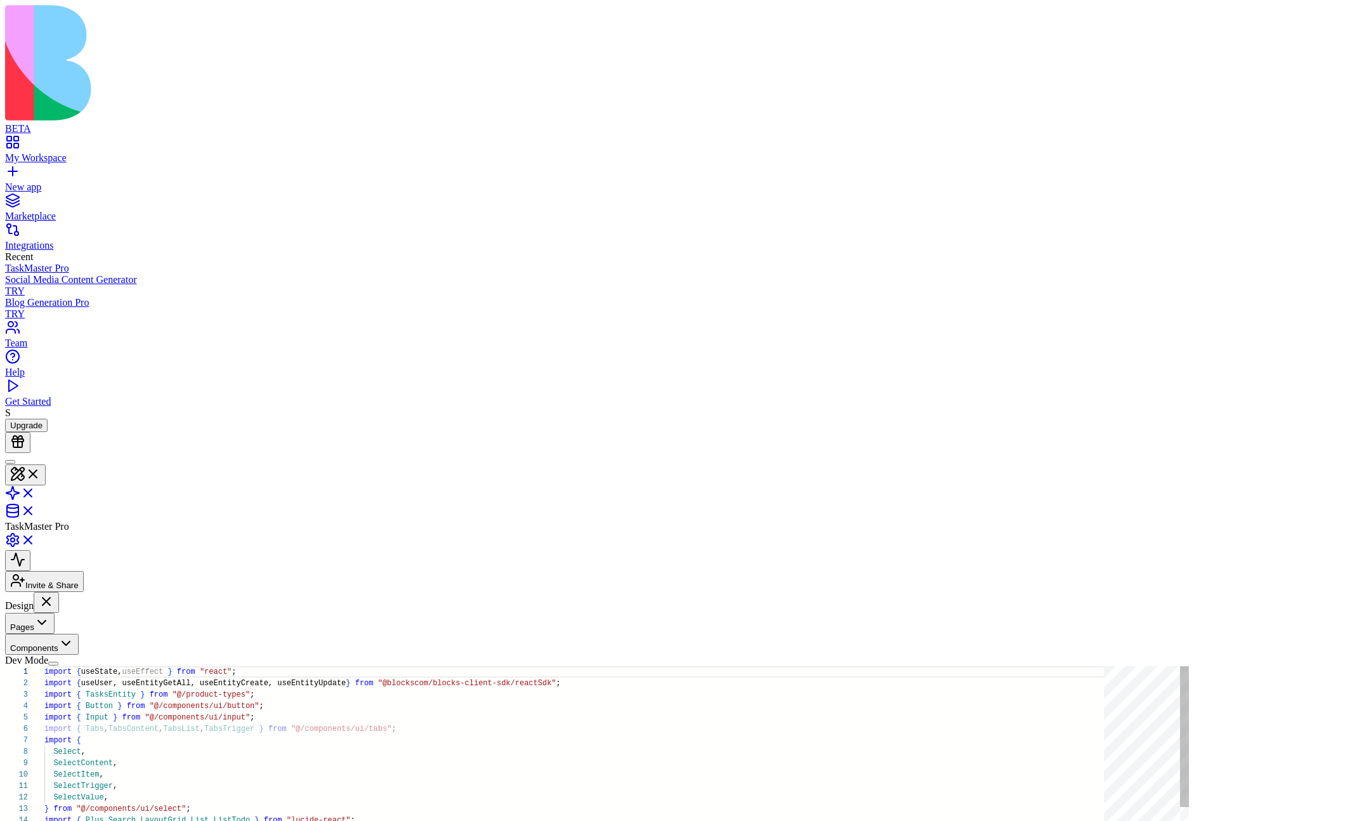
scroll to position [114, 0]
click at [79, 592] on button "Components" at bounding box center [42, 644] width 74 height 21
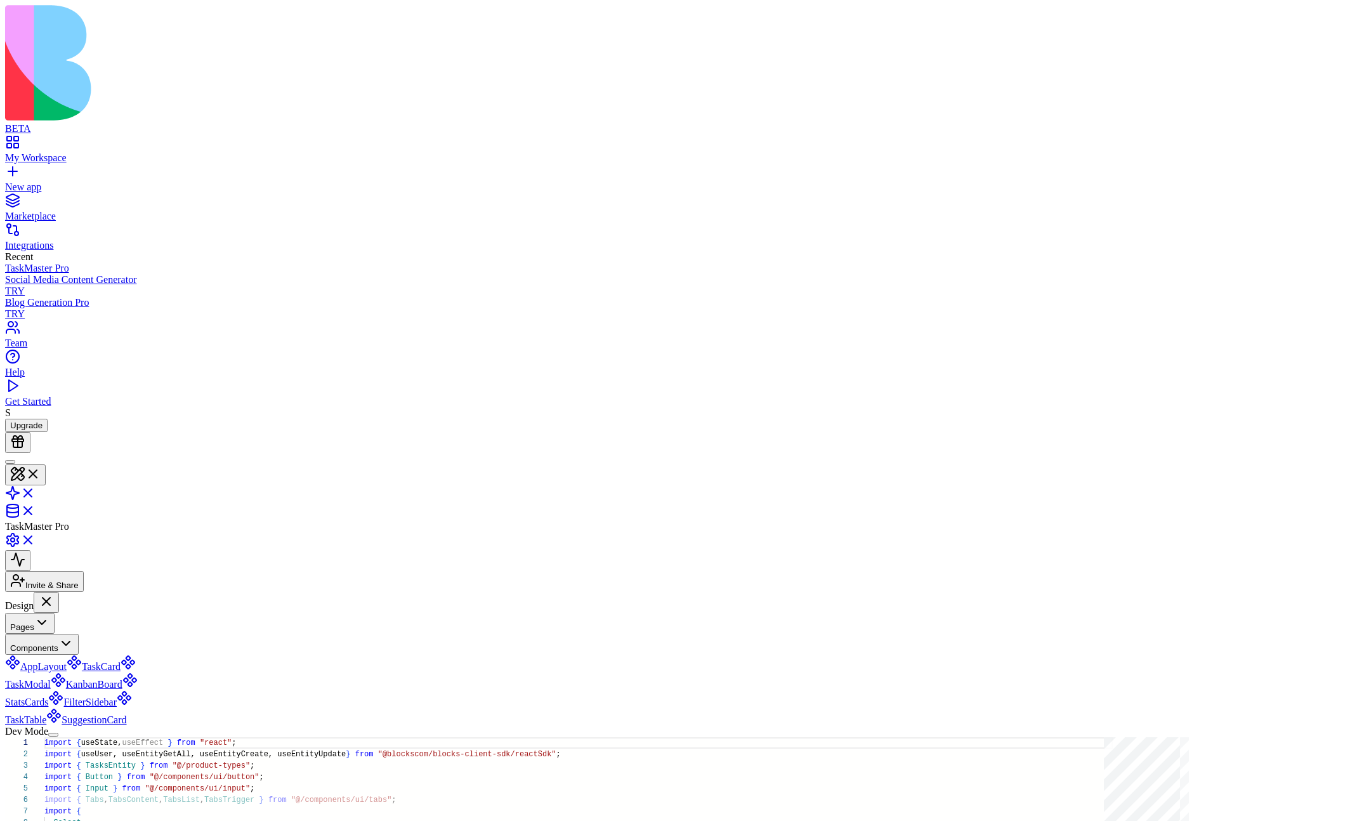
click at [79, 592] on button "Components" at bounding box center [42, 644] width 74 height 21
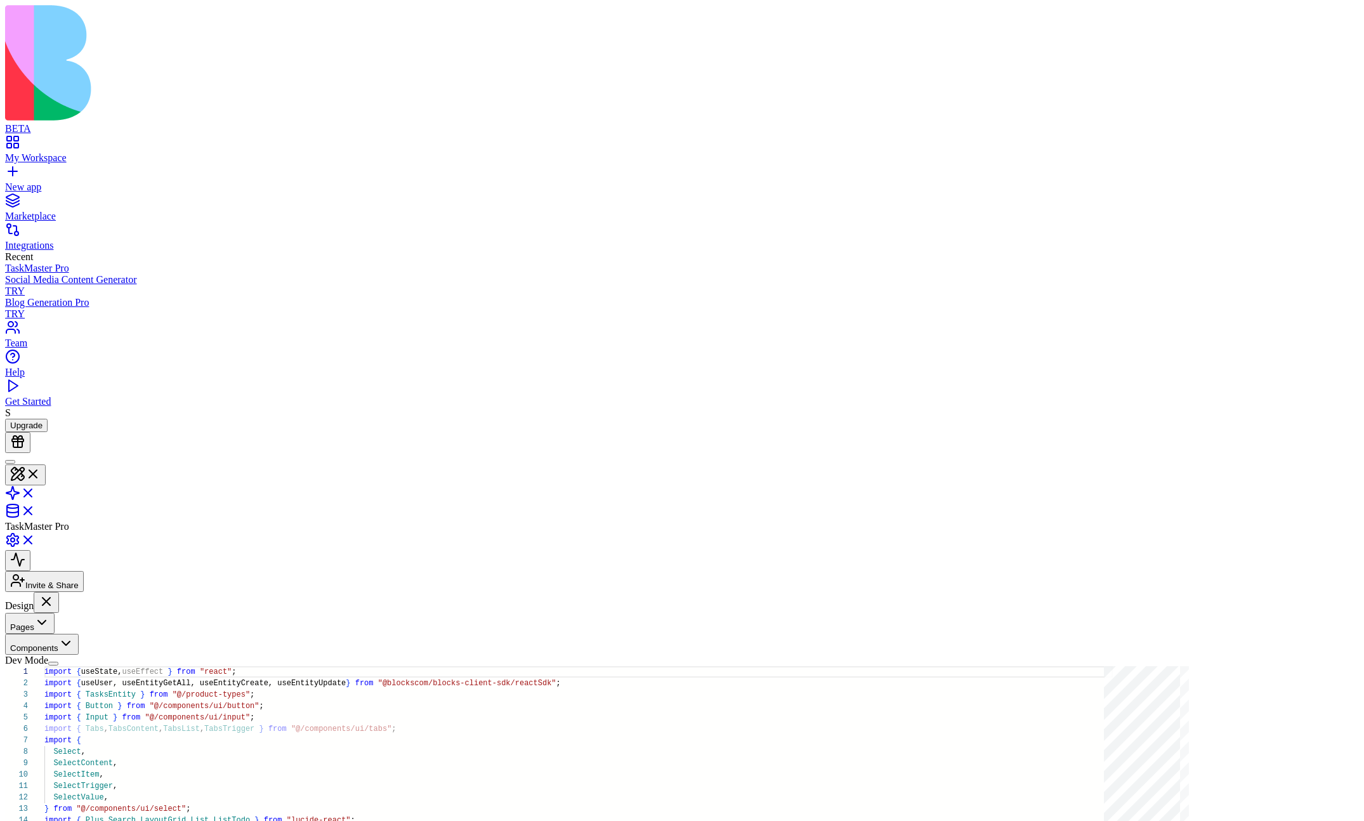
click at [79, 592] on button "Components" at bounding box center [42, 644] width 74 height 21
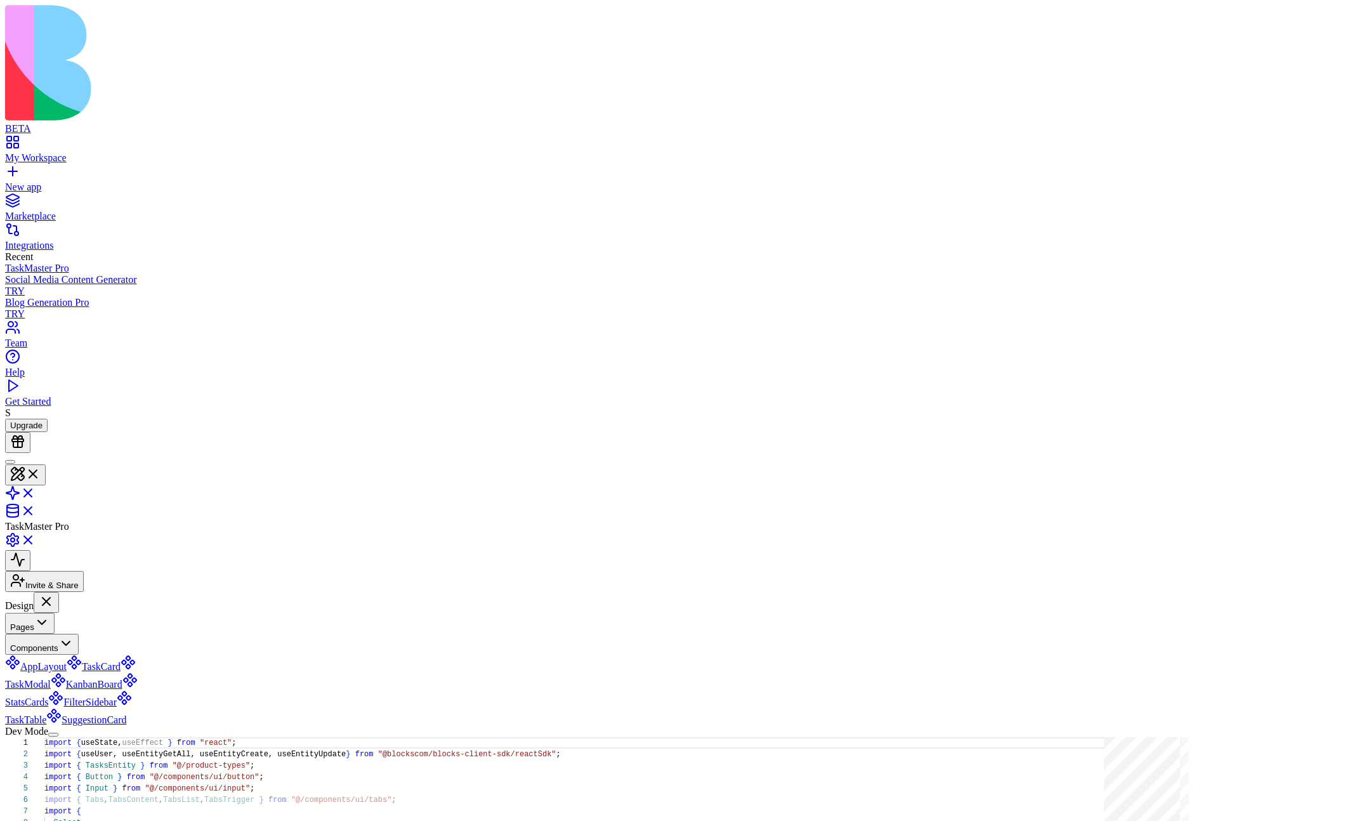
click at [105, 592] on link "StatsCards" at bounding box center [71, 693] width 133 height 29
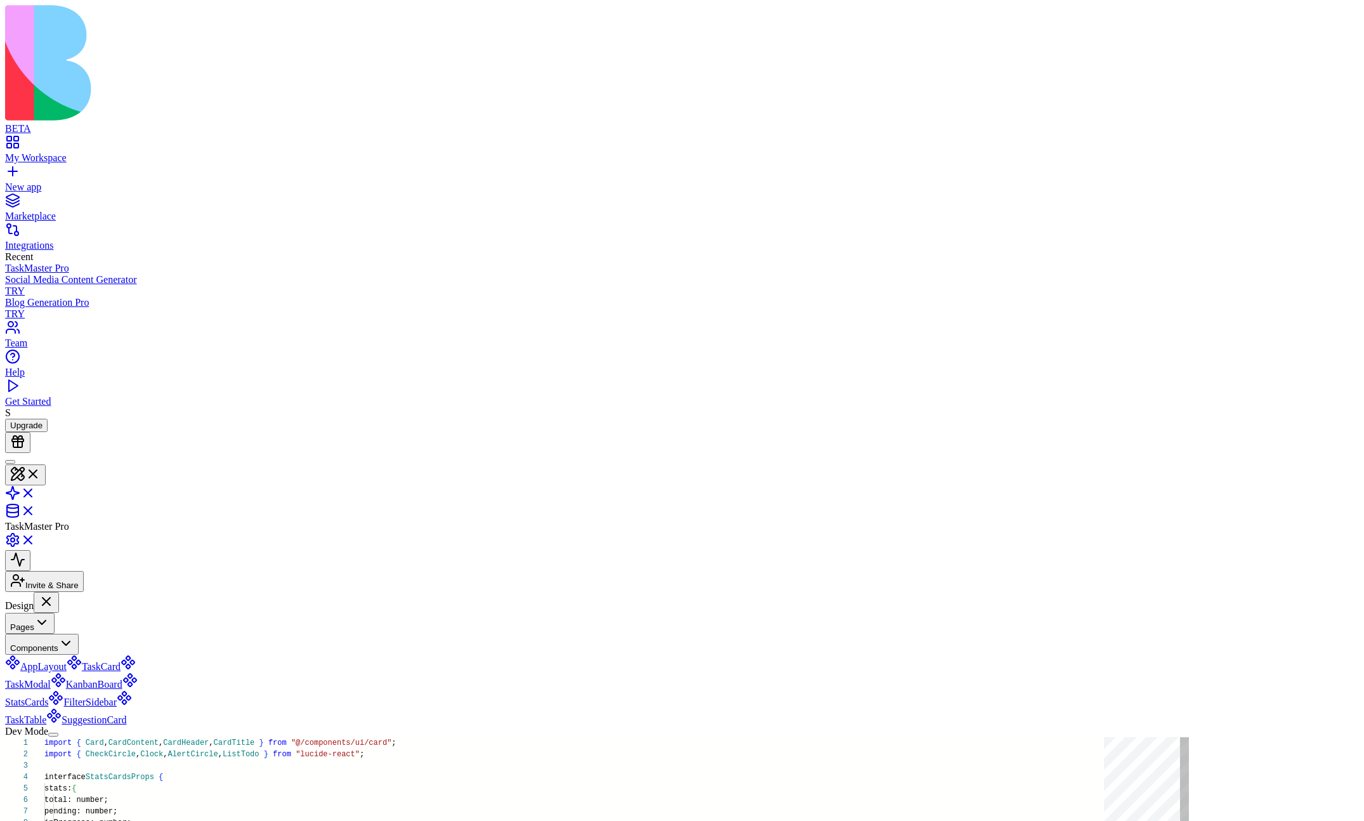
click at [98, 592] on link "TaskModal" at bounding box center [70, 675] width 131 height 29
click at [93, 592] on link "TaskCard" at bounding box center [94, 666] width 54 height 11
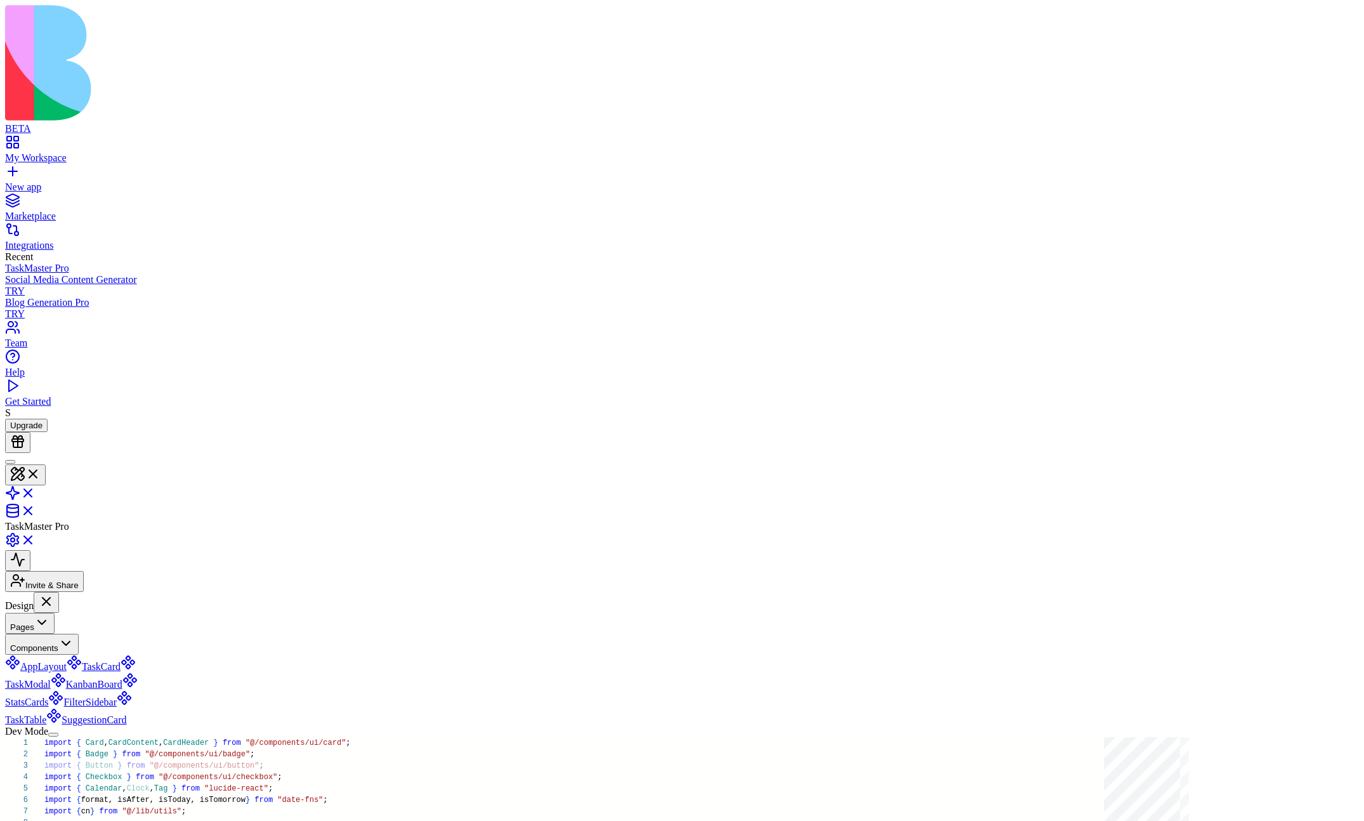
click at [67, 592] on link "AppLayout" at bounding box center [36, 666] width 62 height 11
type textarea "**********"
click at [79, 592] on button "Components" at bounding box center [42, 644] width 74 height 21
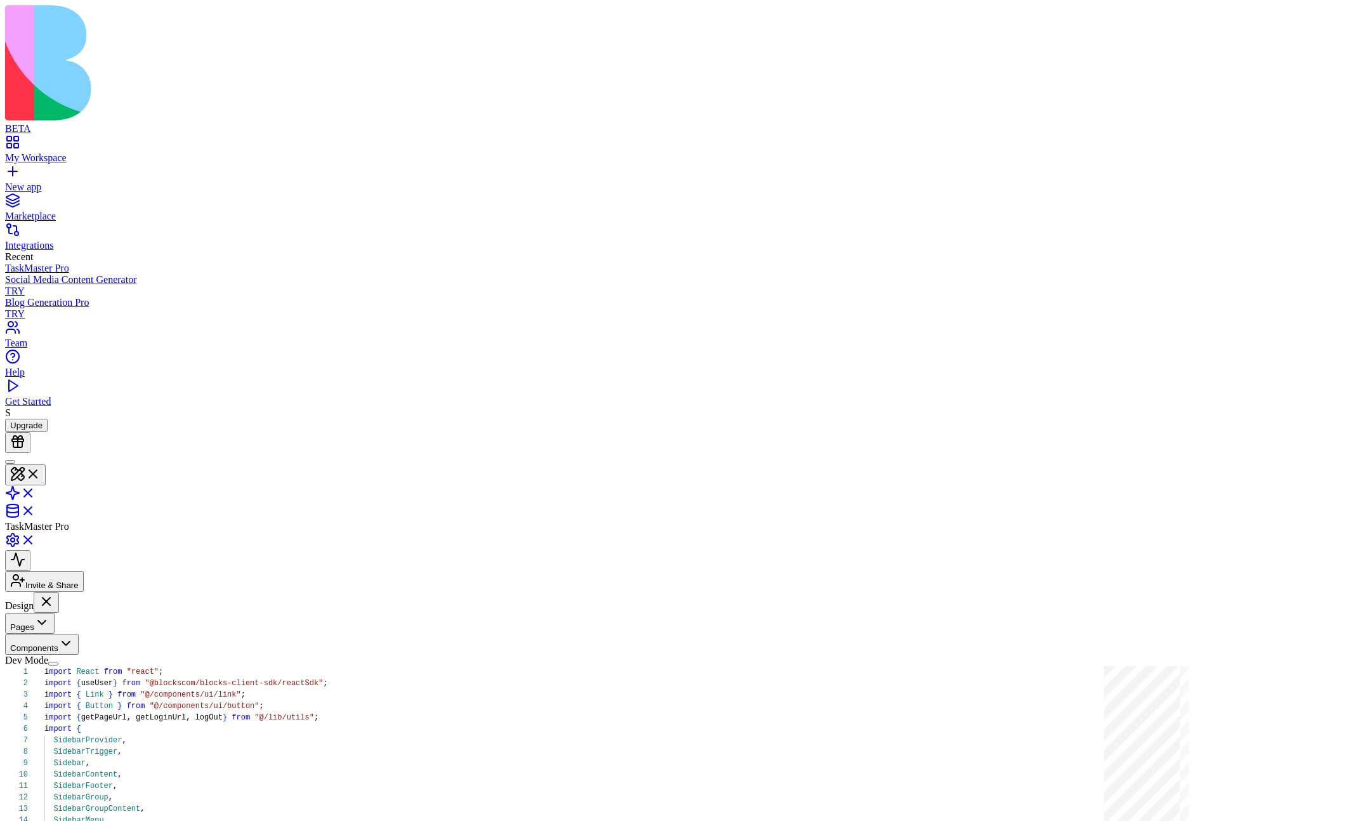
click at [55, 592] on button "Pages" at bounding box center [30, 623] width 50 height 21
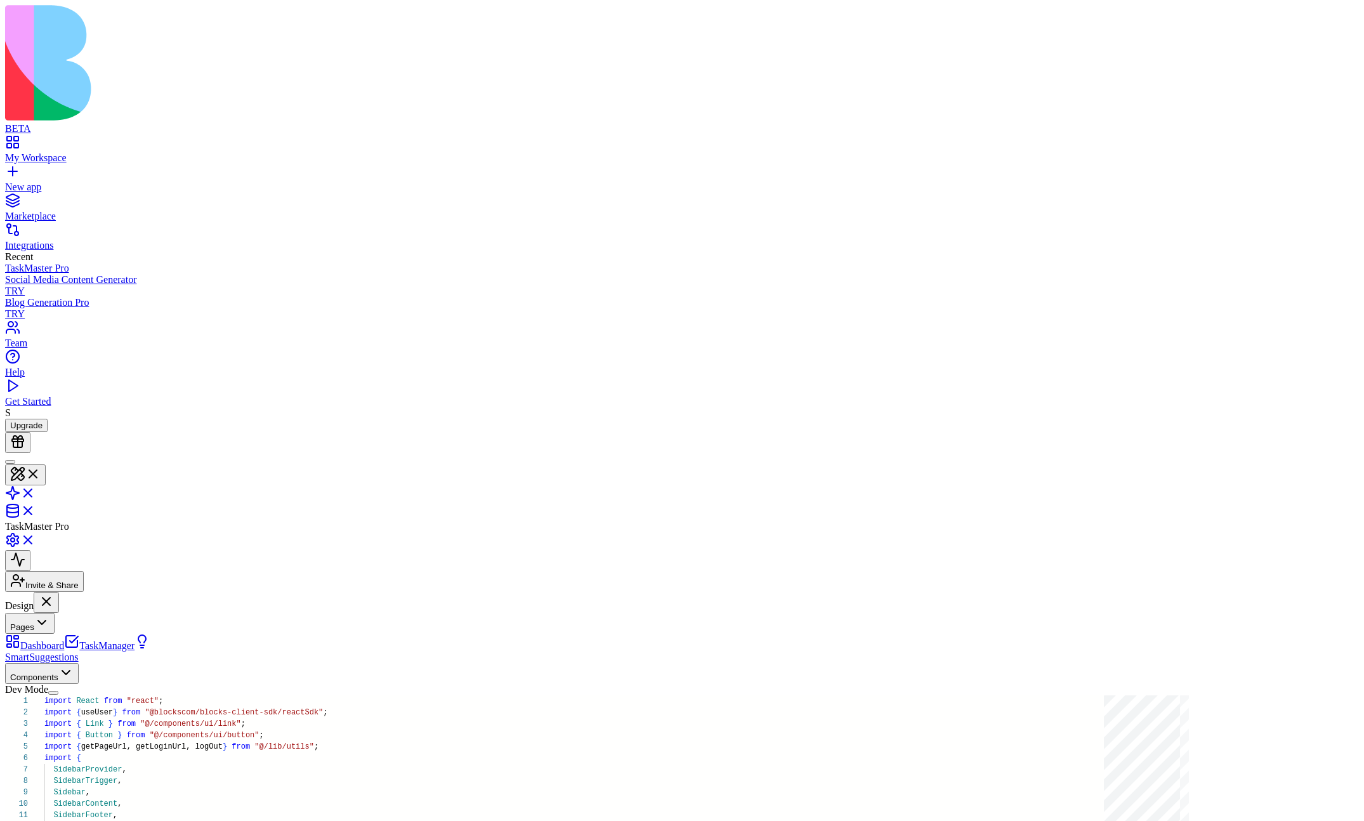
click at [55, 592] on button "Pages" at bounding box center [30, 623] width 50 height 21
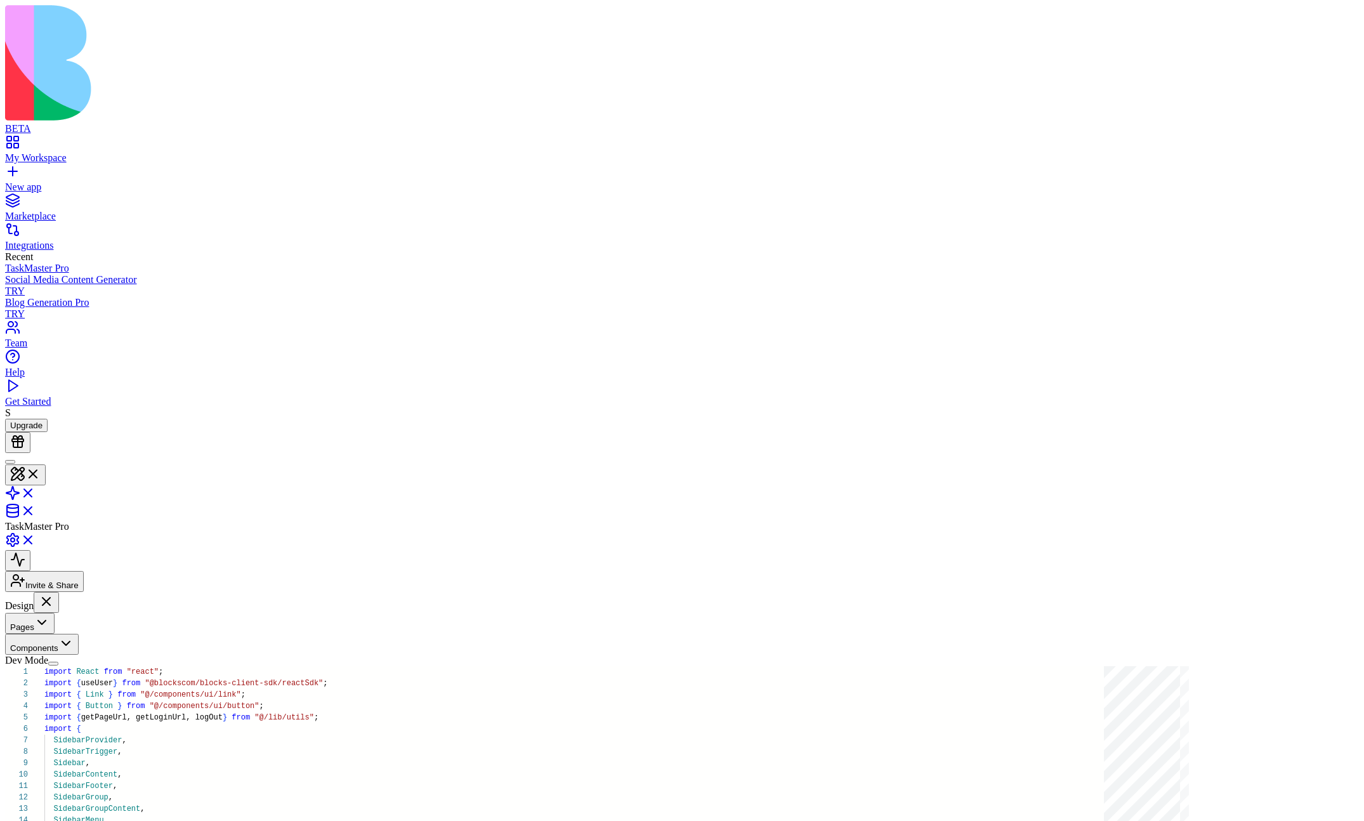
click at [79, 592] on button "Components" at bounding box center [42, 644] width 74 height 21
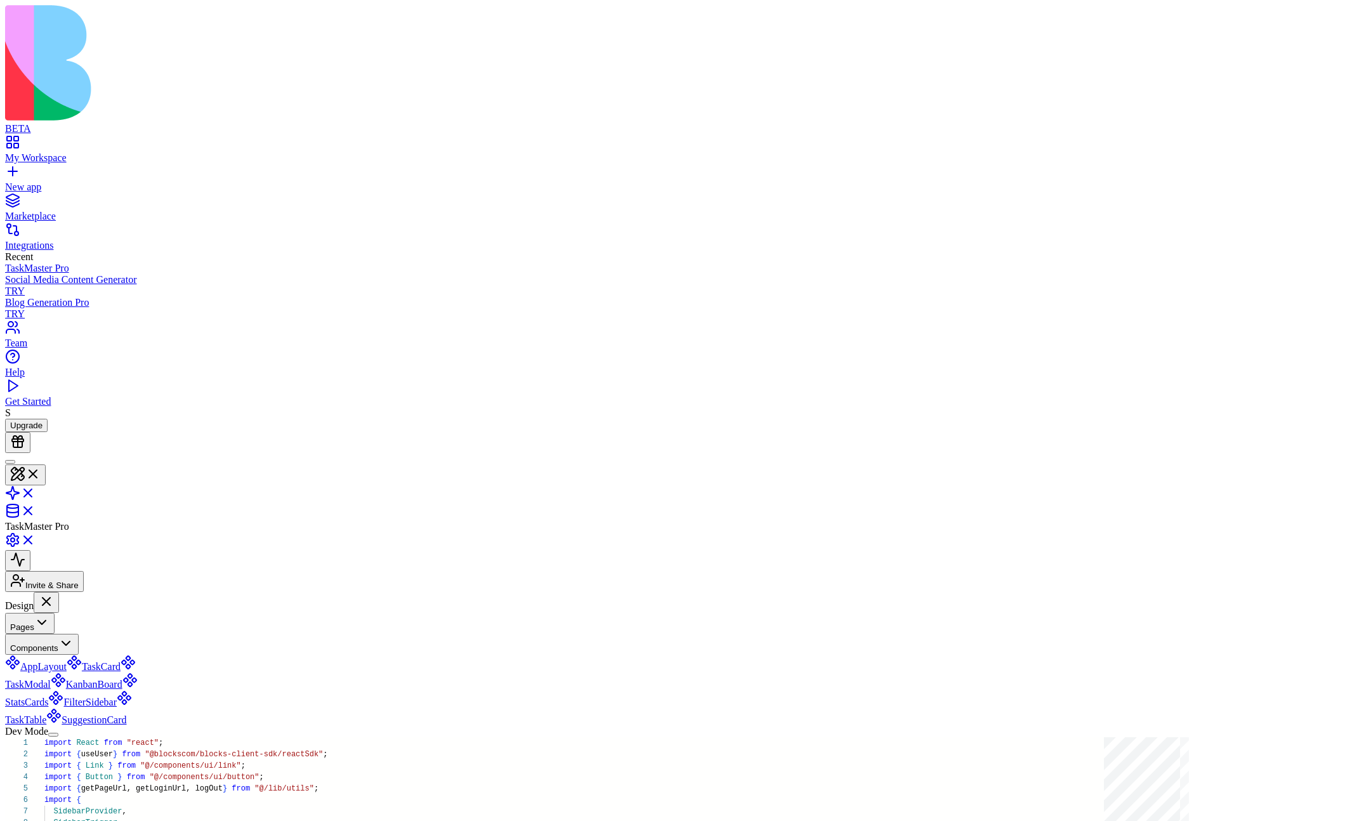
click at [79, 592] on button "Components" at bounding box center [42, 644] width 74 height 21
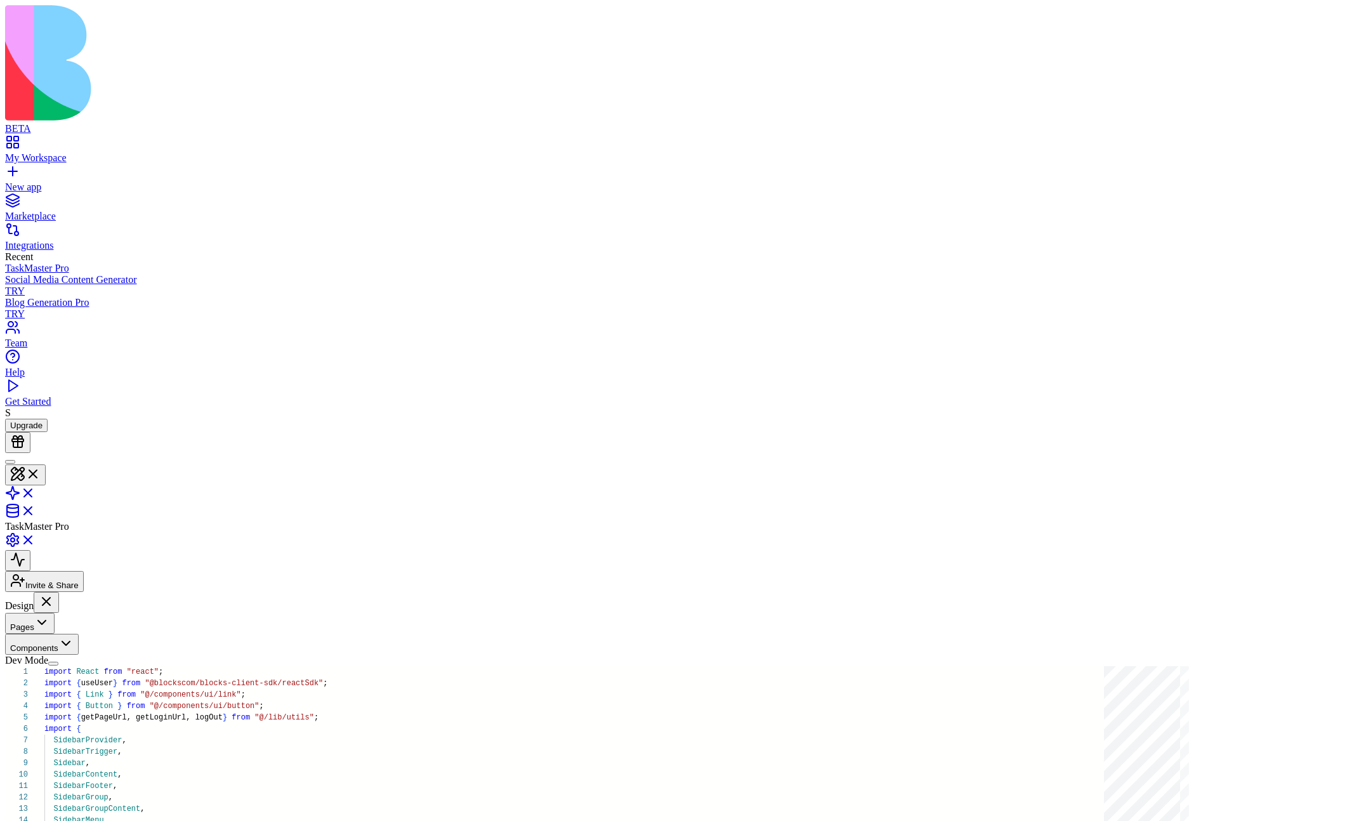
click at [58, 592] on button "Dev Mode" at bounding box center [53, 664] width 10 height 4
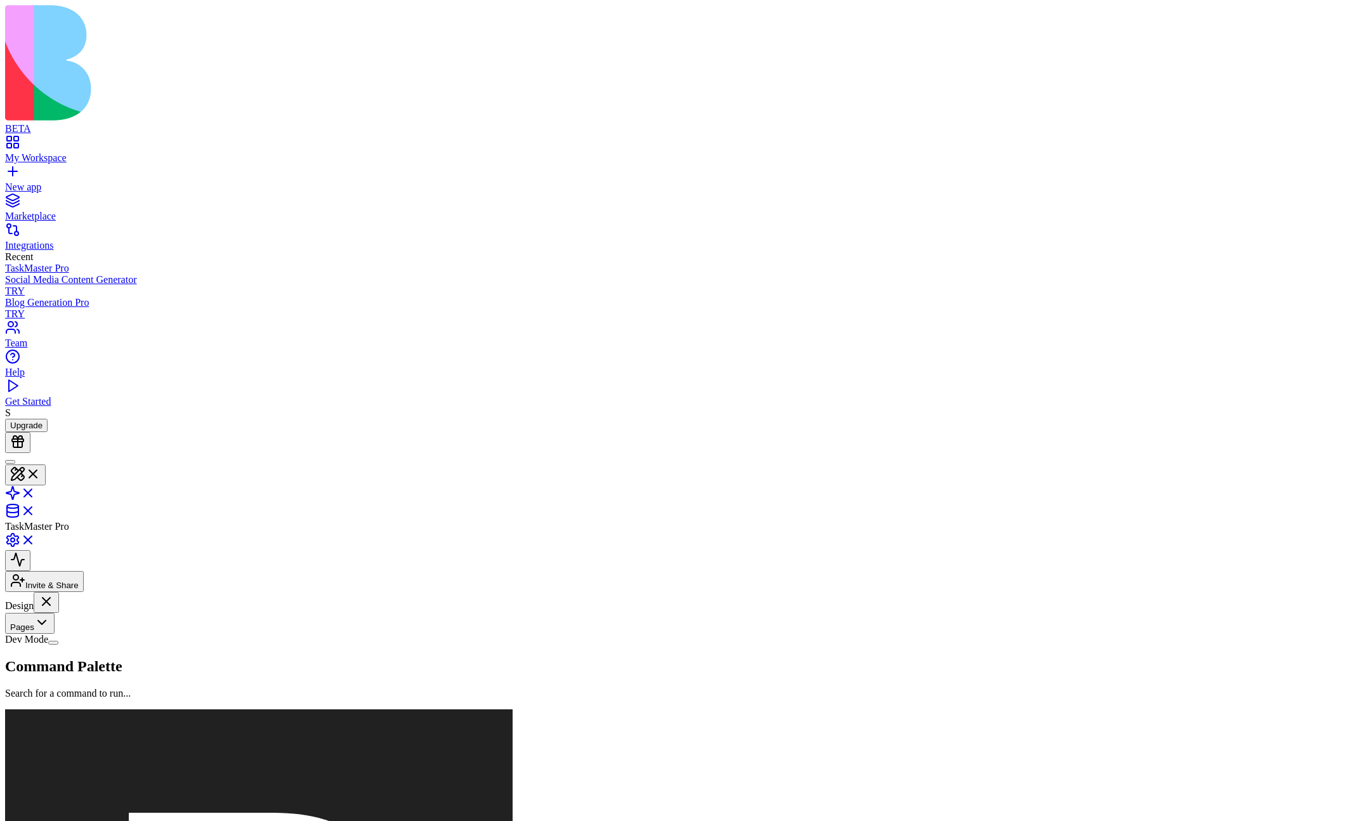
click at [58, 592] on button "Dev Mode" at bounding box center [53, 643] width 10 height 4
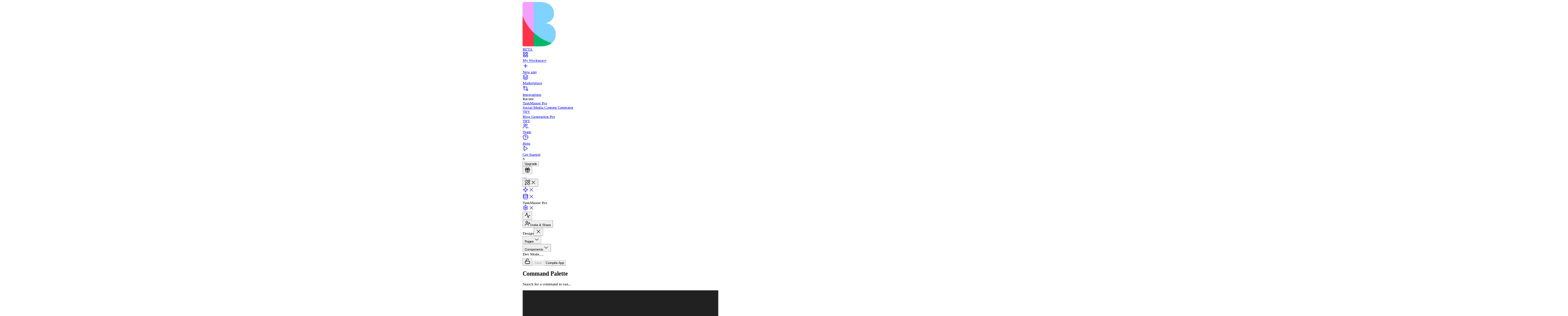
scroll to position [110, 0]
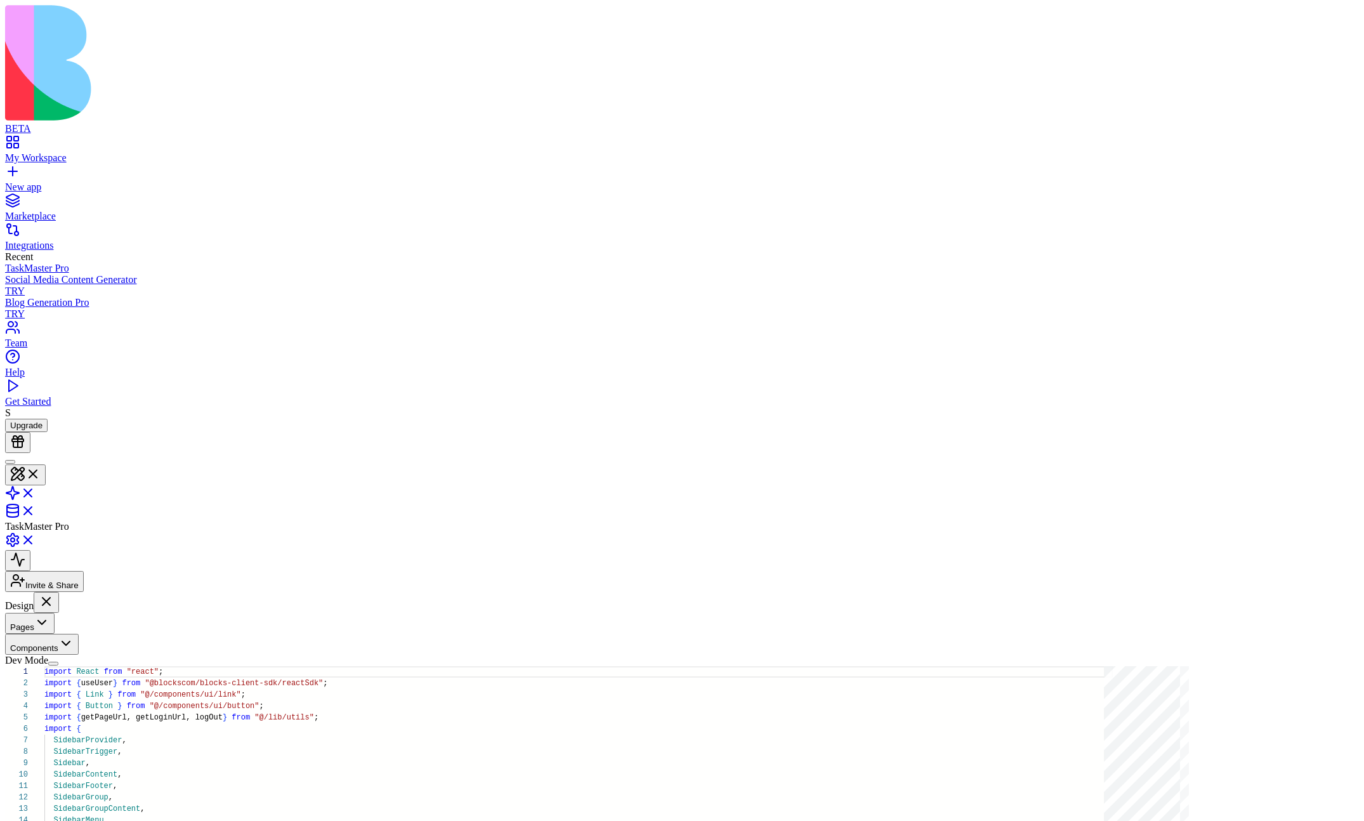
click at [79, 592] on button "Components" at bounding box center [42, 644] width 74 height 21
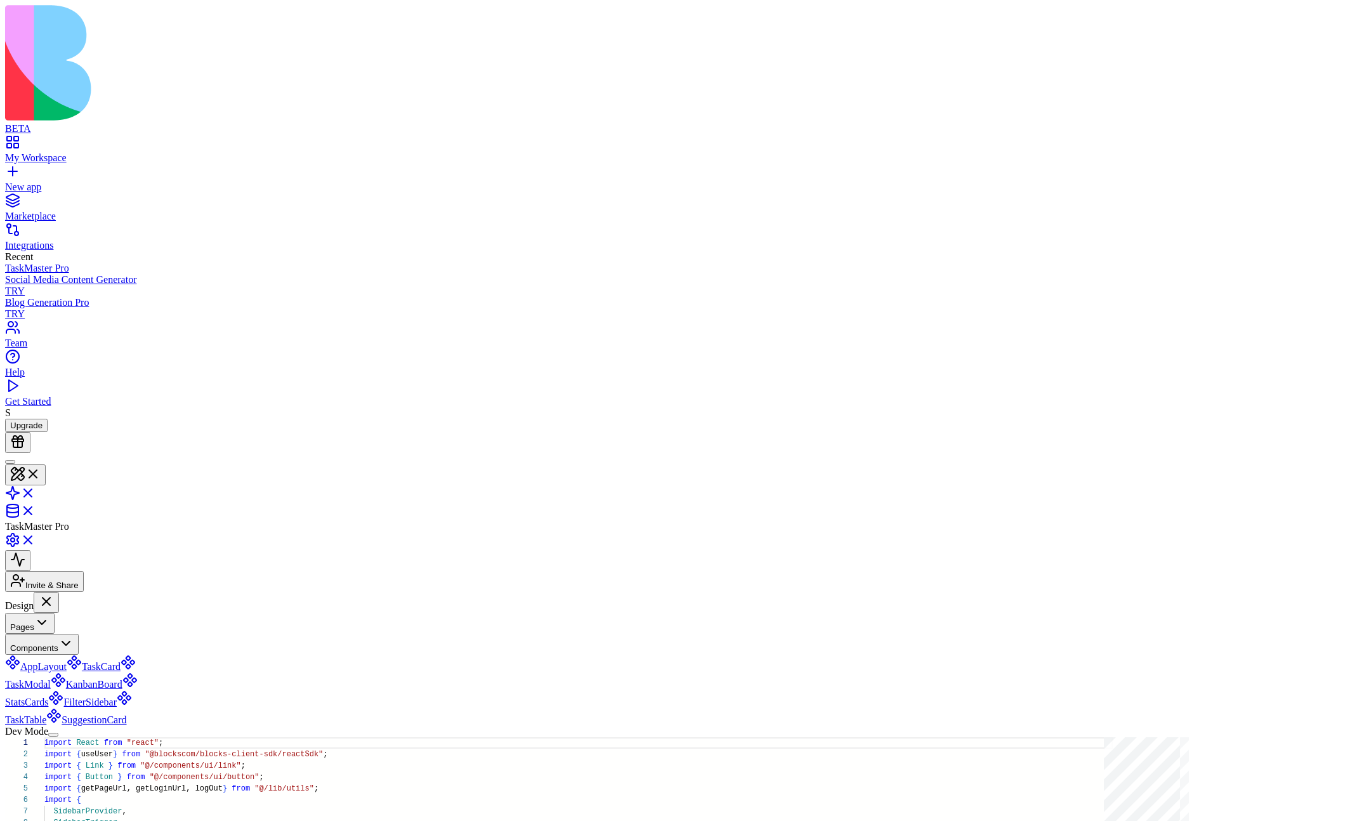
click at [55, 592] on button "Pages" at bounding box center [30, 623] width 50 height 21
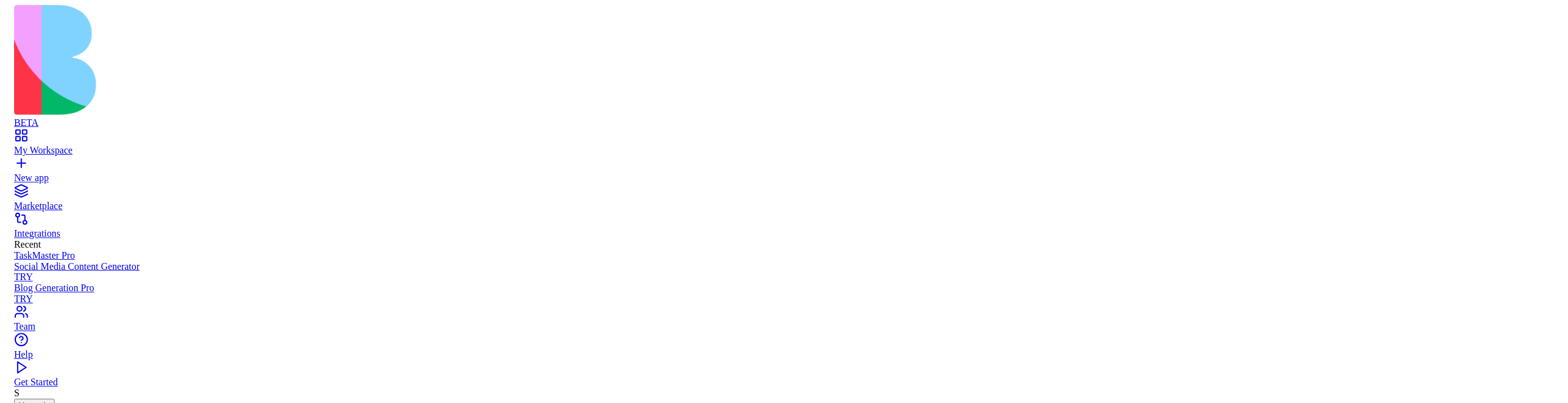
scroll to position [0, 0]
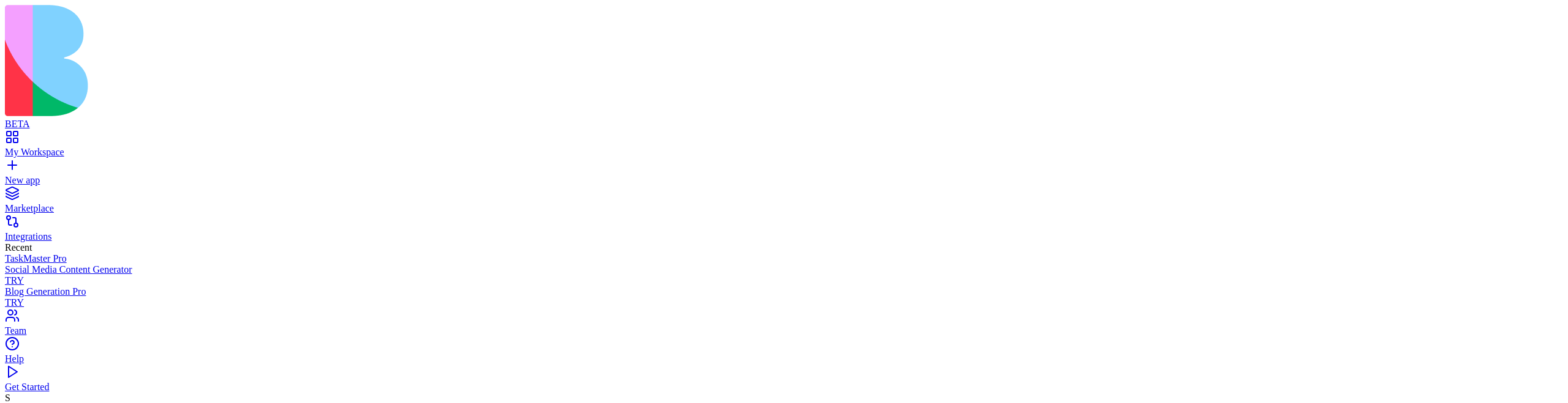
scroll to position [110, 0]
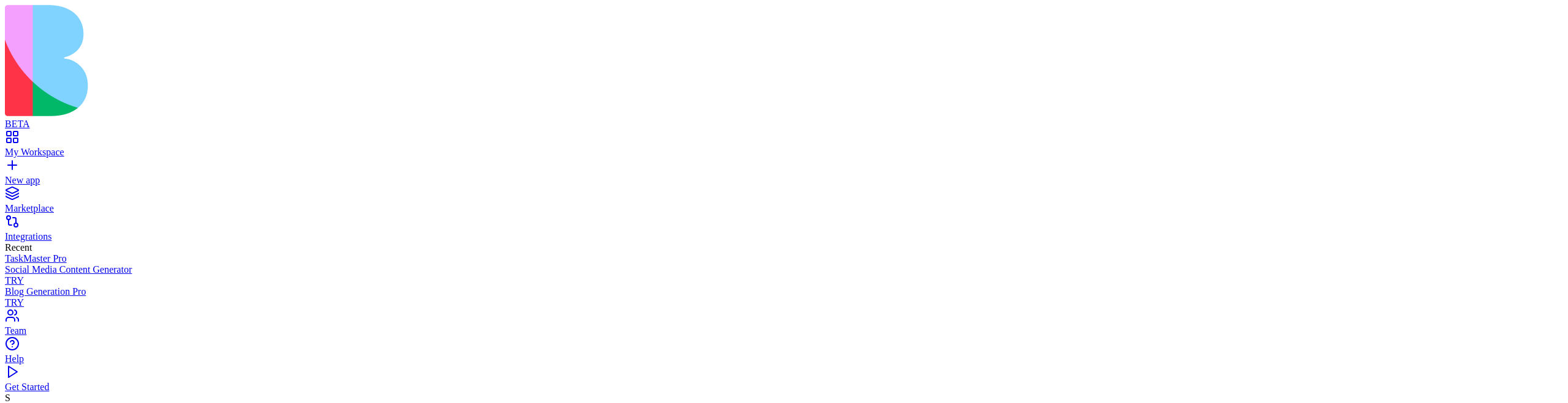
scroll to position [0, 0]
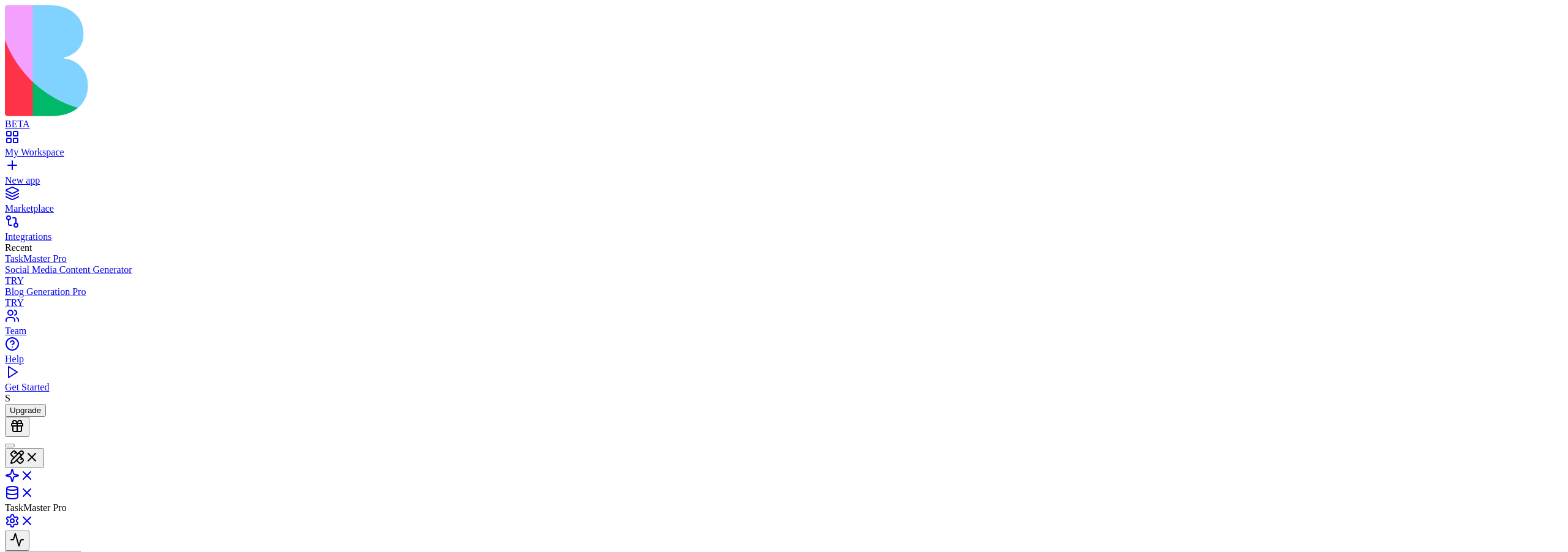
type textarea "**********"
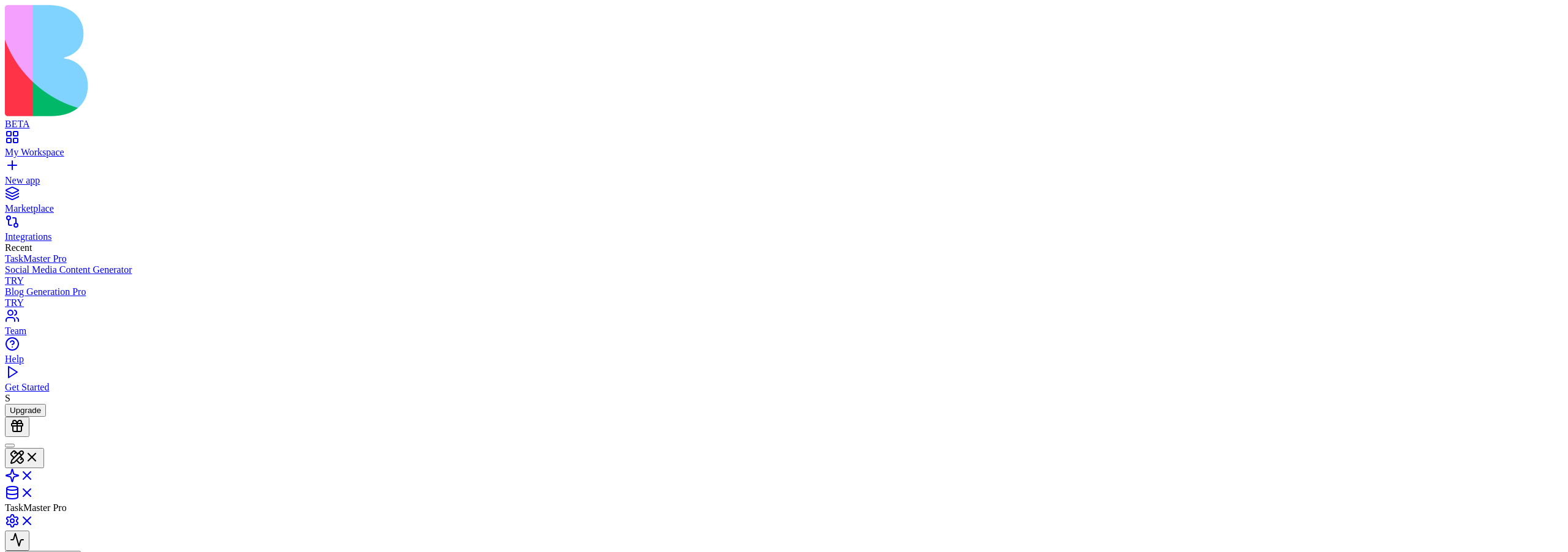
click at [44, 403] on button at bounding box center [24, 458] width 40 height 20
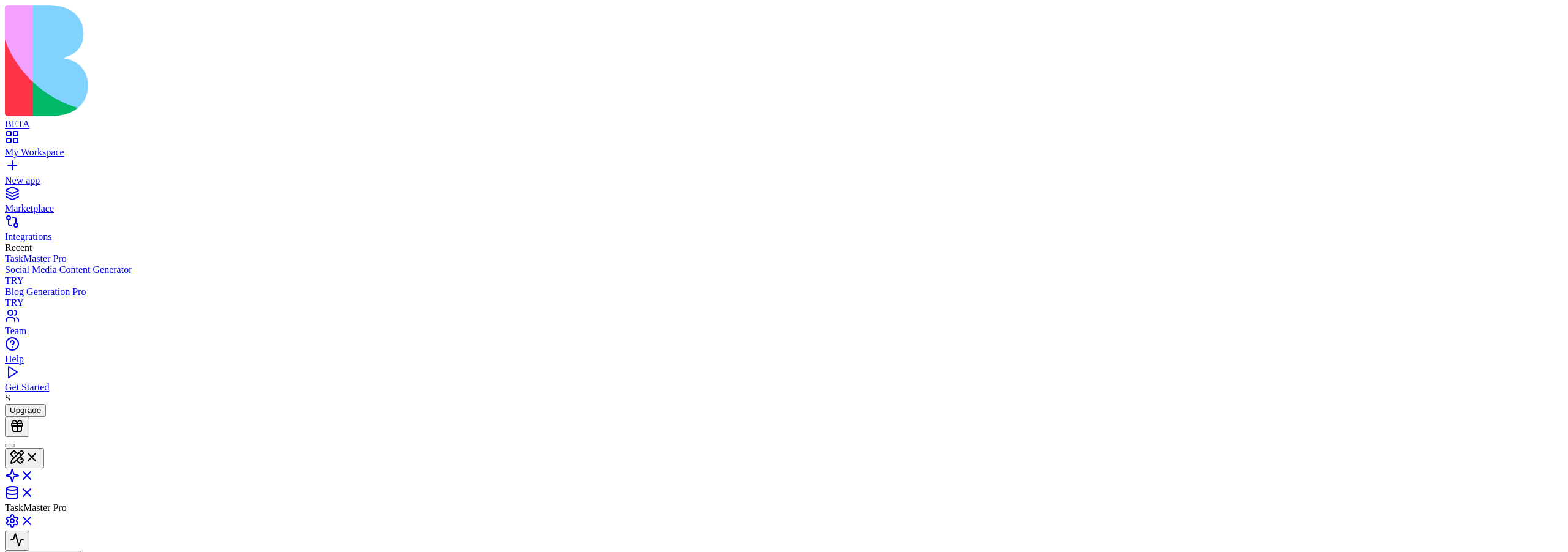
click at [44, 403] on button at bounding box center [24, 458] width 40 height 20
click at [35, 403] on link at bounding box center [19, 525] width 29 height 11
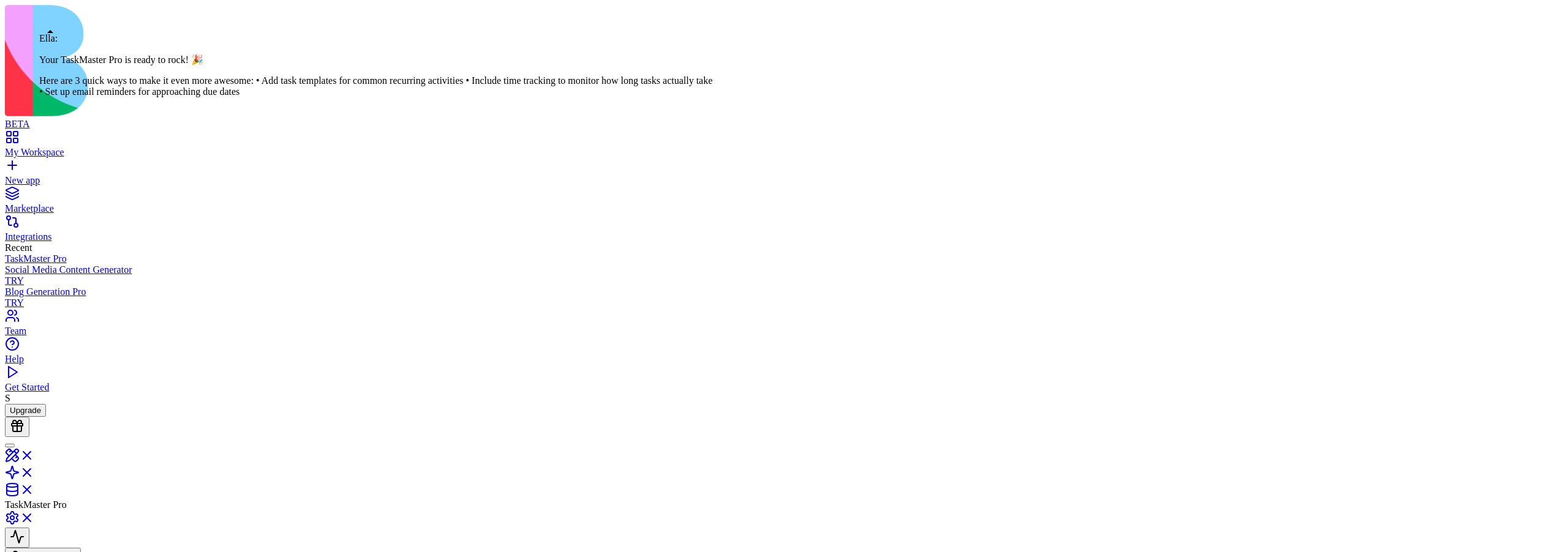
click at [10, 403] on div at bounding box center [10, 446] width 0 height 0
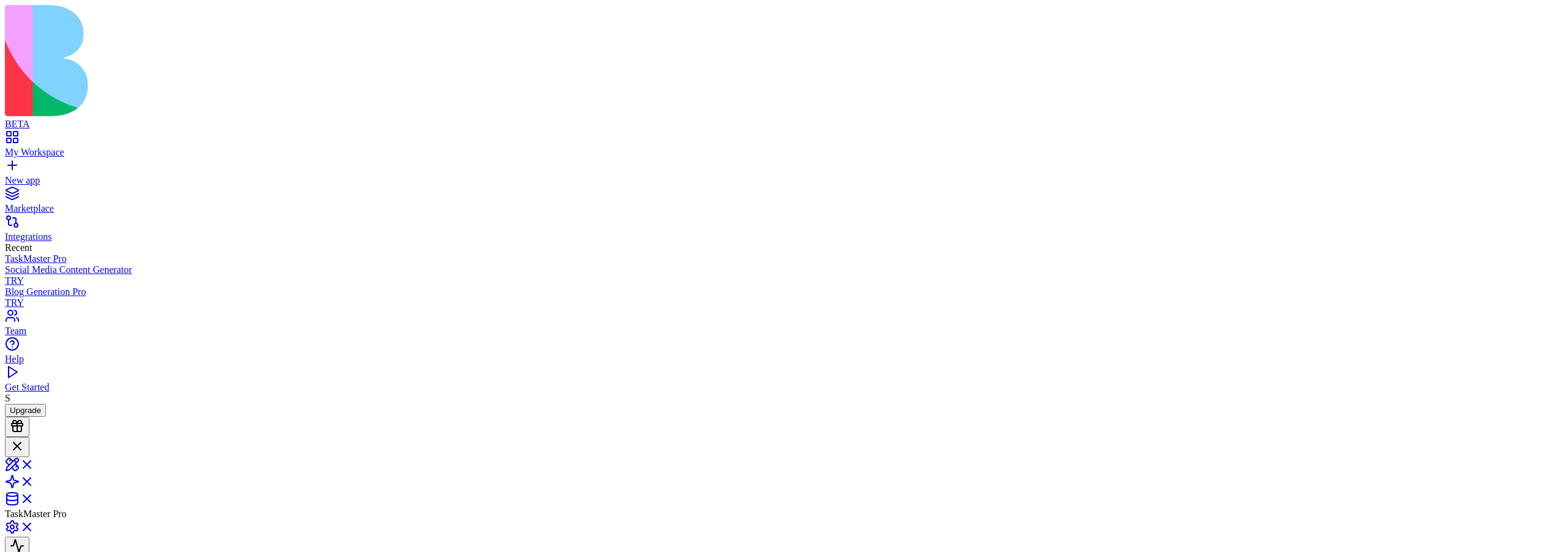
scroll to position [194, 0]
click at [35, 403] on link at bounding box center [19, 468] width 29 height 11
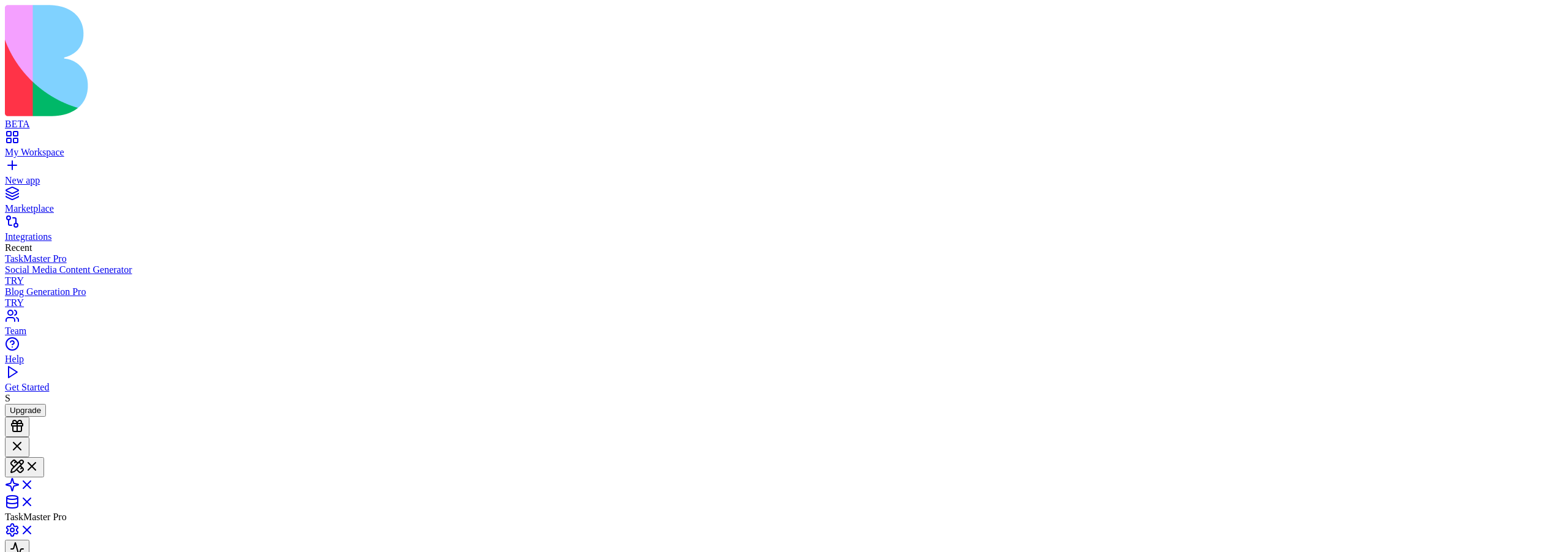
scroll to position [110, 0]
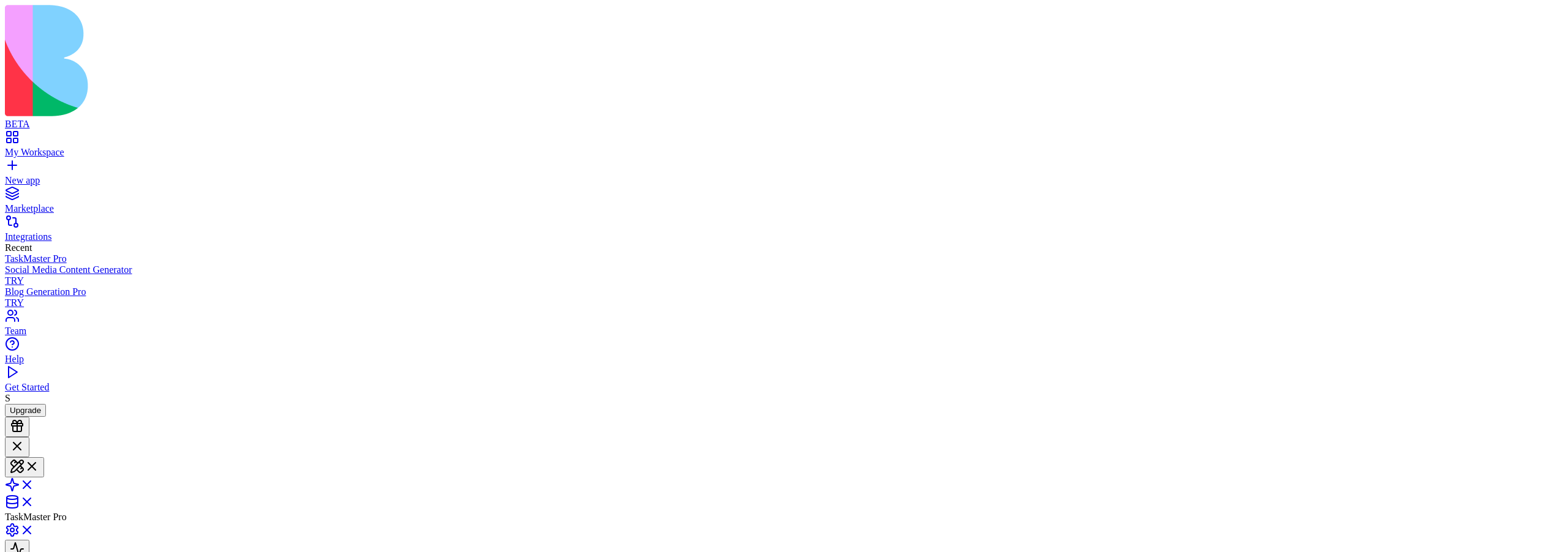
type textarea "** **"
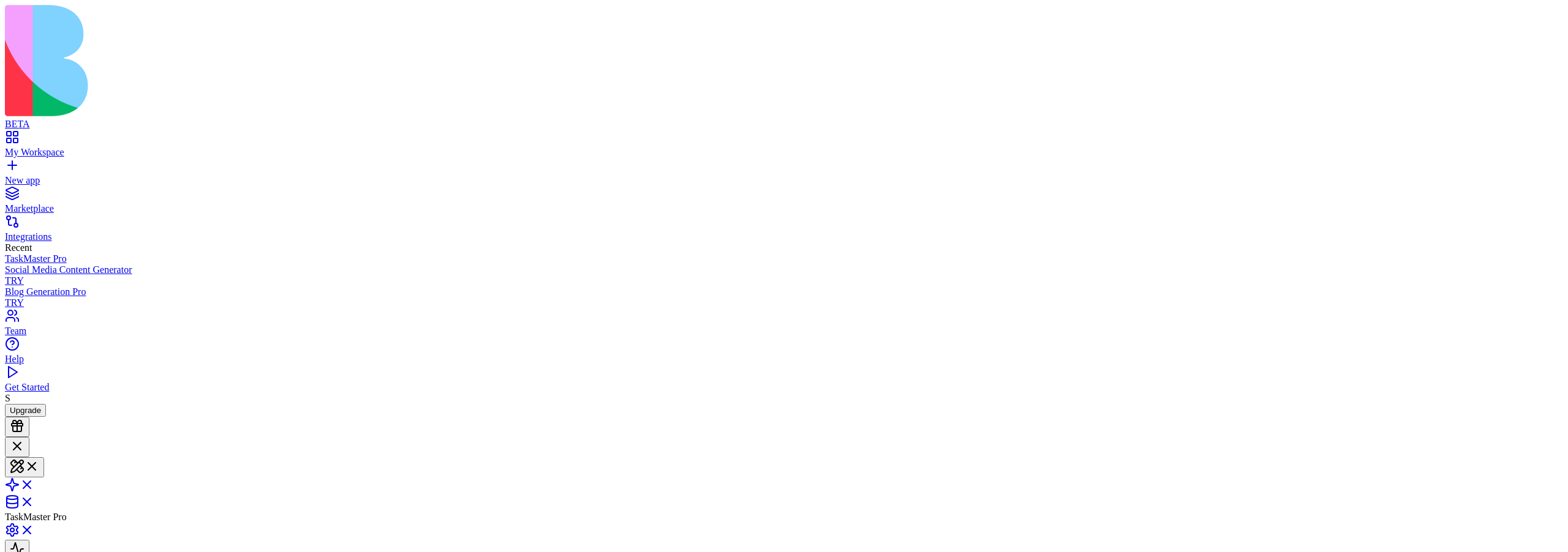
click at [35, 403] on link at bounding box center [19, 488] width 29 height 11
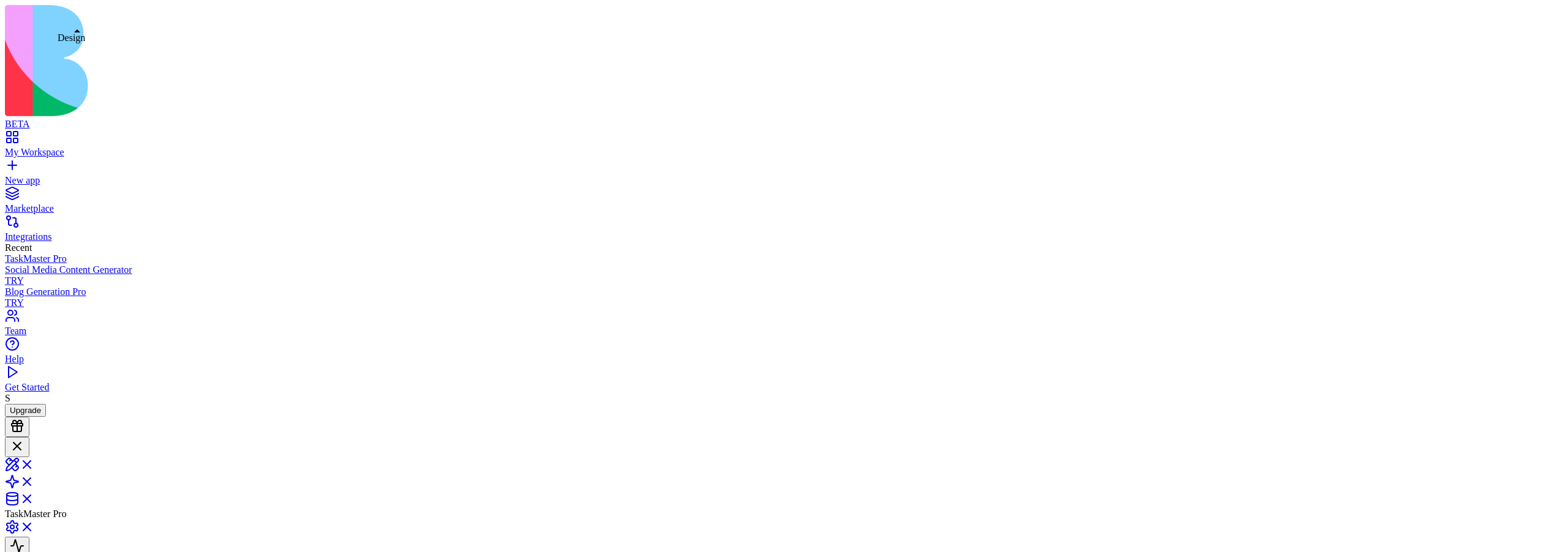
click at [35, 403] on link at bounding box center [19, 468] width 29 height 11
click at [35, 403] on link at bounding box center [19, 488] width 29 height 11
click at [35, 403] on link at bounding box center [19, 503] width 29 height 11
click at [35, 403] on link at bounding box center [19, 485] width 29 height 11
click at [35, 403] on link at bounding box center [19, 468] width 29 height 11
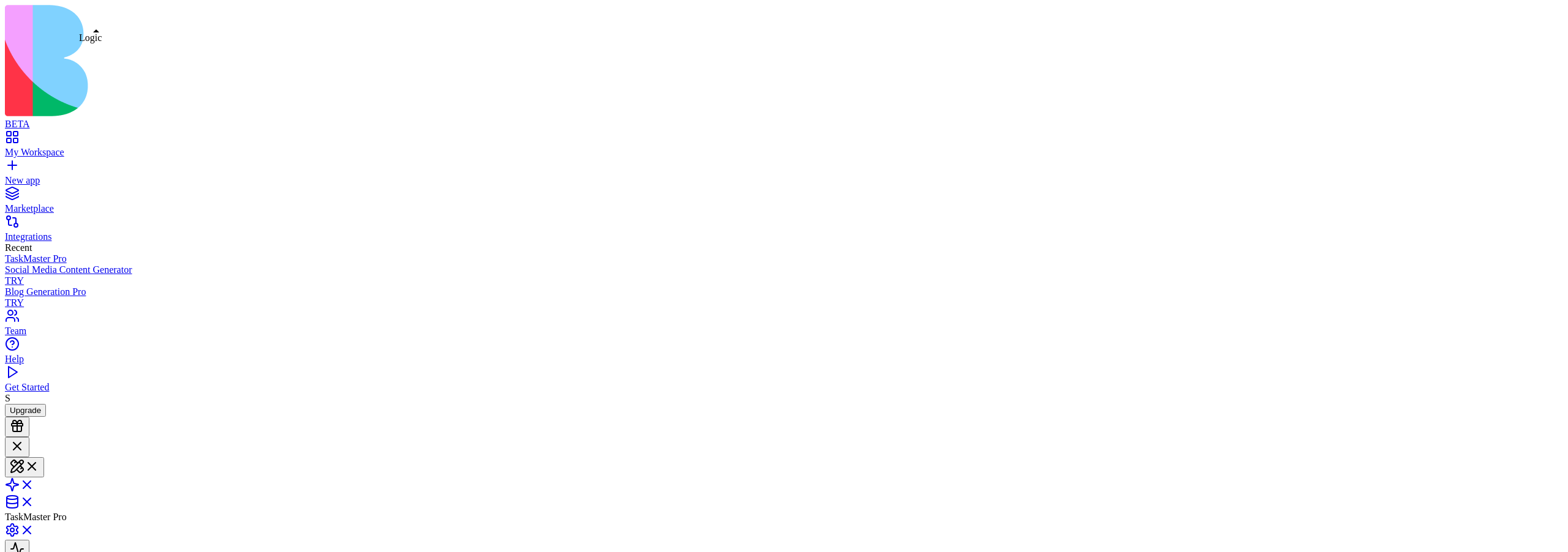
click at [35, 403] on link at bounding box center [19, 488] width 29 height 11
click at [35, 403] on link at bounding box center [19, 485] width 29 height 11
click at [44, 403] on button at bounding box center [24, 467] width 40 height 20
click at [35, 403] on link at bounding box center [19, 534] width 29 height 11
click at [35, 403] on link at bounding box center [19, 531] width 29 height 11
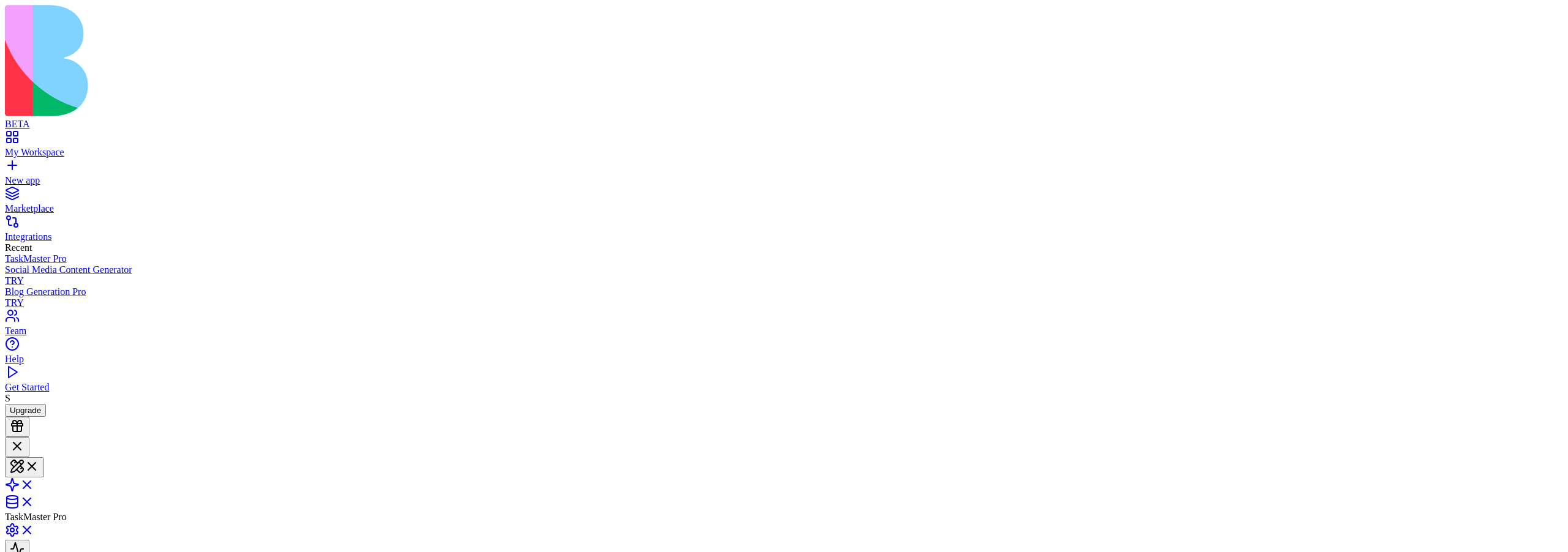
click at [35, 403] on link at bounding box center [19, 534] width 29 height 11
click at [35, 403] on link at bounding box center [19, 531] width 29 height 11
click at [35, 403] on link at bounding box center [19, 534] width 29 height 11
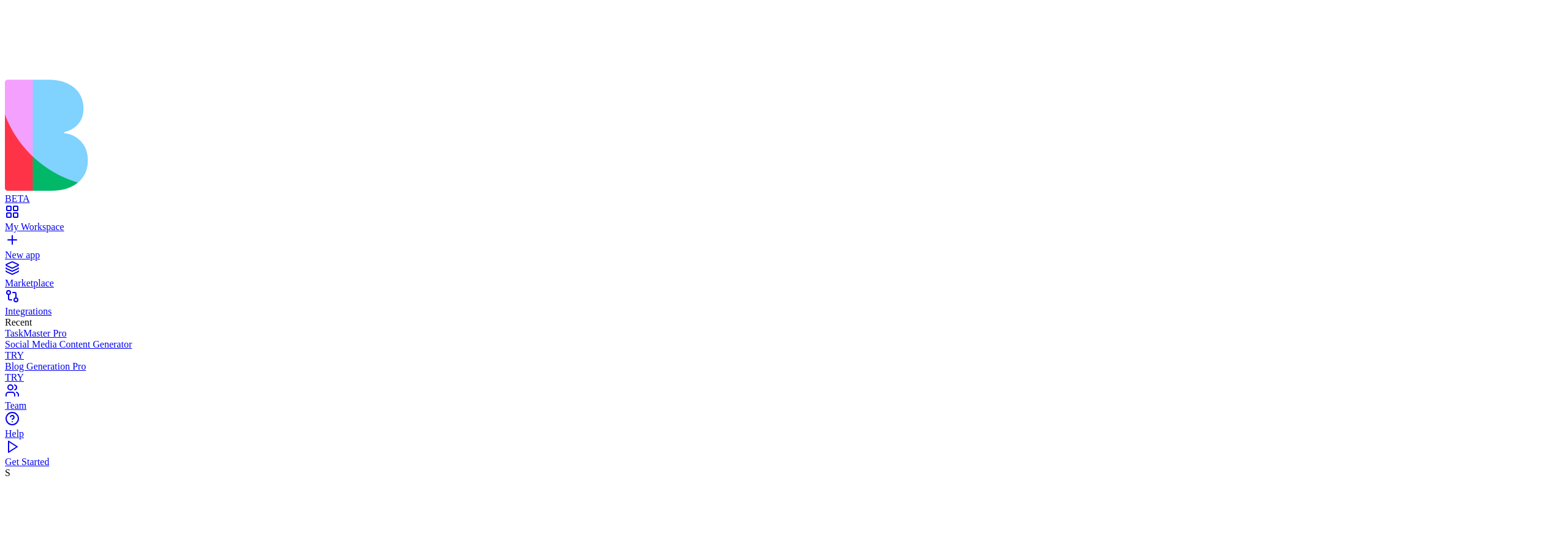
scroll to position [0, 0]
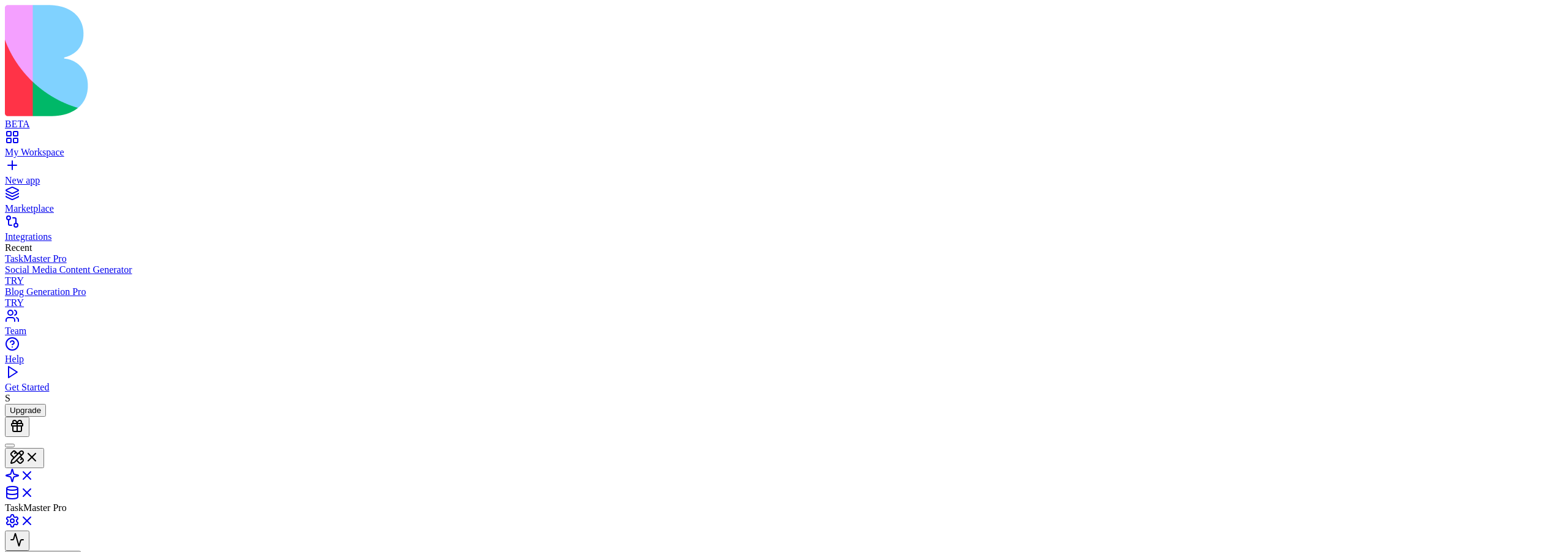
click at [44, 403] on button at bounding box center [24, 458] width 40 height 20
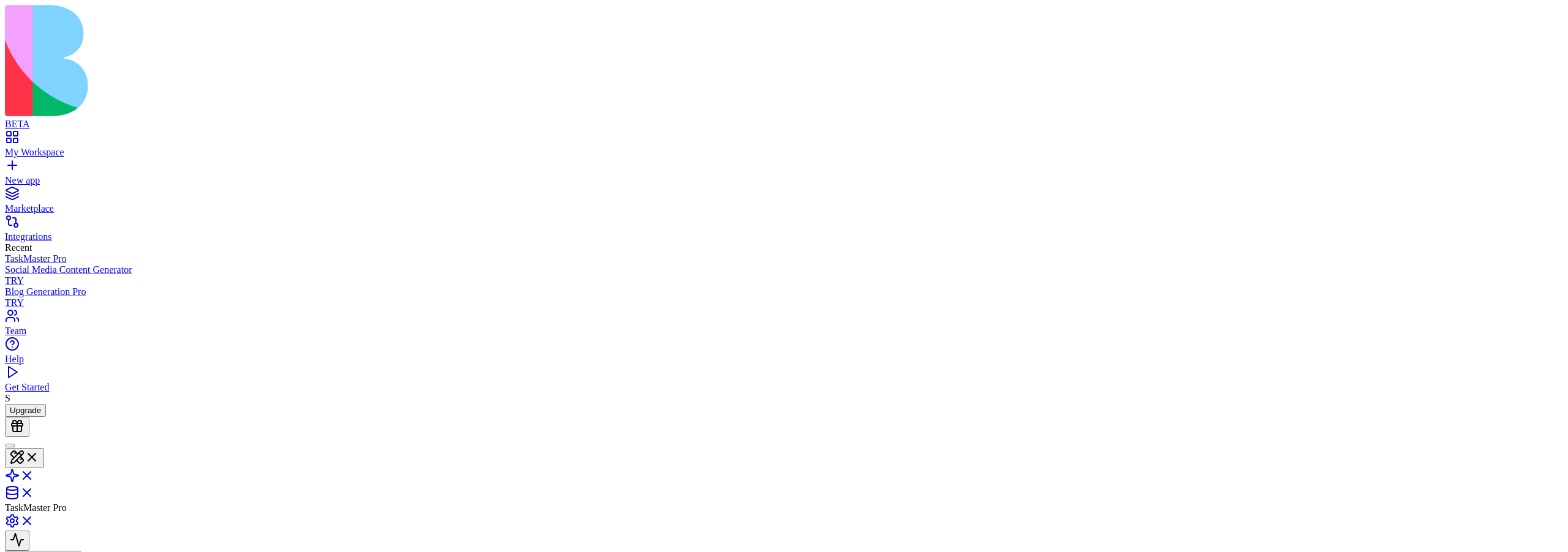
type textarea "**********"
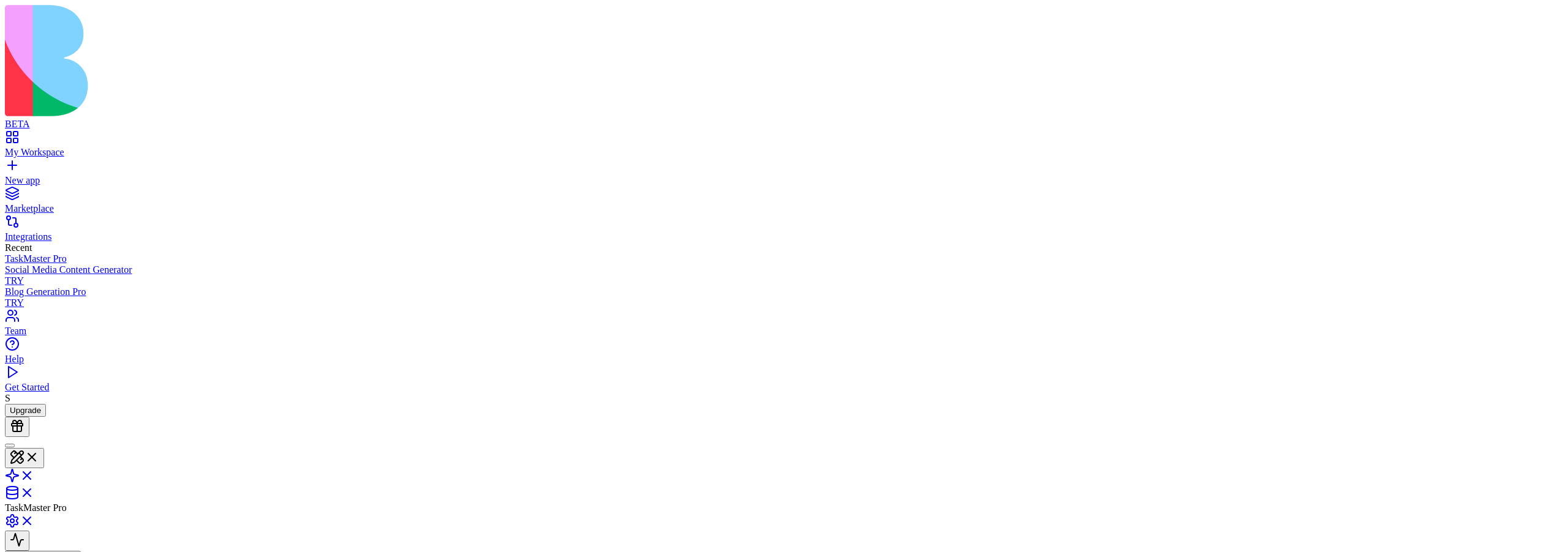
click at [35, 403] on link at bounding box center [19, 480] width 29 height 11
click at [35, 403] on link at bounding box center [19, 493] width 29 height 11
click at [35, 403] on link at bounding box center [19, 477] width 29 height 11
click at [35, 403] on link at bounding box center [19, 459] width 29 height 11
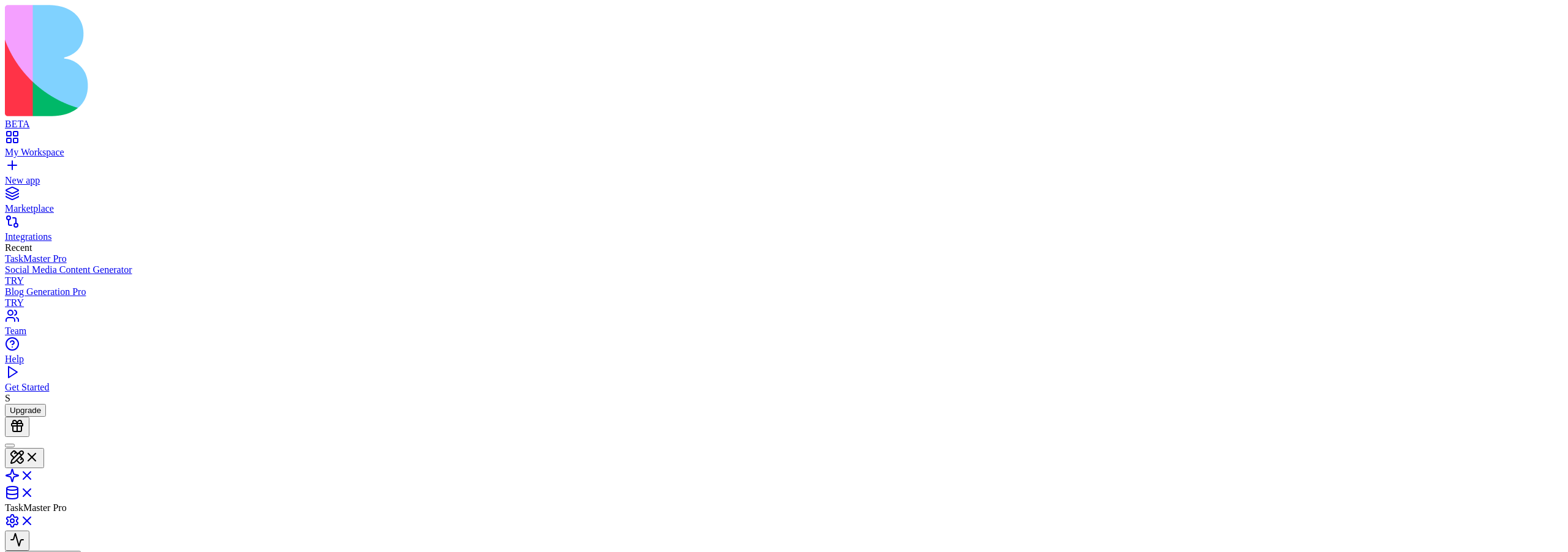
type textarea "**********"
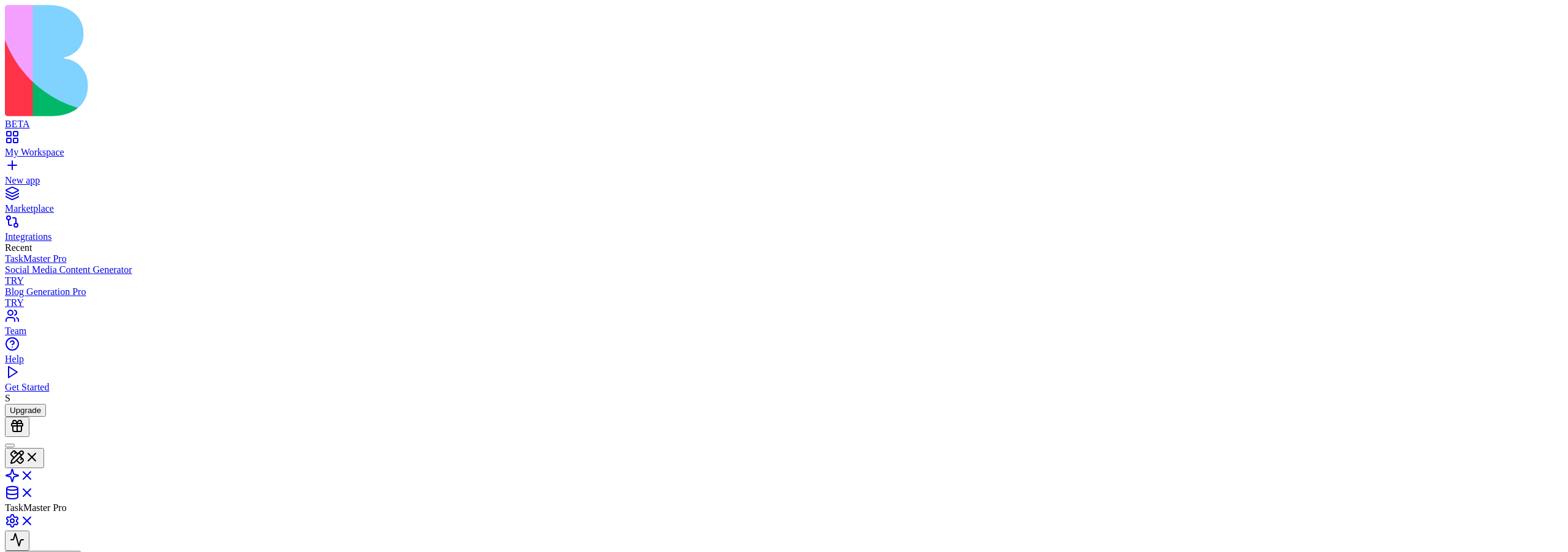
click at [35, 403] on link at bounding box center [19, 480] width 29 height 11
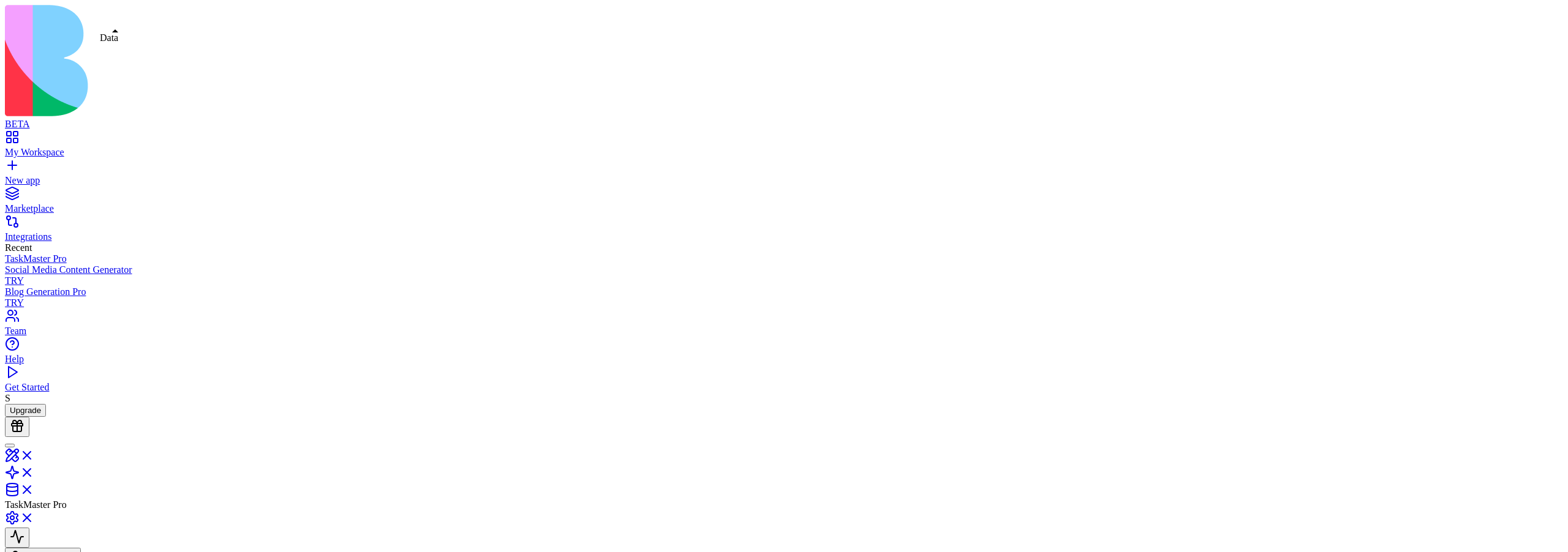
click at [35, 403] on link at bounding box center [19, 493] width 29 height 11
click at [35, 403] on link at bounding box center [19, 477] width 29 height 11
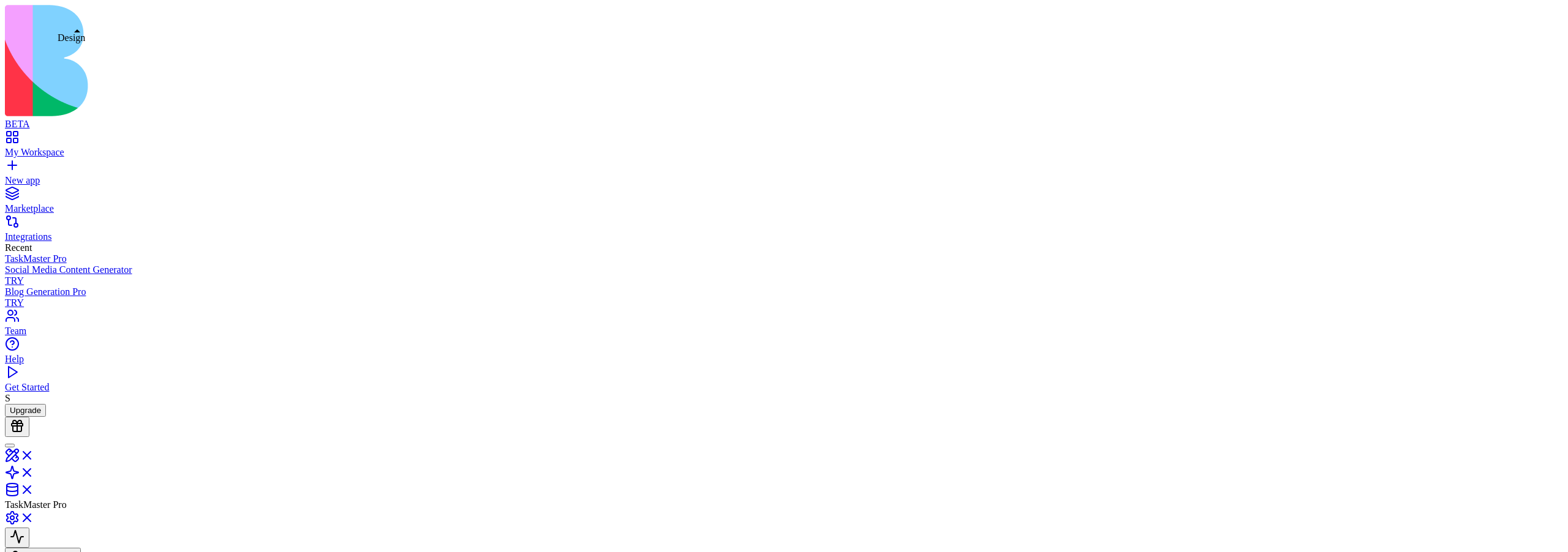
click at [35, 403] on link at bounding box center [19, 459] width 29 height 11
click at [35, 403] on link at bounding box center [19, 525] width 29 height 11
click at [35, 403] on link at bounding box center [19, 459] width 29 height 11
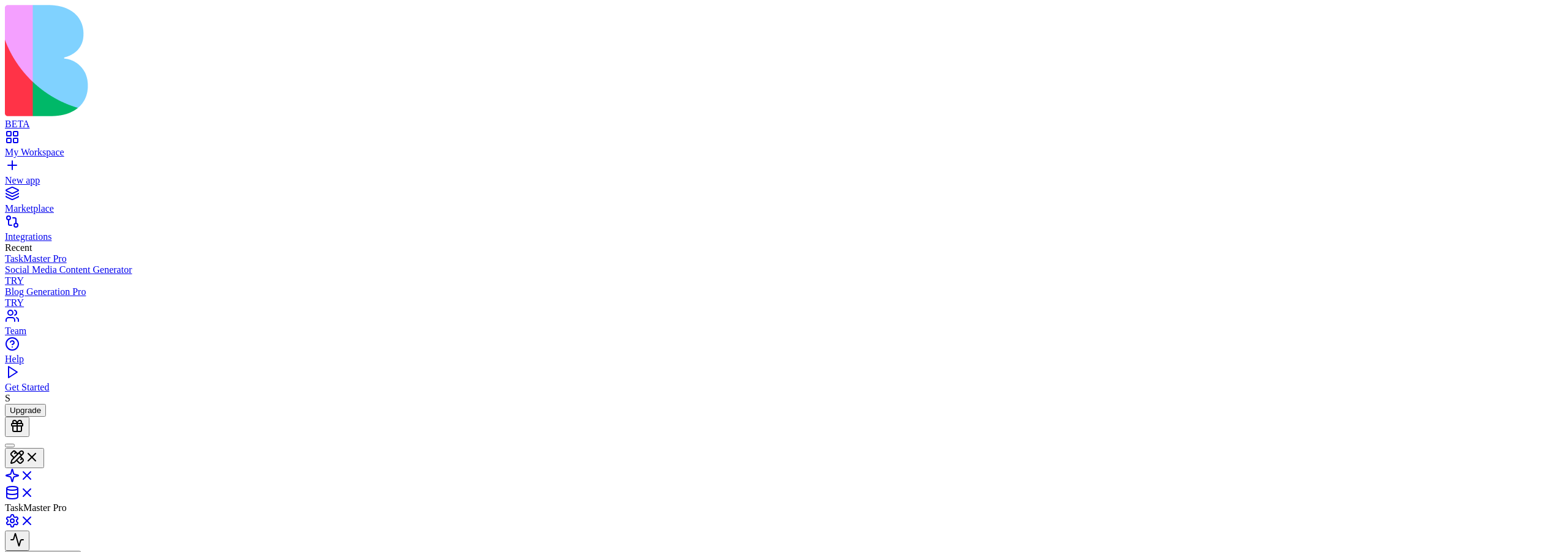
scroll to position [110, 0]
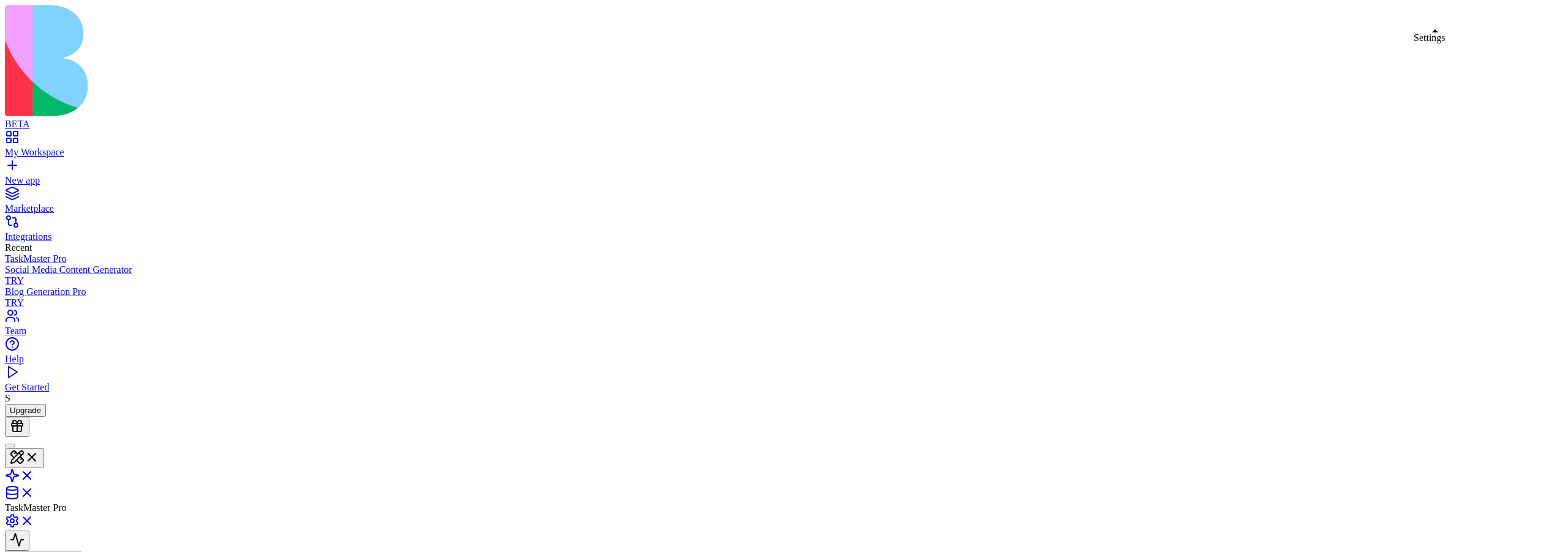
click at [35, 403] on link at bounding box center [19, 525] width 29 height 11
click at [35, 403] on link at bounding box center [19, 459] width 29 height 11
click at [35, 403] on link at bounding box center [19, 480] width 29 height 11
click at [35, 403] on link at bounding box center [19, 493] width 29 height 11
click at [35, 403] on link at bounding box center [19, 477] width 29 height 11
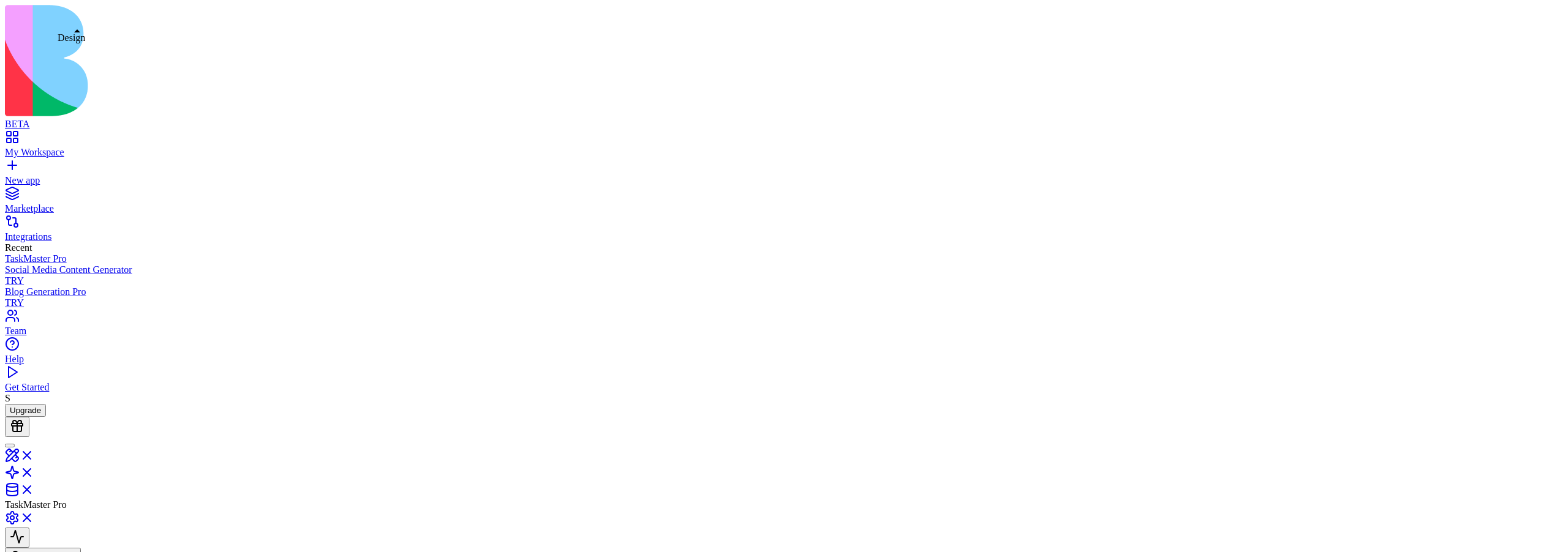
click at [35, 403] on link at bounding box center [19, 459] width 29 height 11
click at [35, 403] on link at bounding box center [19, 480] width 29 height 11
click at [35, 403] on link at bounding box center [19, 459] width 29 height 11
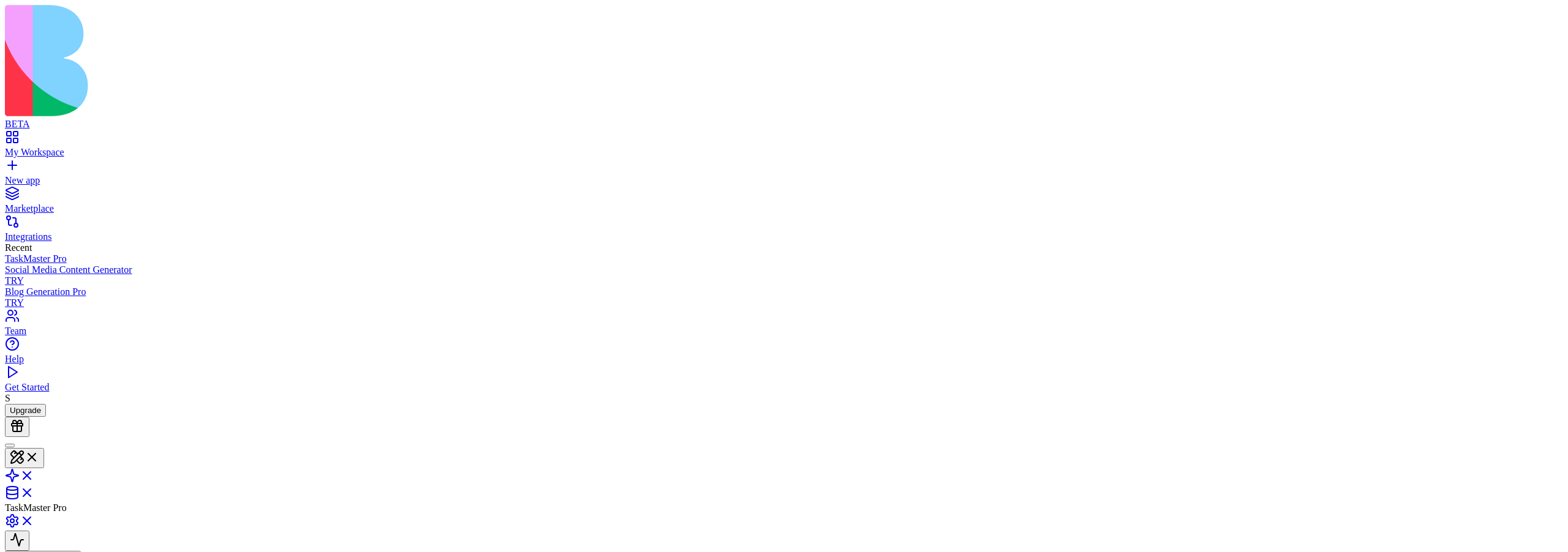
scroll to position [110, 0]
click at [35, 403] on link at bounding box center [19, 480] width 29 height 11
click at [35, 403] on link at bounding box center [19, 459] width 29 height 11
click at [35, 403] on link at bounding box center [19, 480] width 29 height 11
click at [35, 403] on link at bounding box center [19, 459] width 29 height 11
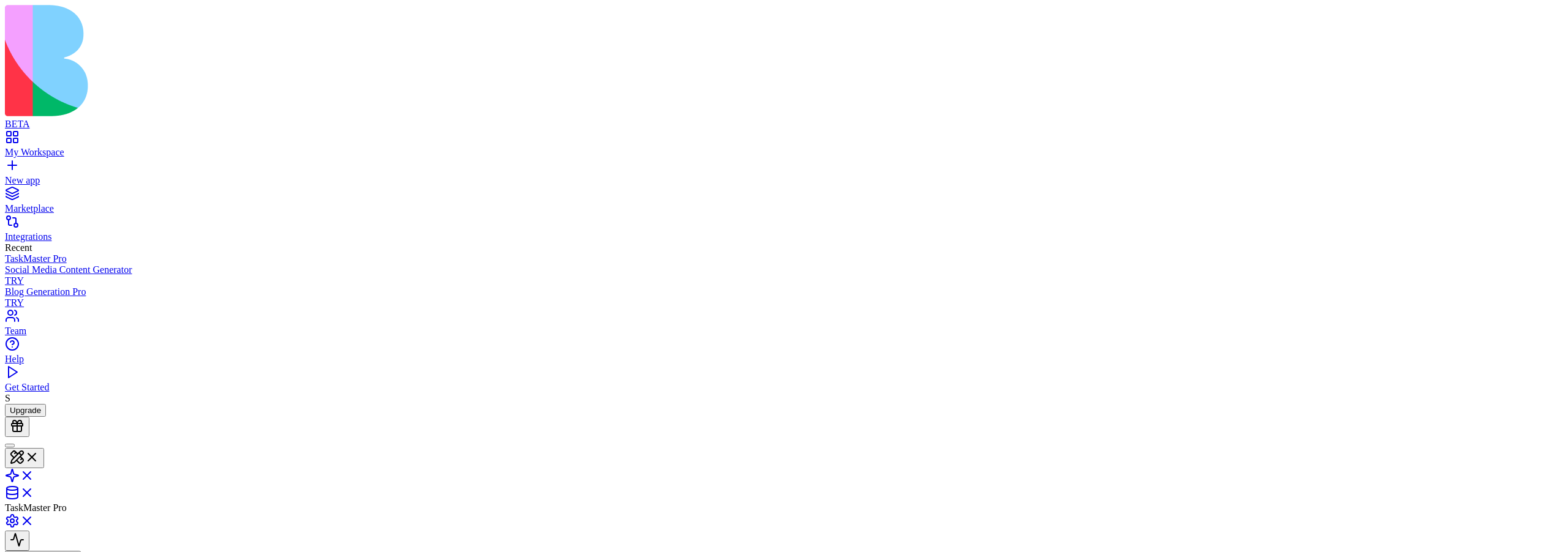
click at [35, 403] on link at bounding box center [19, 480] width 29 height 11
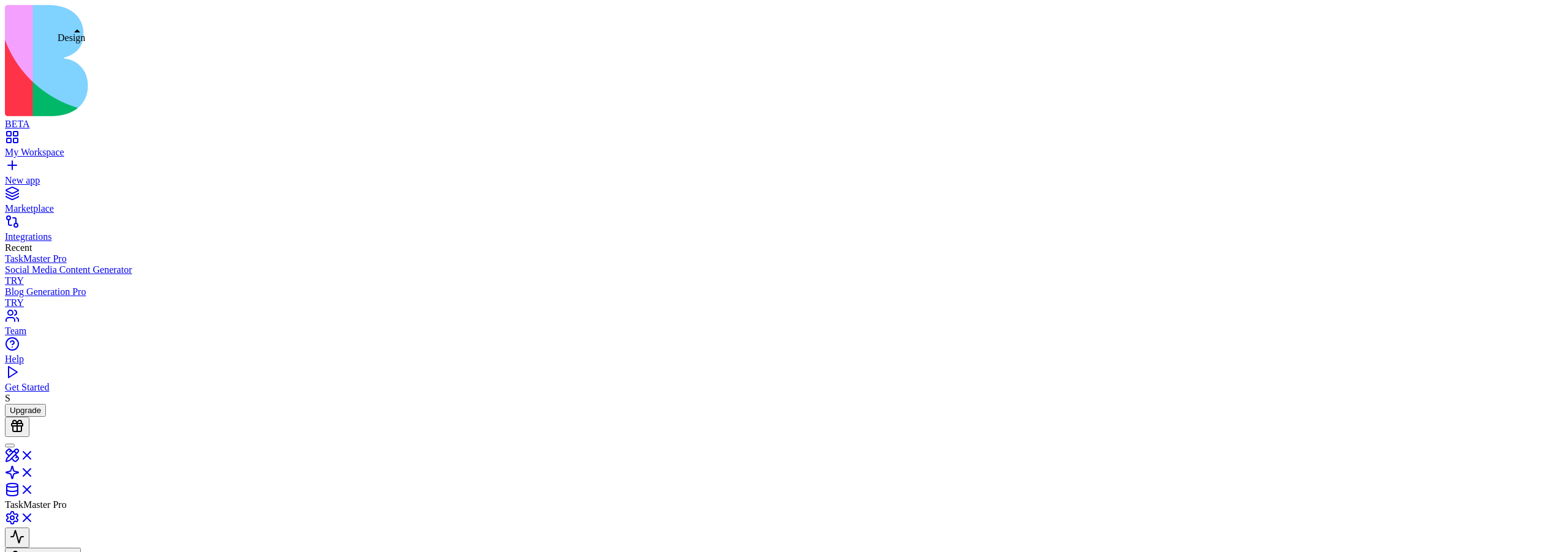
click at [35, 403] on link at bounding box center [19, 459] width 29 height 11
click at [35, 403] on link at bounding box center [19, 480] width 29 height 11
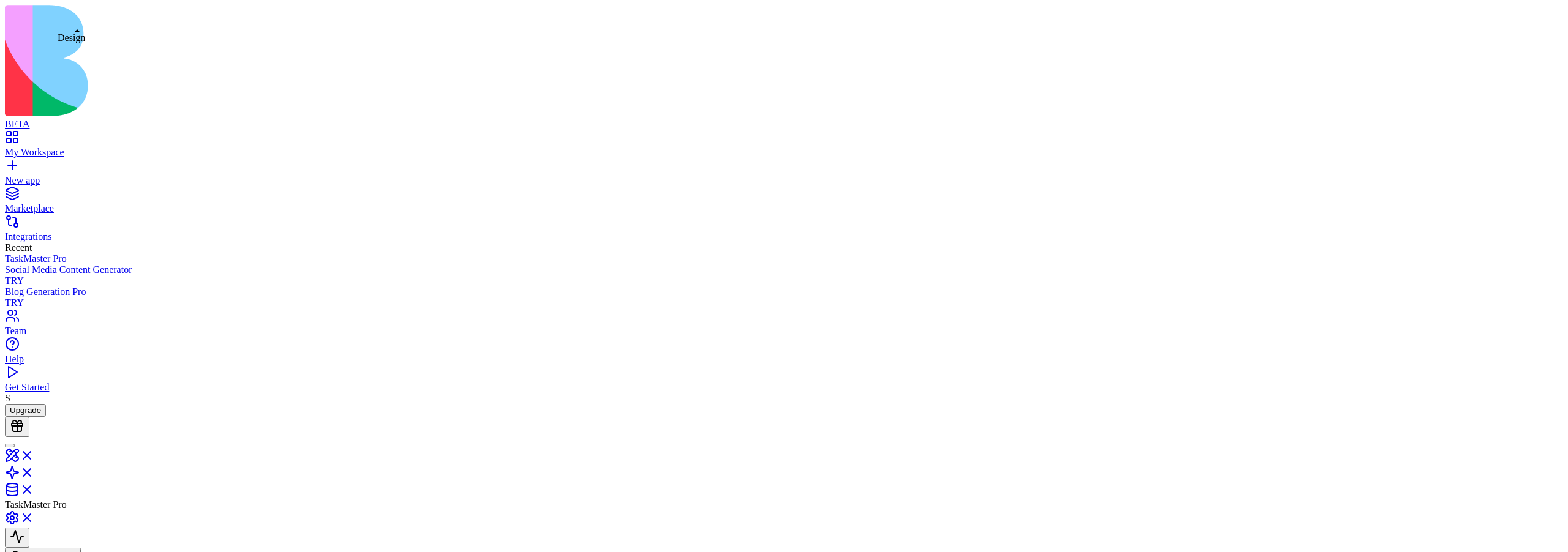
click at [35, 403] on link at bounding box center [19, 459] width 29 height 11
click at [35, 403] on link at bounding box center [19, 480] width 29 height 11
click at [35, 403] on link at bounding box center [19, 493] width 29 height 11
click at [35, 403] on link at bounding box center [19, 459] width 29 height 11
click at [35, 403] on link at bounding box center [19, 480] width 29 height 11
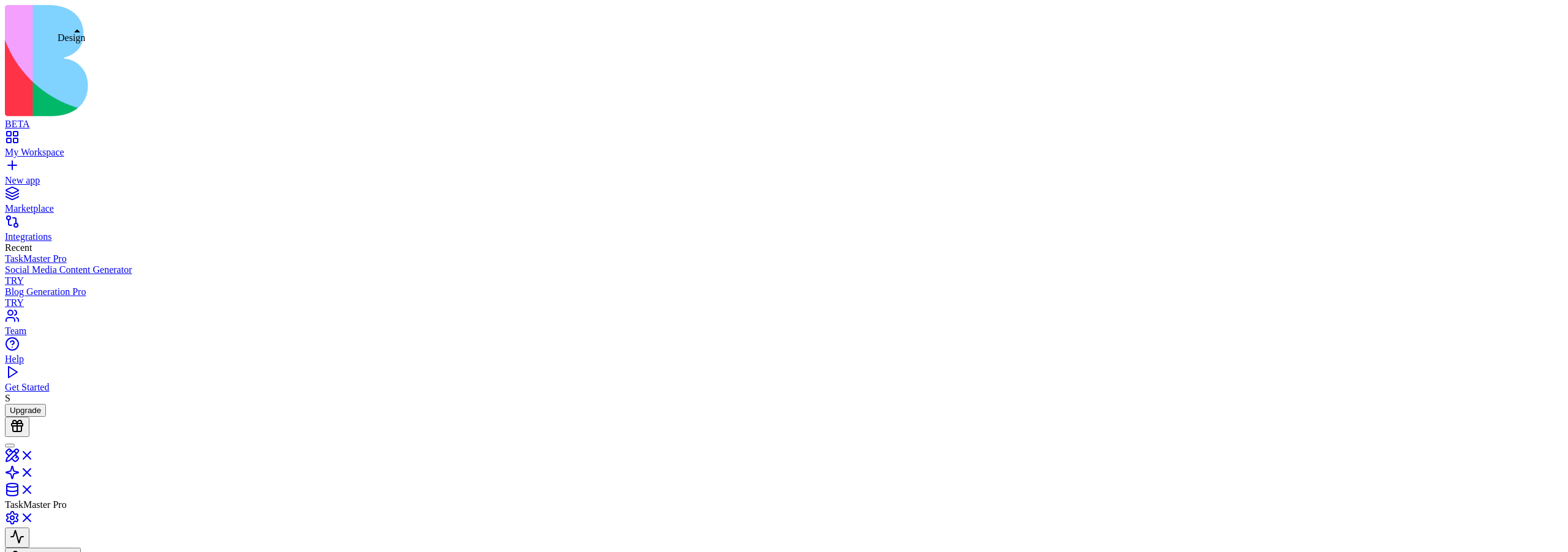
click at [35, 403] on link at bounding box center [19, 459] width 29 height 11
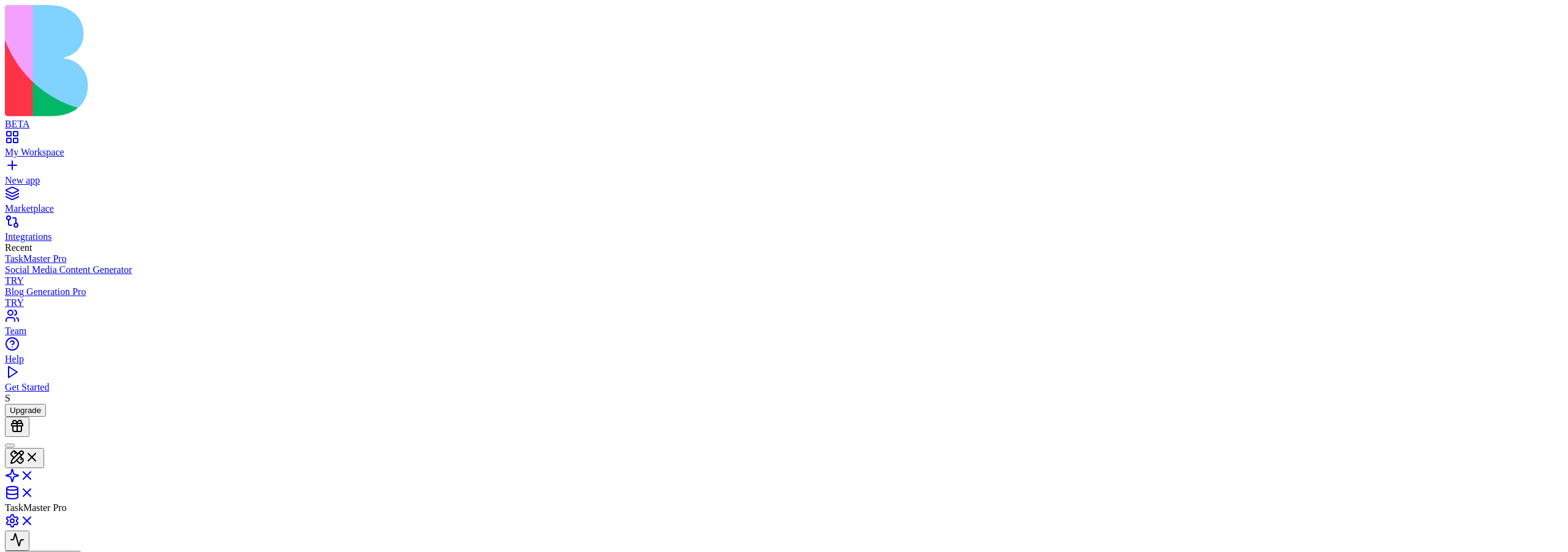
scroll to position [22, 0]
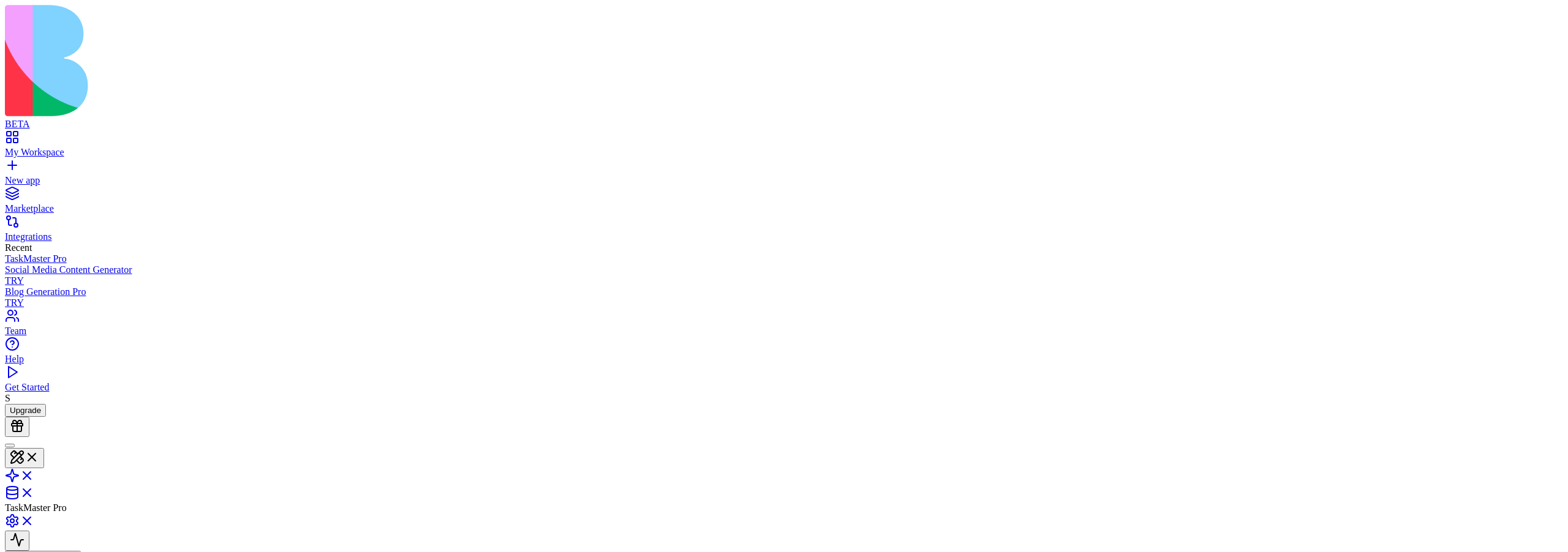
type textarea "** *"
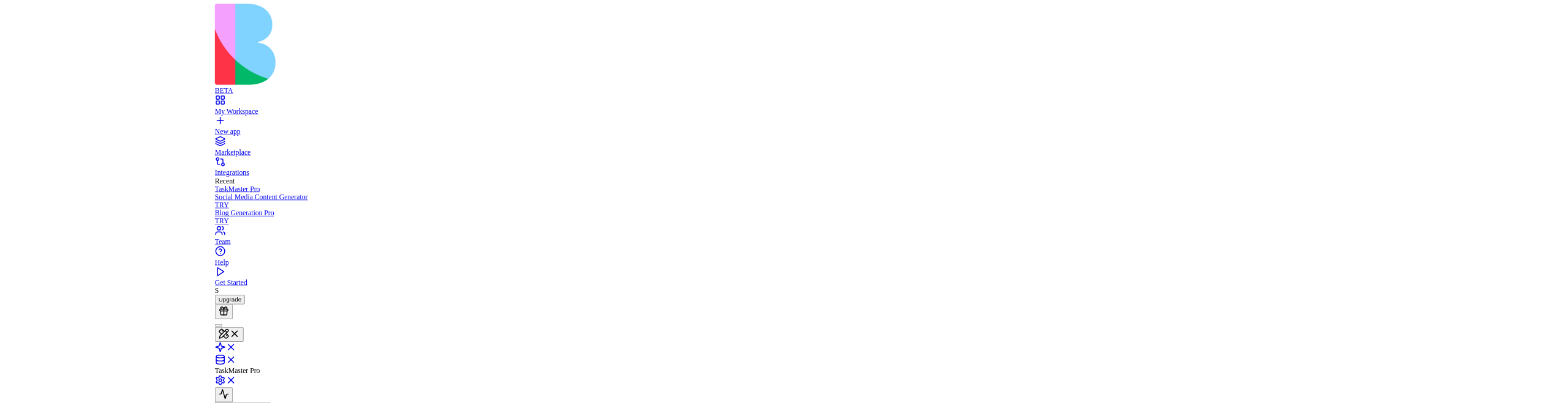
scroll to position [21, 0]
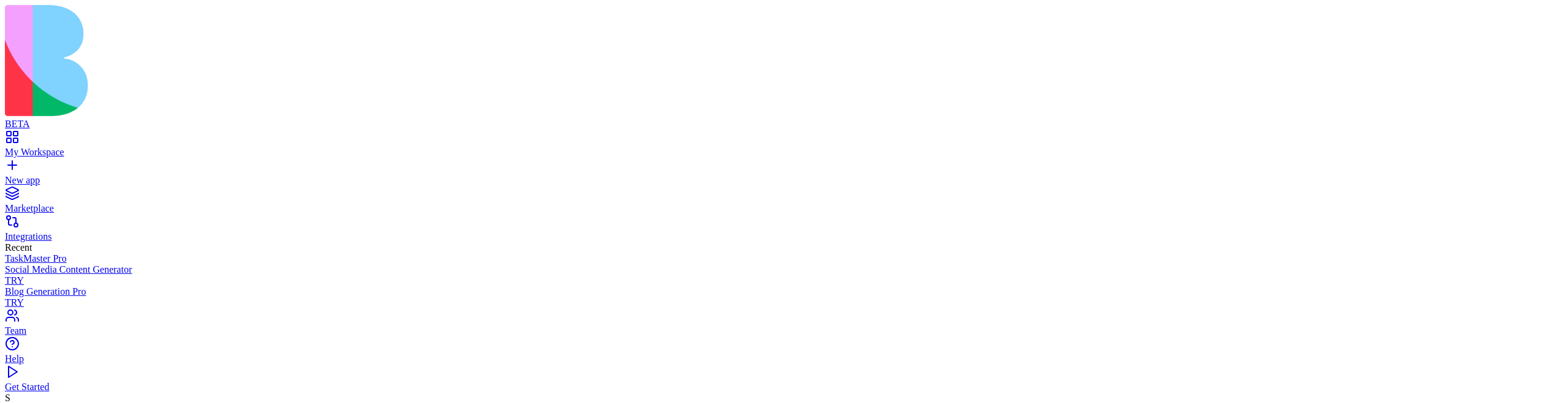
scroll to position [0, 0]
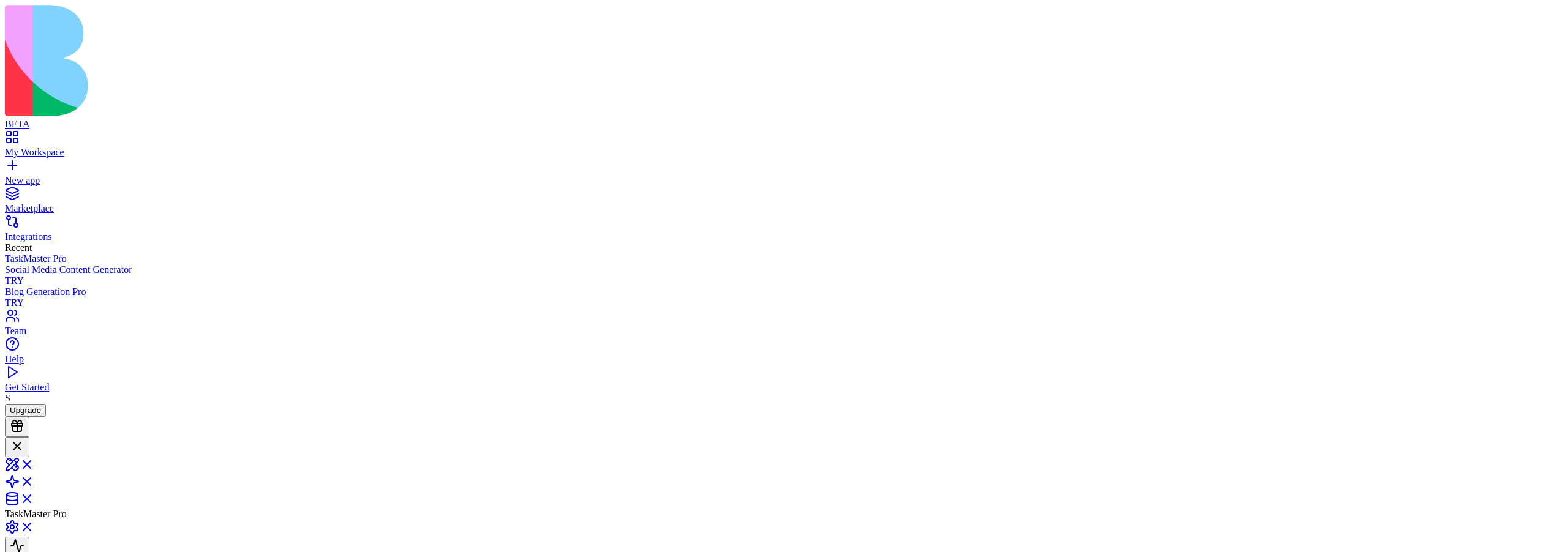
scroll to position [194, 0]
click at [35, 403] on link at bounding box center [19, 468] width 29 height 11
click at [24, 403] on div at bounding box center [16, 447] width 14 height 16
click at [10, 403] on div at bounding box center [10, 446] width 0 height 0
click at [24, 403] on div at bounding box center [16, 447] width 14 height 16
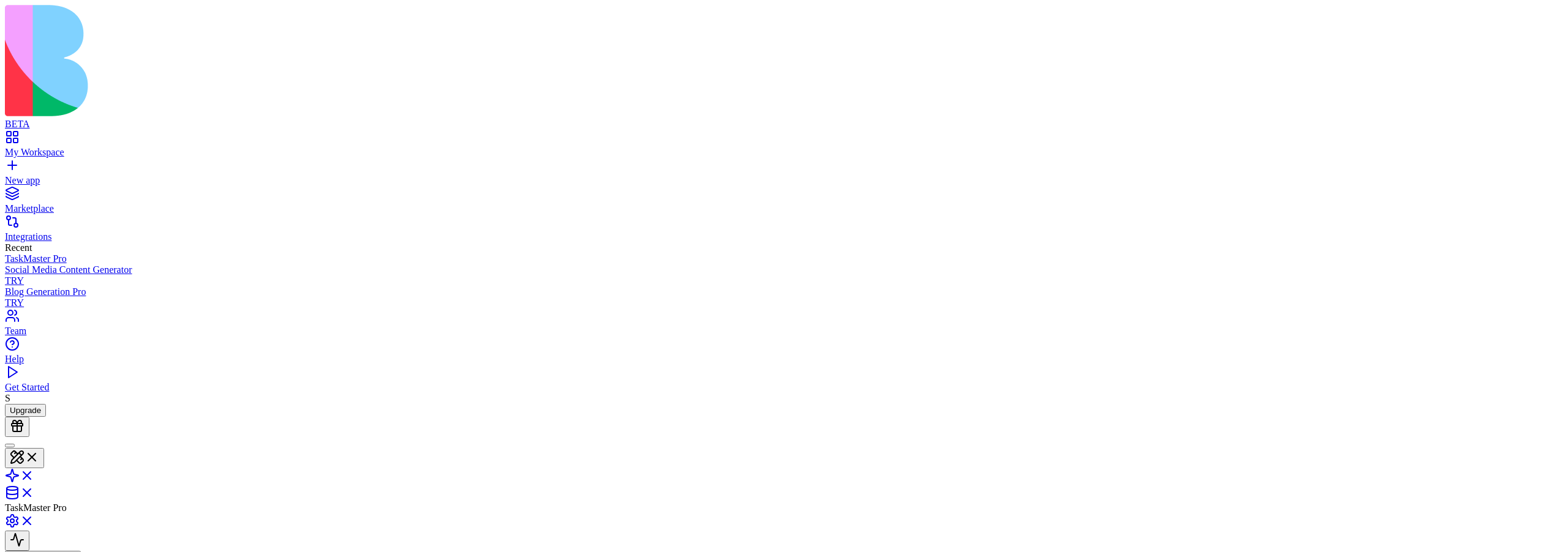
click at [35, 403] on link at bounding box center [19, 480] width 29 height 11
click at [35, 403] on link at bounding box center [19, 477] width 29 height 11
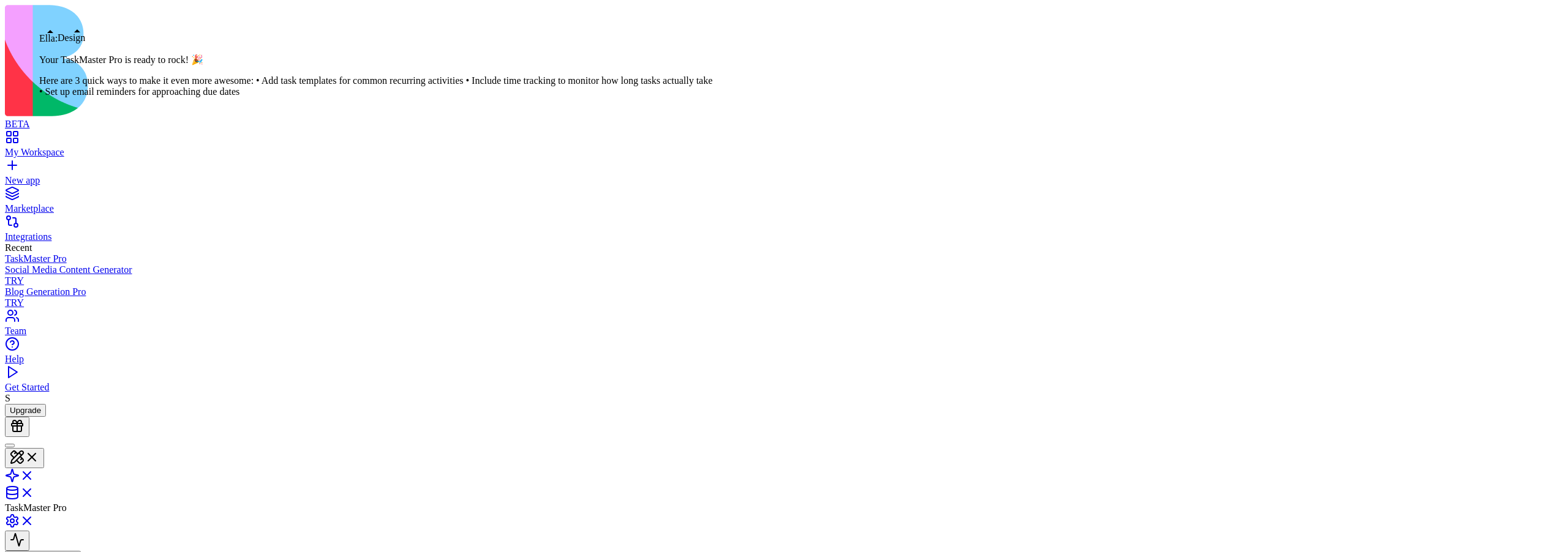
click at [44, 403] on button at bounding box center [24, 458] width 40 height 20
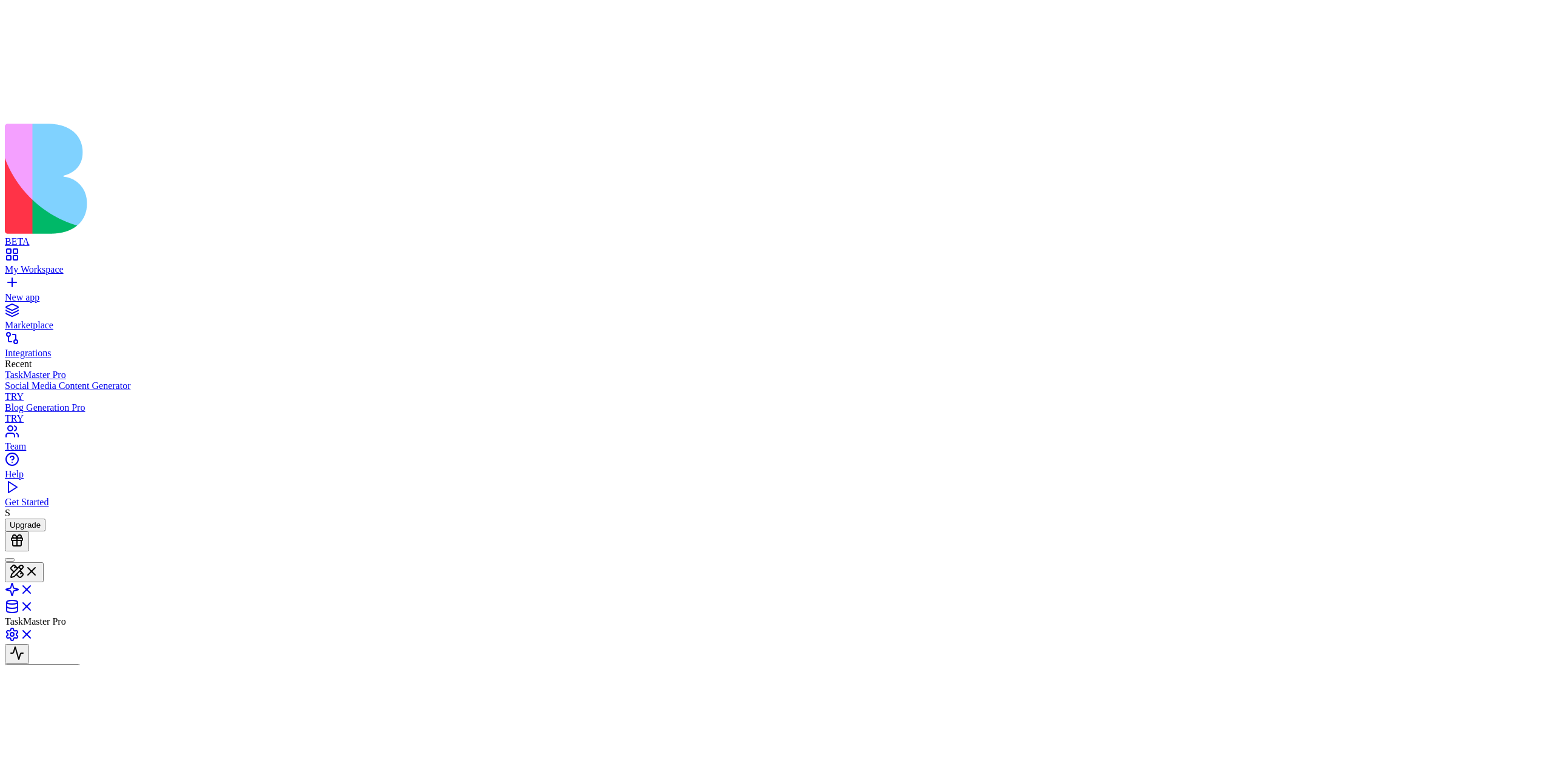
scroll to position [109, 0]
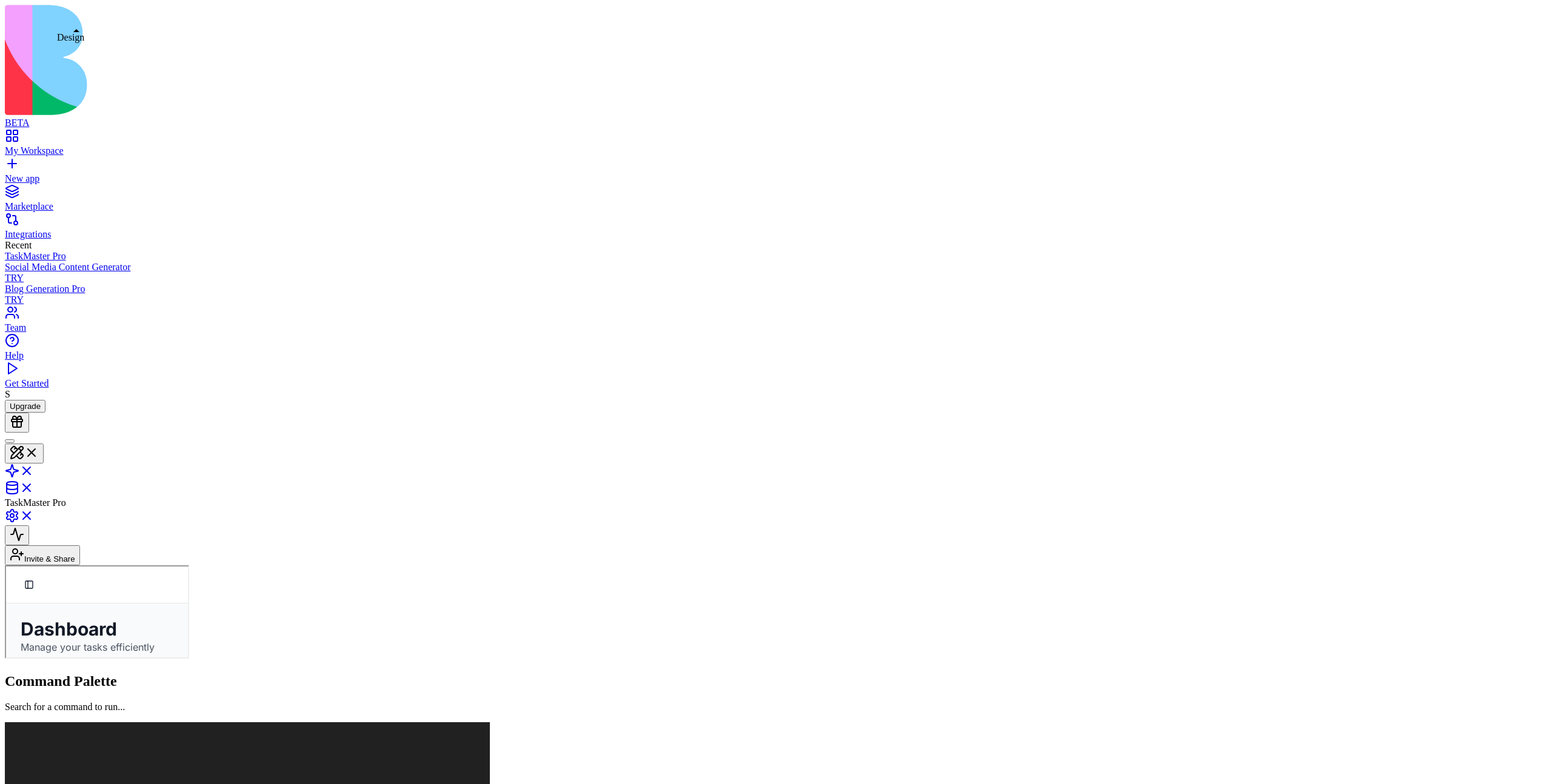
click at [44, 444] on button at bounding box center [24, 454] width 39 height 20
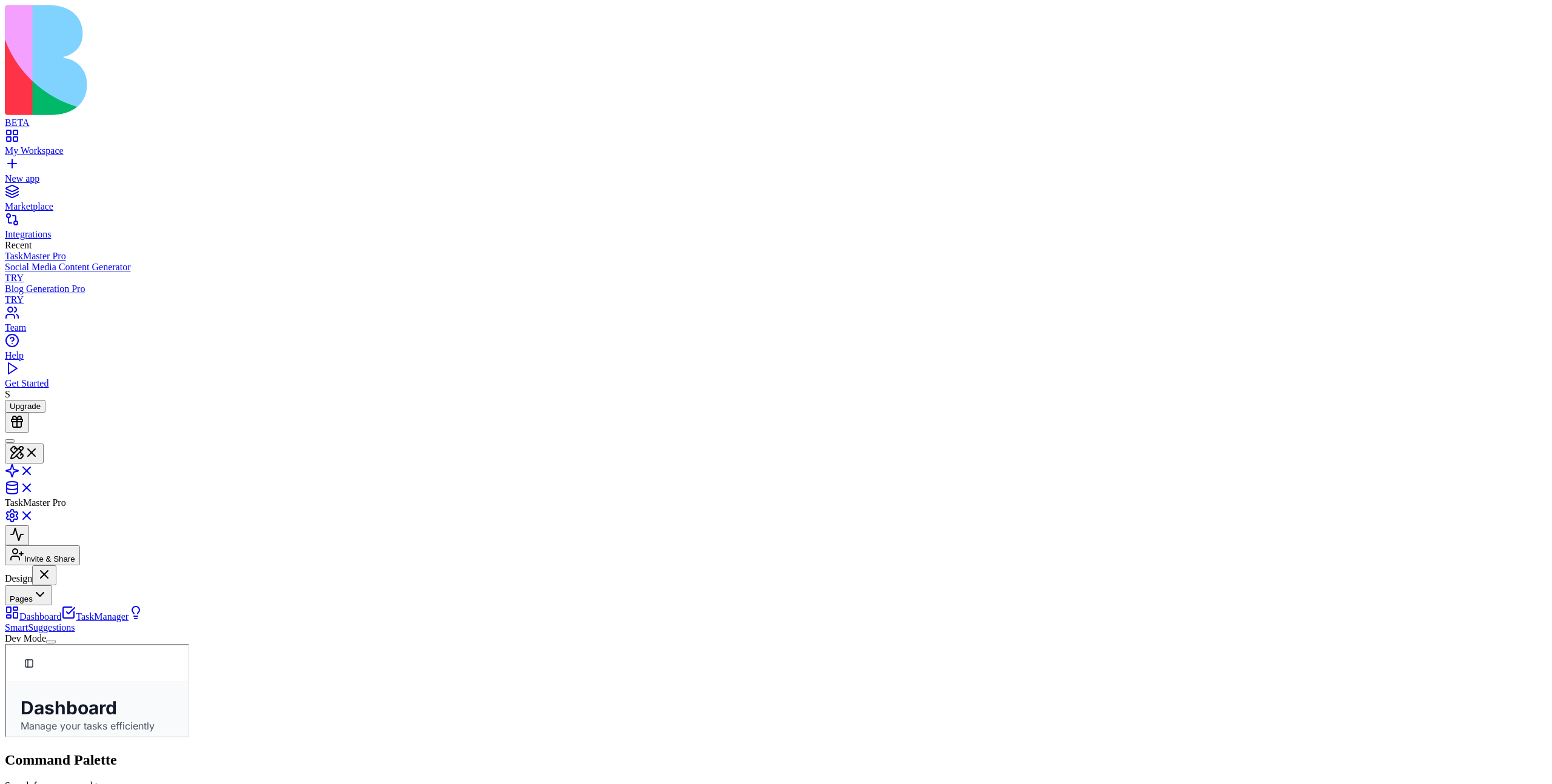
click at [53, 585] on button "Pages" at bounding box center [29, 595] width 48 height 20
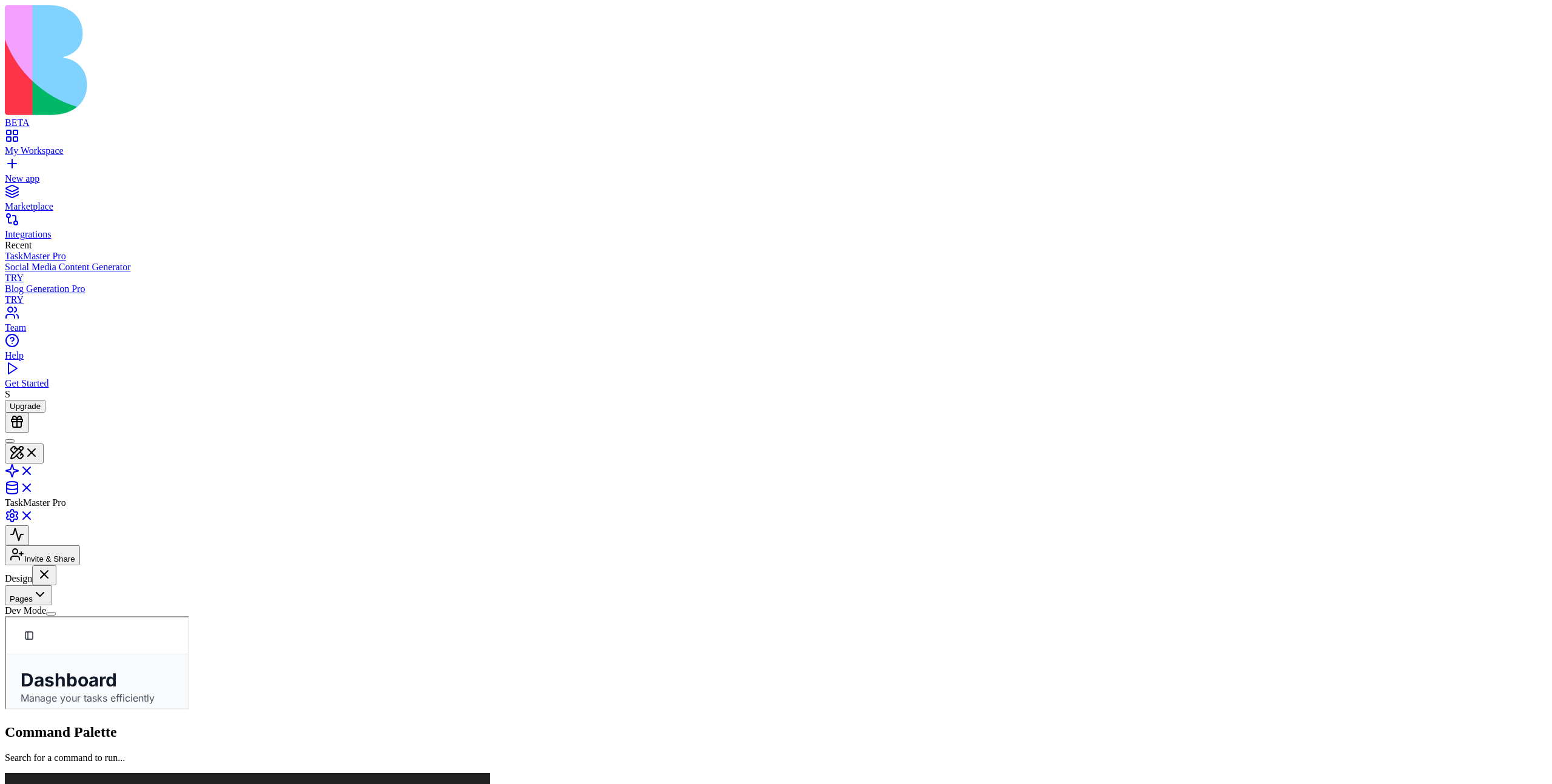
click at [55, 616] on button "Dev Mode" at bounding box center [51, 614] width 10 height 4
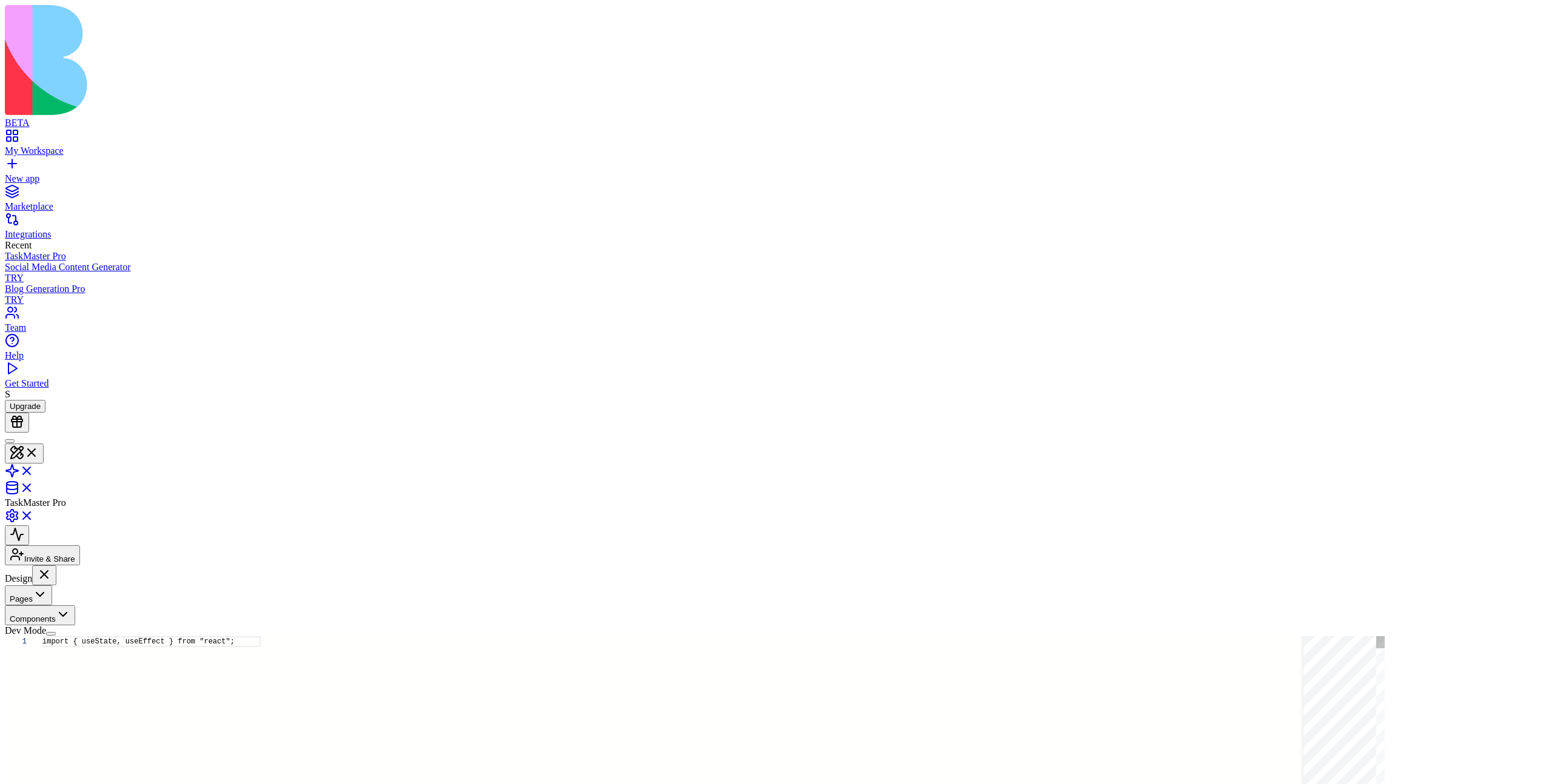
scroll to position [109, 0]
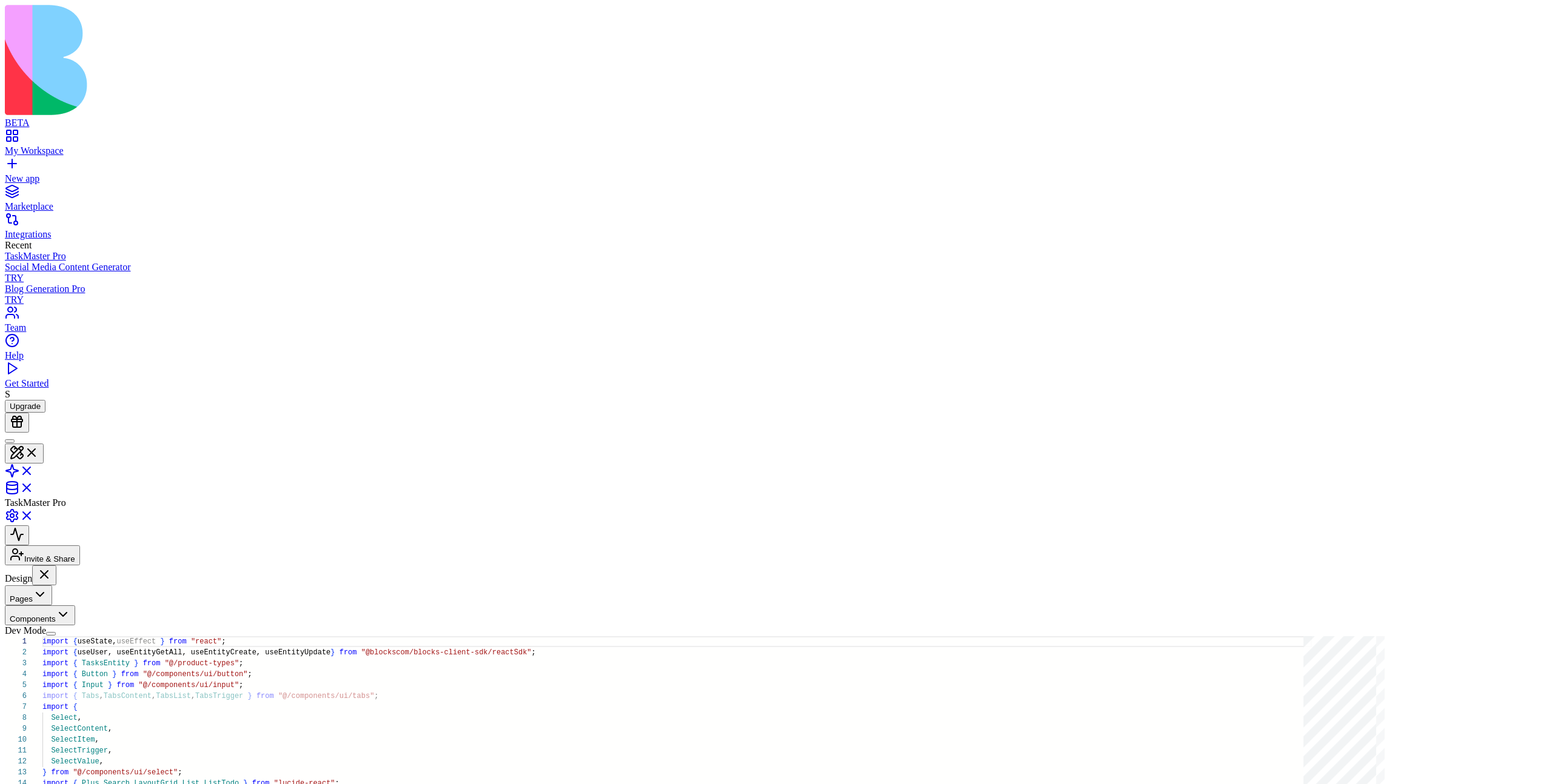
click at [53, 585] on button "Pages" at bounding box center [29, 595] width 48 height 20
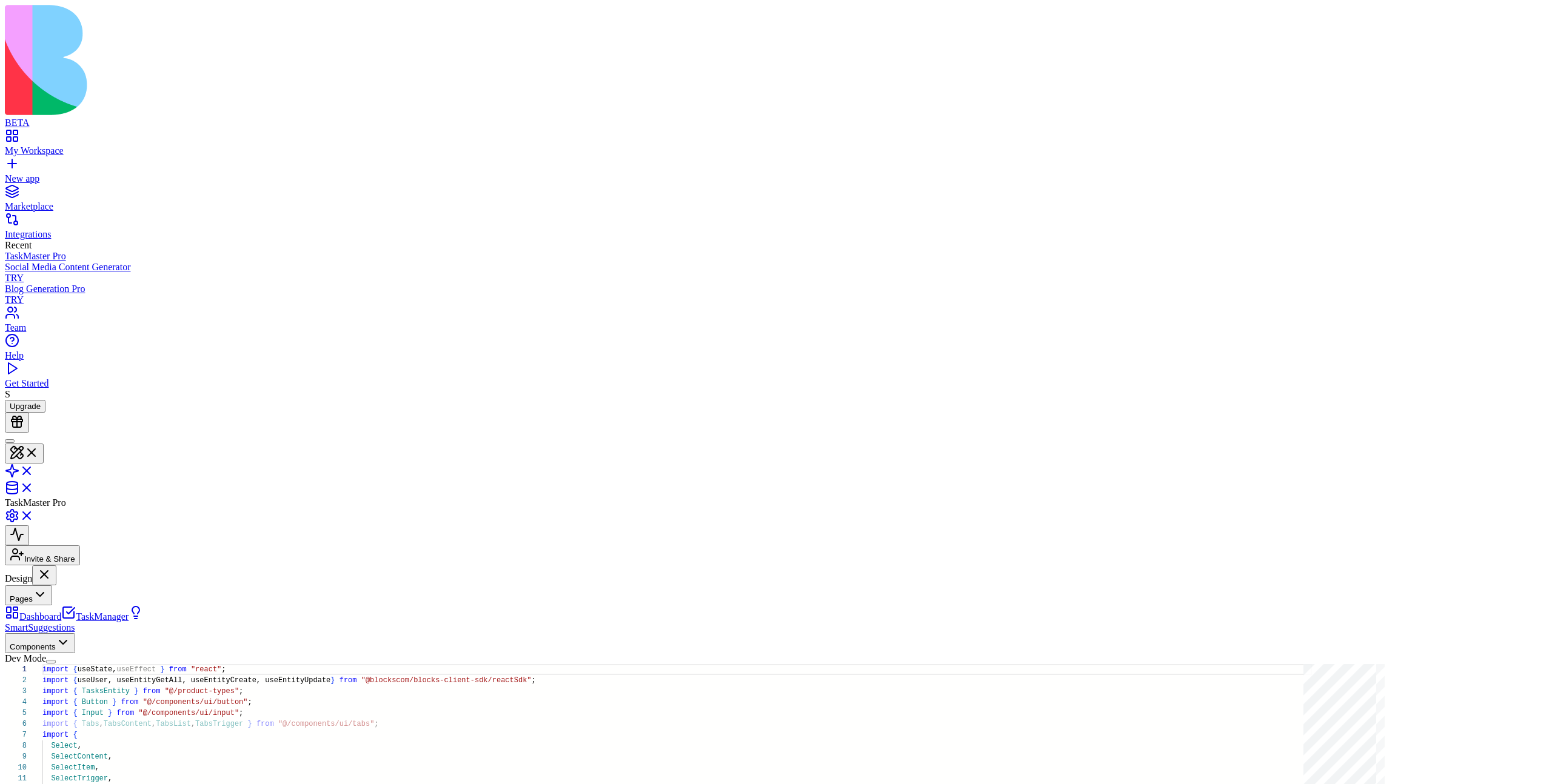
click at [53, 585] on button "Pages" at bounding box center [29, 595] width 48 height 20
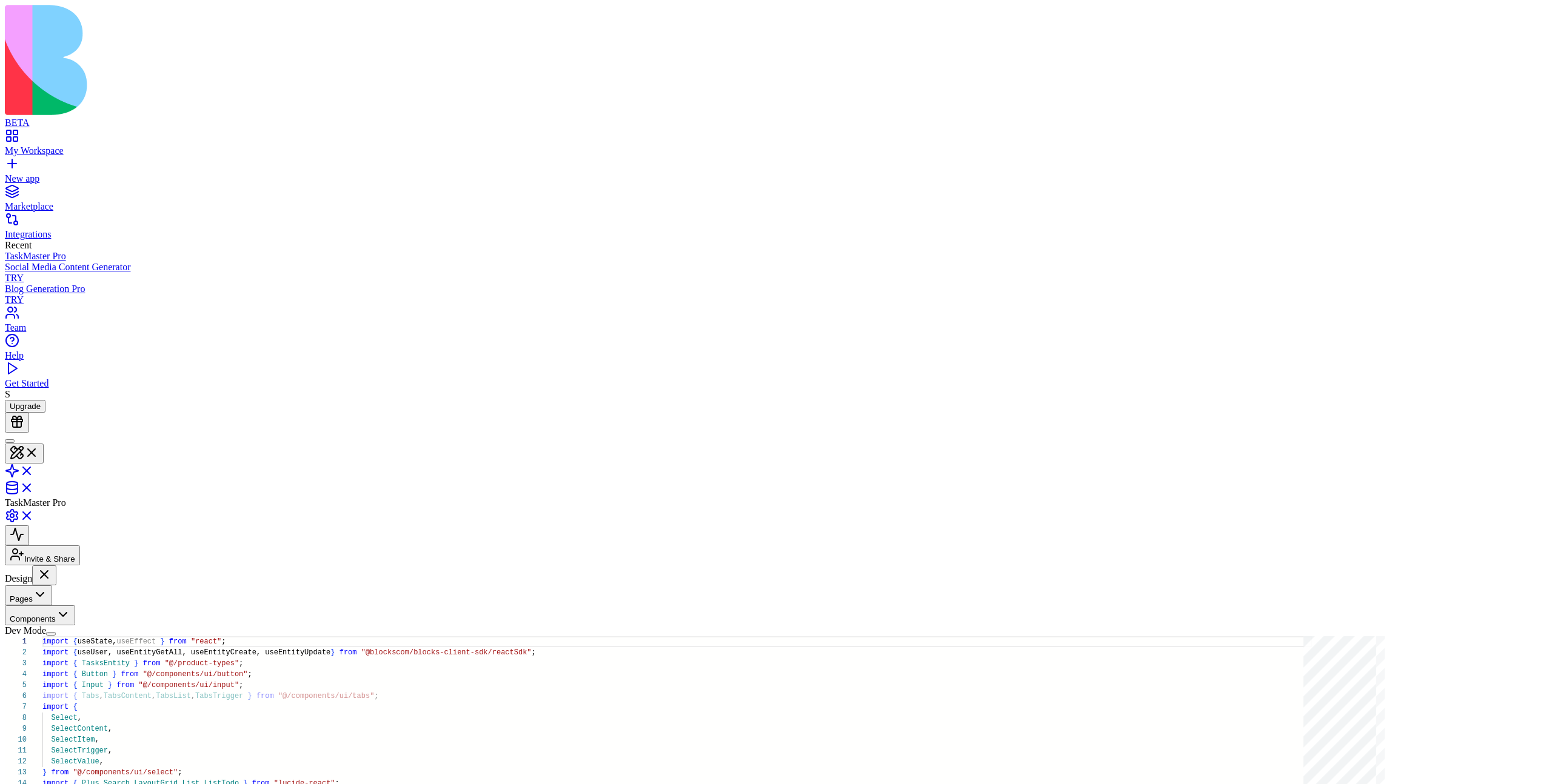
click at [53, 585] on button "Pages" at bounding box center [29, 595] width 48 height 20
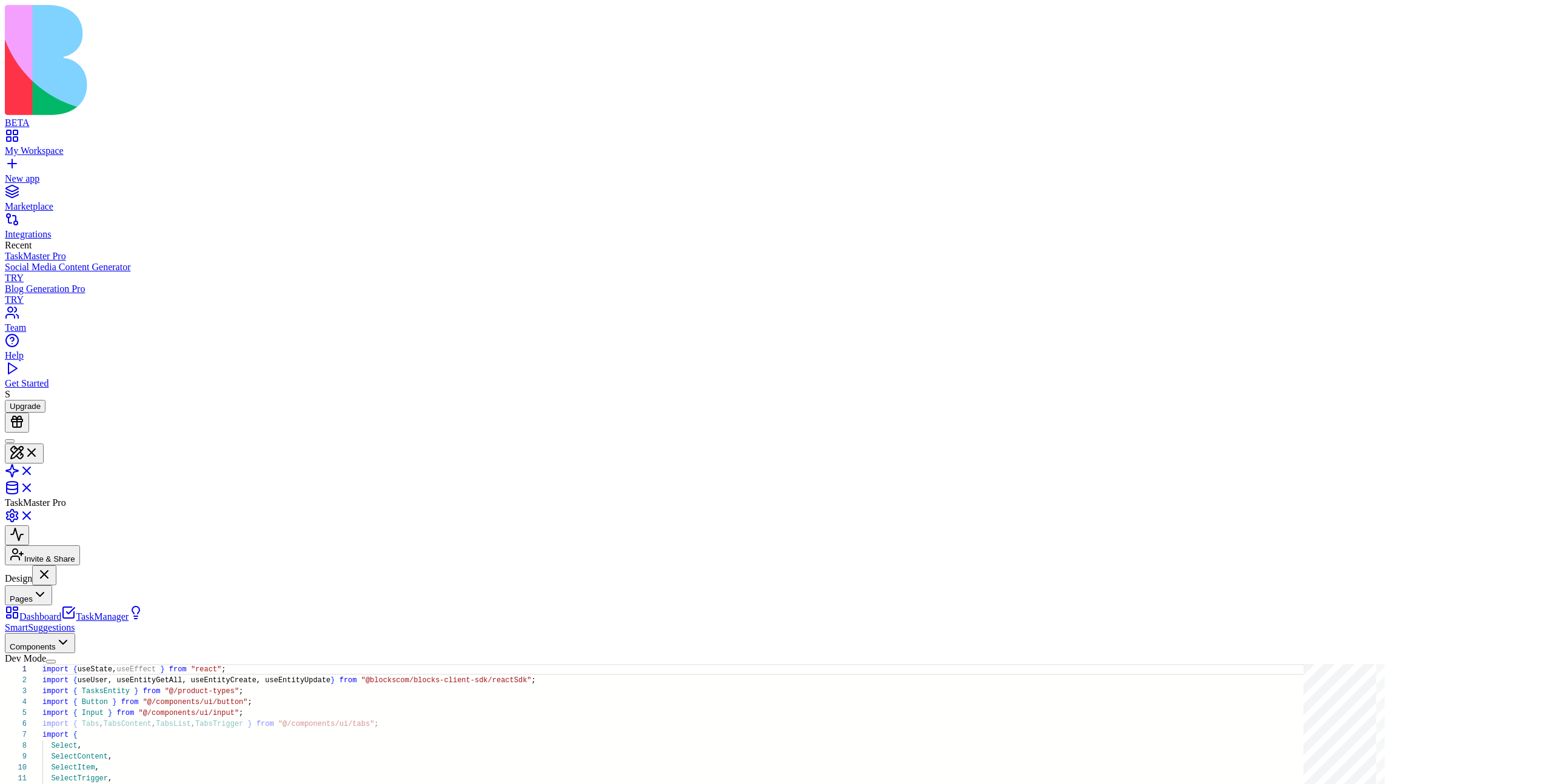
click at [53, 585] on button "Pages" at bounding box center [29, 595] width 48 height 20
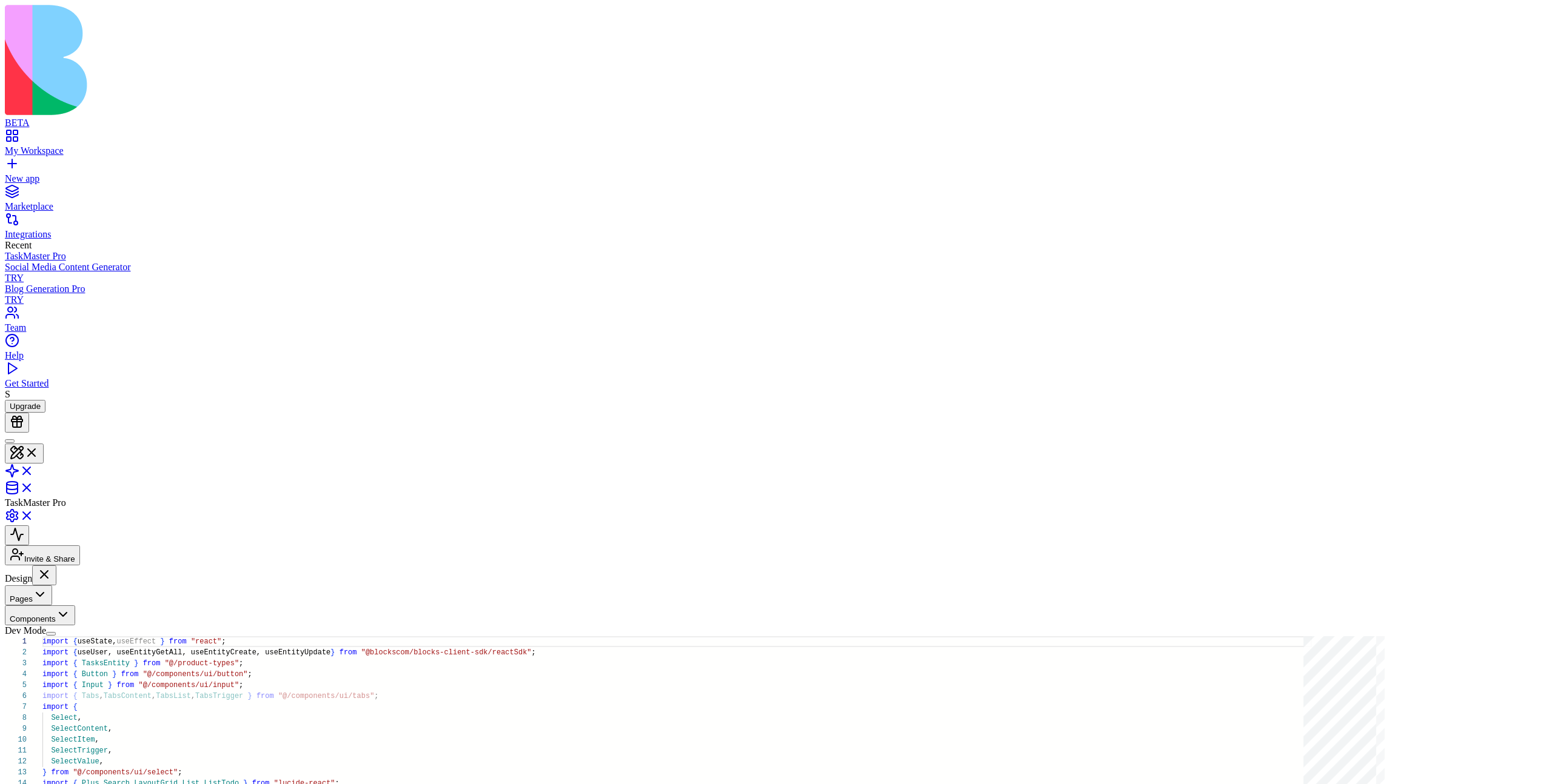
click at [53, 585] on button "Pages" at bounding box center [29, 595] width 48 height 20
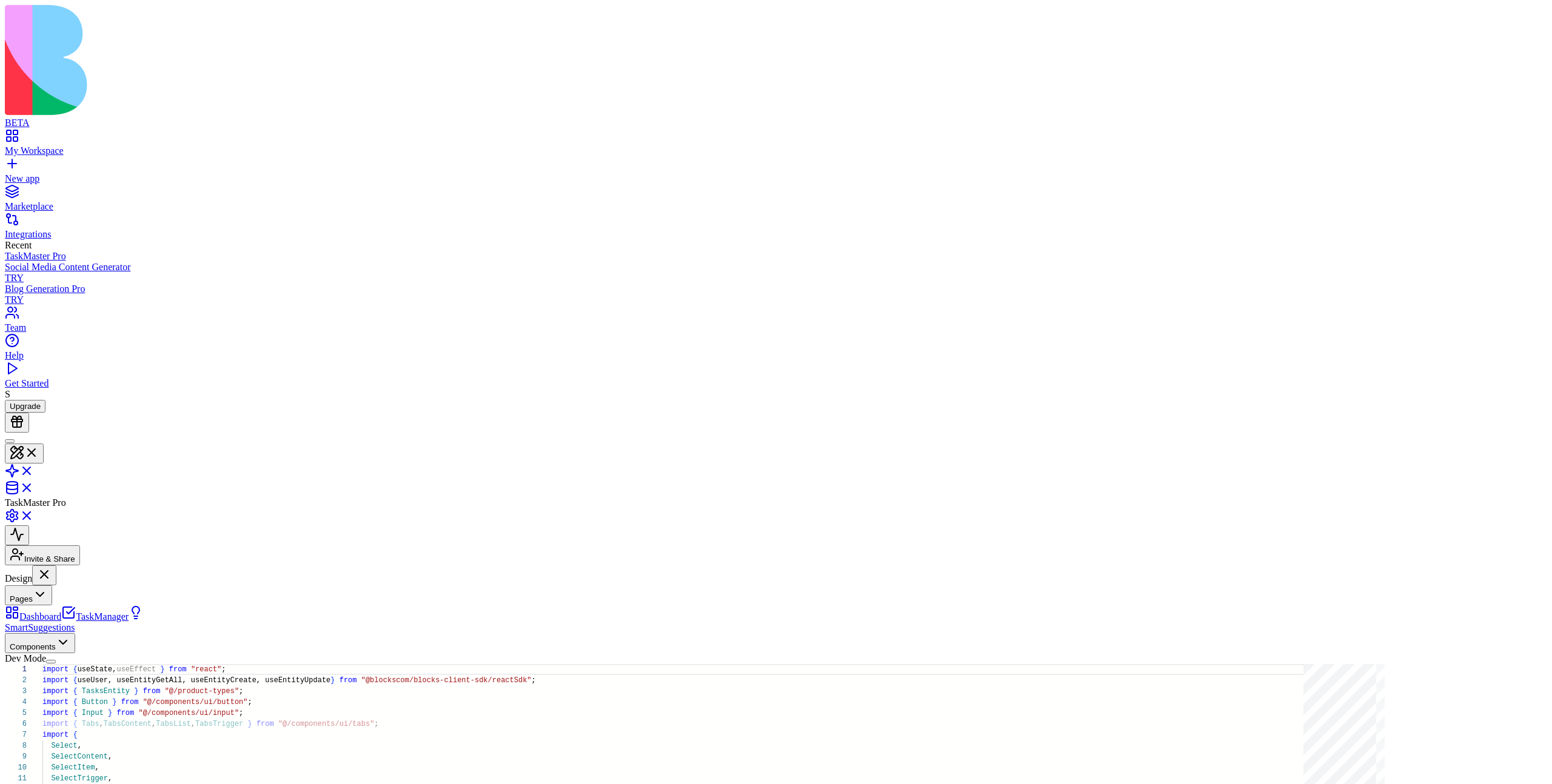
click at [53, 585] on button "Pages" at bounding box center [29, 595] width 48 height 20
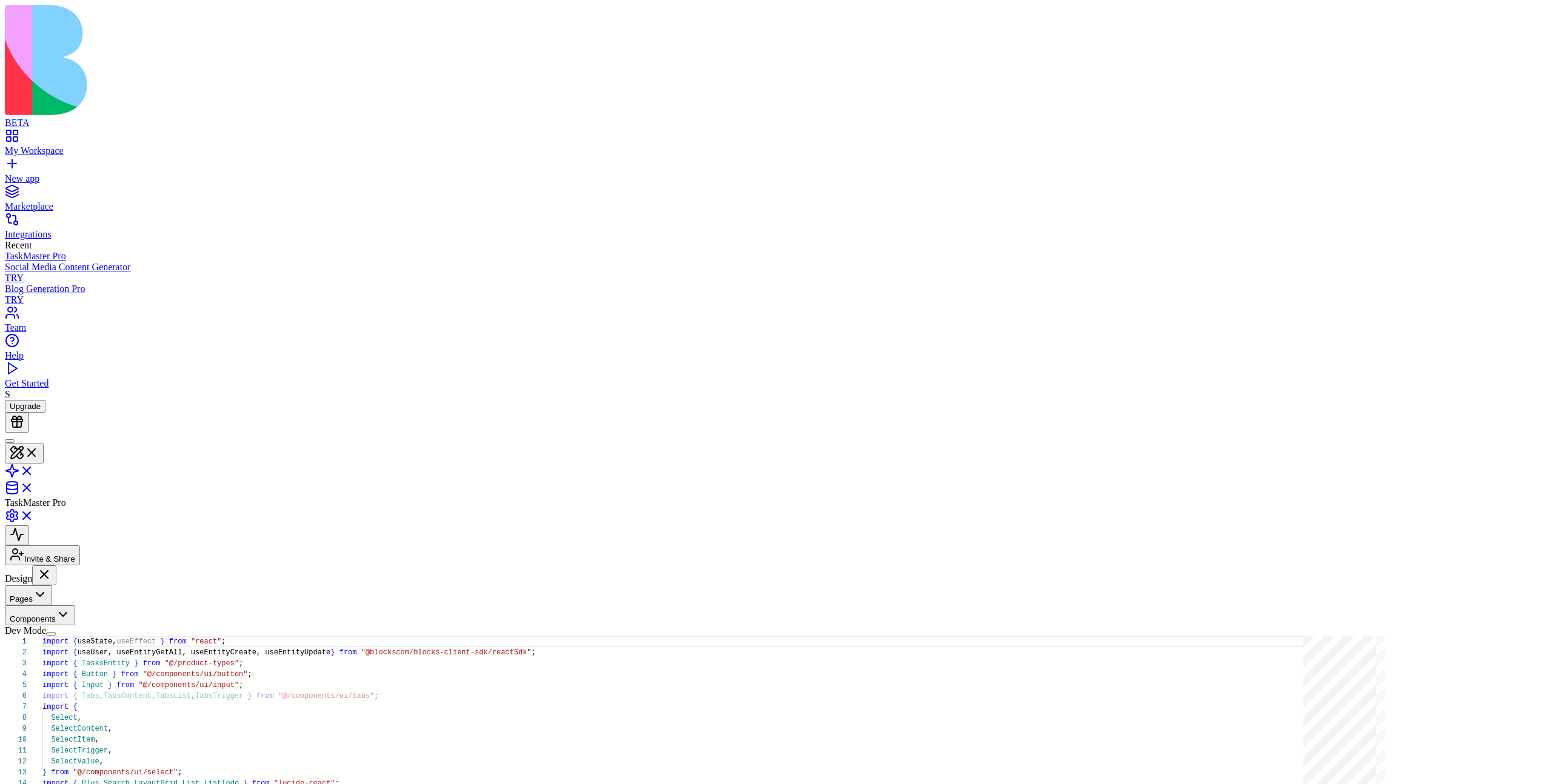
click at [53, 585] on button "Pages" at bounding box center [29, 595] width 48 height 20
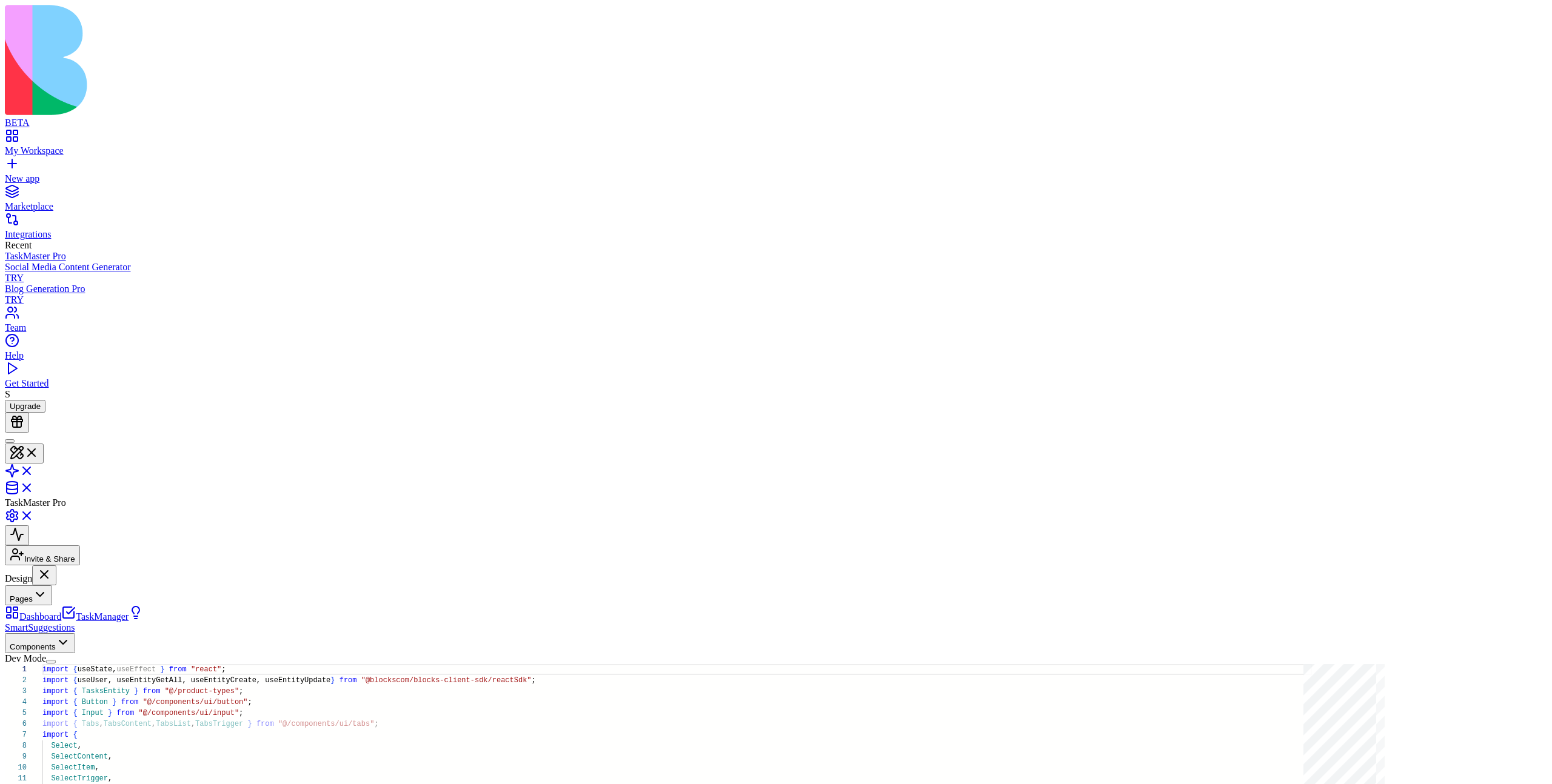
click at [53, 585] on button "Pages" at bounding box center [29, 595] width 48 height 20
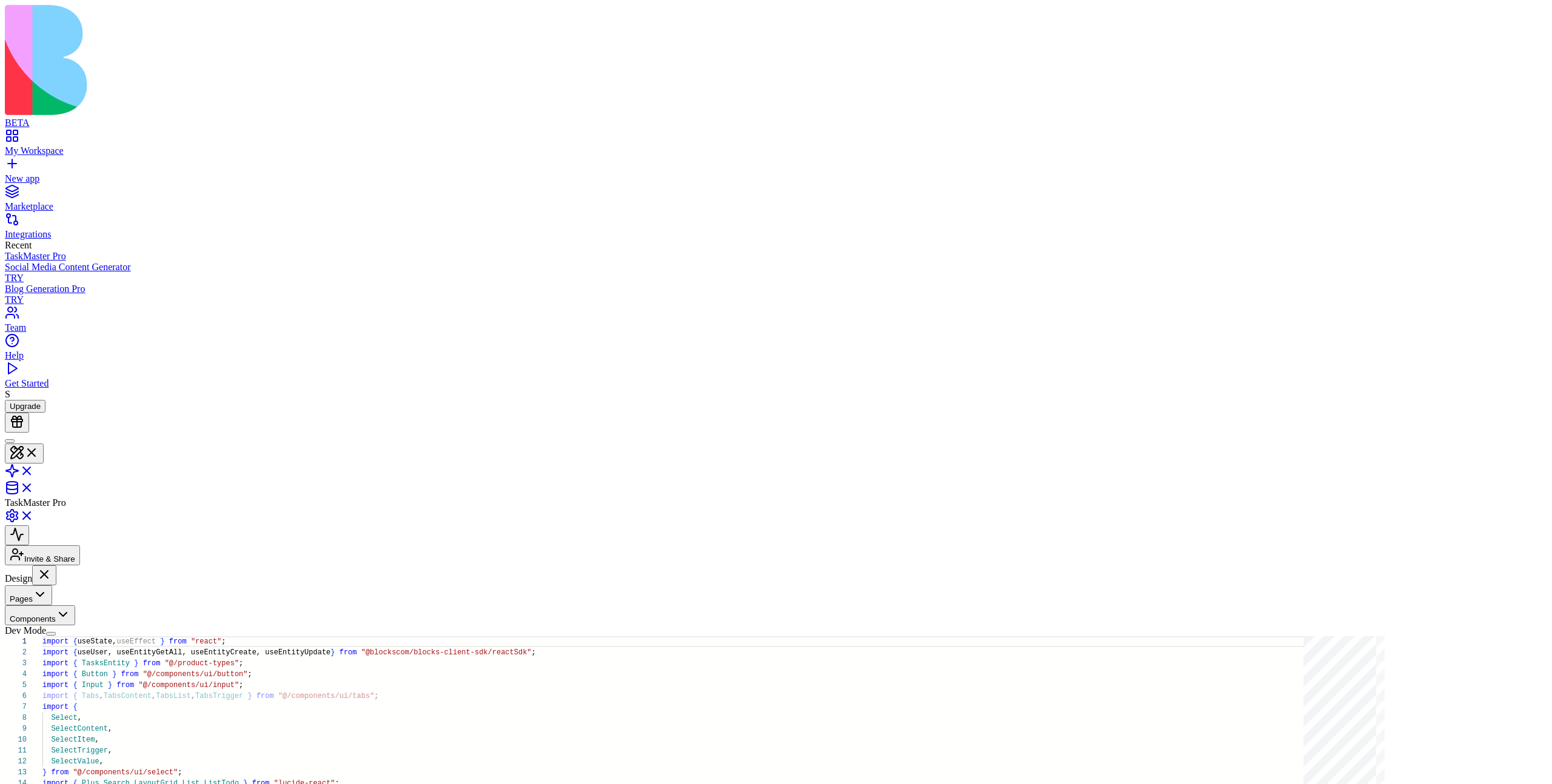
click at [53, 585] on button "Pages" at bounding box center [29, 595] width 48 height 20
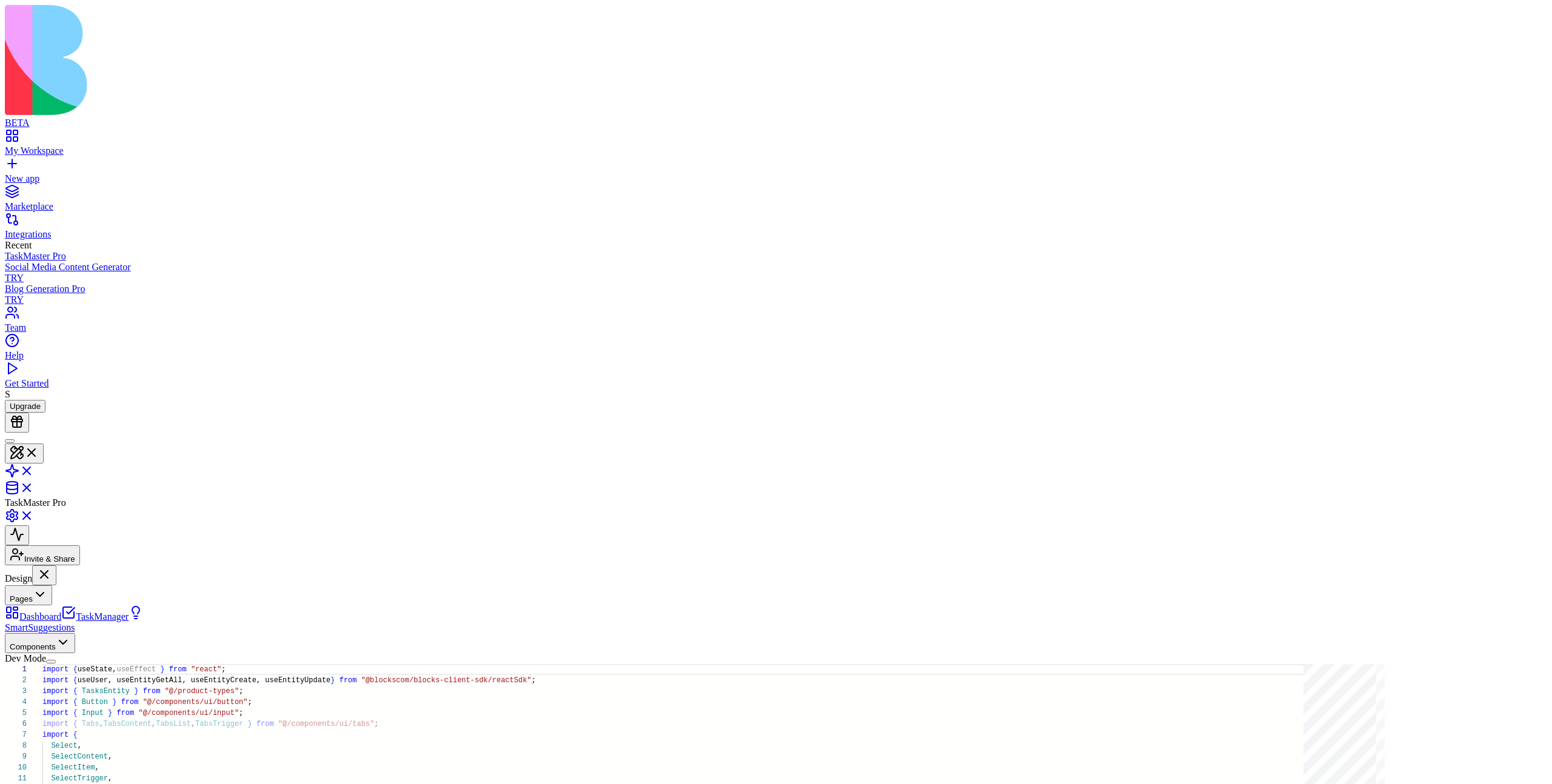
click at [53, 585] on button "Pages" at bounding box center [29, 595] width 48 height 20
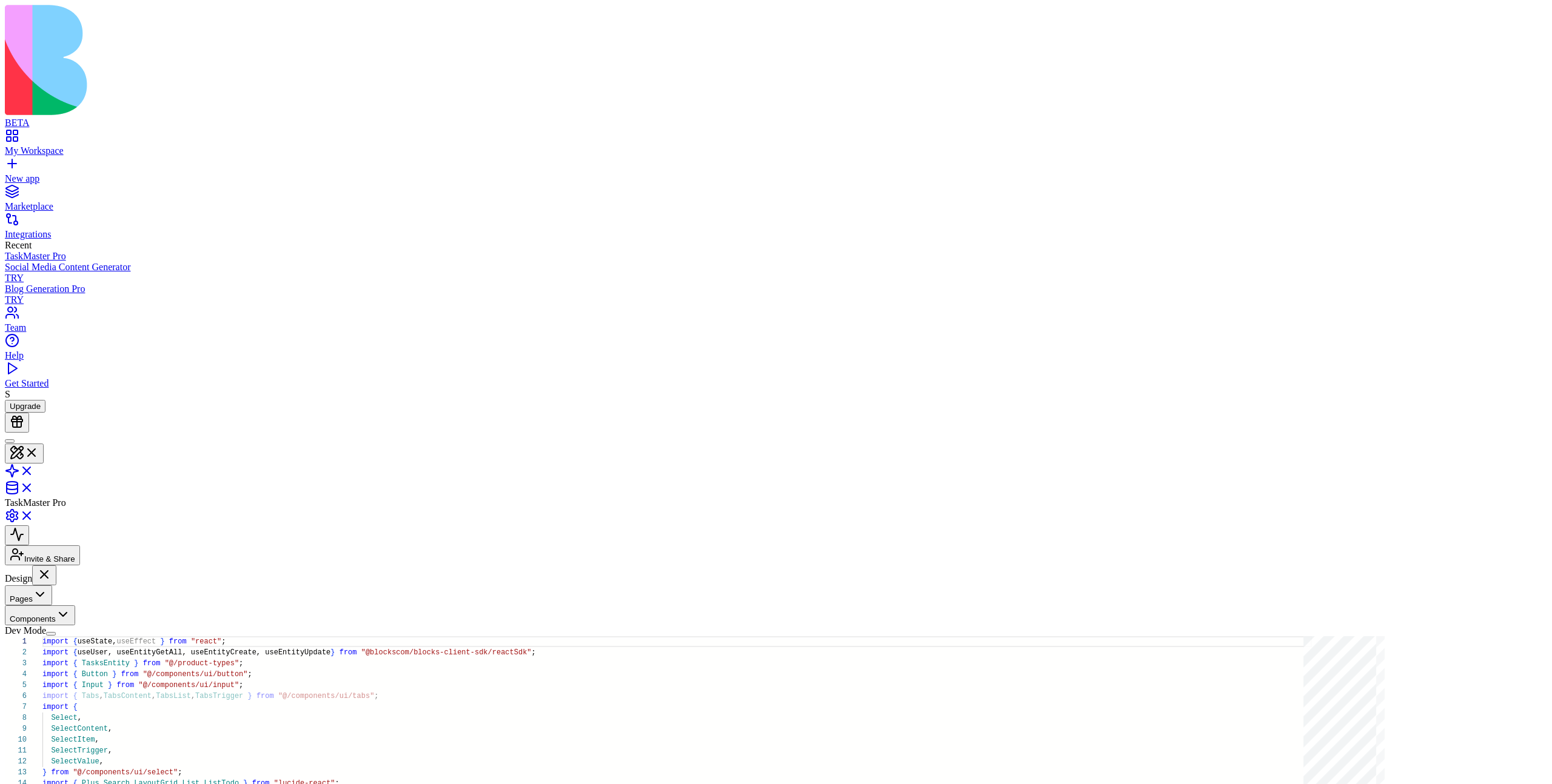
click at [53, 585] on button "Pages" at bounding box center [29, 595] width 48 height 20
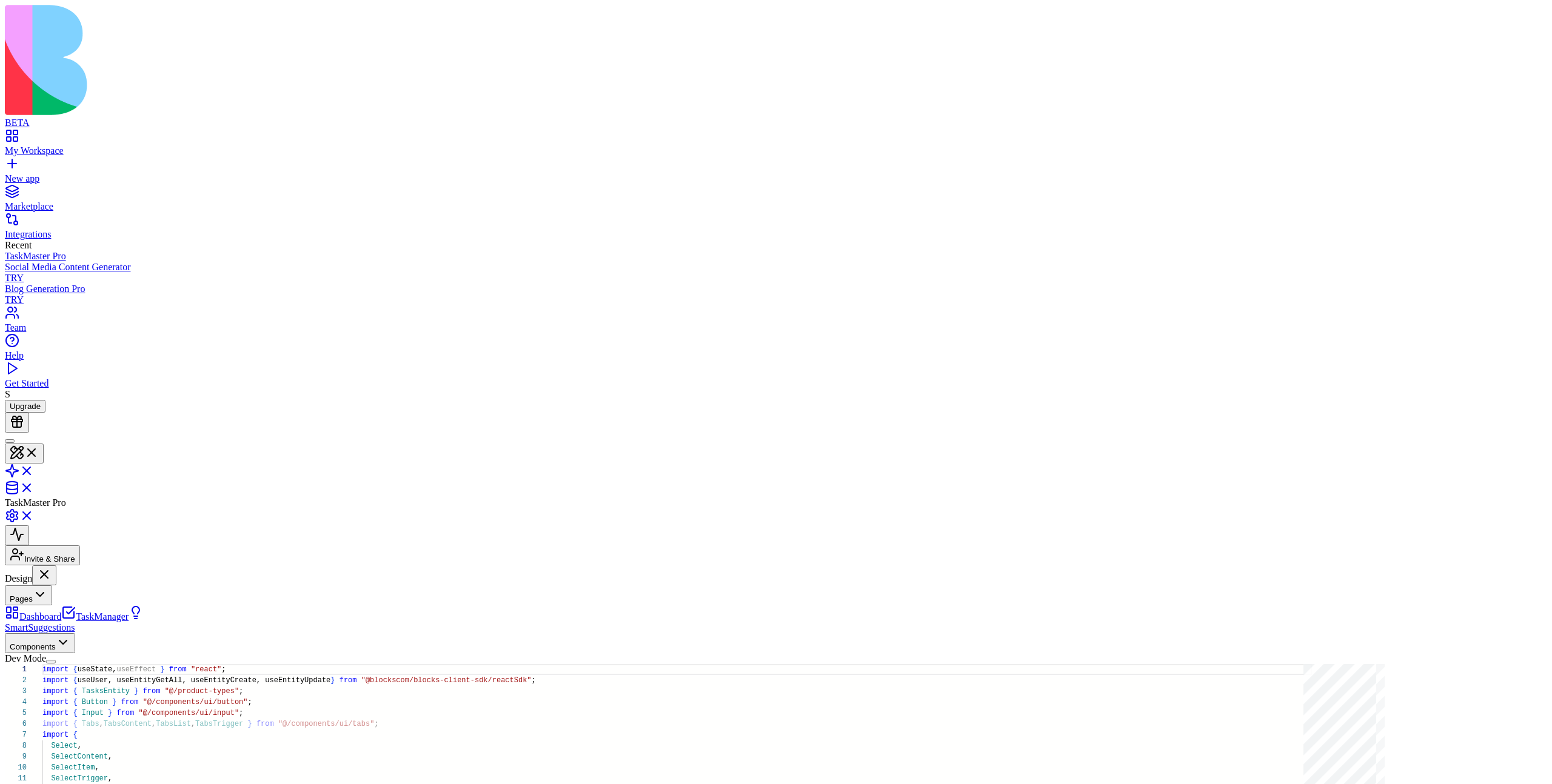
click at [53, 585] on button "Pages" at bounding box center [29, 595] width 48 height 20
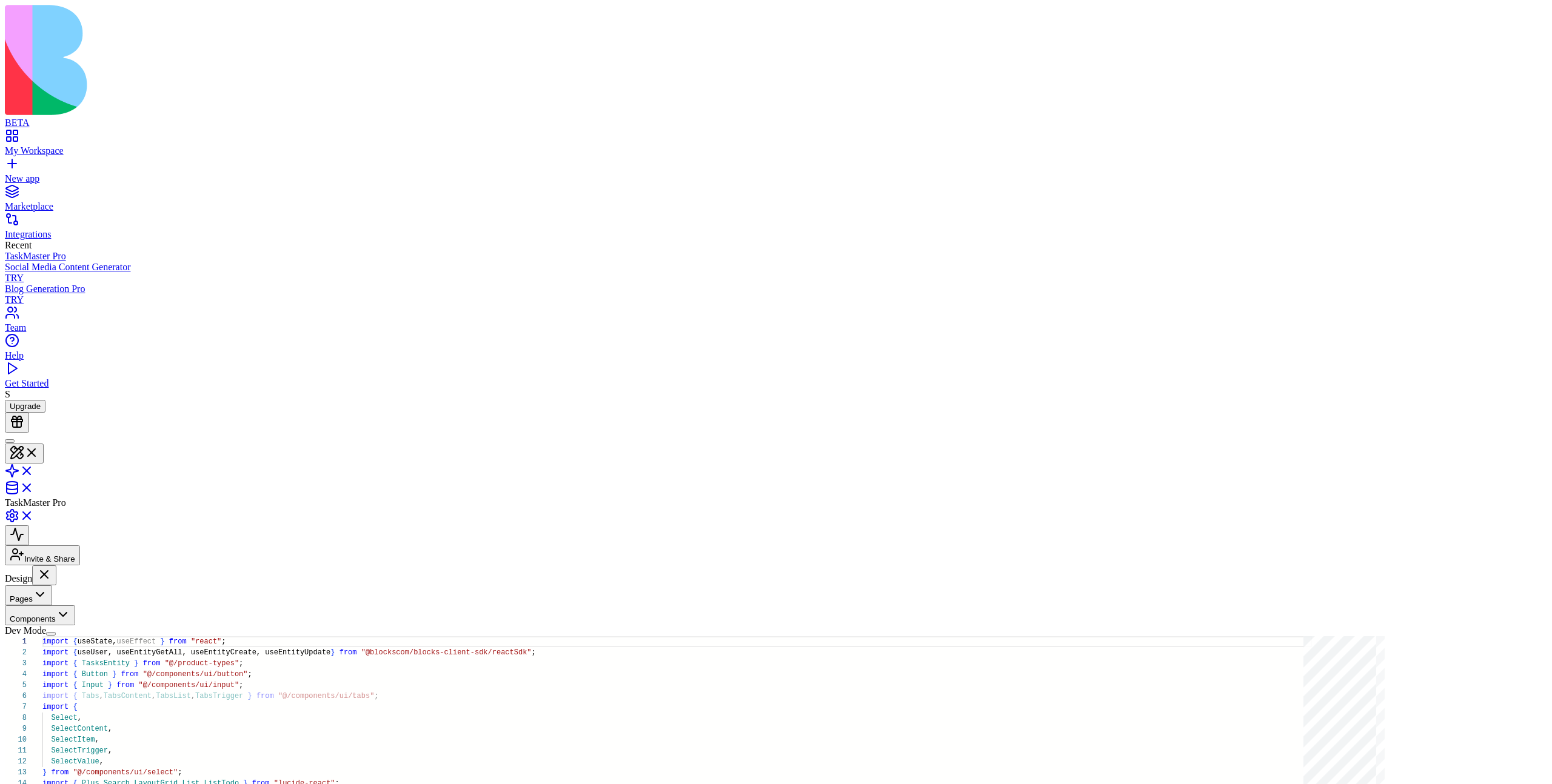
click at [53, 585] on button "Pages" at bounding box center [29, 595] width 48 height 20
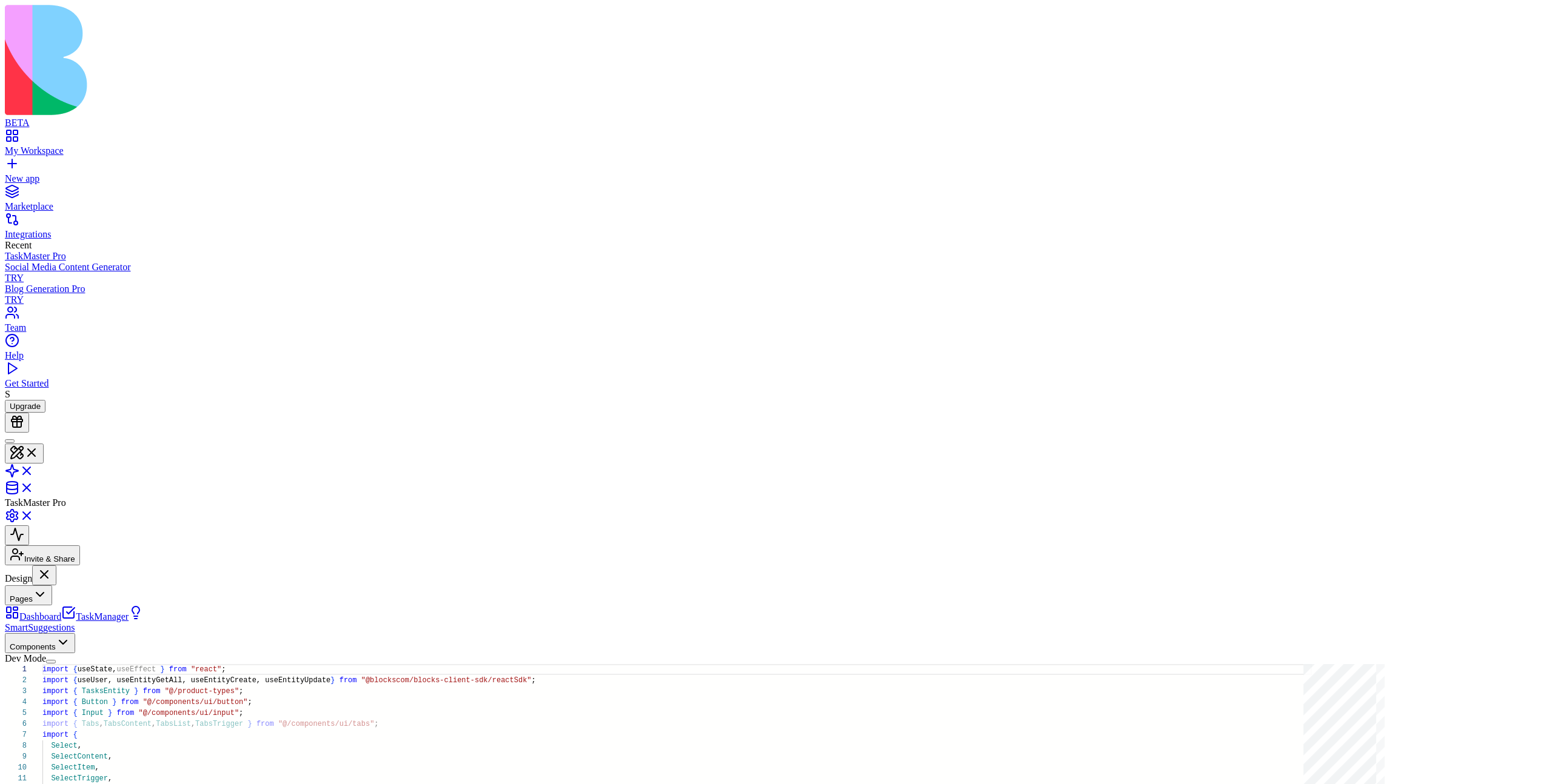
click at [64, 611] on link "SmartSuggestions" at bounding box center [74, 622] width 138 height 21
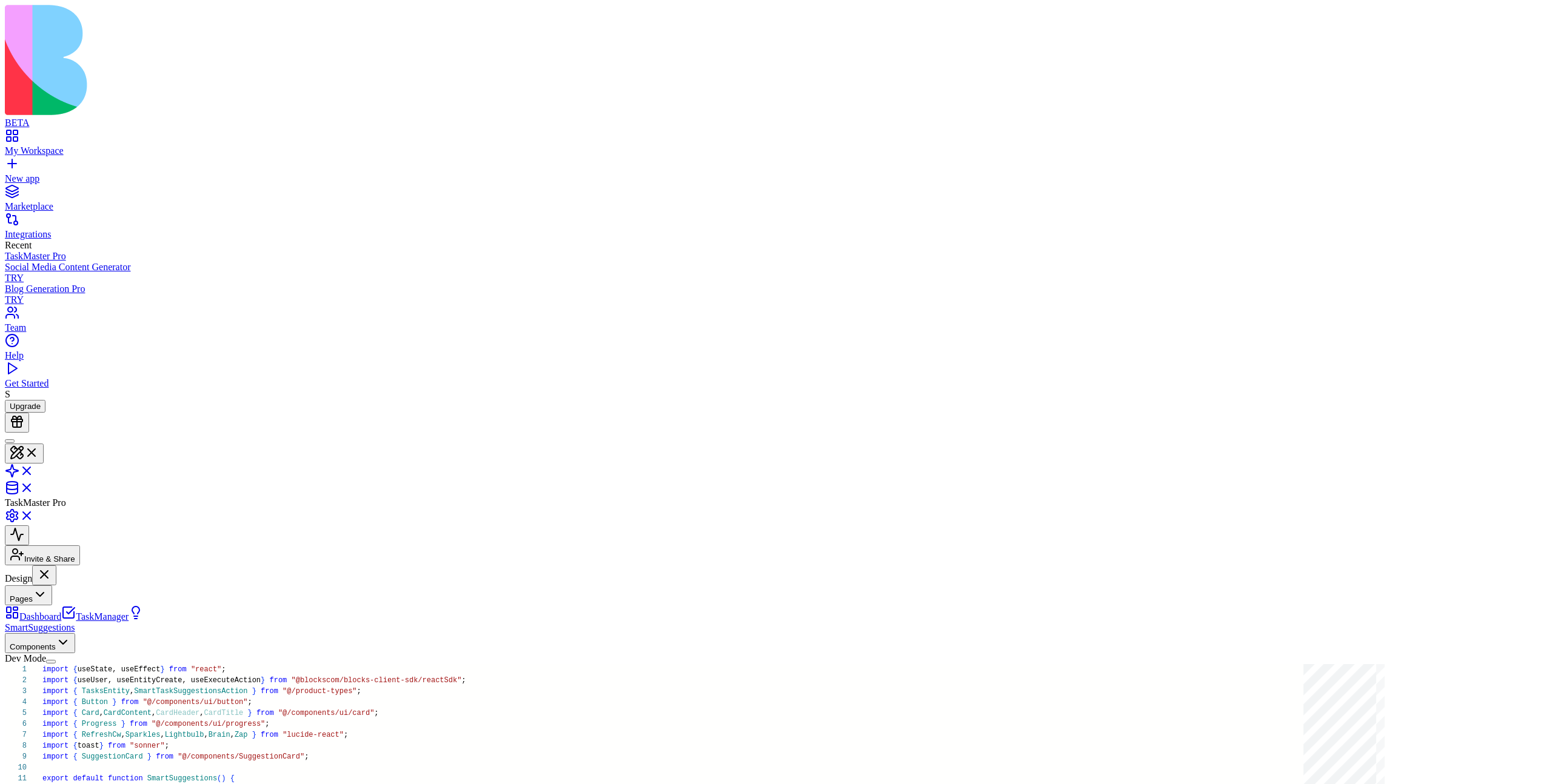
click at [61, 611] on link "Dashboard" at bounding box center [32, 616] width 56 height 11
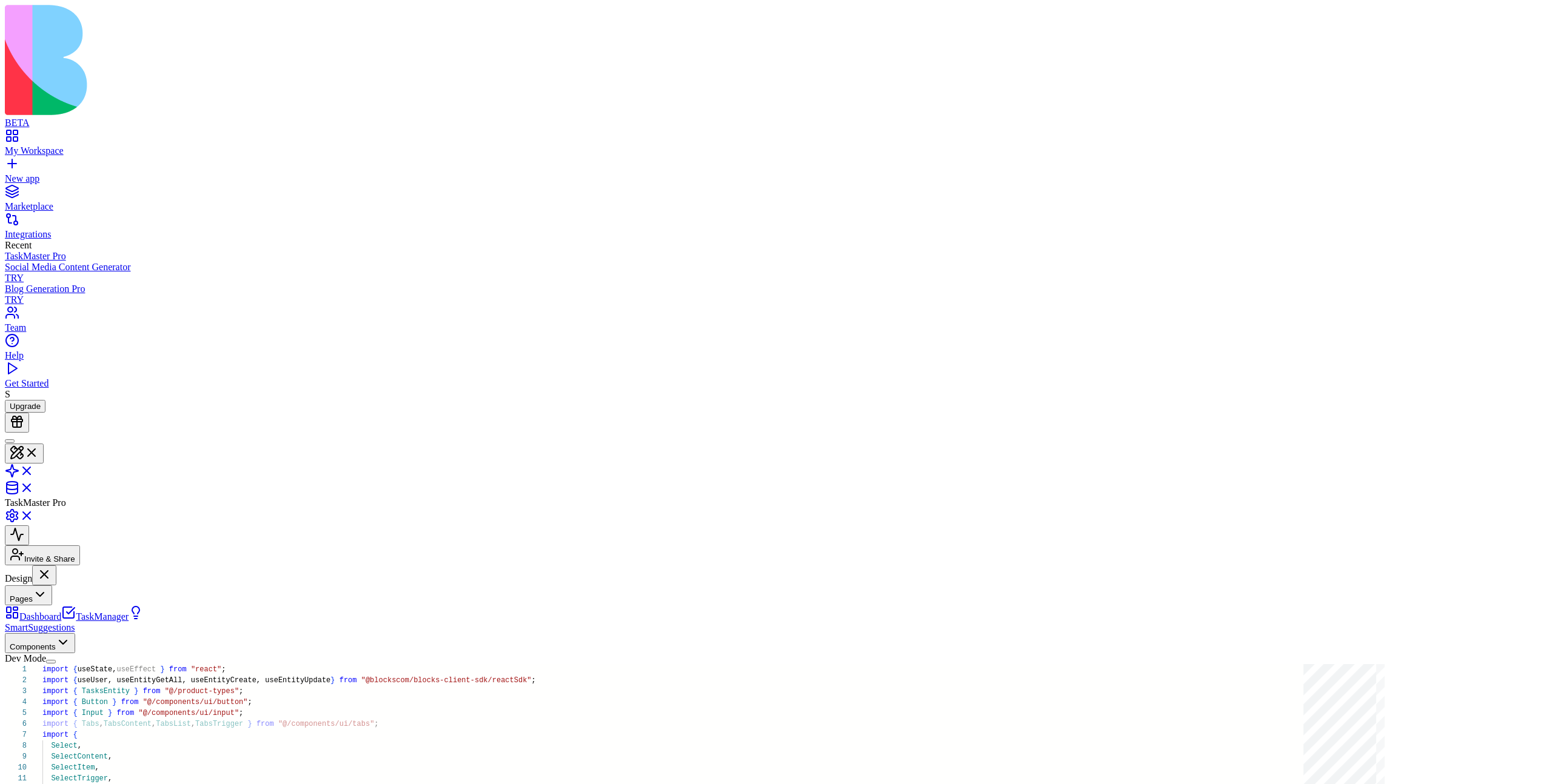
click at [75, 611] on link "SmartSuggestions" at bounding box center [74, 622] width 138 height 21
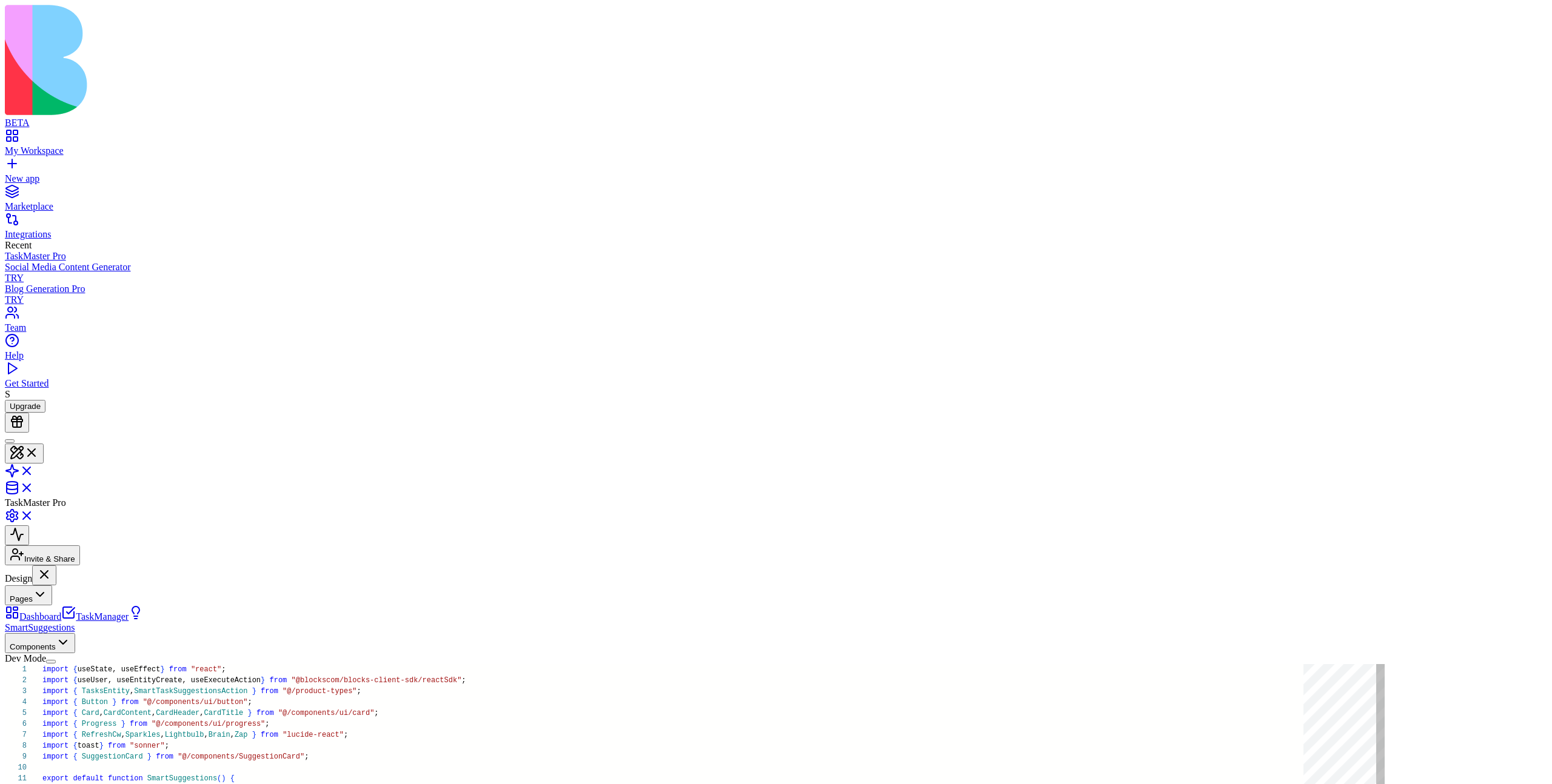
scroll to position [65, 0]
click at [61, 611] on link "Dashboard" at bounding box center [32, 616] width 56 height 11
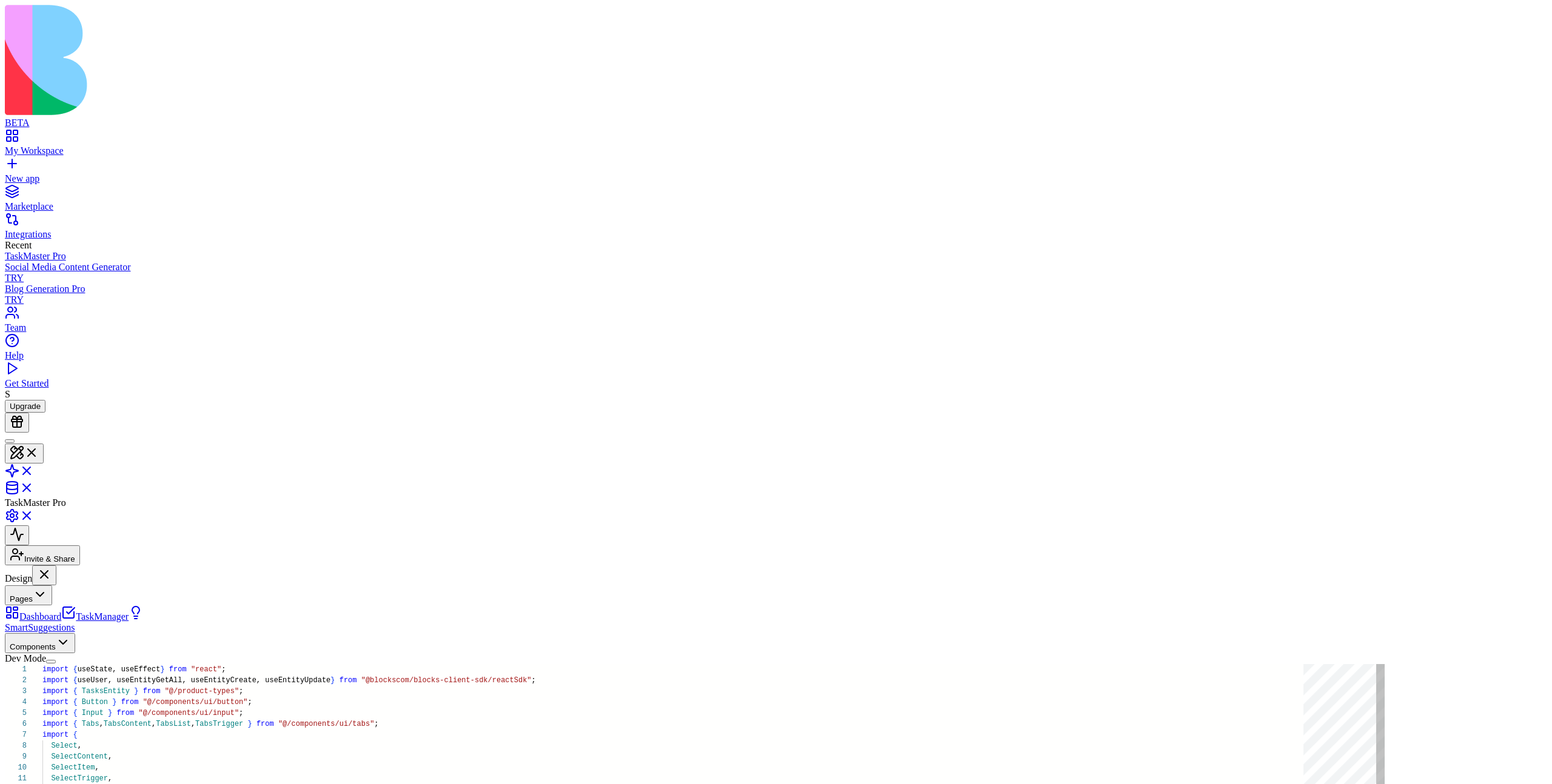
scroll to position [21, 0]
click at [75, 611] on link "SmartSuggestions" at bounding box center [74, 622] width 138 height 21
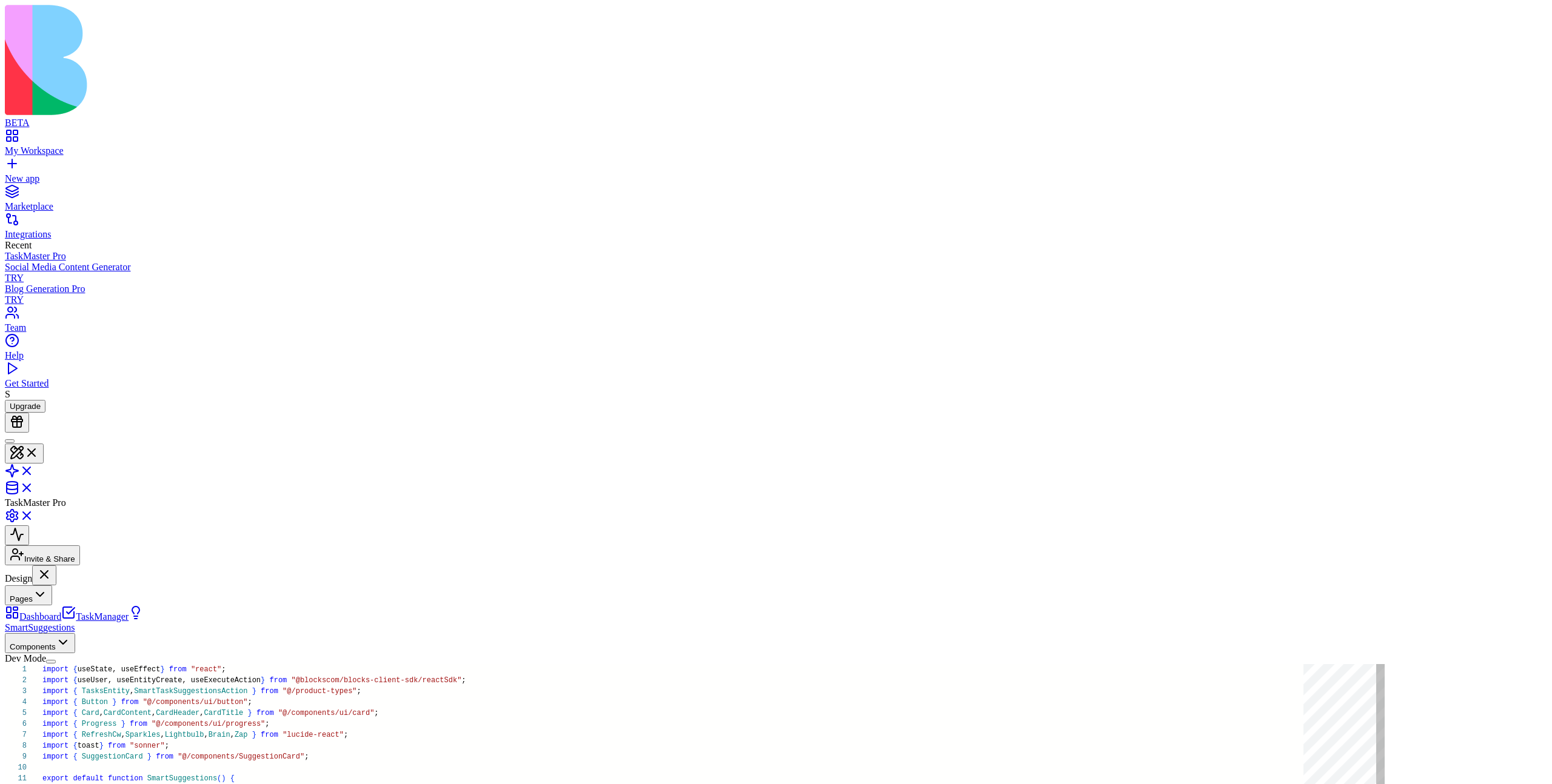
scroll to position [65, 0]
click at [53, 585] on button "Pages" at bounding box center [29, 595] width 48 height 20
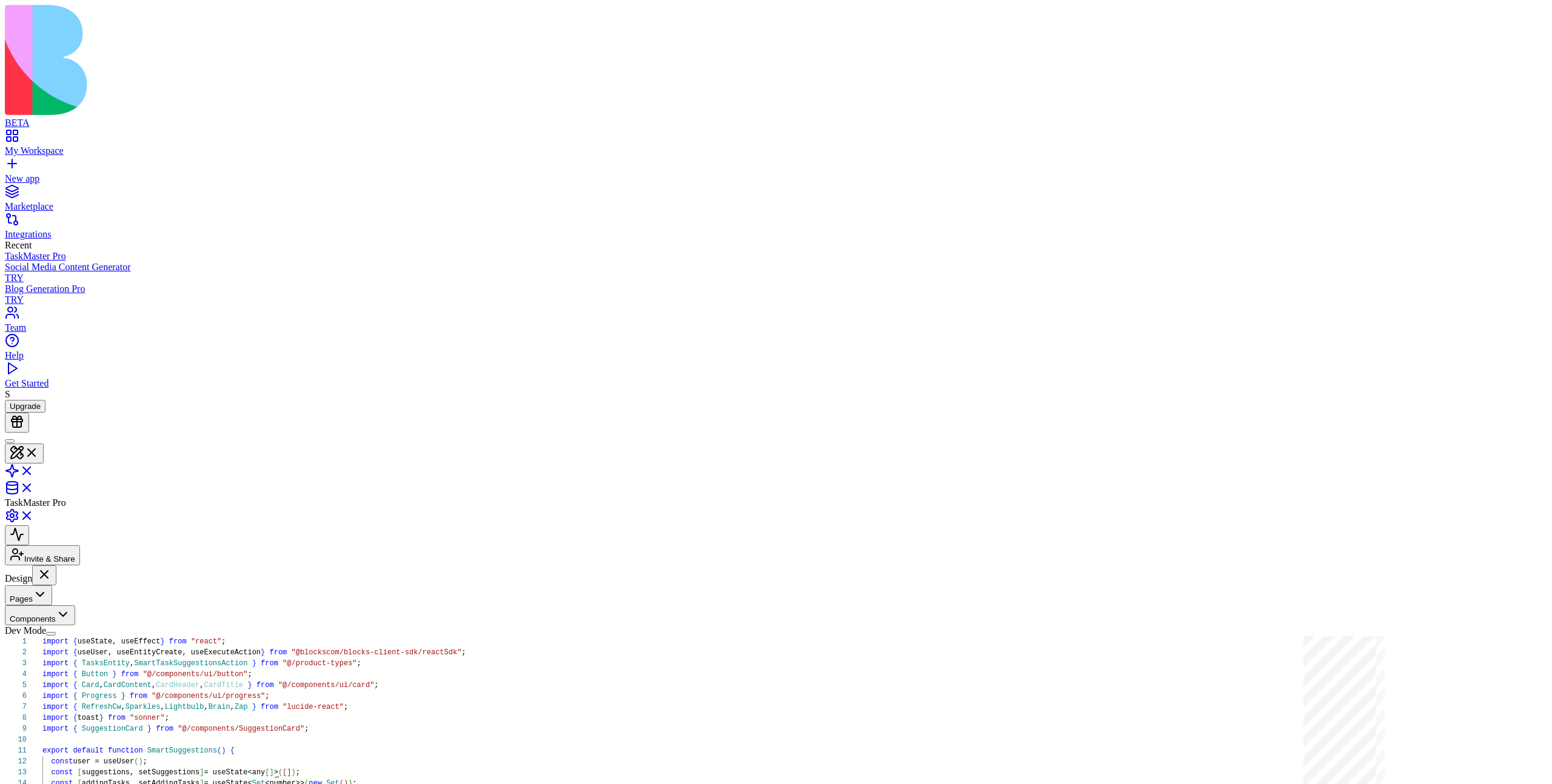
click at [53, 585] on button "Pages" at bounding box center [29, 595] width 48 height 20
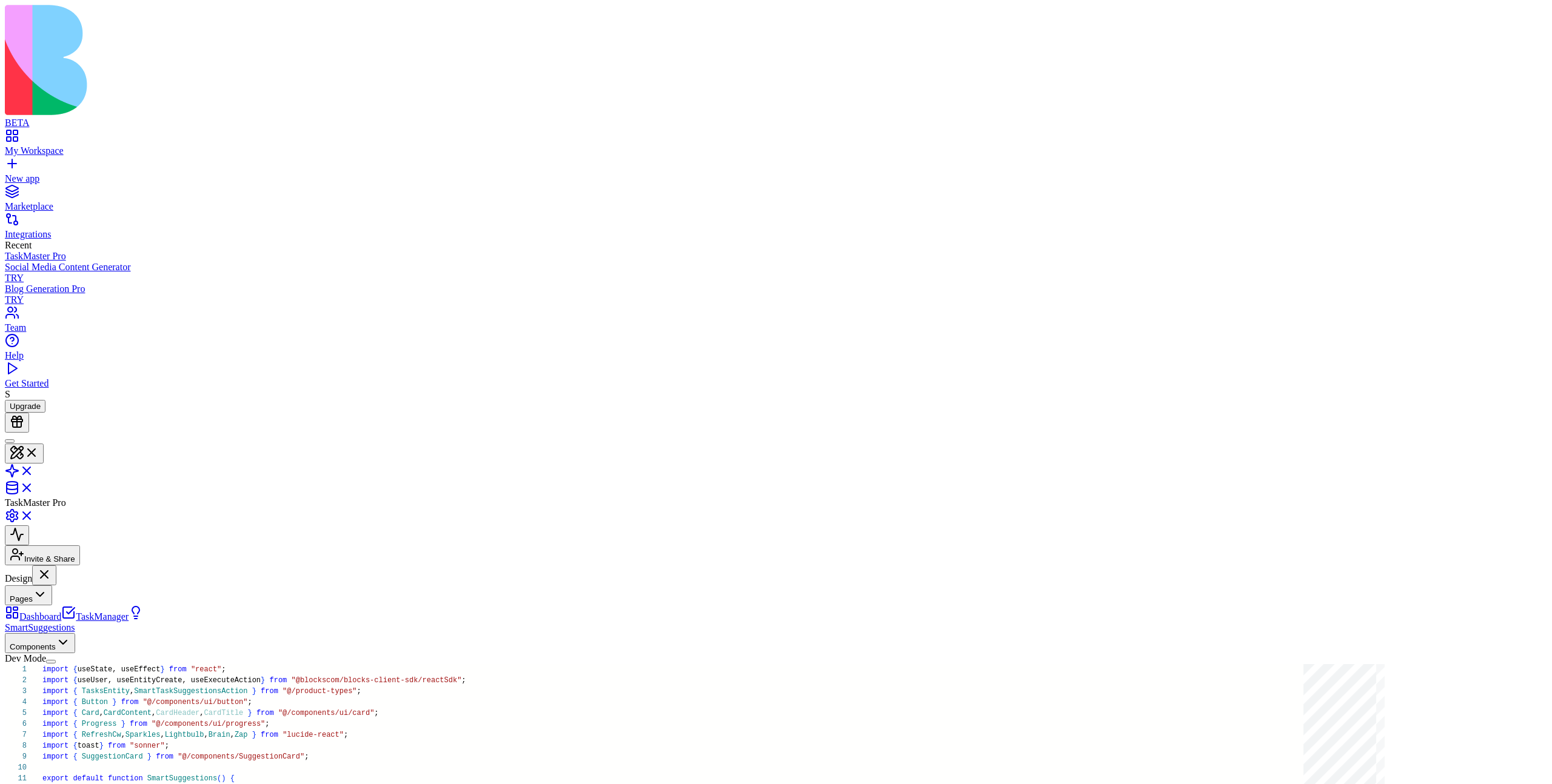
click at [53, 585] on button "Pages" at bounding box center [29, 595] width 48 height 20
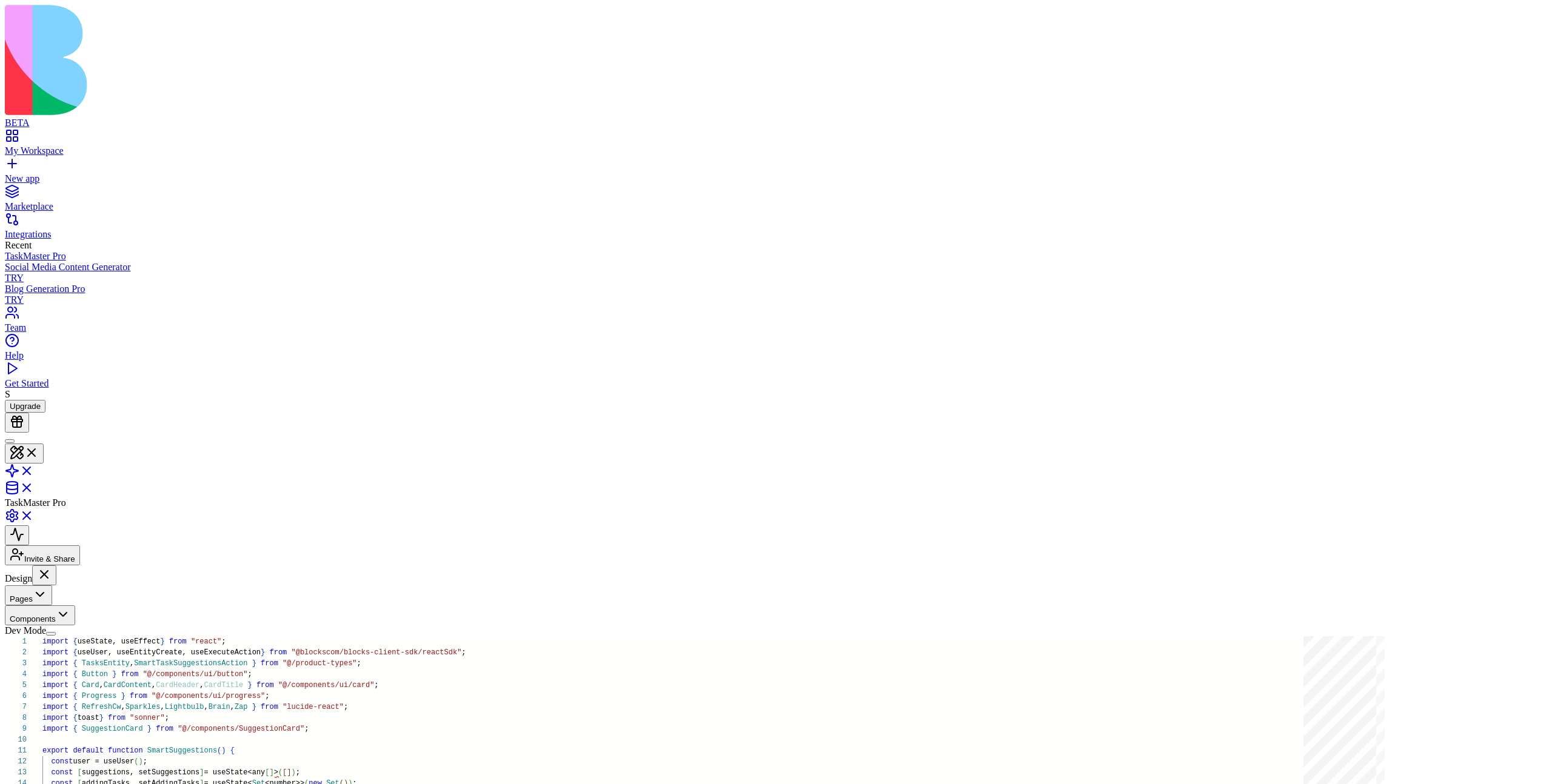
click at [53, 585] on button "Pages" at bounding box center [29, 595] width 48 height 20
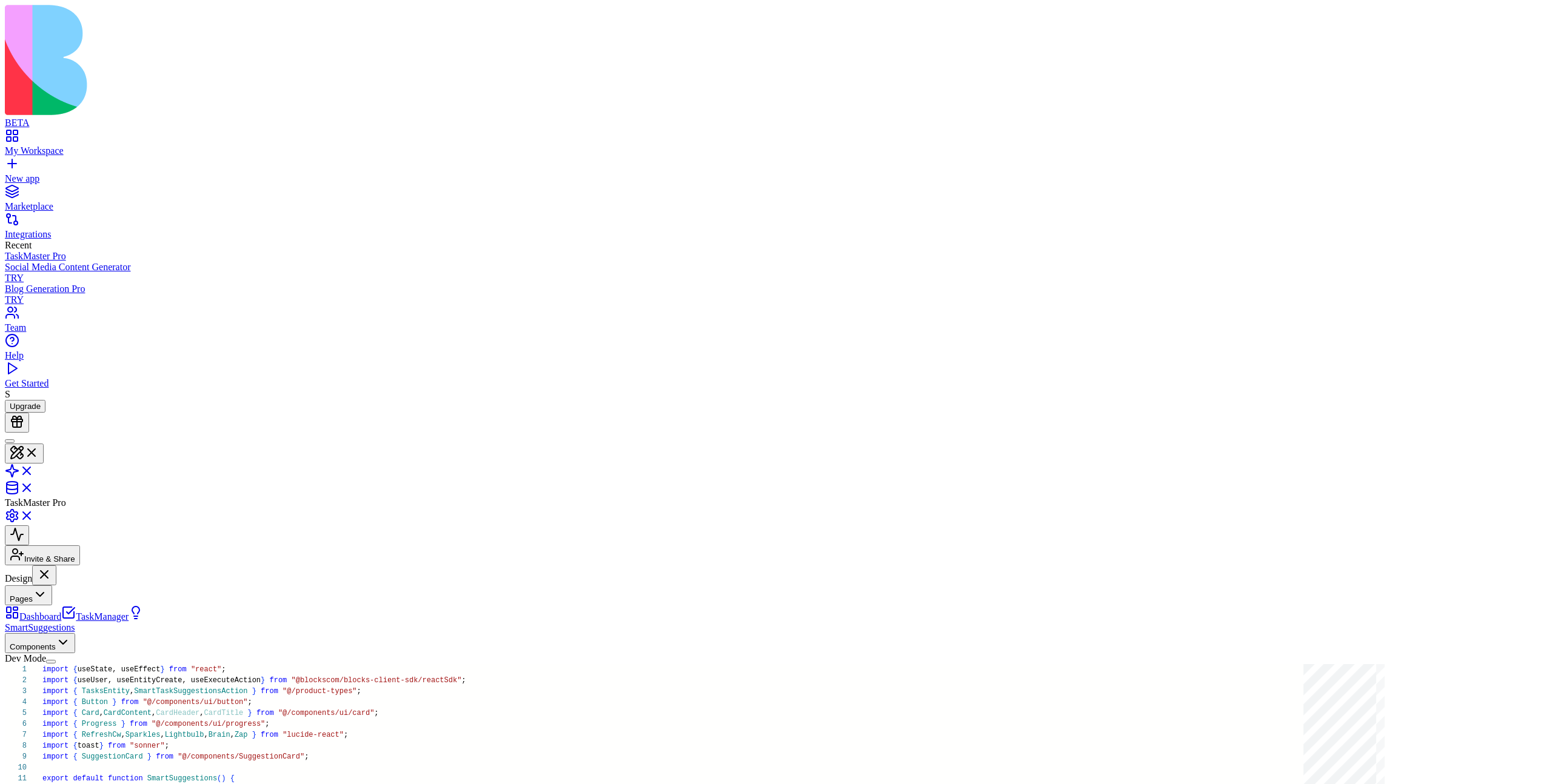
click at [53, 585] on button "Pages" at bounding box center [29, 595] width 48 height 20
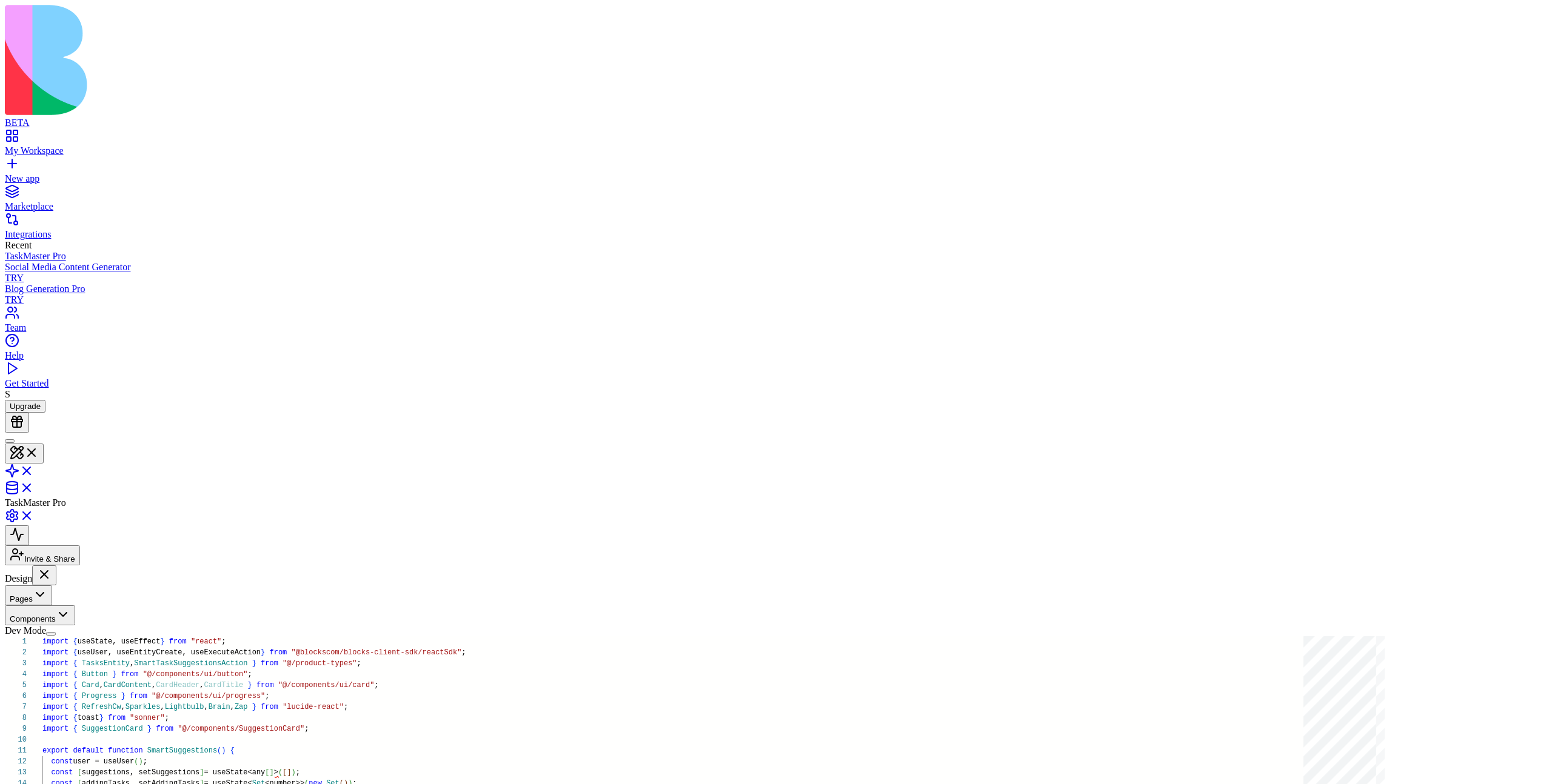
click at [53, 585] on button "Pages" at bounding box center [29, 595] width 48 height 20
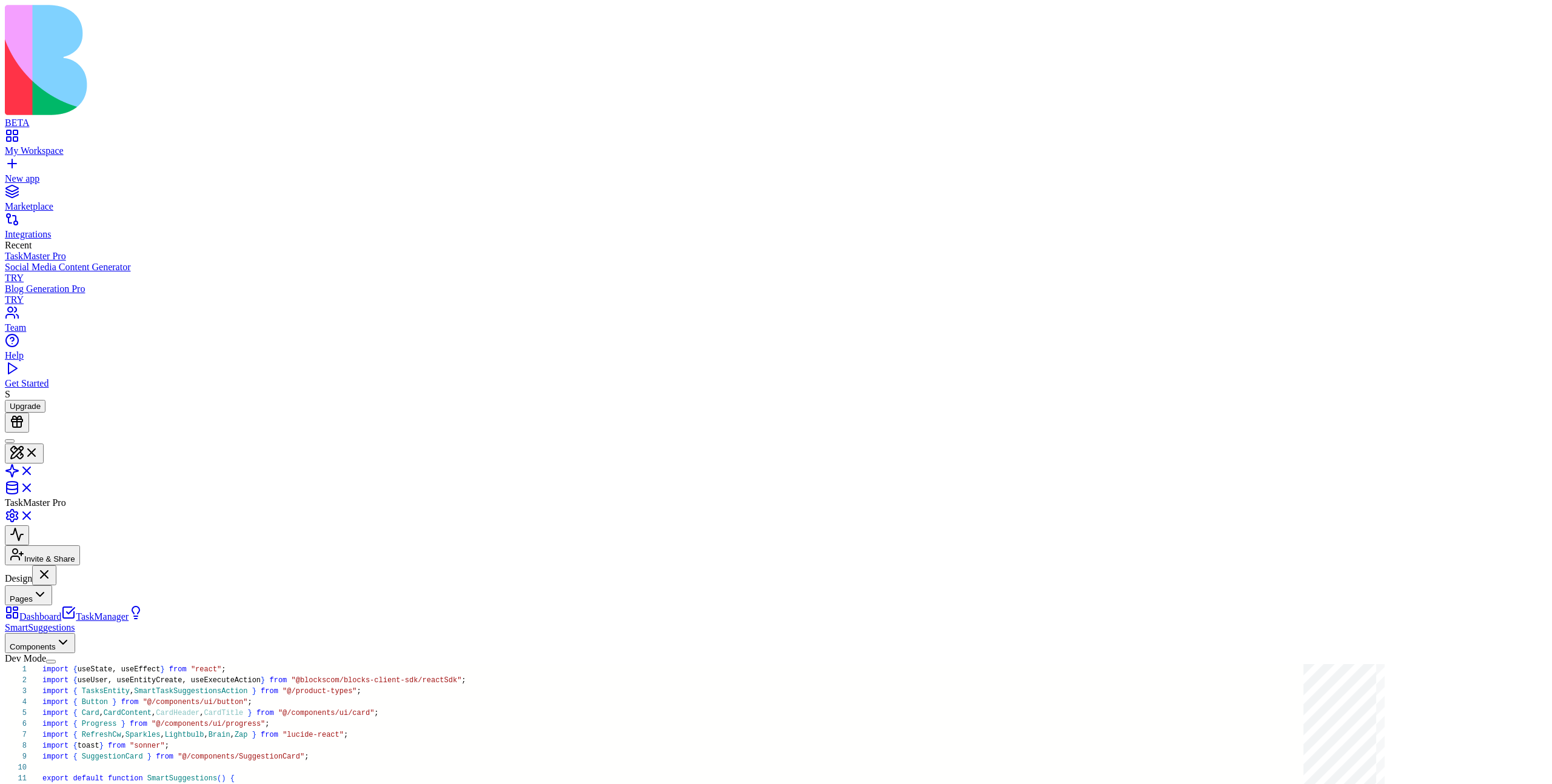
click at [53, 585] on button "Pages" at bounding box center [29, 595] width 48 height 20
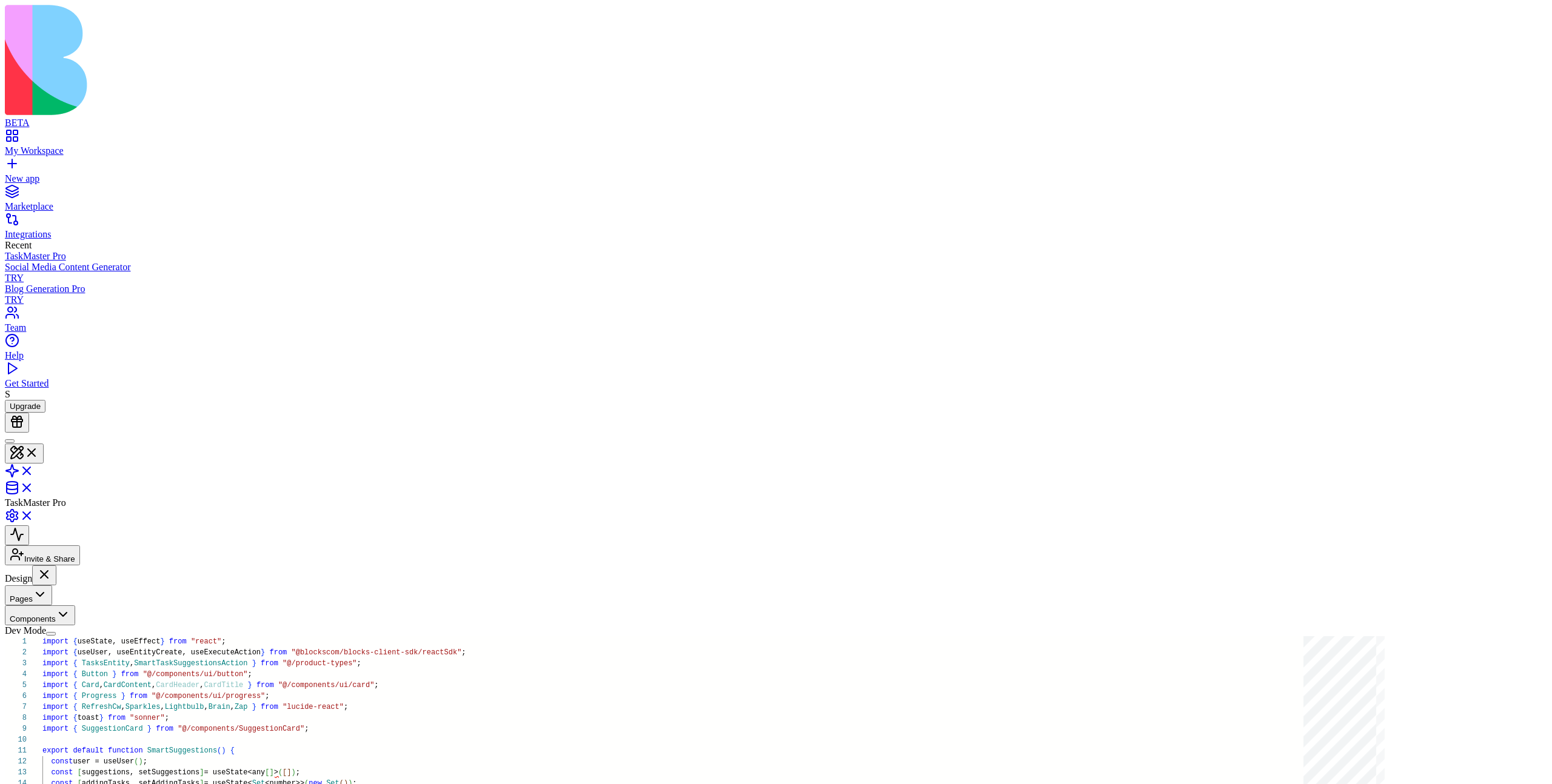
click at [53, 585] on button "Pages" at bounding box center [29, 595] width 48 height 20
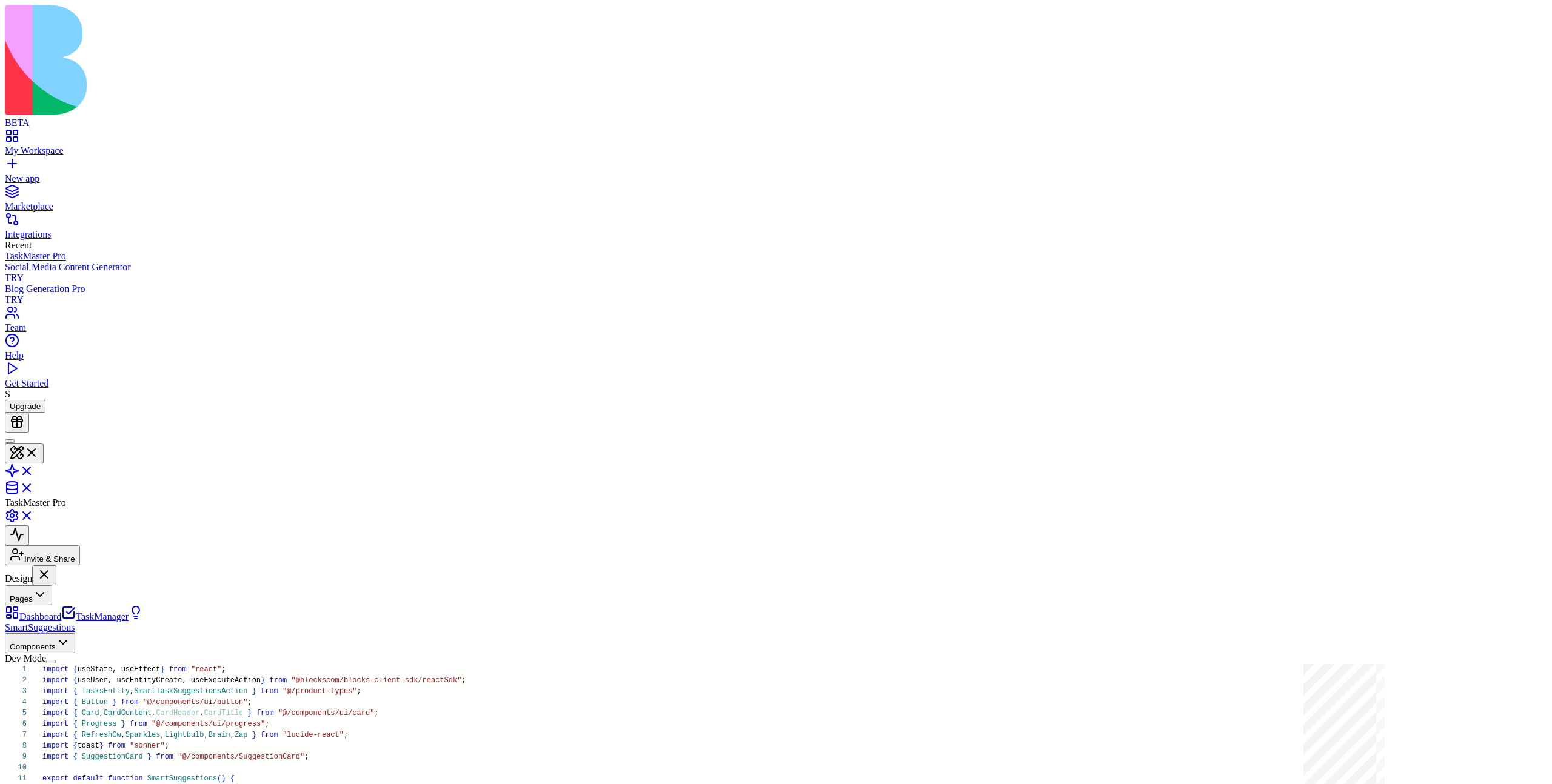
click at [61, 611] on link "Dashboard" at bounding box center [32, 616] width 56 height 11
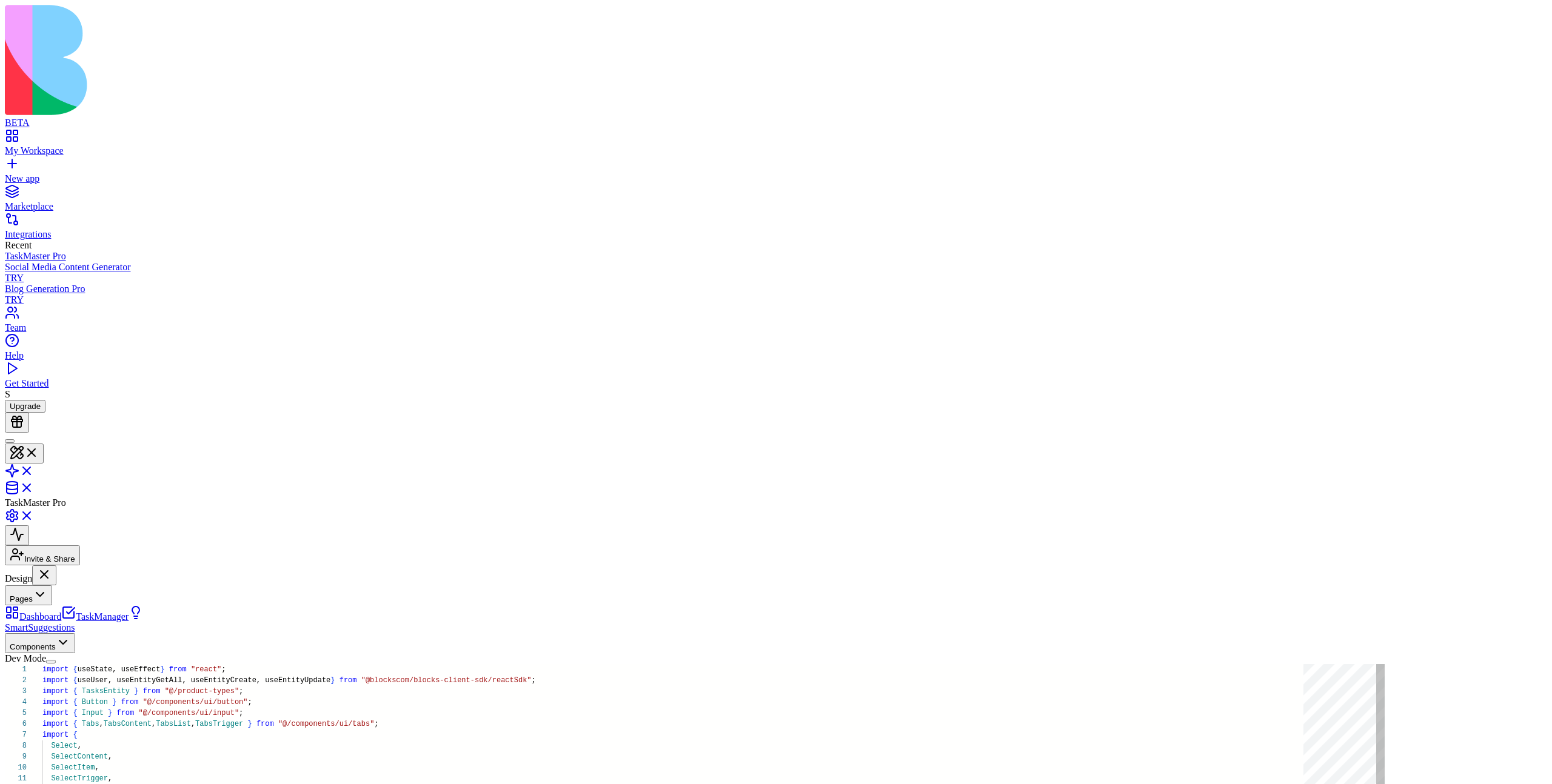
click at [98, 611] on link "TaskManager" at bounding box center [95, 616] width 67 height 11
click at [106, 611] on link "SmartSuggestions" at bounding box center [74, 622] width 138 height 21
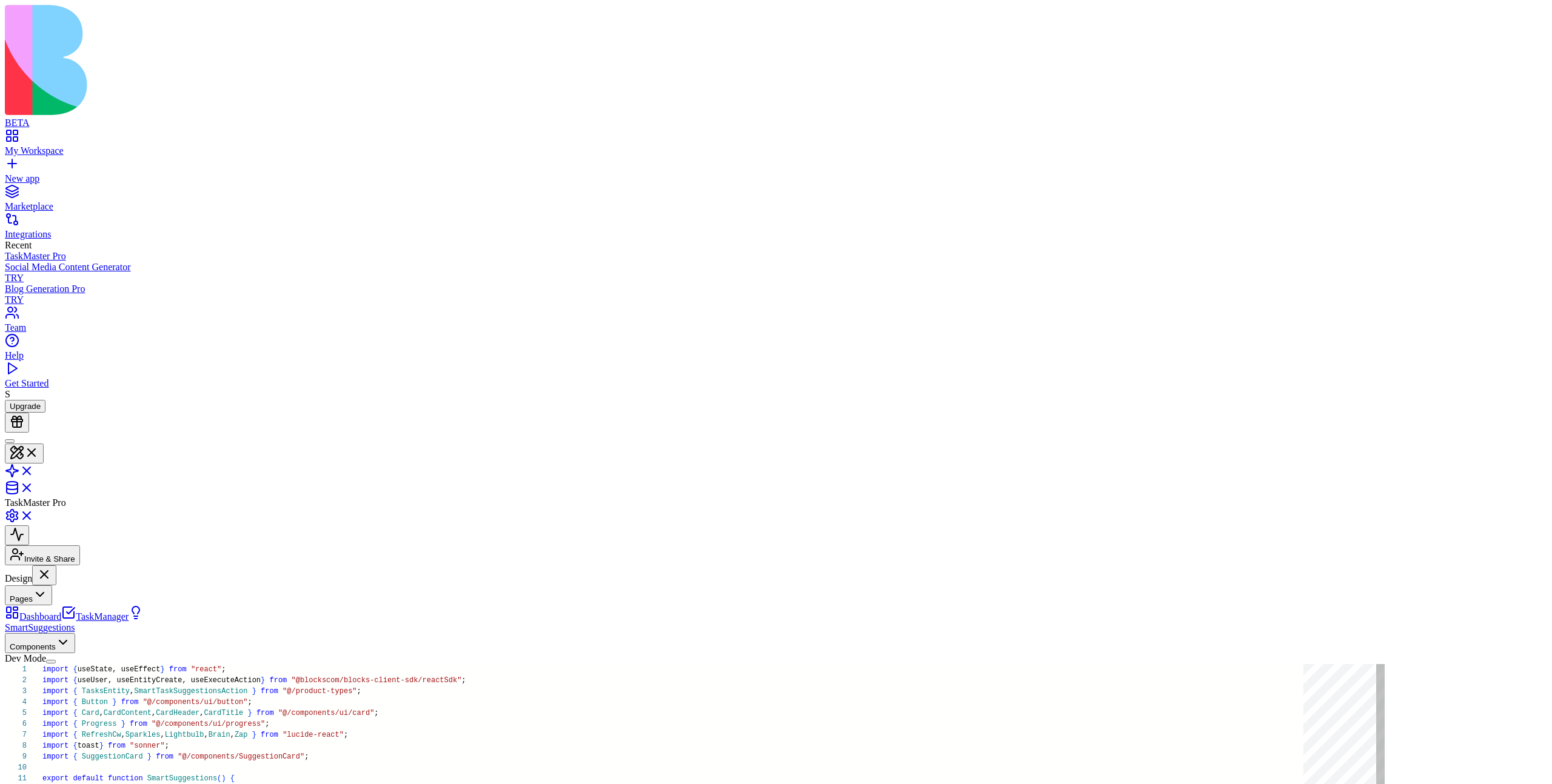
scroll to position [65, 0]
click at [53, 585] on button "Pages" at bounding box center [29, 595] width 48 height 20
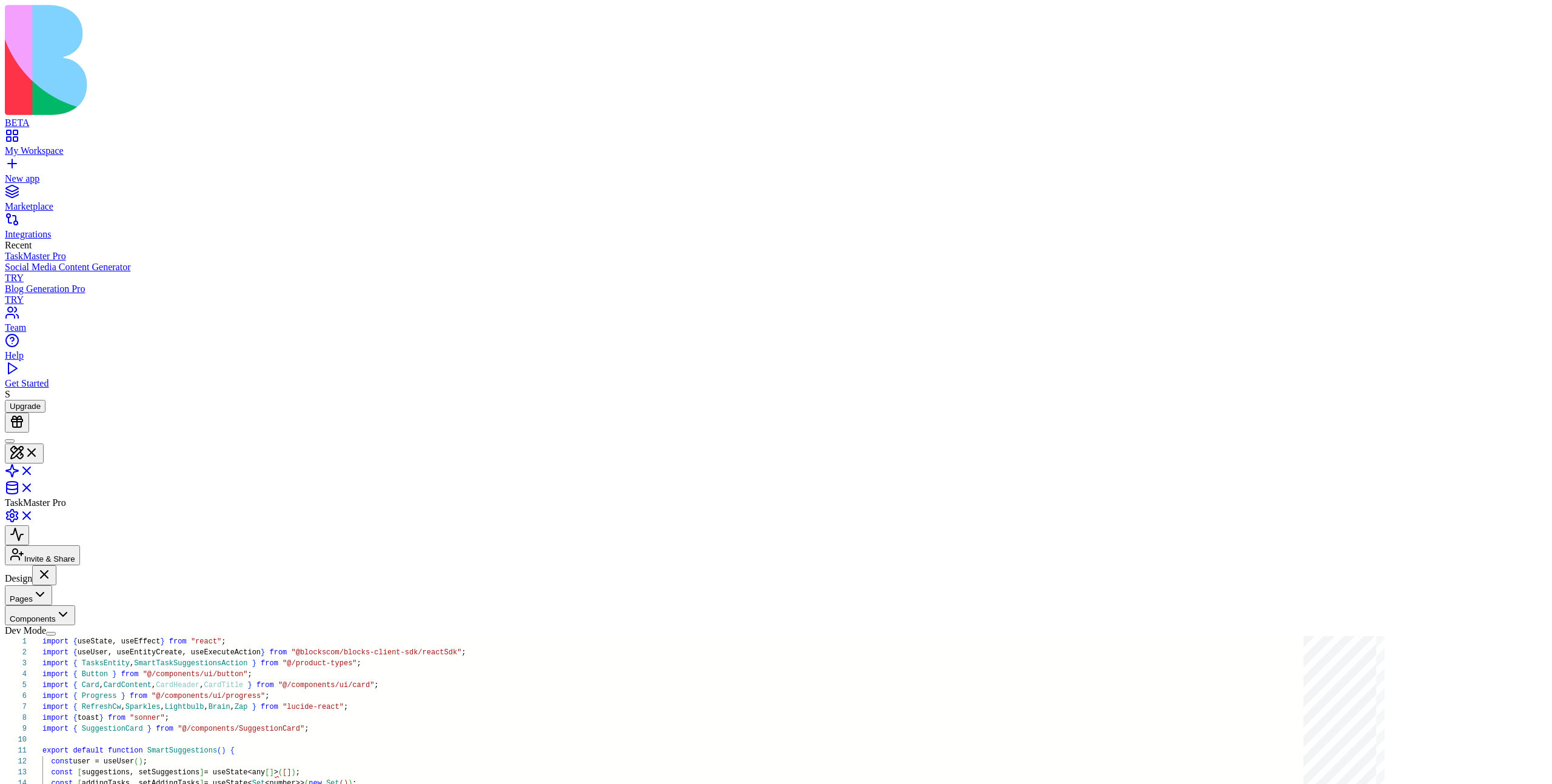
click at [53, 585] on button "Pages" at bounding box center [29, 595] width 48 height 20
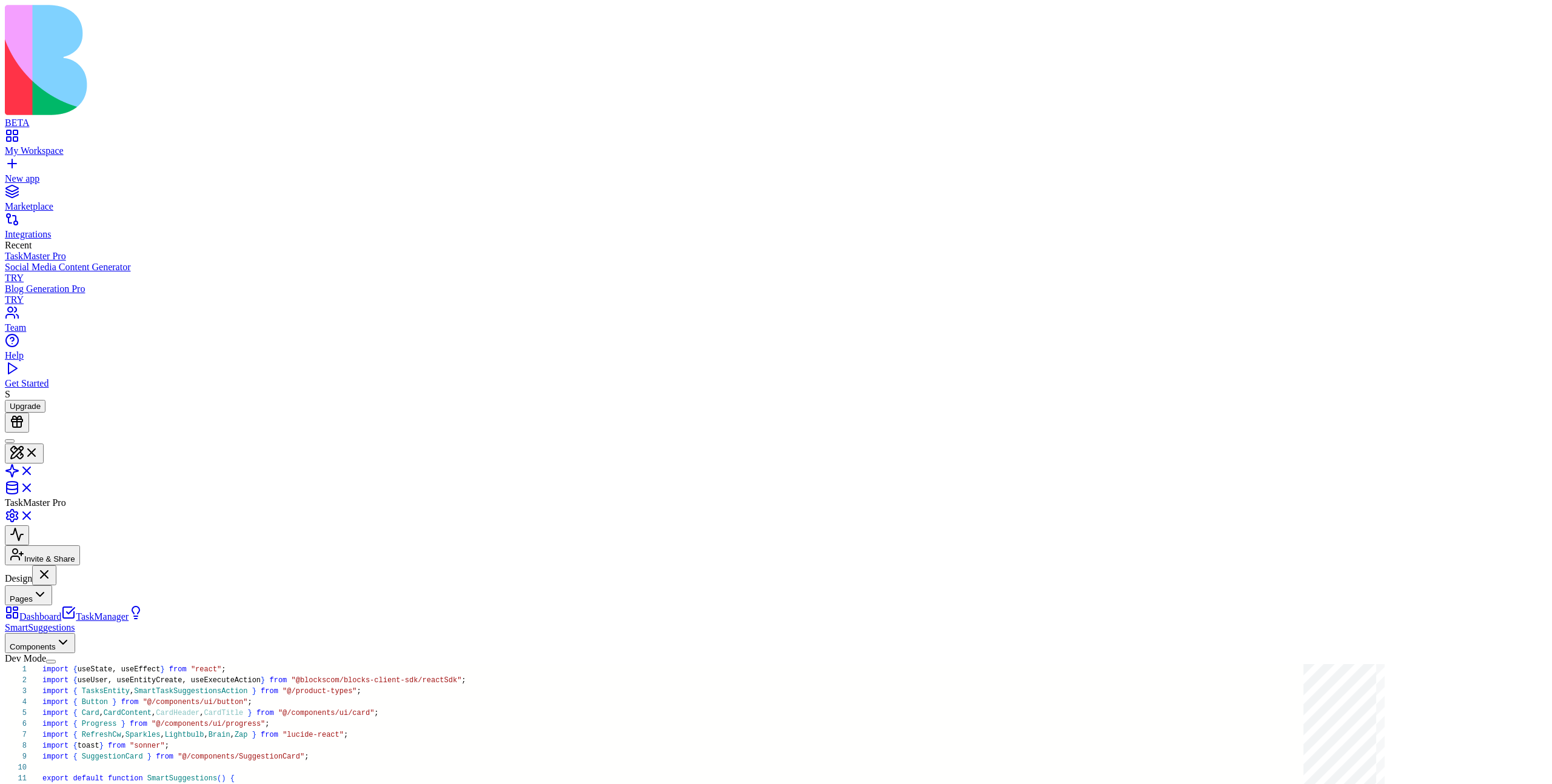
click at [61, 611] on link "Dashboard" at bounding box center [32, 616] width 56 height 11
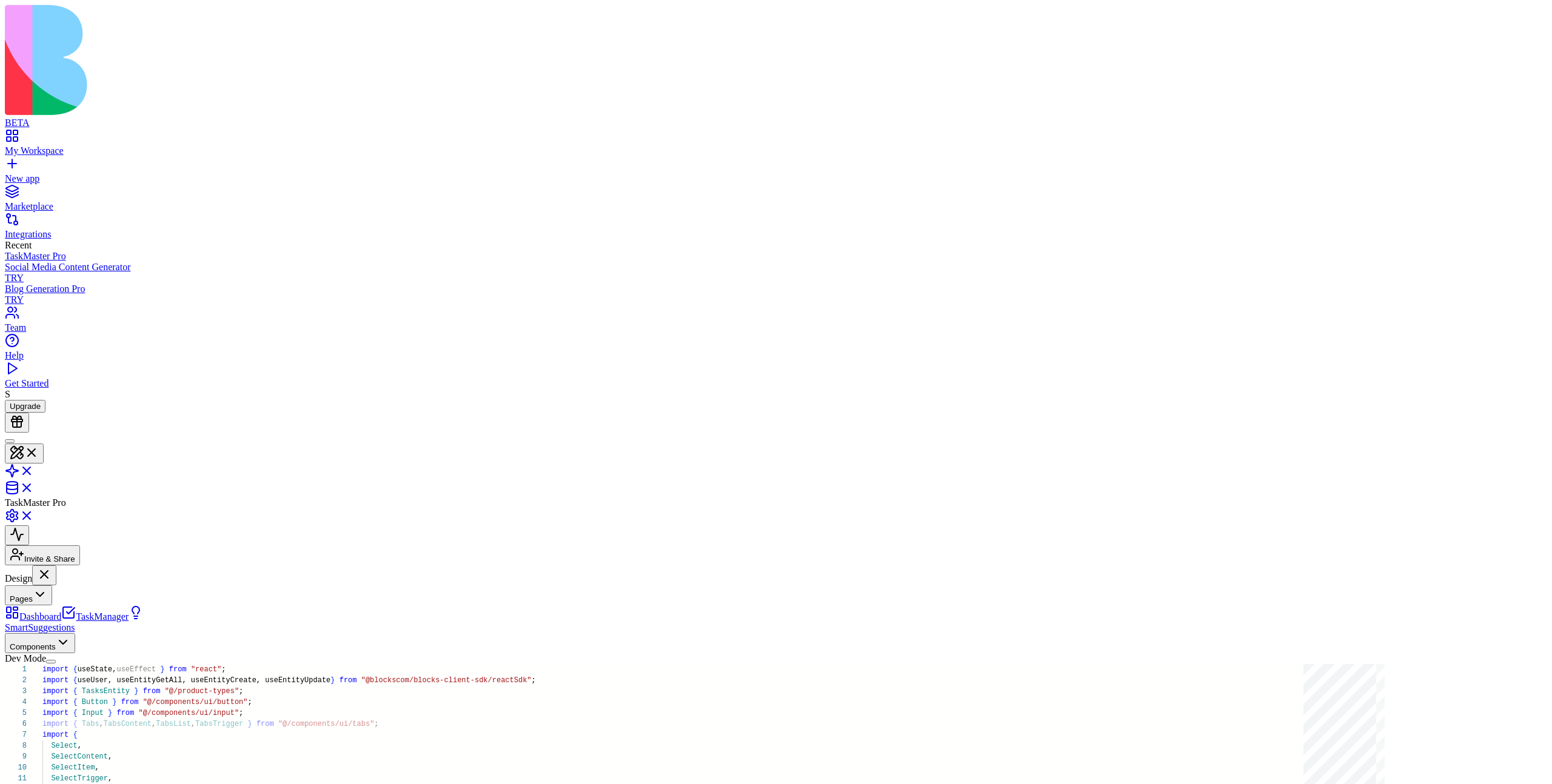
click at [85, 611] on link "TaskManager" at bounding box center [95, 616] width 67 height 11
type textarea "****** **** *"
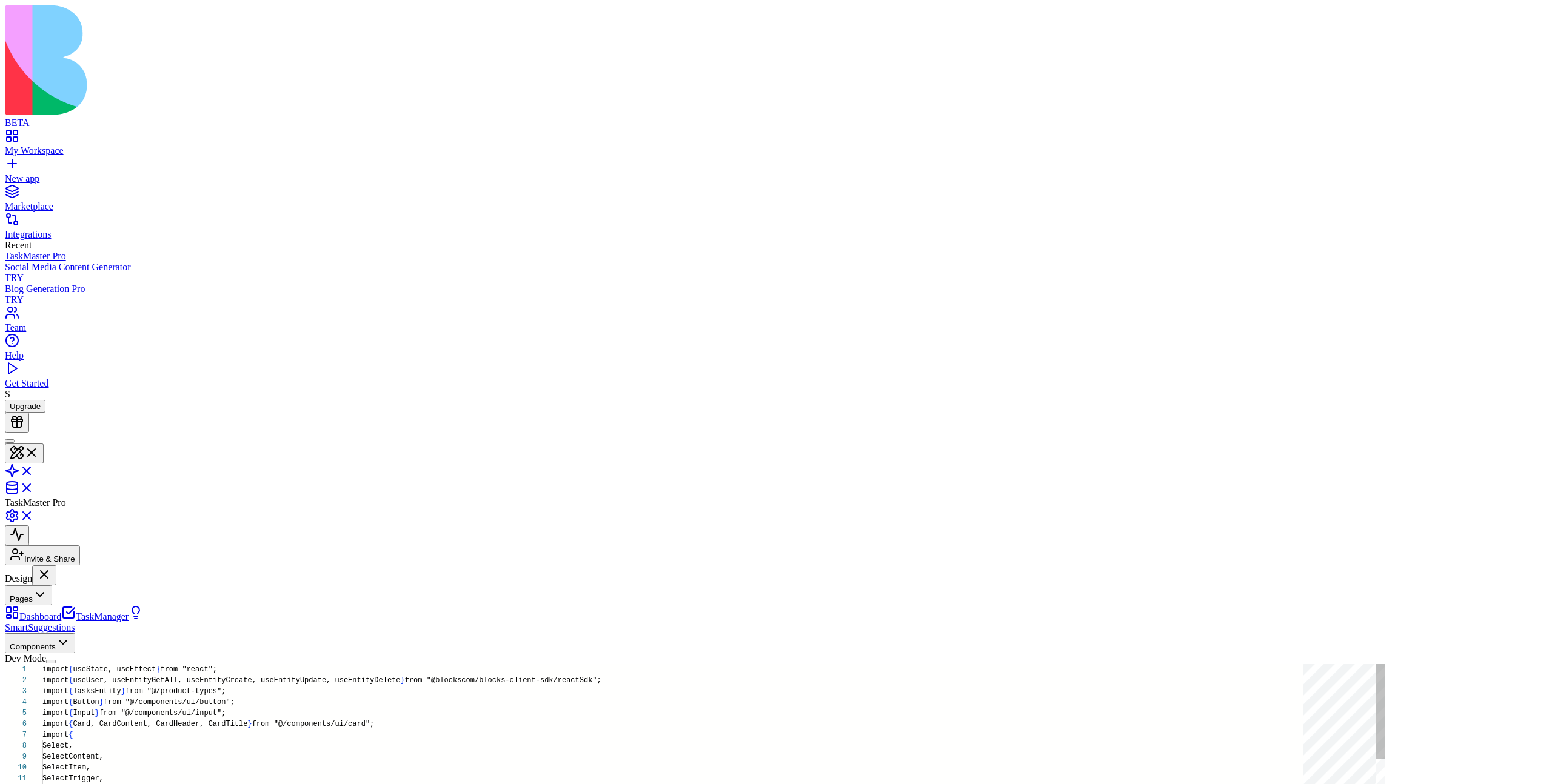
scroll to position [32, 0]
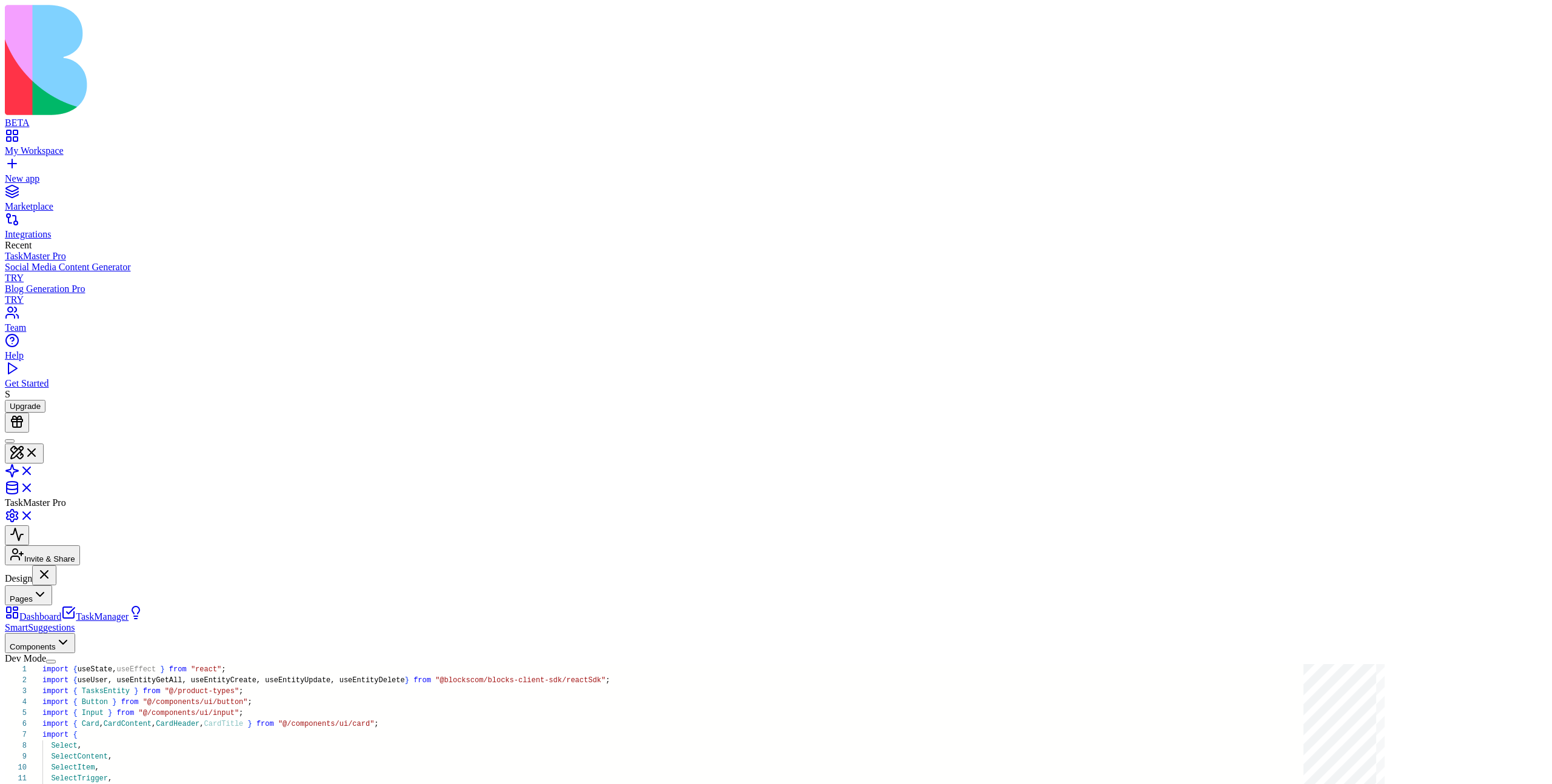
click at [53, 585] on button "Pages" at bounding box center [29, 595] width 48 height 20
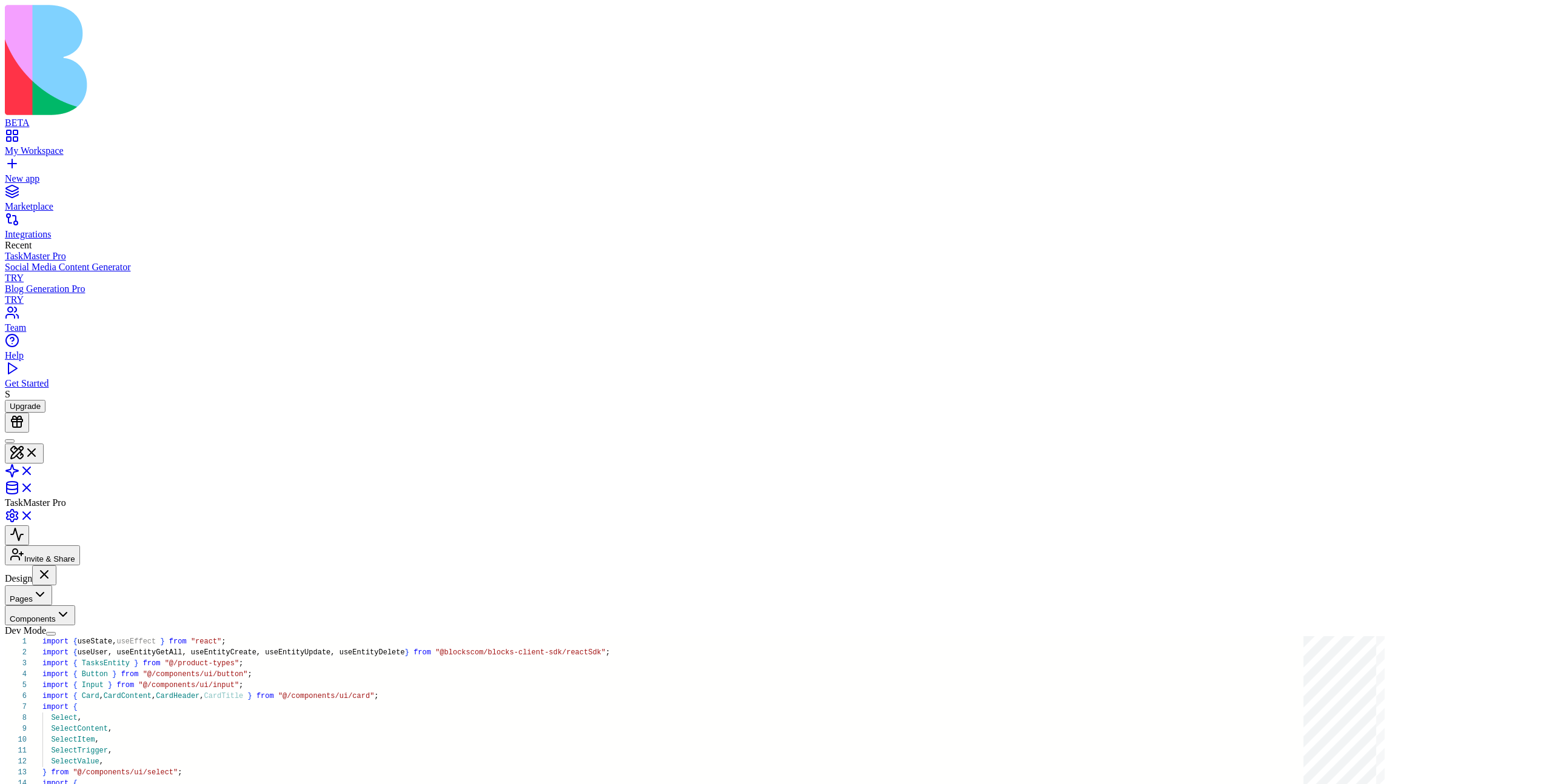
click at [53, 585] on button "Pages" at bounding box center [29, 595] width 48 height 20
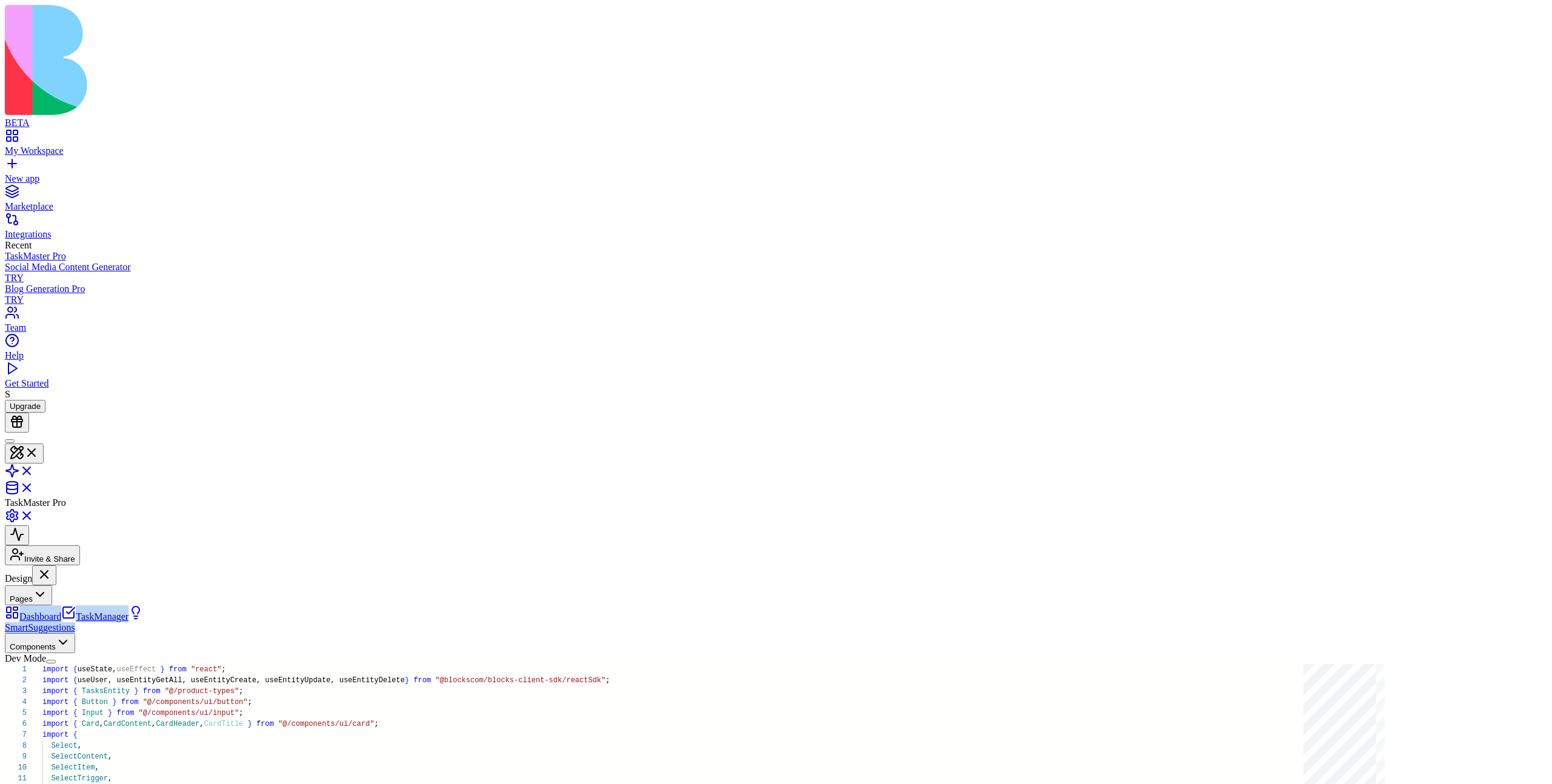
click at [129, 611] on link "TaskManager" at bounding box center [95, 616] width 67 height 11
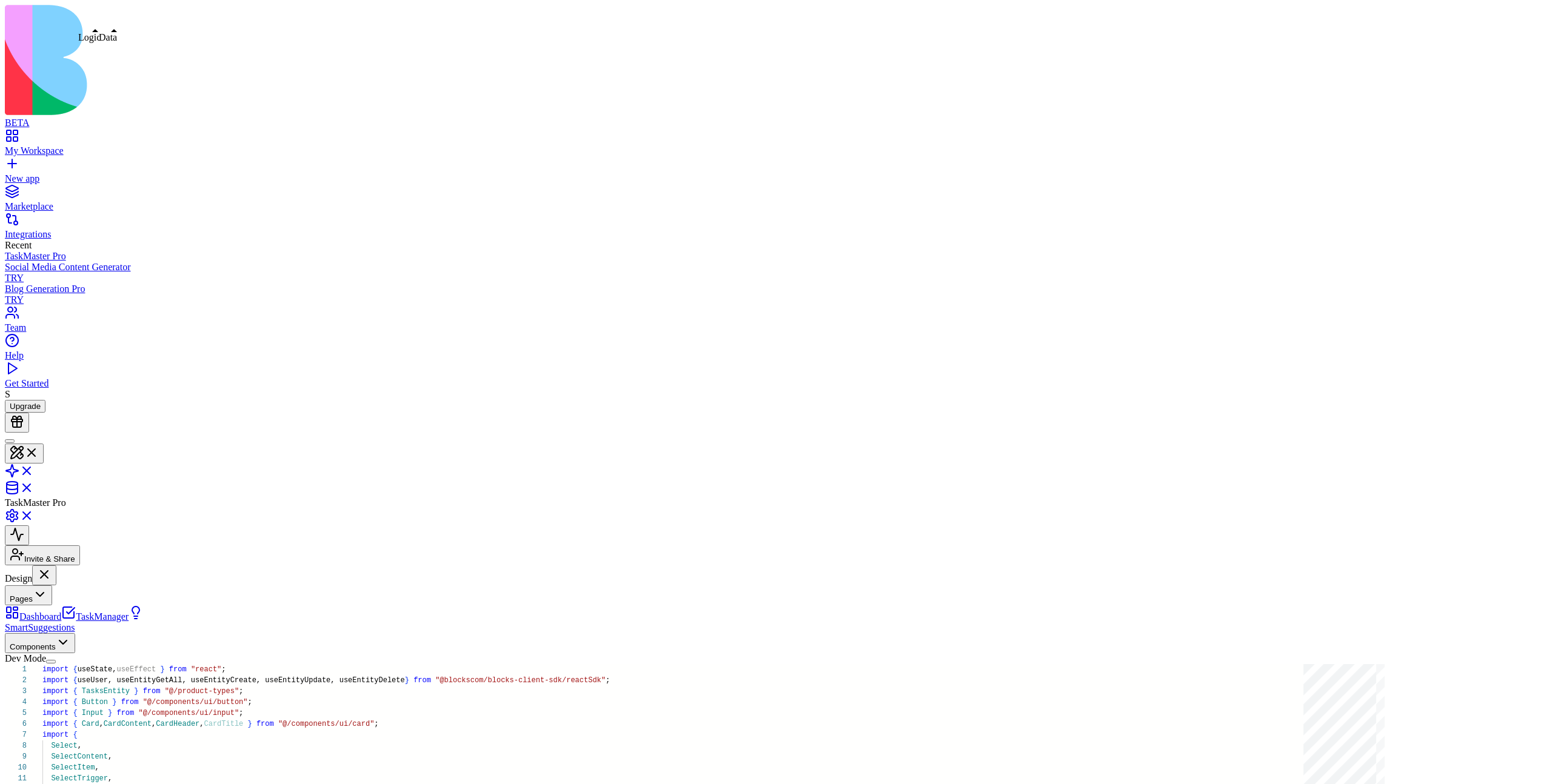
click at [34, 470] on link at bounding box center [19, 475] width 29 height 11
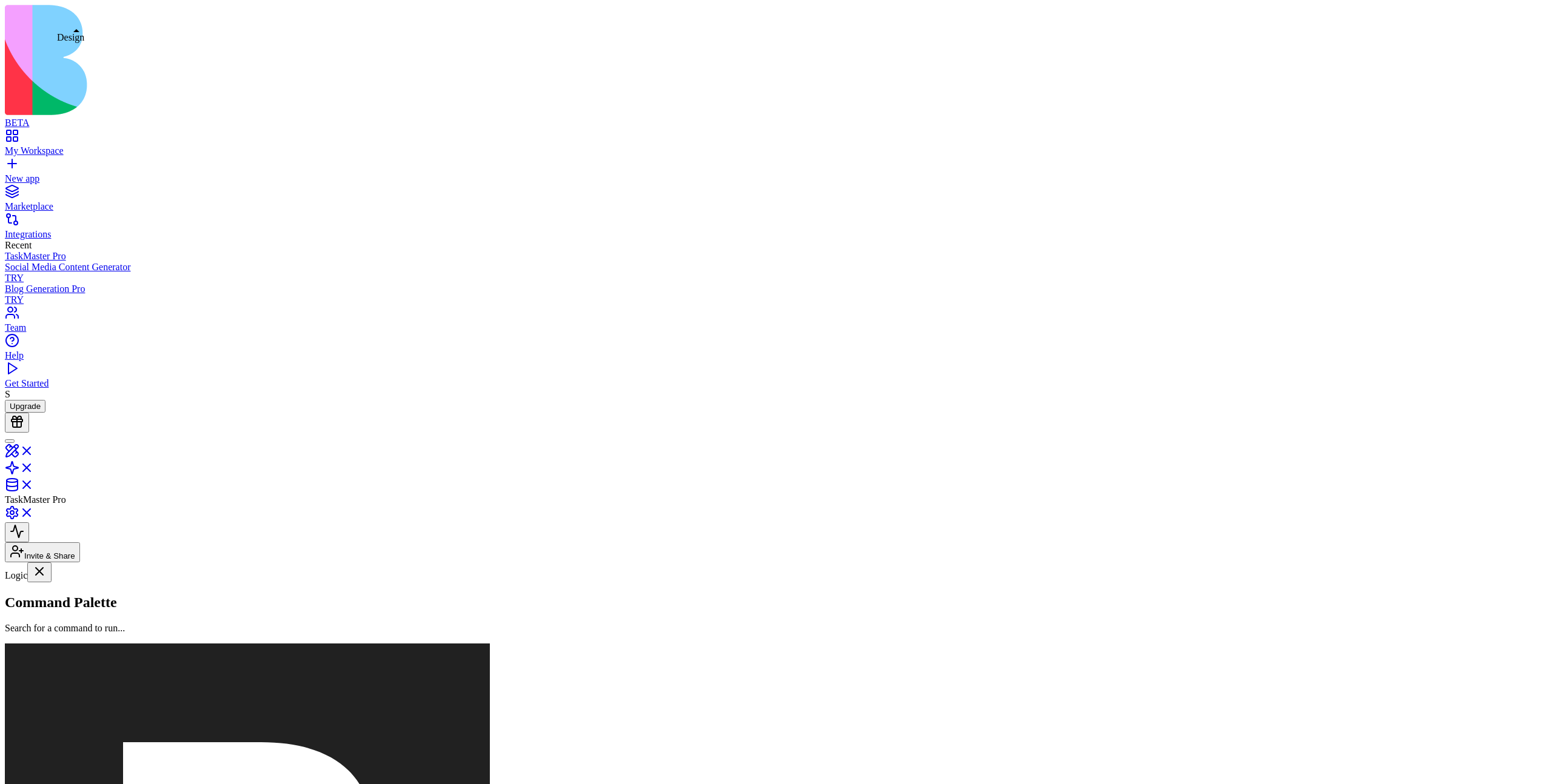
click at [34, 450] on link at bounding box center [19, 455] width 29 height 11
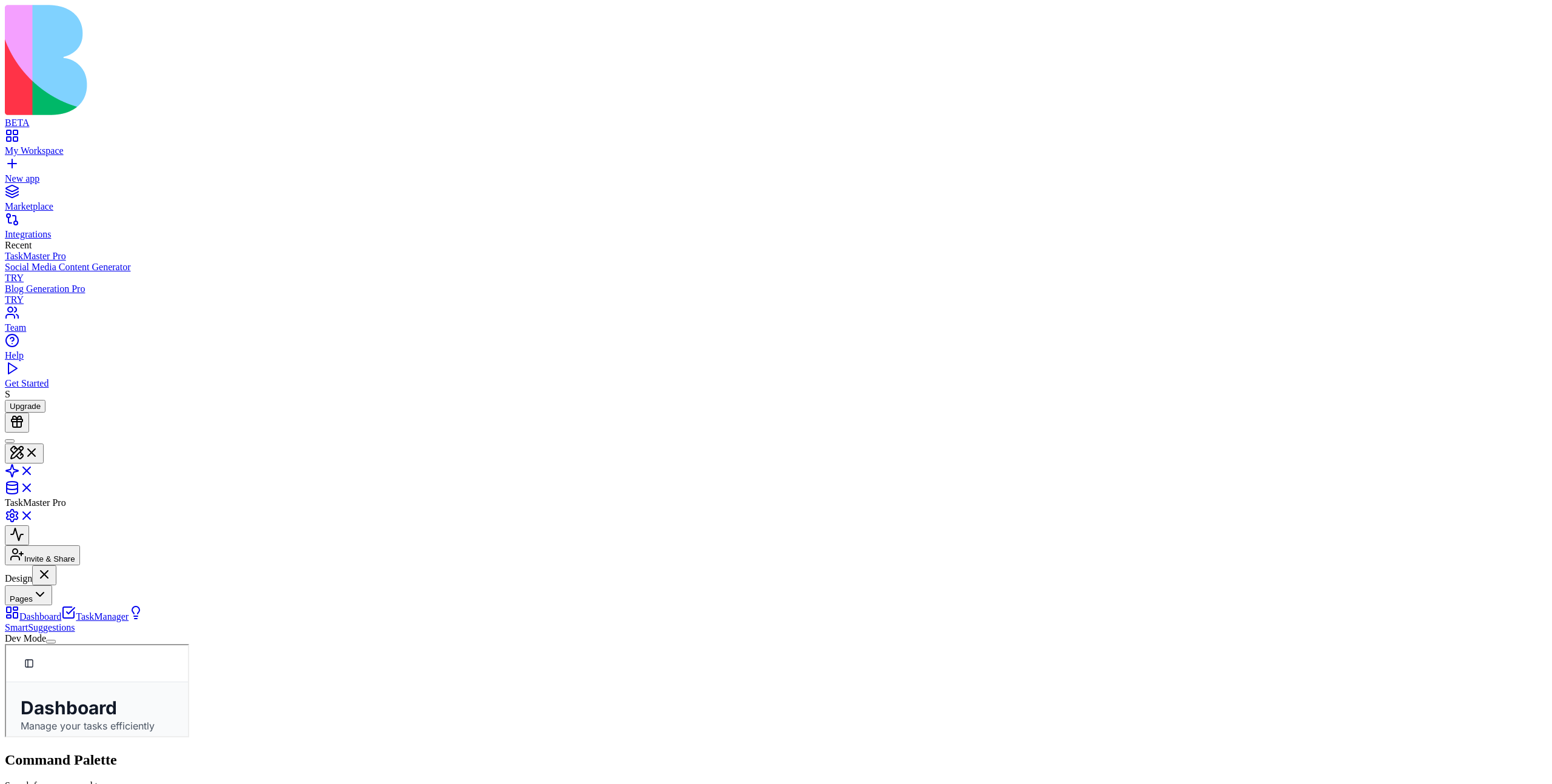
click at [840, 433] on header "TaskMaster Pro Invite & Share" at bounding box center [776, 498] width 1541 height 133
click at [1502, 25] on html "BETA My Workspace New app Marketplace Integrations Recent TaskMaster Pro Social…" at bounding box center [776, 773] width 1552 height 1547
